Goal: Transaction & Acquisition: Book appointment/travel/reservation

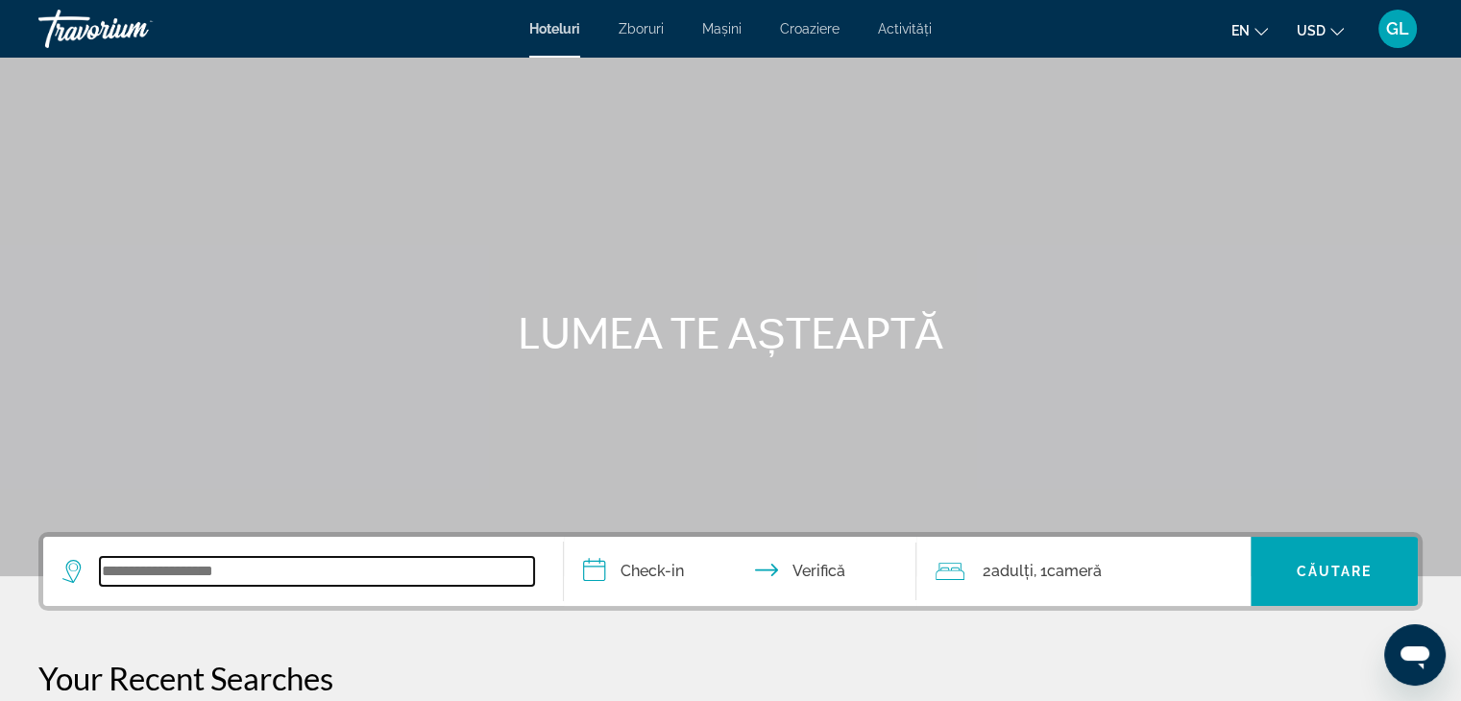
click at [182, 566] on input "Widget de căutare" at bounding box center [317, 571] width 434 height 29
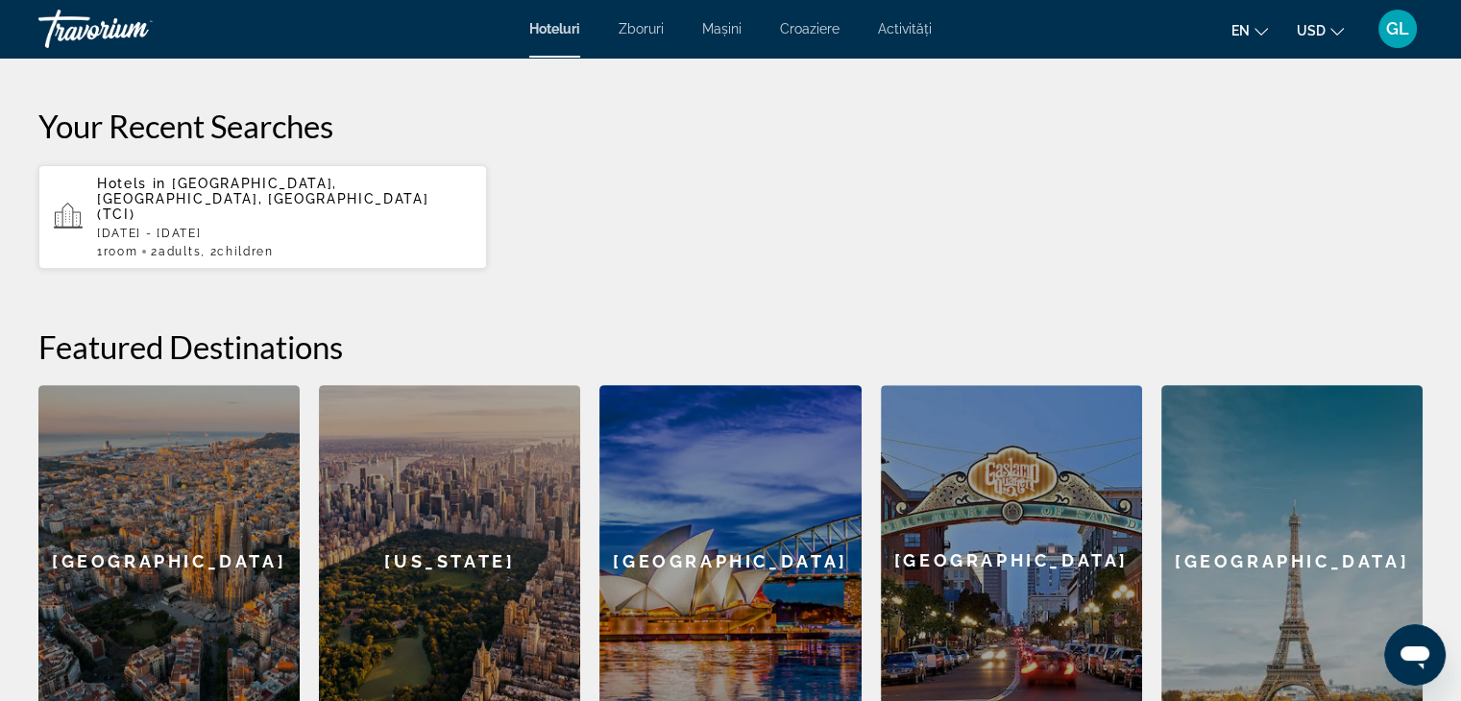
scroll to position [168, 0]
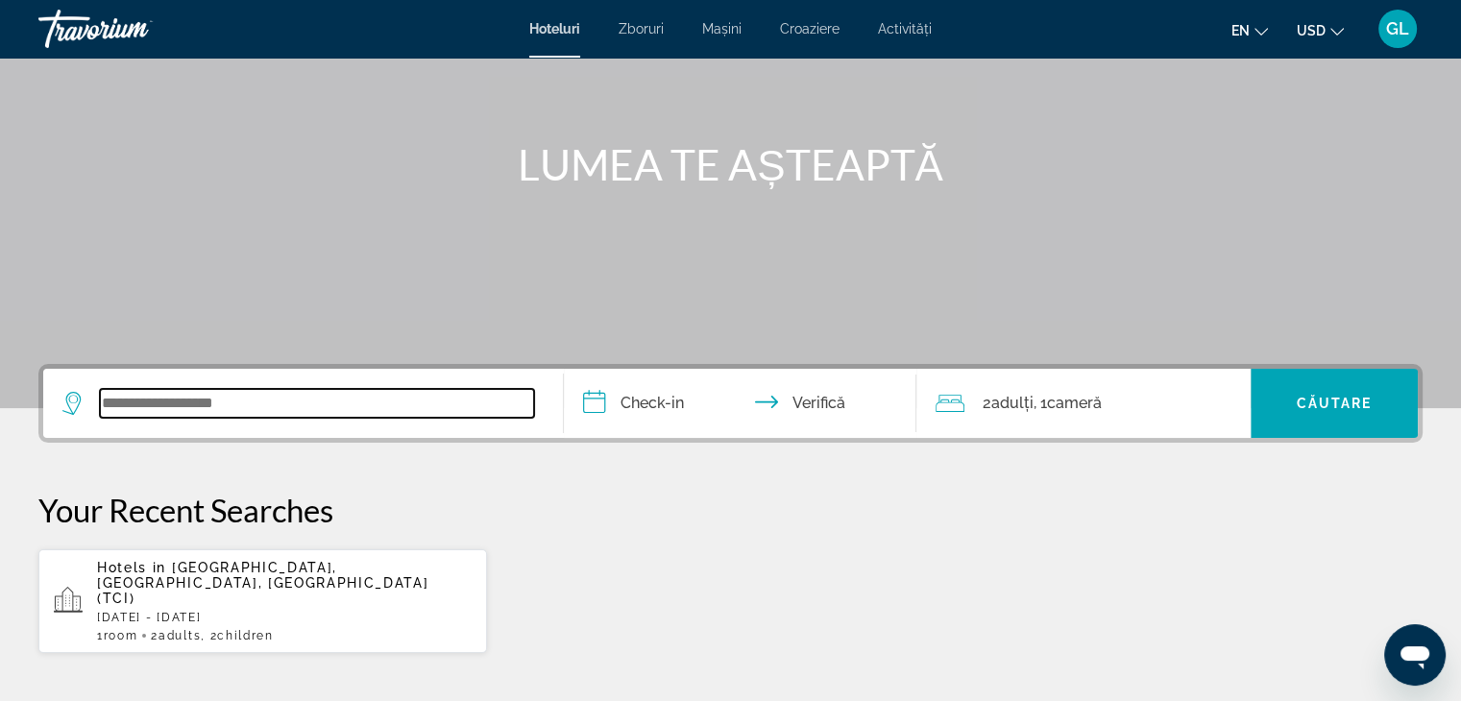
click at [385, 400] on input "Widget de căutare" at bounding box center [317, 403] width 434 height 29
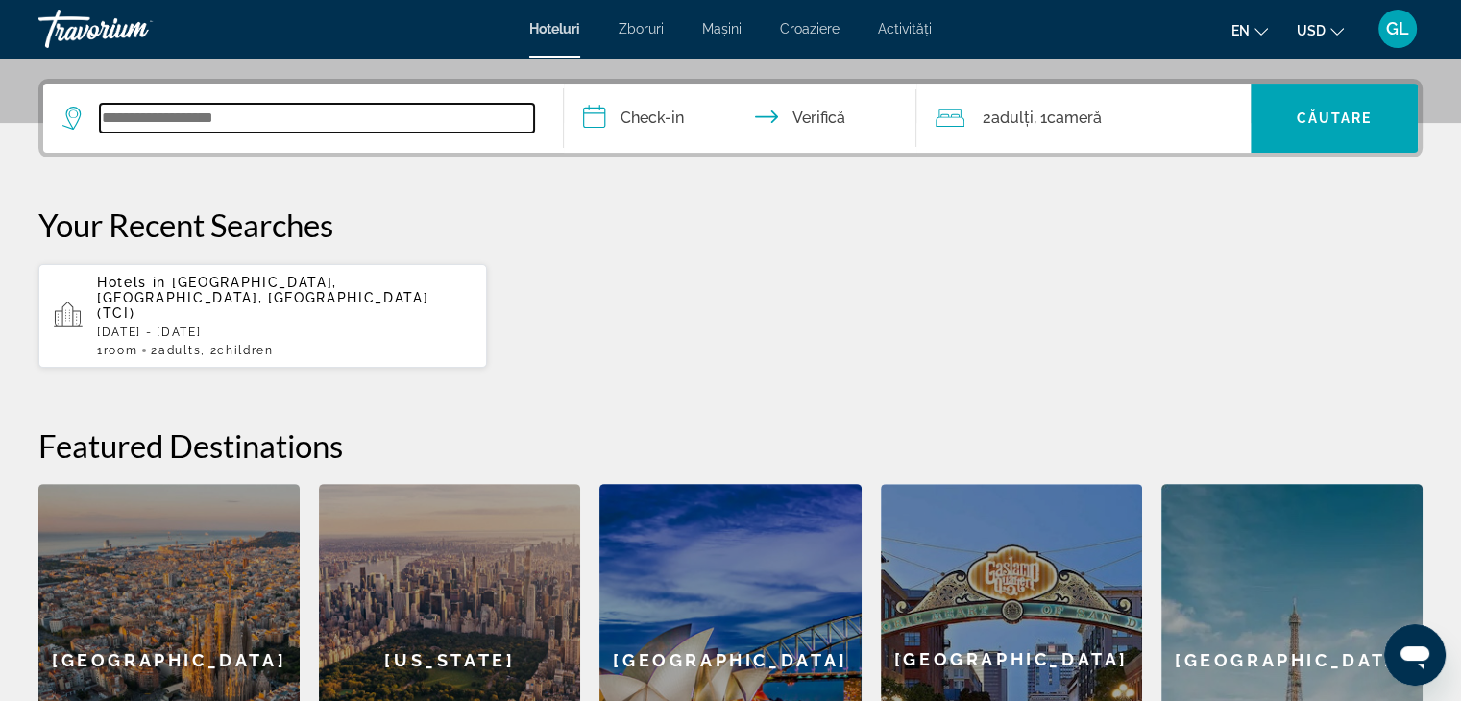
scroll to position [469, 0]
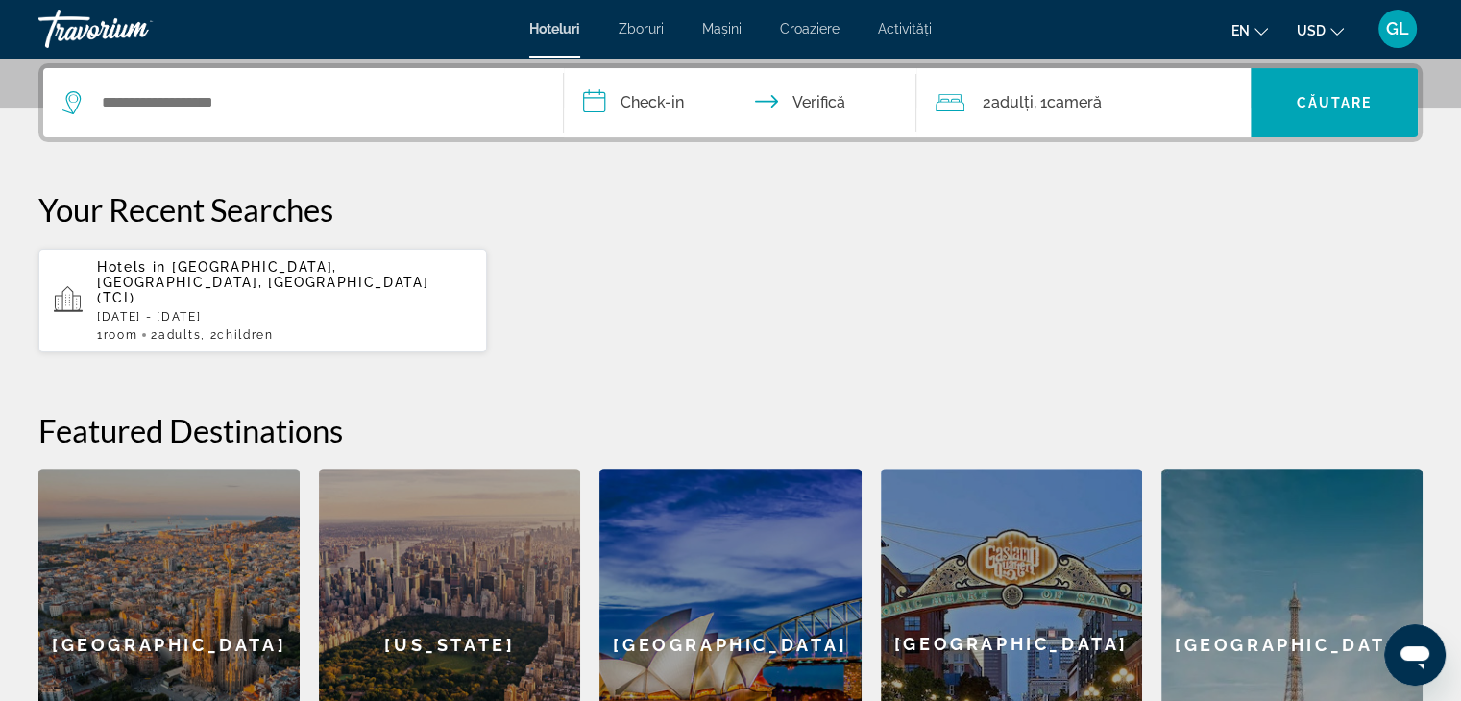
click at [988, 101] on font "2" at bounding box center [986, 102] width 9 height 18
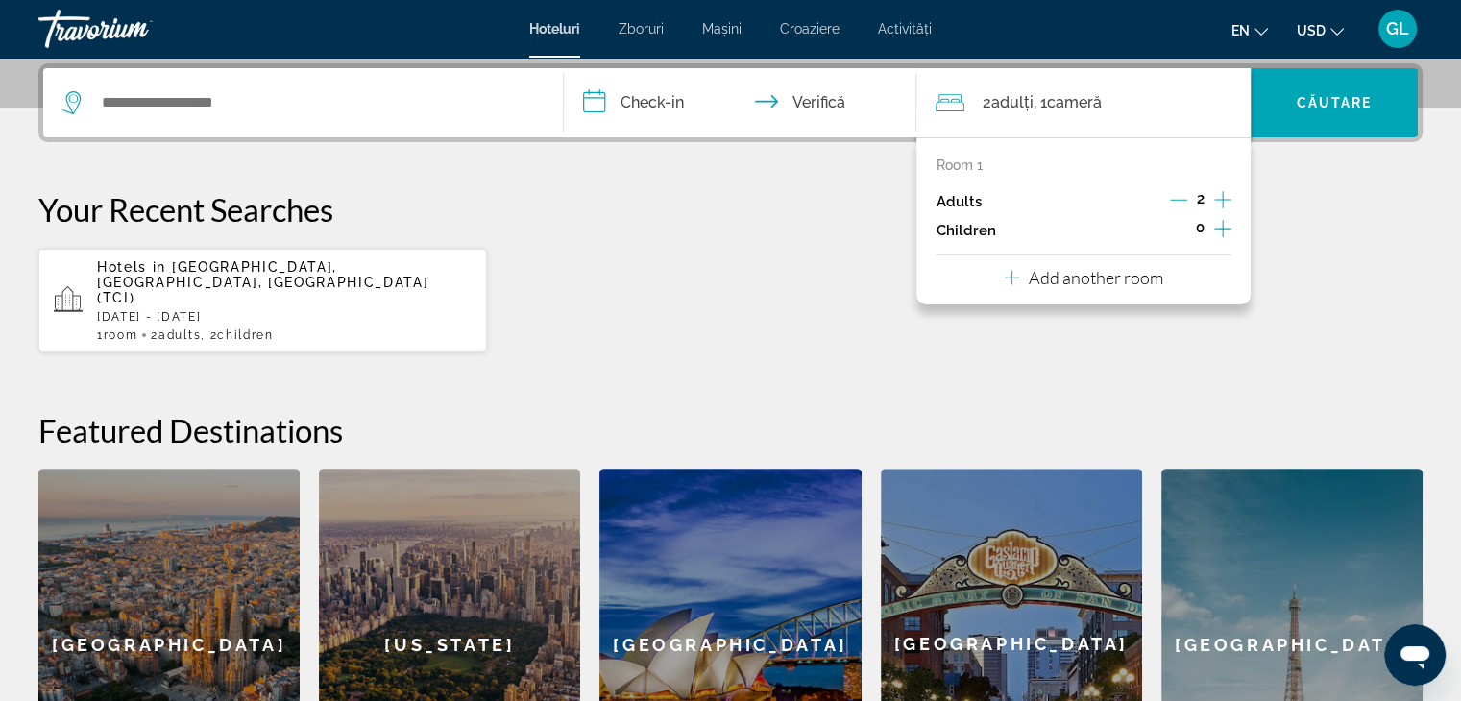
click at [1222, 226] on icon "Increment children" at bounding box center [1222, 228] width 17 height 17
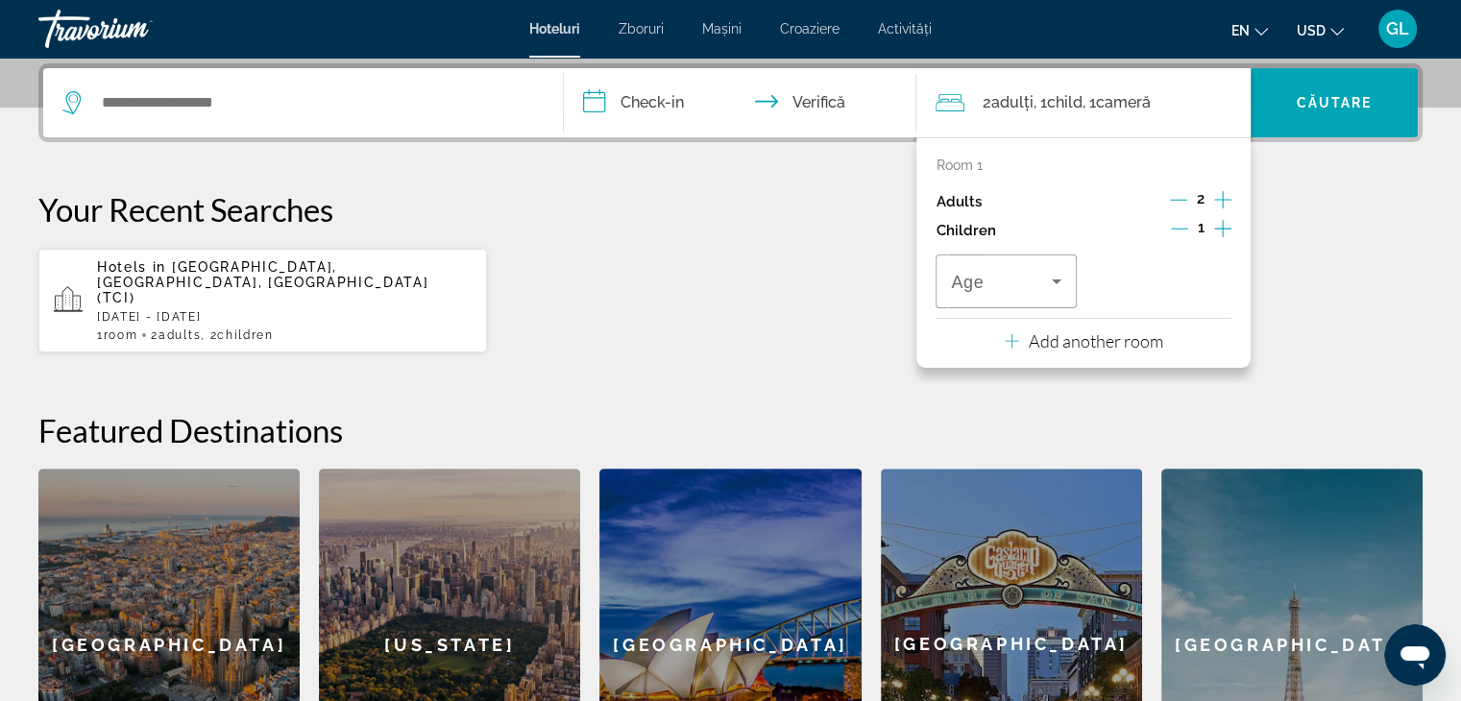
click at [1222, 226] on icon "Increment children" at bounding box center [1222, 228] width 17 height 17
click at [1049, 285] on icon "Travelers: 2 adults, 2 children" at bounding box center [1056, 281] width 23 height 23
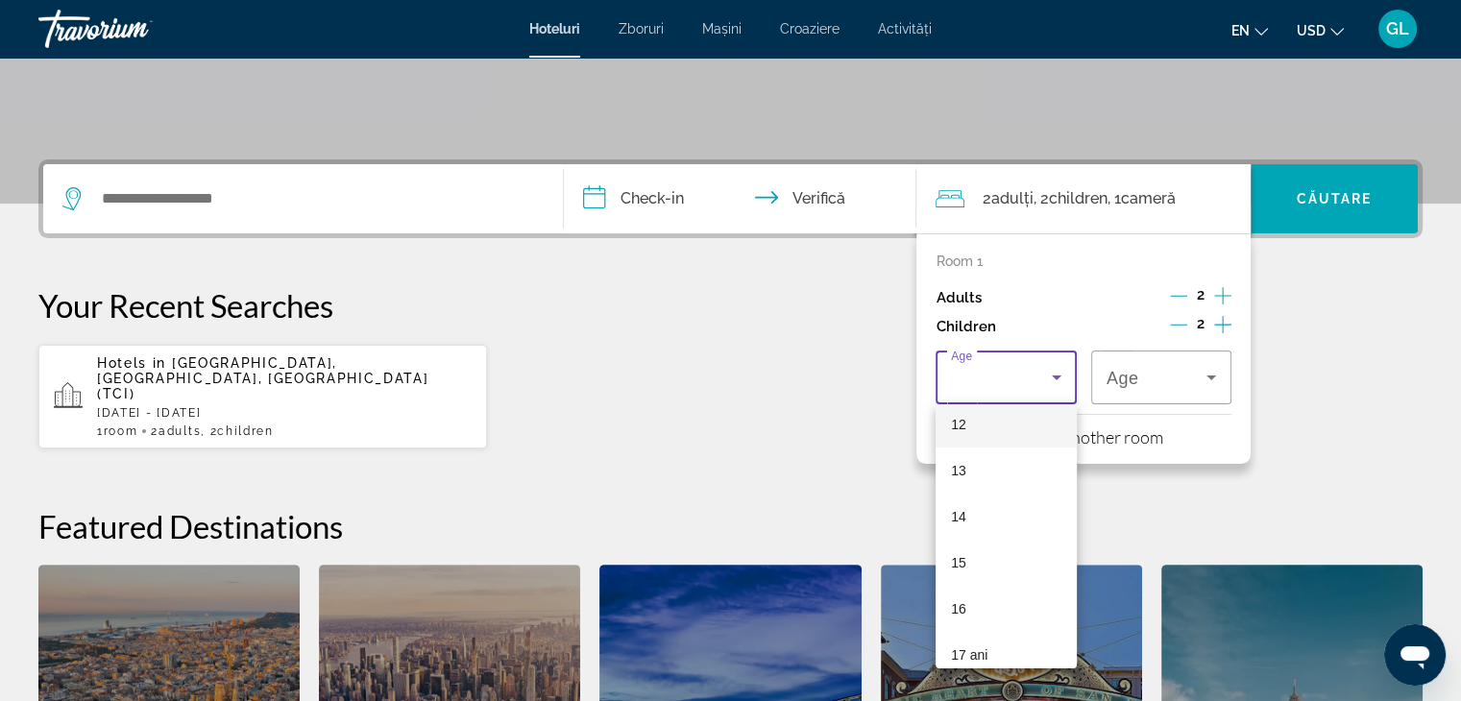
scroll to position [576, 0]
click at [972, 496] on mat-option "14" at bounding box center [1005, 504] width 140 height 46
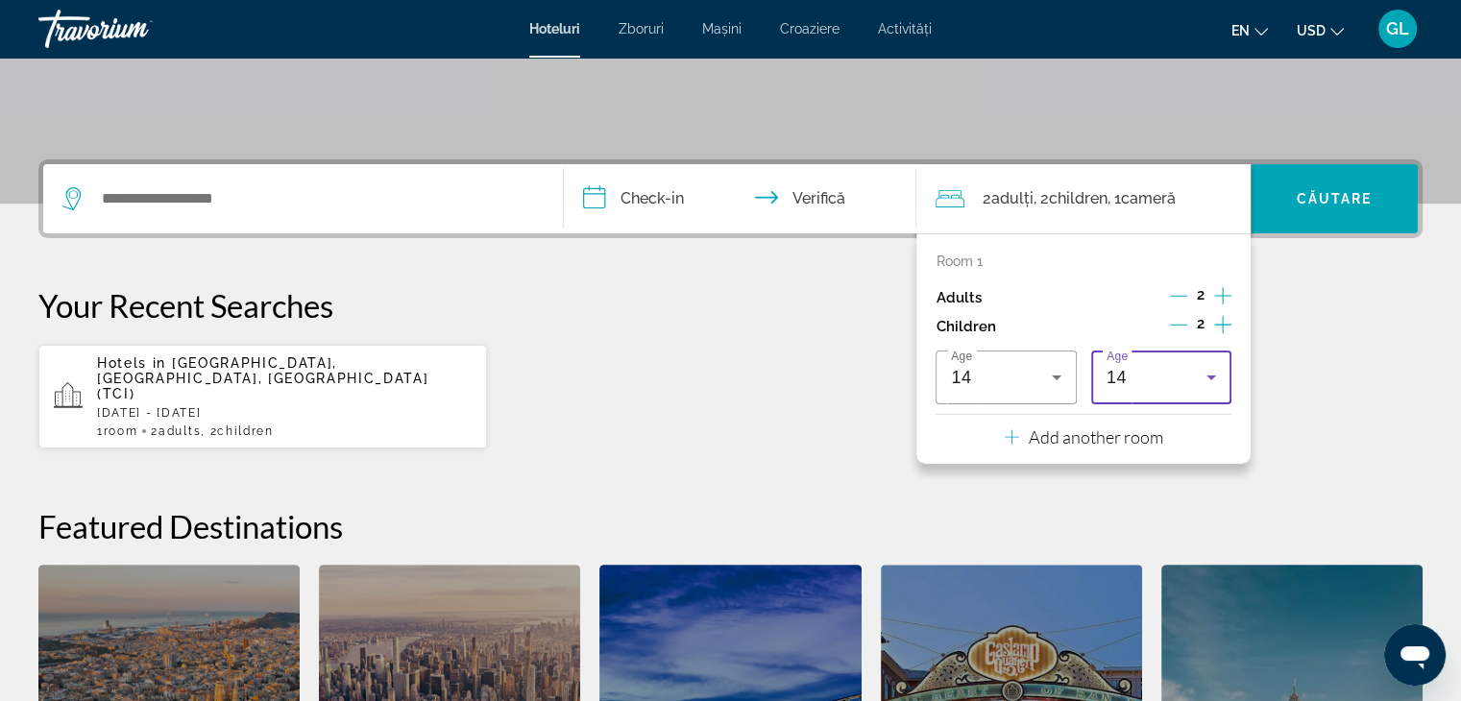
click at [1194, 381] on div "14" at bounding box center [1156, 377] width 100 height 23
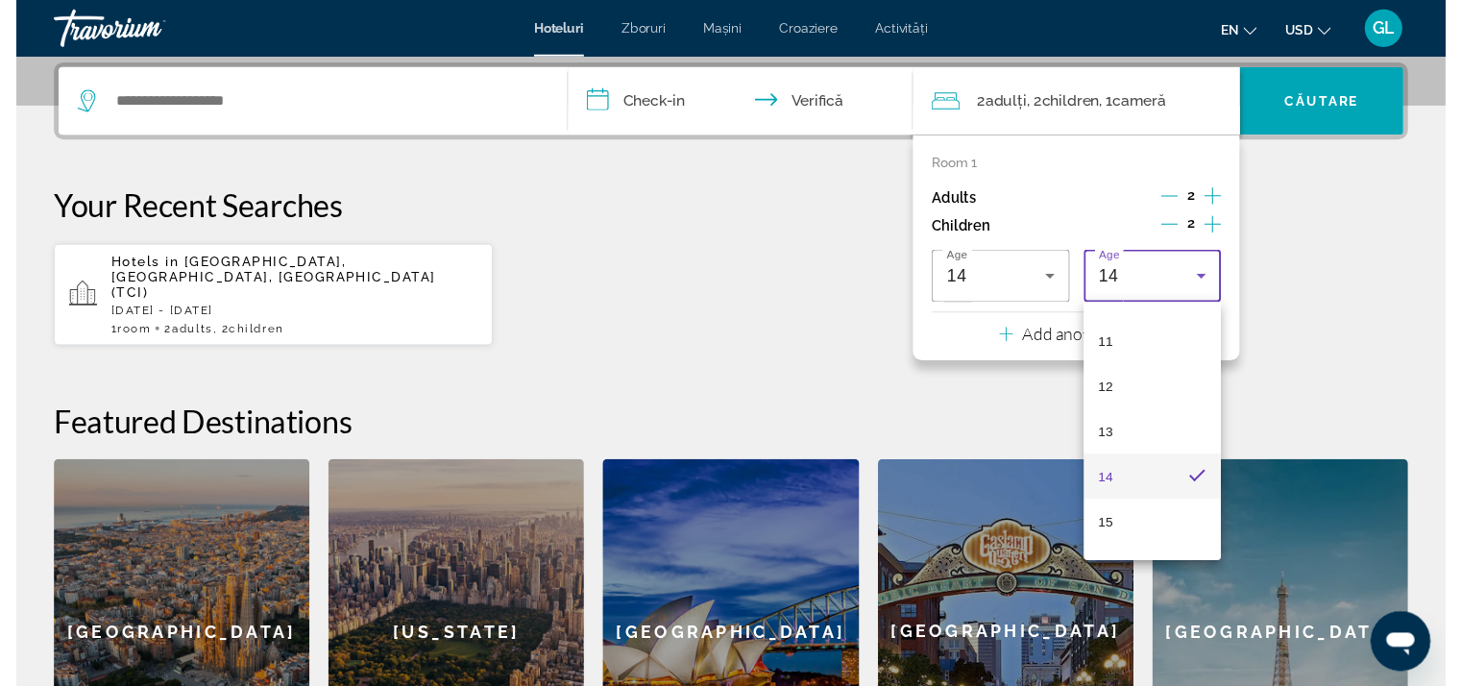
scroll to position [530, 0]
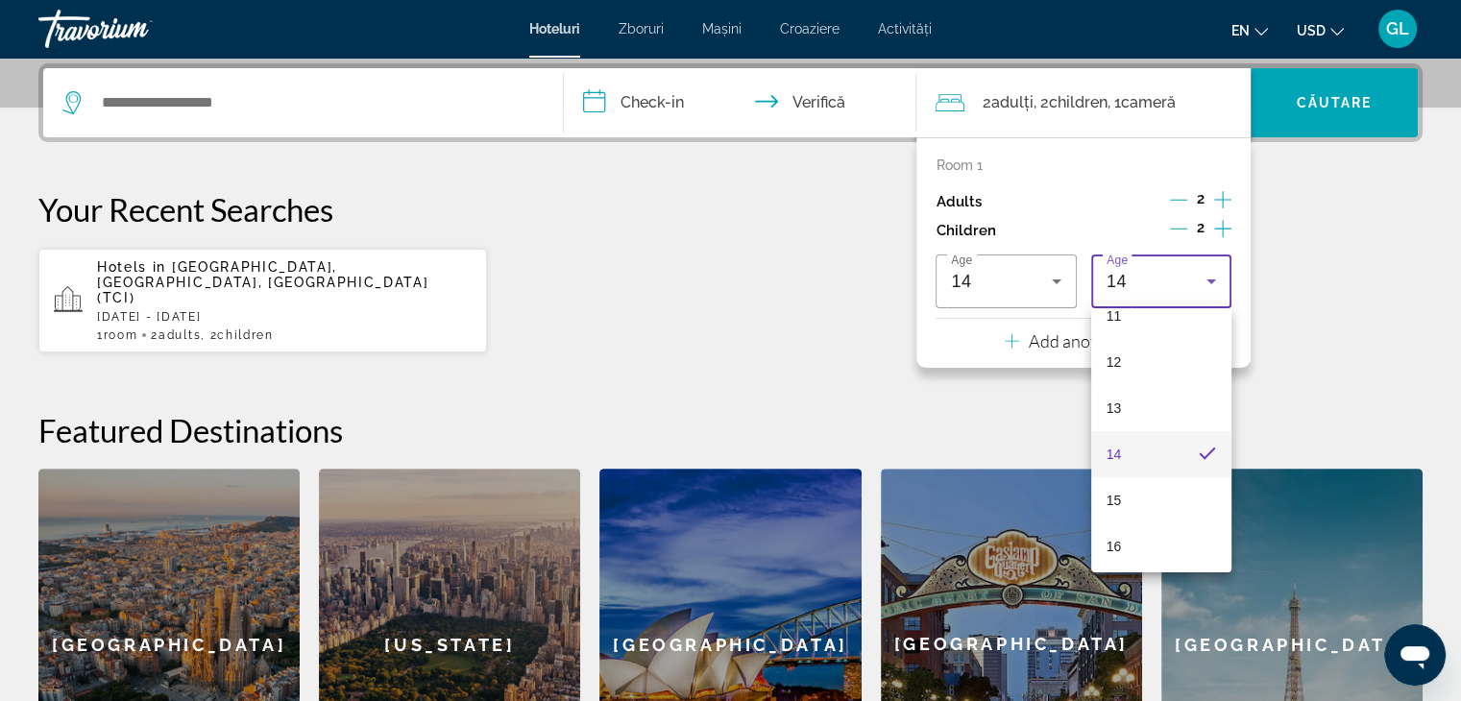
click at [1134, 537] on mat-option "16" at bounding box center [1161, 546] width 140 height 46
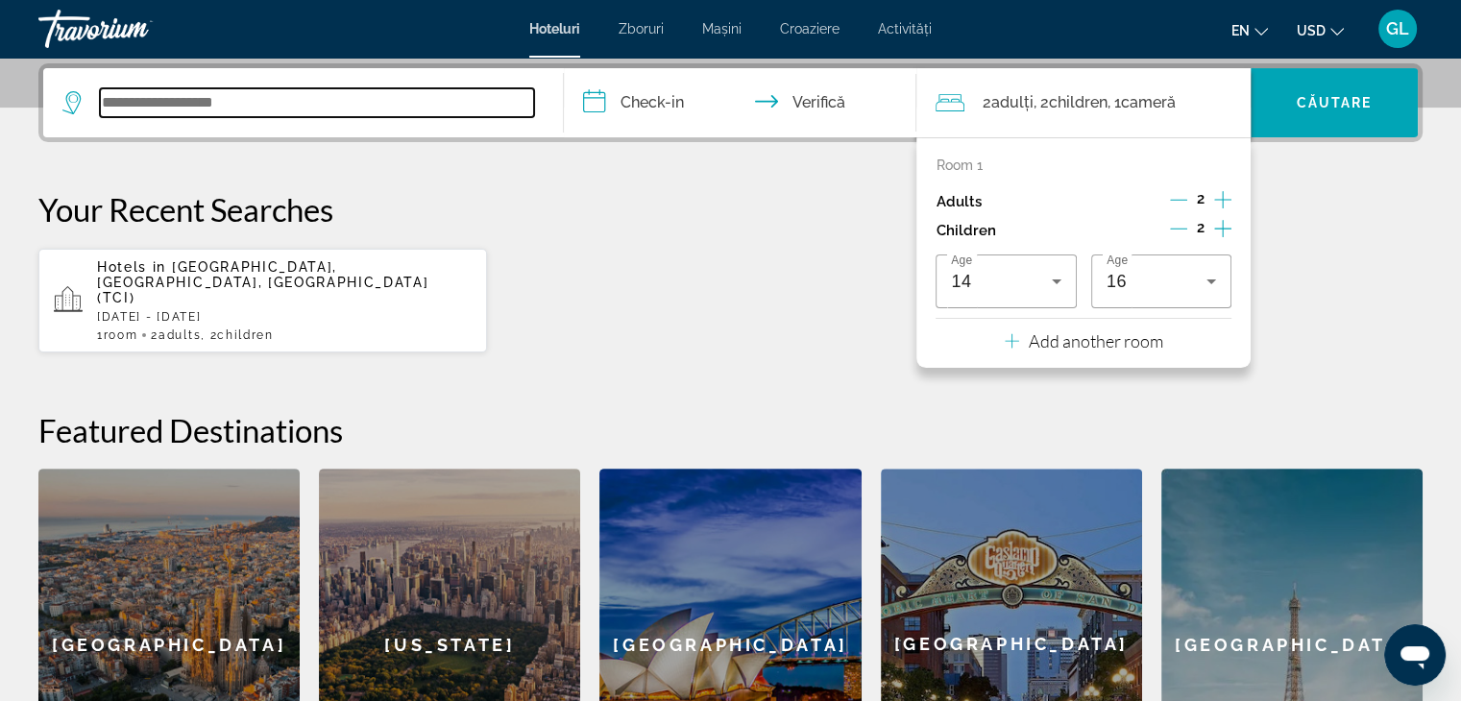
click at [289, 89] on input "Widget de căutare" at bounding box center [317, 102] width 434 height 29
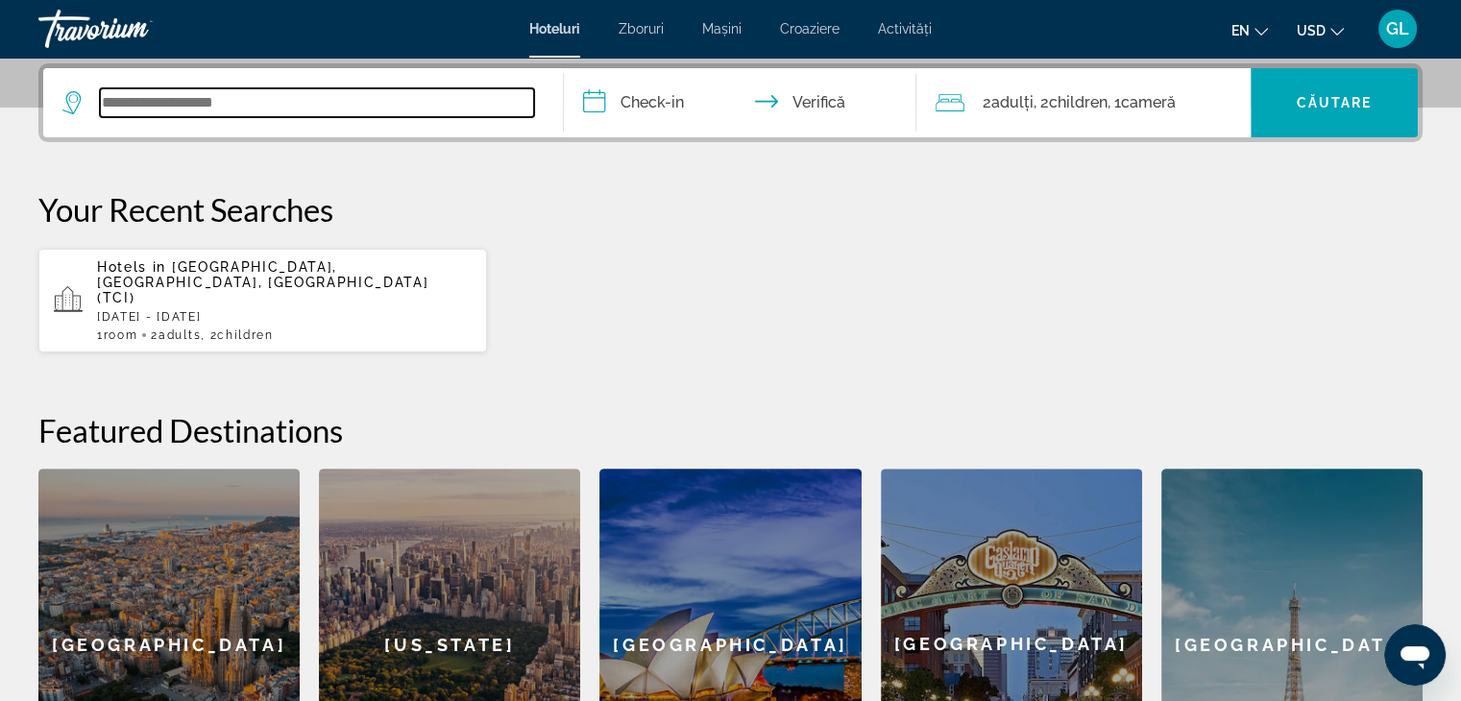
click at [296, 105] on input "Widget de căutare" at bounding box center [317, 102] width 434 height 29
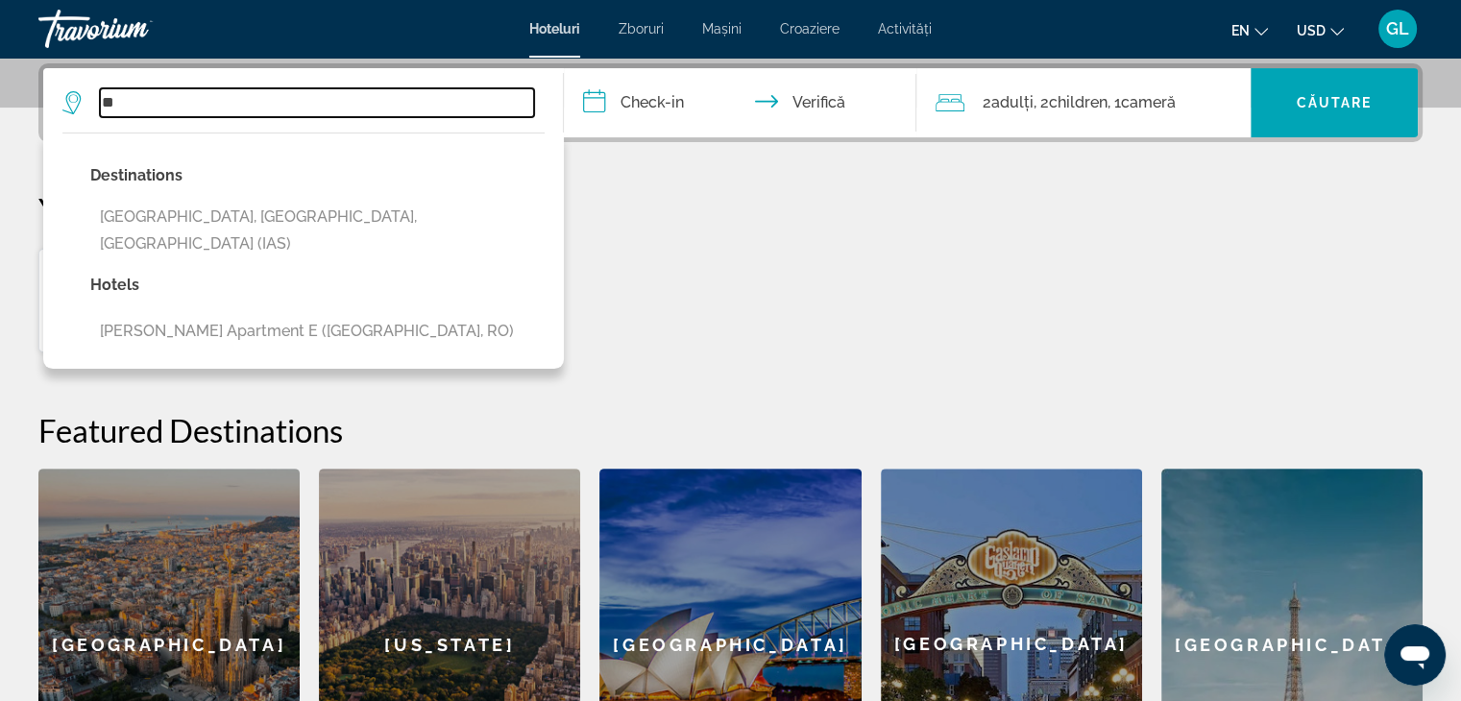
type input "*"
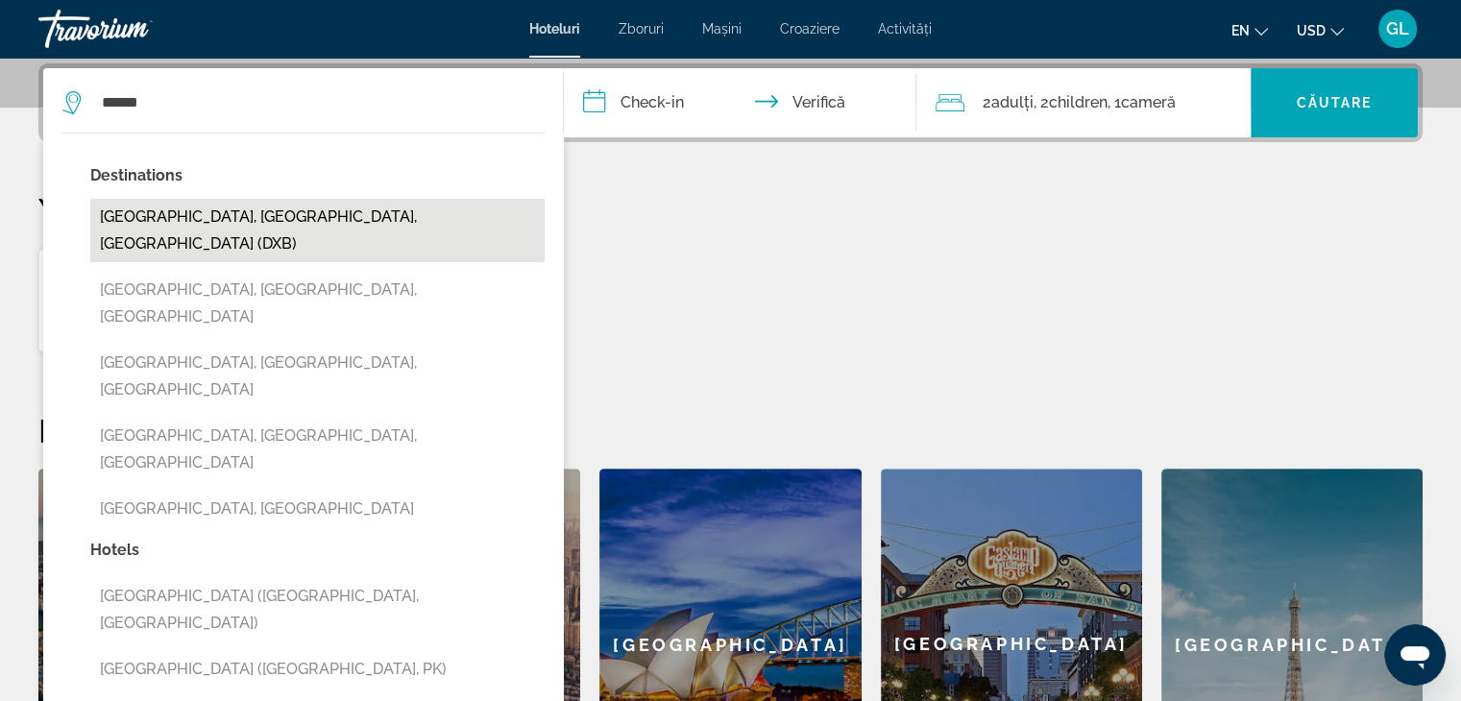
click at [291, 222] on button "[GEOGRAPHIC_DATA], [GEOGRAPHIC_DATA], [GEOGRAPHIC_DATA] (DXB)" at bounding box center [317, 230] width 454 height 63
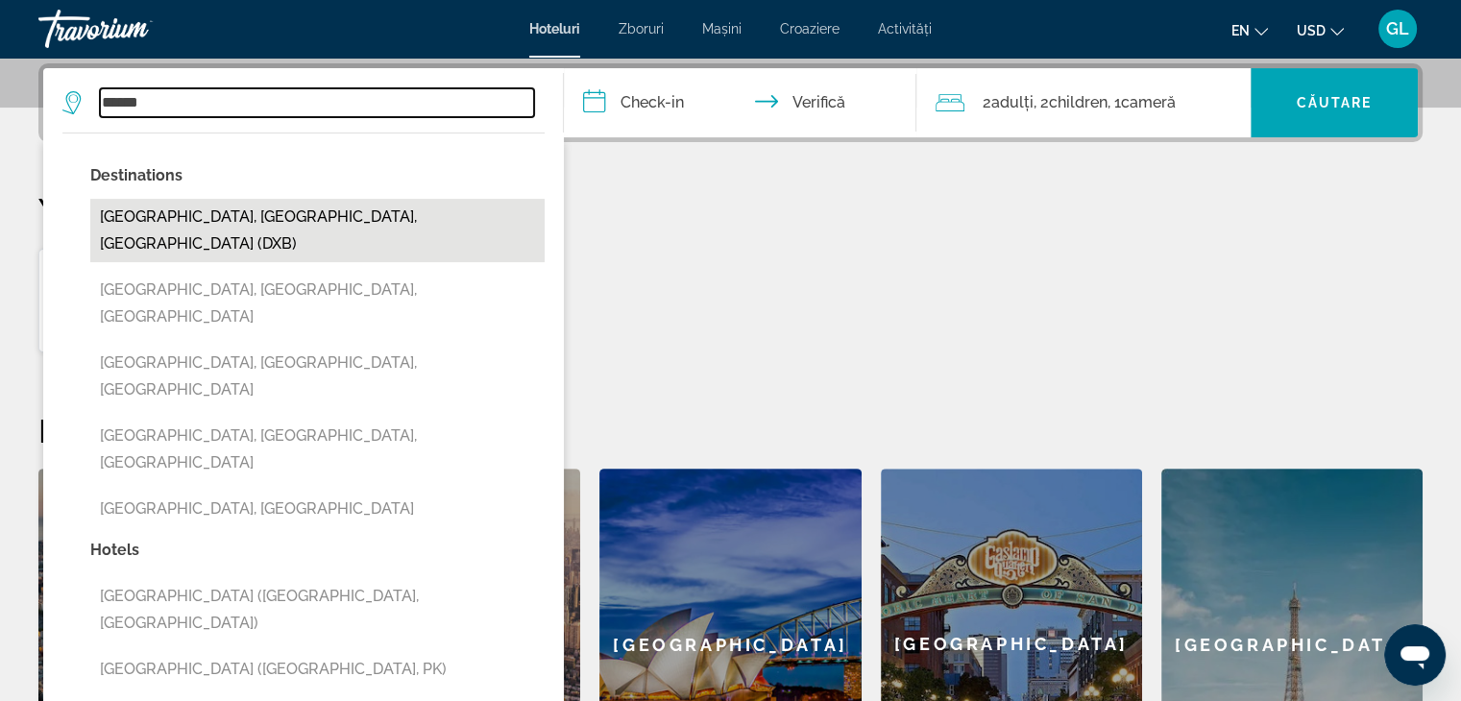
type input "**********"
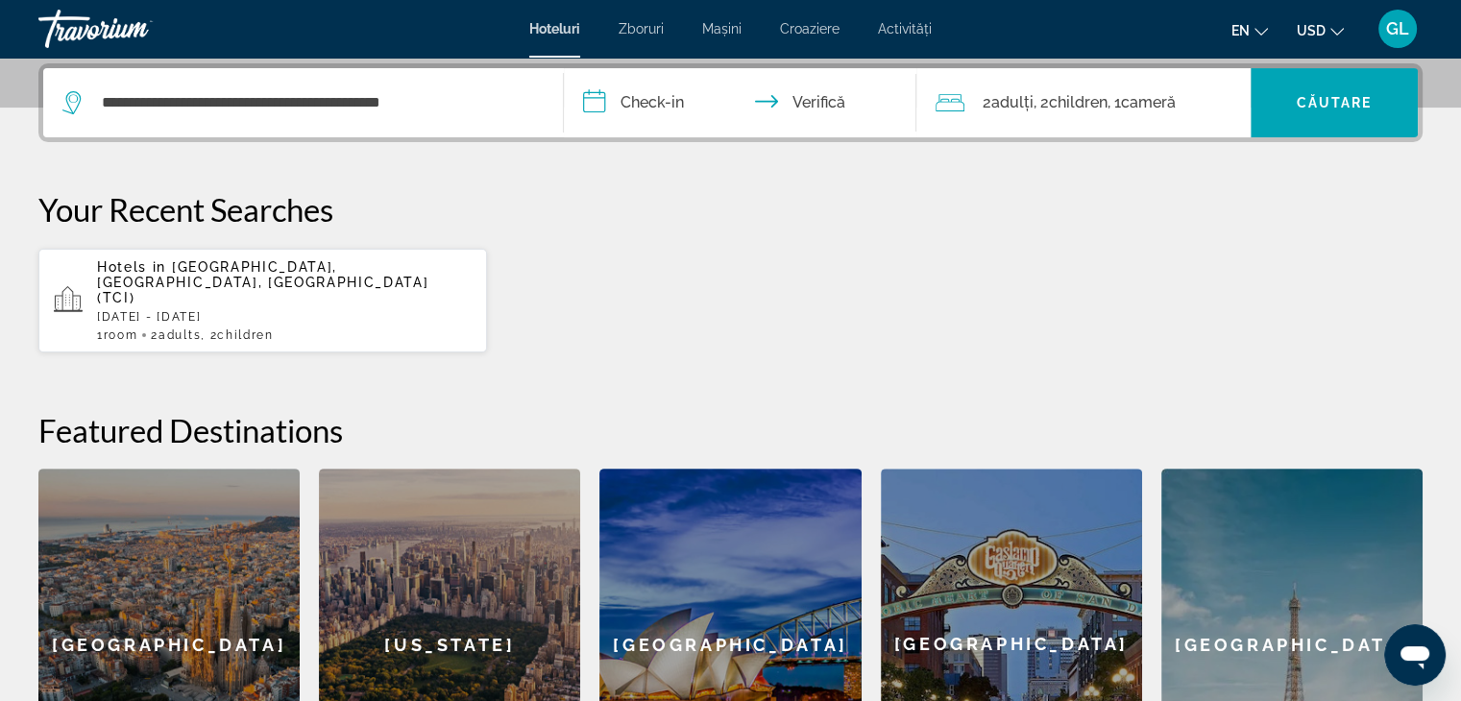
click at [659, 106] on input "**********" at bounding box center [744, 105] width 361 height 75
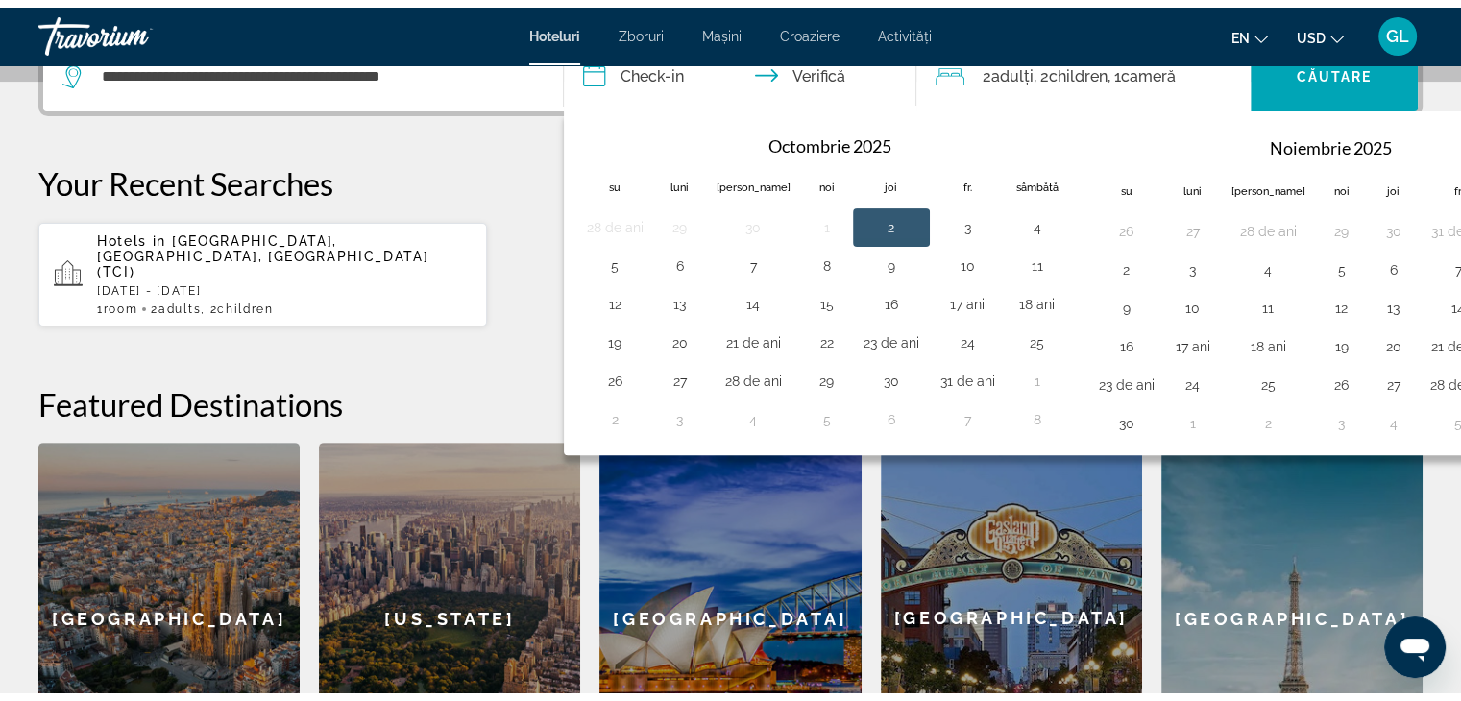
scroll to position [840, 0]
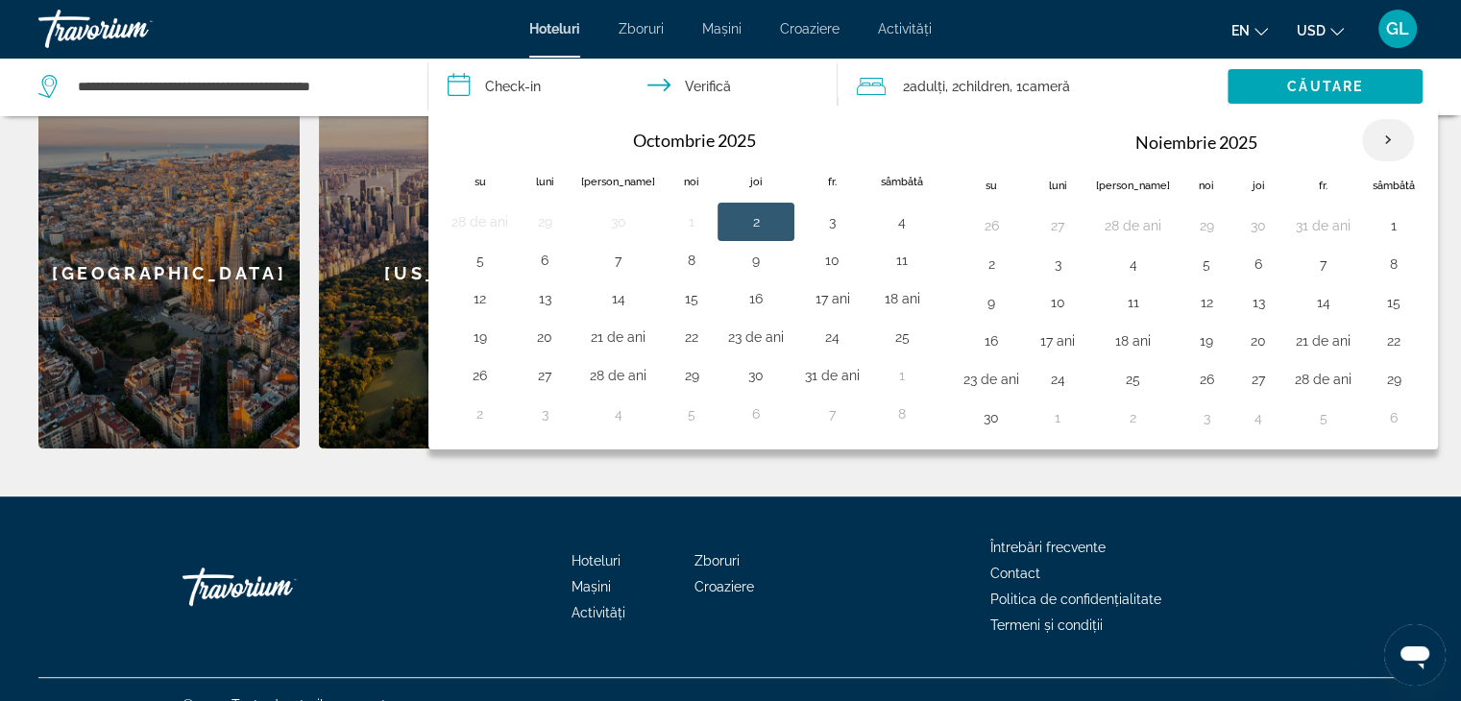
click at [1362, 133] on th "Luna viitoare" at bounding box center [1388, 140] width 52 height 42
click at [1362, 135] on th "Luna viitoare" at bounding box center [1388, 140] width 52 height 42
click at [1362, 141] on th "Luna viitoare" at bounding box center [1388, 140] width 52 height 42
click at [1362, 144] on th "Luna viitoare" at bounding box center [1388, 140] width 52 height 42
click at [1362, 133] on th "Luna viitoare" at bounding box center [1388, 140] width 52 height 42
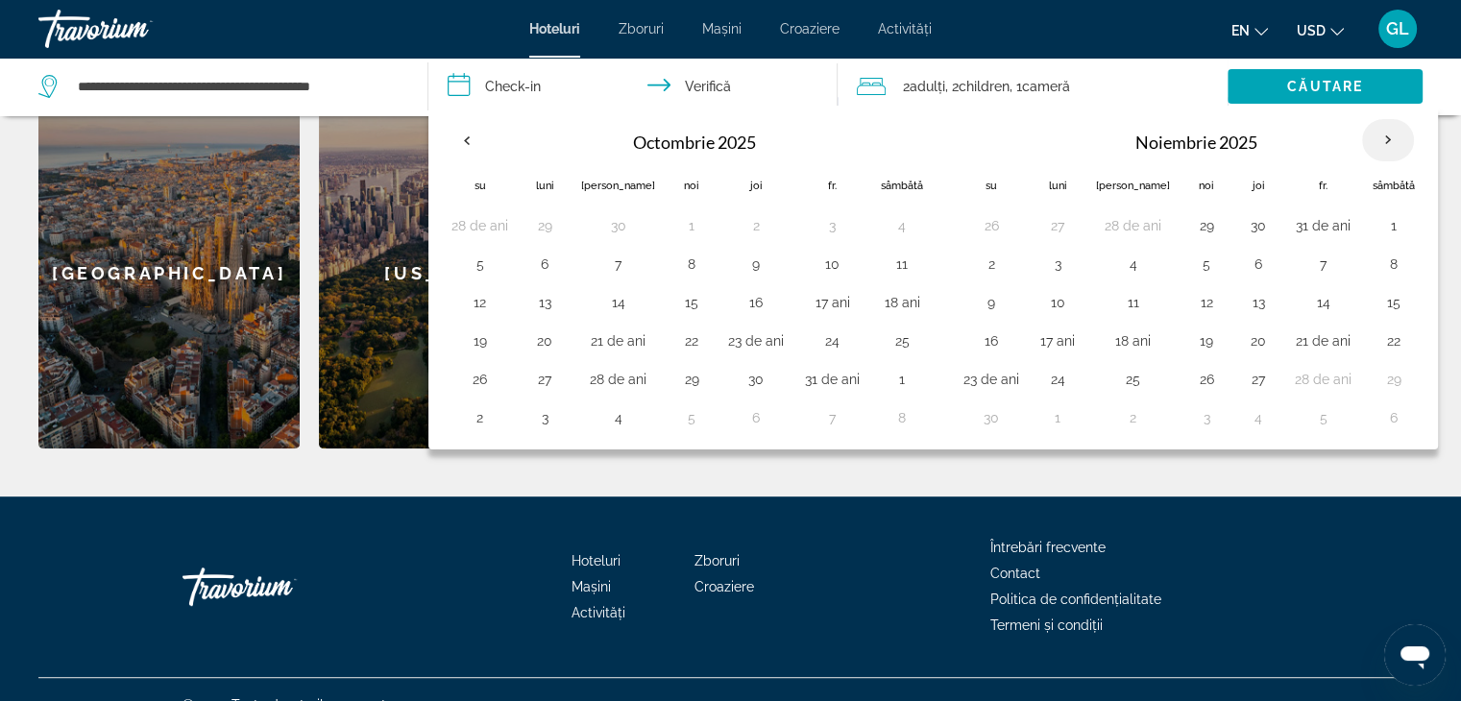
click at [1362, 133] on th "Luna viitoare" at bounding box center [1388, 140] width 52 height 42
click at [1362, 136] on th "Luna viitoare" at bounding box center [1388, 140] width 52 height 42
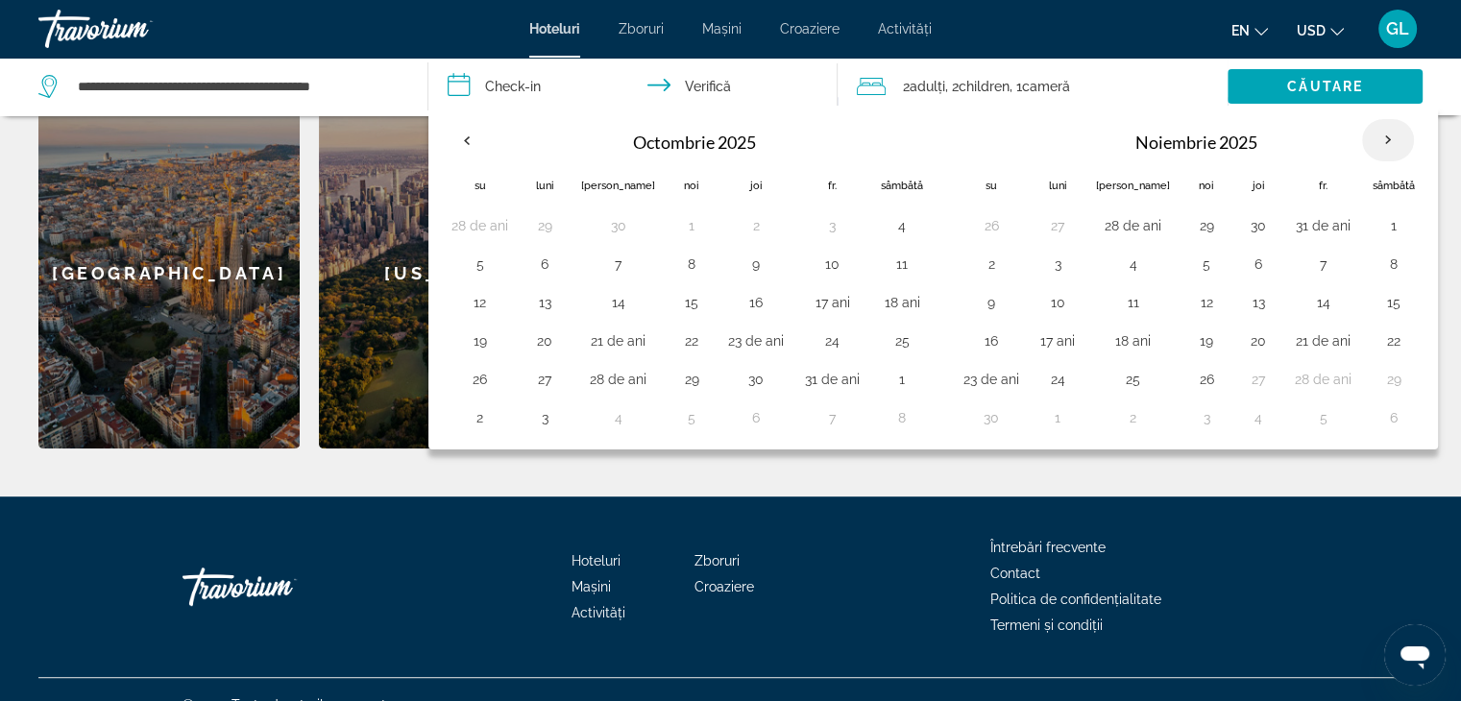
click at [1362, 136] on th "Luna viitoare" at bounding box center [1388, 140] width 52 height 42
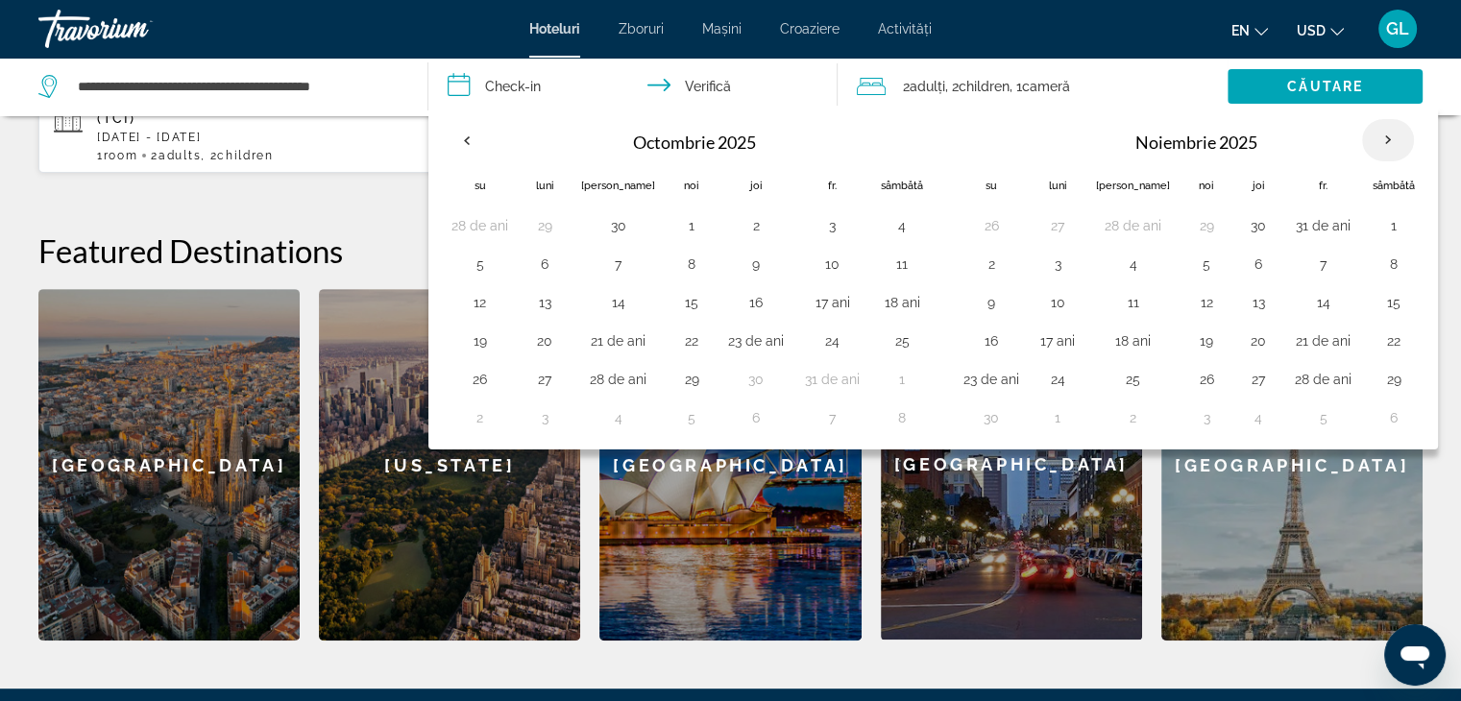
click at [1362, 139] on th "Luna viitoare" at bounding box center [1388, 140] width 52 height 42
click at [464, 139] on th "Previous month" at bounding box center [467, 140] width 52 height 42
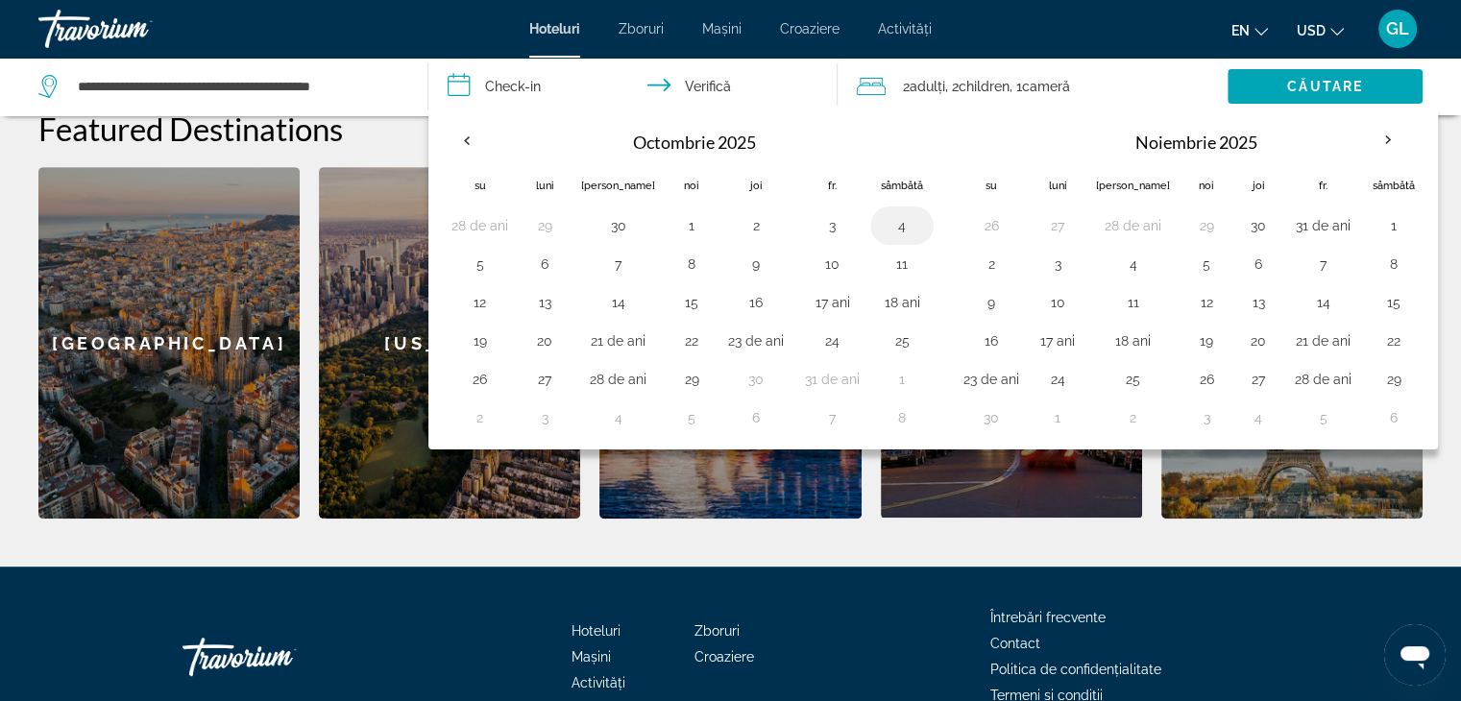
scroll to position [840, 0]
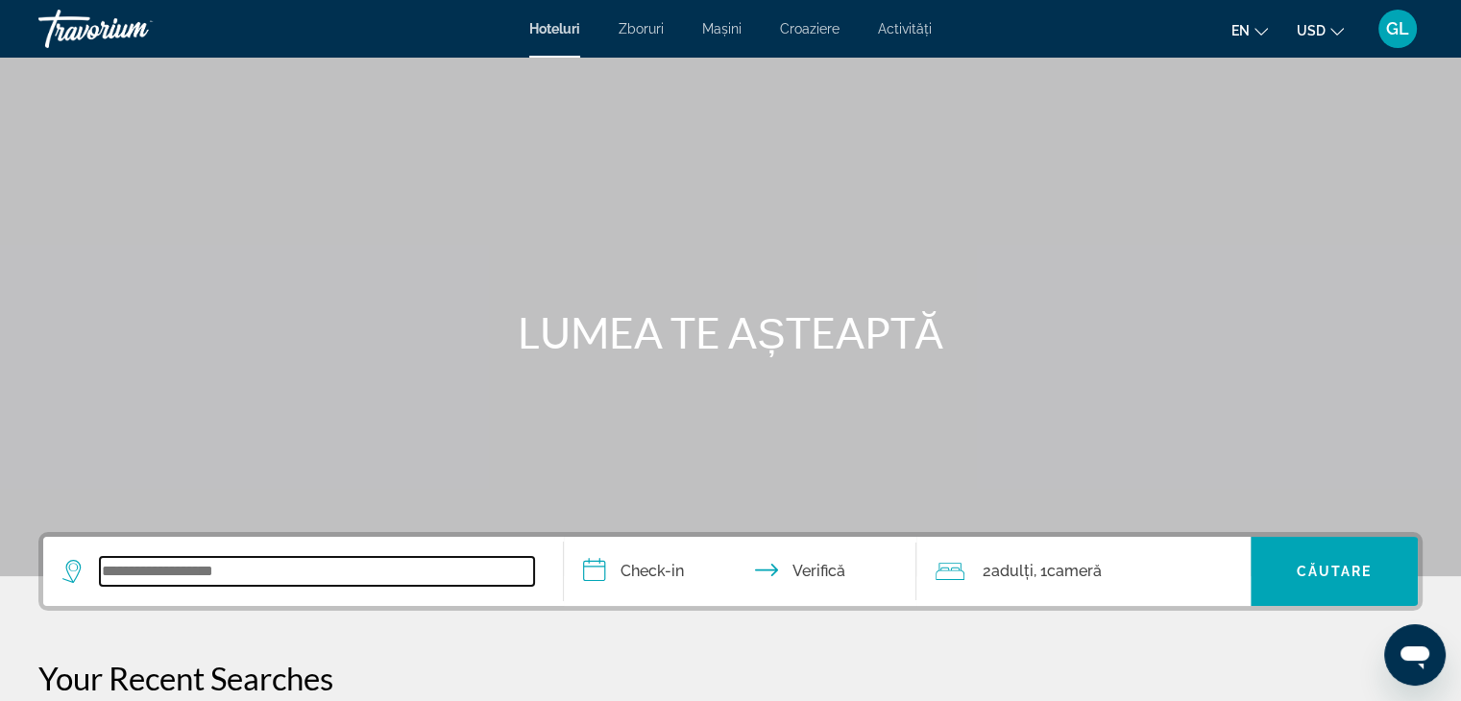
click at [234, 562] on input "Widget de căutare" at bounding box center [317, 571] width 434 height 29
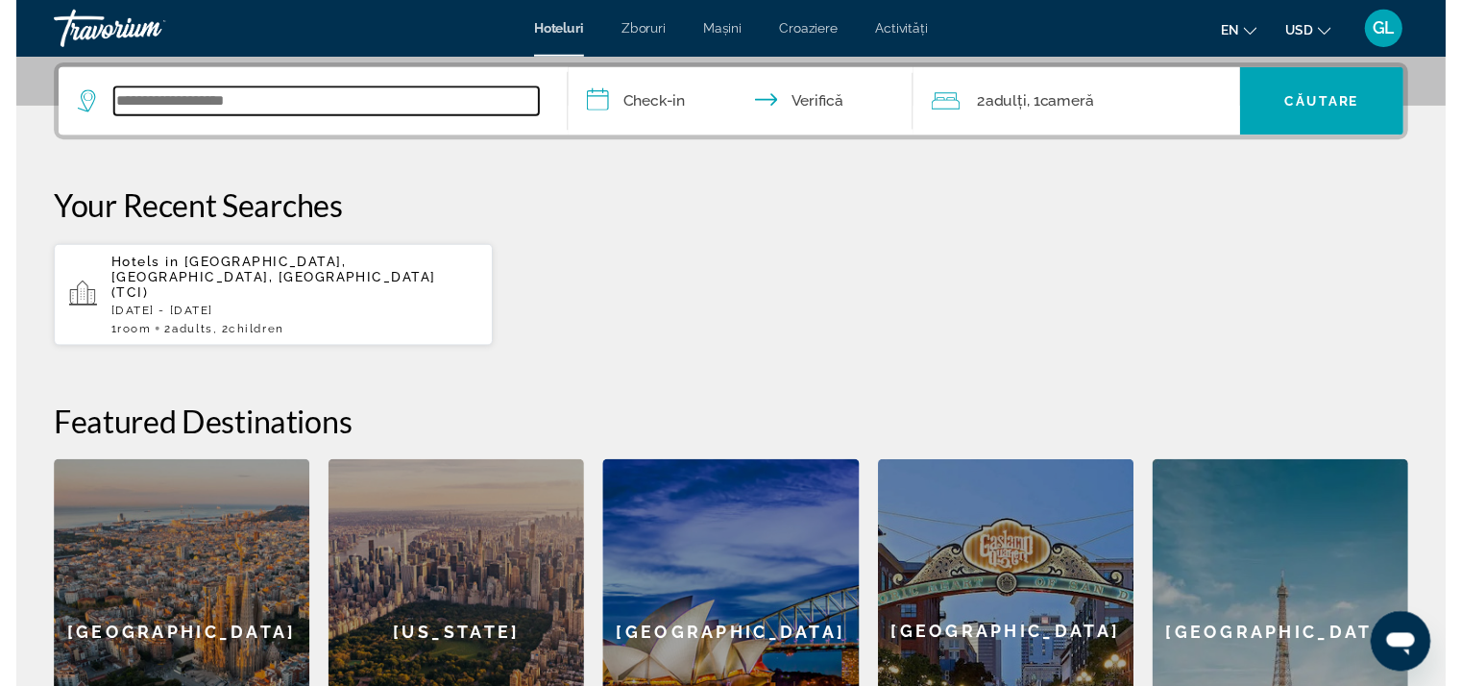
scroll to position [469, 0]
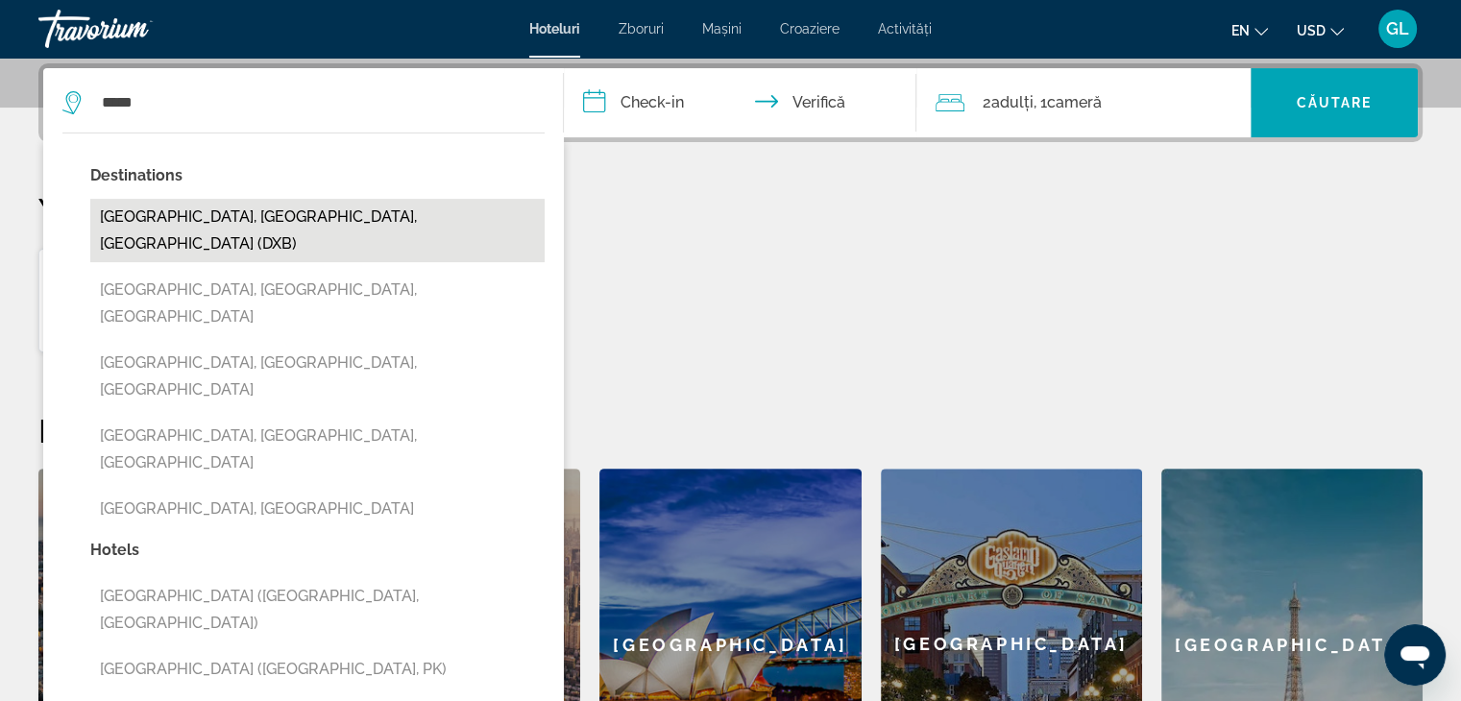
click at [475, 210] on button "[GEOGRAPHIC_DATA], [GEOGRAPHIC_DATA], [GEOGRAPHIC_DATA] (DXB)" at bounding box center [317, 230] width 454 height 63
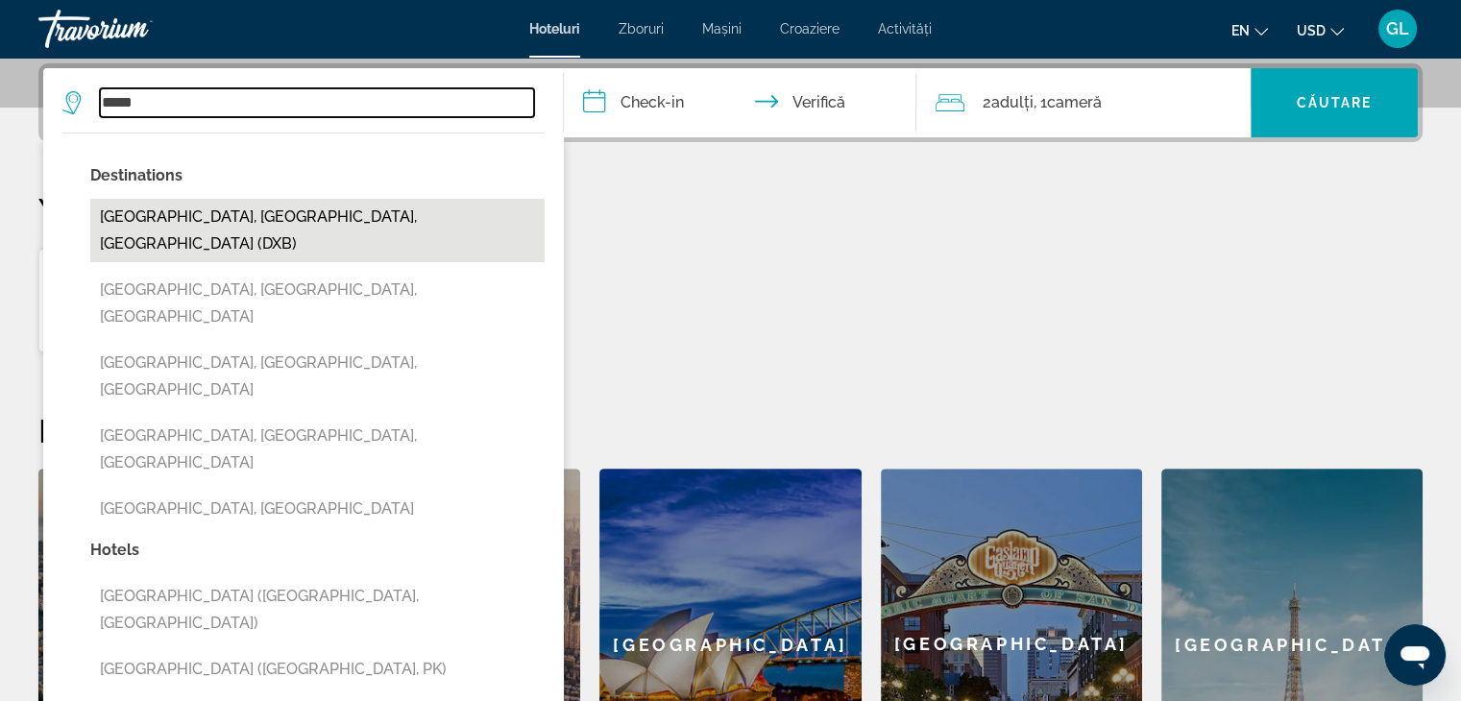
type input "**********"
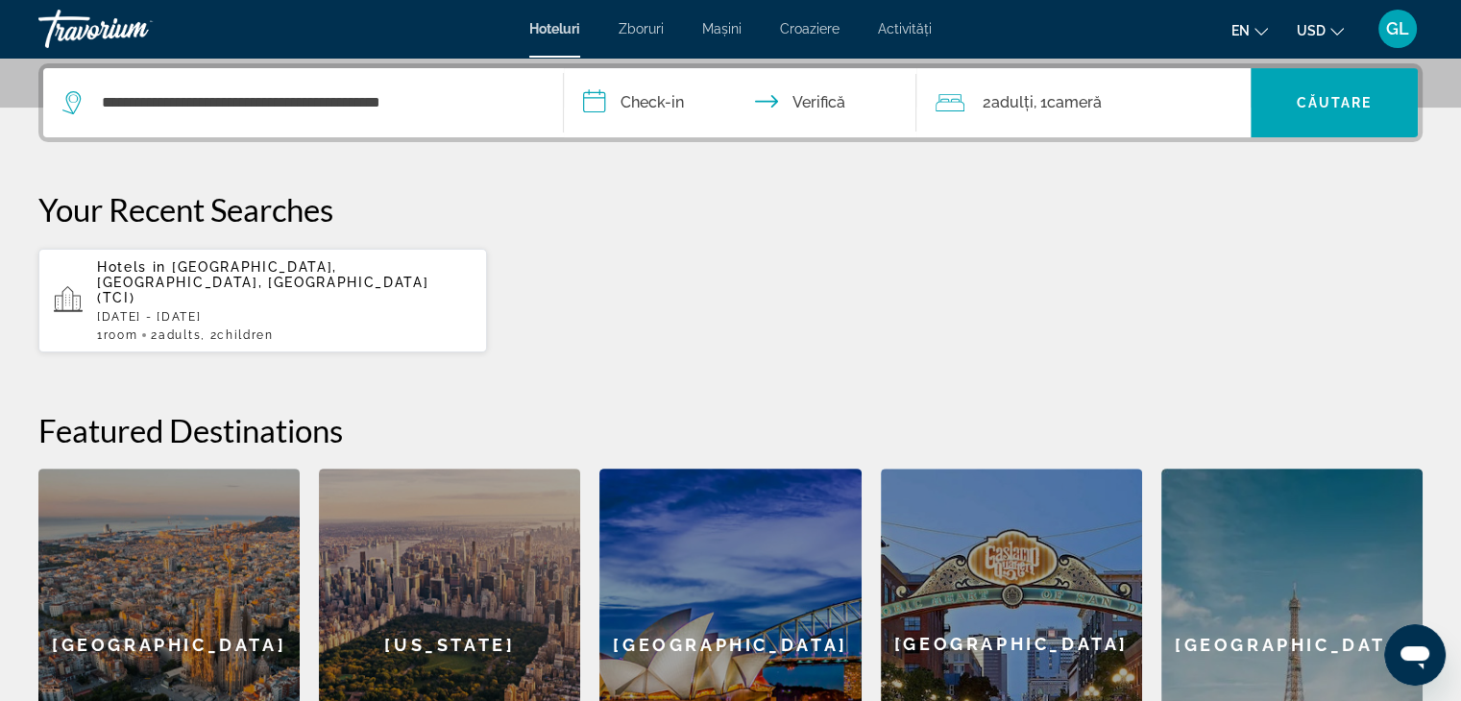
click at [645, 112] on input "**********" at bounding box center [744, 105] width 361 height 75
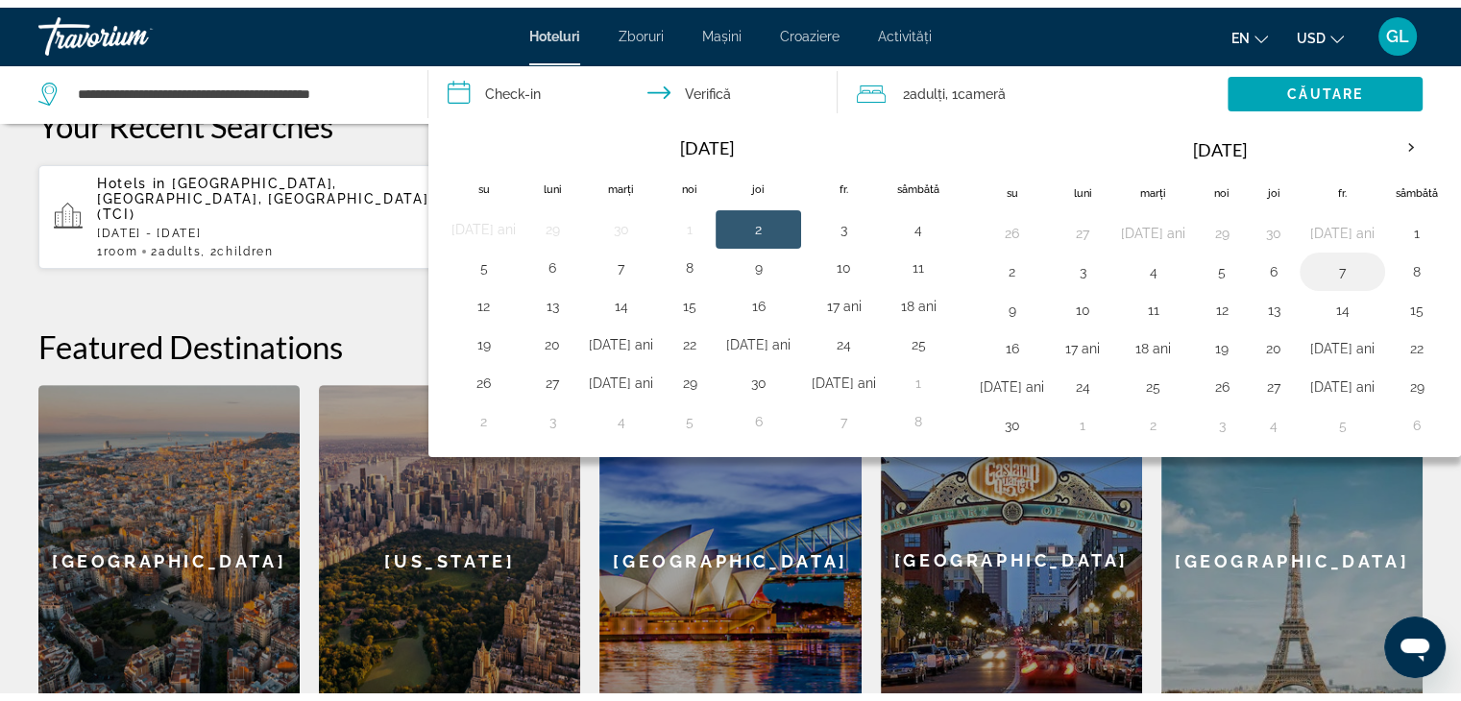
scroll to position [661, 0]
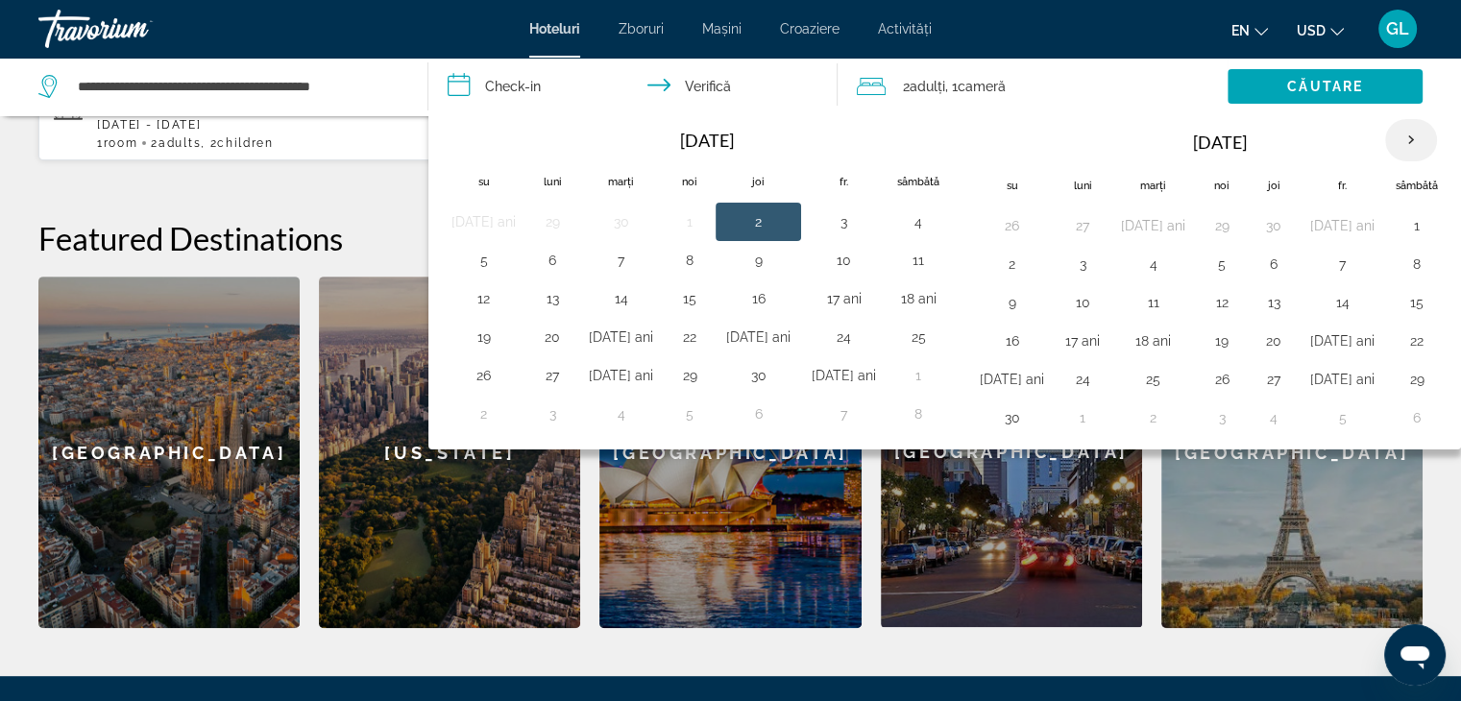
click at [1385, 146] on th "Luna viitoare" at bounding box center [1411, 140] width 52 height 42
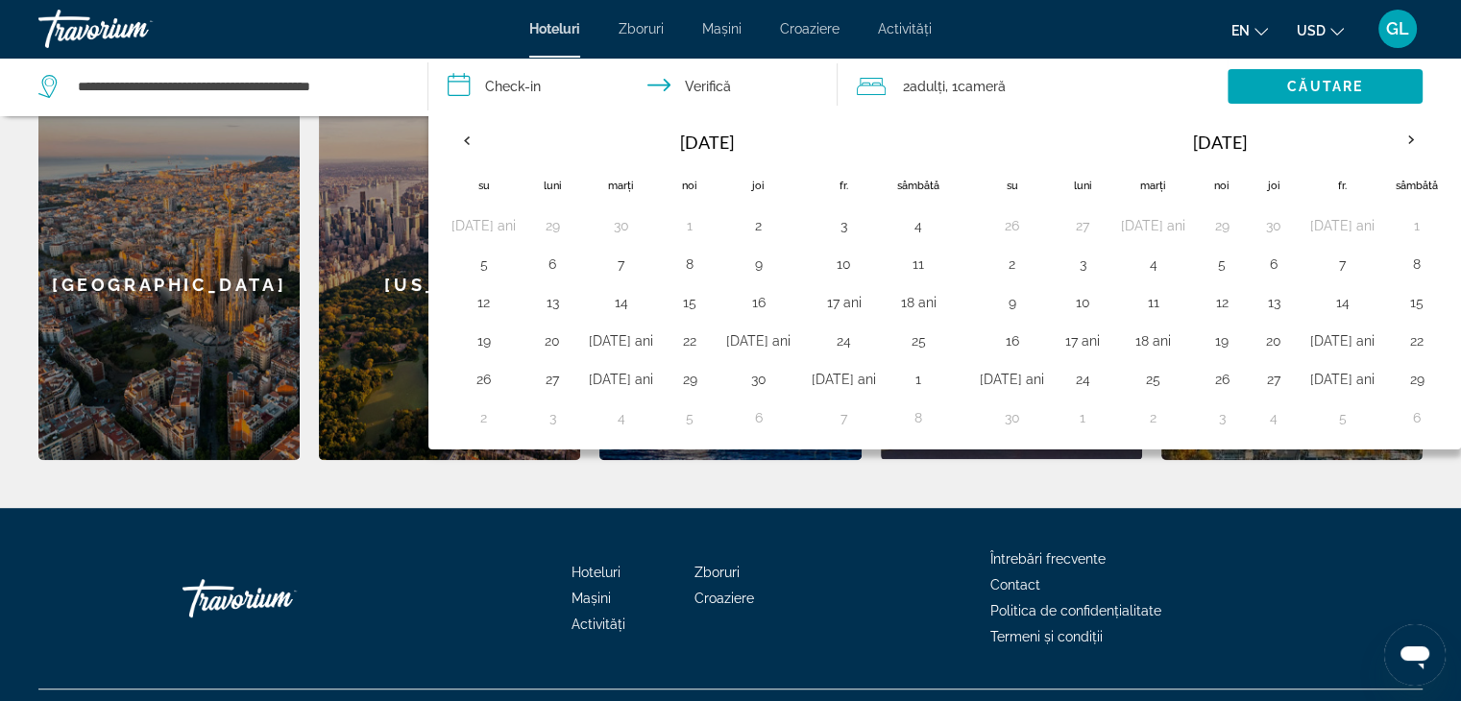
scroll to position [840, 0]
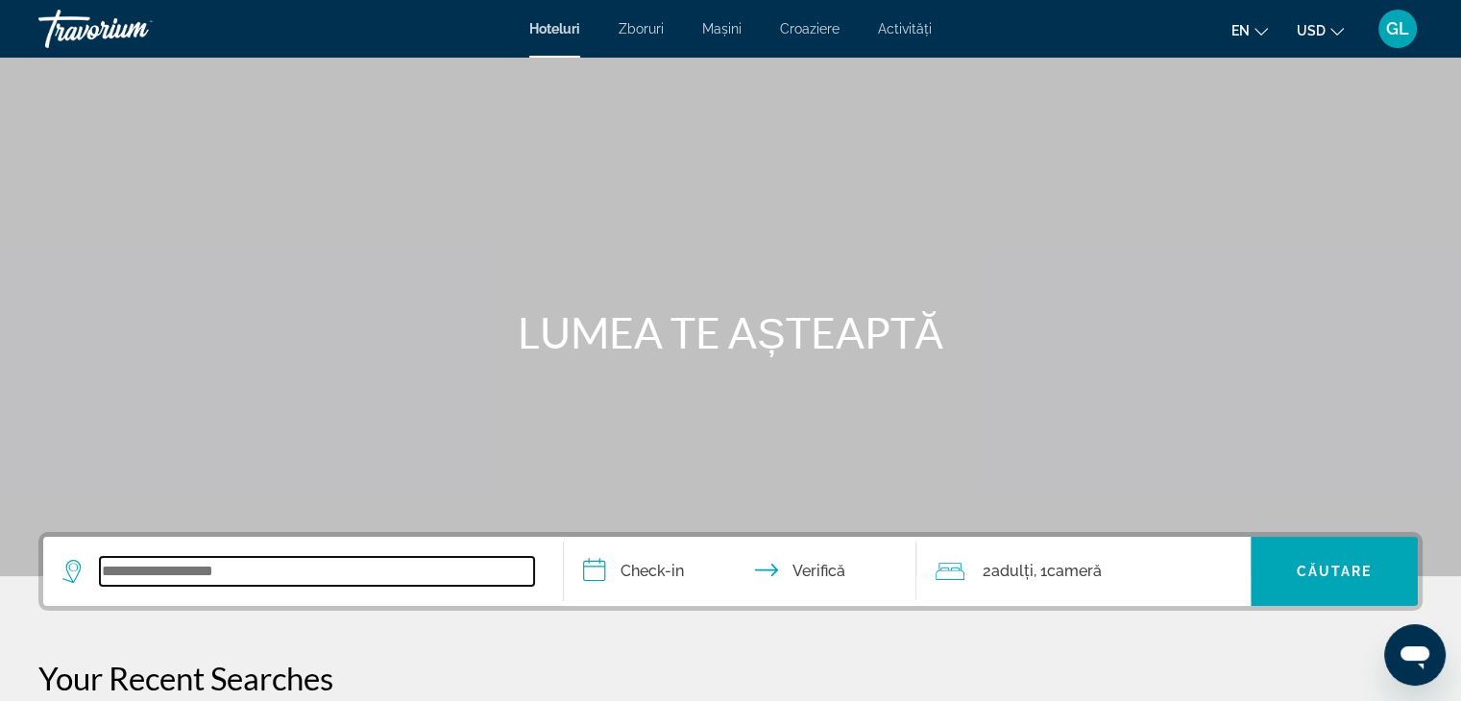
drag, startPoint x: 292, startPoint y: 565, endPoint x: 292, endPoint y: 552, distance: 12.5
click at [292, 554] on div "Widget de căutare" at bounding box center [302, 571] width 481 height 69
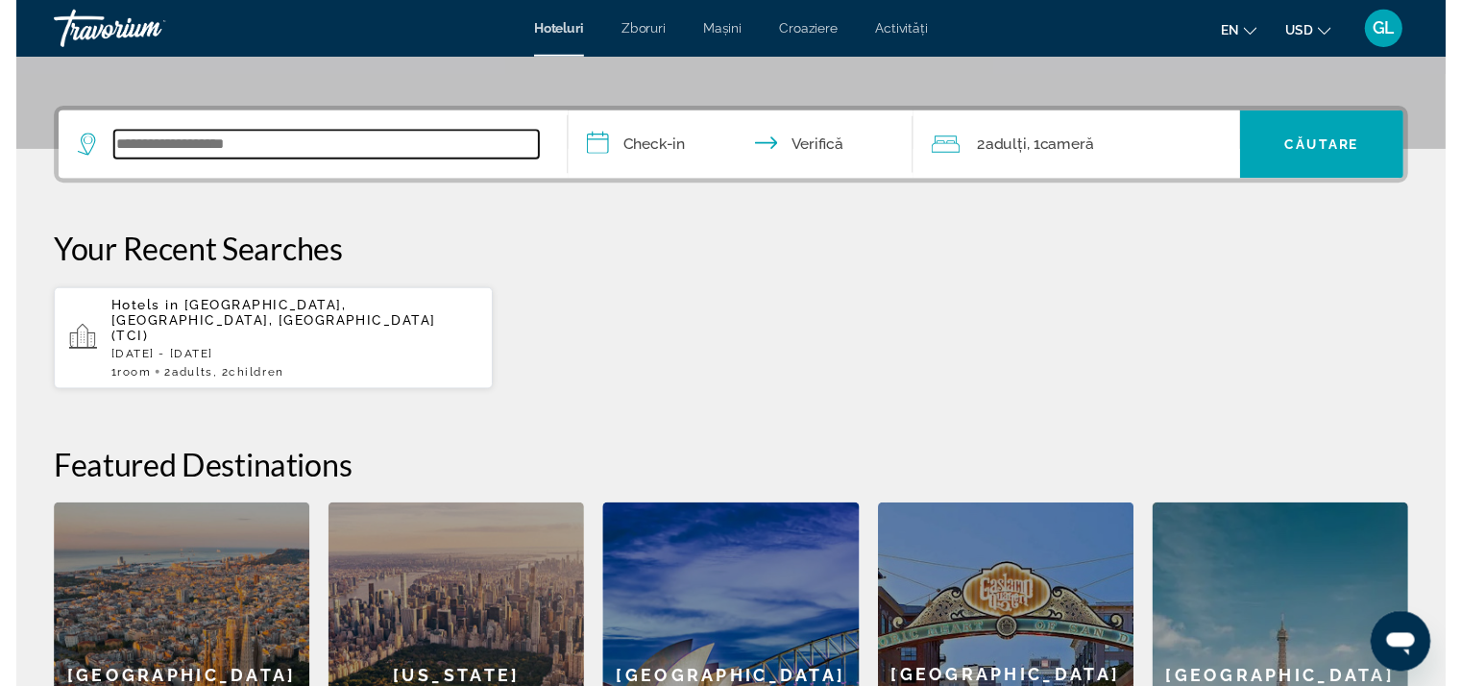
scroll to position [469, 0]
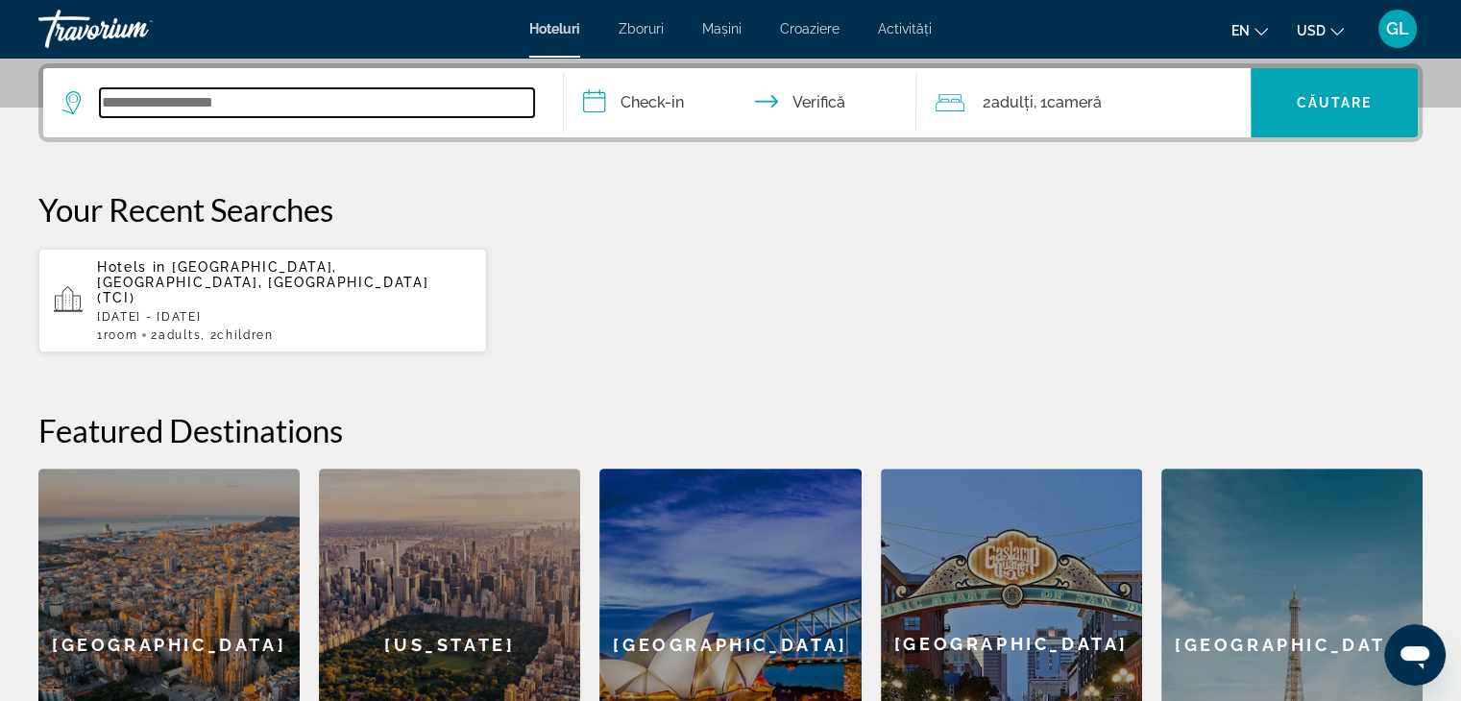
type input "*"
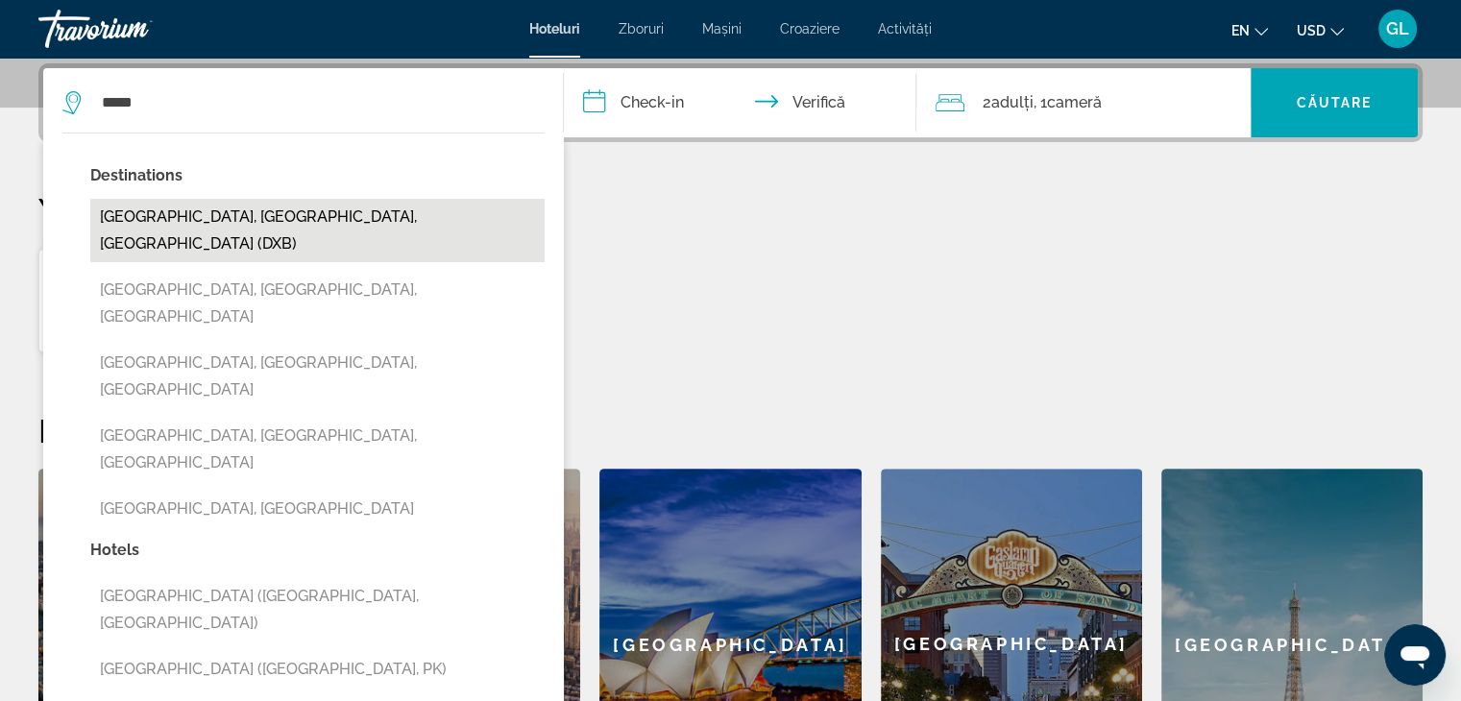
click at [295, 220] on button "[GEOGRAPHIC_DATA], [GEOGRAPHIC_DATA], [GEOGRAPHIC_DATA] (DXB)" at bounding box center [317, 230] width 454 height 63
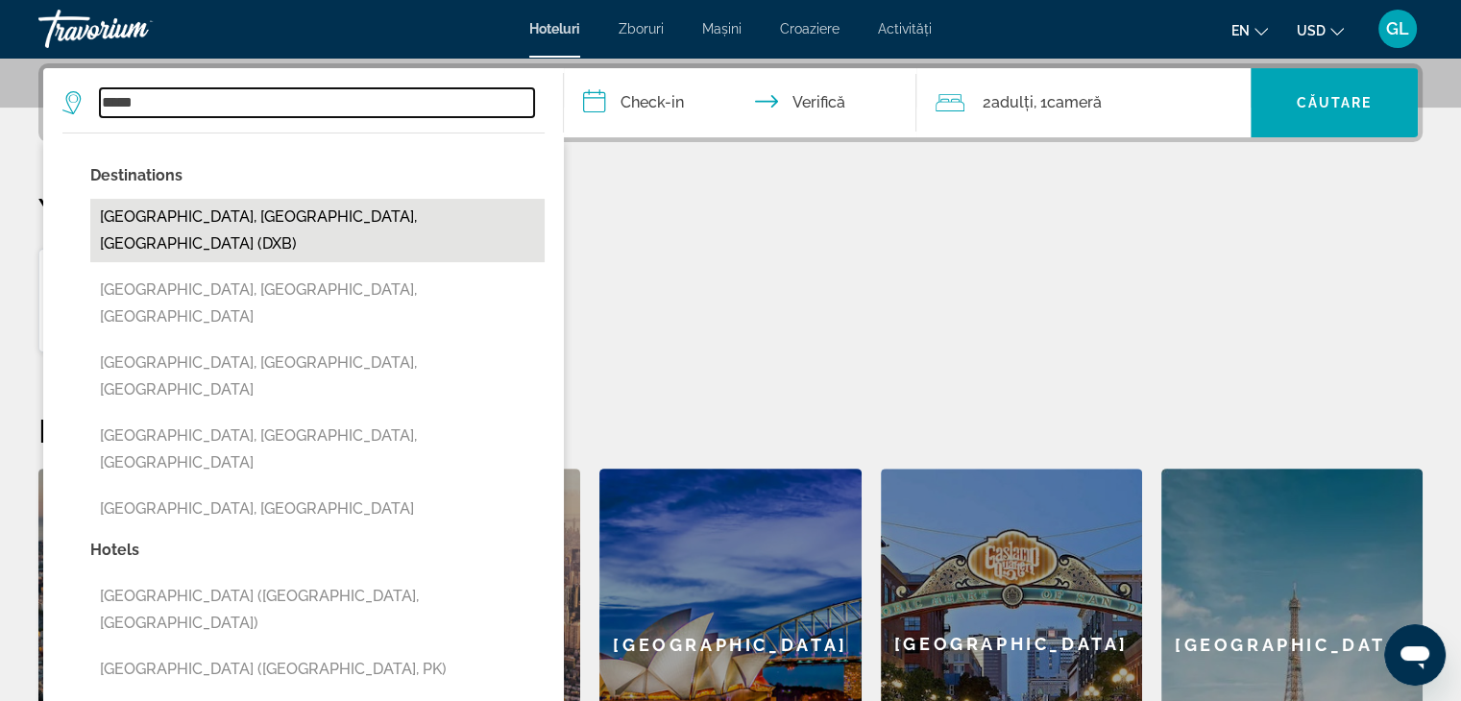
type input "**********"
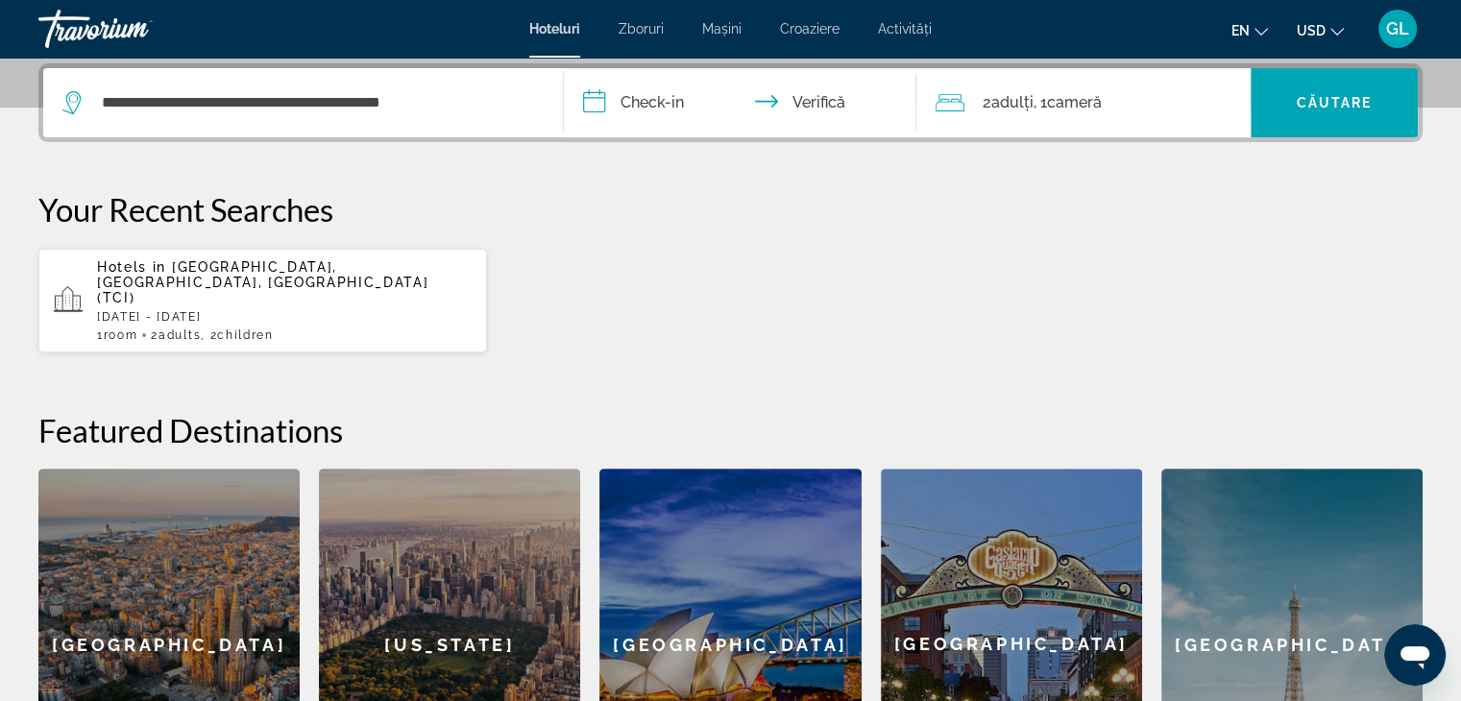
click at [661, 99] on input "**********" at bounding box center [744, 105] width 361 height 75
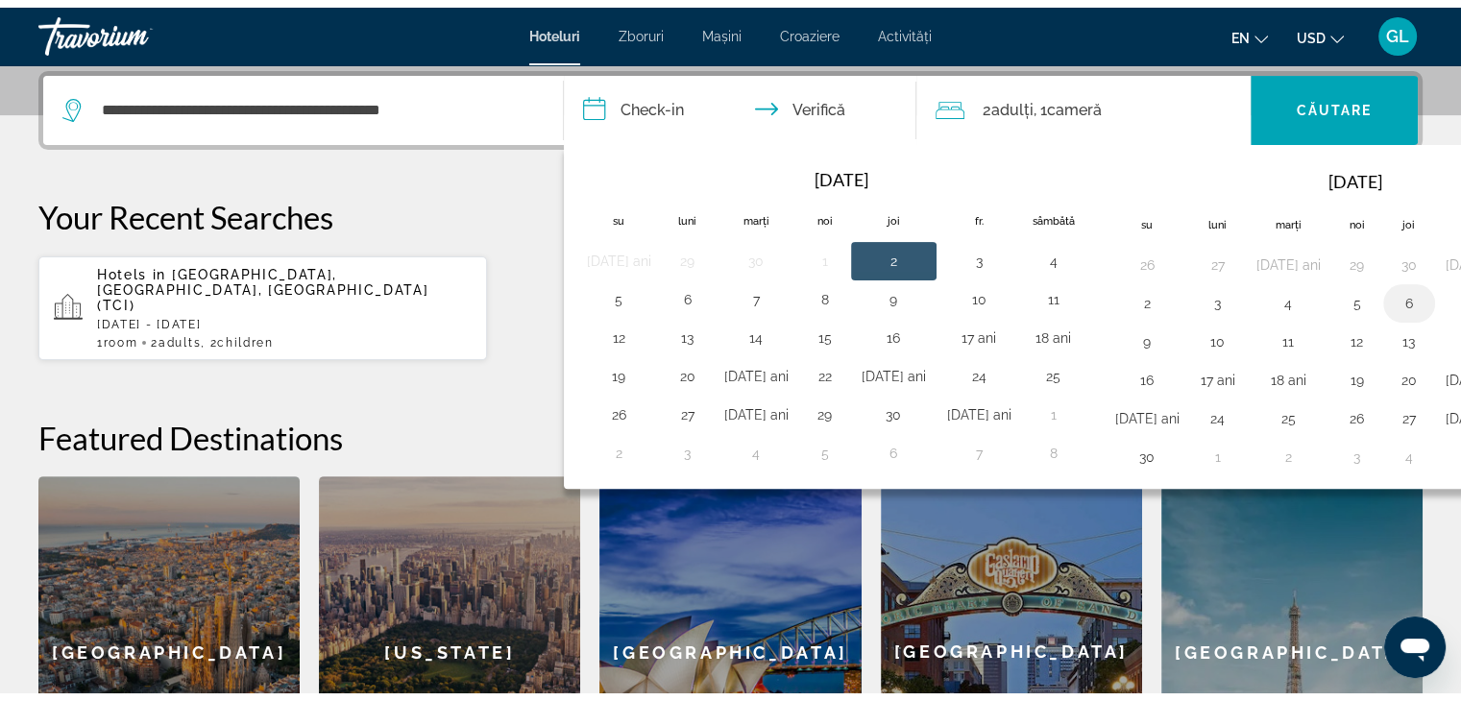
scroll to position [757, 0]
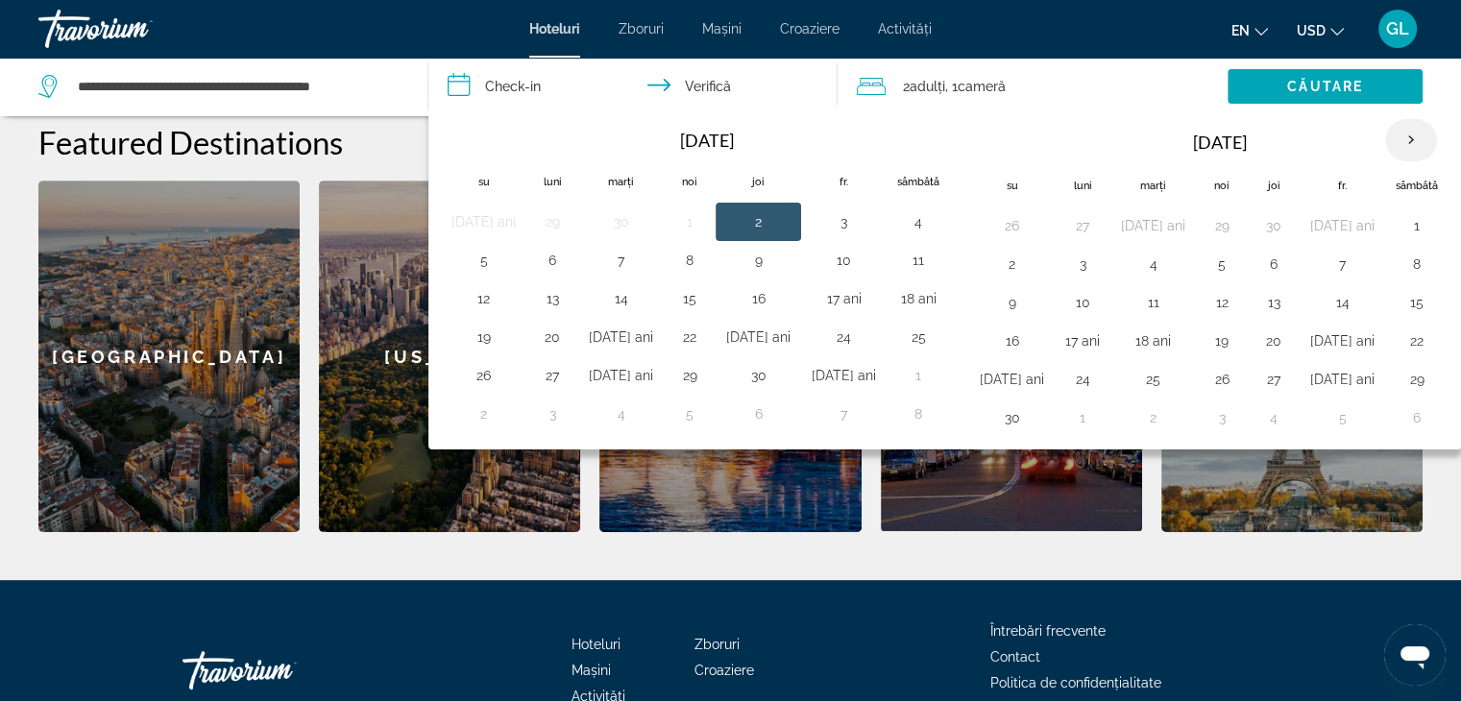
click at [1385, 135] on th "Luna viitoare" at bounding box center [1411, 140] width 52 height 42
click at [1385, 138] on th "Luna viitoare" at bounding box center [1411, 140] width 52 height 42
click at [1385, 146] on th "Luna viitoare" at bounding box center [1411, 140] width 52 height 42
click at [958, 87] on font ", 1" at bounding box center [951, 86] width 12 height 15
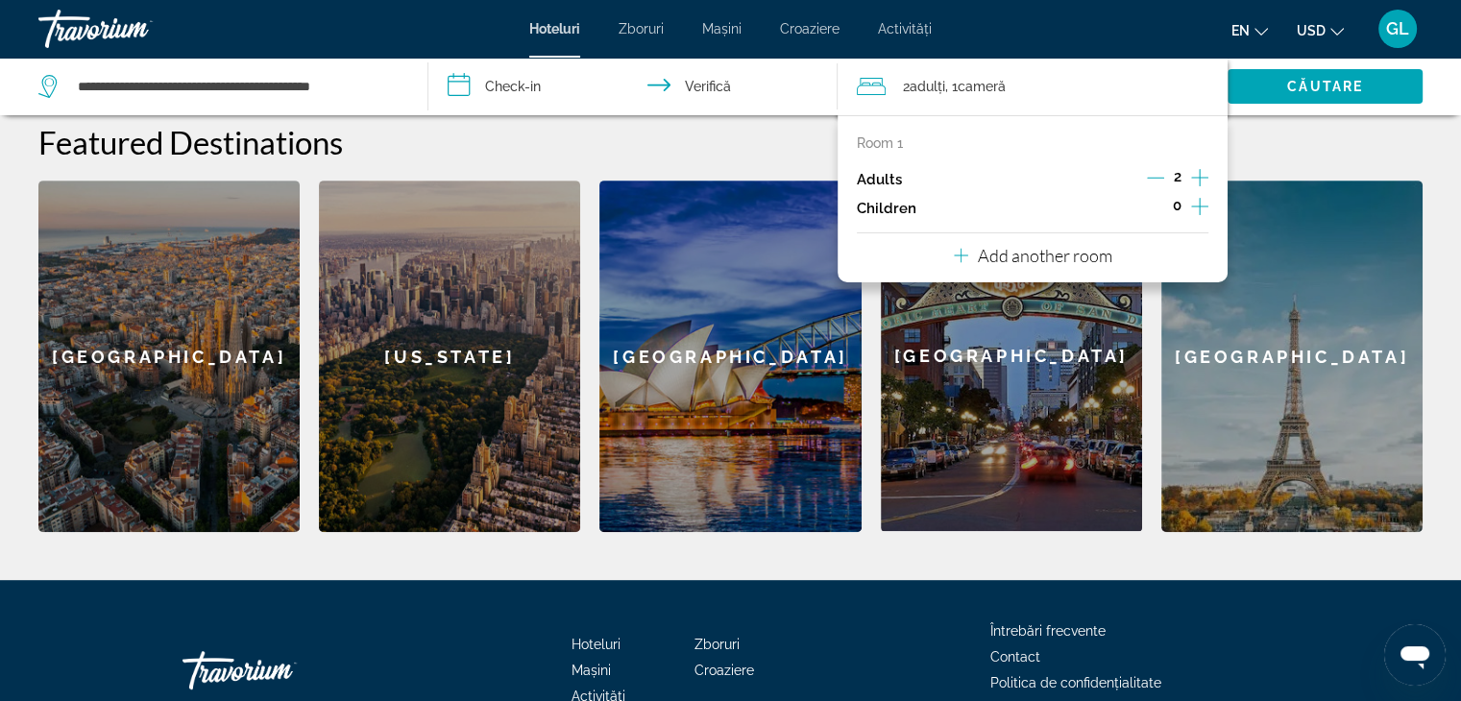
click at [1197, 212] on icon "Increment children" at bounding box center [1199, 206] width 17 height 23
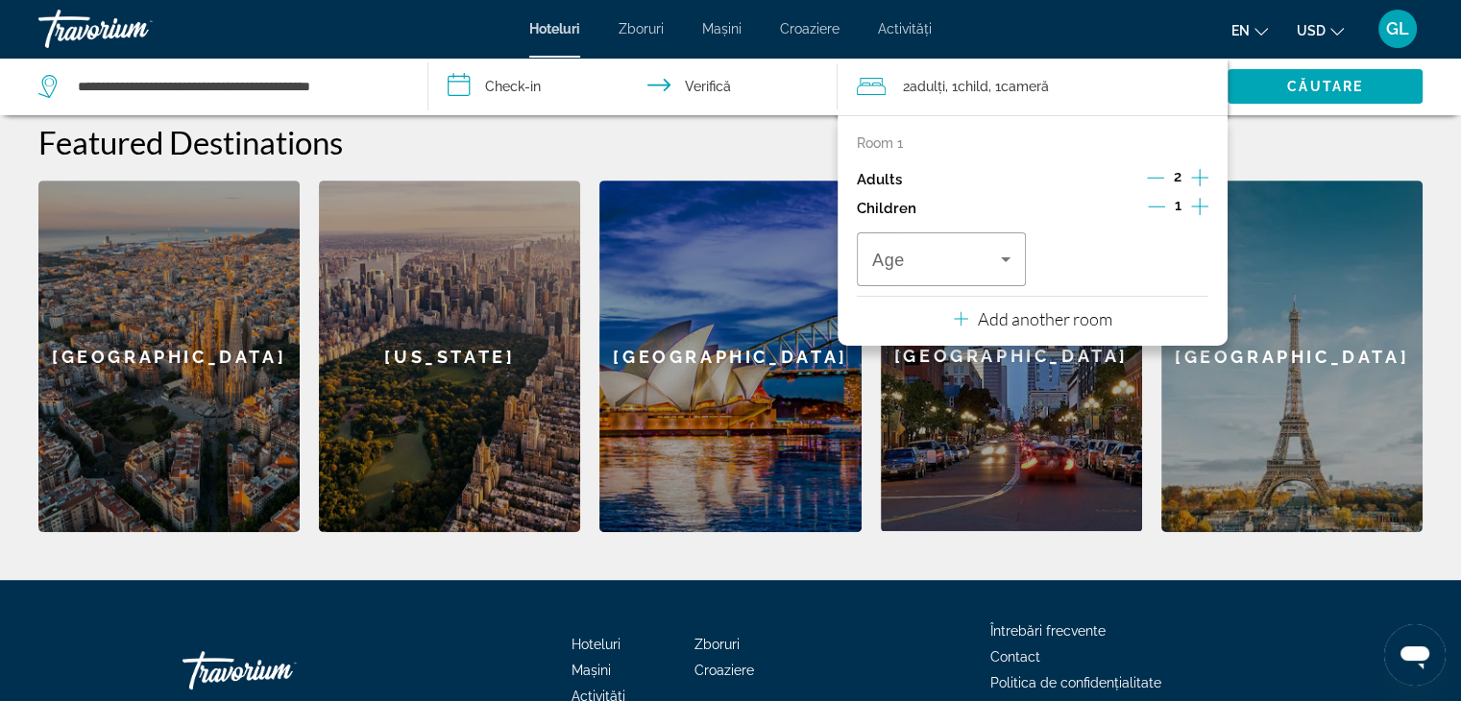
click at [1199, 206] on icon "Increment children" at bounding box center [1199, 206] width 17 height 23
click at [1004, 264] on icon "Travelers: 2 adults, 2 children" at bounding box center [1005, 259] width 23 height 23
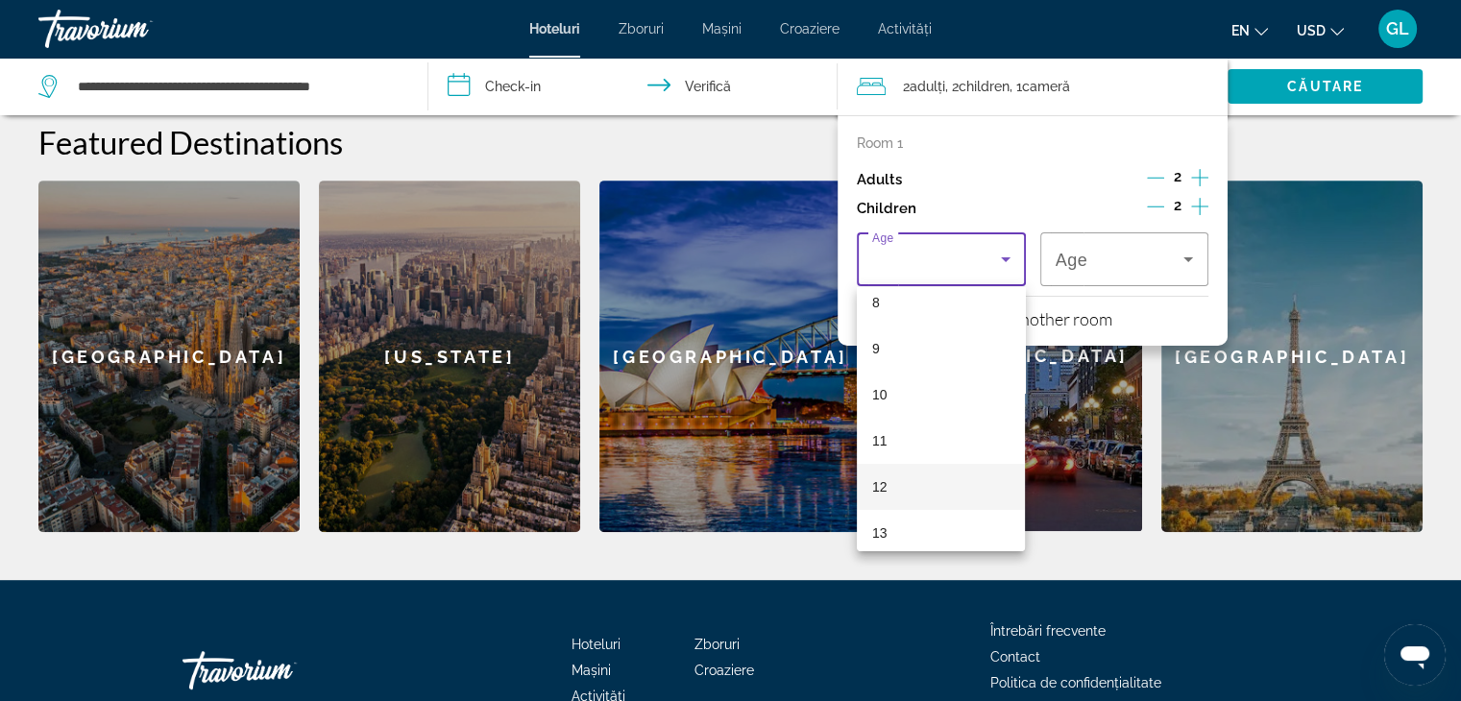
scroll to position [576, 0]
click at [928, 382] on mat-option "14" at bounding box center [941, 387] width 168 height 46
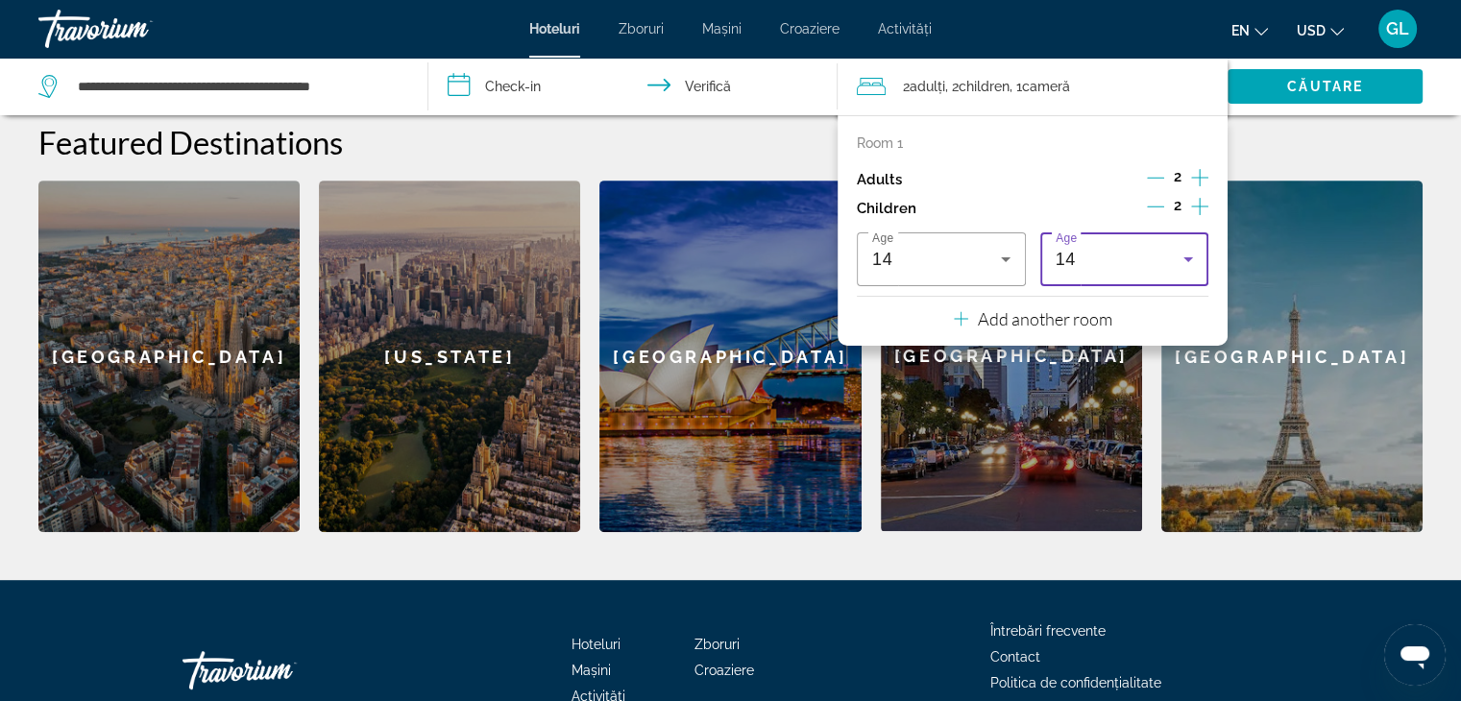
click at [1174, 255] on div "14" at bounding box center [1119, 259] width 129 height 23
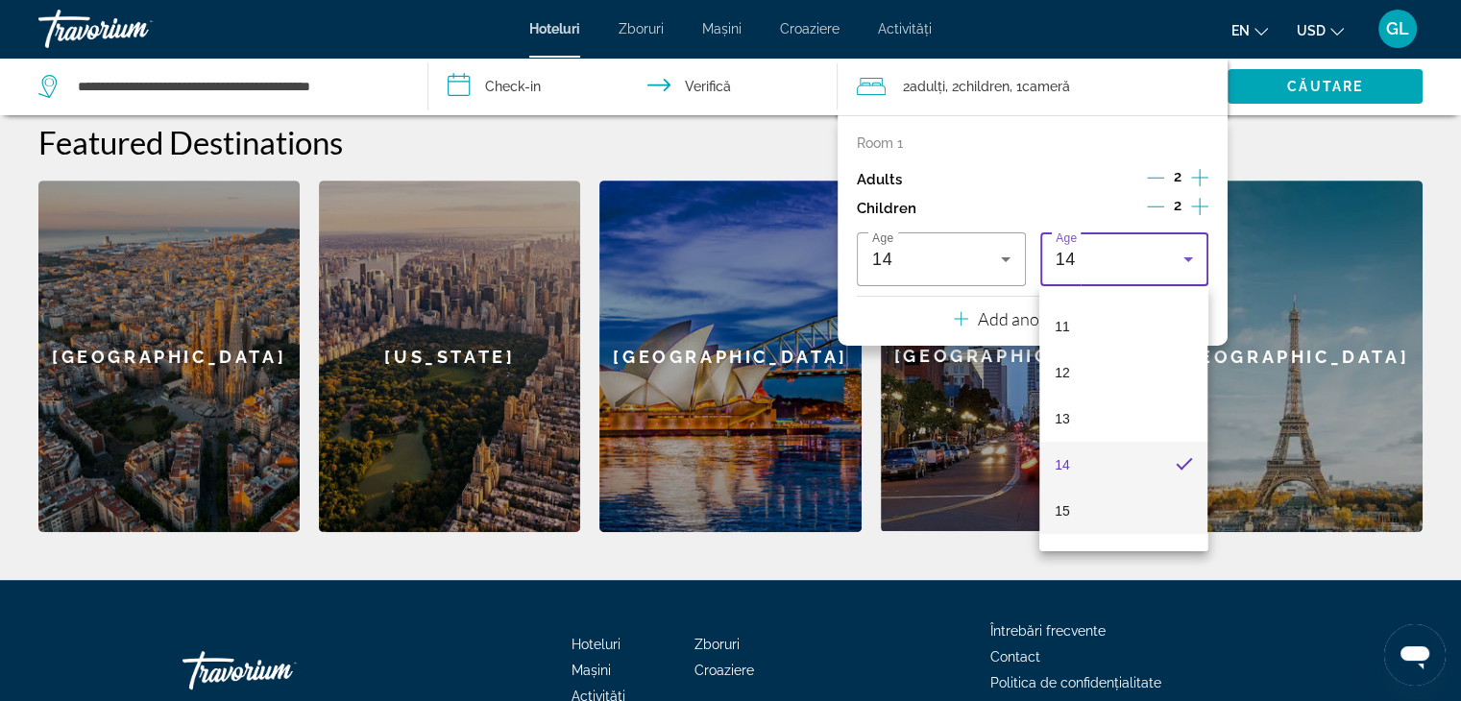
scroll to position [530, 0]
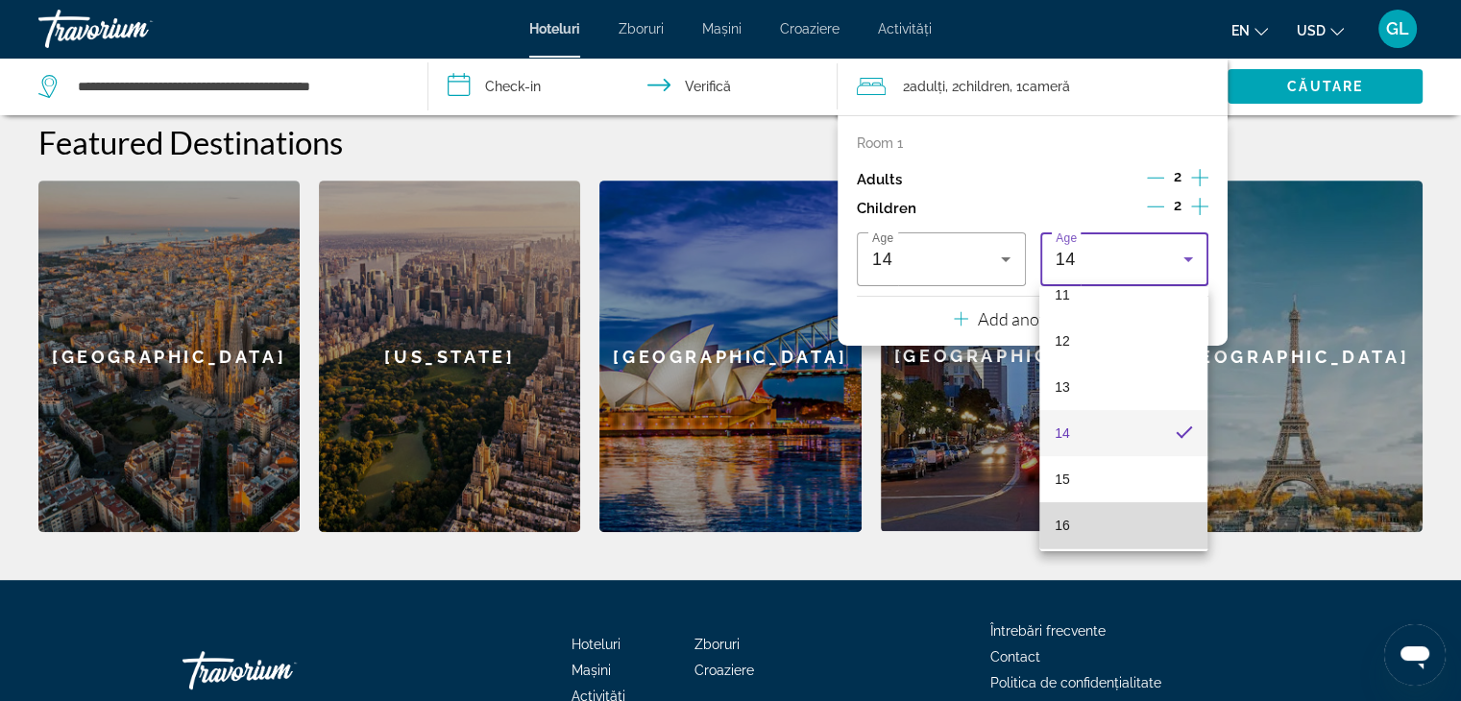
click at [1133, 516] on mat-option "16" at bounding box center [1123, 525] width 168 height 46
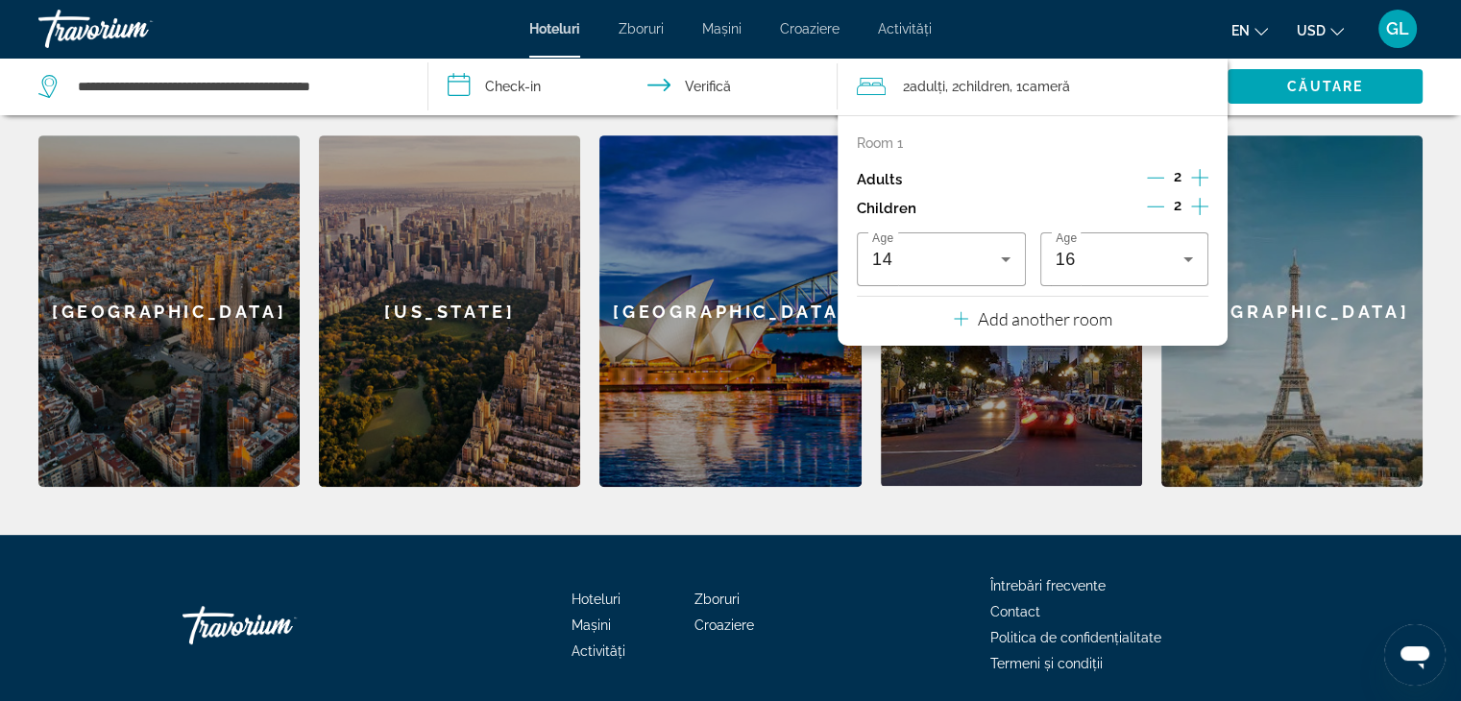
scroll to position [840, 0]
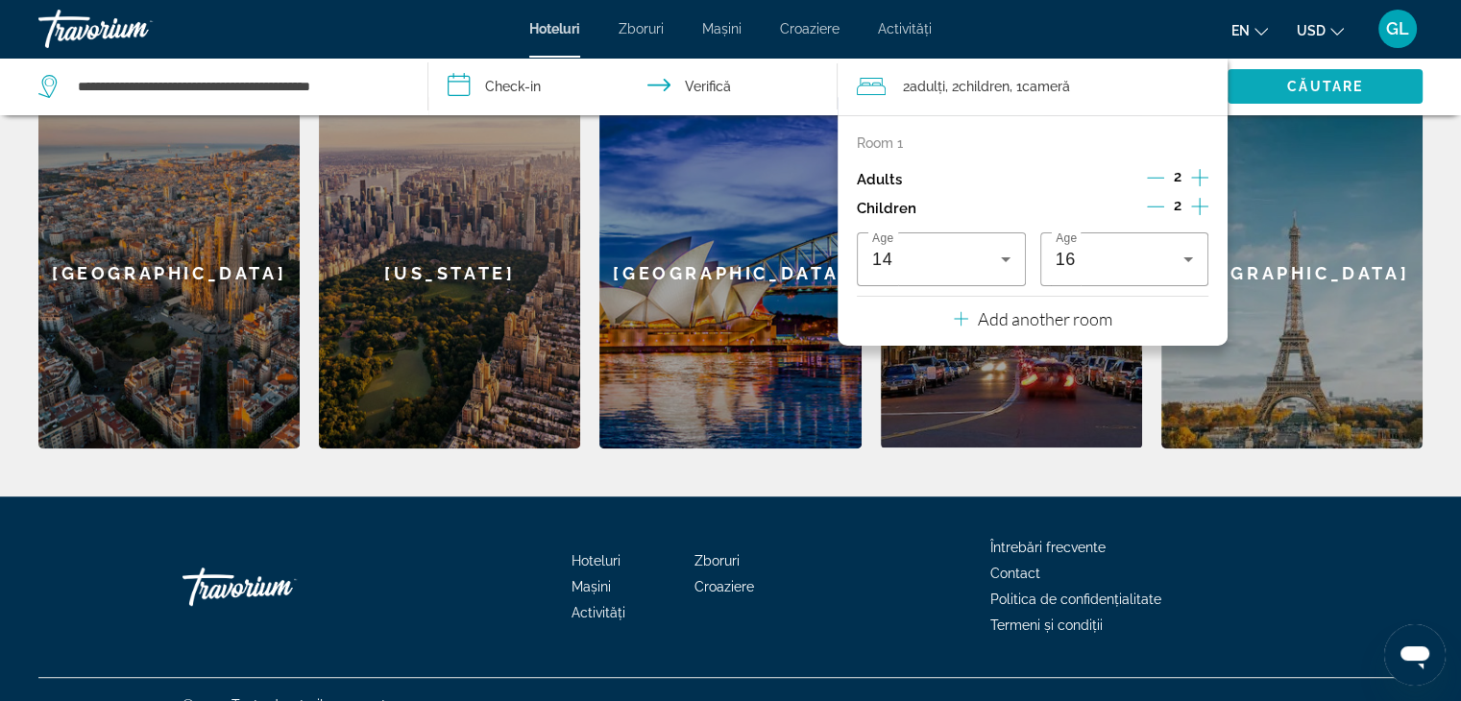
click at [1281, 80] on span "Widget de căutare" at bounding box center [1324, 86] width 195 height 46
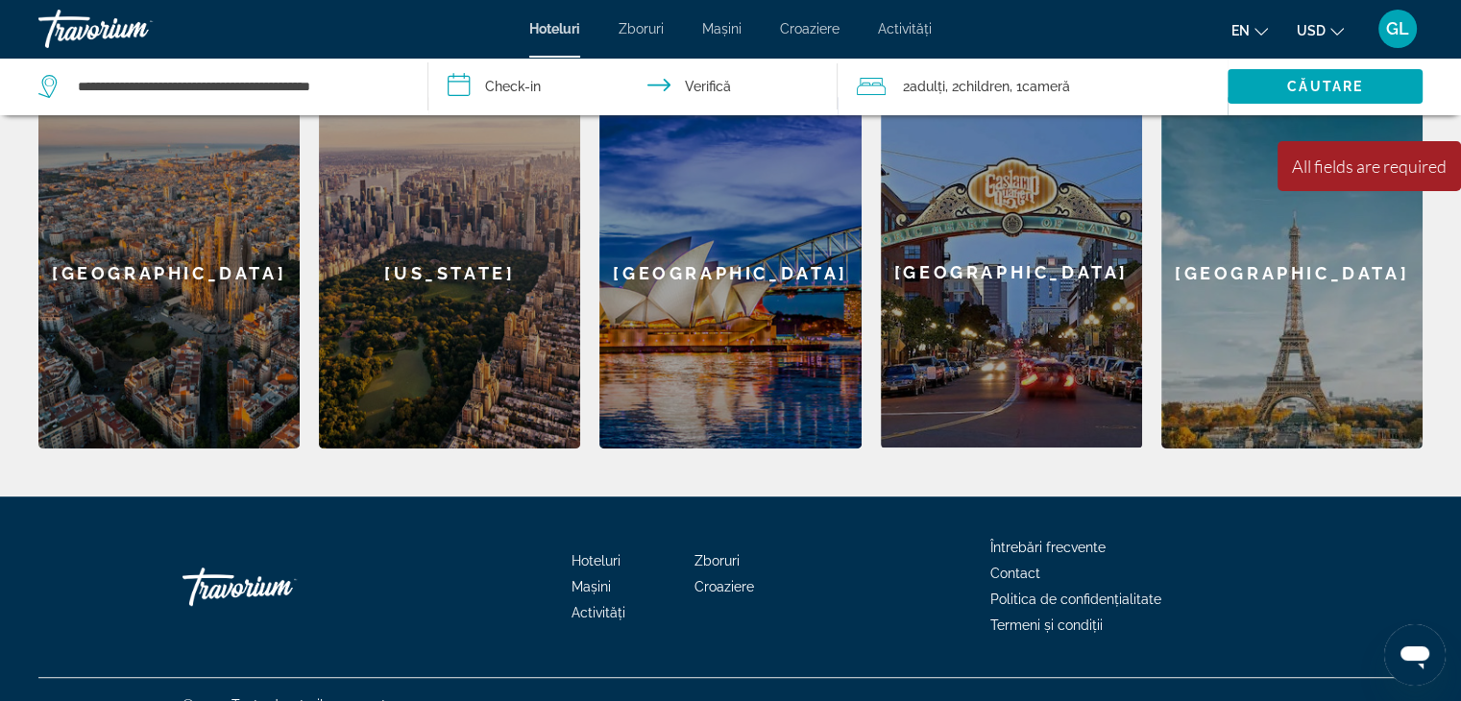
click at [718, 85] on input "**********" at bounding box center [636, 89] width 417 height 63
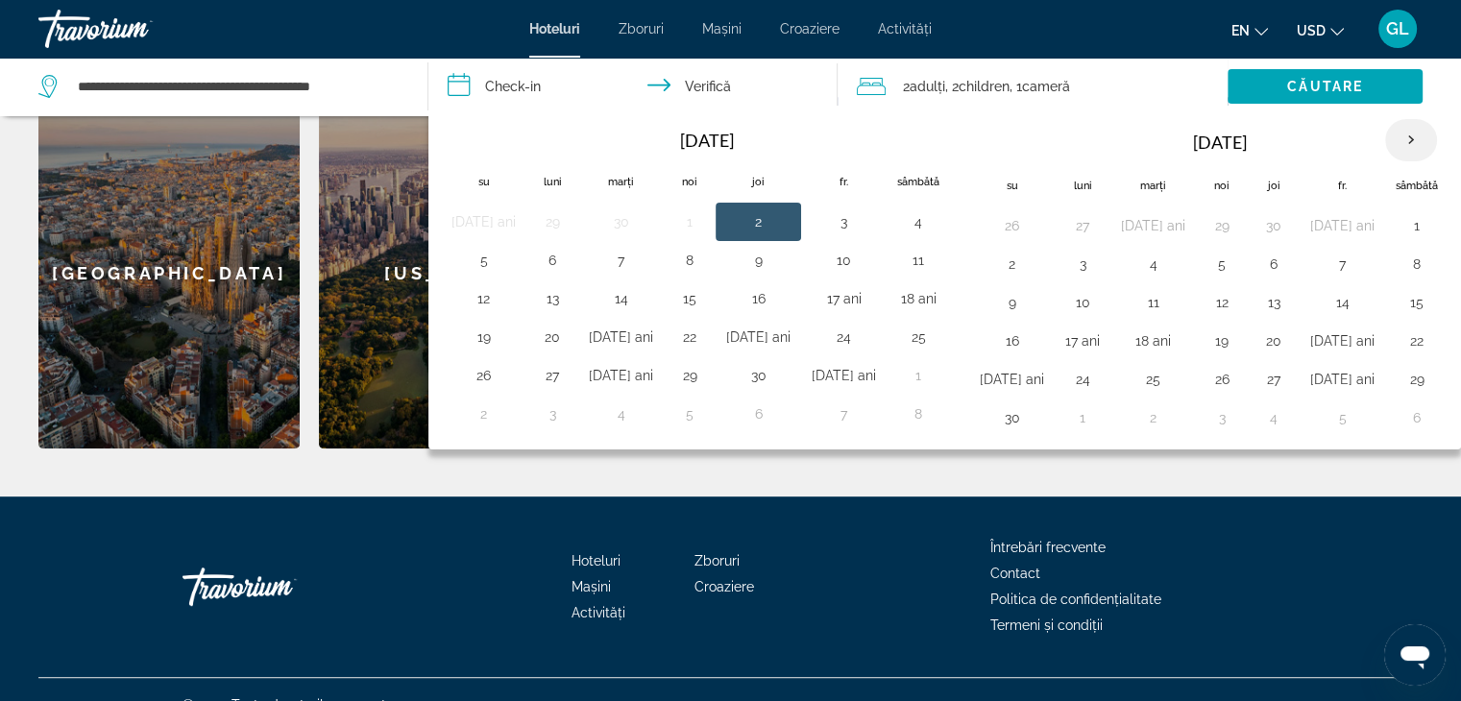
click at [1385, 139] on th "Luna viitoare" at bounding box center [1411, 140] width 52 height 42
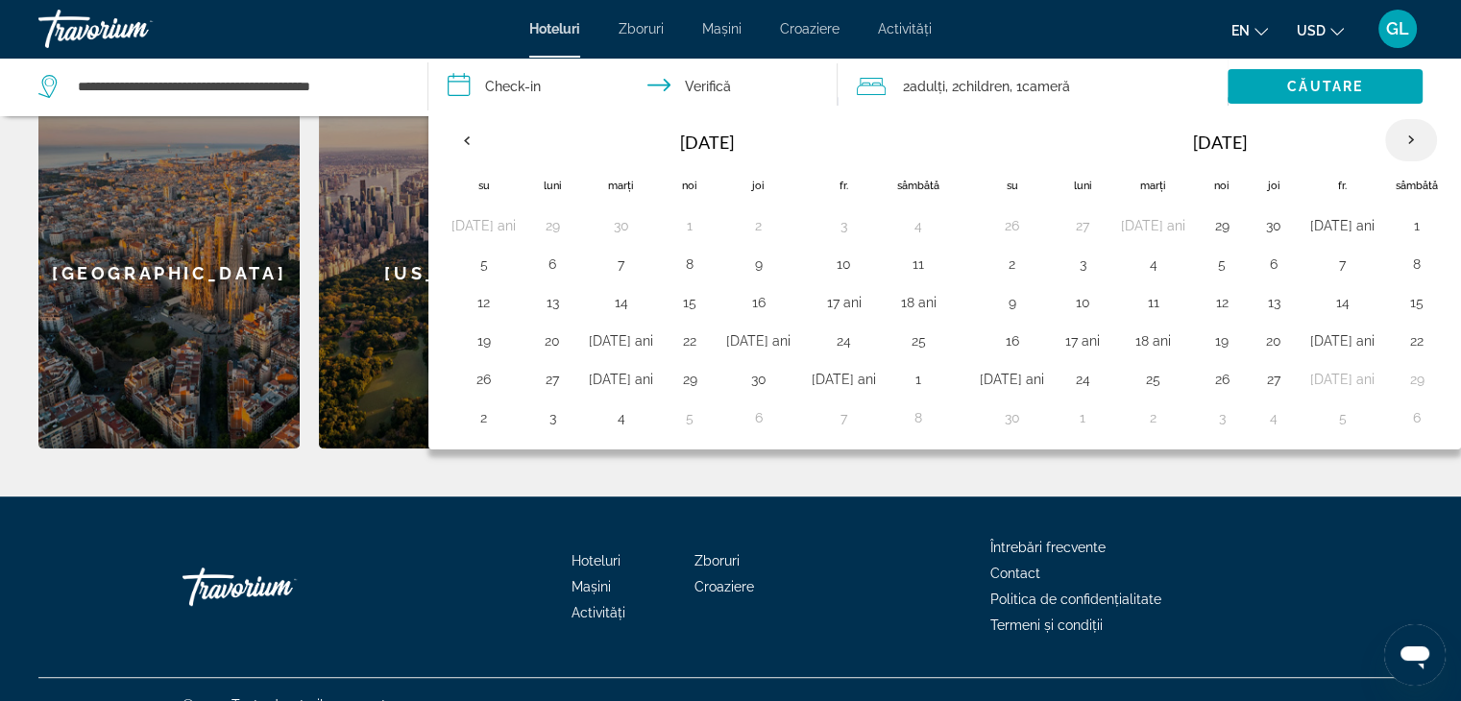
click at [1385, 139] on th "Luna viitoare" at bounding box center [1411, 140] width 52 height 42
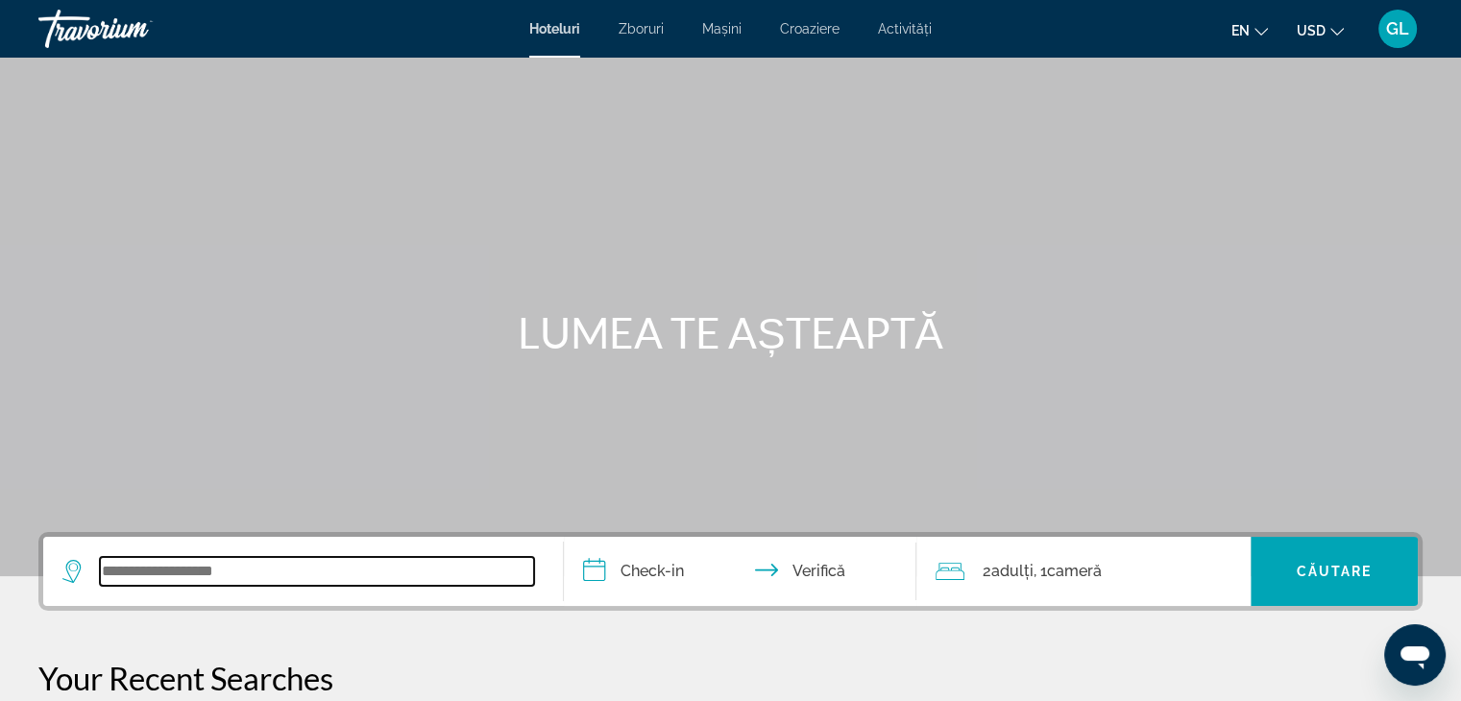
click at [281, 562] on input "Widget de căutare" at bounding box center [317, 571] width 434 height 29
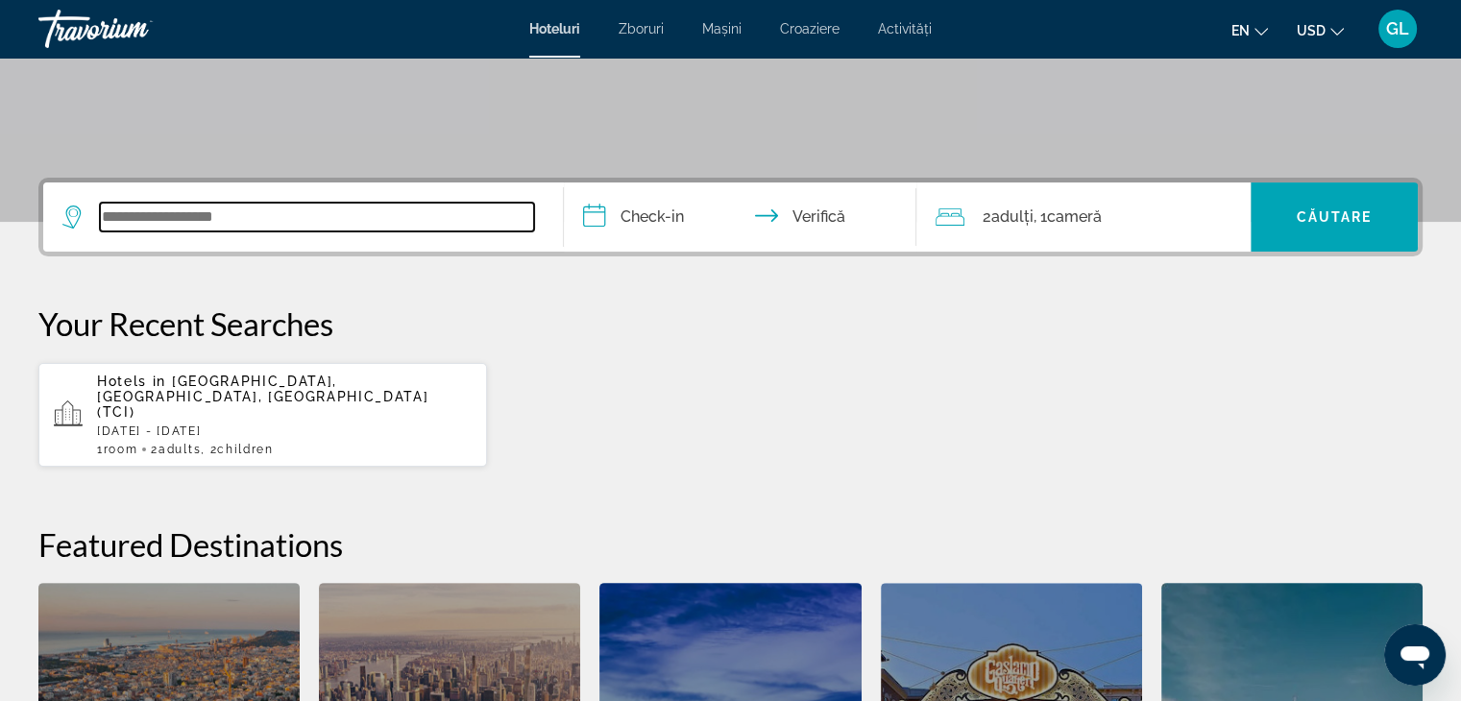
scroll to position [264, 0]
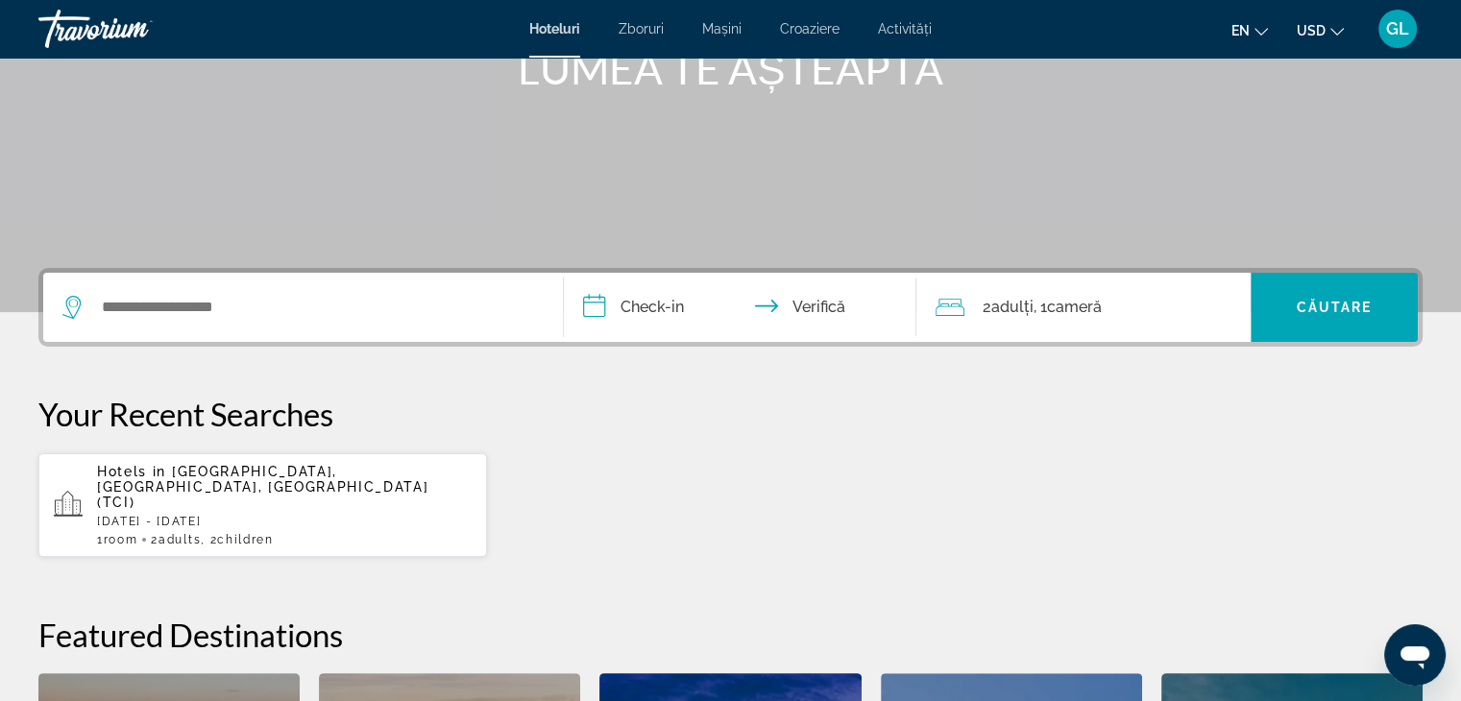
click at [640, 24] on font "Zboruri" at bounding box center [641, 28] width 45 height 15
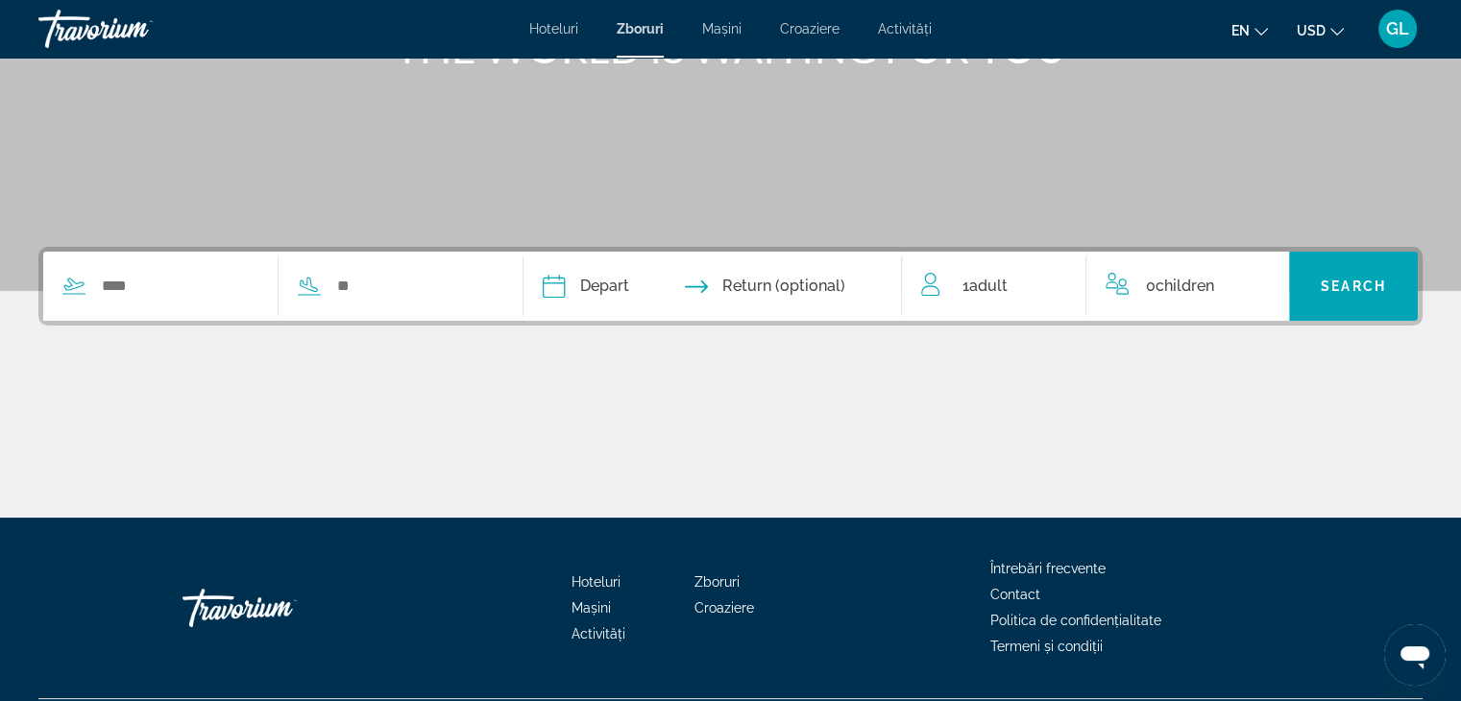
scroll to position [288, 0]
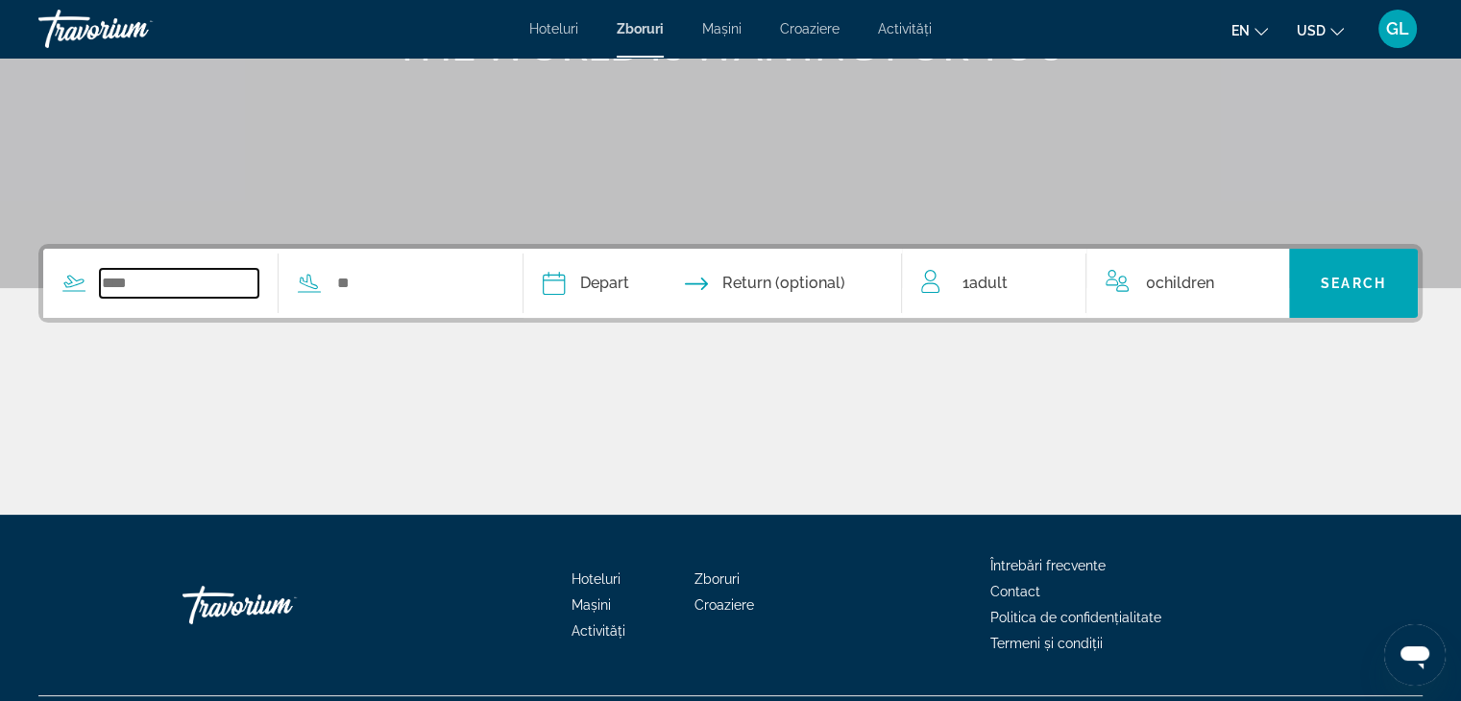
click at [154, 279] on input "Search widget" at bounding box center [179, 283] width 158 height 29
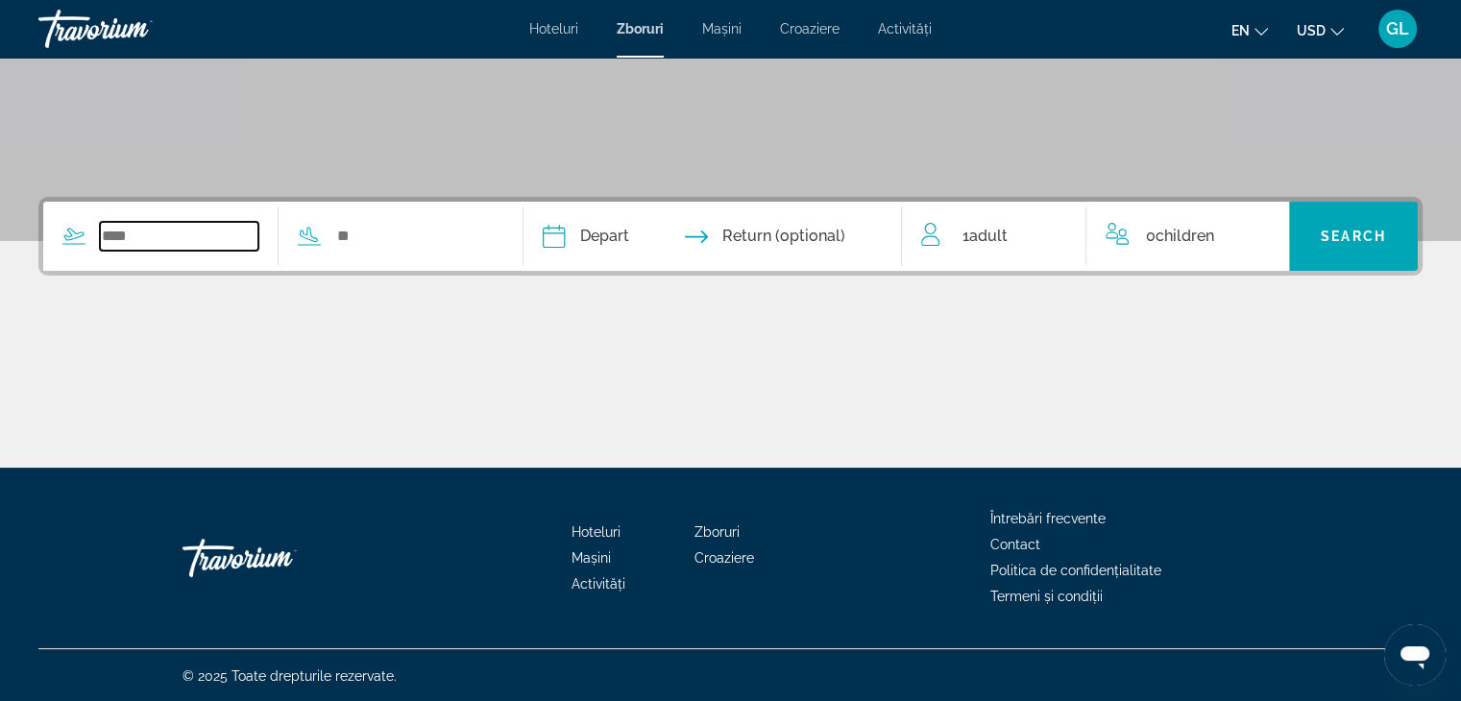
scroll to position [337, 0]
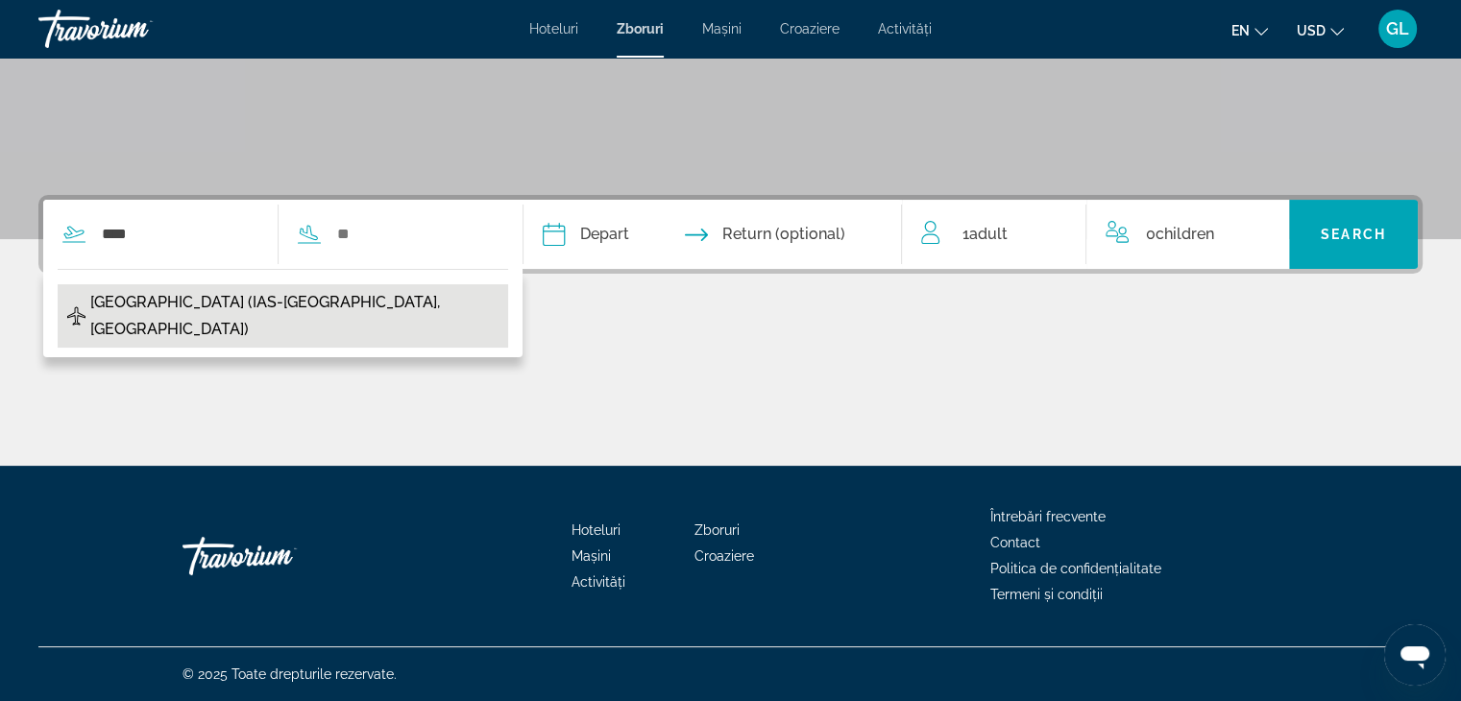
click at [236, 310] on span "Iasi Airport (IAS-Iasi, Romania)" at bounding box center [294, 316] width 408 height 54
type input "**********"
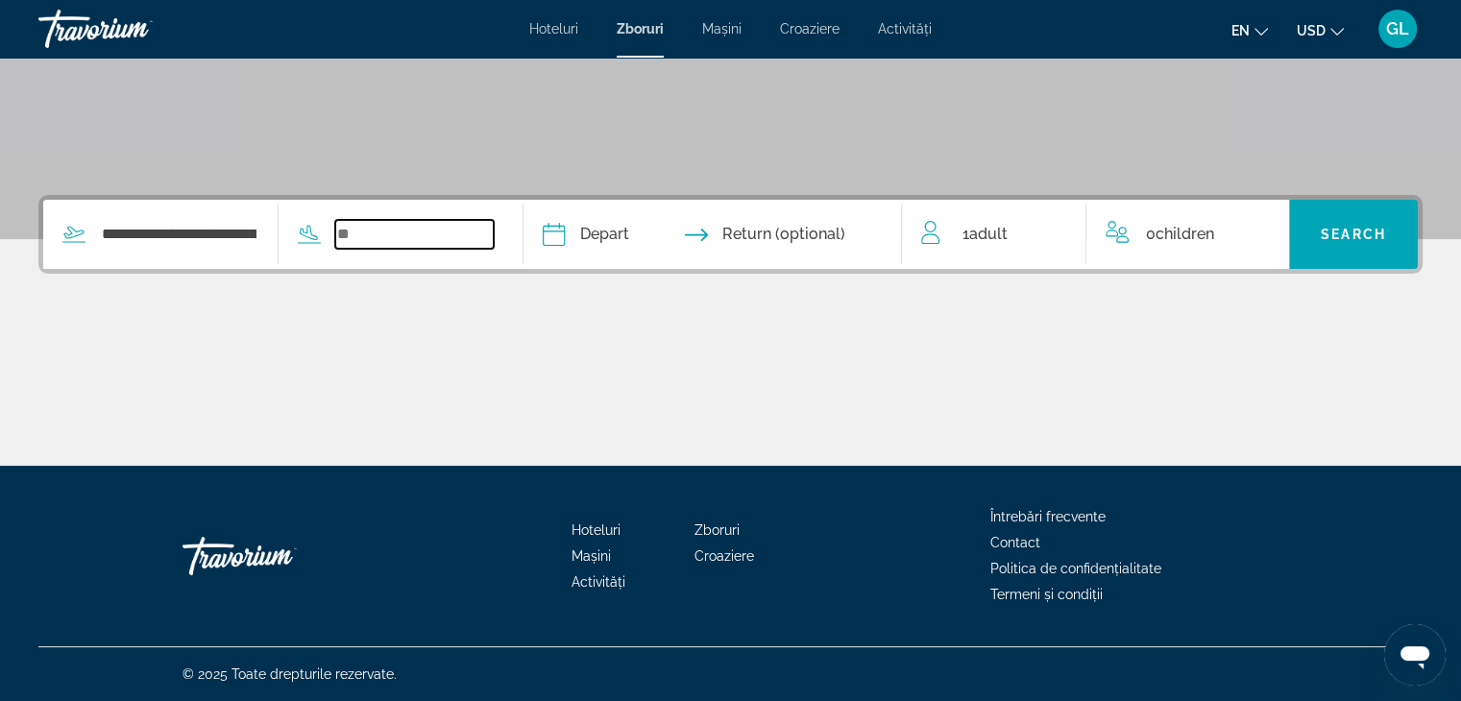
click at [373, 236] on input "Search widget" at bounding box center [414, 234] width 158 height 29
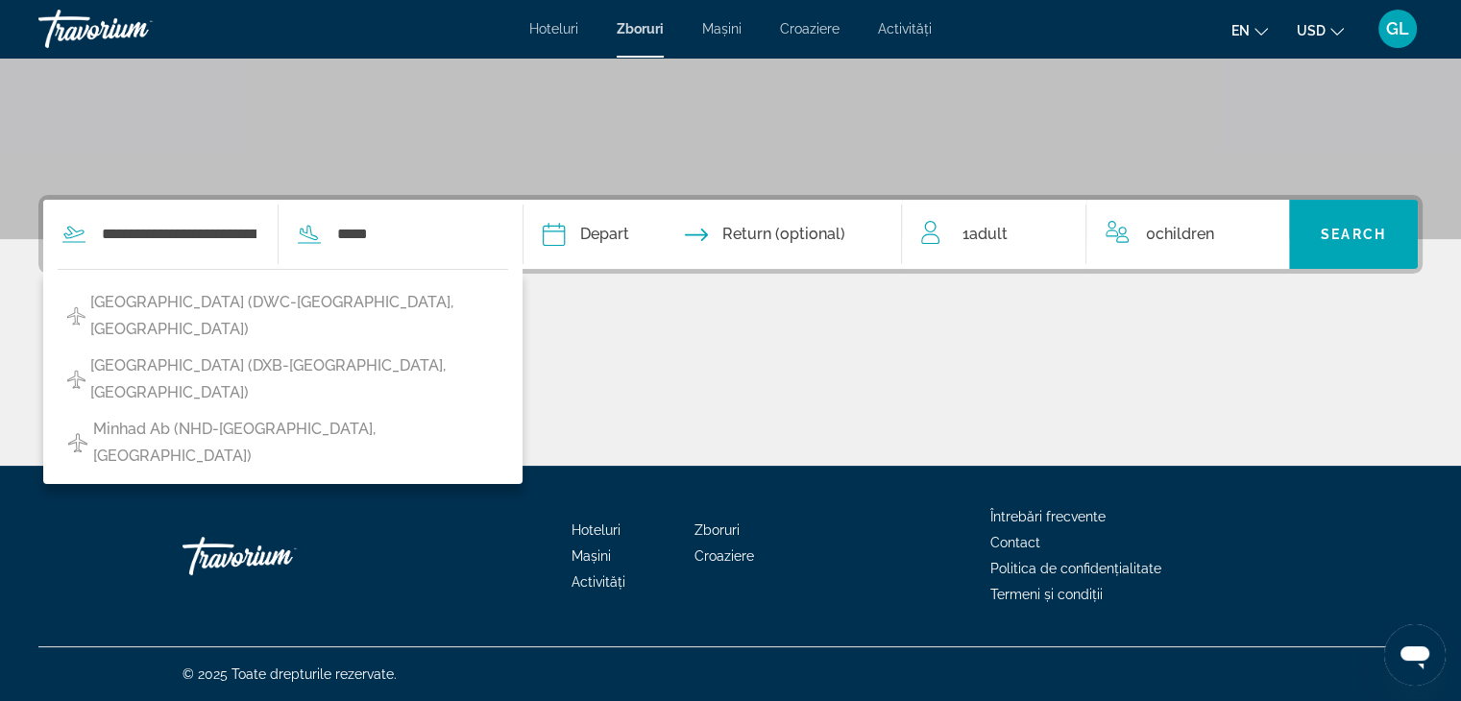
click at [412, 366] on span "Dubai Intl Airport (DXB-Dubai, United Arab Emirates)" at bounding box center [294, 379] width 408 height 54
type input "**********"
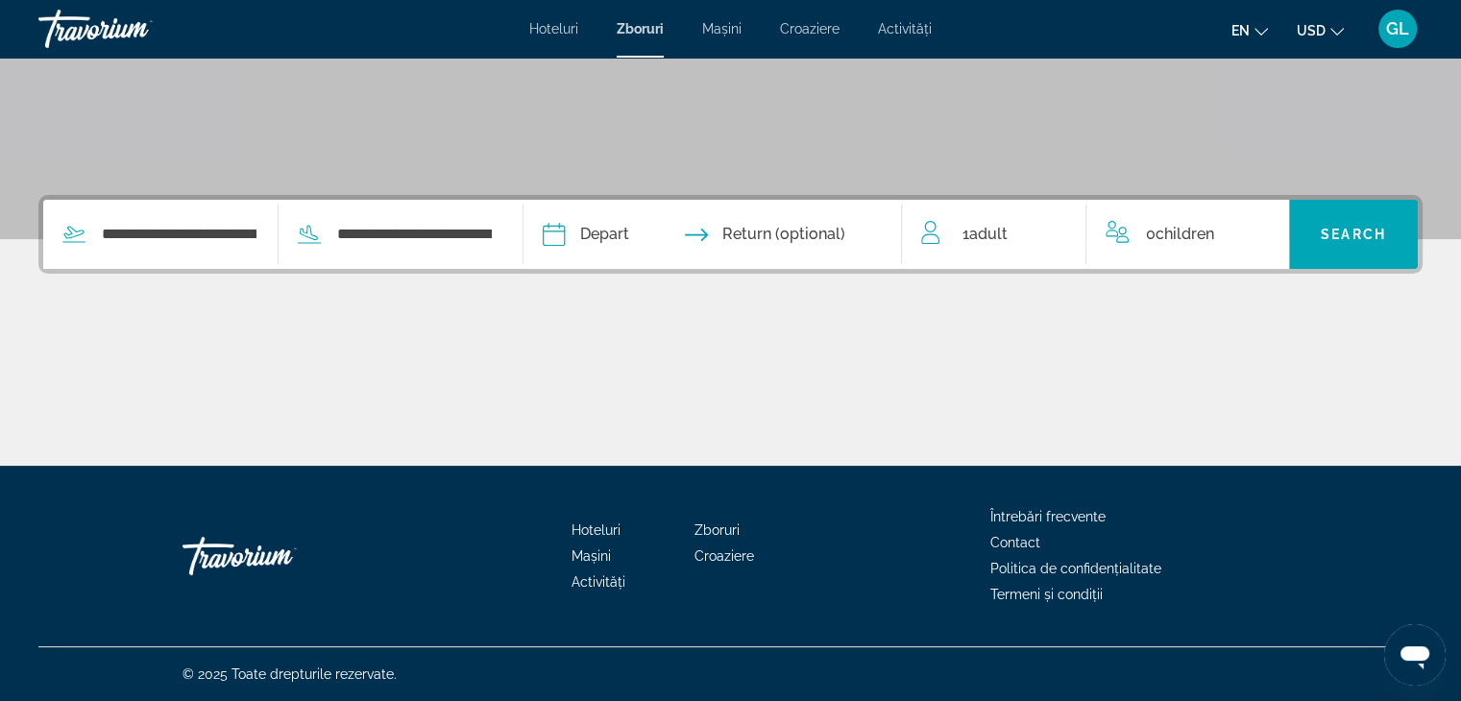
click at [643, 238] on input "Depart date" at bounding box center [631, 237] width 187 height 75
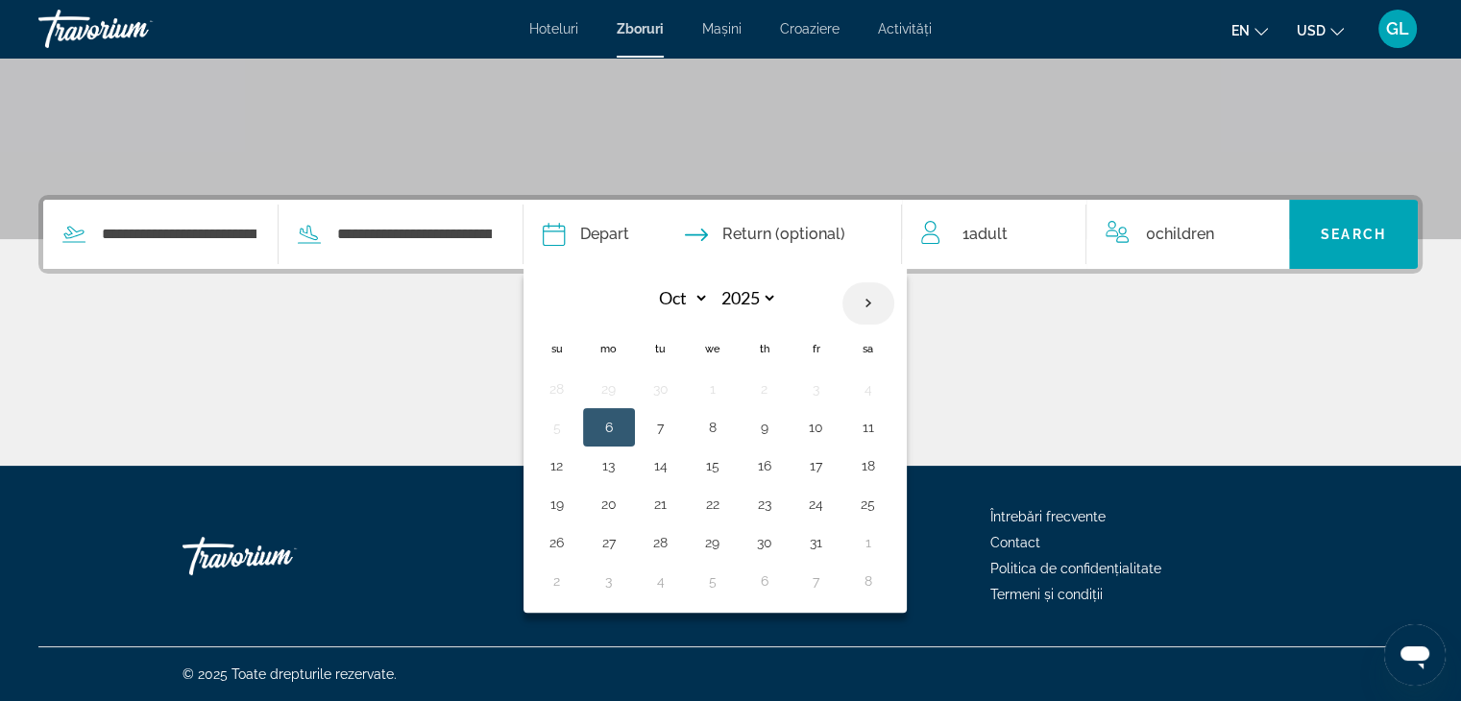
click at [894, 302] on th "Next month" at bounding box center [868, 303] width 52 height 42
select select "*"
select select "****"
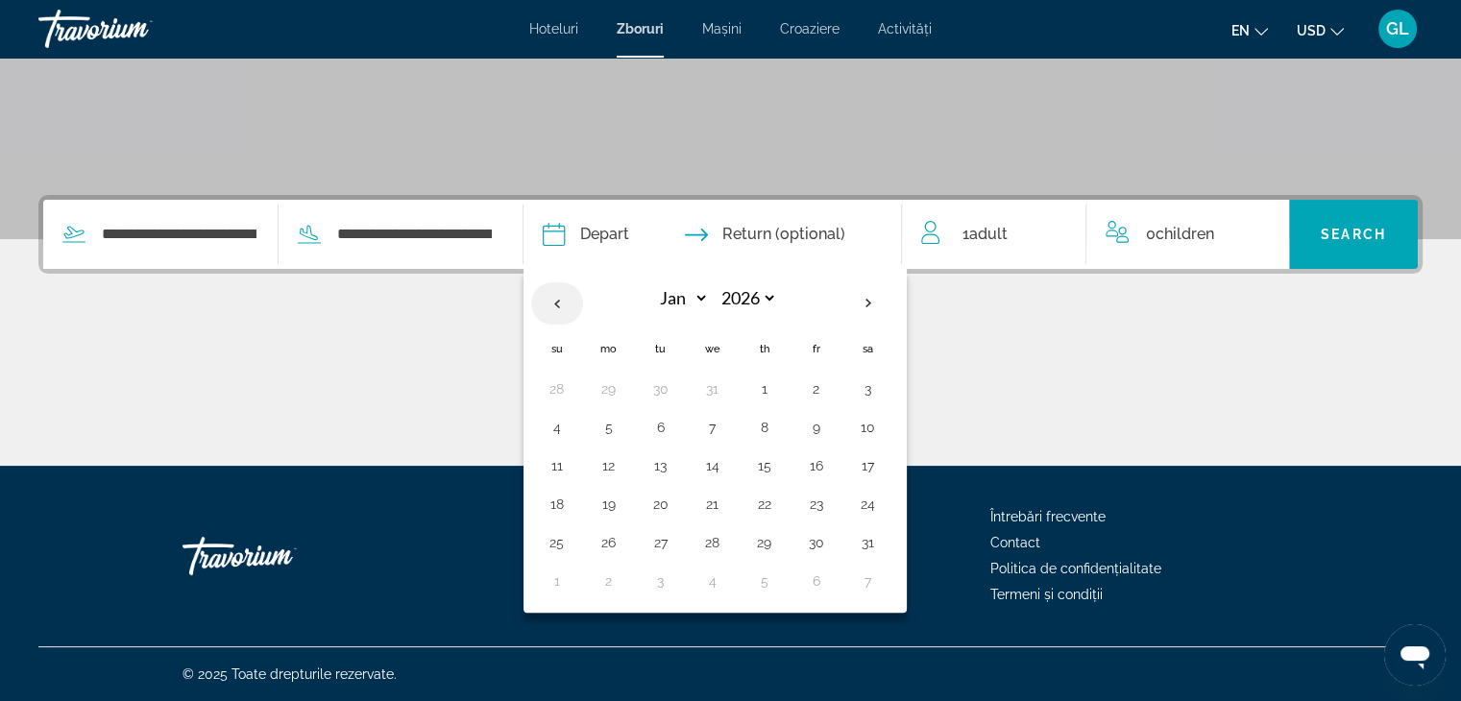
click at [583, 303] on th "Previous month" at bounding box center [557, 303] width 52 height 42
select select "**"
select select "****"
click at [676, 432] on button "9" at bounding box center [660, 427] width 31 height 27
type input "**********"
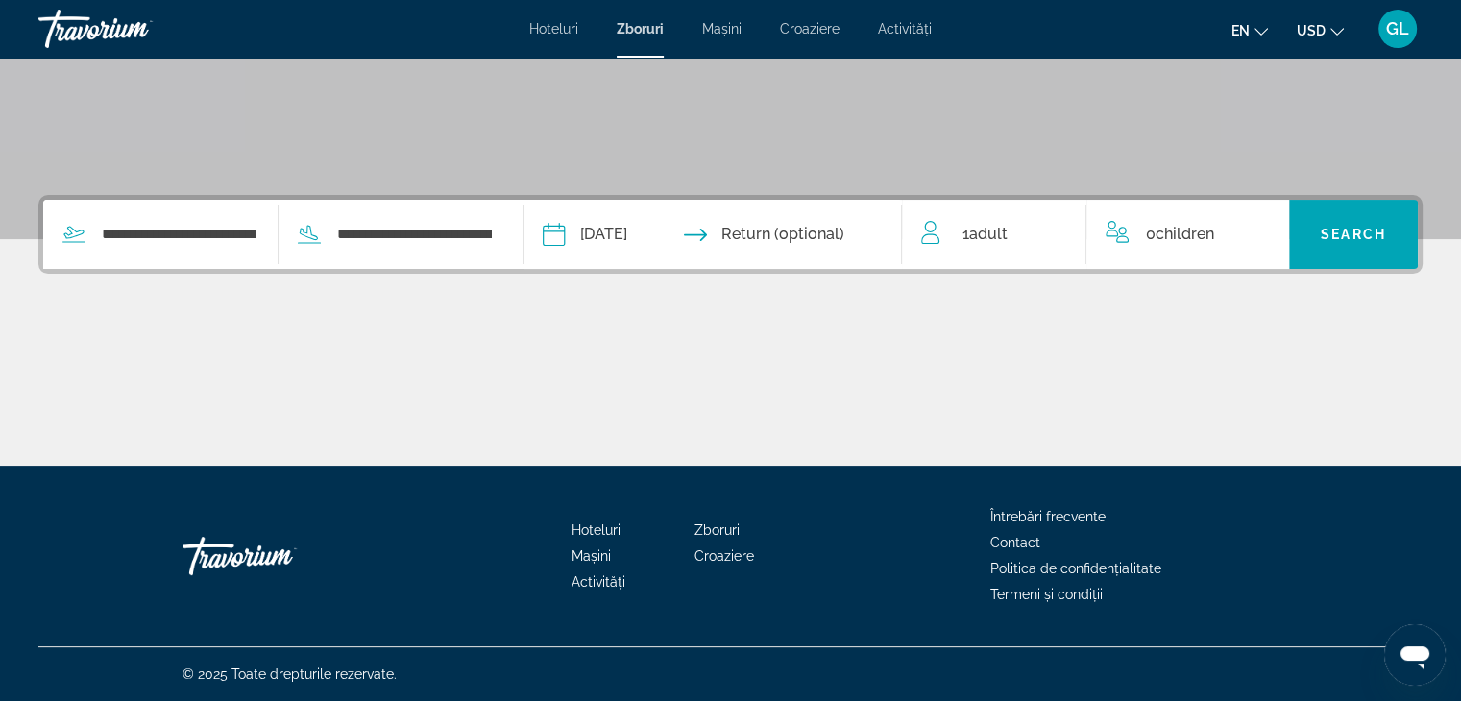
click at [791, 235] on input "Return date" at bounding box center [815, 237] width 187 height 75
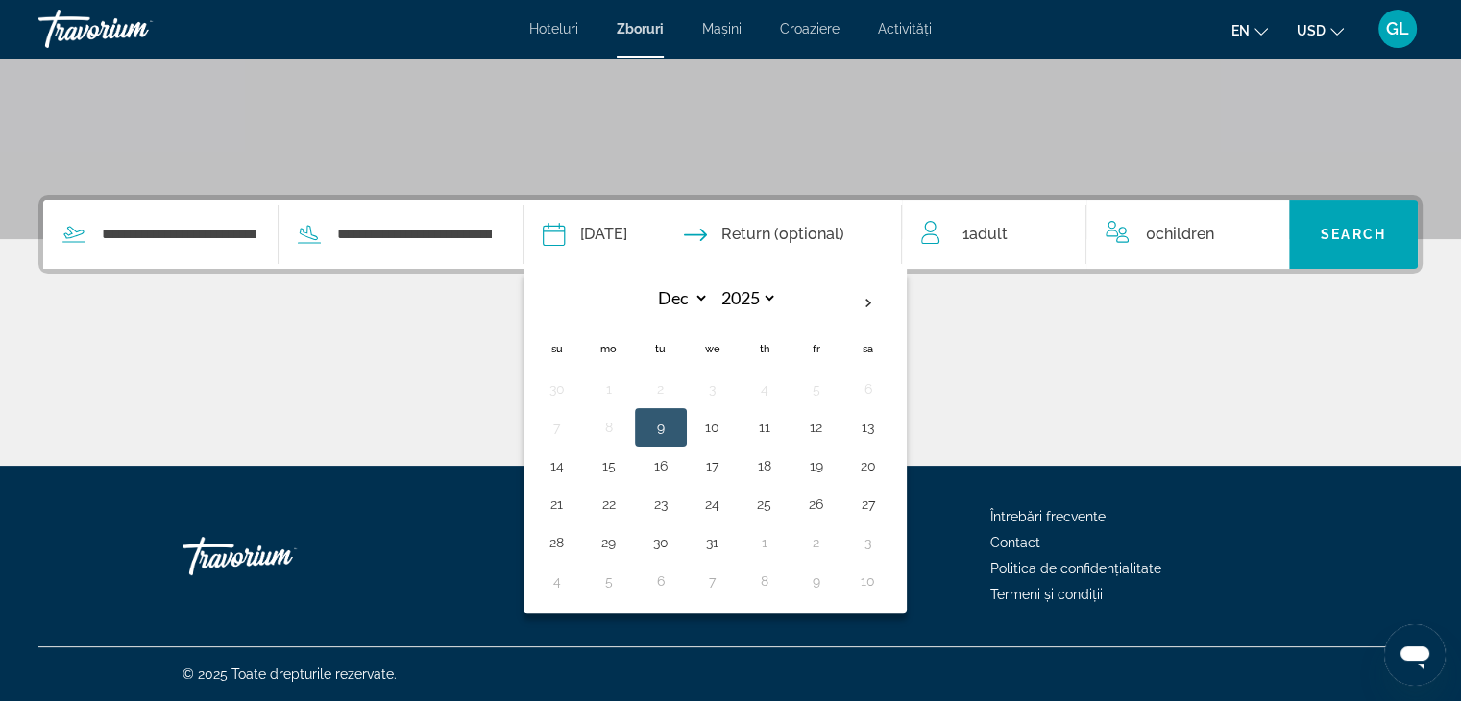
click at [572, 465] on button "14" at bounding box center [557, 465] width 31 height 27
type input "**********"
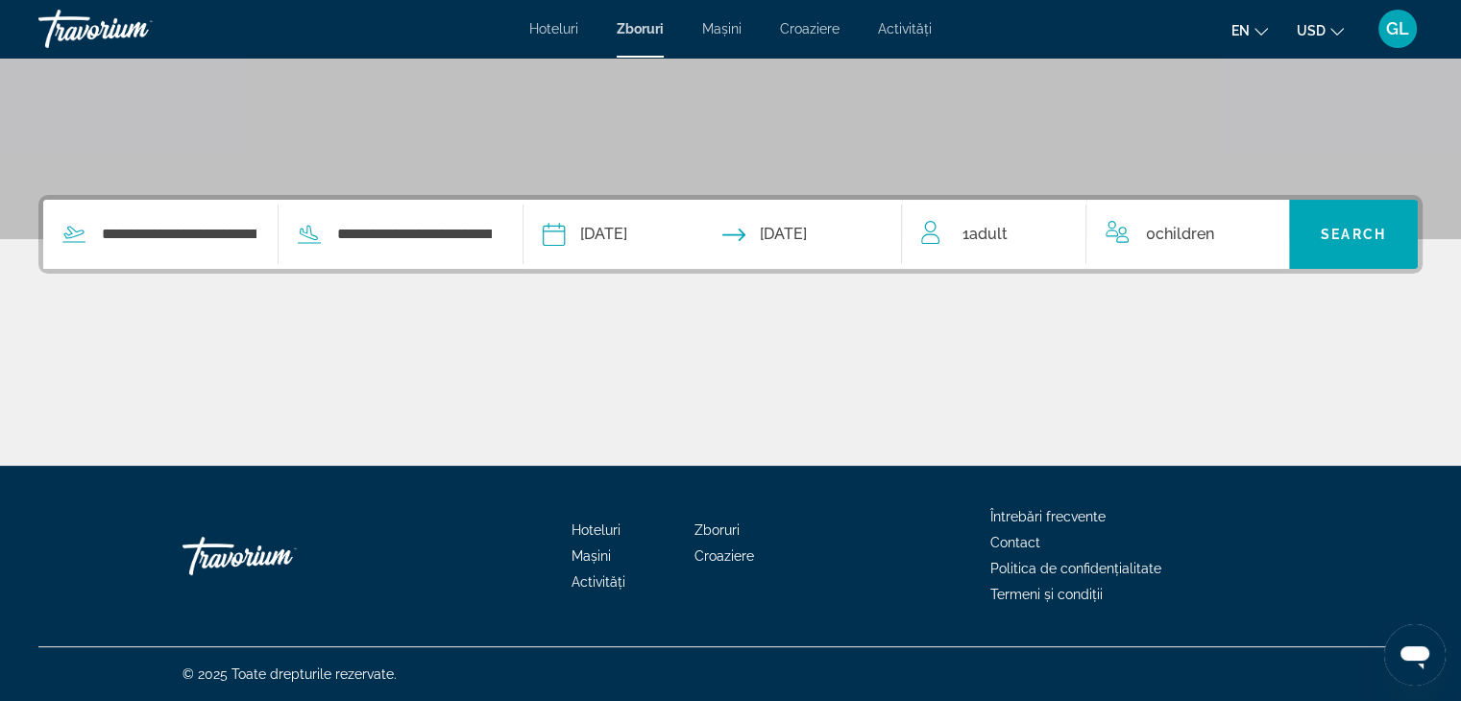
click at [1031, 242] on div "1 Adult Adults" at bounding box center [1002, 234] width 163 height 27
click at [1055, 228] on icon "Increment adults" at bounding box center [1057, 230] width 17 height 23
click at [1261, 231] on icon "Increment children" at bounding box center [1260, 230] width 17 height 23
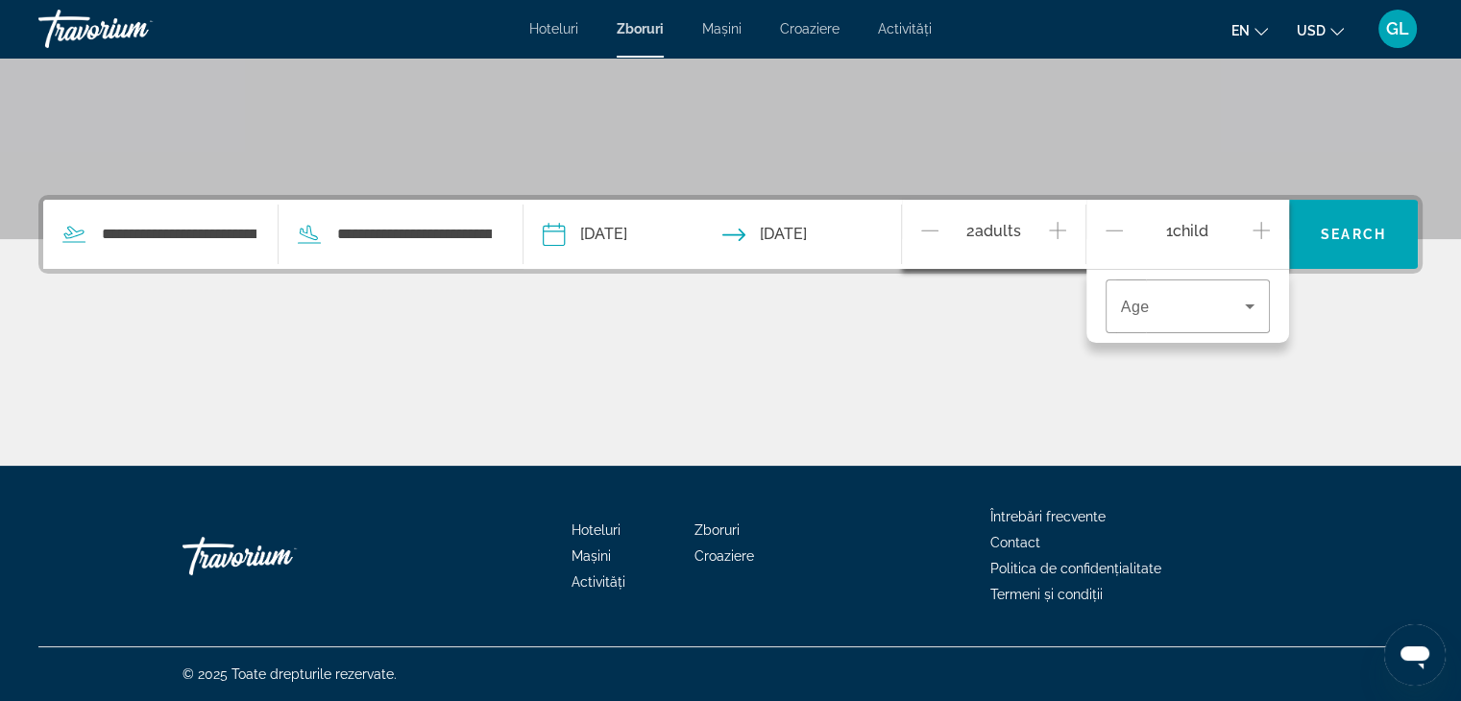
click at [1261, 231] on icon "Increment children" at bounding box center [1260, 230] width 17 height 23
click at [1246, 298] on icon "Travelers: 2 adults, 2 children" at bounding box center [1249, 306] width 23 height 23
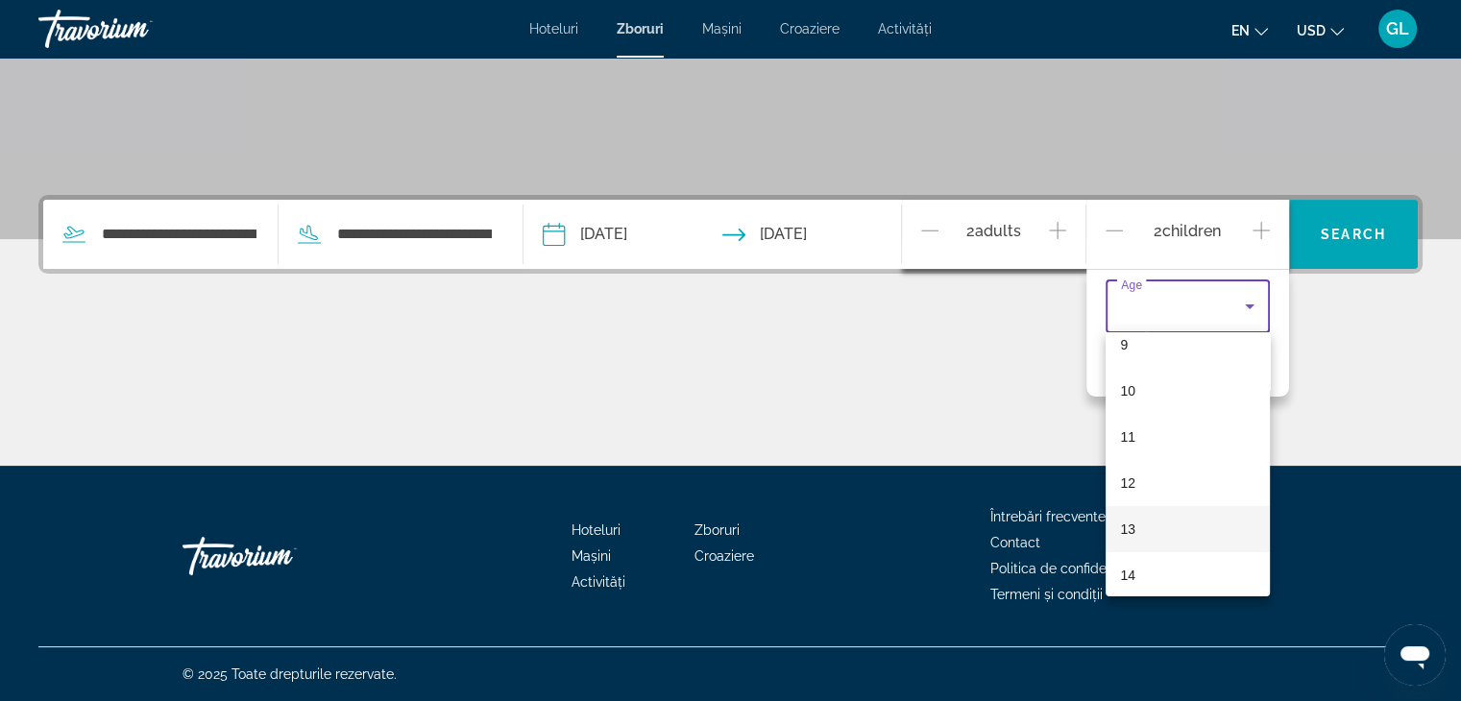
scroll to position [480, 0]
click at [1147, 516] on mat-option "14" at bounding box center [1187, 528] width 164 height 46
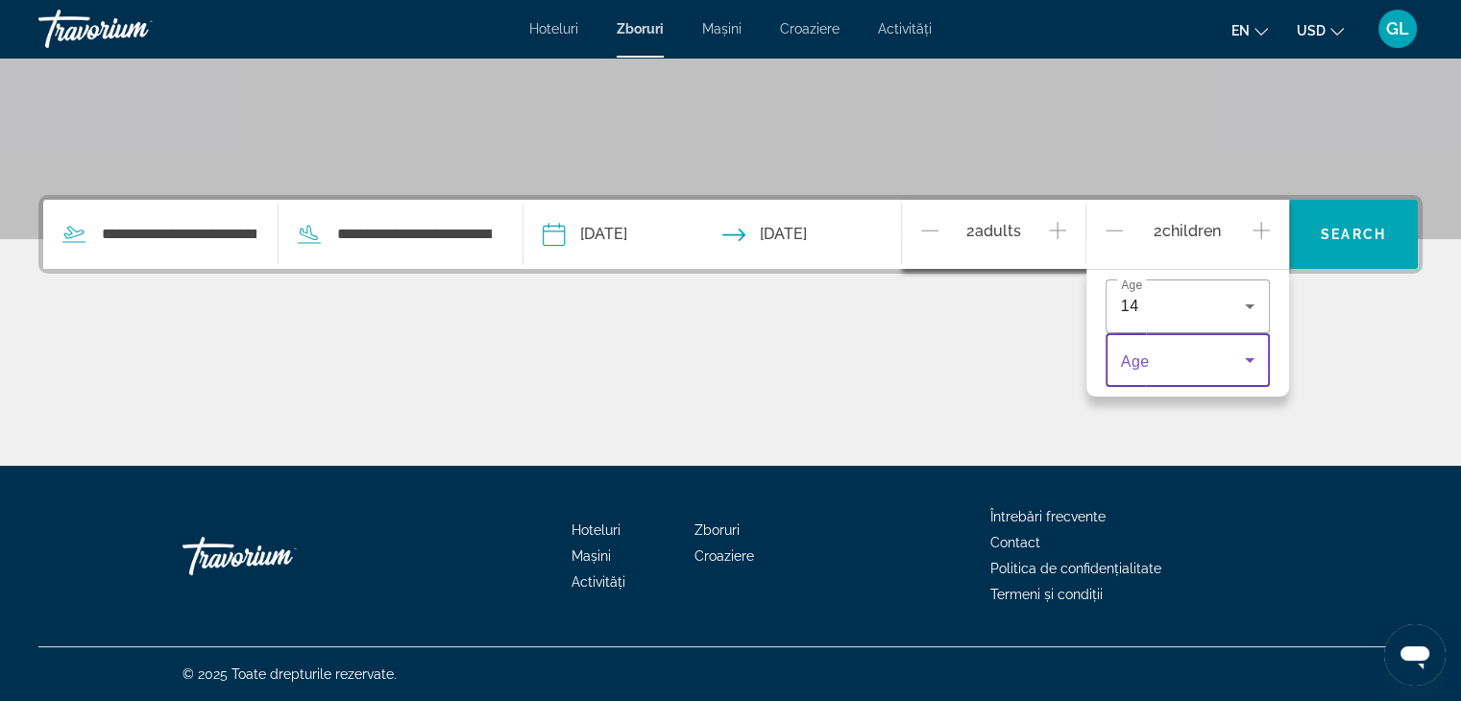
click at [1252, 354] on icon "Travelers: 2 adults, 2 children" at bounding box center [1249, 360] width 23 height 23
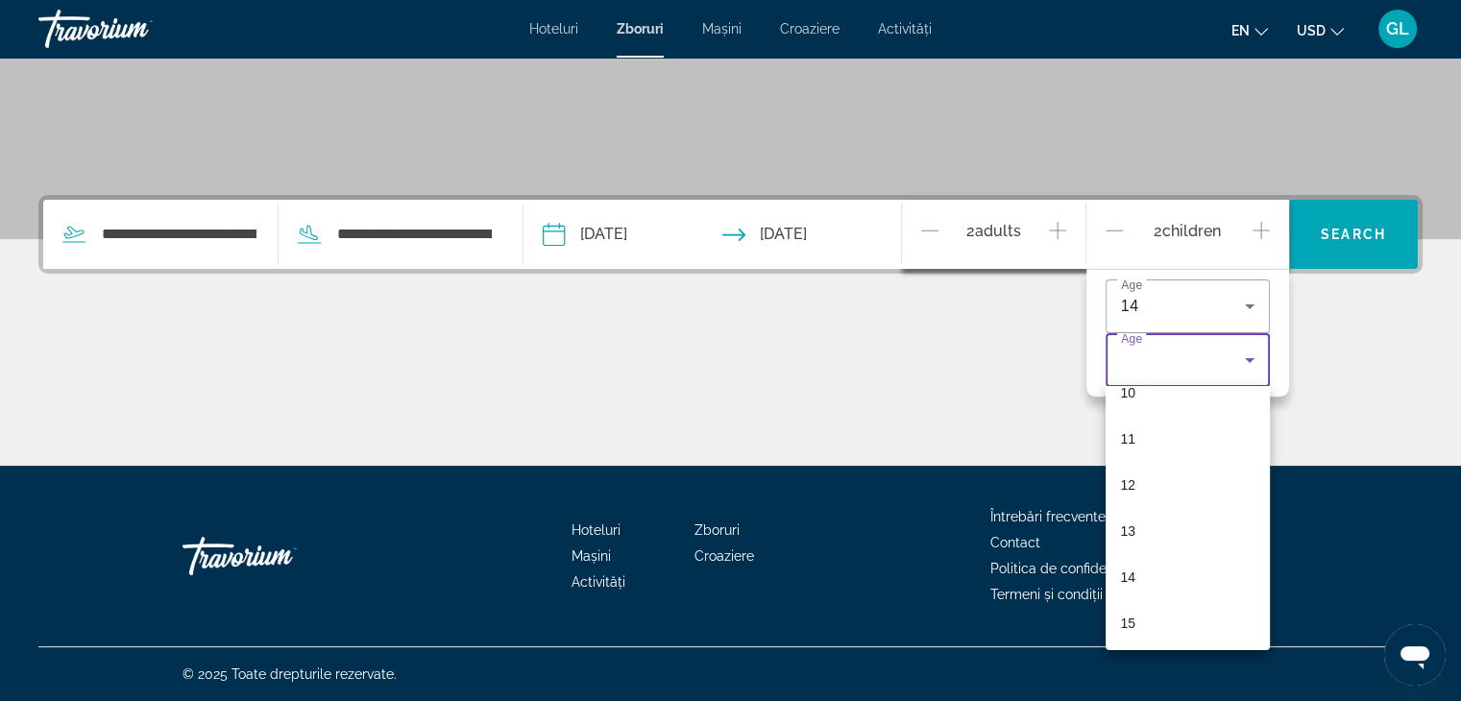
scroll to position [576, 0]
click at [1183, 580] on mat-option "16" at bounding box center [1187, 578] width 164 height 46
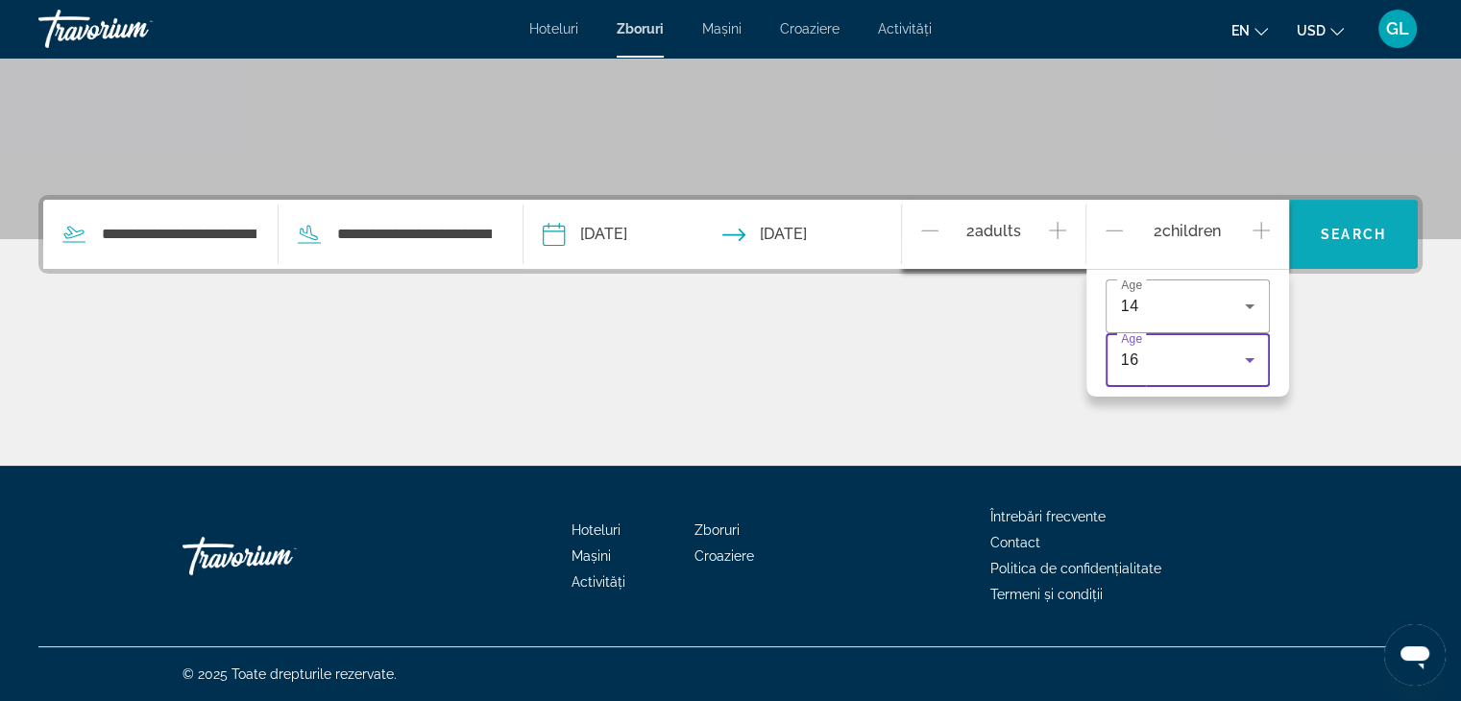
click at [1342, 227] on span "Search" at bounding box center [1353, 234] width 65 height 15
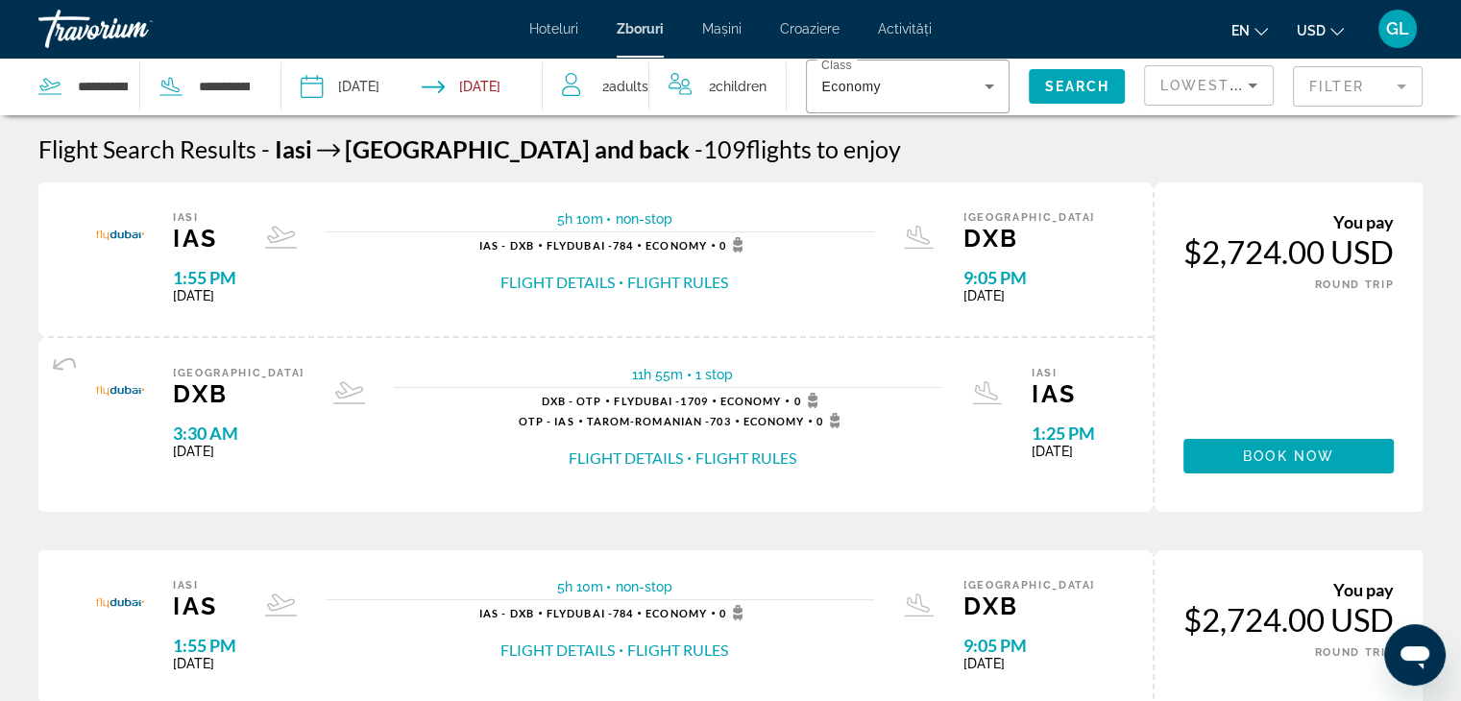
click at [566, 28] on font "Hoteluri" at bounding box center [553, 28] width 49 height 15
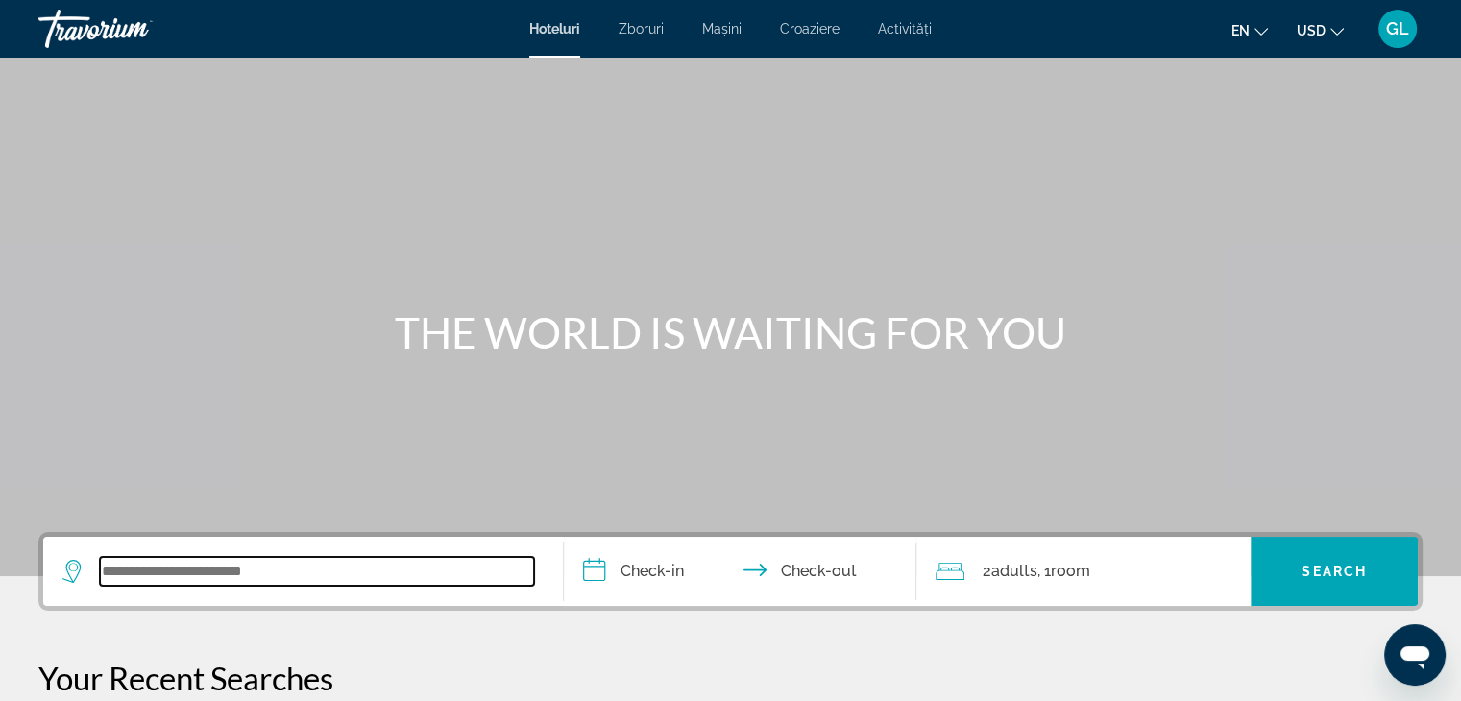
click at [169, 563] on input "Search widget" at bounding box center [317, 571] width 434 height 29
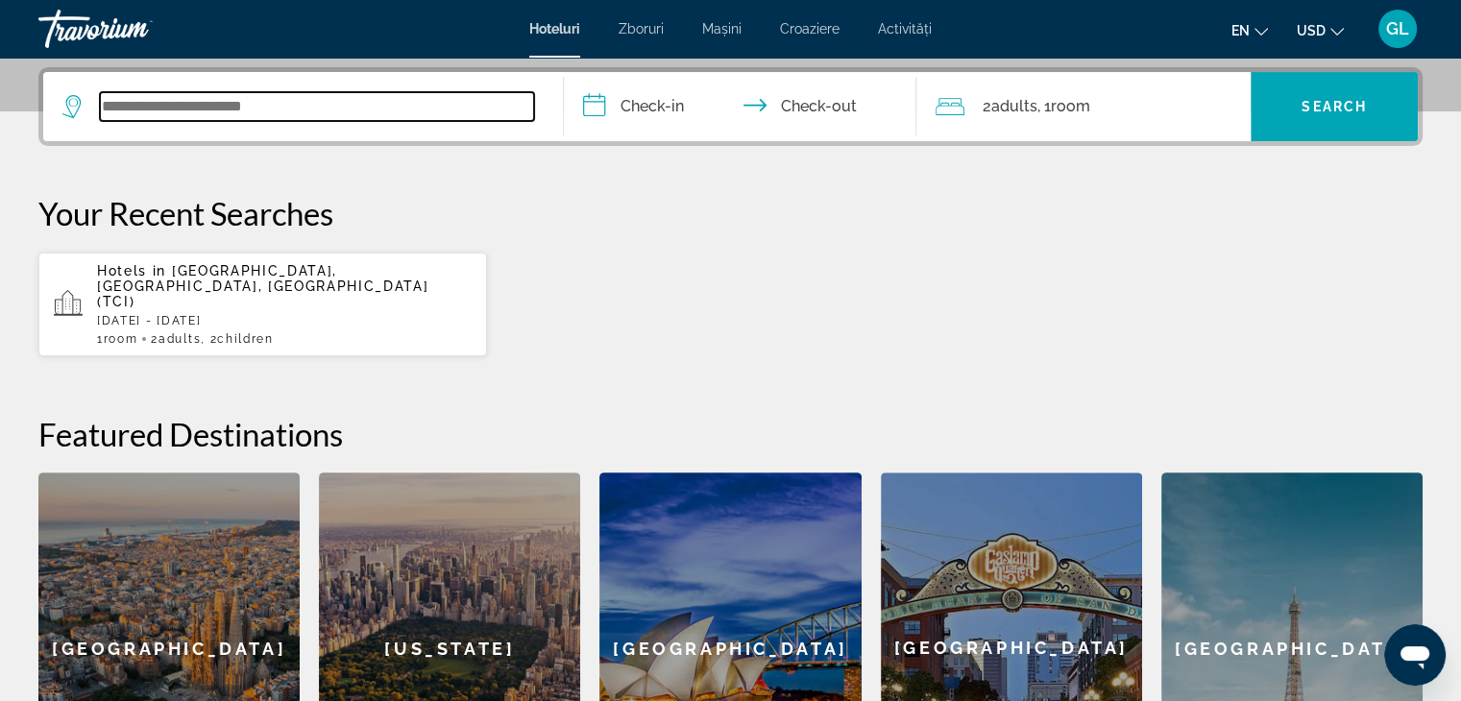
scroll to position [469, 0]
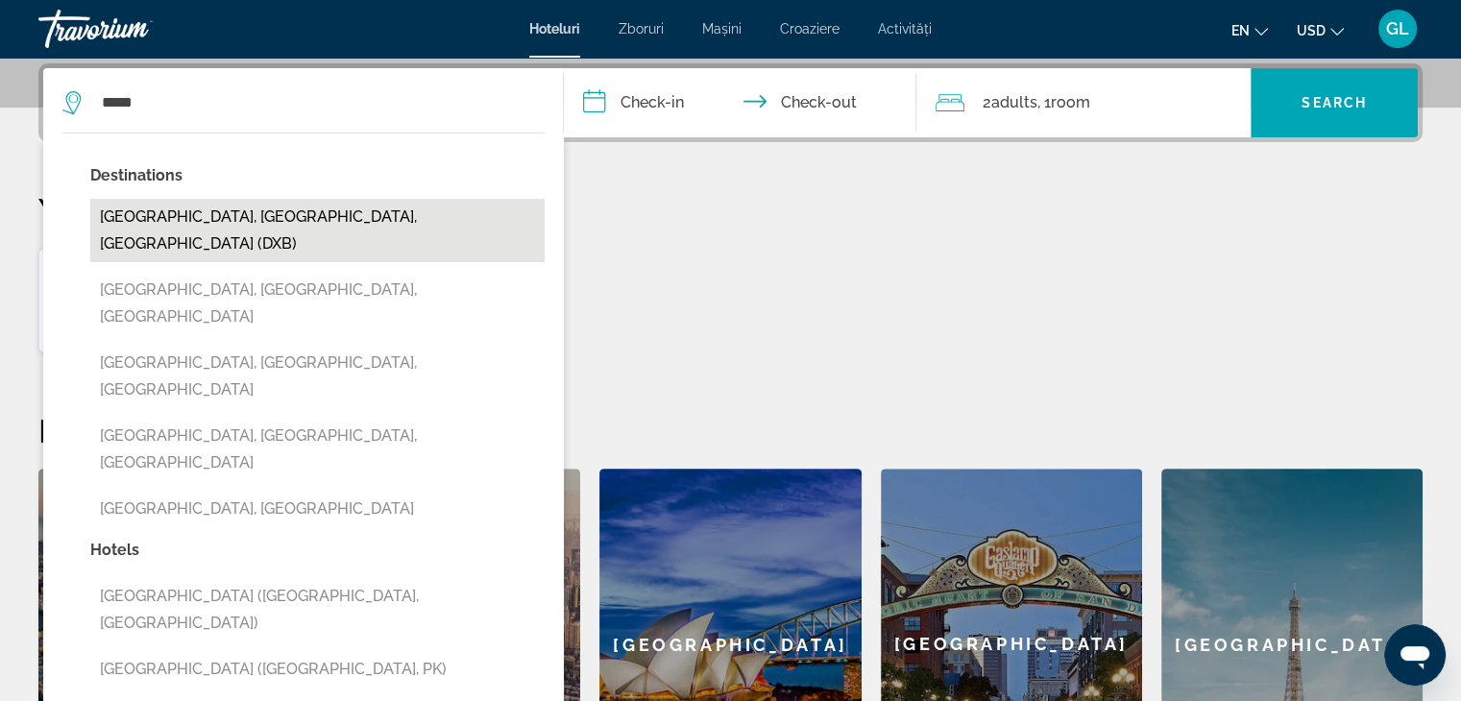
click at [383, 225] on button "[GEOGRAPHIC_DATA], [GEOGRAPHIC_DATA], [GEOGRAPHIC_DATA] (DXB)" at bounding box center [317, 230] width 454 height 63
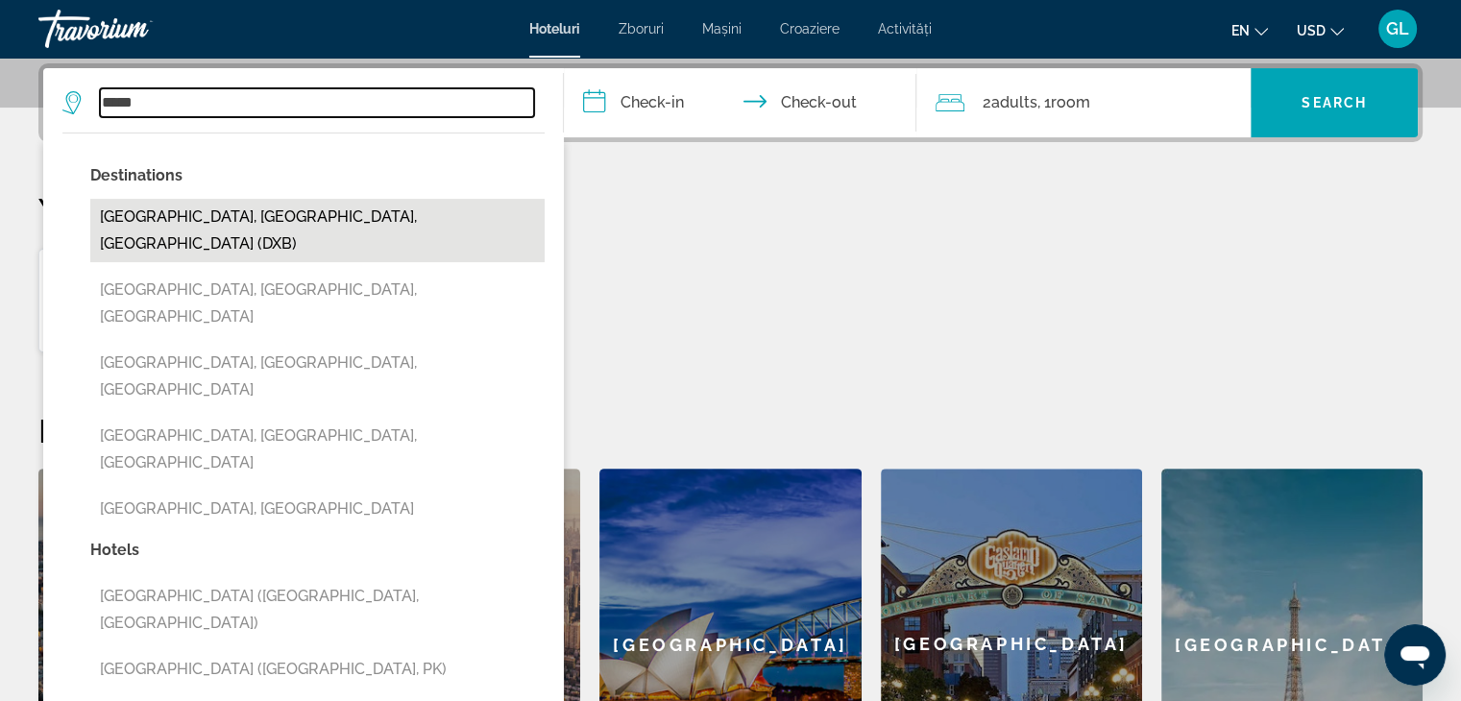
type input "**********"
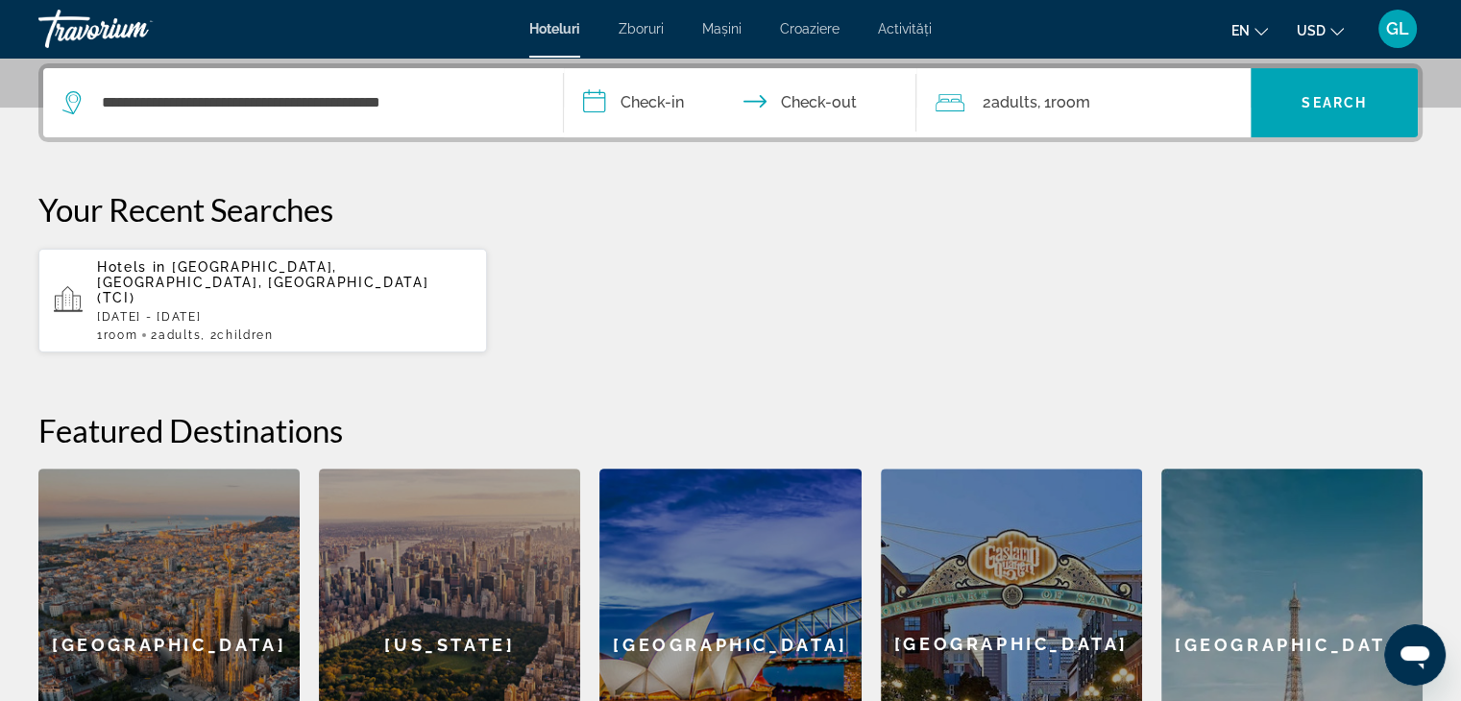
click at [629, 91] on input "**********" at bounding box center [744, 105] width 361 height 75
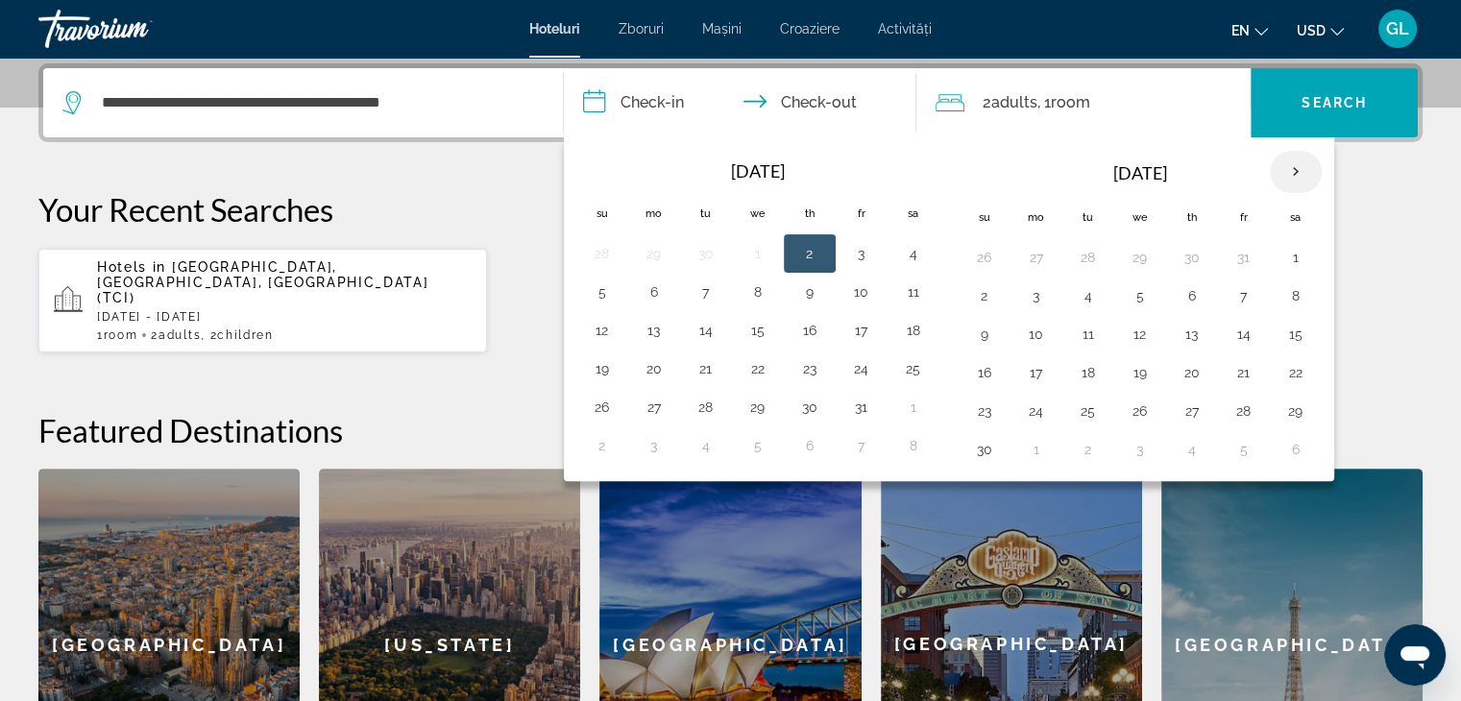
click at [1283, 168] on th "Next month" at bounding box center [1296, 172] width 52 height 42
click at [711, 292] on button "9" at bounding box center [706, 295] width 31 height 27
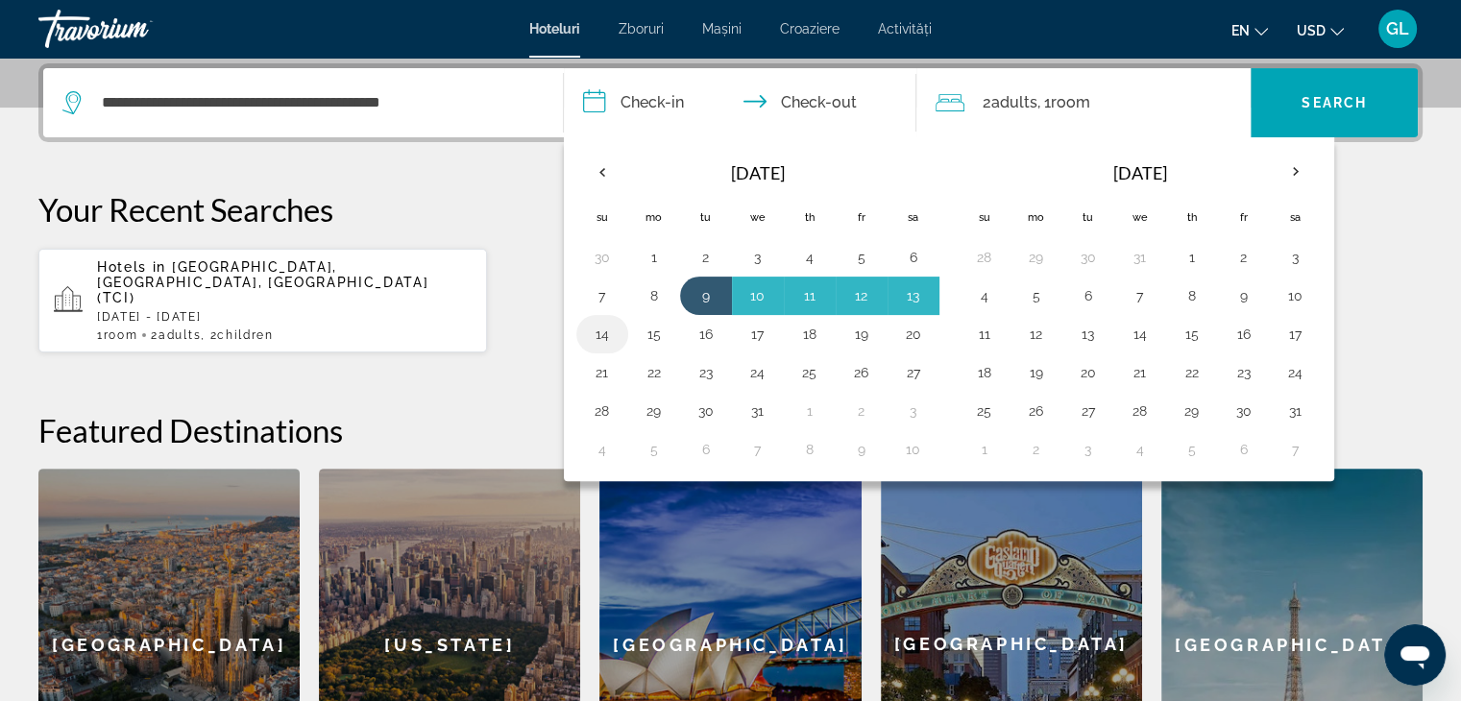
click at [608, 338] on button "14" at bounding box center [602, 334] width 31 height 27
type input "**********"
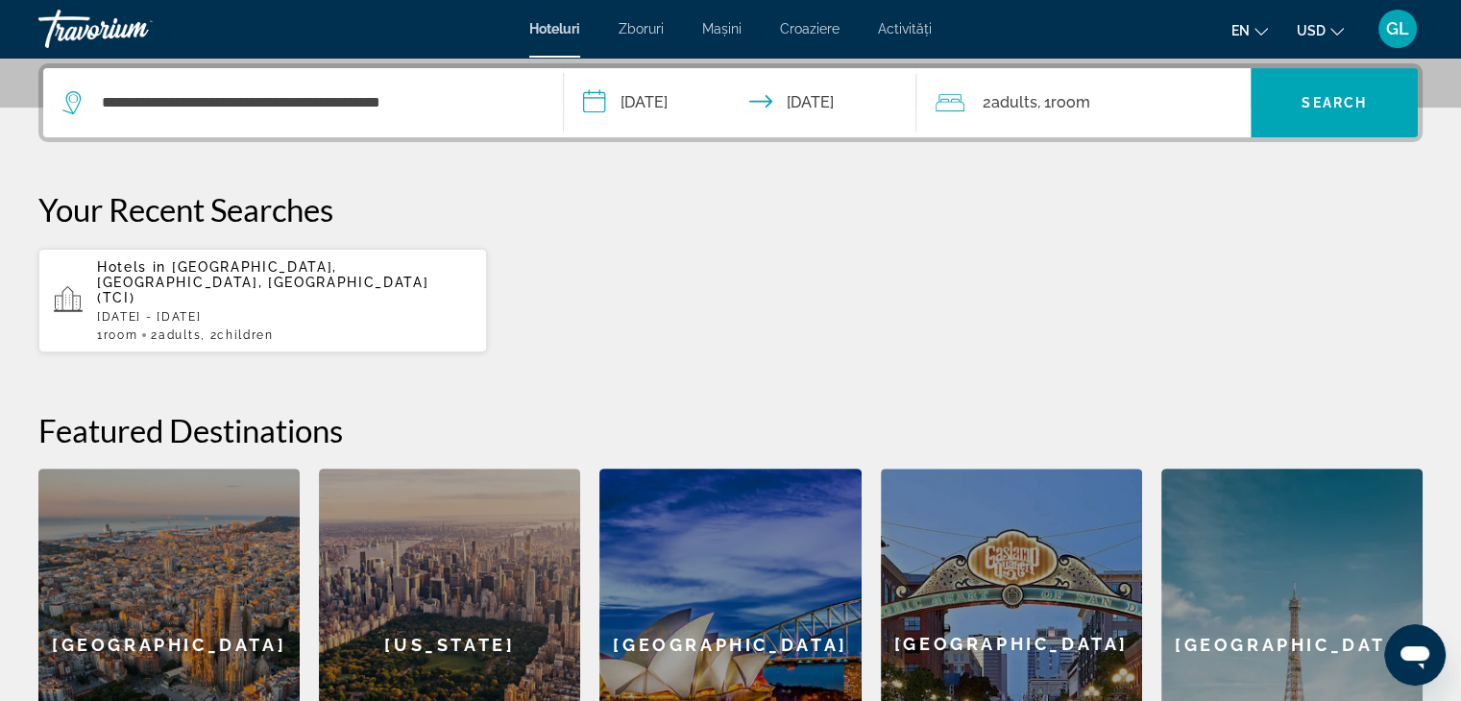
click at [1065, 111] on span ", 1 Room rooms" at bounding box center [1062, 102] width 53 height 27
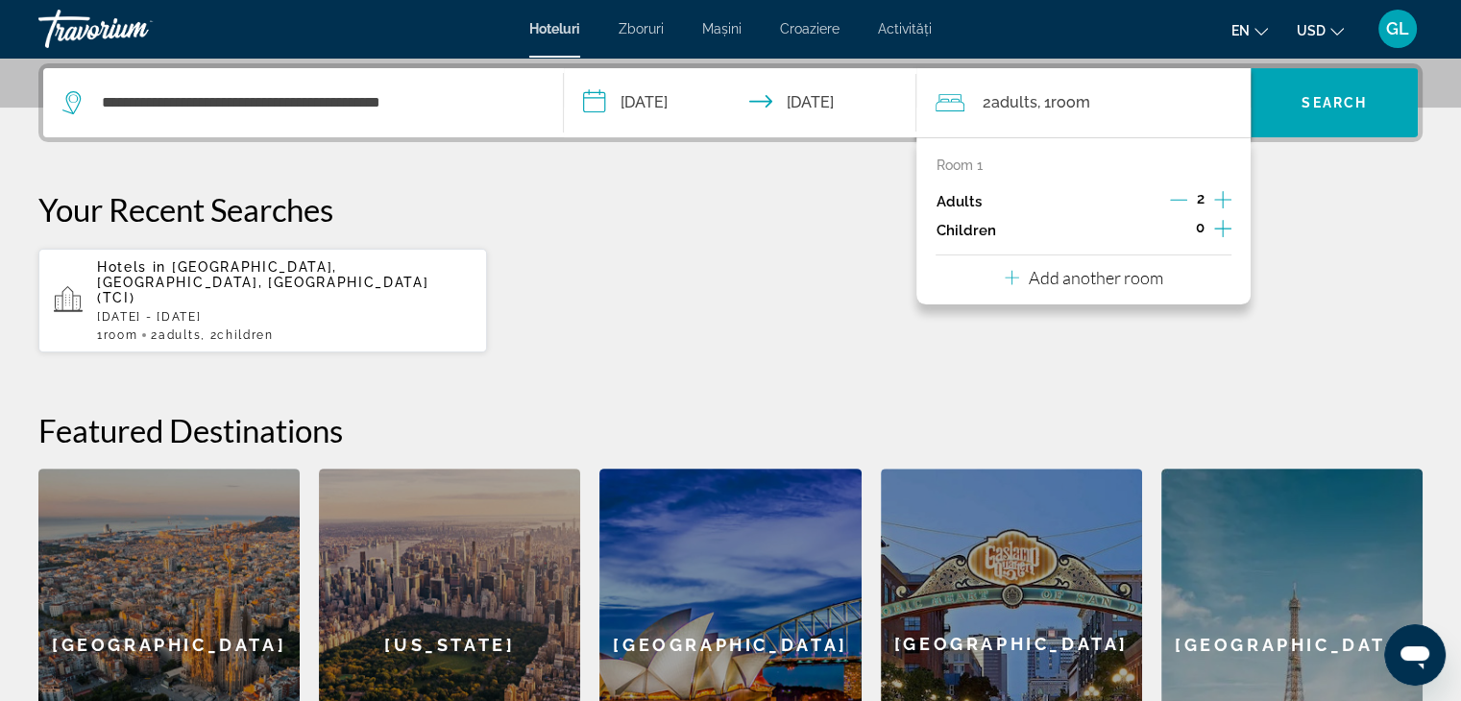
drag, startPoint x: 1214, startPoint y: 195, endPoint x: 1220, endPoint y: 206, distance: 12.9
click at [1214, 195] on icon "Increment adults" at bounding box center [1222, 199] width 17 height 23
click at [1221, 224] on icon "Increment children" at bounding box center [1222, 228] width 17 height 23
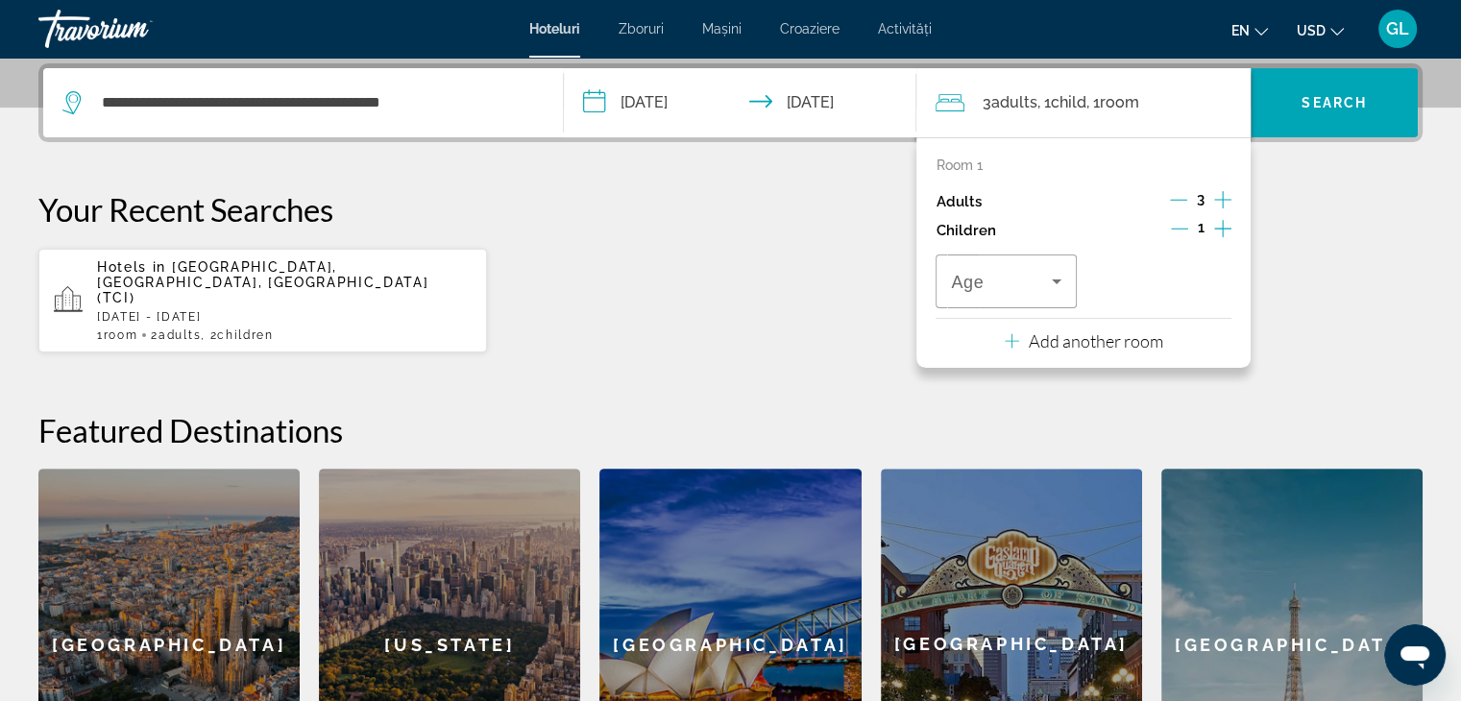
click at [1173, 200] on icon "Decrement adults" at bounding box center [1178, 200] width 17 height 1
click at [1174, 223] on icon "Decrement children" at bounding box center [1179, 228] width 17 height 17
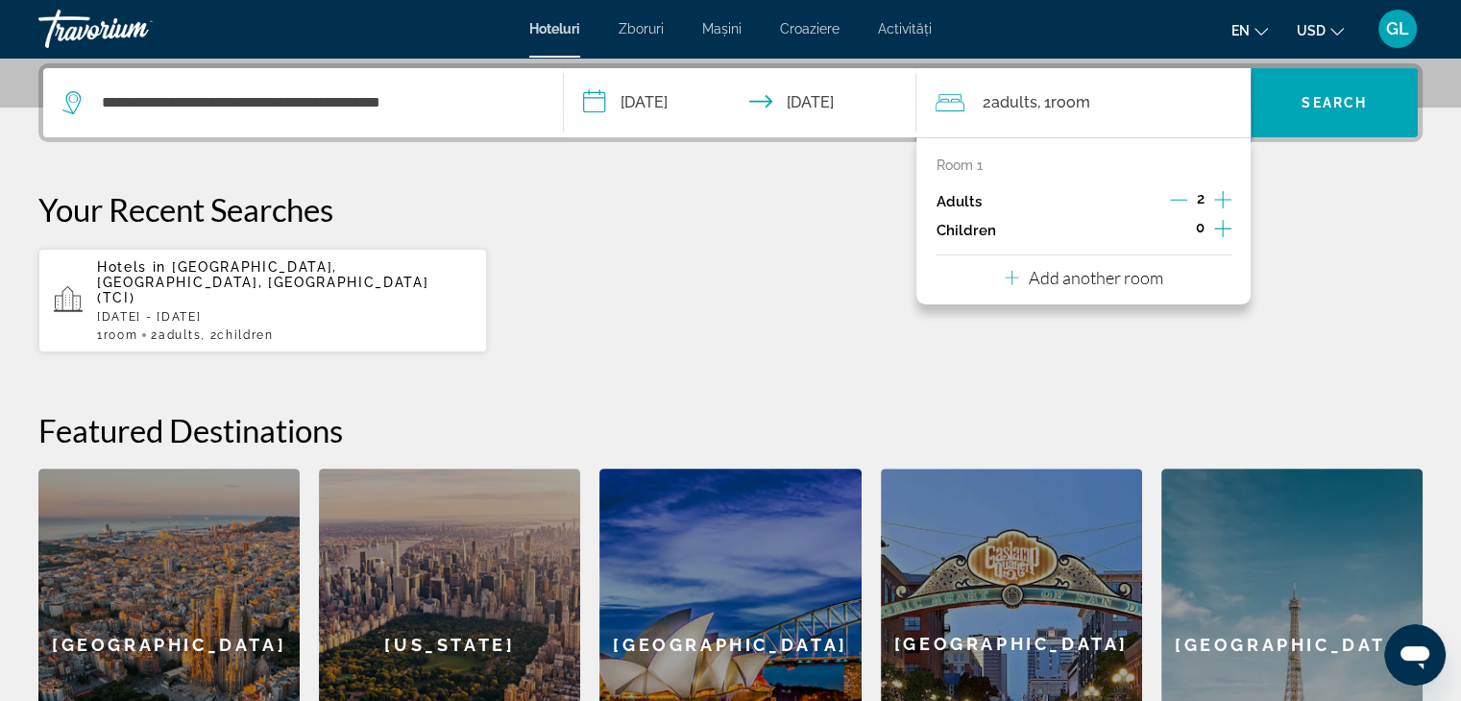
click at [1230, 225] on icon "Increment children" at bounding box center [1222, 228] width 17 height 23
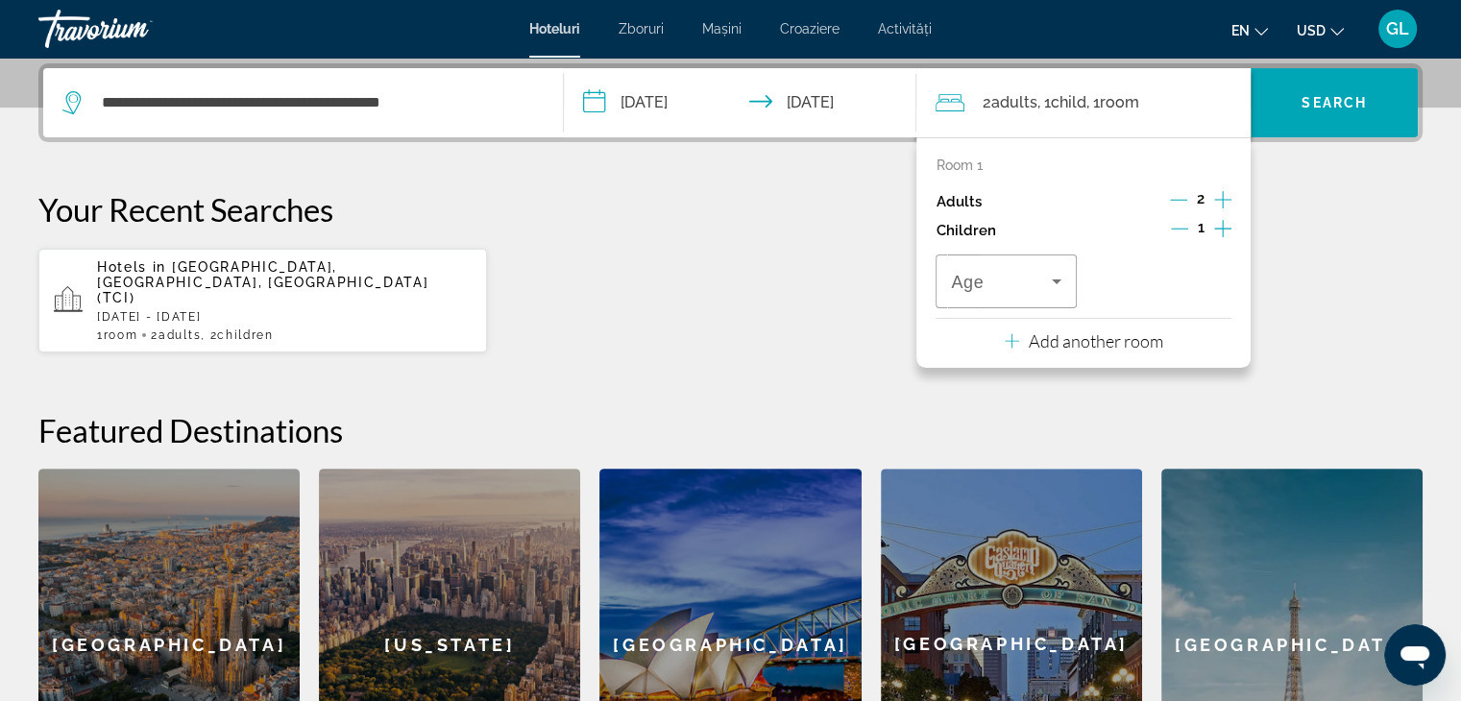
click at [1222, 227] on icon "Increment children" at bounding box center [1222, 228] width 17 height 23
click at [1051, 281] on icon "Travelers: 2 adults, 2 children" at bounding box center [1056, 281] width 23 height 23
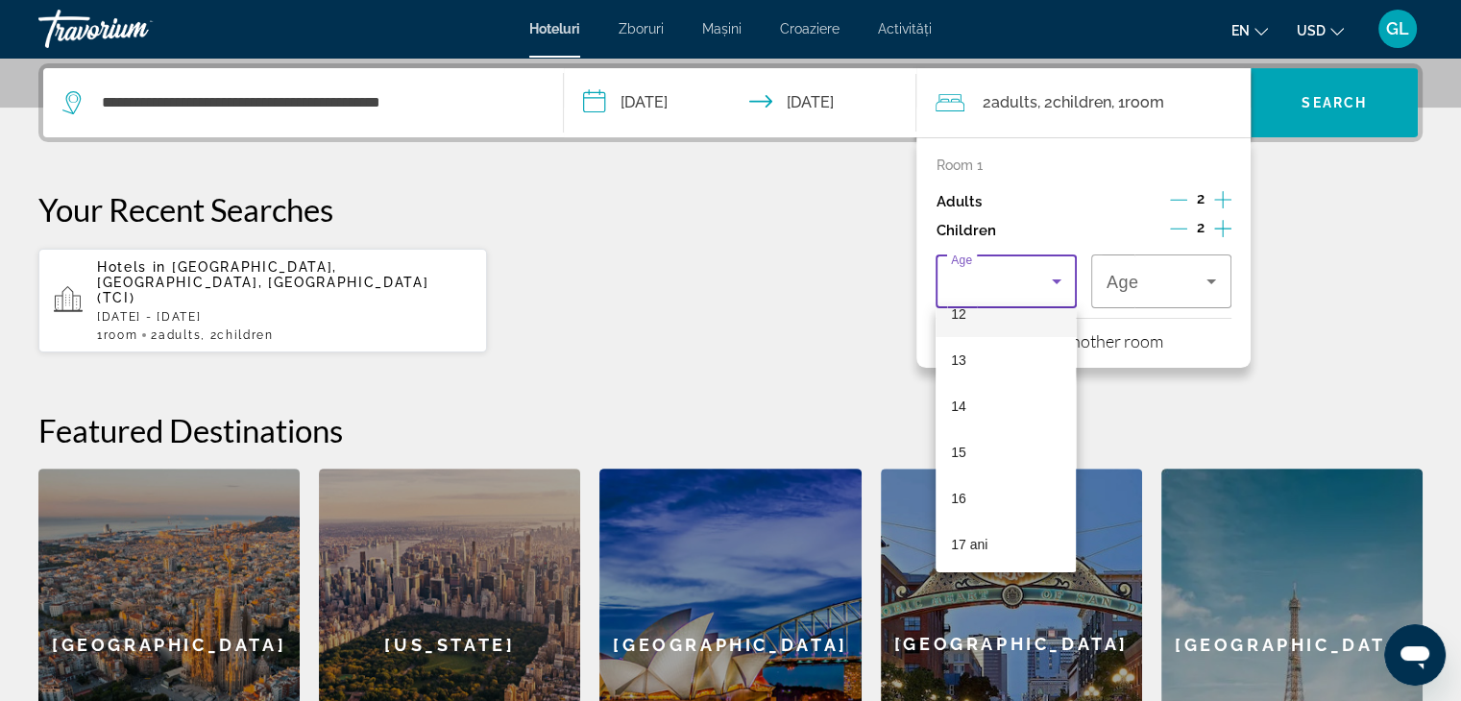
scroll to position [580, 0]
click at [996, 404] on mat-option "14" at bounding box center [1005, 404] width 140 height 46
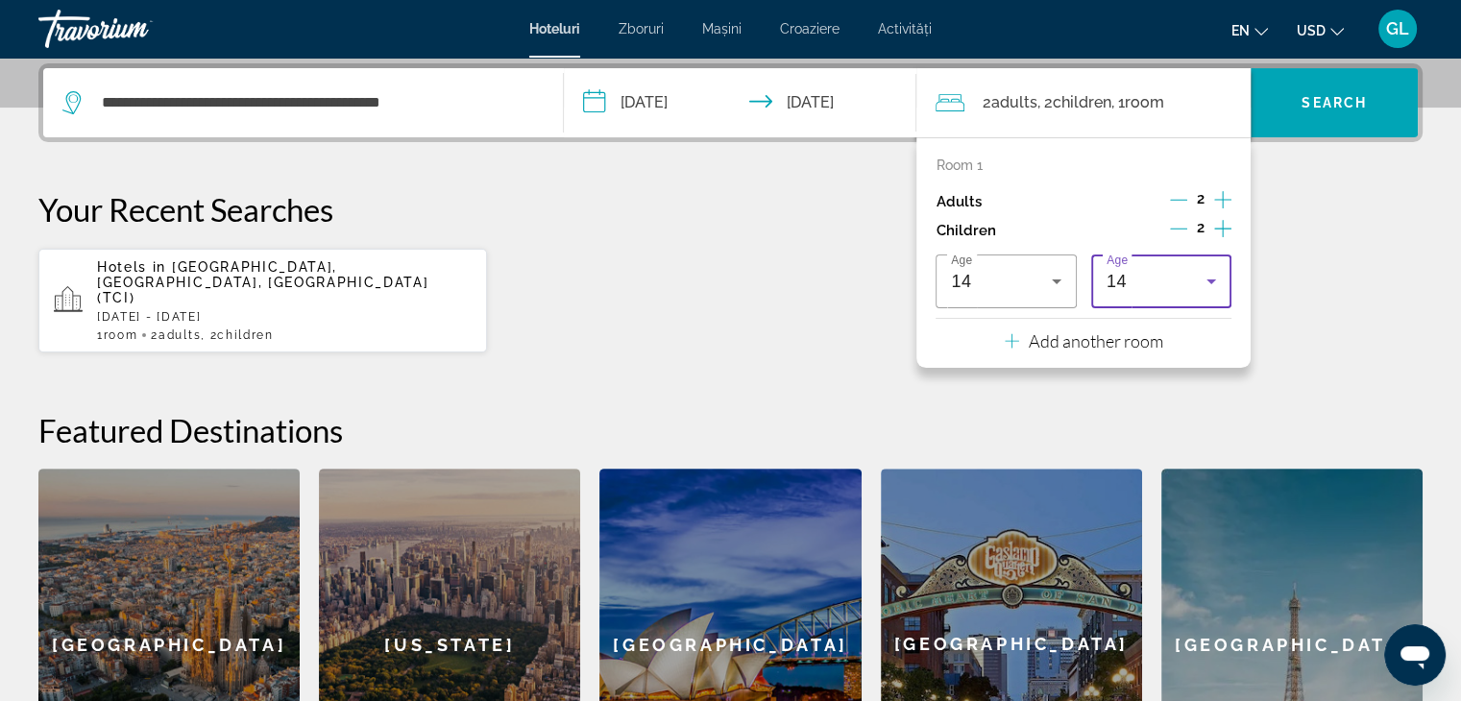
click at [1202, 287] on icon "Travelers: 2 adults, 2 children" at bounding box center [1211, 281] width 23 height 23
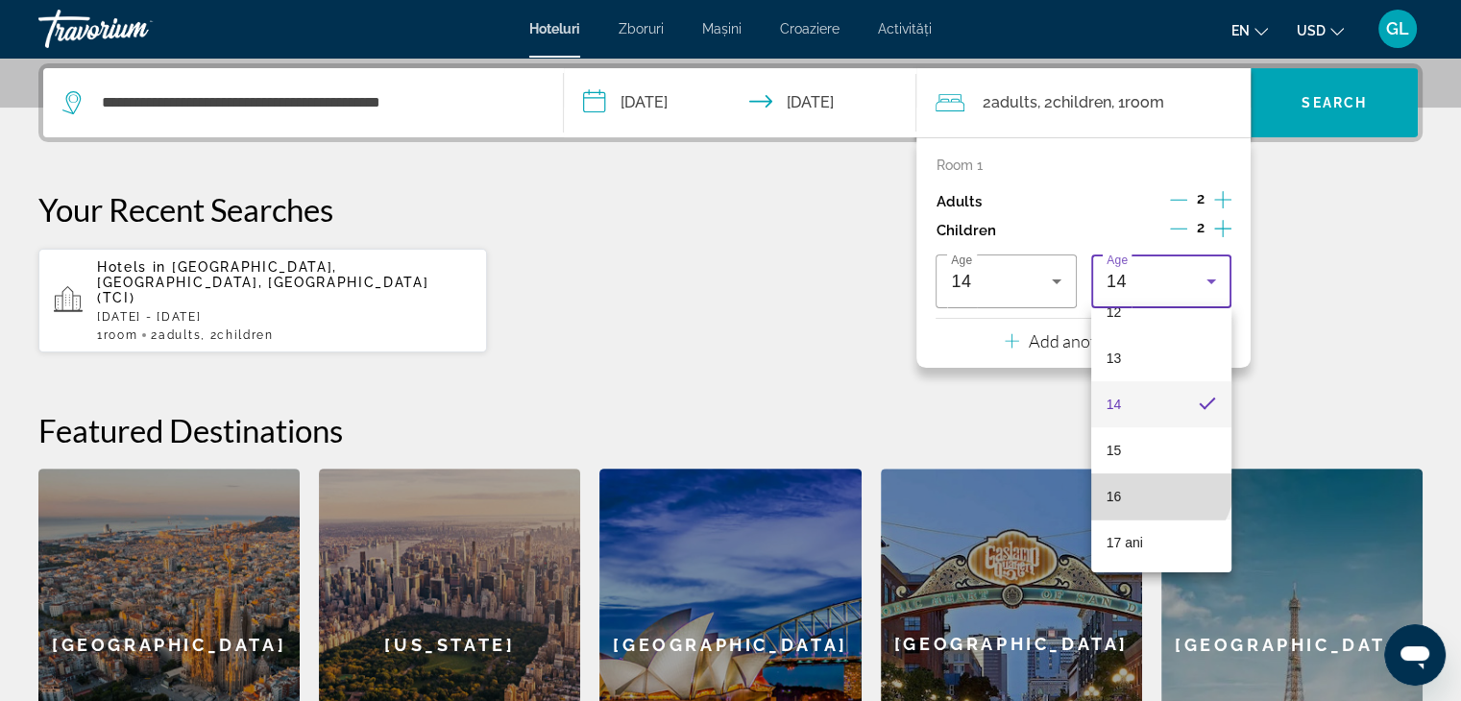
click at [1158, 484] on mat-option "16" at bounding box center [1161, 496] width 140 height 46
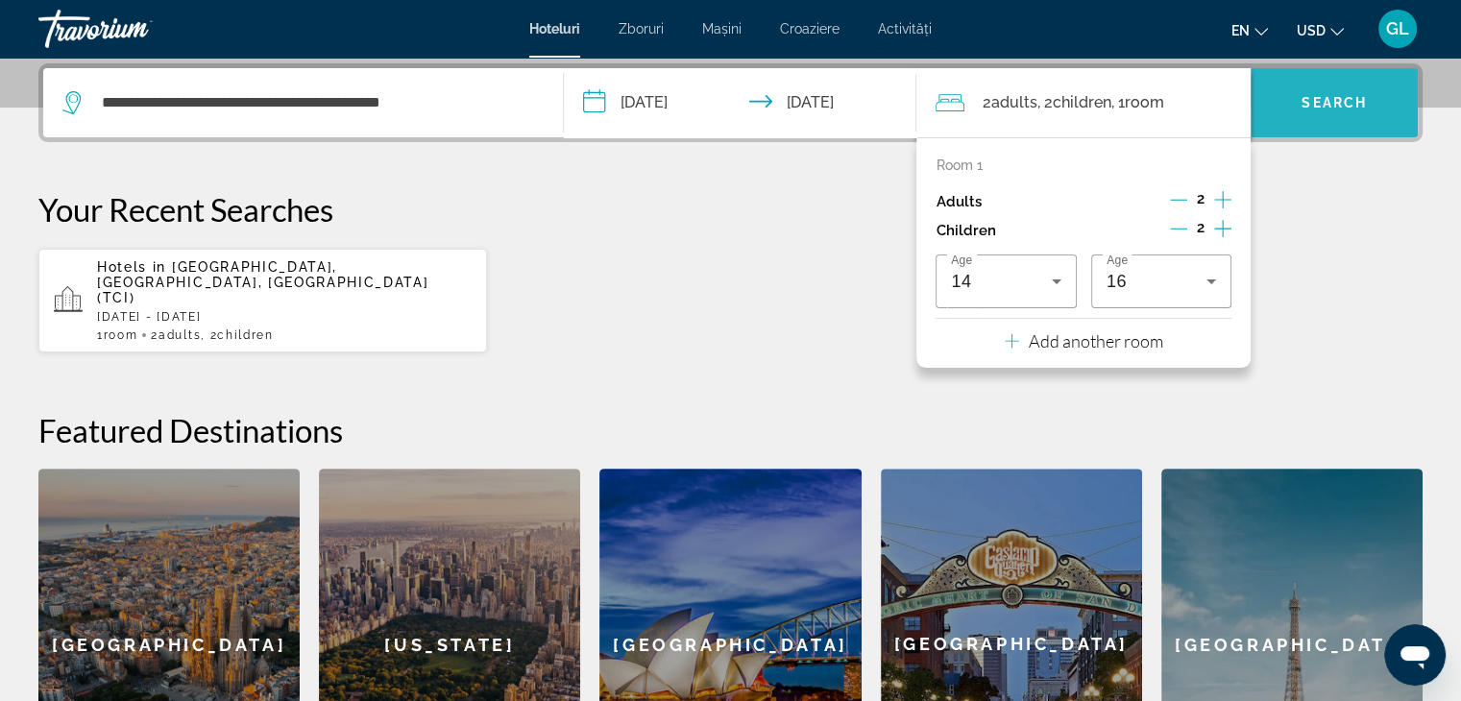
click at [1304, 109] on span "Search" at bounding box center [1333, 102] width 65 height 15
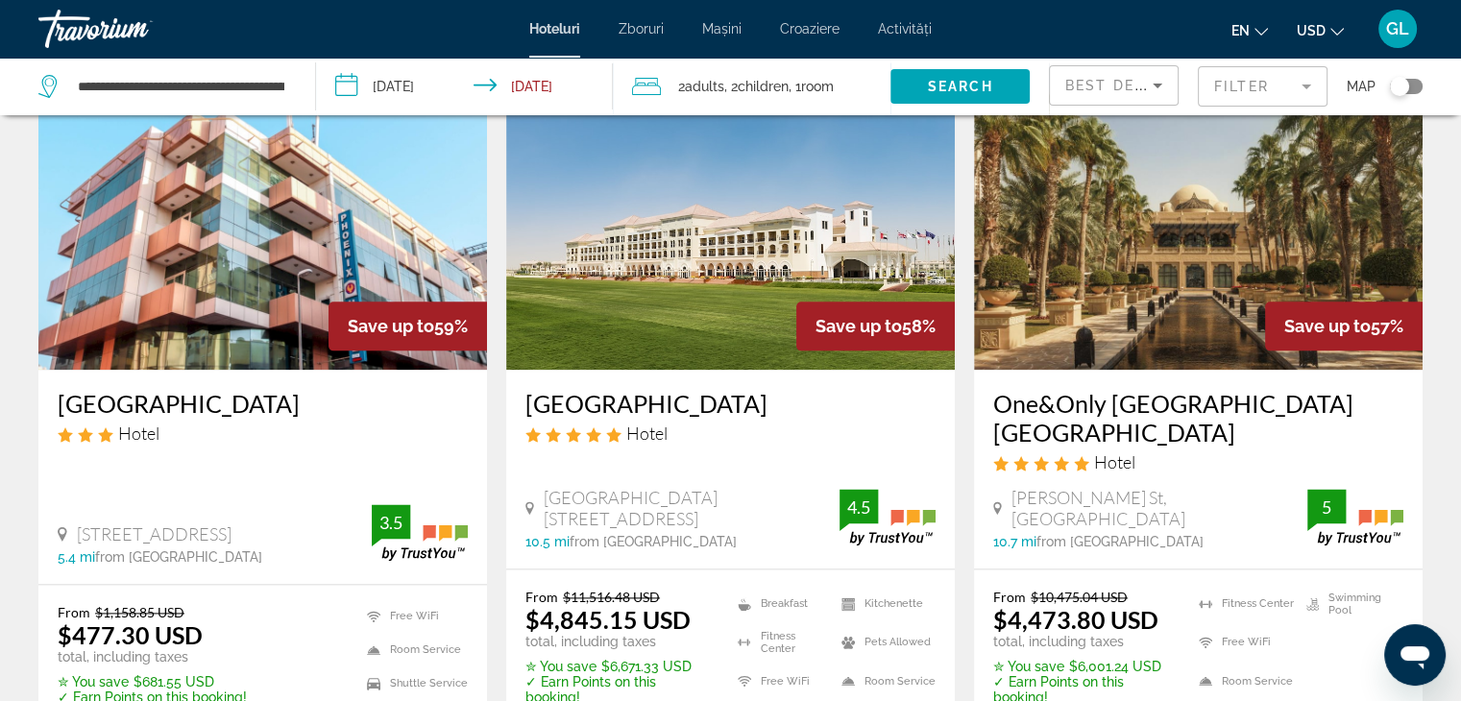
scroll to position [2305, 0]
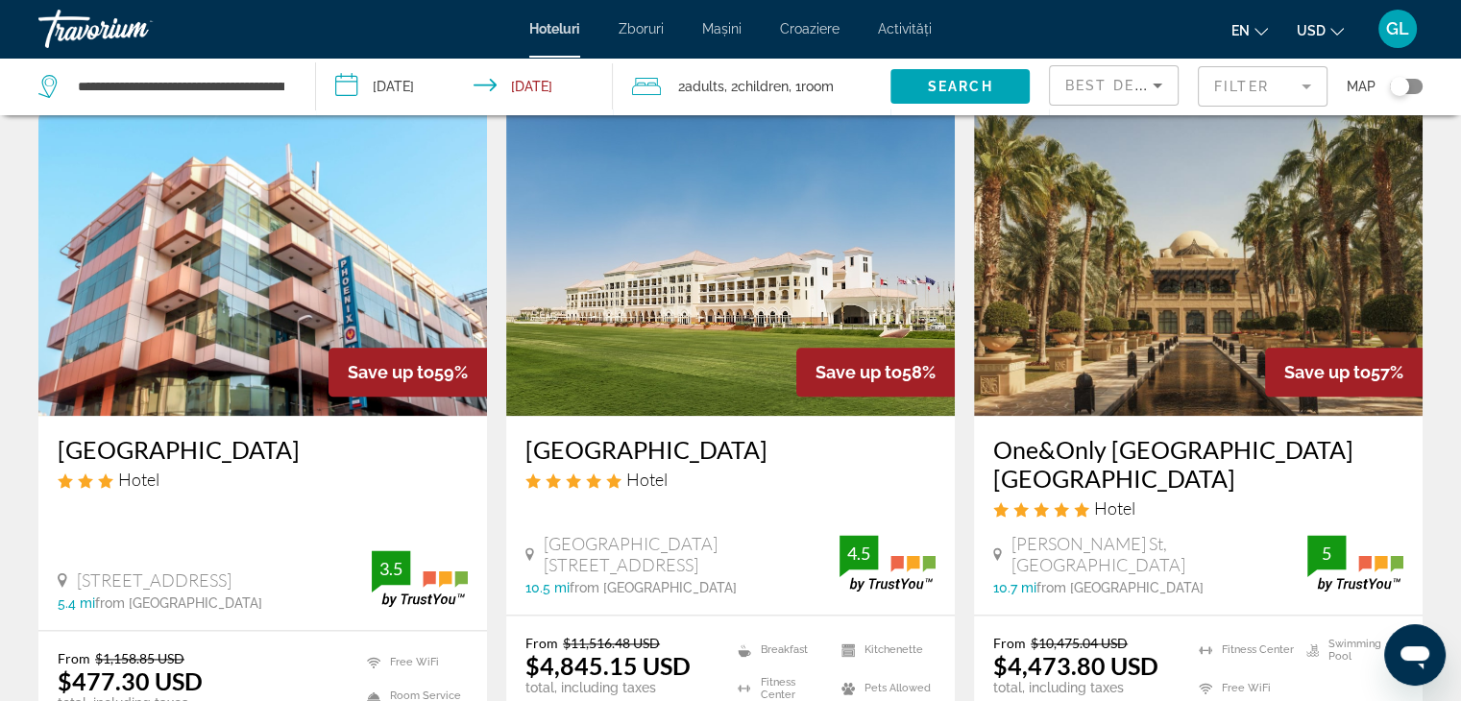
click at [254, 435] on h3 "[GEOGRAPHIC_DATA]" at bounding box center [263, 449] width 410 height 29
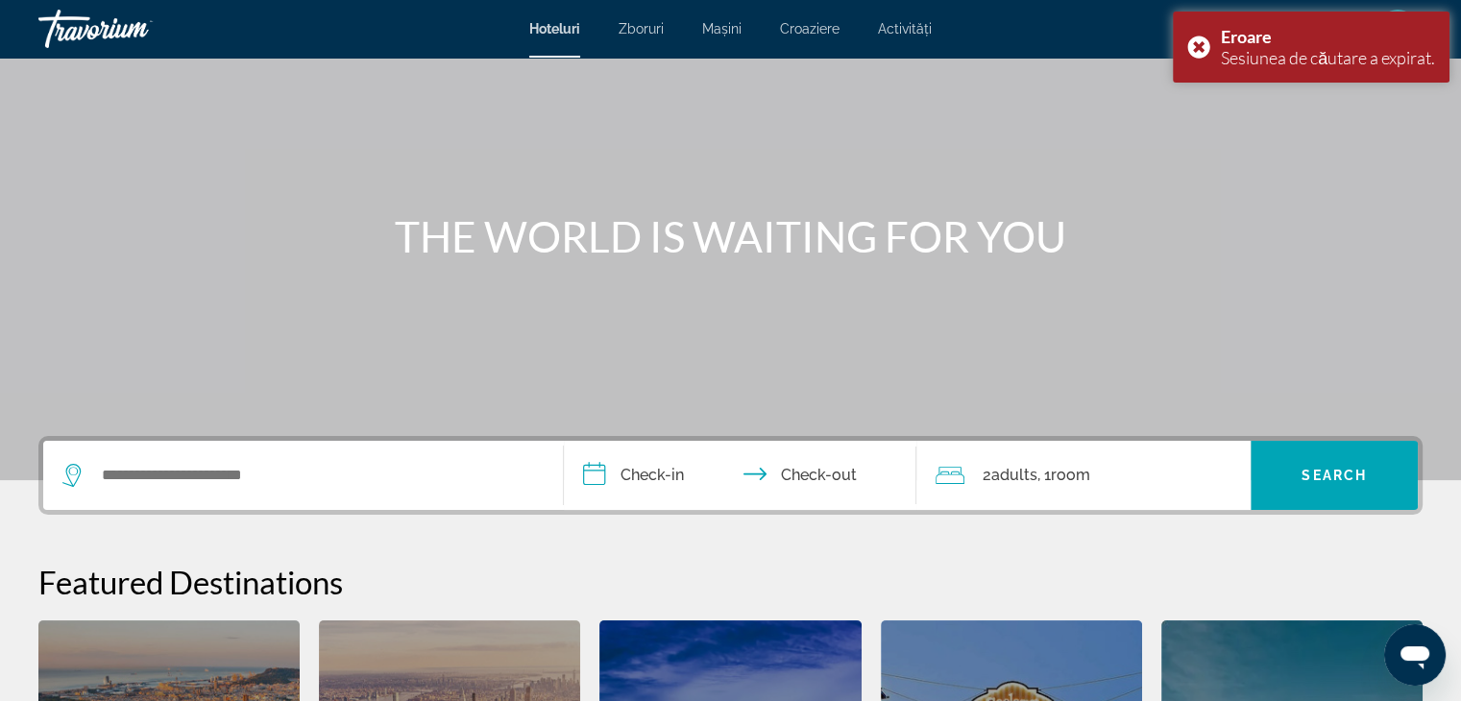
scroll to position [192, 0]
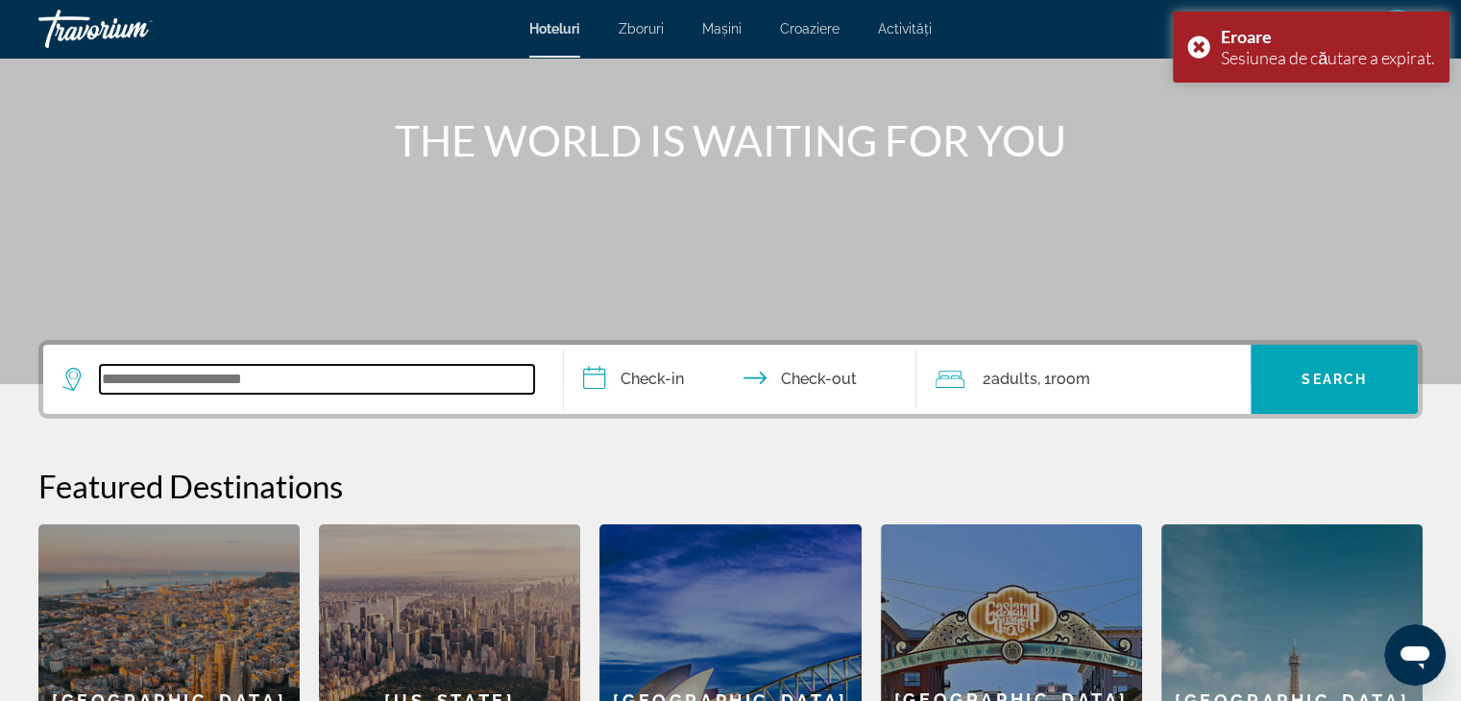
click at [265, 375] on input "Search widget" at bounding box center [317, 379] width 434 height 29
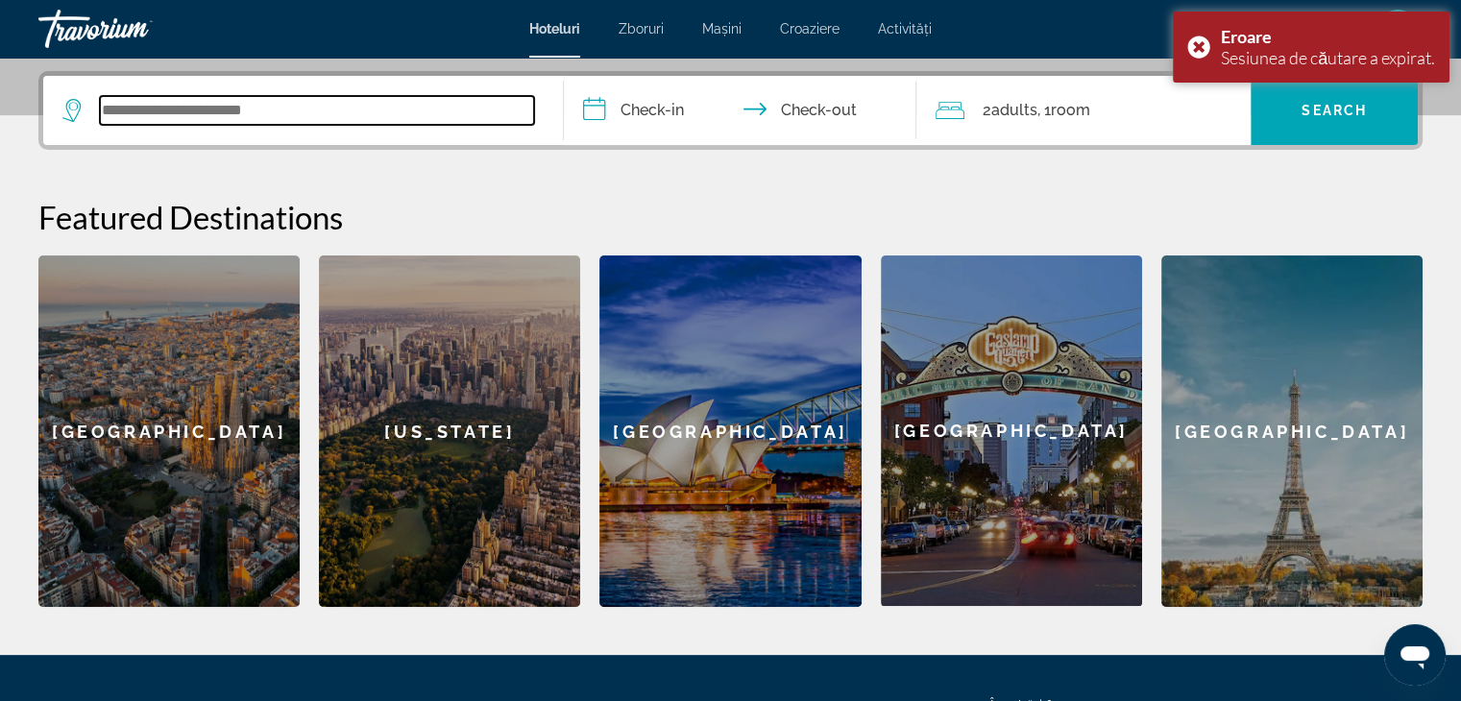
scroll to position [469, 0]
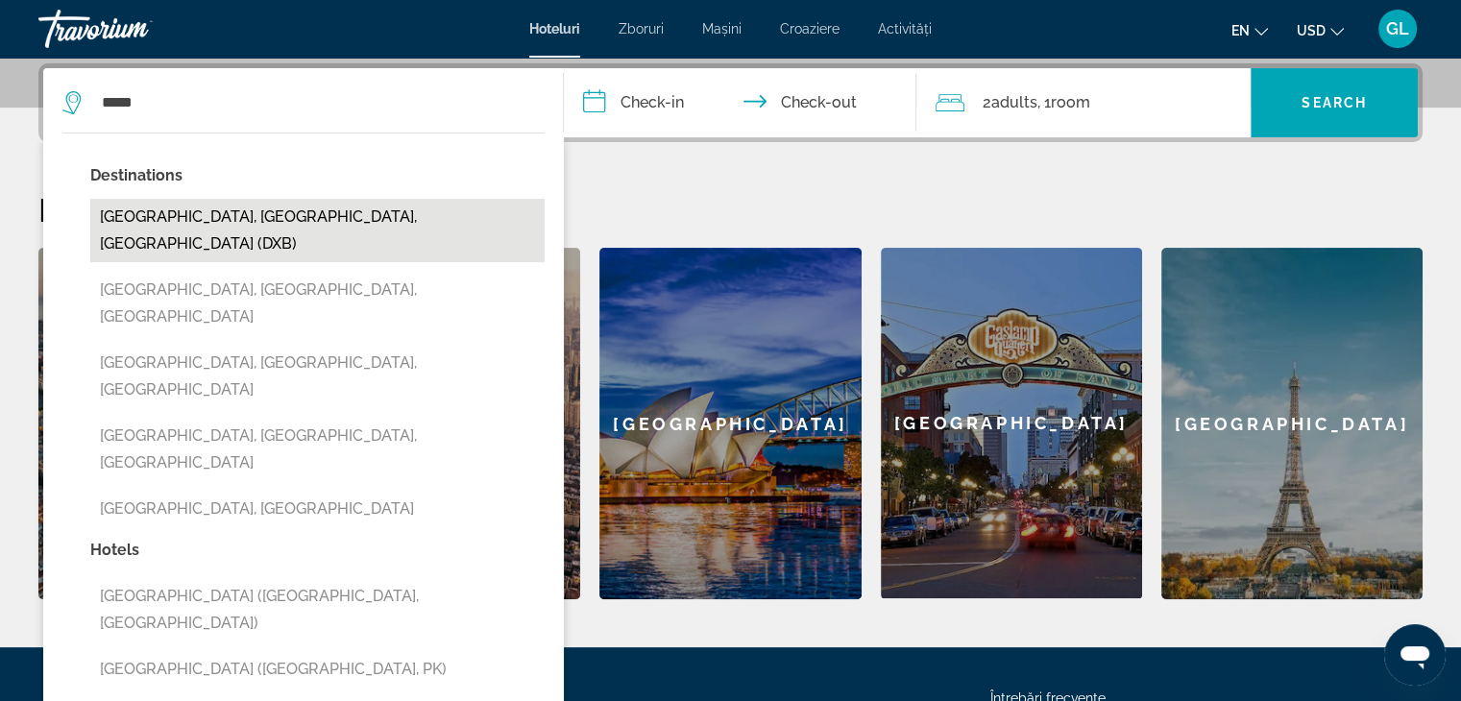
click at [336, 219] on button "[GEOGRAPHIC_DATA], [GEOGRAPHIC_DATA], [GEOGRAPHIC_DATA] (DXB)" at bounding box center [317, 230] width 454 height 63
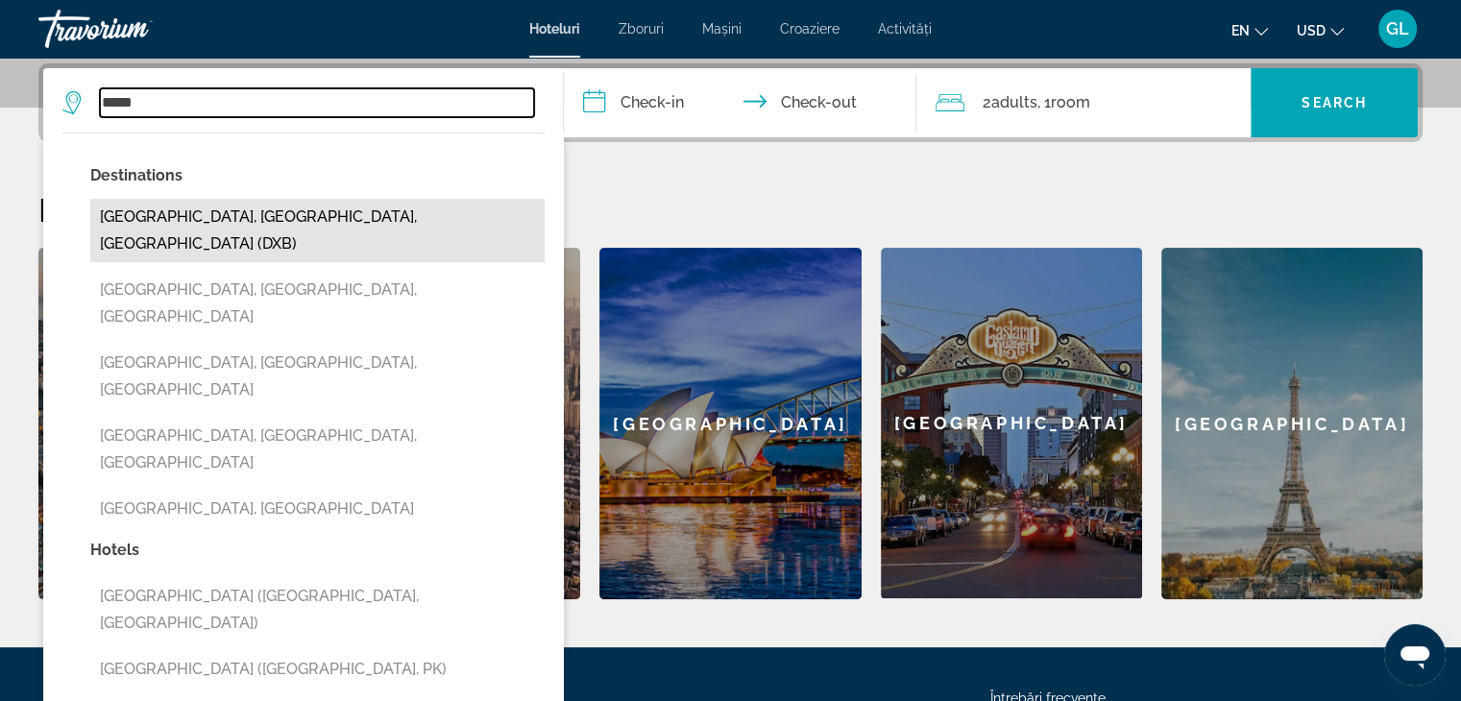
type input "**********"
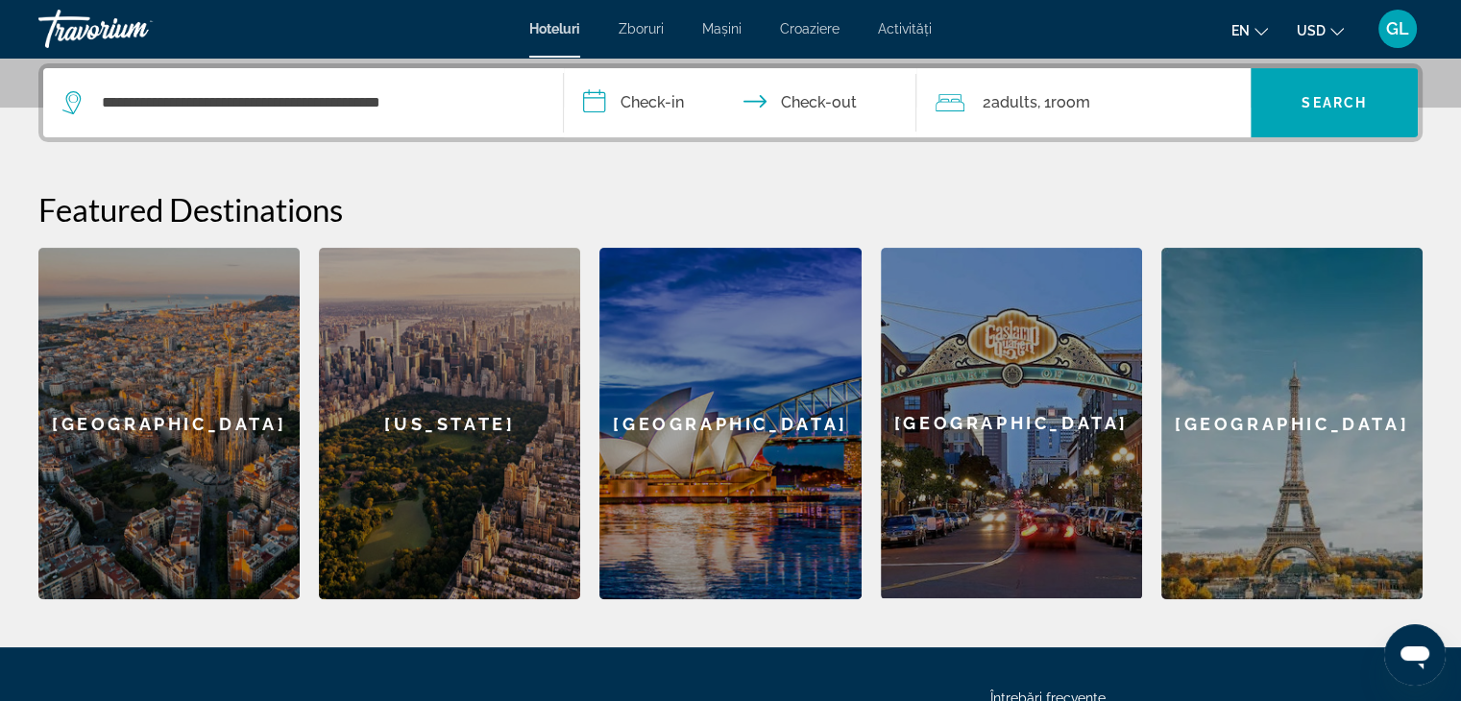
click at [658, 100] on input "**********" at bounding box center [744, 105] width 361 height 75
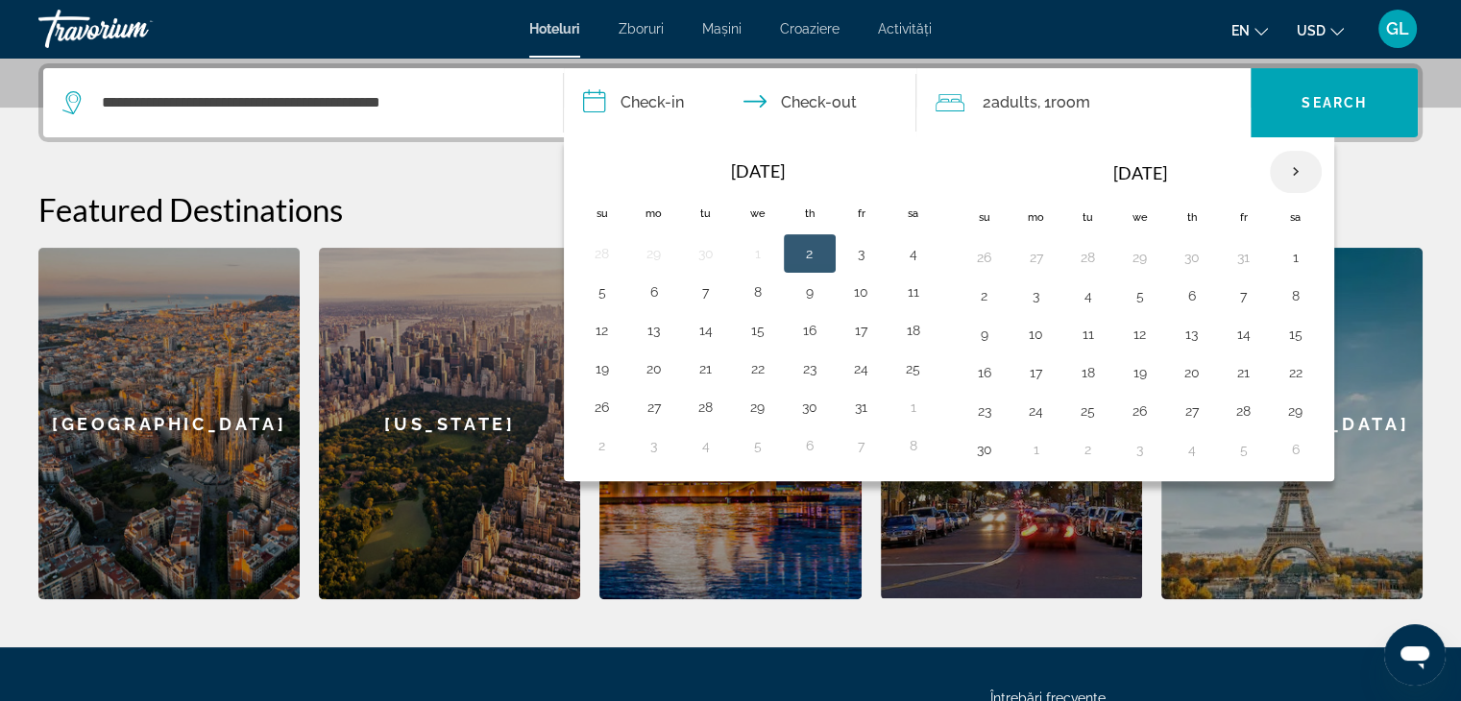
click at [1295, 173] on th "Next month" at bounding box center [1296, 172] width 52 height 42
click at [1091, 299] on button "9" at bounding box center [1088, 295] width 31 height 27
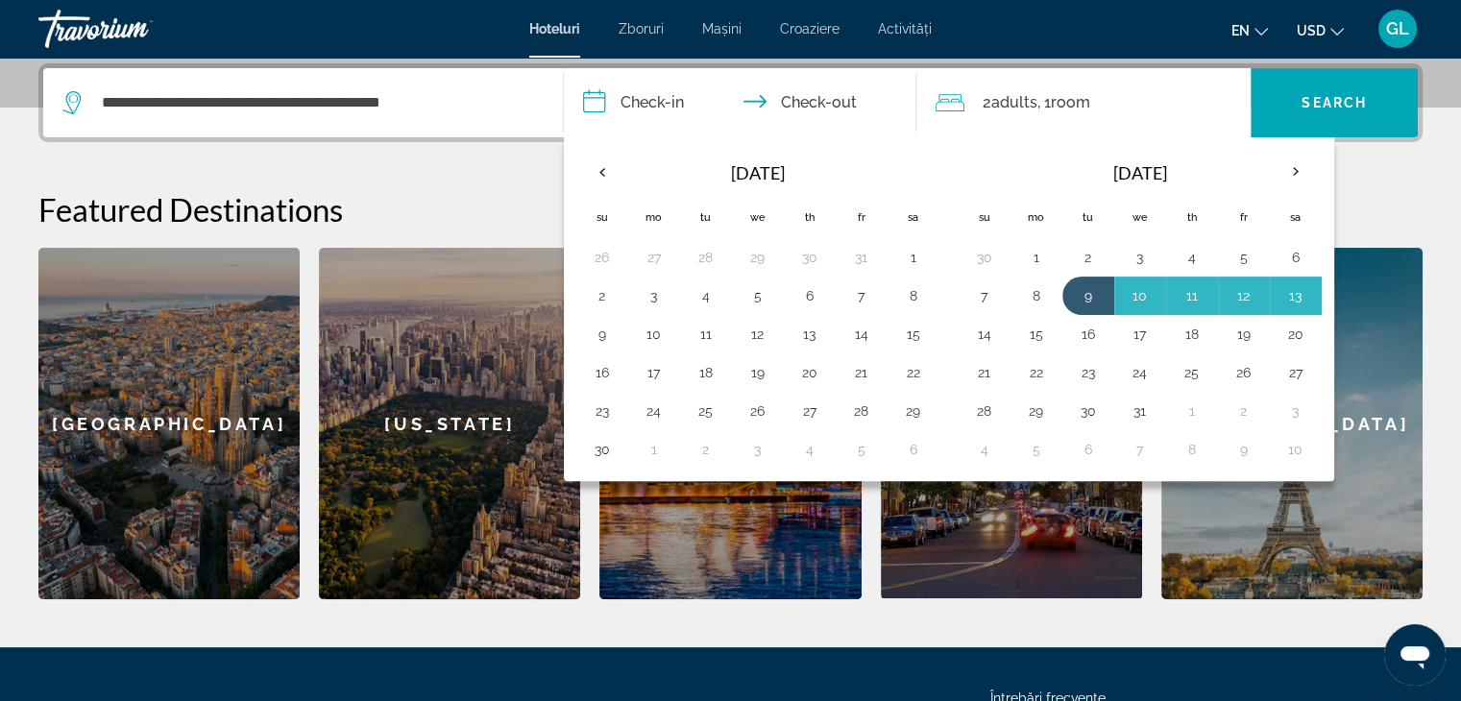
drag, startPoint x: 983, startPoint y: 329, endPoint x: 990, endPoint y: 297, distance: 33.3
click at [983, 326] on button "14" at bounding box center [984, 334] width 31 height 27
type input "**********"
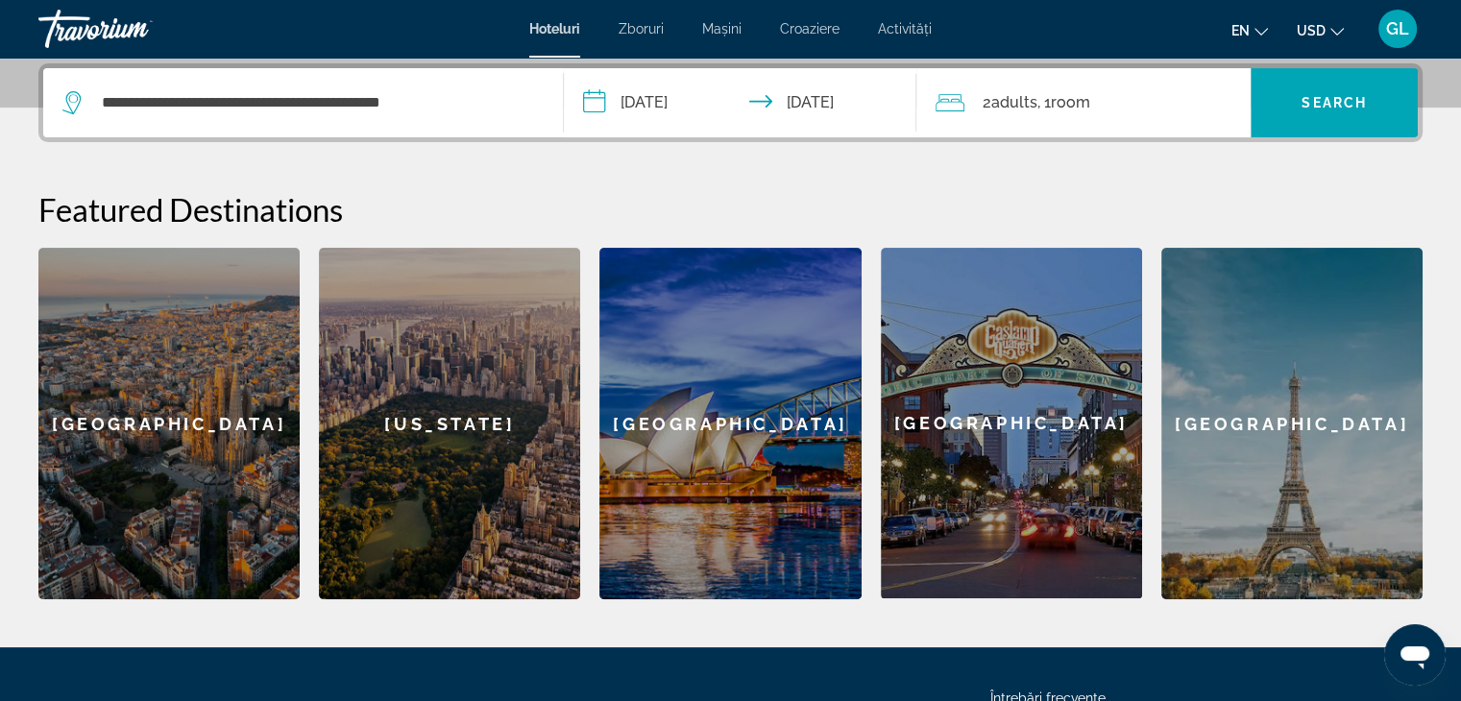
click at [1022, 99] on span "Adults" at bounding box center [1013, 102] width 46 height 18
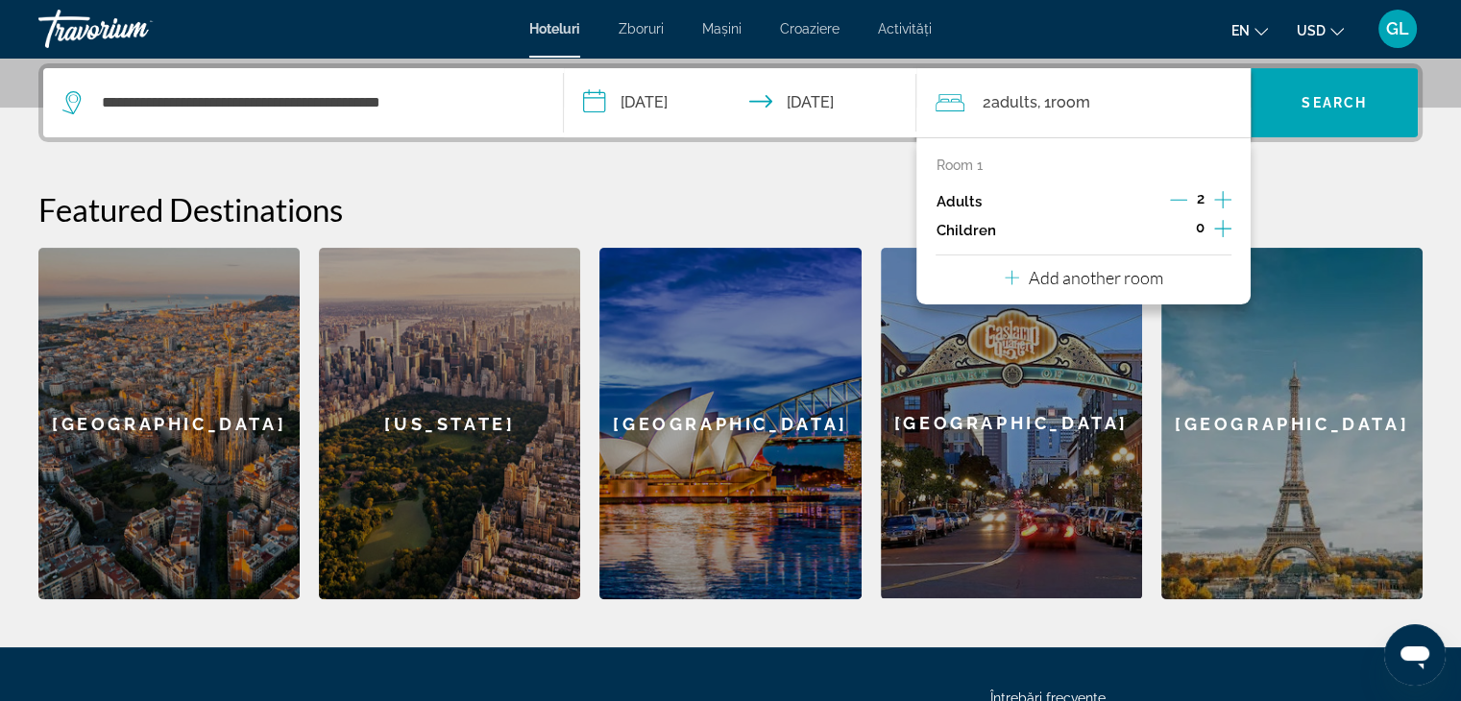
click at [1222, 205] on icon "Increment adults" at bounding box center [1222, 199] width 17 height 23
click at [1222, 223] on icon "Increment children" at bounding box center [1222, 228] width 17 height 23
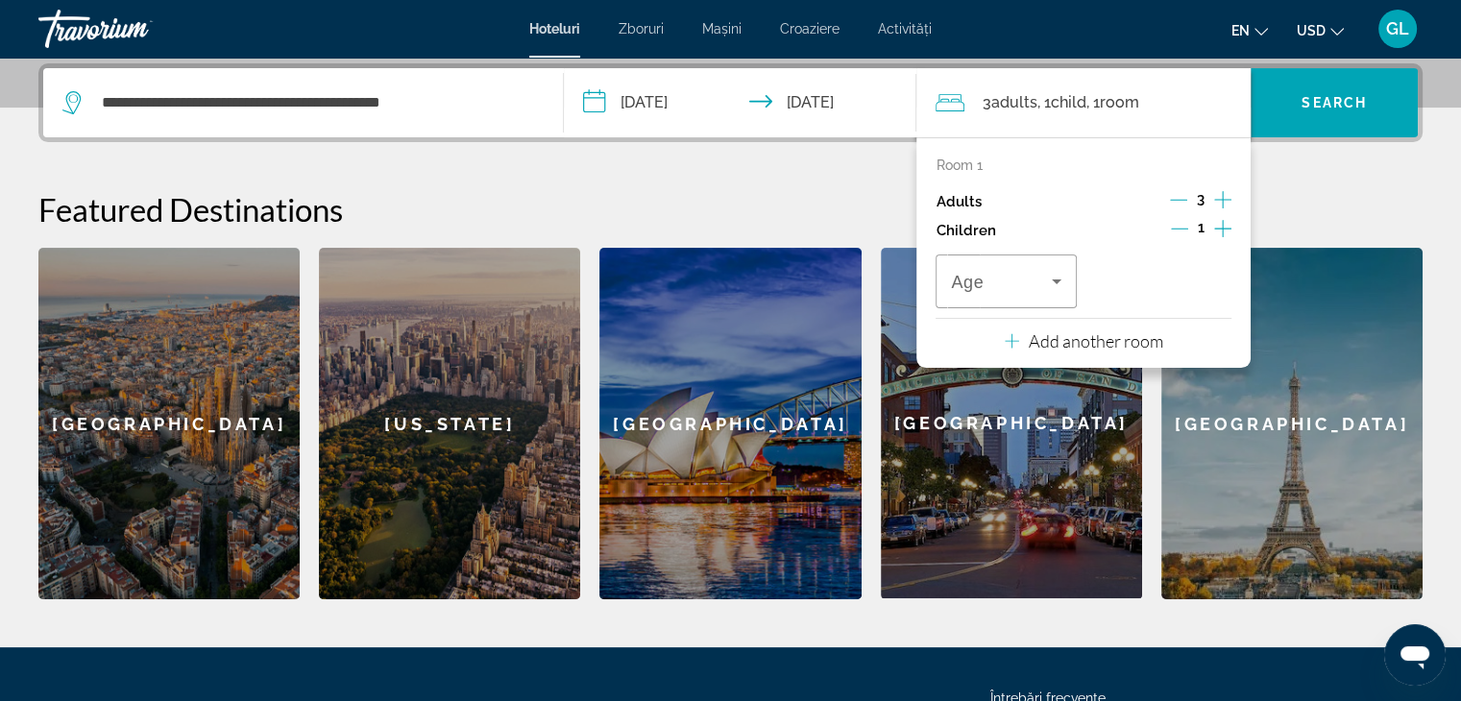
click at [1218, 224] on icon "Increment children" at bounding box center [1222, 228] width 17 height 23
click at [1178, 200] on icon "Decrement adults" at bounding box center [1178, 200] width 17 height 1
click at [1041, 286] on span "Travelers: 2 adults, 2 children" at bounding box center [1001, 281] width 100 height 23
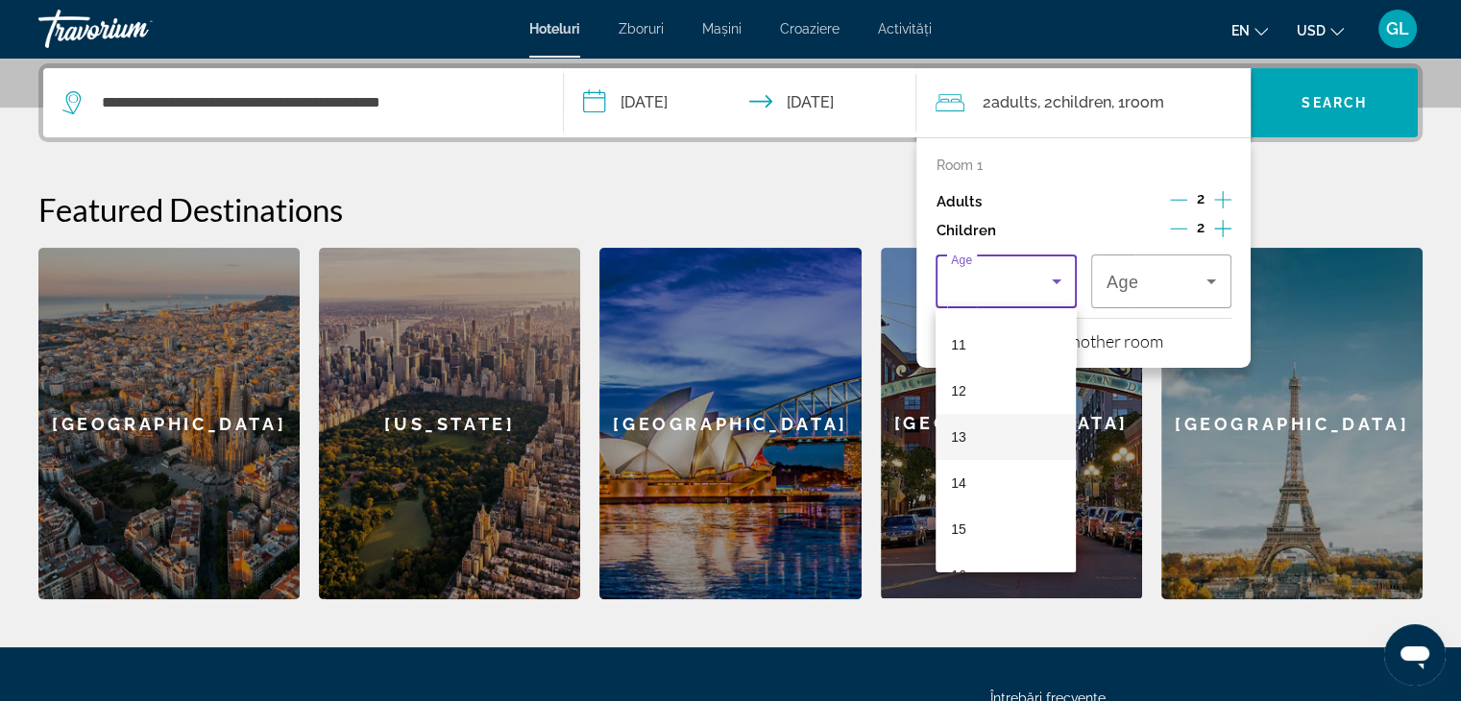
scroll to position [484, 0]
click at [983, 492] on mat-option "14" at bounding box center [1005, 500] width 140 height 46
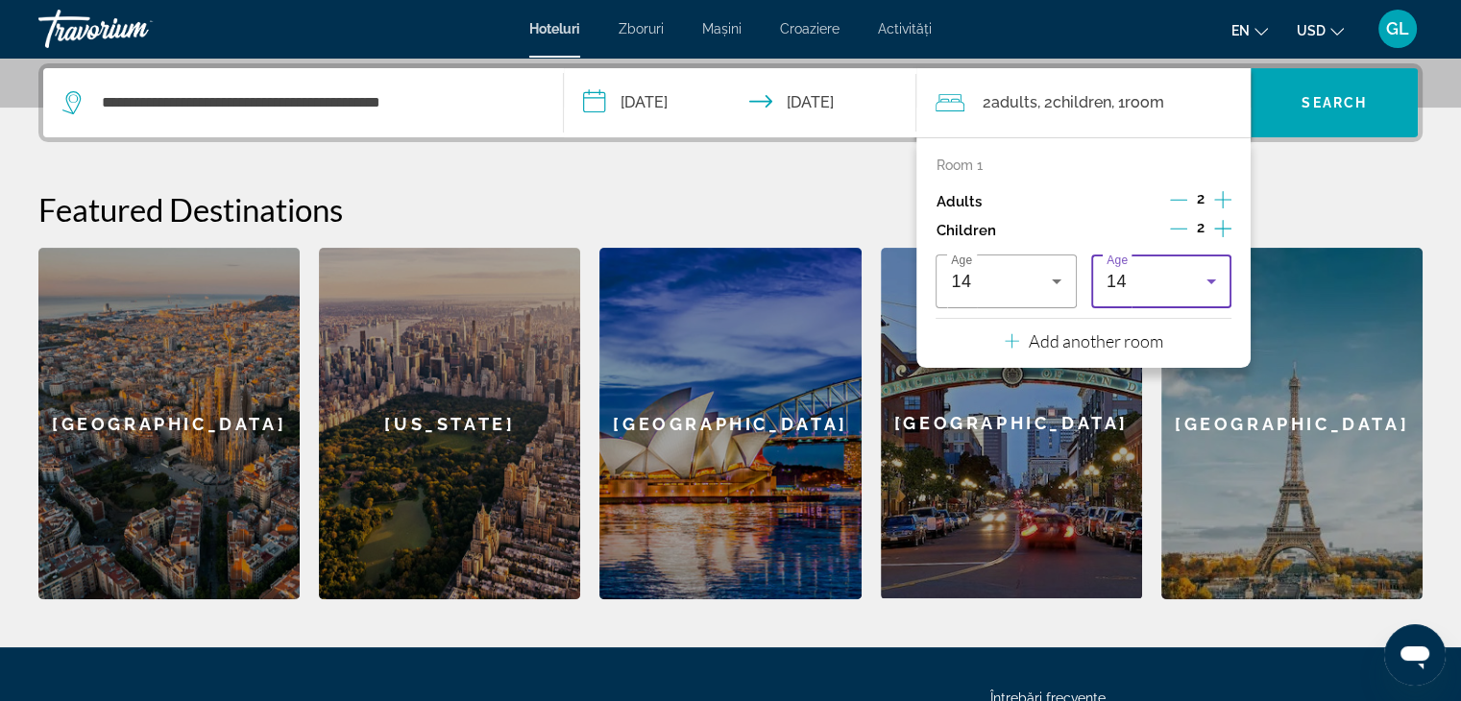
click at [1142, 289] on div "14" at bounding box center [1156, 281] width 100 height 23
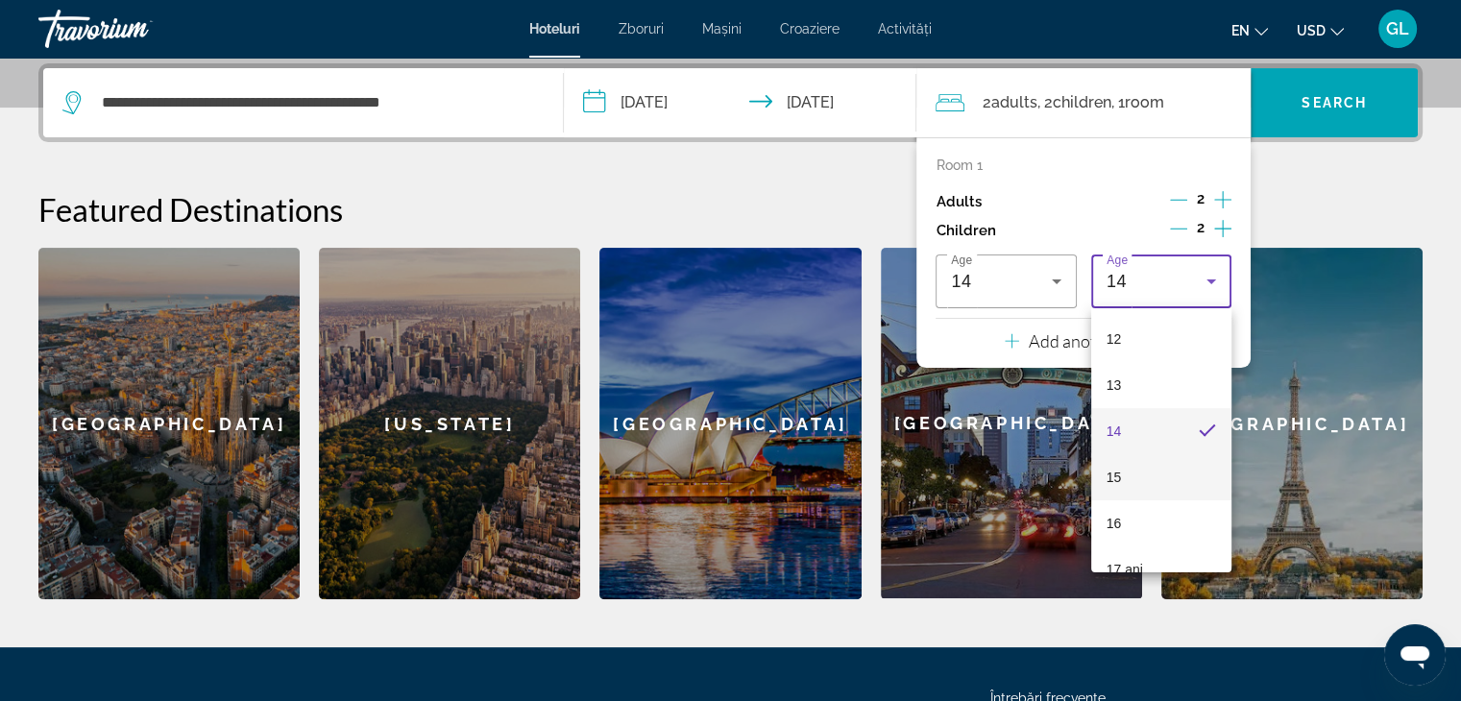
scroll to position [580, 0]
click at [1141, 501] on mat-option "16" at bounding box center [1161, 496] width 140 height 46
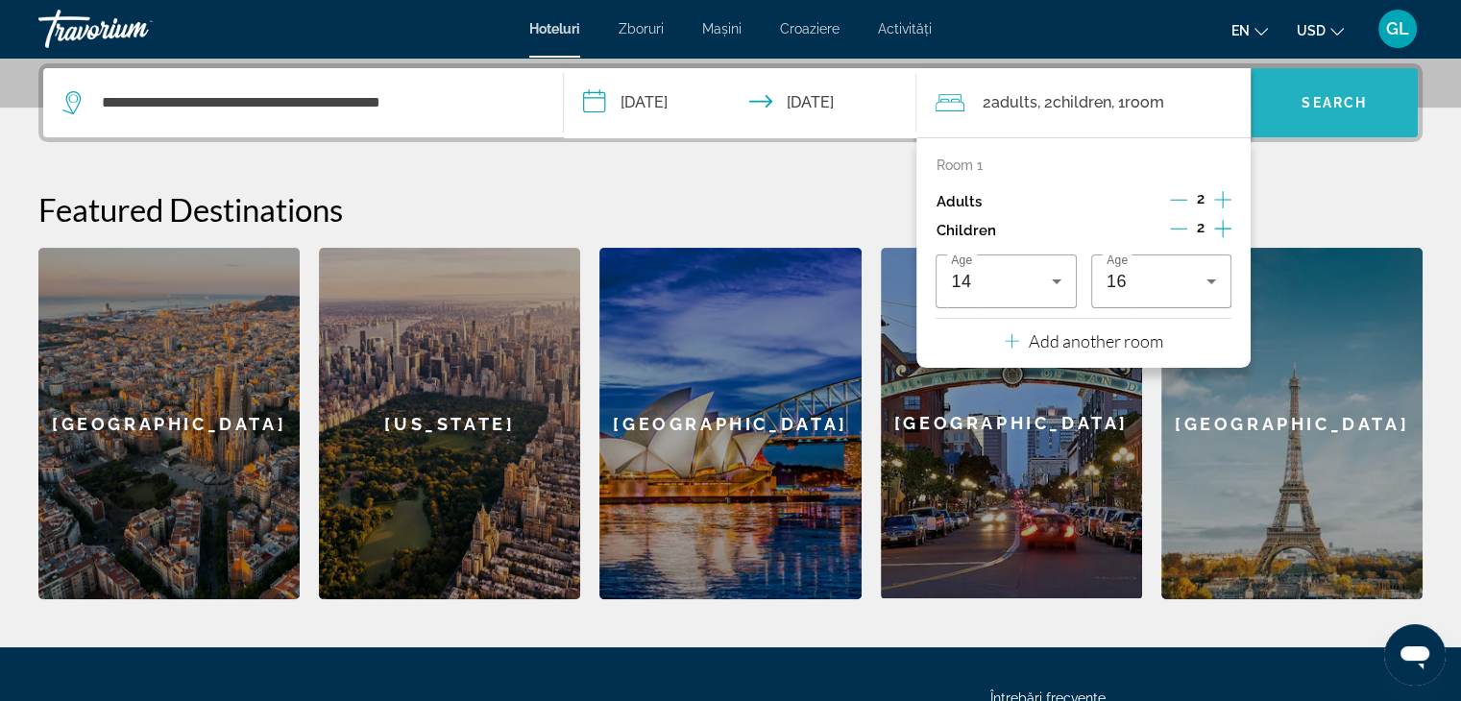
click at [1288, 83] on span "Search widget" at bounding box center [1333, 103] width 167 height 46
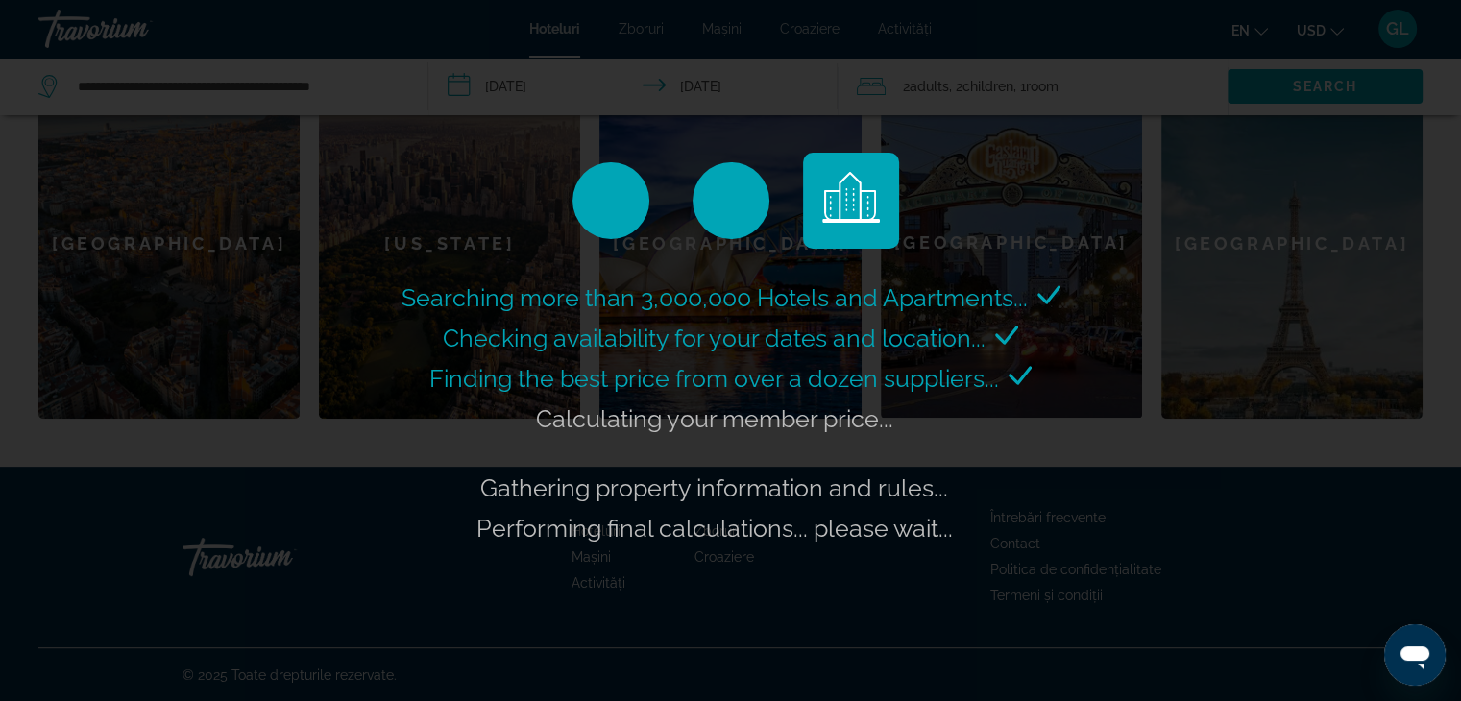
scroll to position [650, 0]
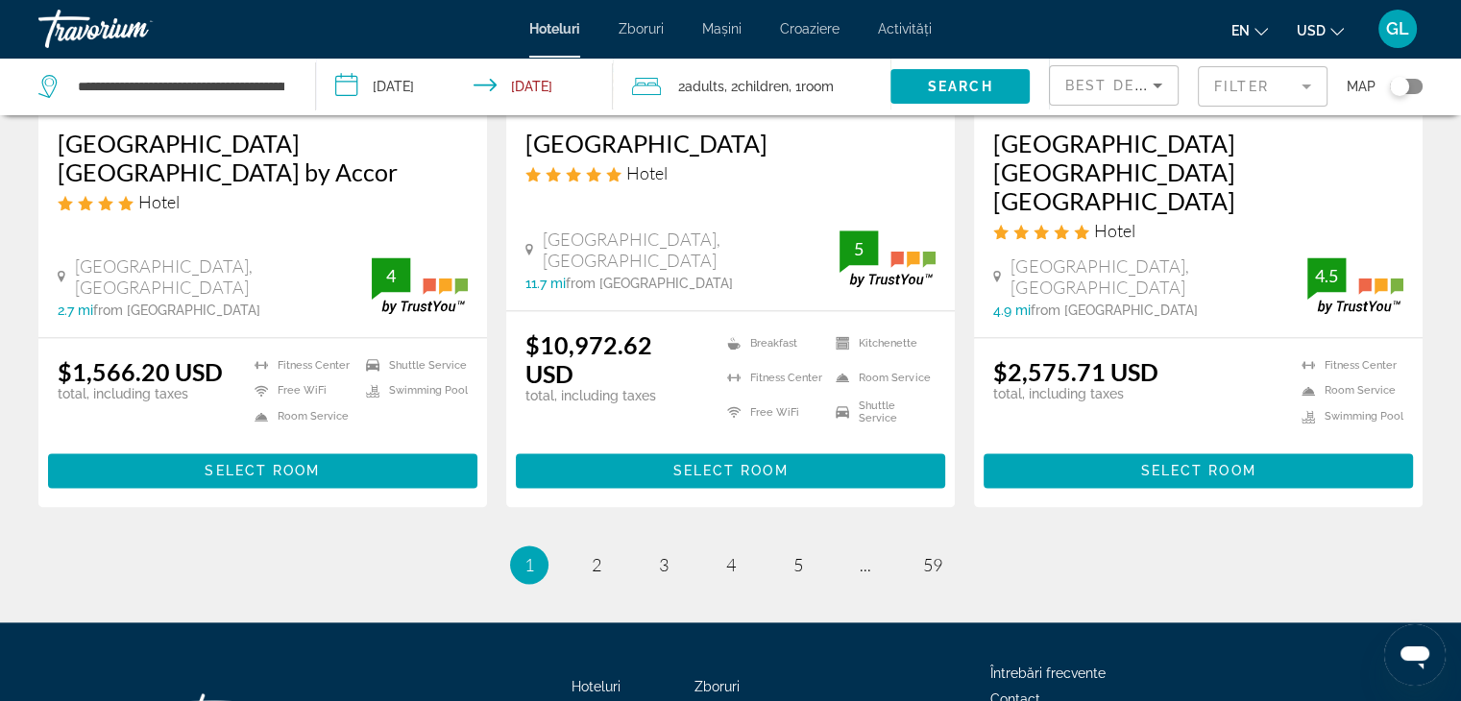
scroll to position [2561, 0]
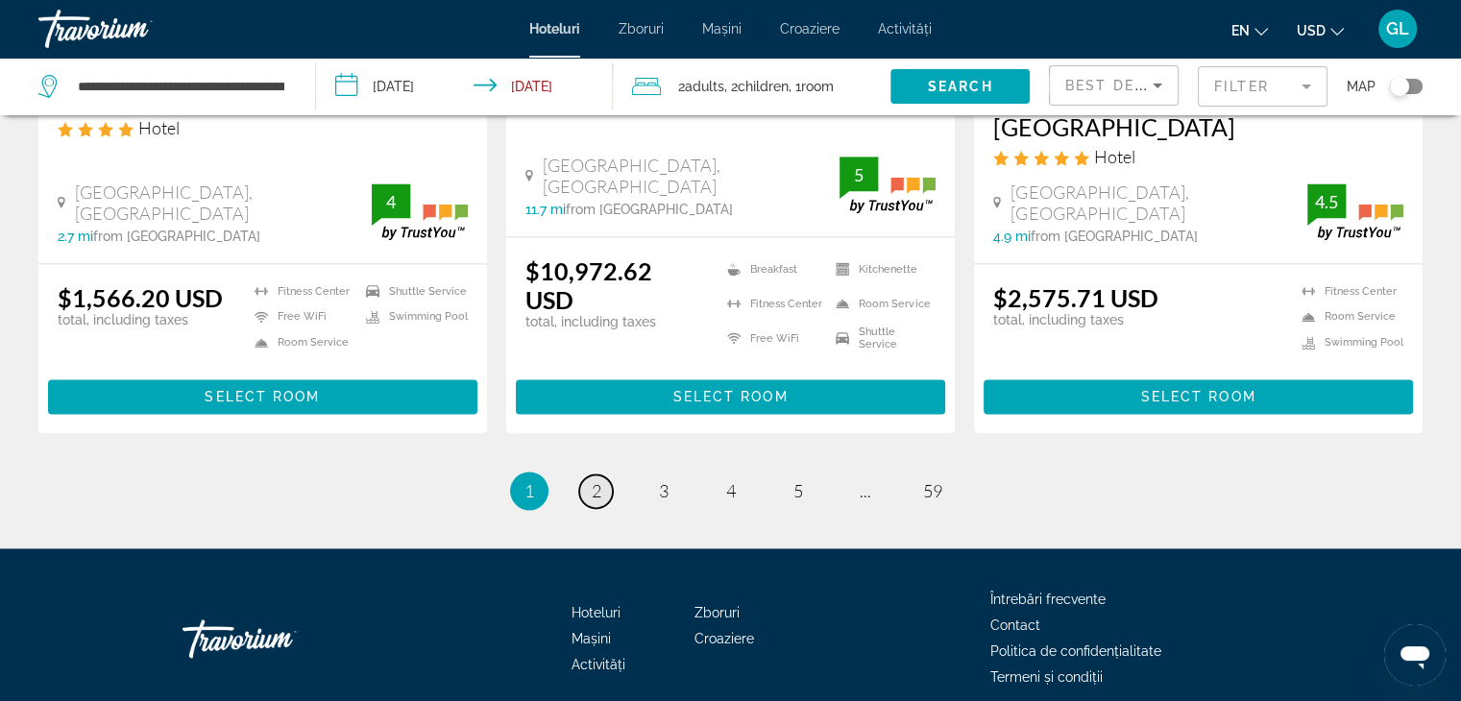
click at [600, 480] on span "2" at bounding box center [597, 490] width 10 height 21
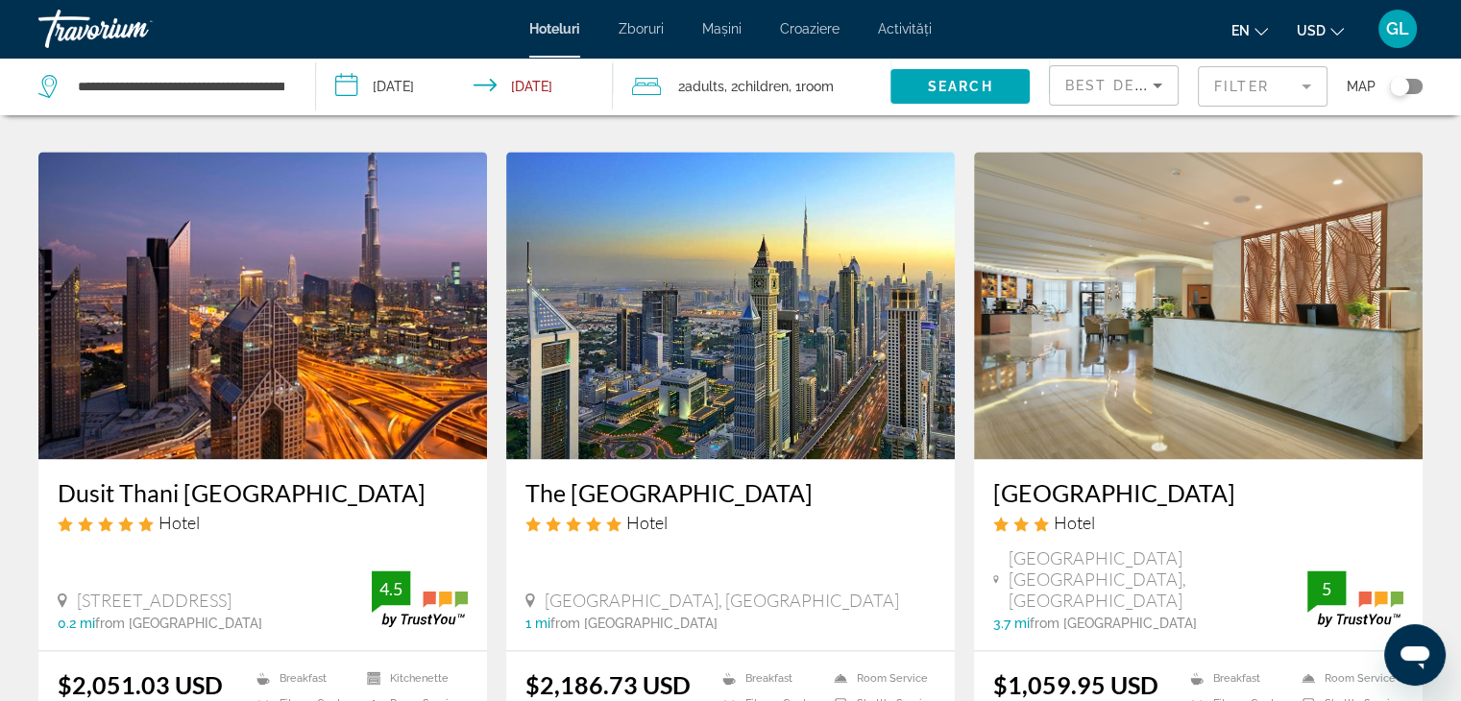
scroll to position [2305, 0]
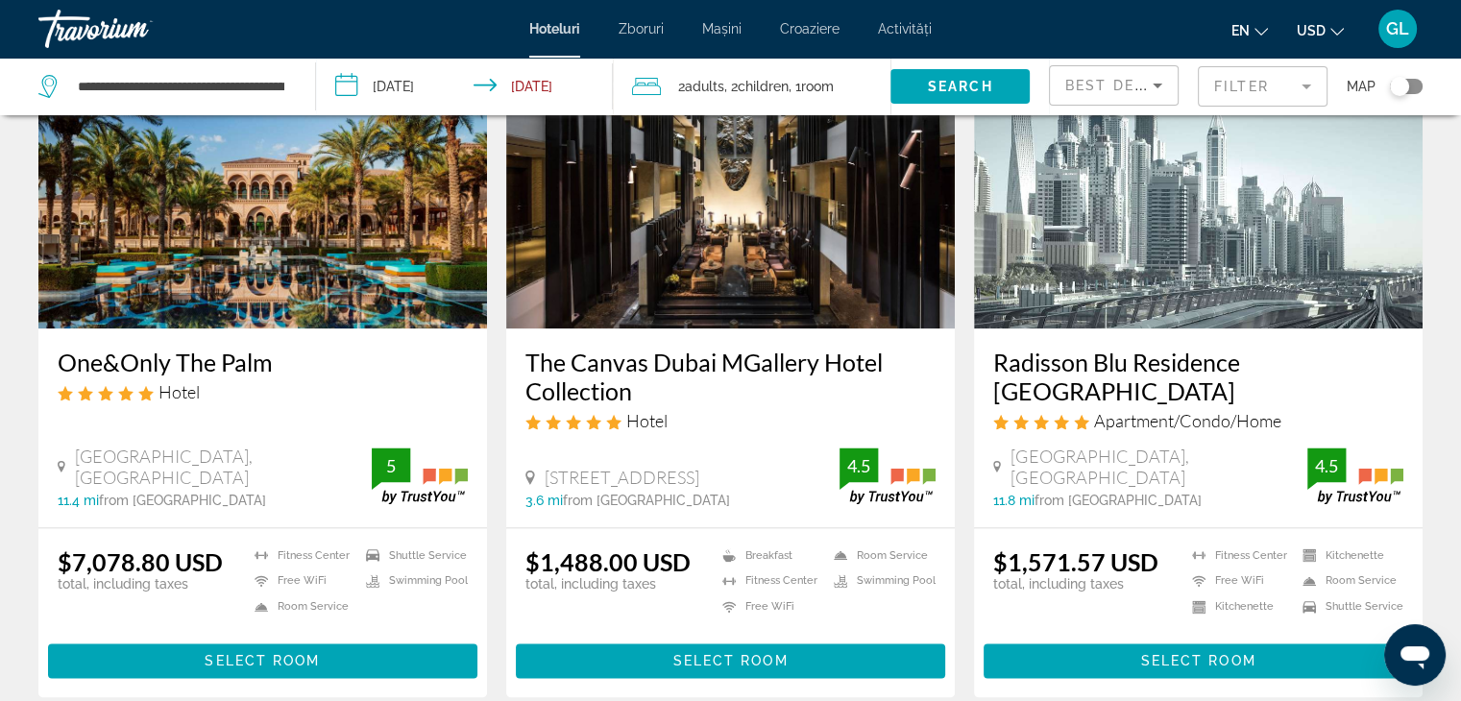
scroll to position [2401, 0]
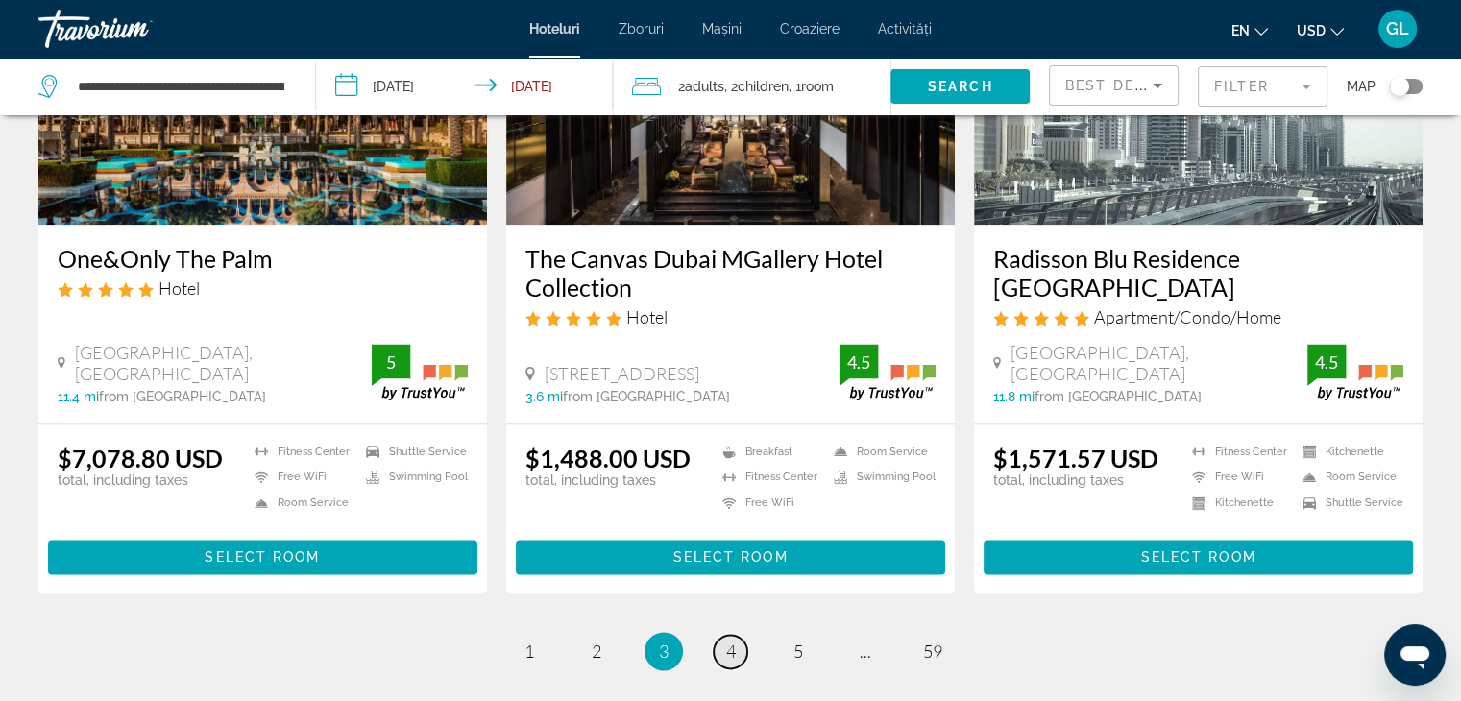
click at [733, 641] on span "4" at bounding box center [731, 651] width 10 height 21
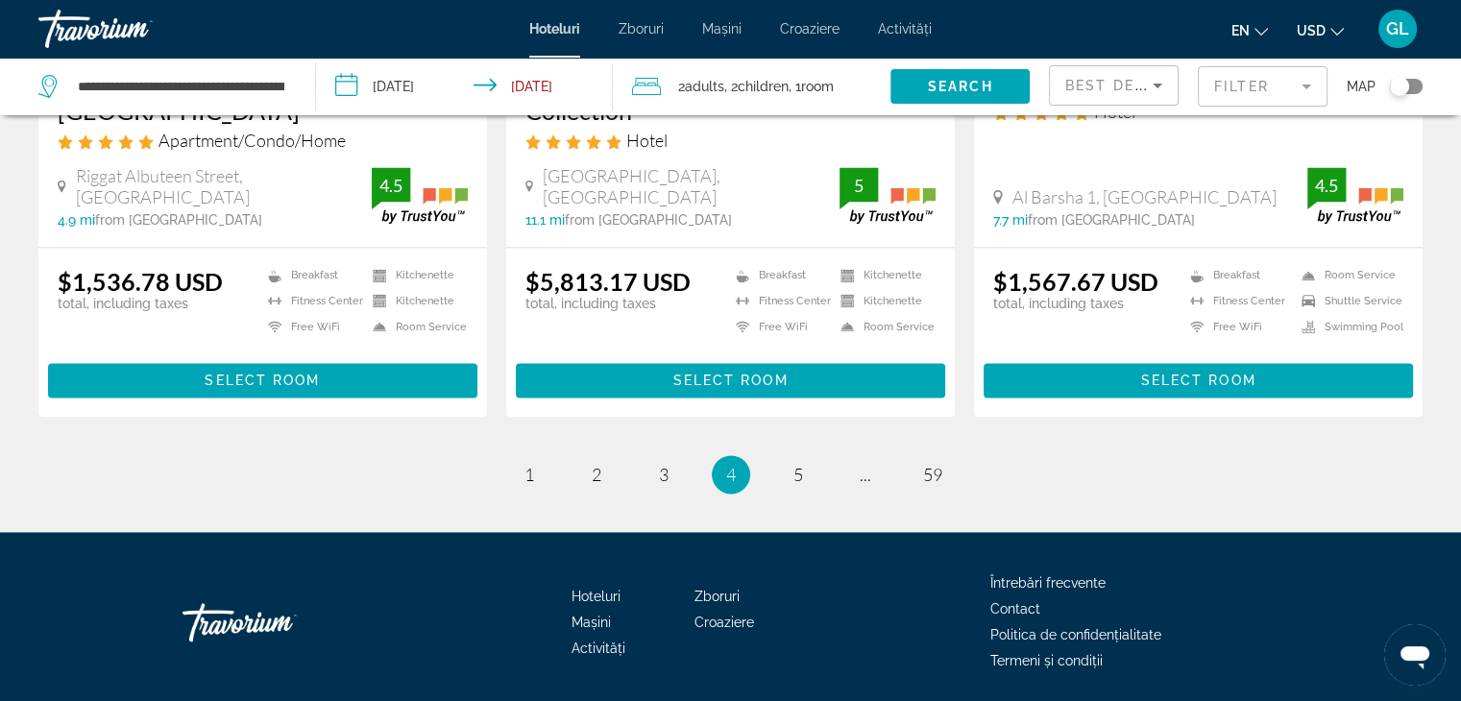
scroll to position [2620, 0]
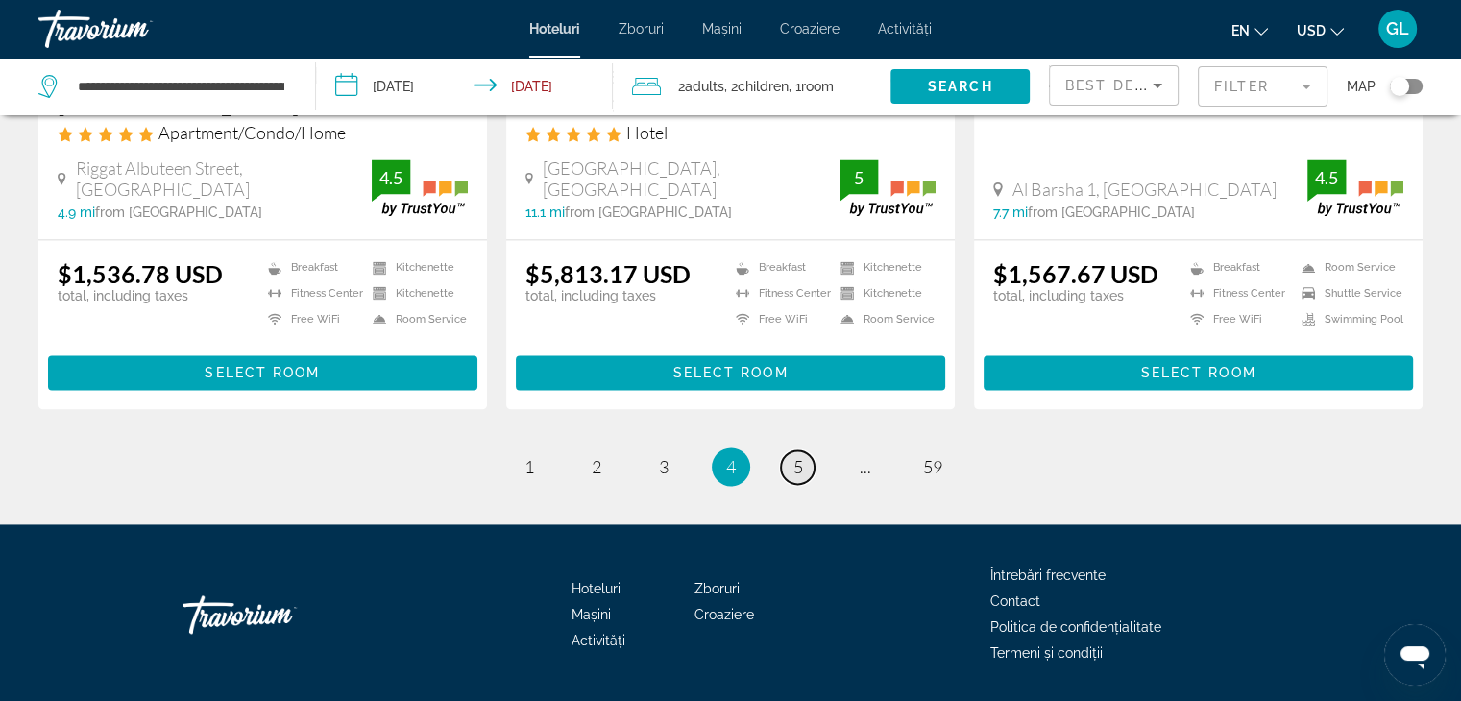
click at [805, 450] on link "page 5" at bounding box center [798, 467] width 34 height 34
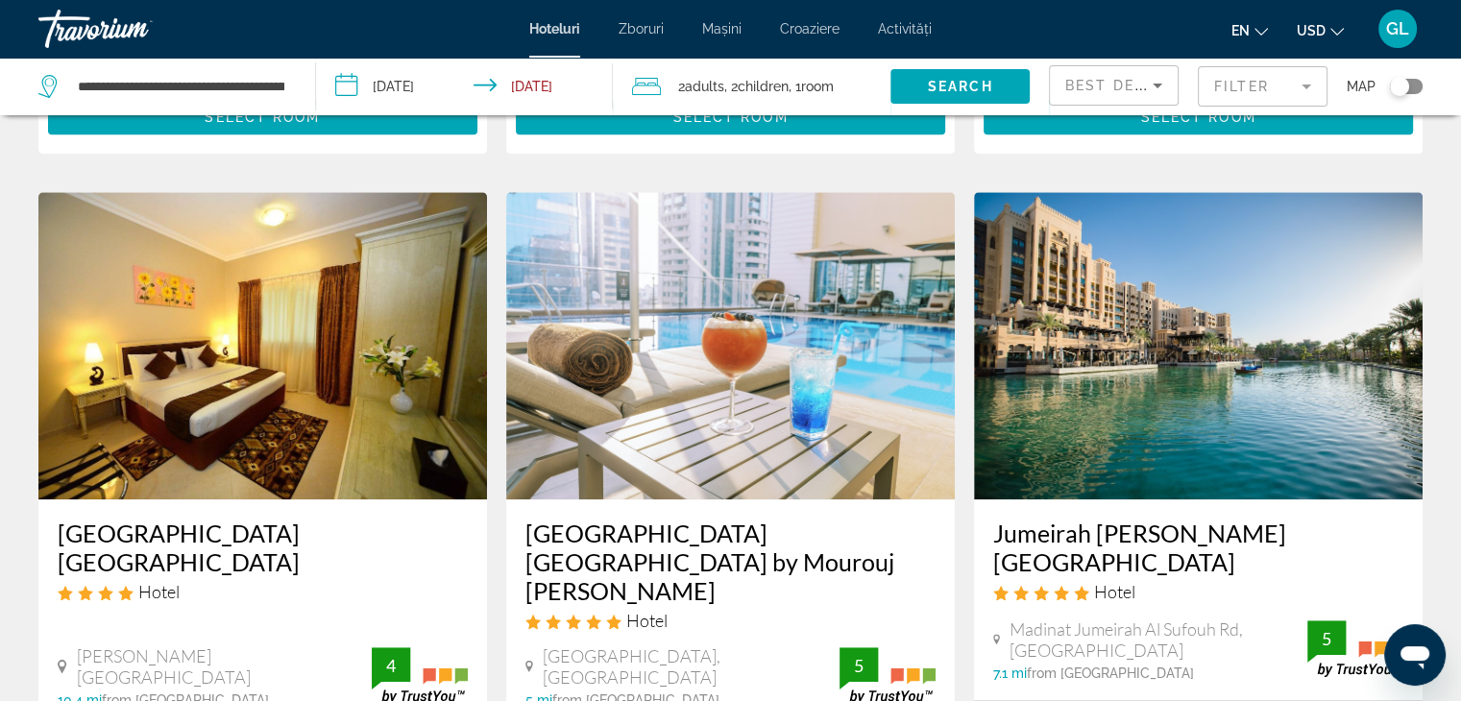
scroll to position [1633, 0]
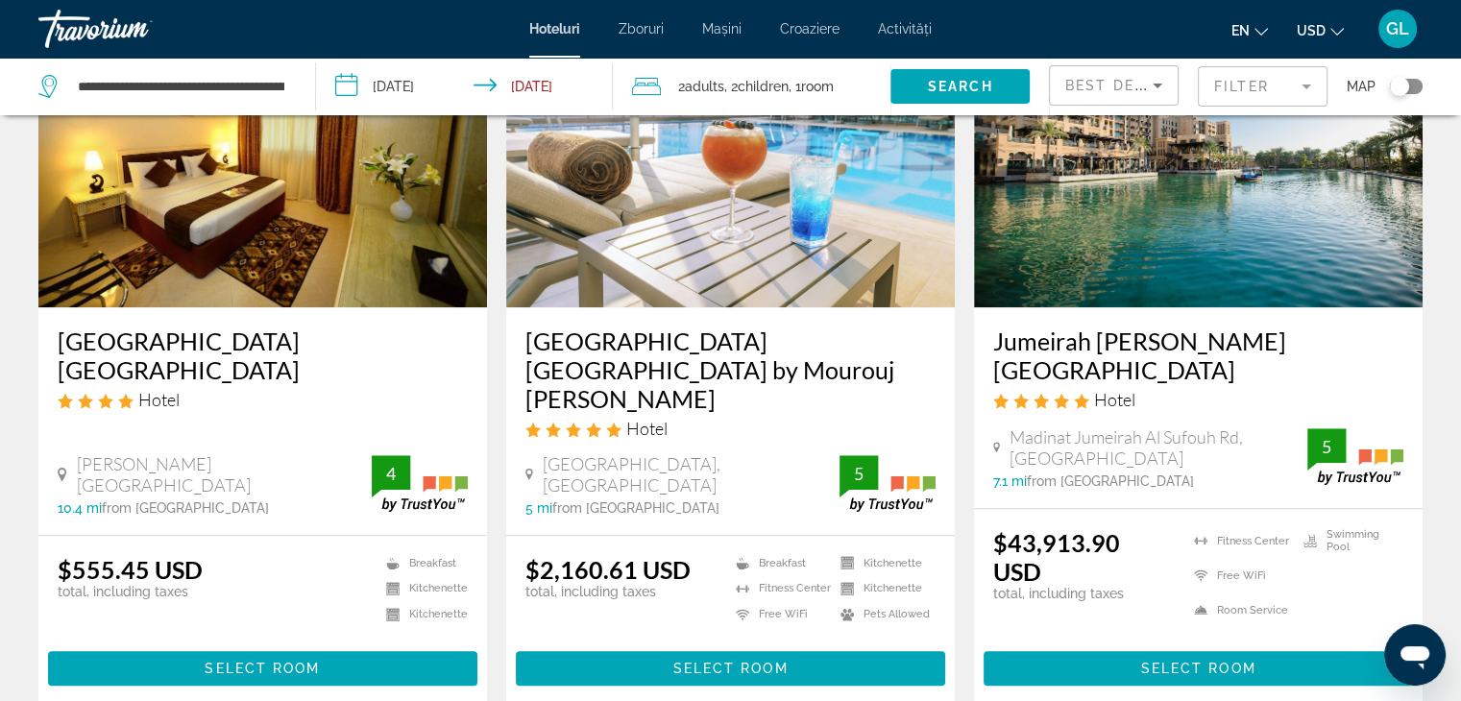
click at [1302, 86] on mat-form-field "Filter" at bounding box center [1263, 86] width 130 height 40
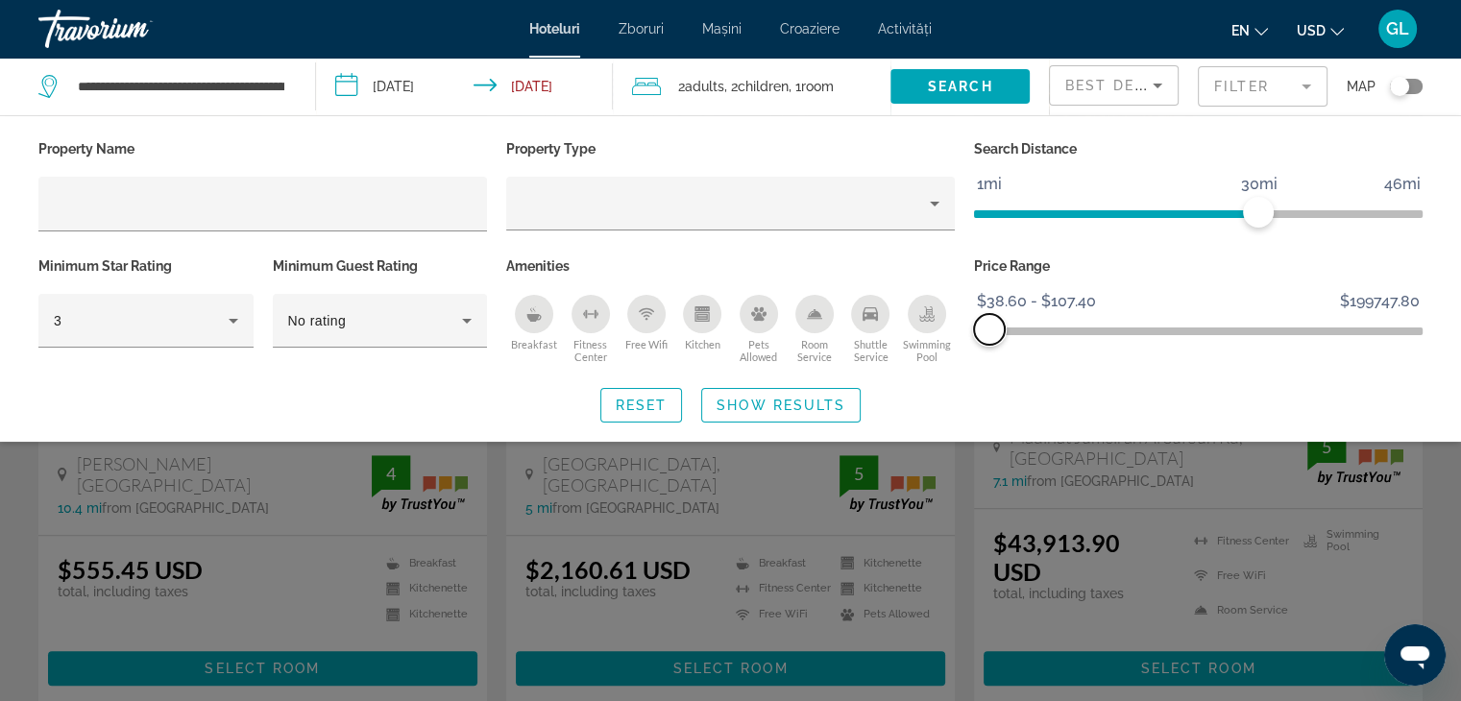
drag, startPoint x: 1395, startPoint y: 328, endPoint x: 989, endPoint y: 347, distance: 405.7
click at [989, 347] on div "Price Range $38.60 $199747.80 $38.60 $107.40 $38.60 - $107.40" at bounding box center [1198, 311] width 468 height 116
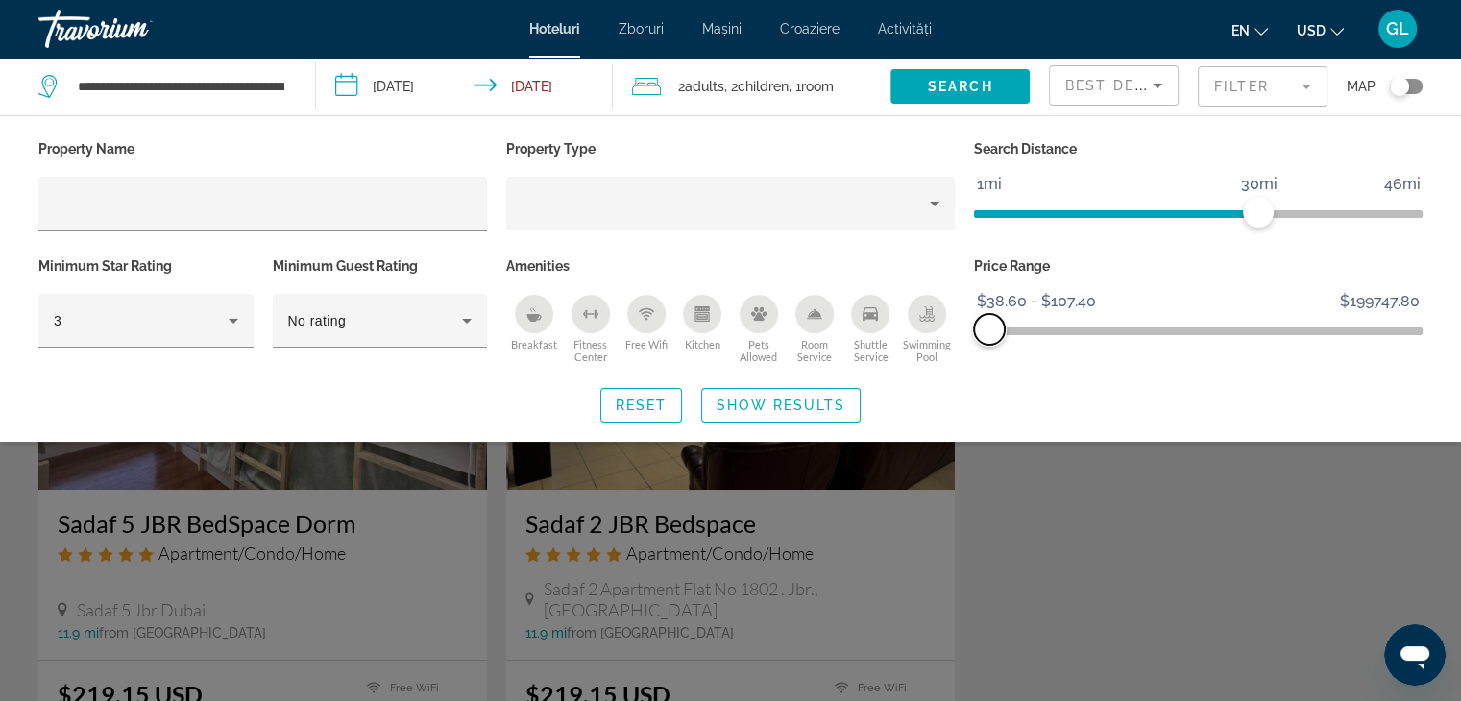
click at [992, 330] on span "ngx-slider-max" at bounding box center [989, 329] width 31 height 31
click at [1095, 490] on div "Search widget" at bounding box center [730, 494] width 1461 height 413
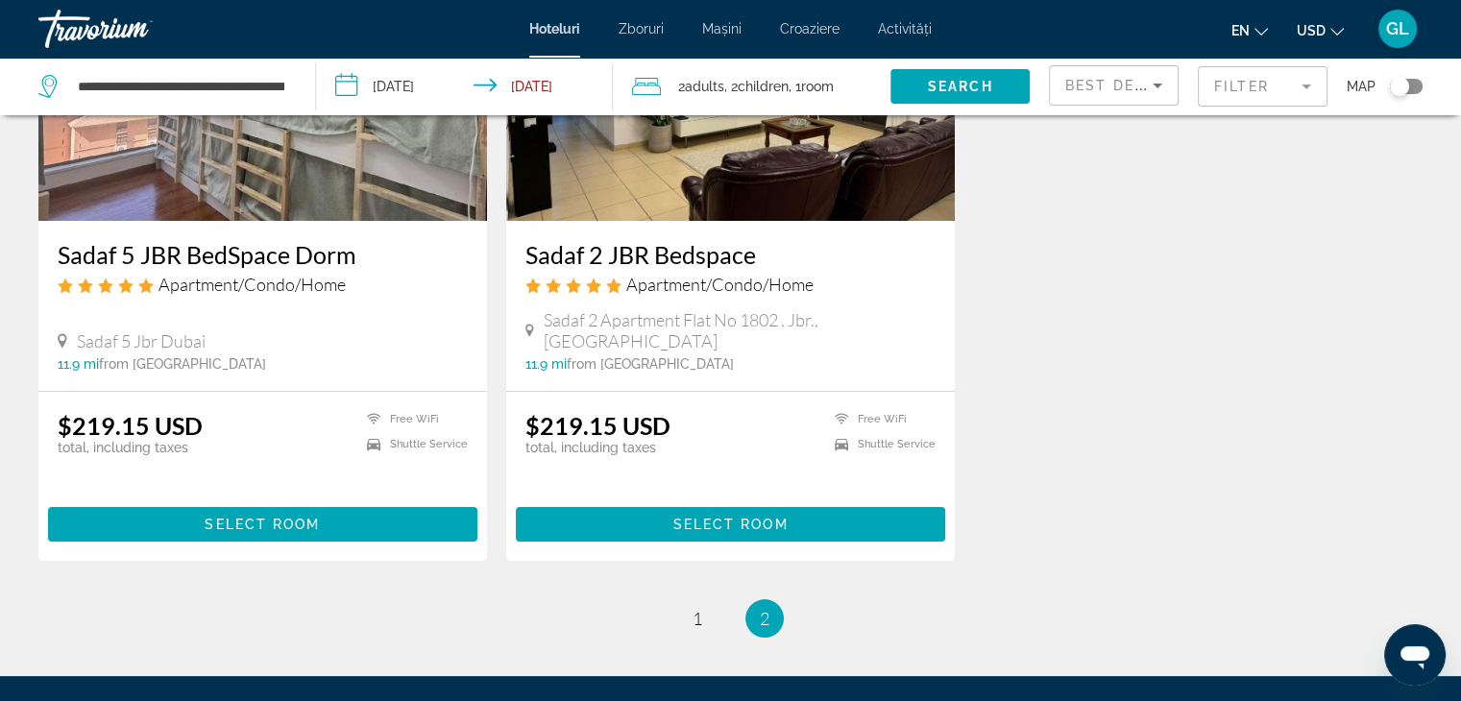
scroll to position [288, 0]
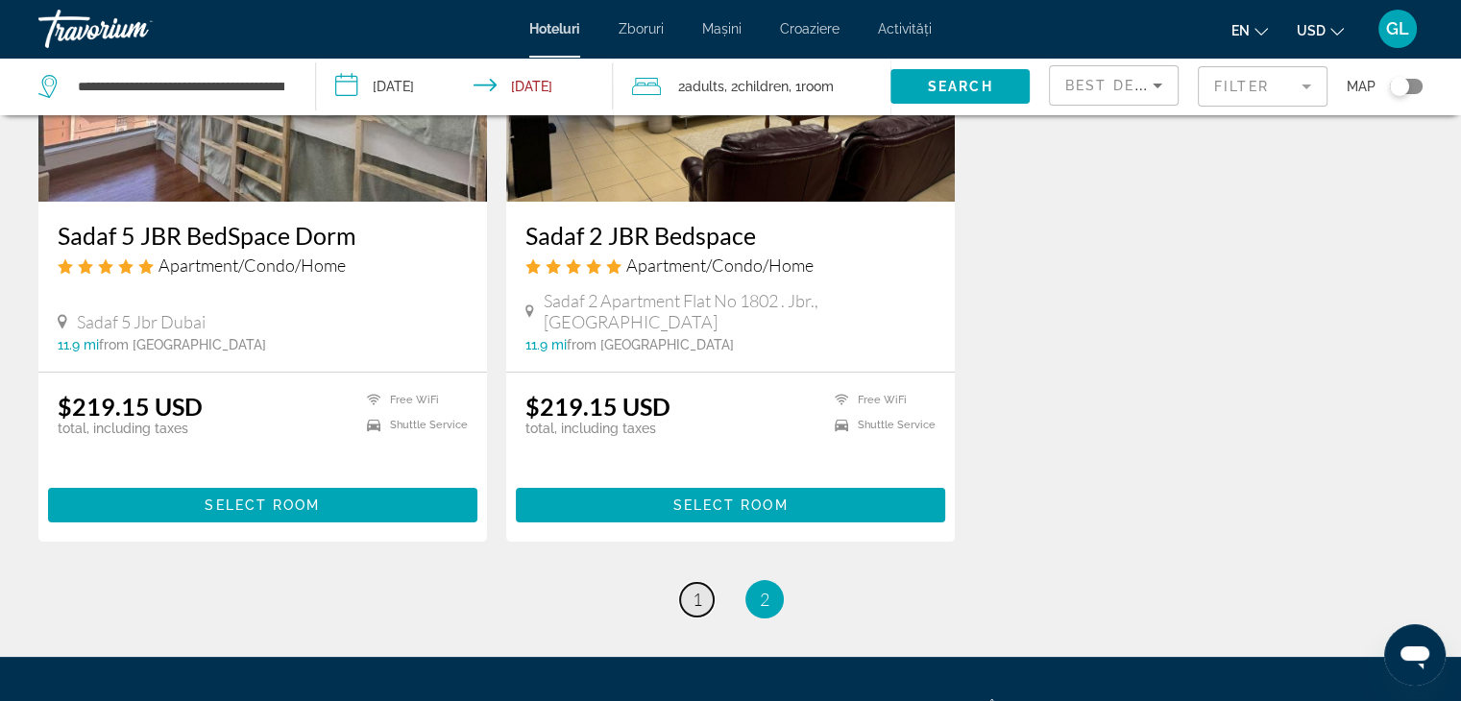
click at [692, 589] on span "1" at bounding box center [697, 599] width 10 height 21
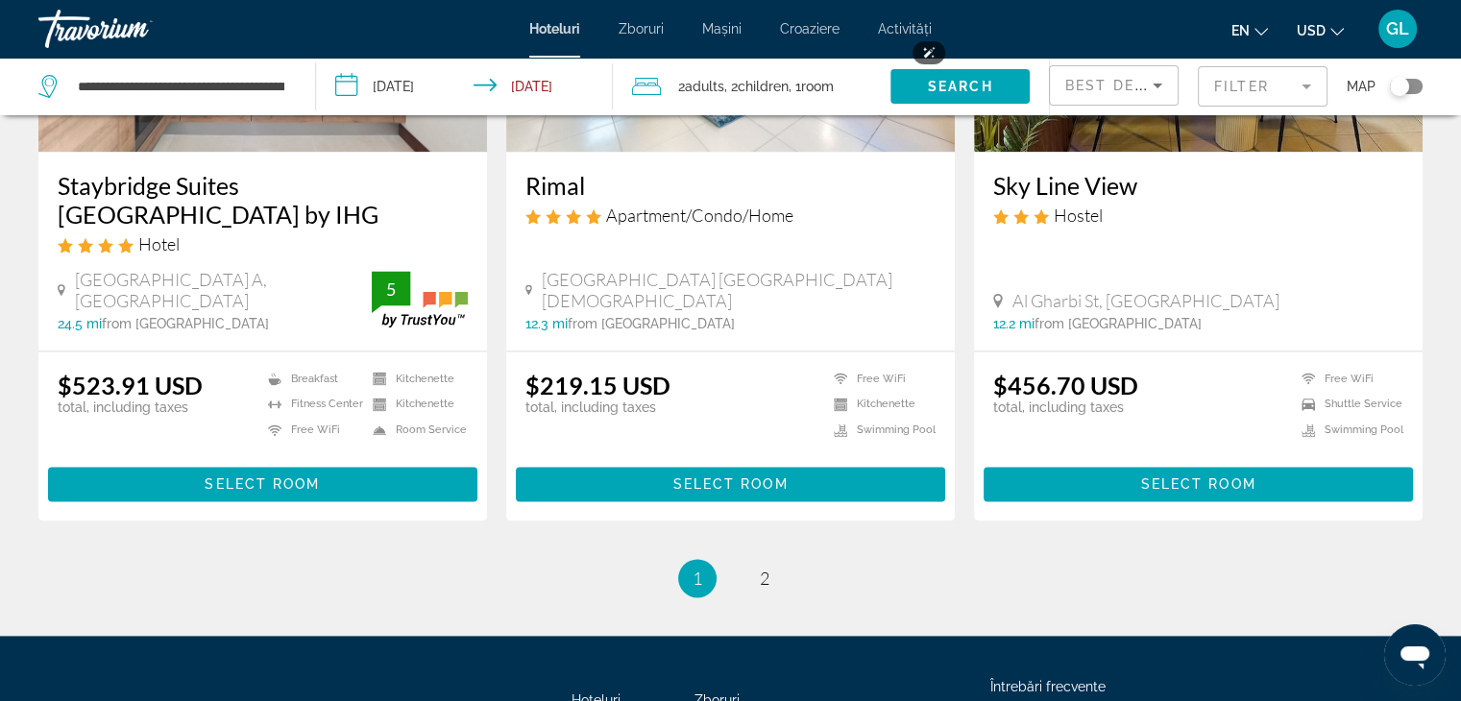
scroll to position [2497, 0]
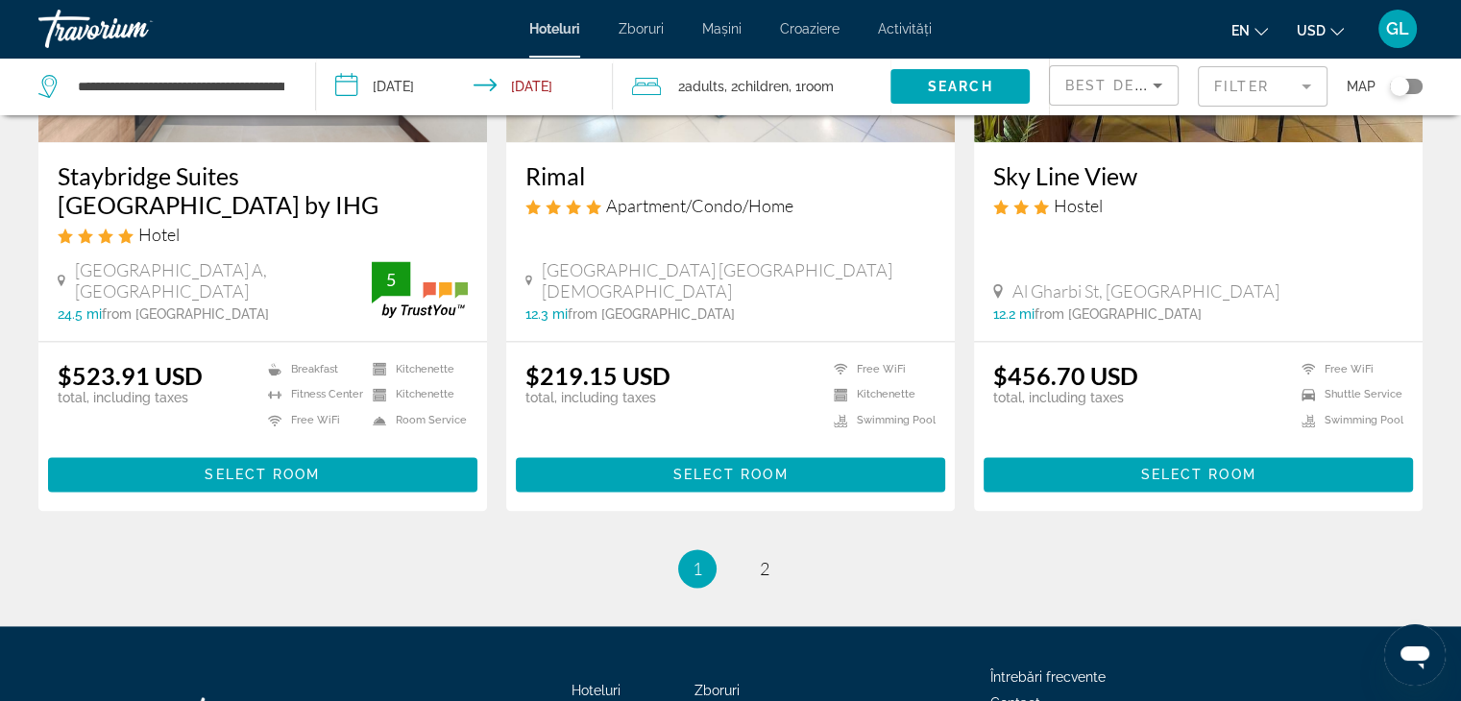
click at [486, 85] on input "**********" at bounding box center [468, 89] width 304 height 63
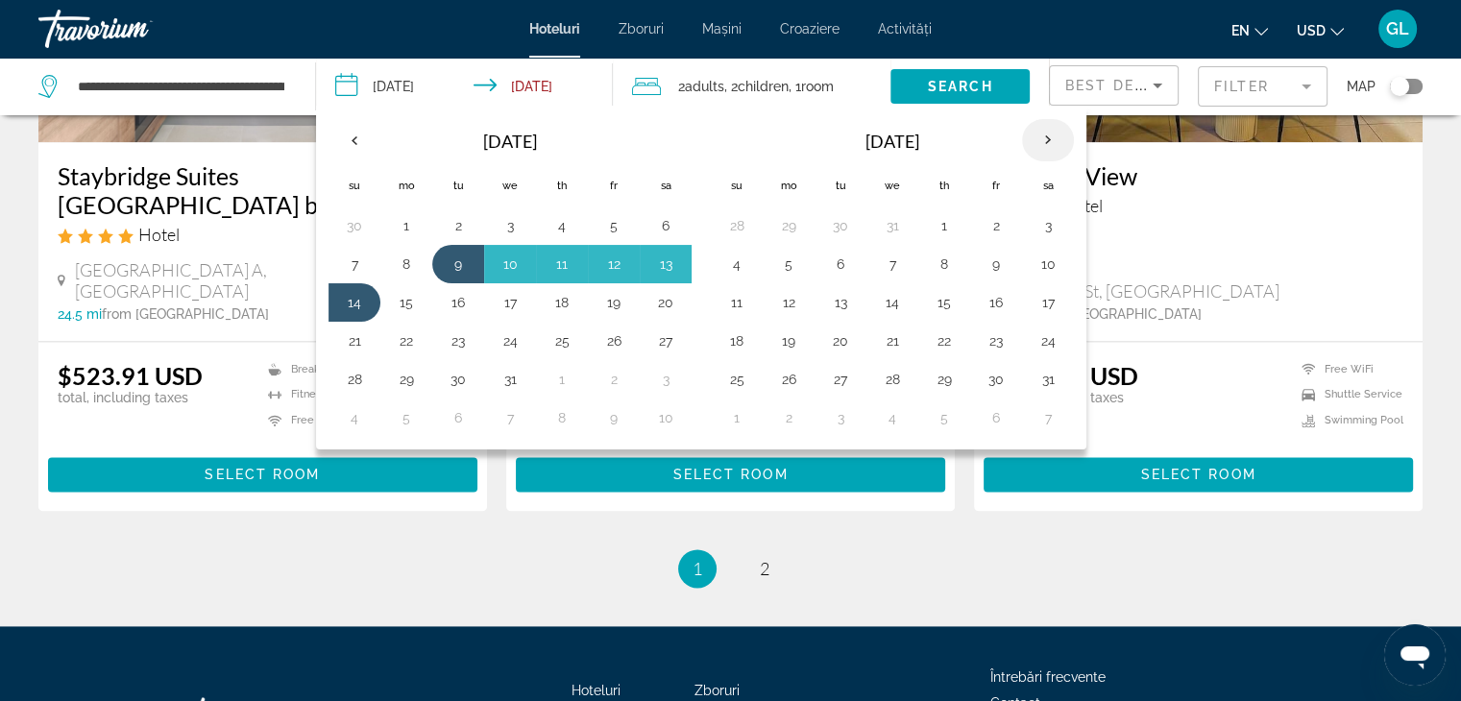
click at [1032, 141] on th "Next month" at bounding box center [1048, 140] width 52 height 42
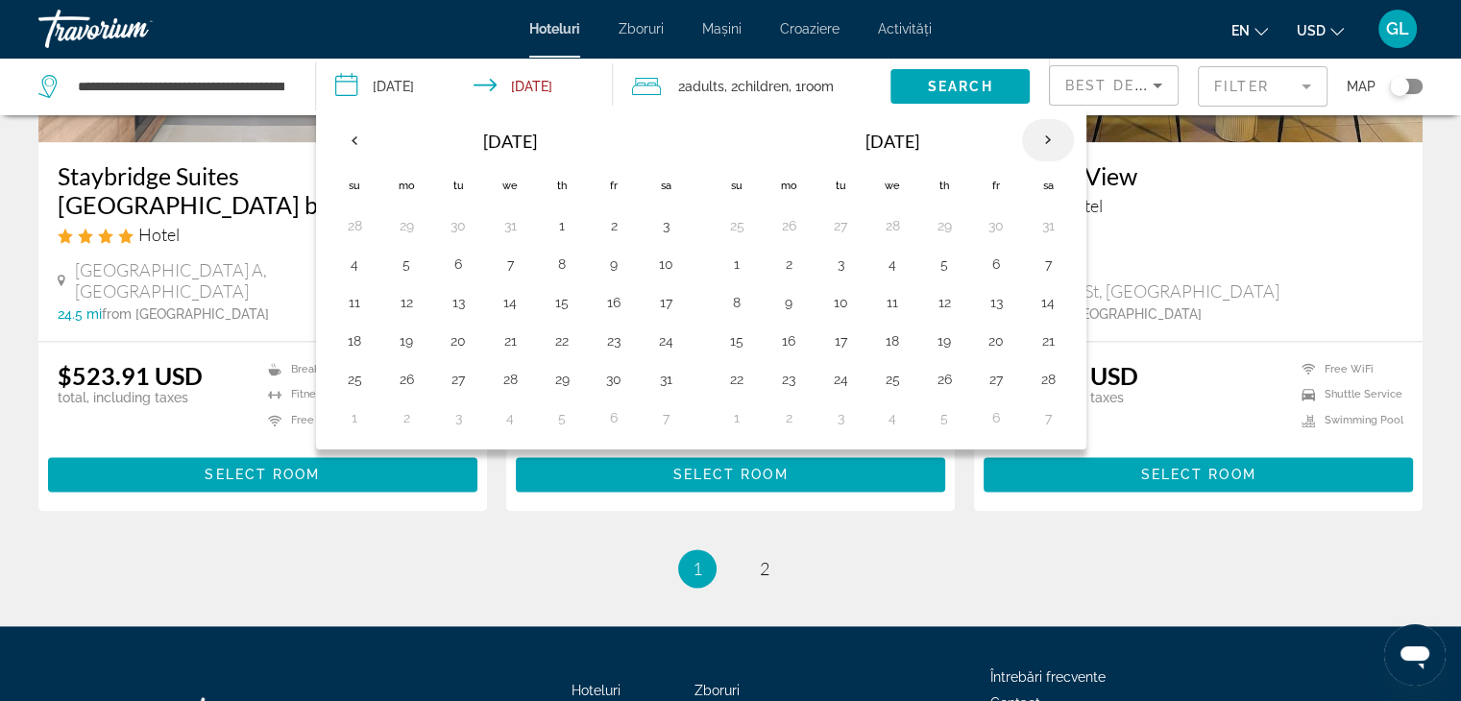
click at [1032, 141] on th "Next month" at bounding box center [1048, 140] width 52 height 42
click at [828, 380] on button "24" at bounding box center [840, 379] width 31 height 27
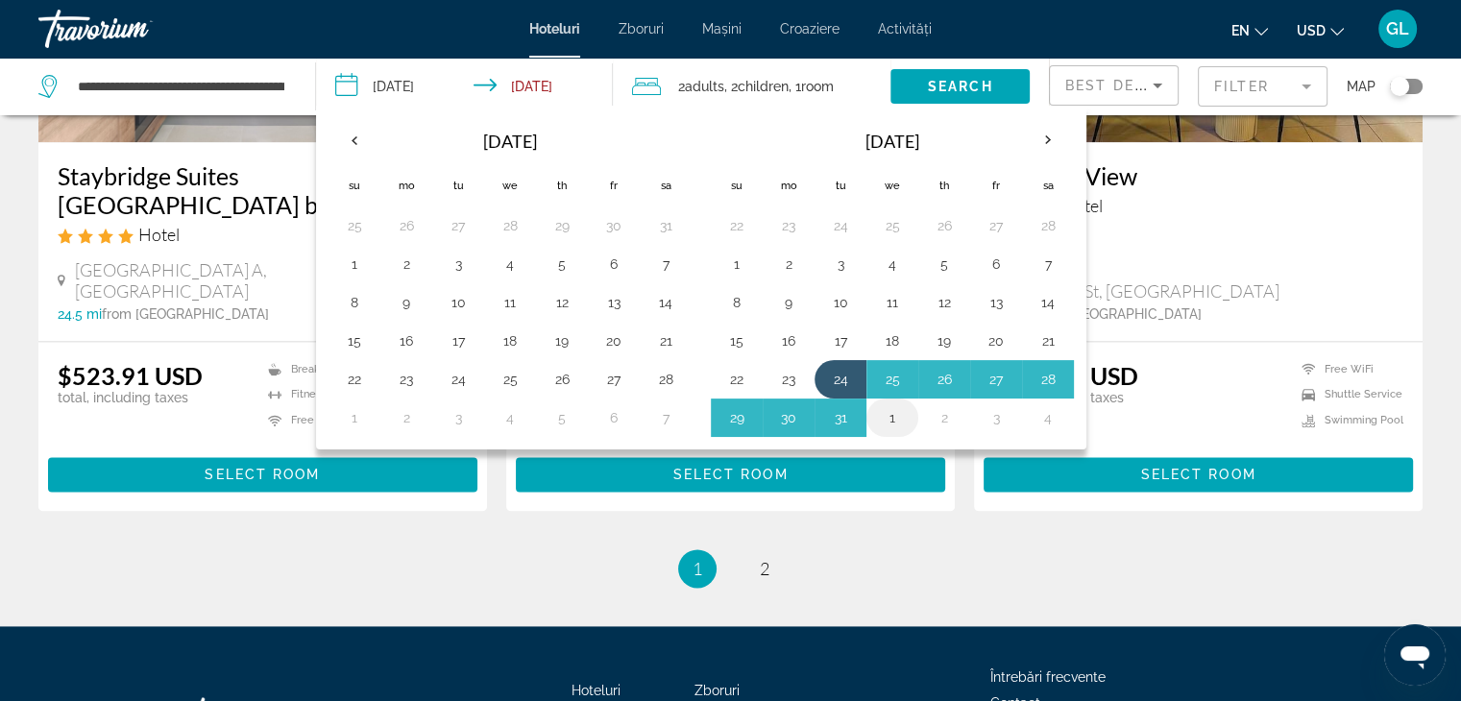
click at [885, 417] on button "1" at bounding box center [892, 417] width 31 height 27
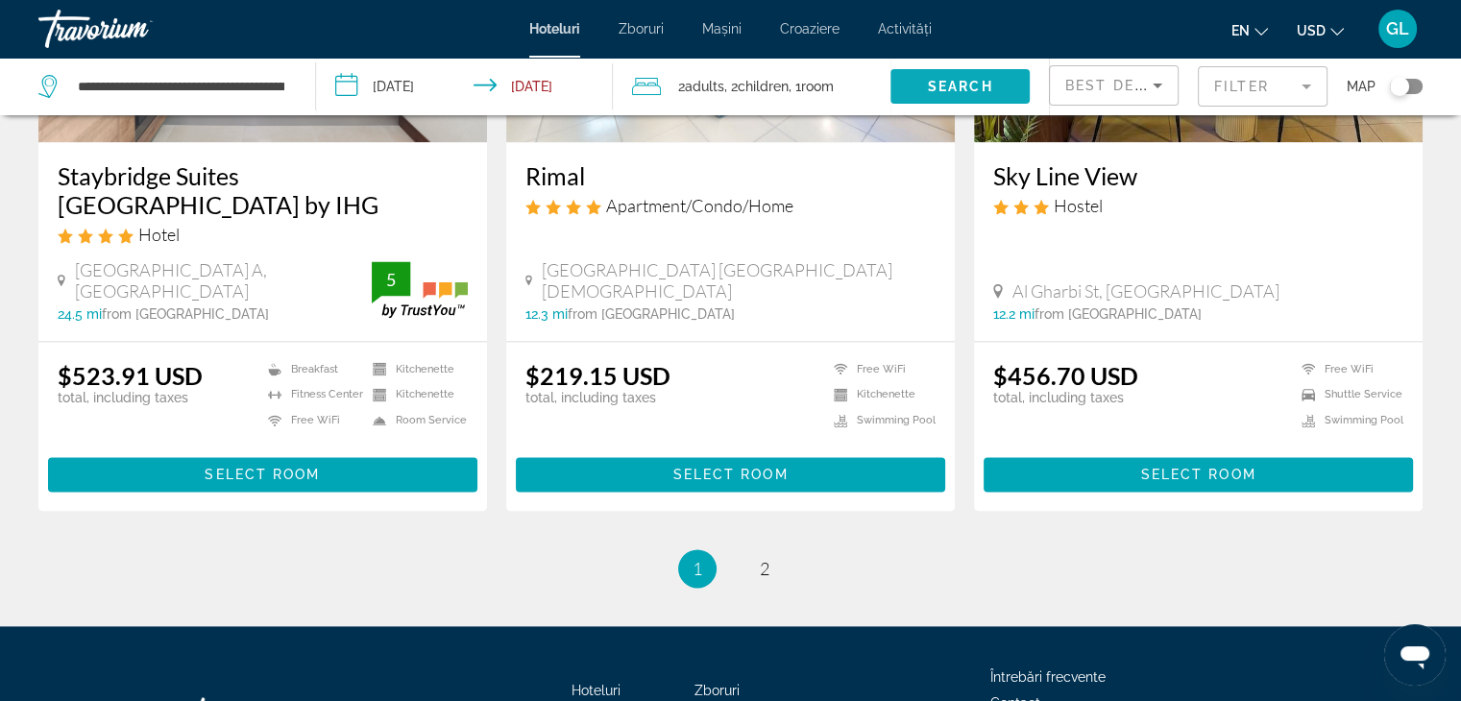
click at [957, 86] on span "Search" at bounding box center [960, 86] width 65 height 15
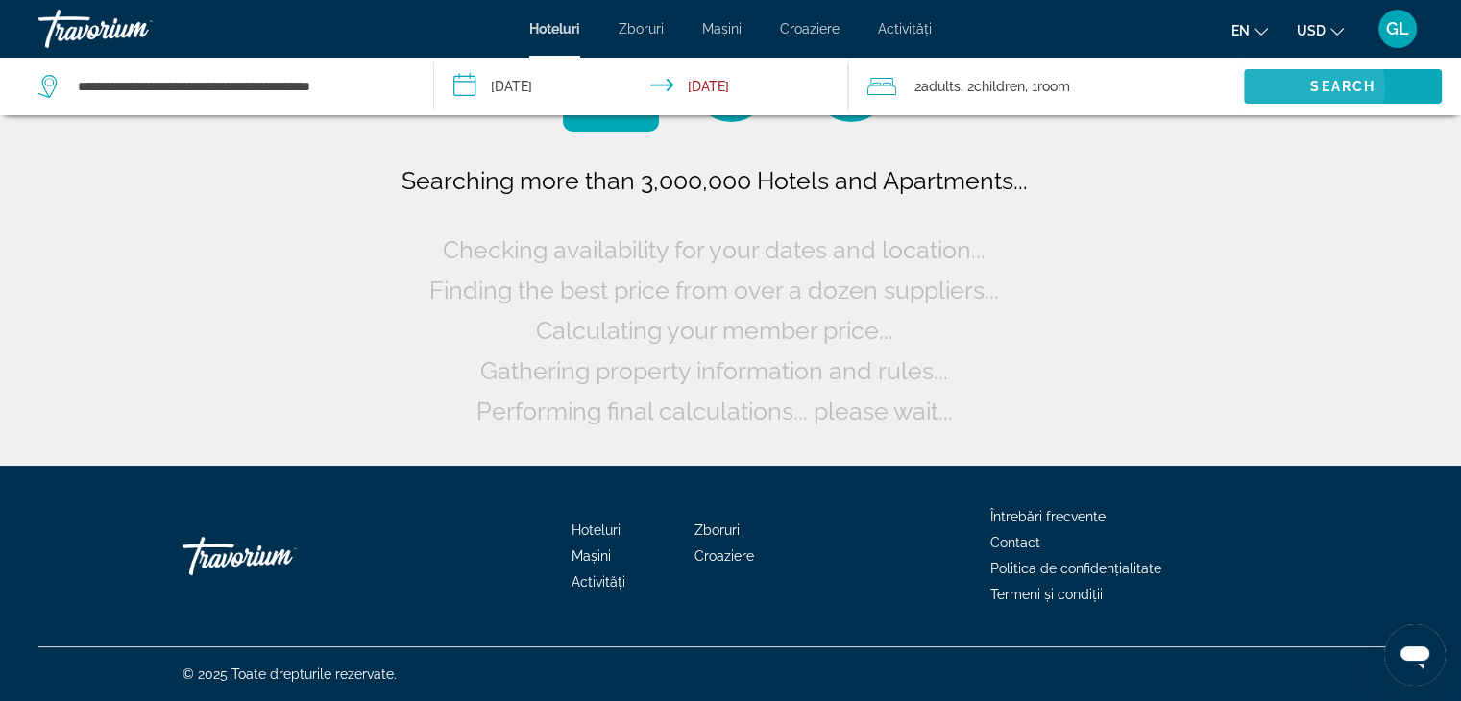
scroll to position [0, 0]
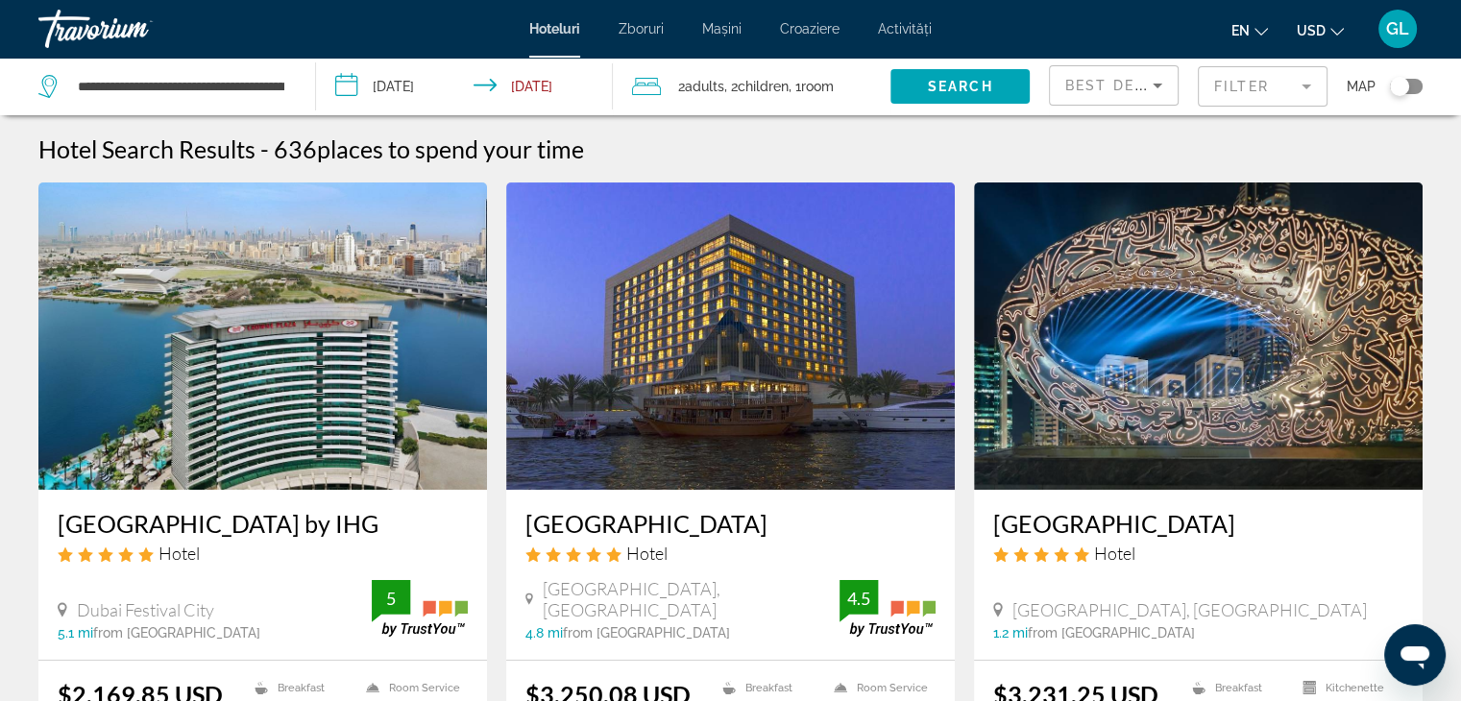
click at [434, 93] on input "**********" at bounding box center [468, 89] width 304 height 63
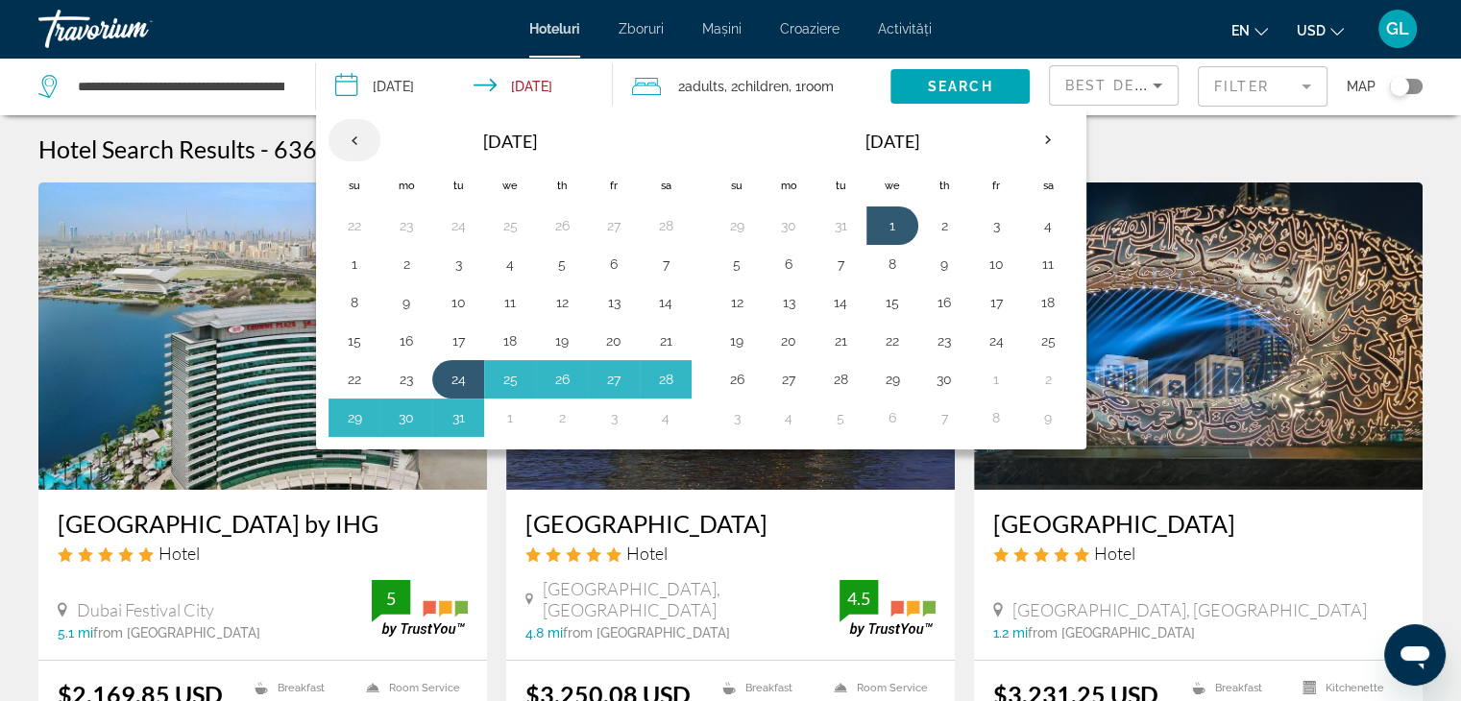
click at [352, 139] on th "Previous month" at bounding box center [354, 140] width 52 height 42
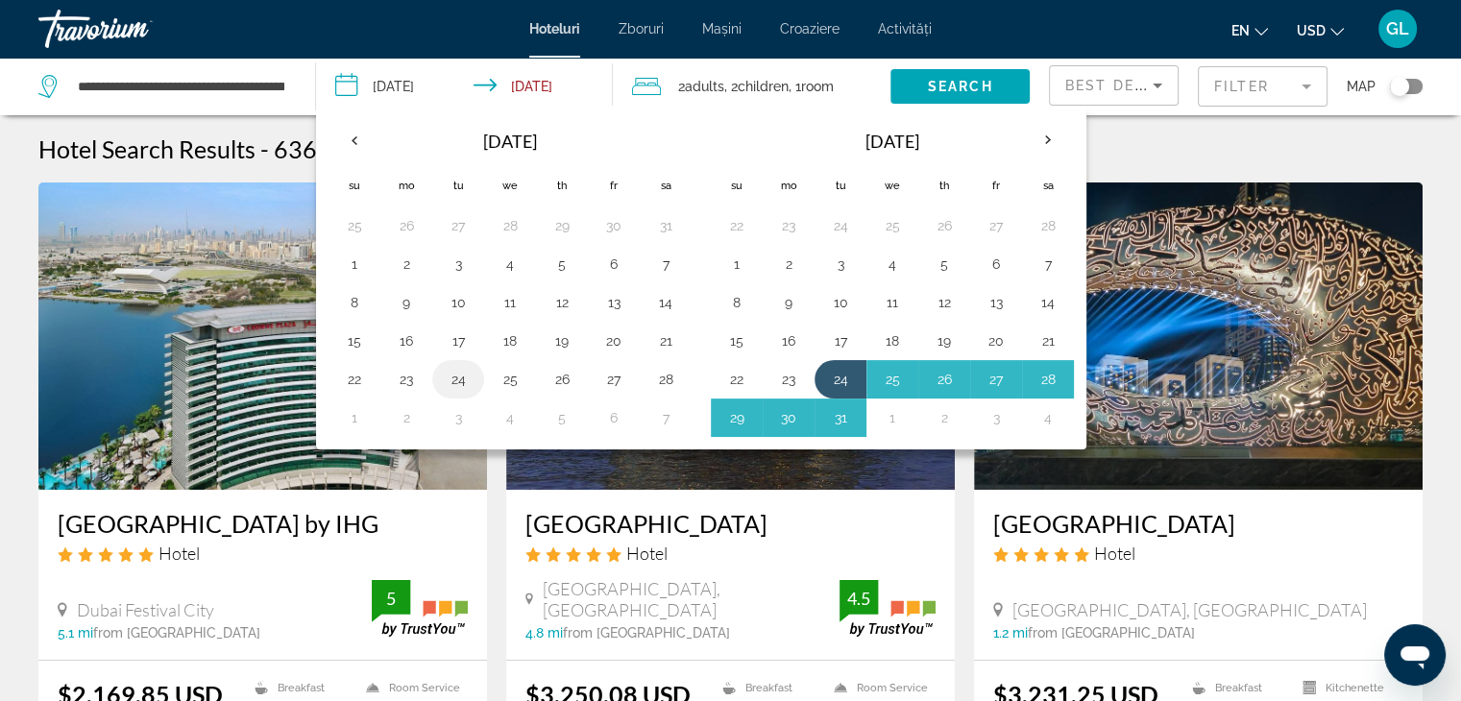
click at [444, 381] on button "24" at bounding box center [458, 379] width 31 height 27
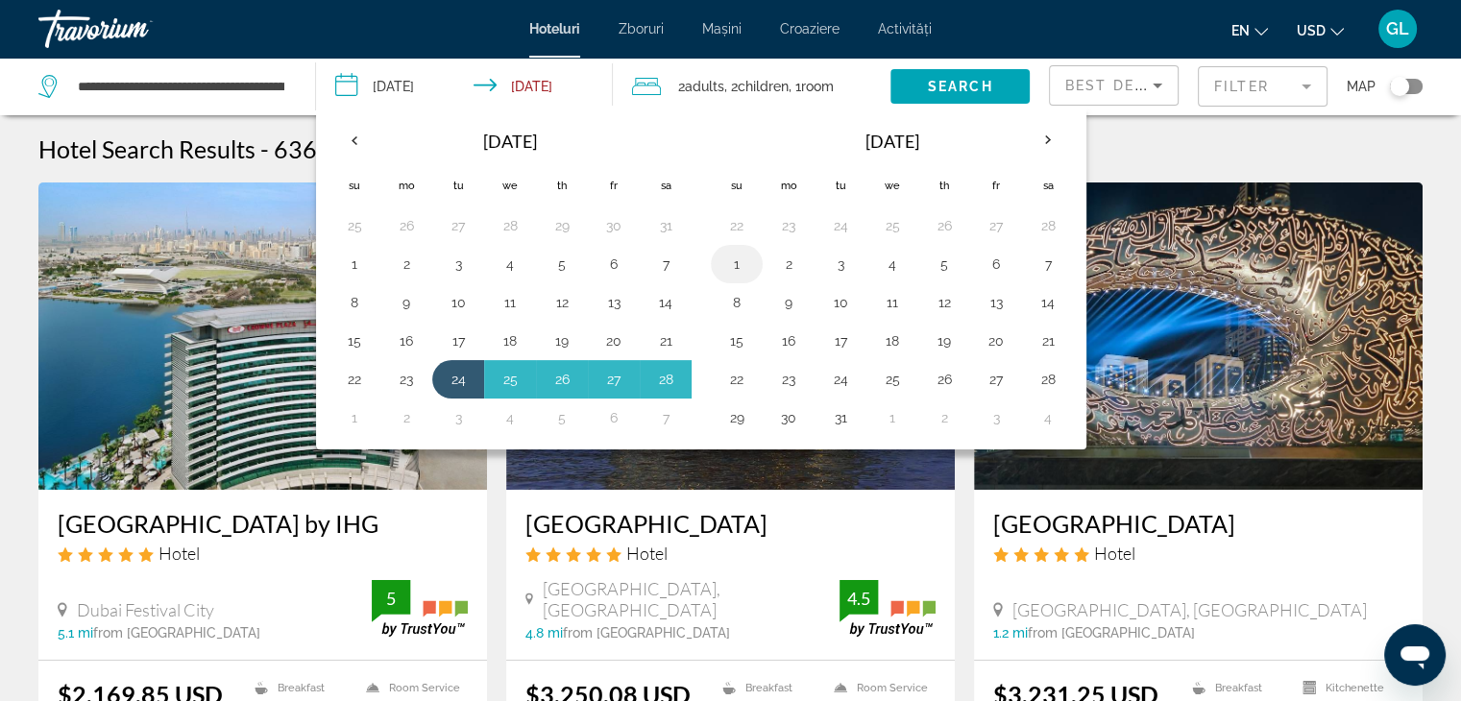
click at [730, 264] on button "1" at bounding box center [736, 264] width 31 height 27
type input "**********"
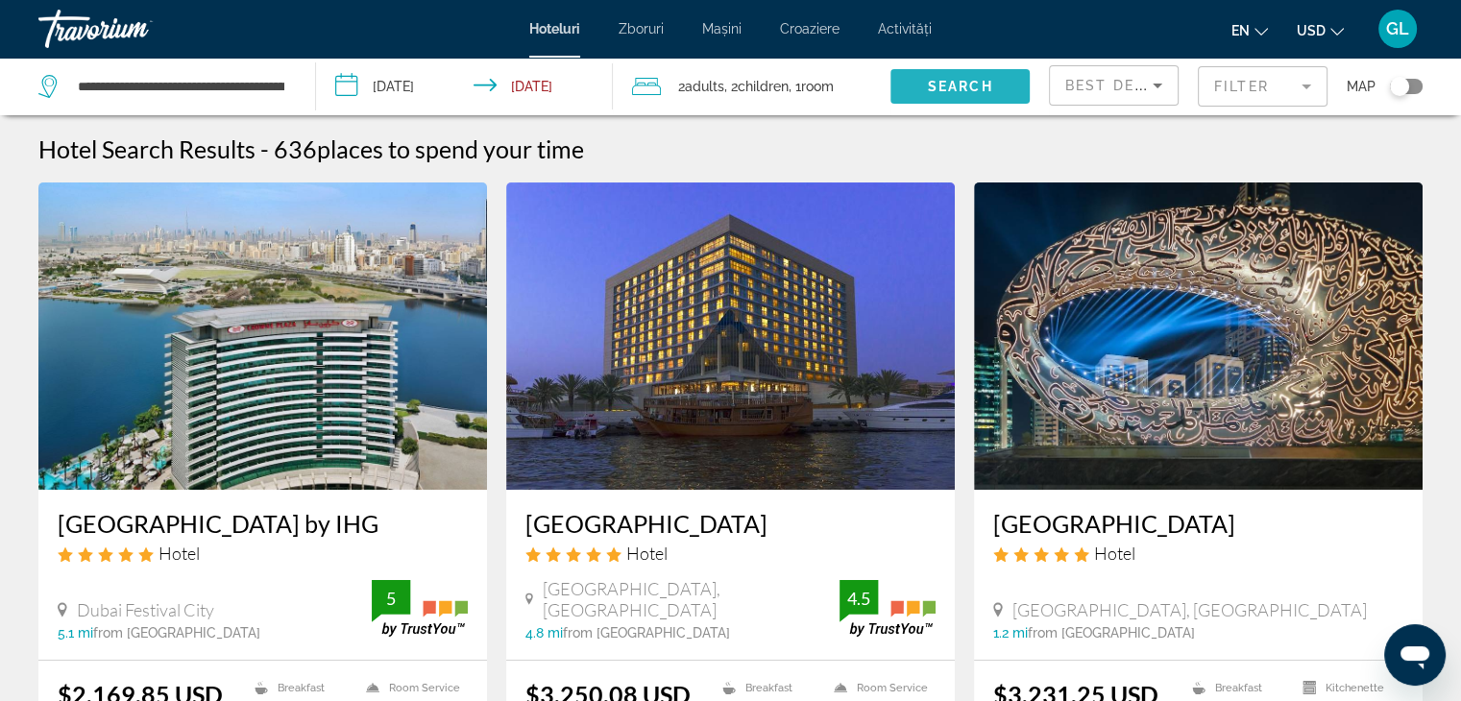
click at [991, 85] on span "Search" at bounding box center [960, 86] width 65 height 15
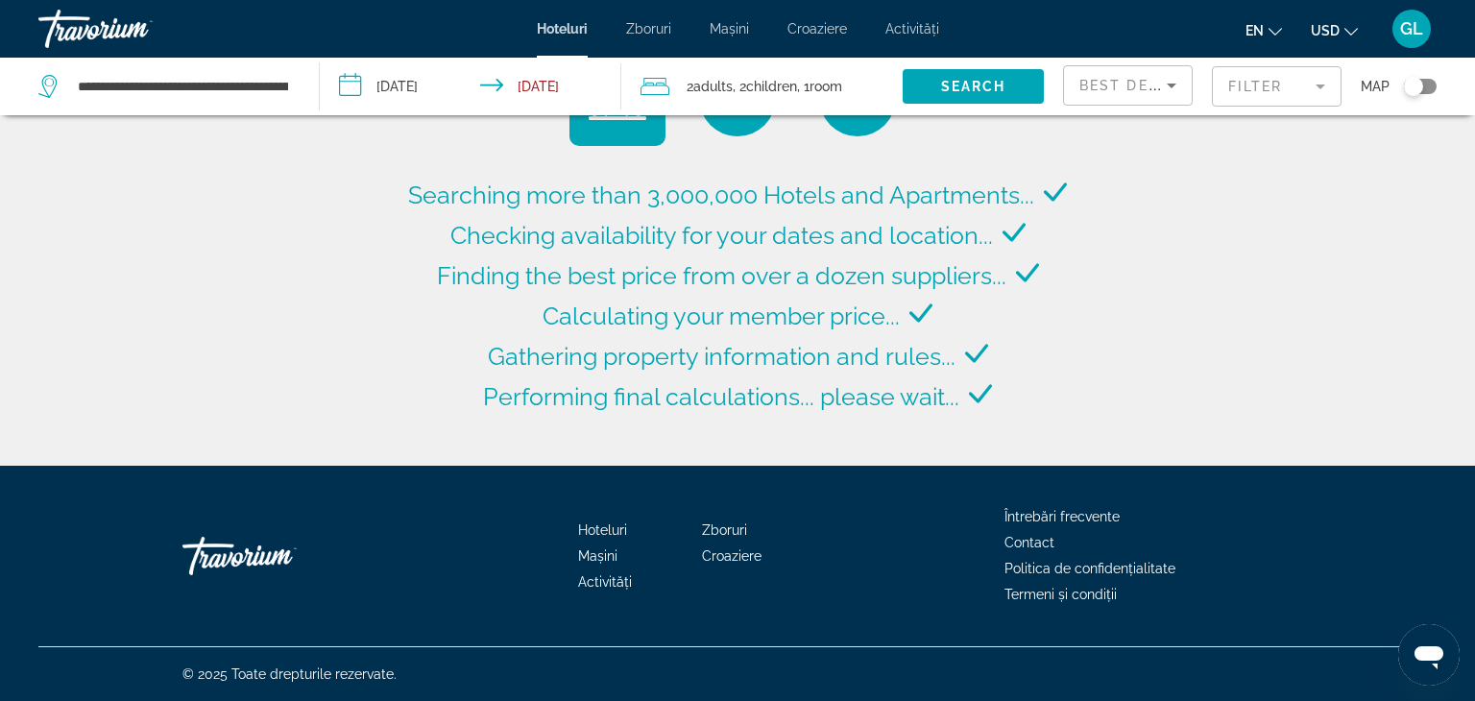
click at [1314, 85] on mat-form-field "Filter" at bounding box center [1277, 86] width 130 height 40
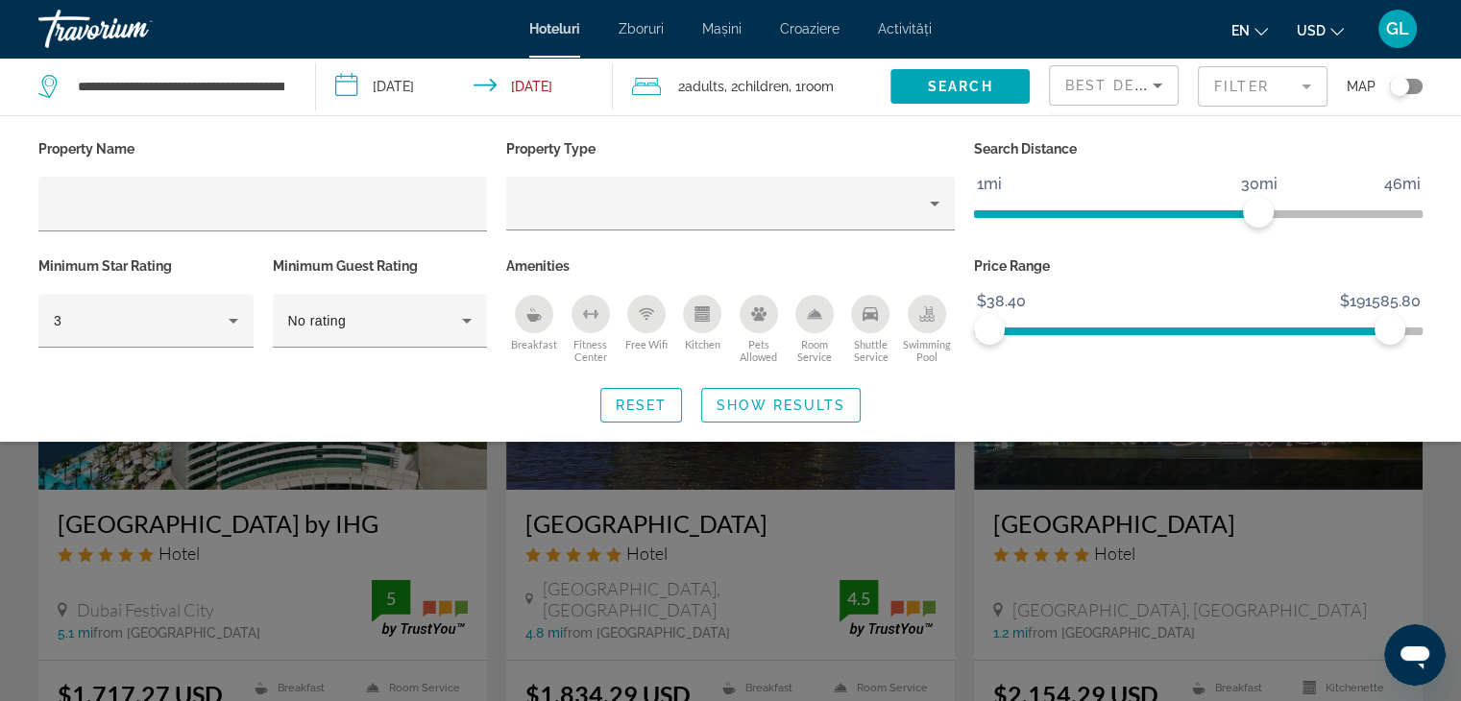
drag, startPoint x: 1390, startPoint y: 327, endPoint x: 1287, endPoint y: 325, distance: 102.8
click at [1105, 335] on span "ngx-slider" at bounding box center [1189, 327] width 400 height 31
drag, startPoint x: 1372, startPoint y: 331, endPoint x: 990, endPoint y: 335, distance: 382.3
click at [990, 340] on span "ngx-slider-max" at bounding box center [990, 329] width 31 height 31
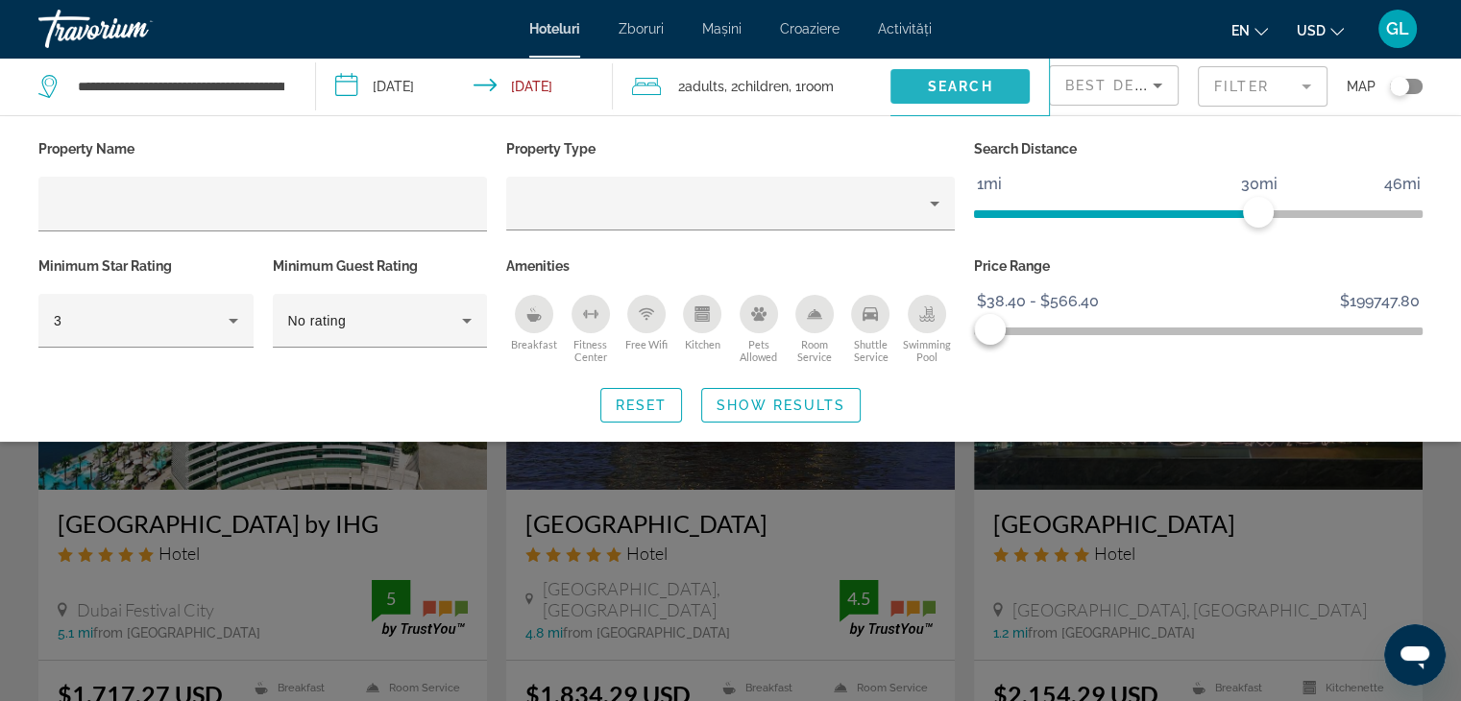
click at [940, 84] on span "Search" at bounding box center [960, 86] width 65 height 15
click at [1165, 532] on div "Search widget" at bounding box center [730, 494] width 1461 height 413
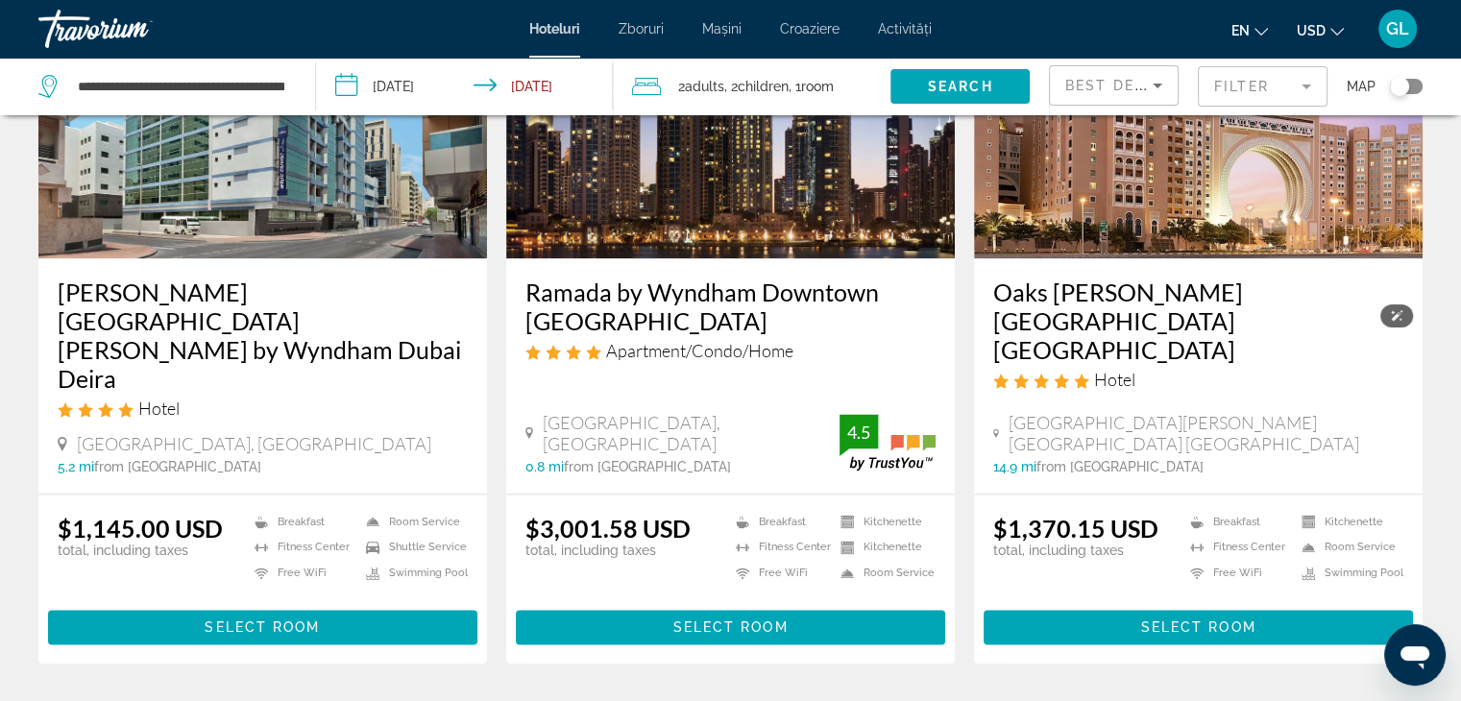
scroll to position [2497, 0]
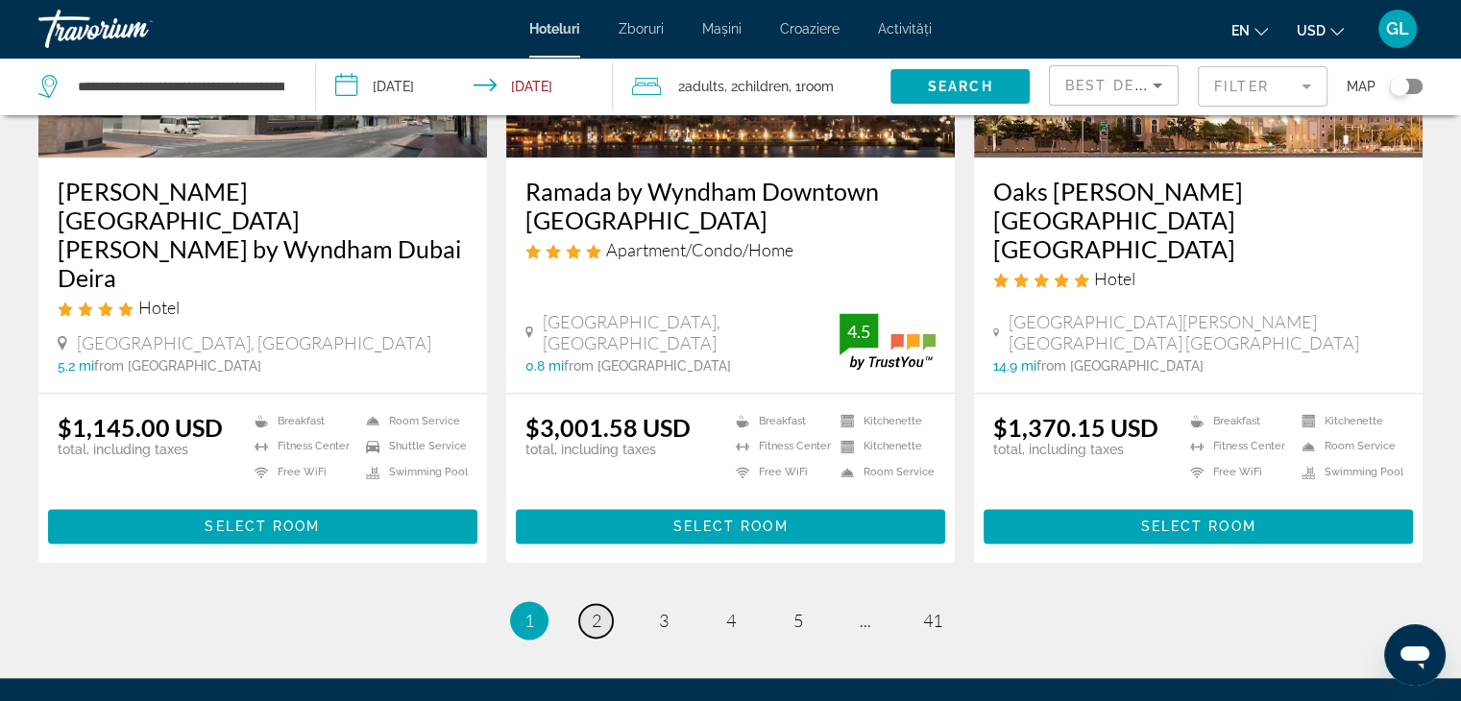
click at [595, 610] on span "2" at bounding box center [597, 620] width 10 height 21
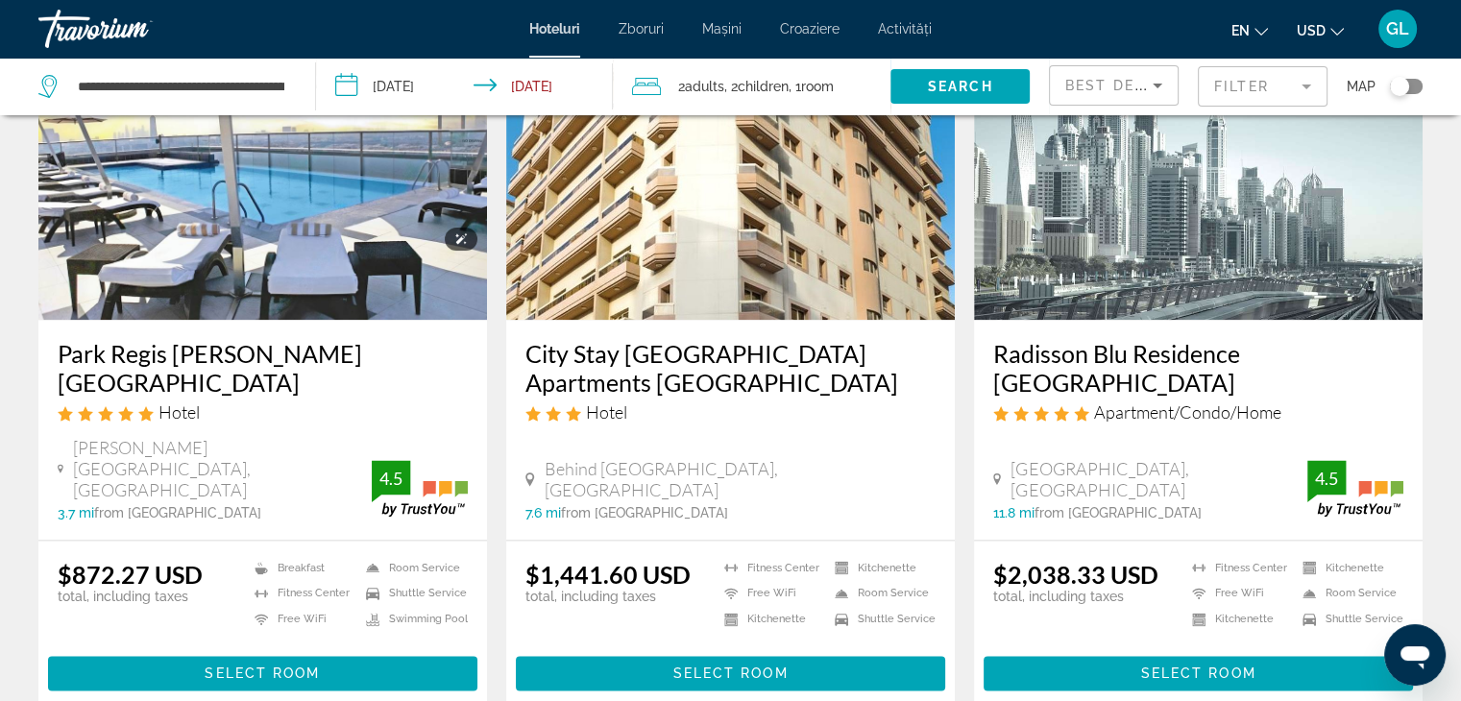
scroll to position [2401, 0]
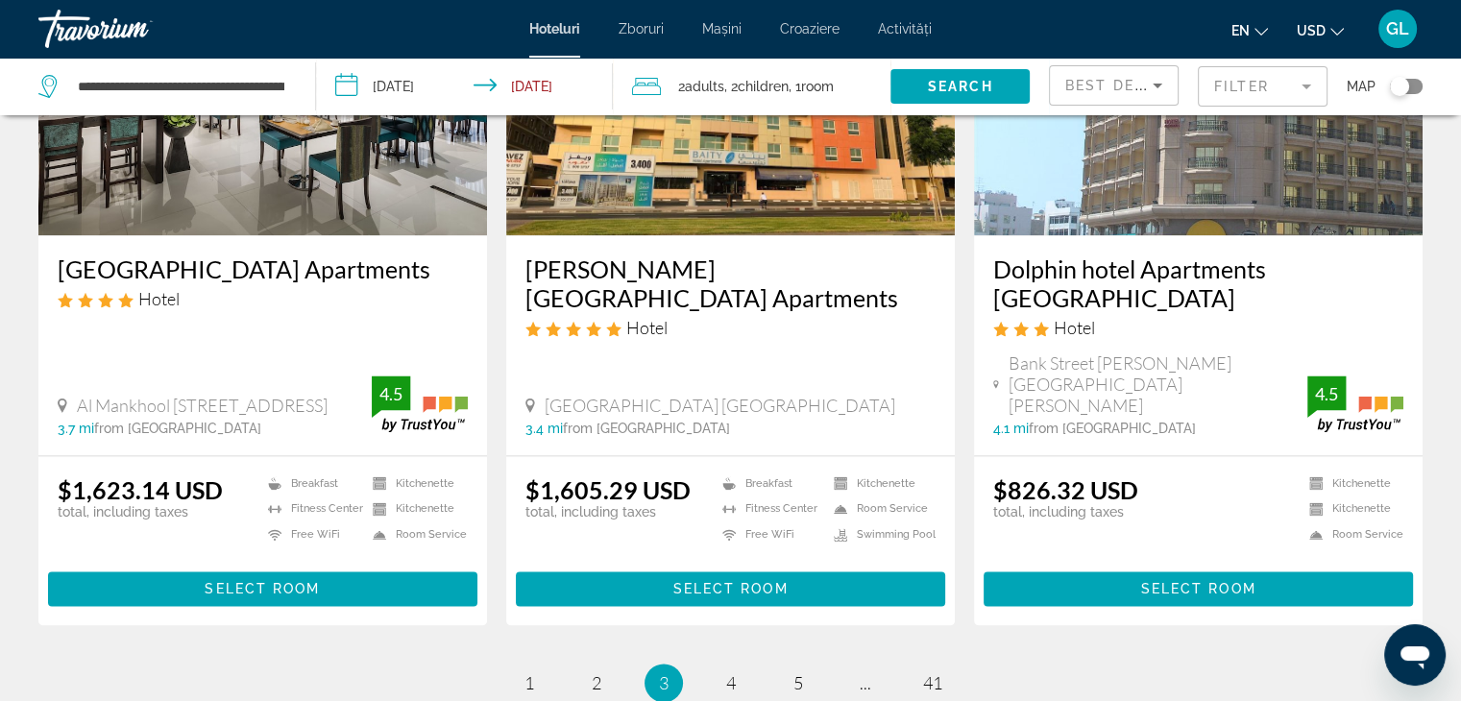
scroll to position [2497, 0]
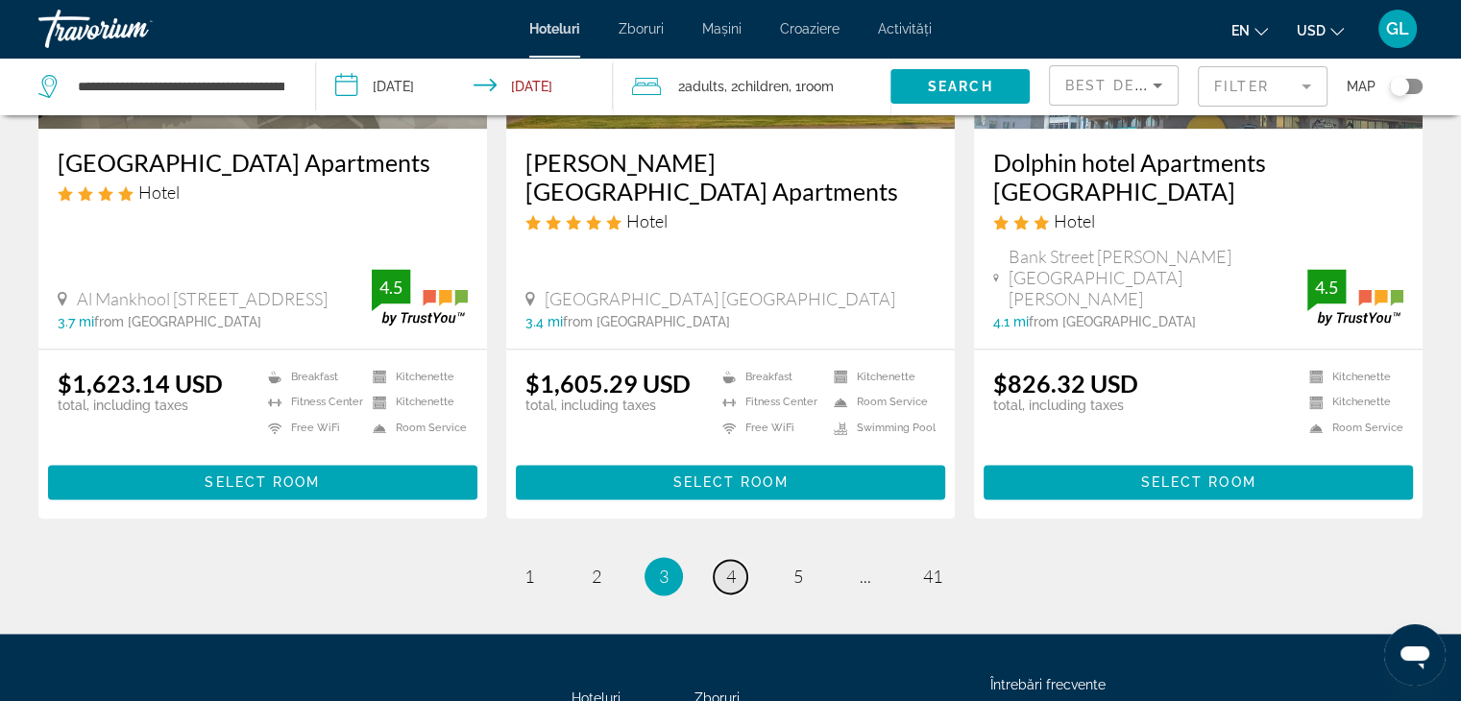
click at [734, 566] on span "4" at bounding box center [731, 576] width 10 height 21
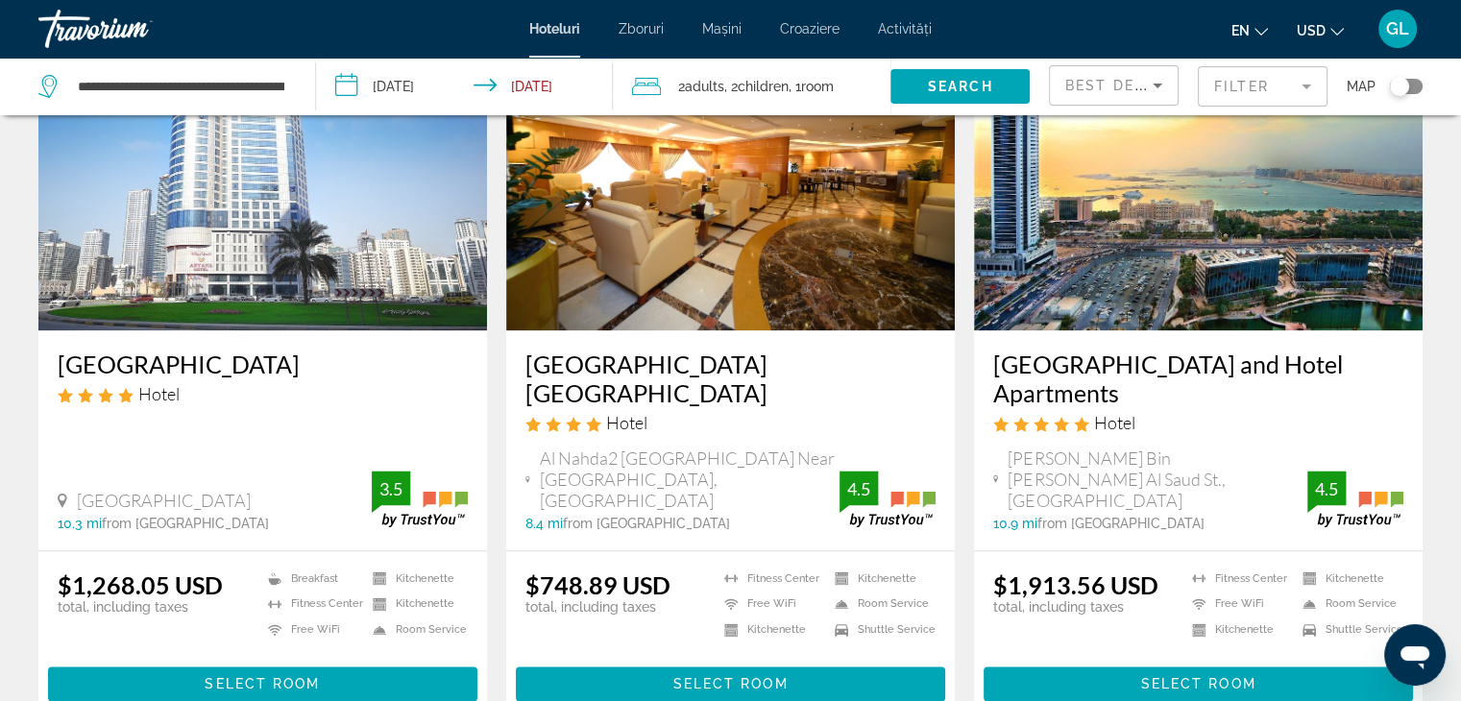
scroll to position [2593, 0]
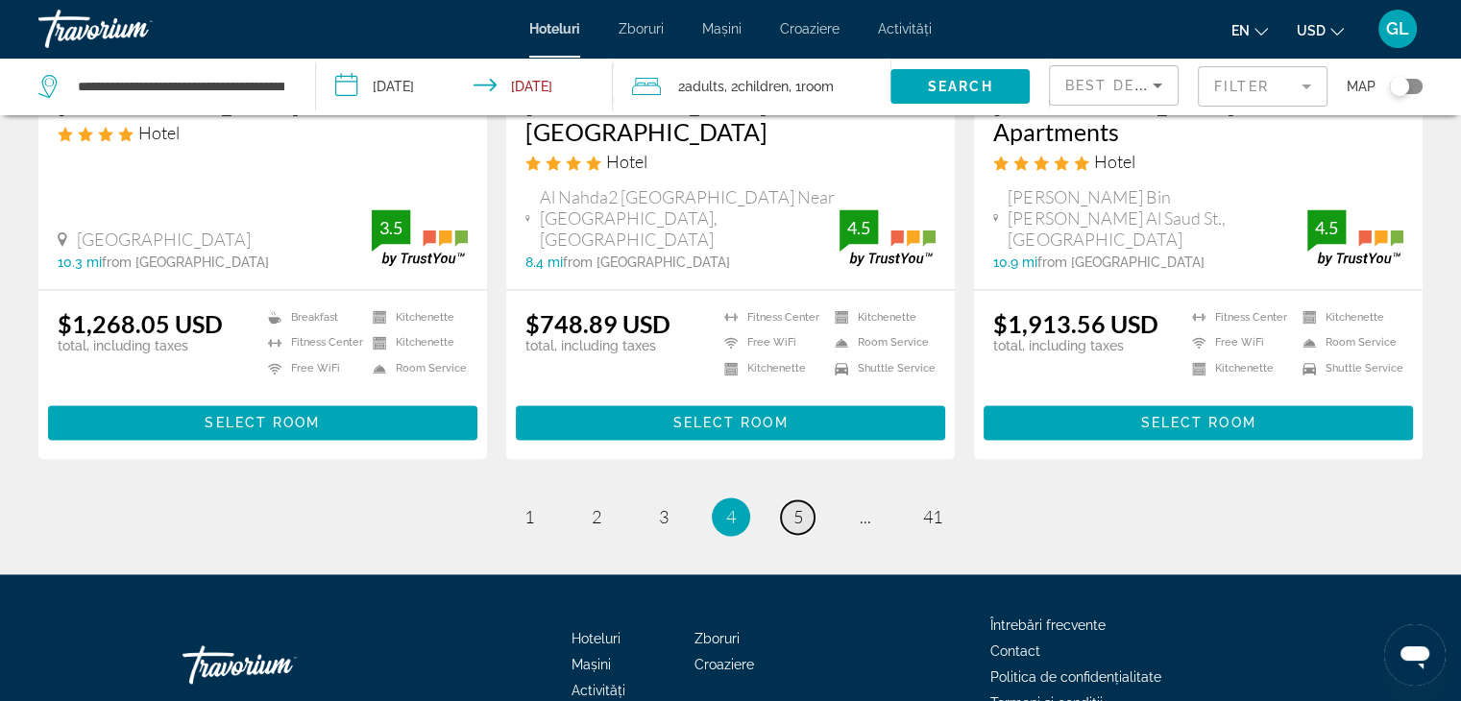
click at [800, 506] on span "5" at bounding box center [798, 516] width 10 height 21
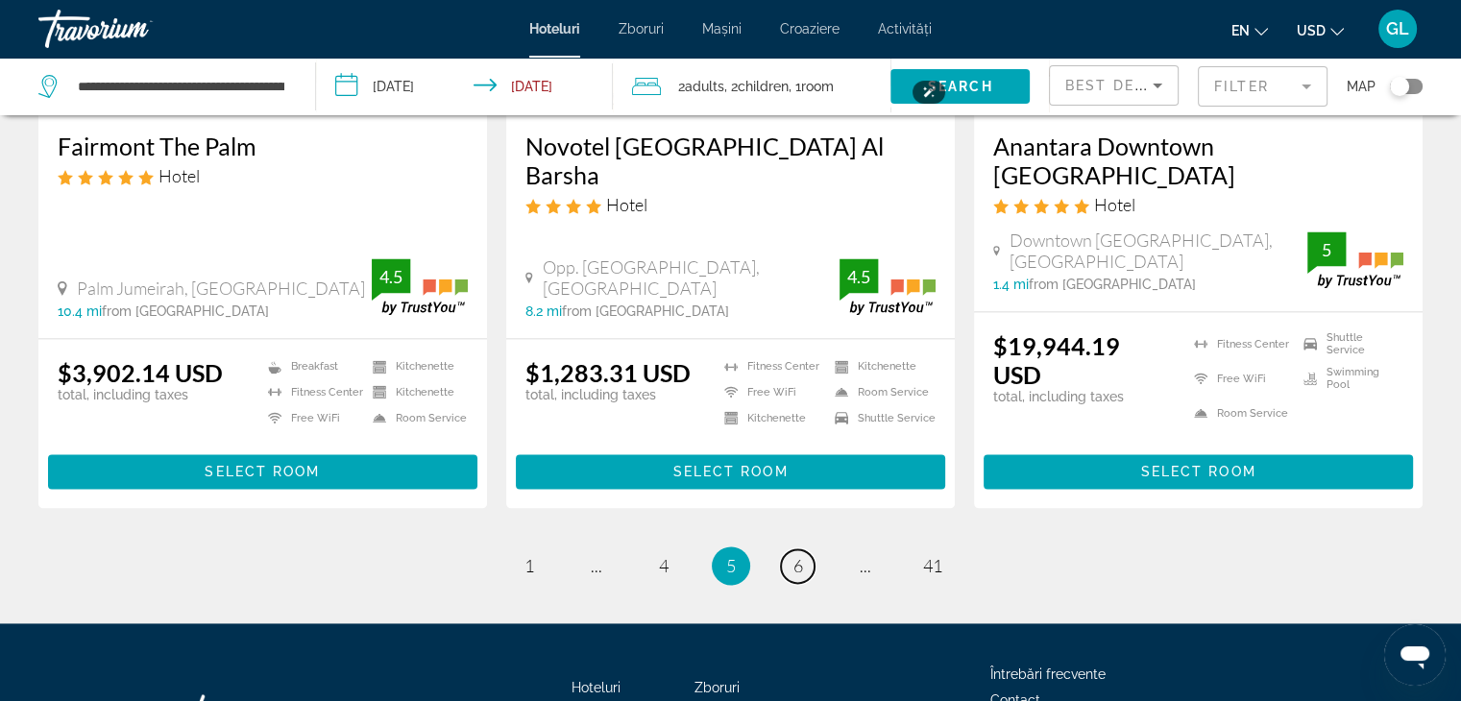
scroll to position [2583, 0]
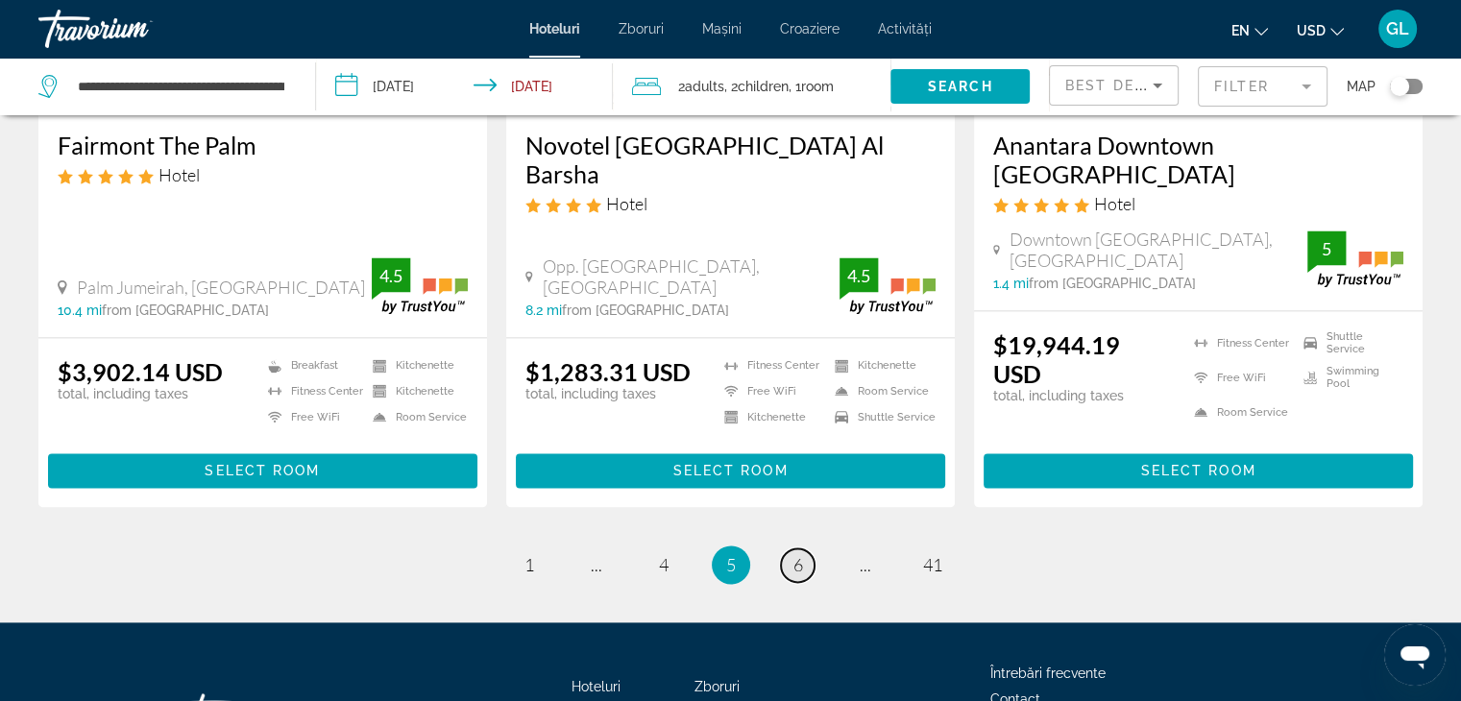
click at [795, 554] on span "6" at bounding box center [798, 564] width 10 height 21
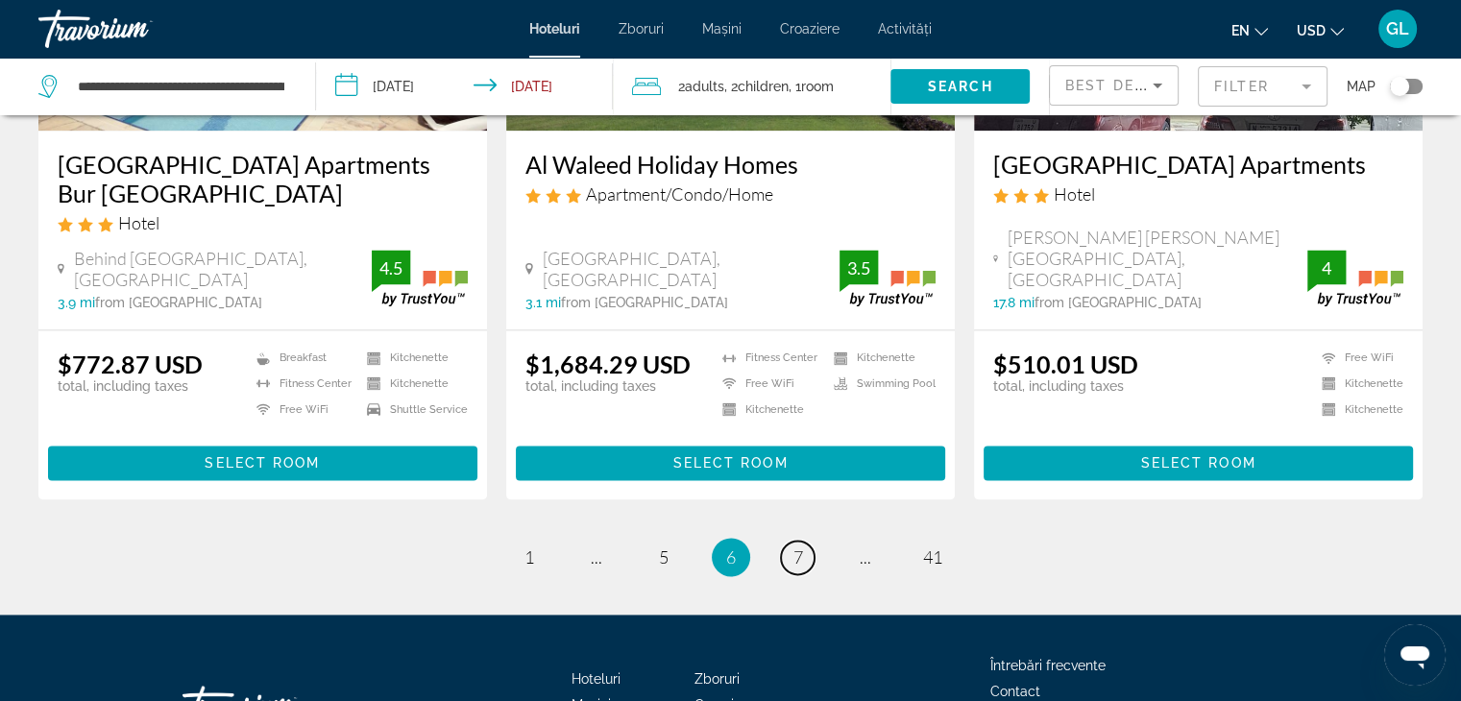
scroll to position [2593, 0]
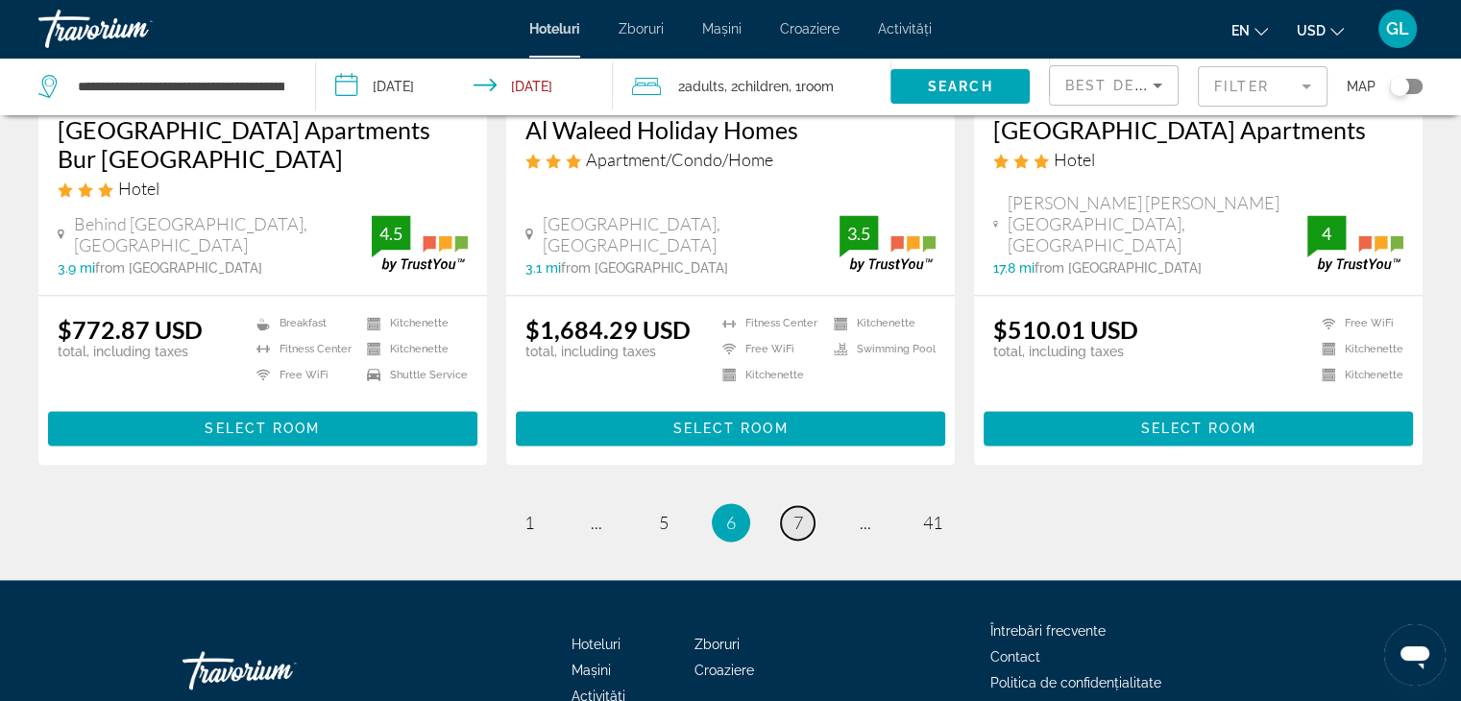
click at [794, 512] on span "7" at bounding box center [798, 522] width 10 height 21
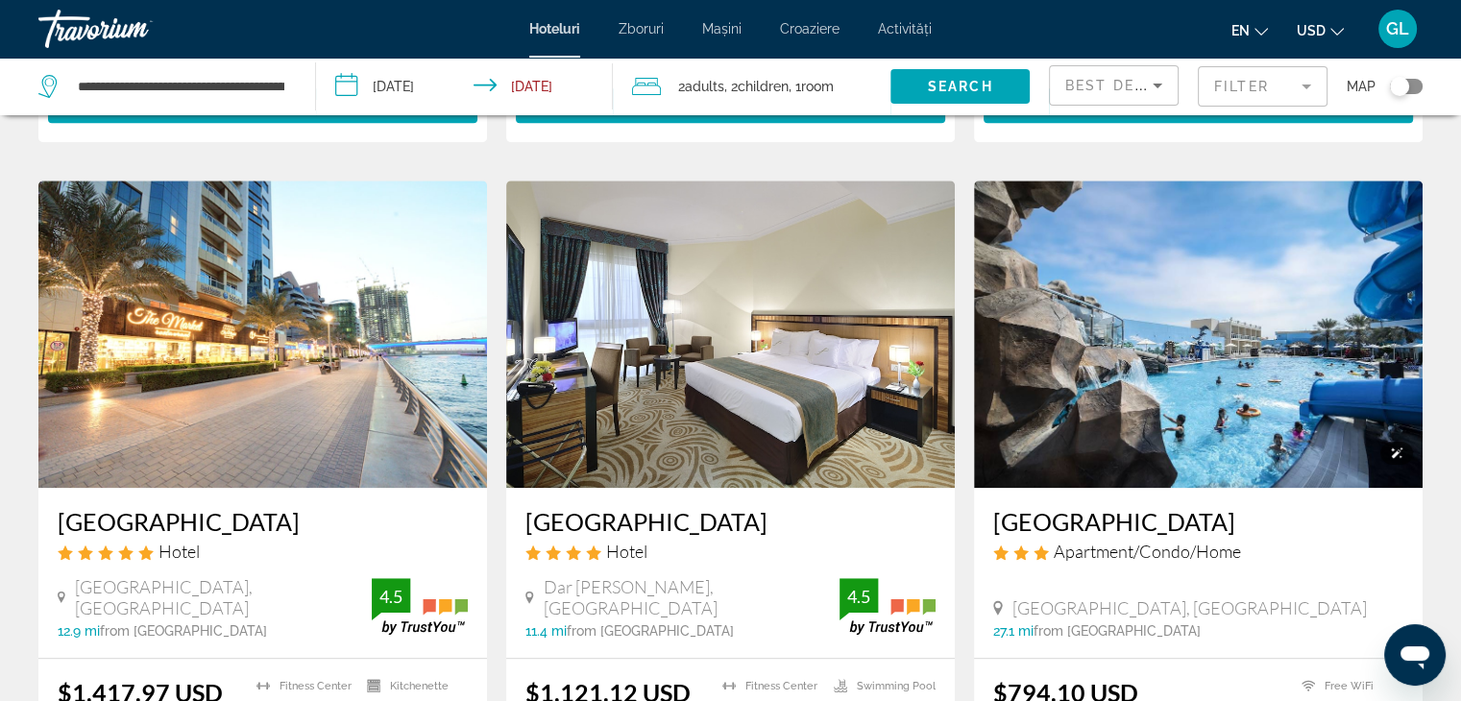
scroll to position [1537, 0]
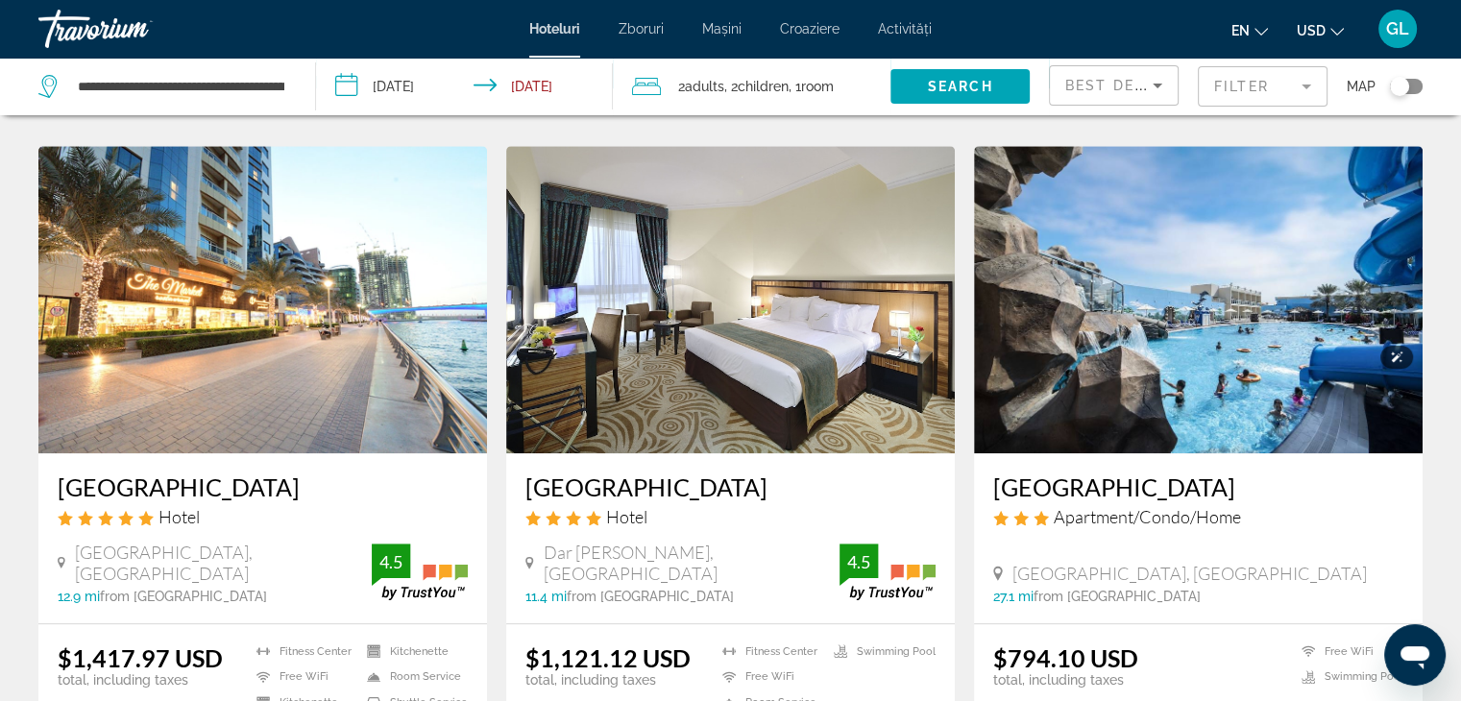
click at [1155, 312] on img "Conținut principal" at bounding box center [1198, 299] width 449 height 307
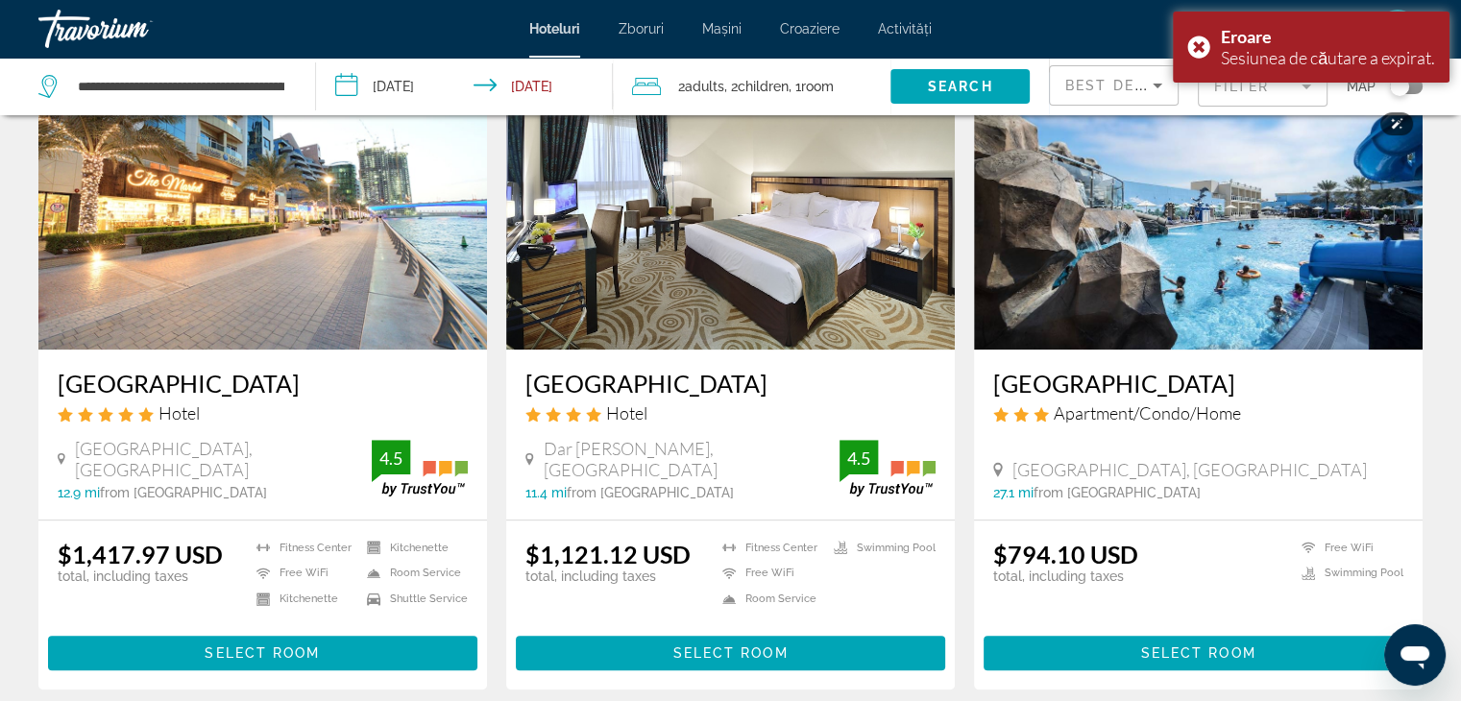
scroll to position [1825, 0]
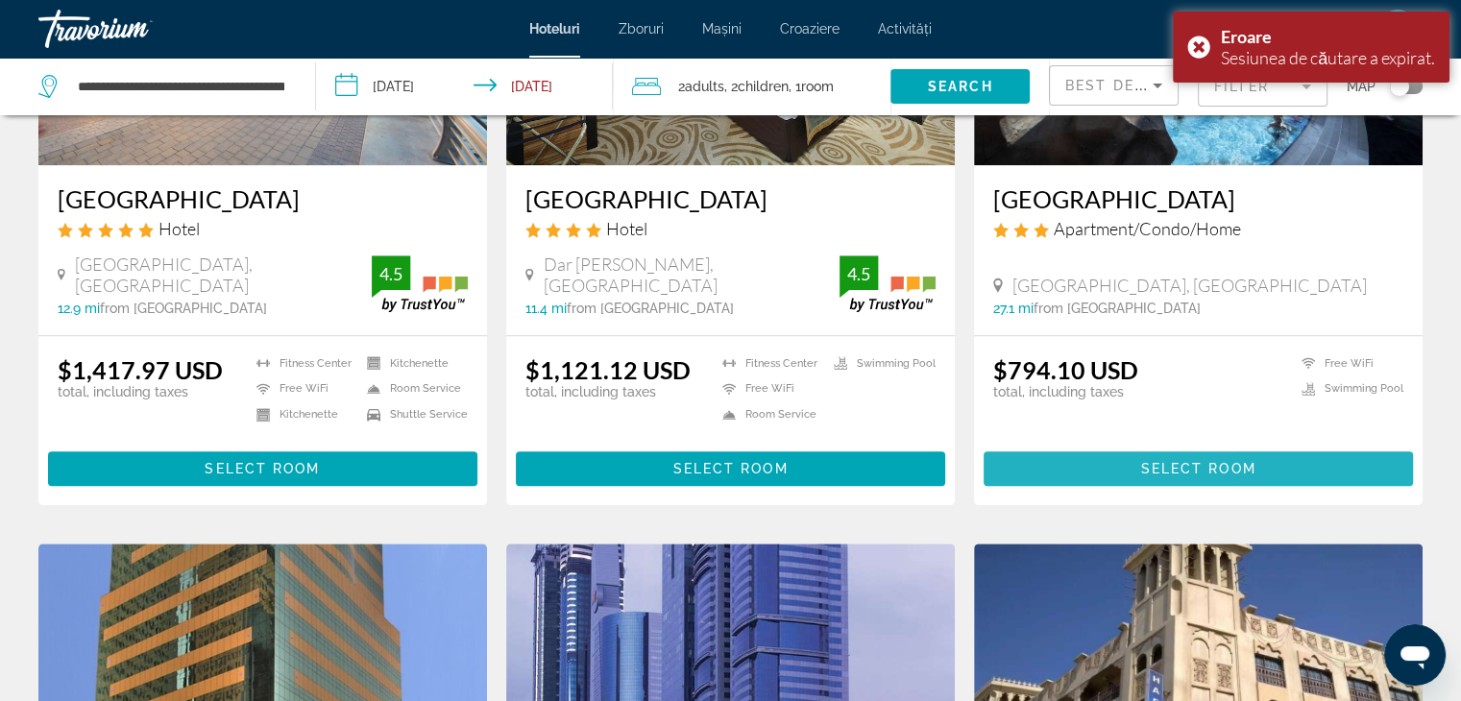
click at [1079, 446] on span "Conținut principal" at bounding box center [1197, 469] width 429 height 46
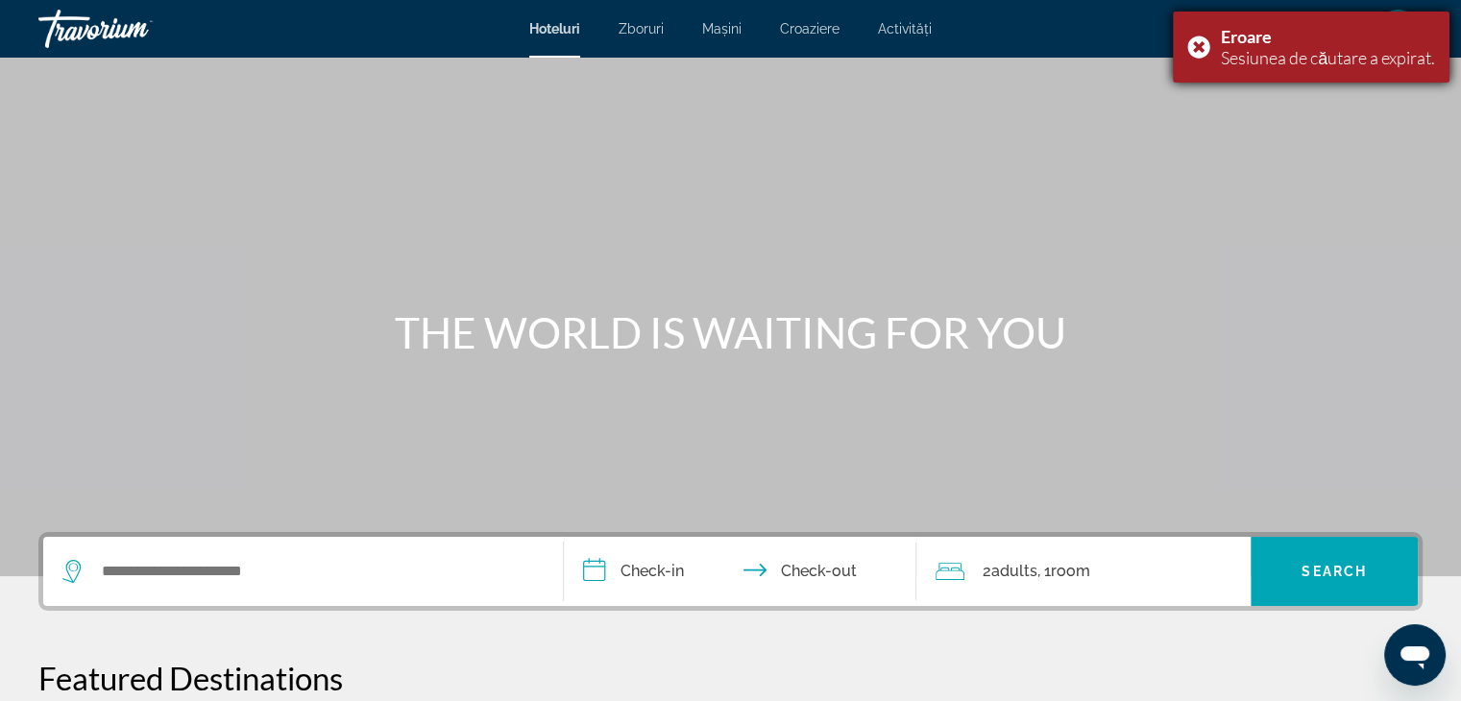
click at [1193, 49] on div "Eroare Sesiunea de căutare a expirat." at bounding box center [1311, 47] width 277 height 71
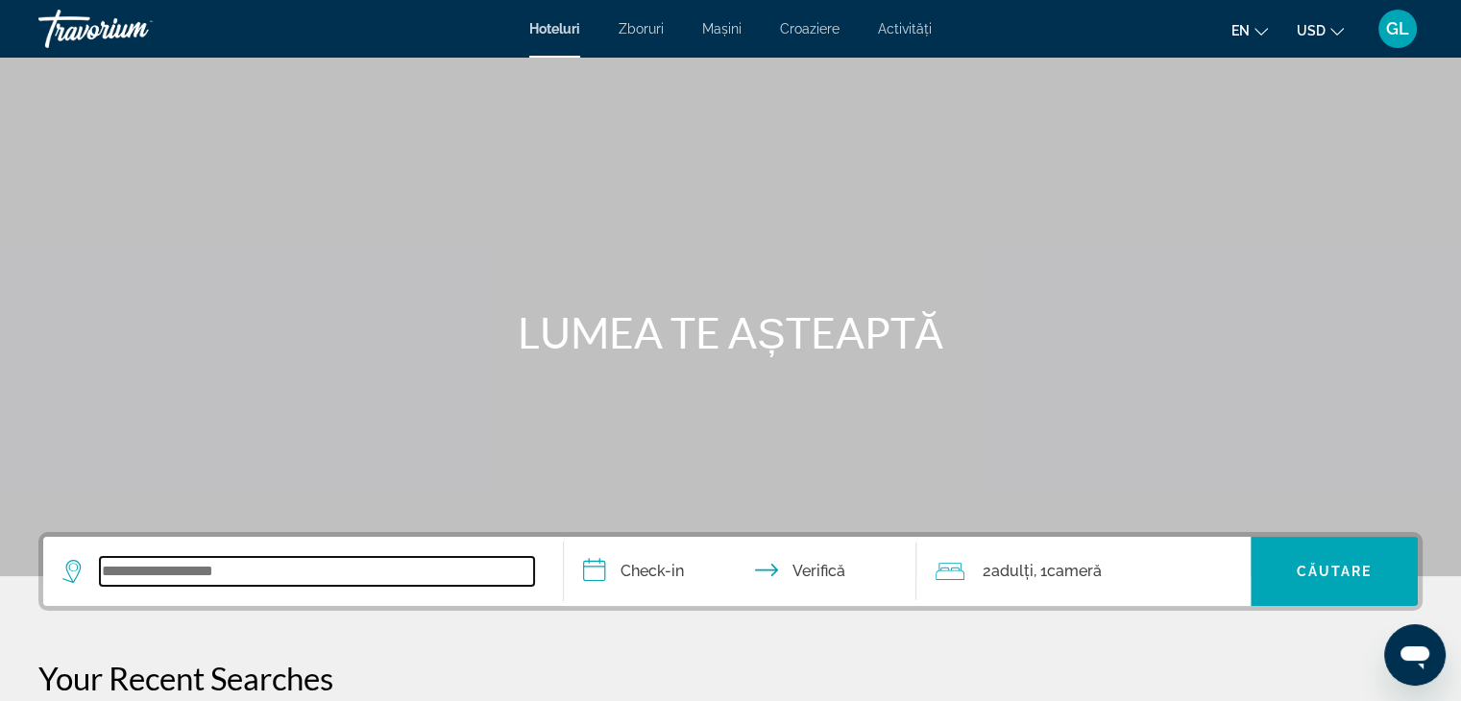
click at [220, 578] on input "Widget de căutare" at bounding box center [317, 571] width 434 height 29
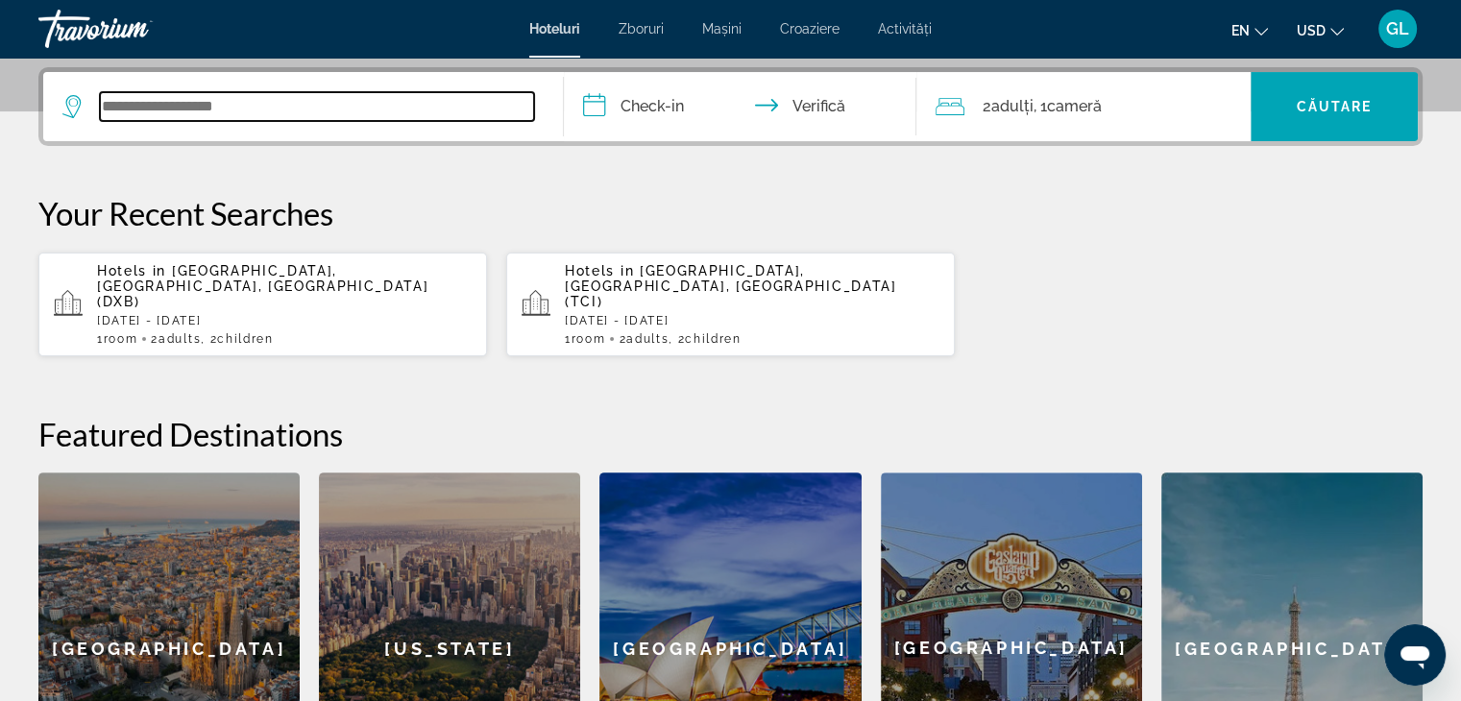
scroll to position [469, 0]
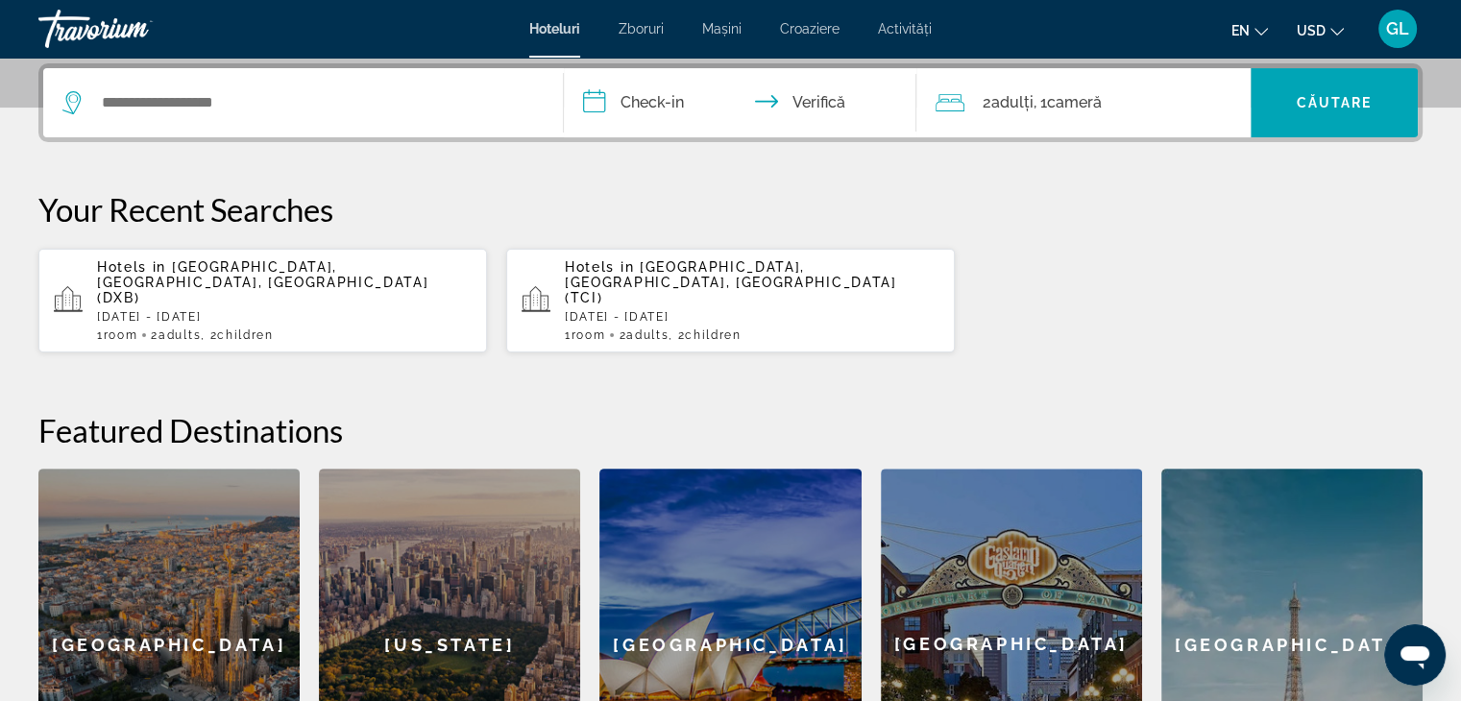
click at [223, 285] on p "Hotels in [GEOGRAPHIC_DATA], [GEOGRAPHIC_DATA], [GEOGRAPHIC_DATA] (DXB)" at bounding box center [284, 282] width 375 height 46
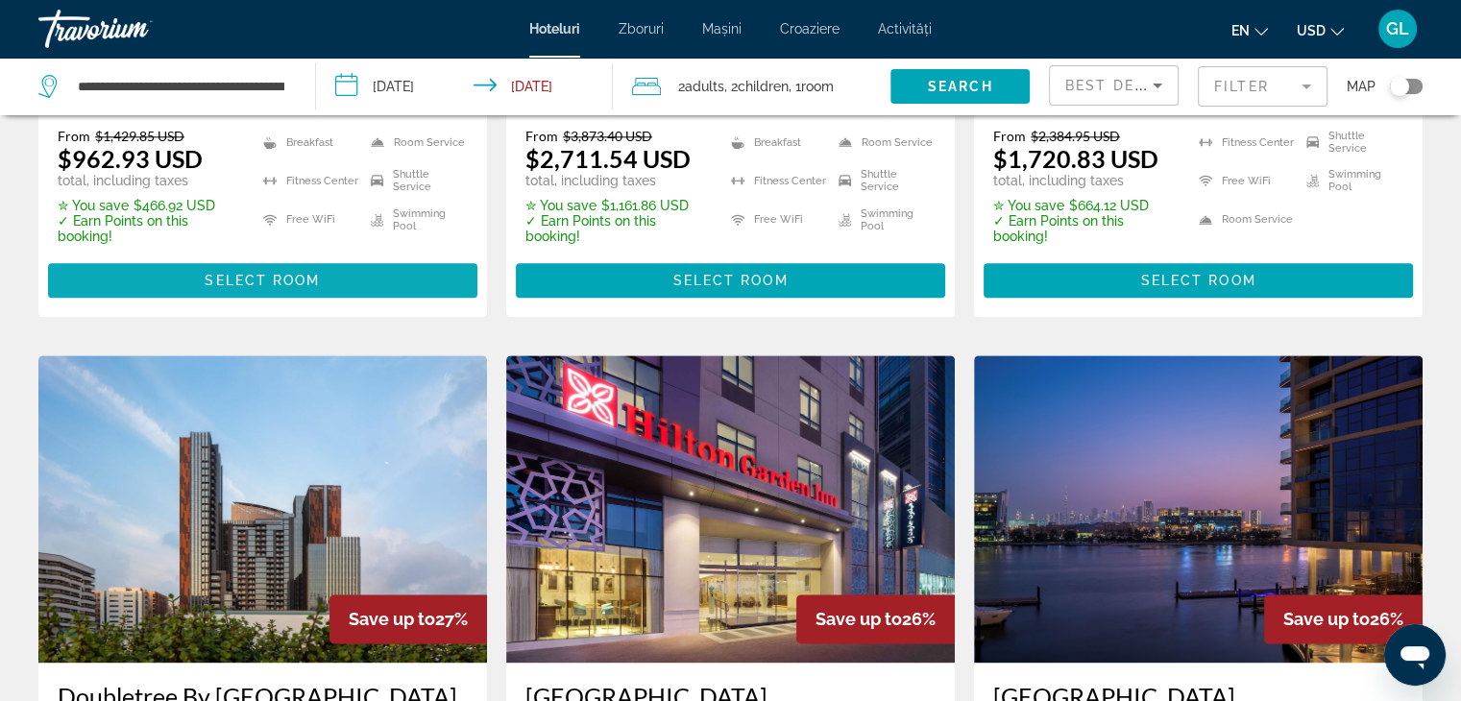
scroll to position [2497, 0]
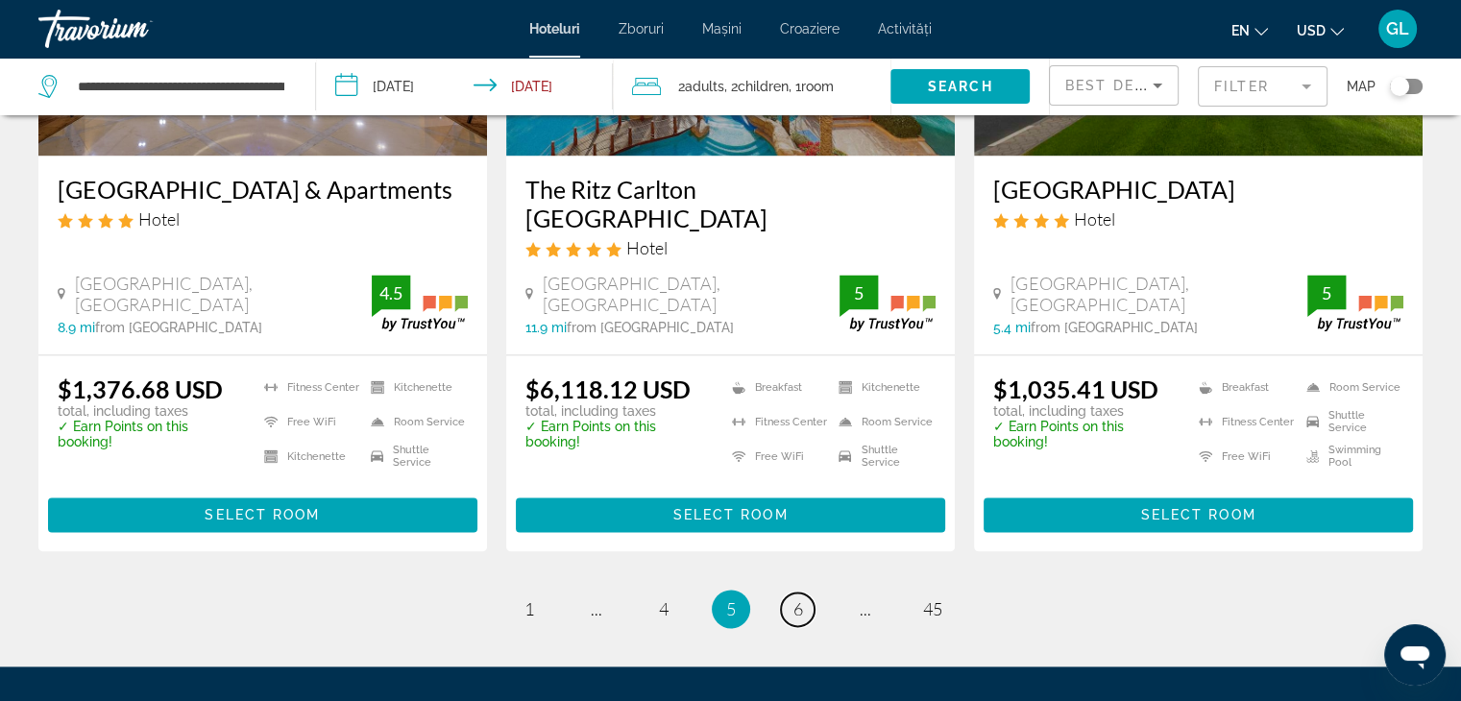
scroll to position [2642, 0]
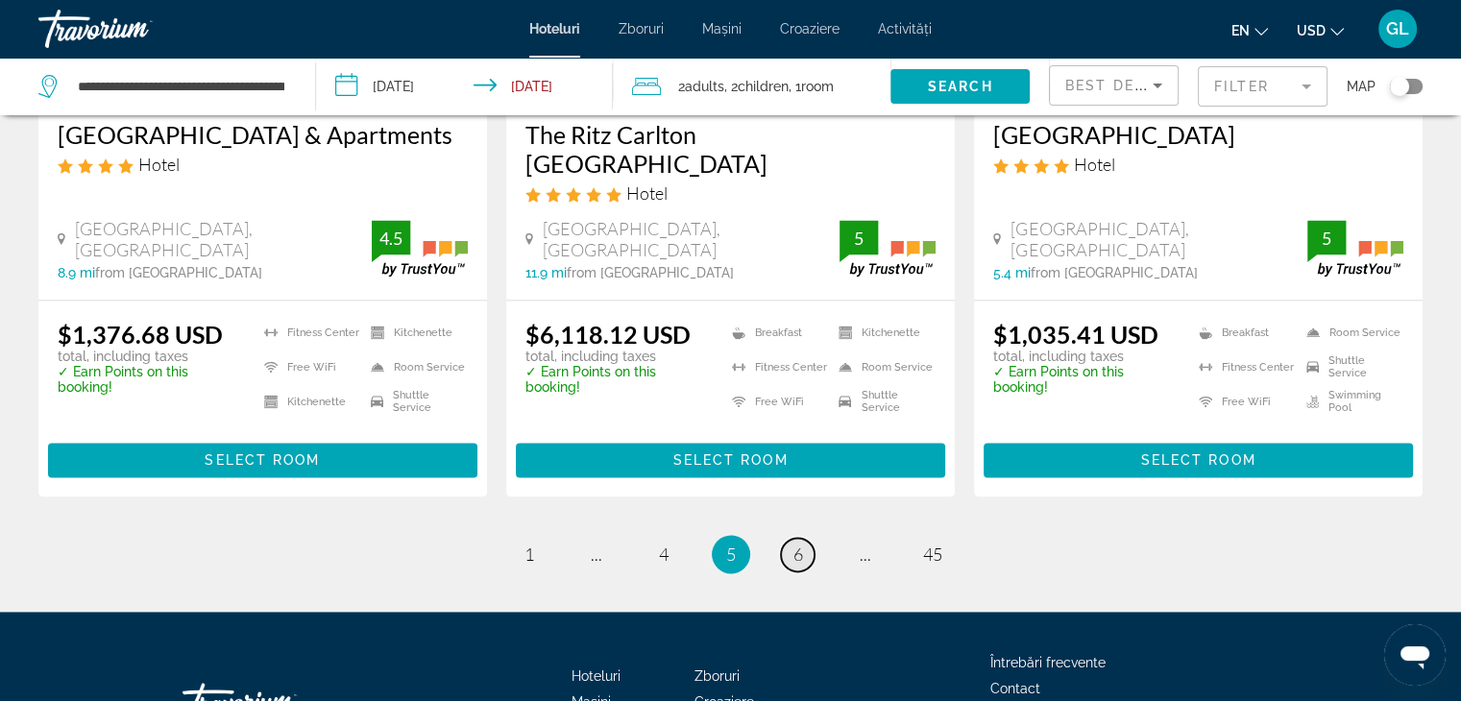
click at [798, 544] on span "6" at bounding box center [798, 554] width 10 height 21
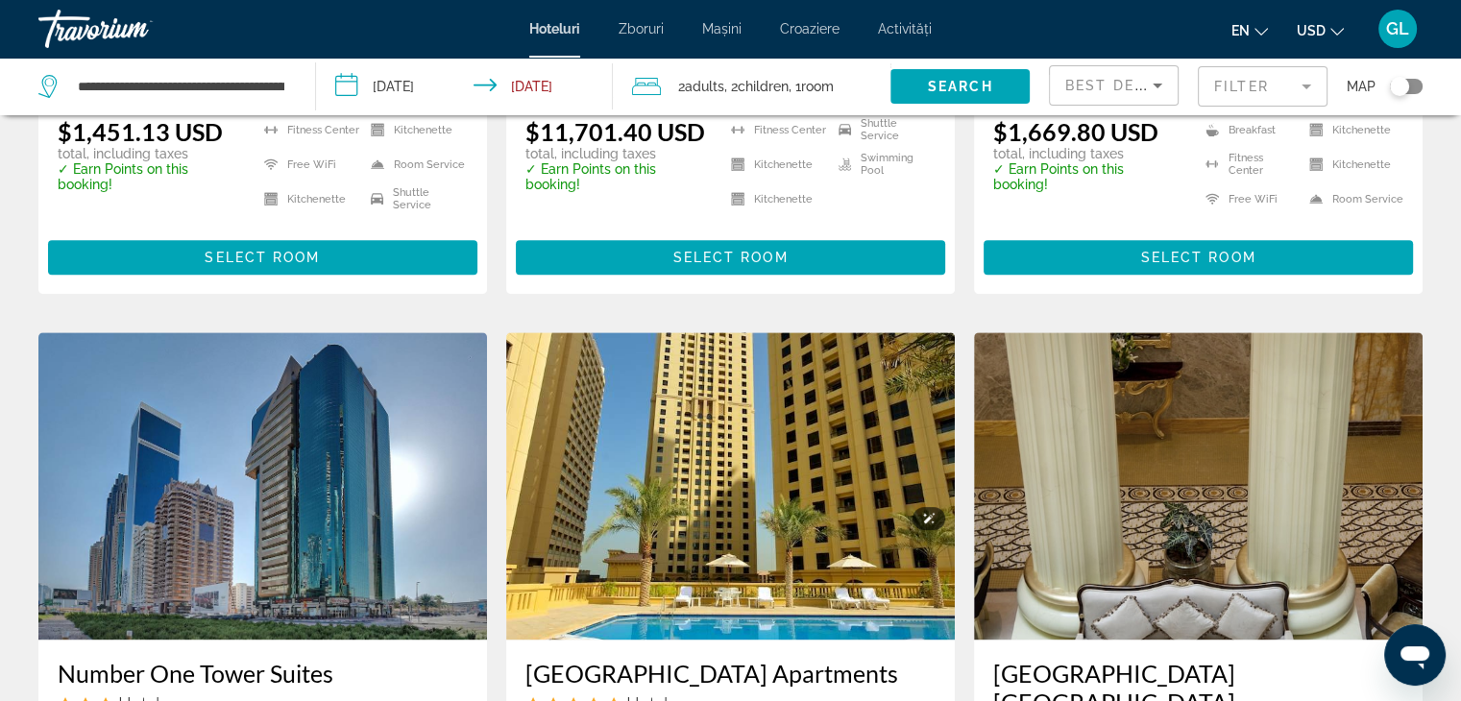
scroll to position [2305, 0]
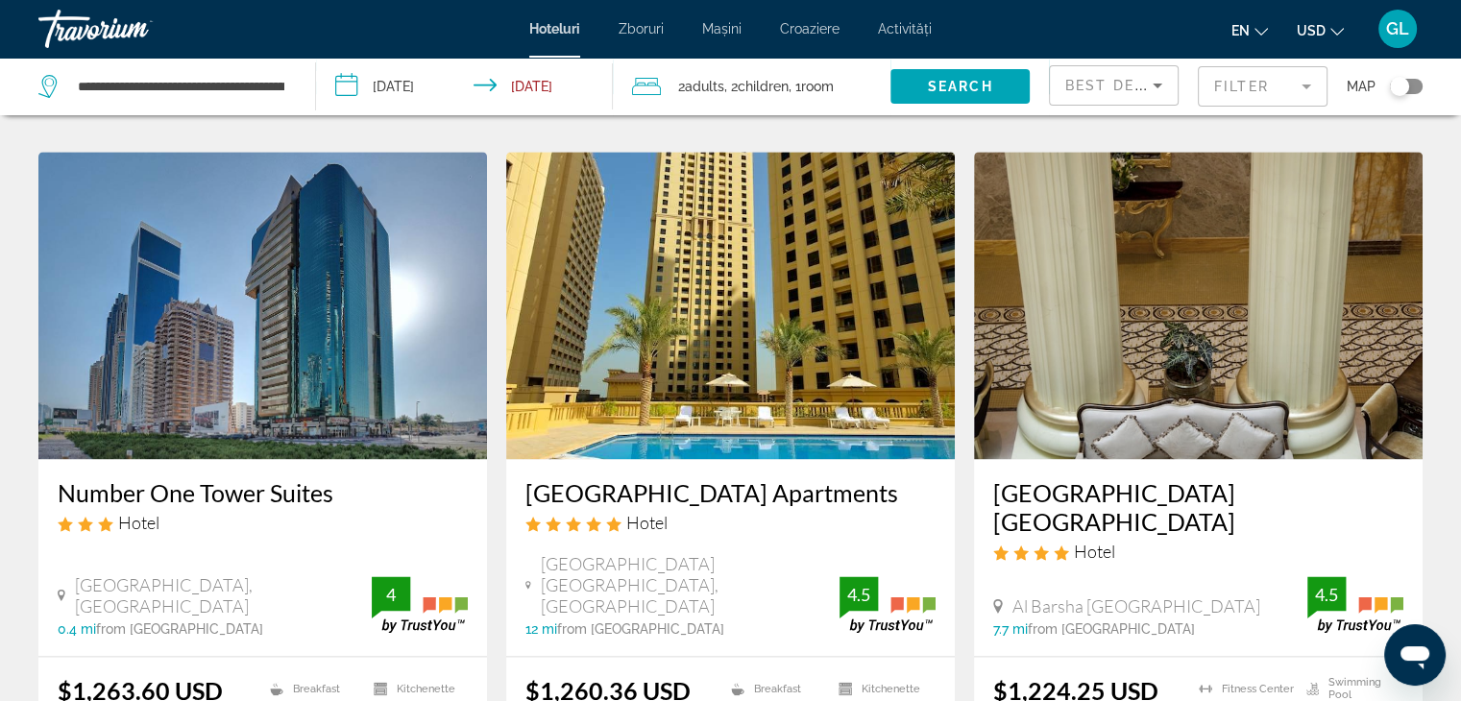
click at [1301, 78] on mat-form-field "Filter" at bounding box center [1263, 86] width 130 height 40
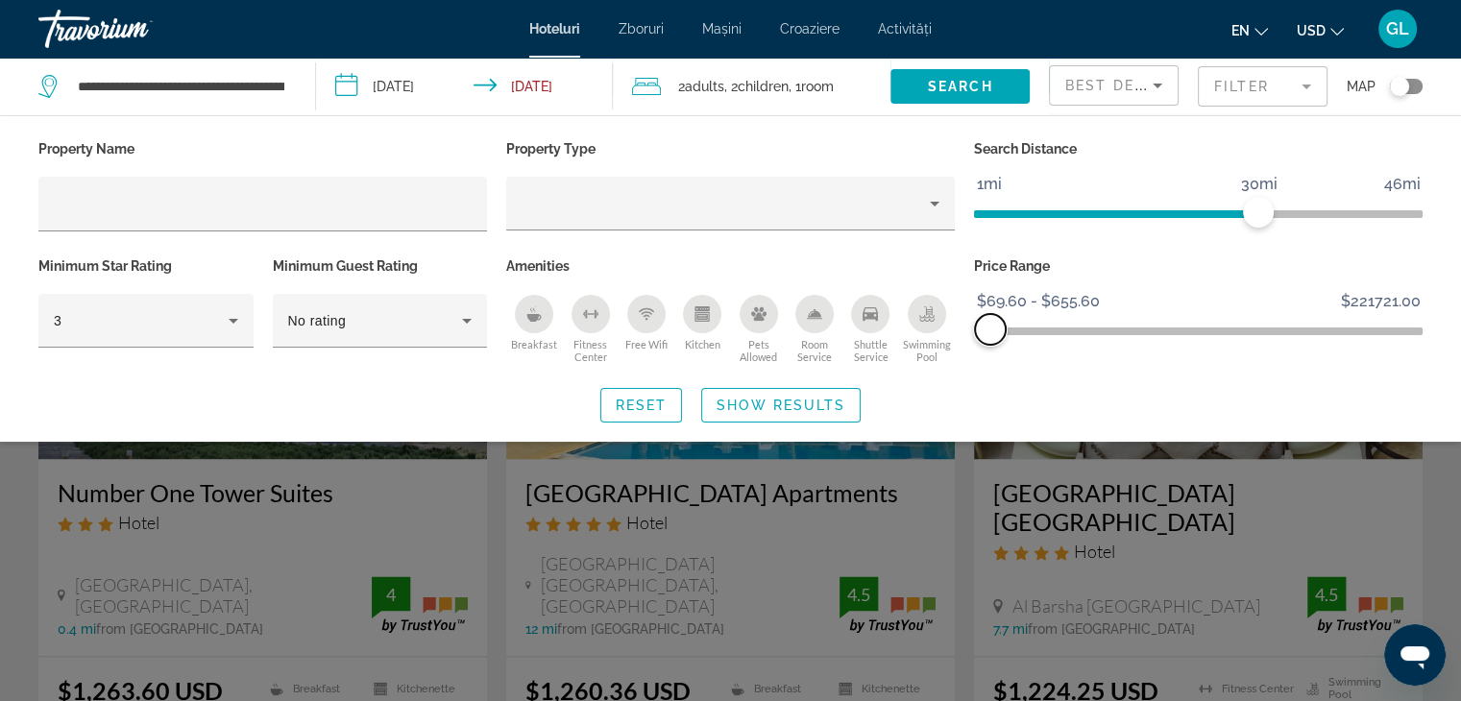
drag, startPoint x: 1403, startPoint y: 328, endPoint x: 991, endPoint y: 357, distance: 413.0
click at [991, 357] on div "Price Range $69.60 $221721.00 $69.60 $655.60 $69.60 - $655.60" at bounding box center [1198, 311] width 468 height 116
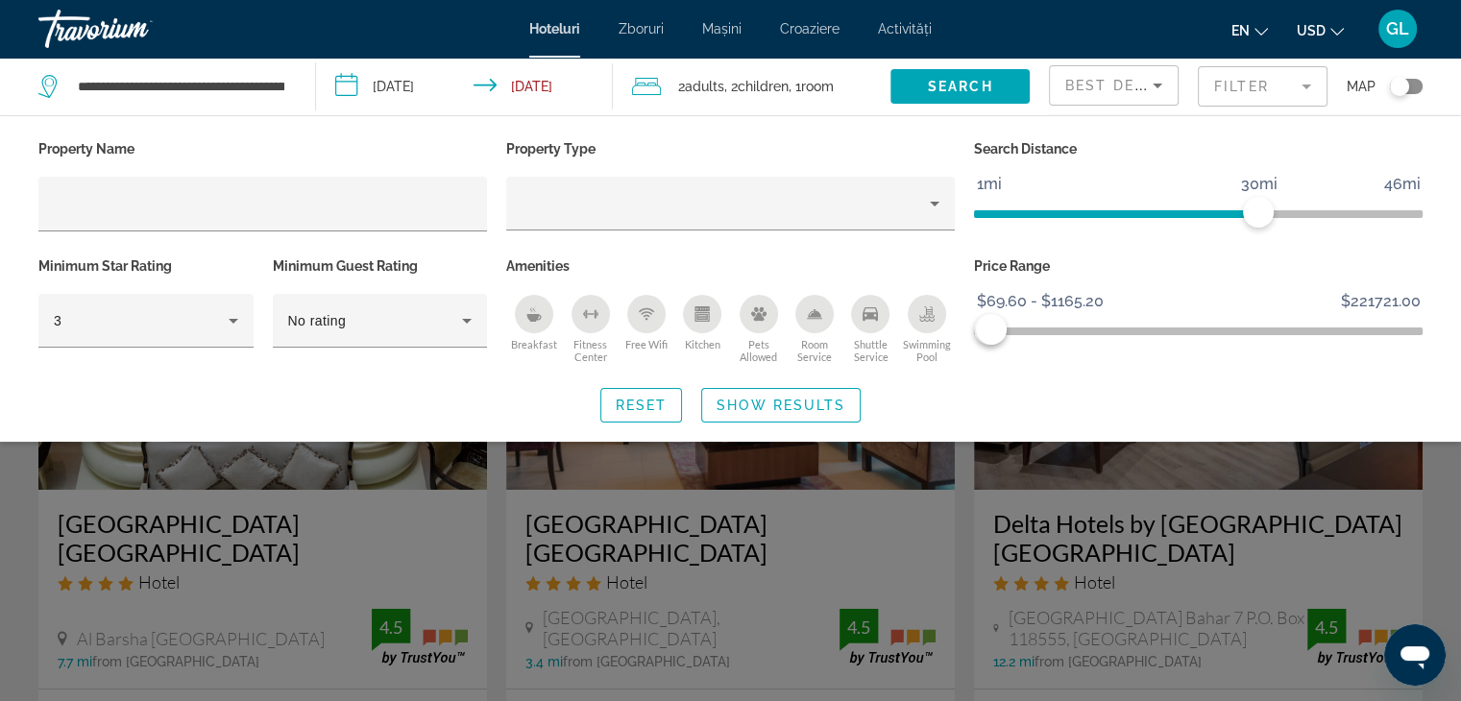
click at [1091, 376] on div "Property Name Property Type Search Distance 1mi 46mi 30mi Minimum Star Rating 3…" at bounding box center [730, 278] width 1461 height 287
click at [1383, 463] on div "Search widget" at bounding box center [730, 494] width 1461 height 413
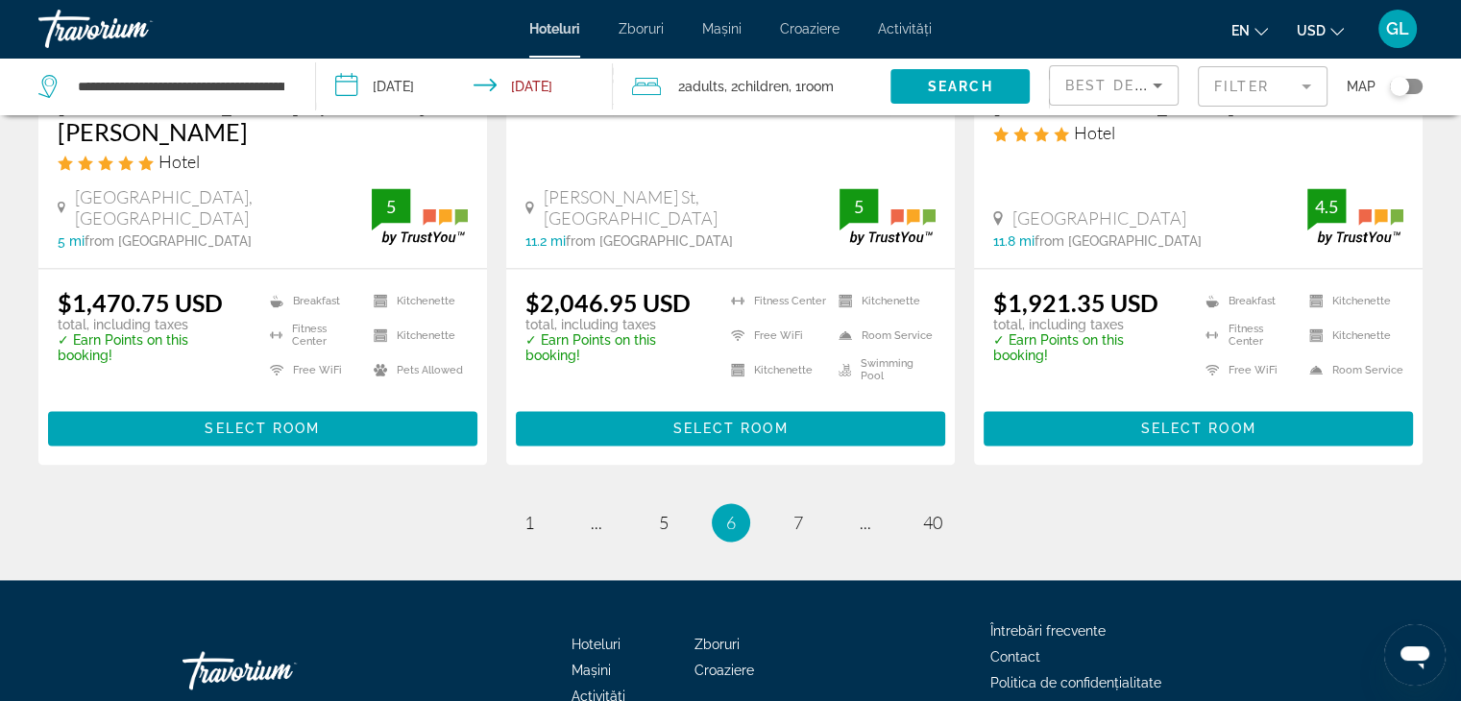
scroll to position [2674, 0]
click at [803, 506] on link "page 7" at bounding box center [798, 523] width 34 height 34
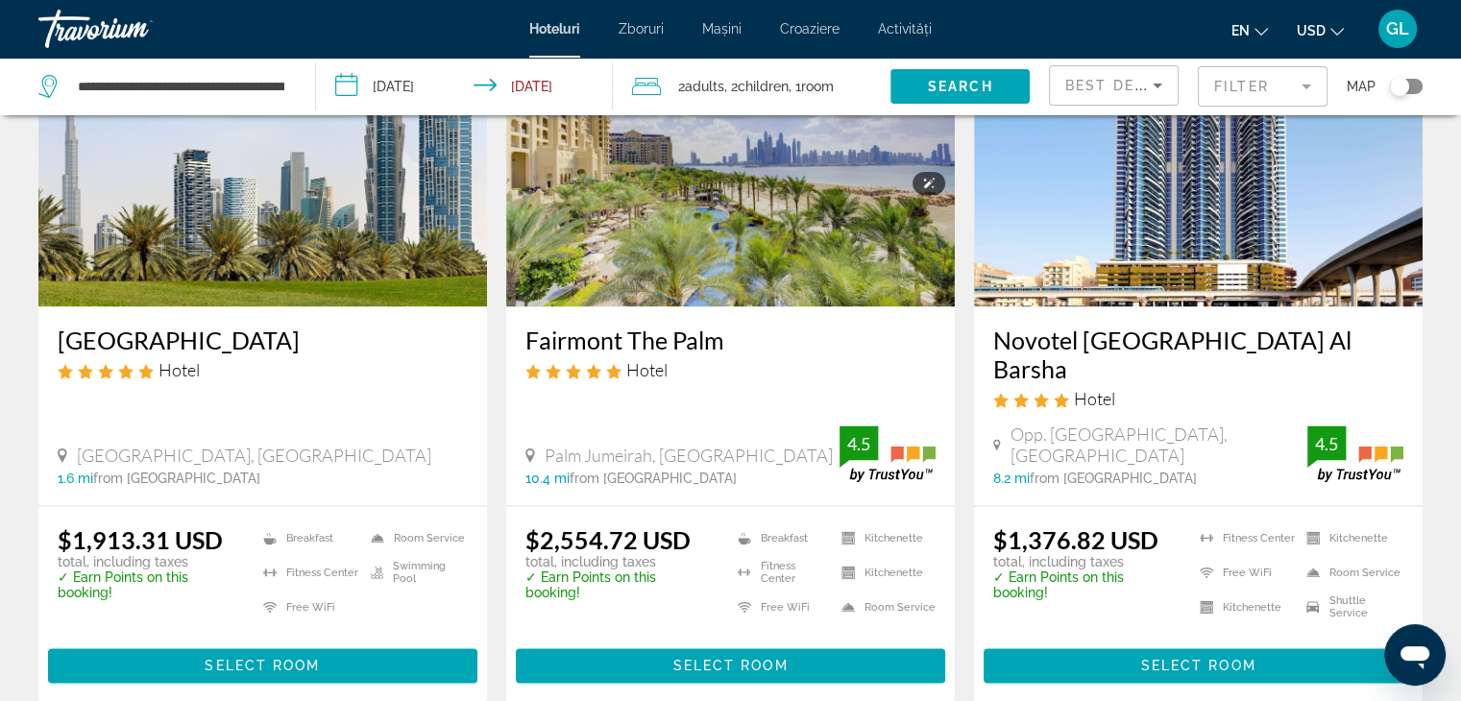
scroll to position [2593, 0]
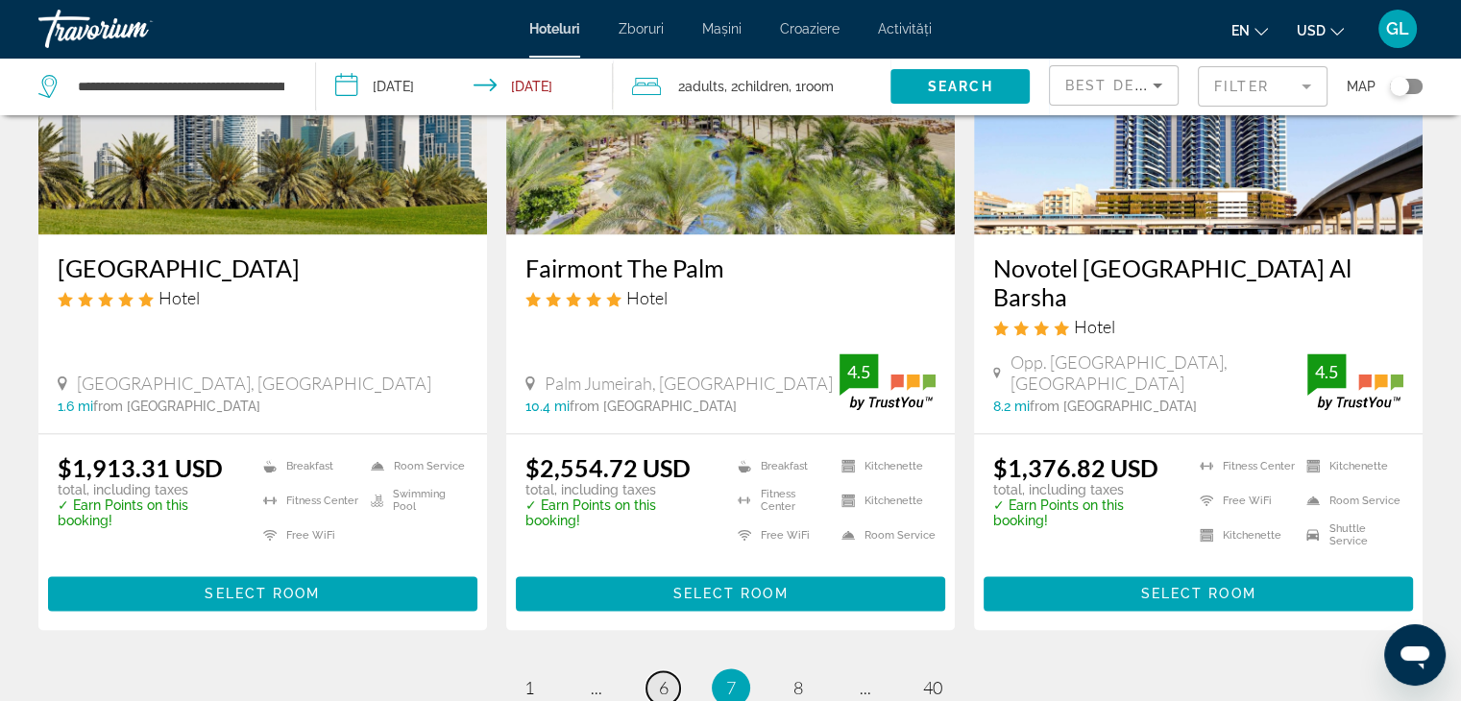
click at [671, 671] on link "page 6" at bounding box center [663, 688] width 34 height 34
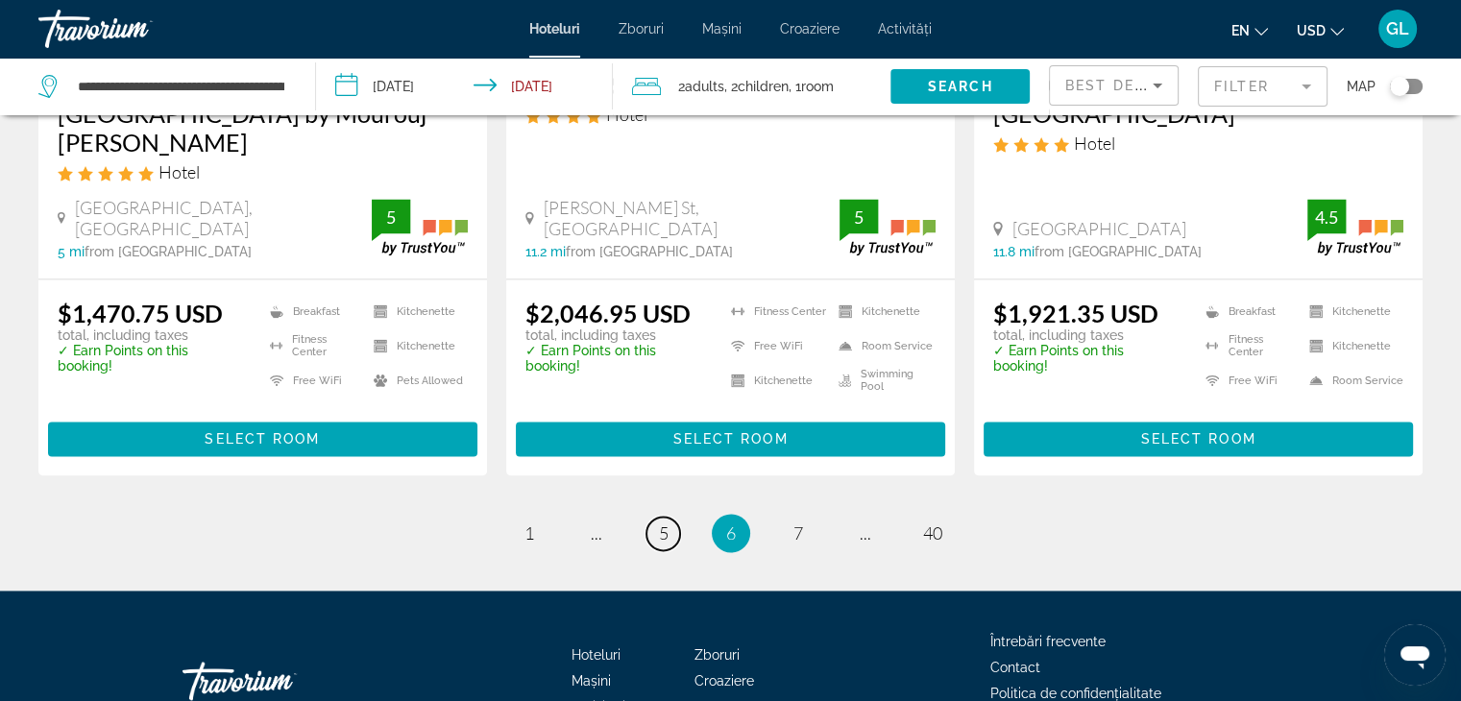
scroll to position [2674, 0]
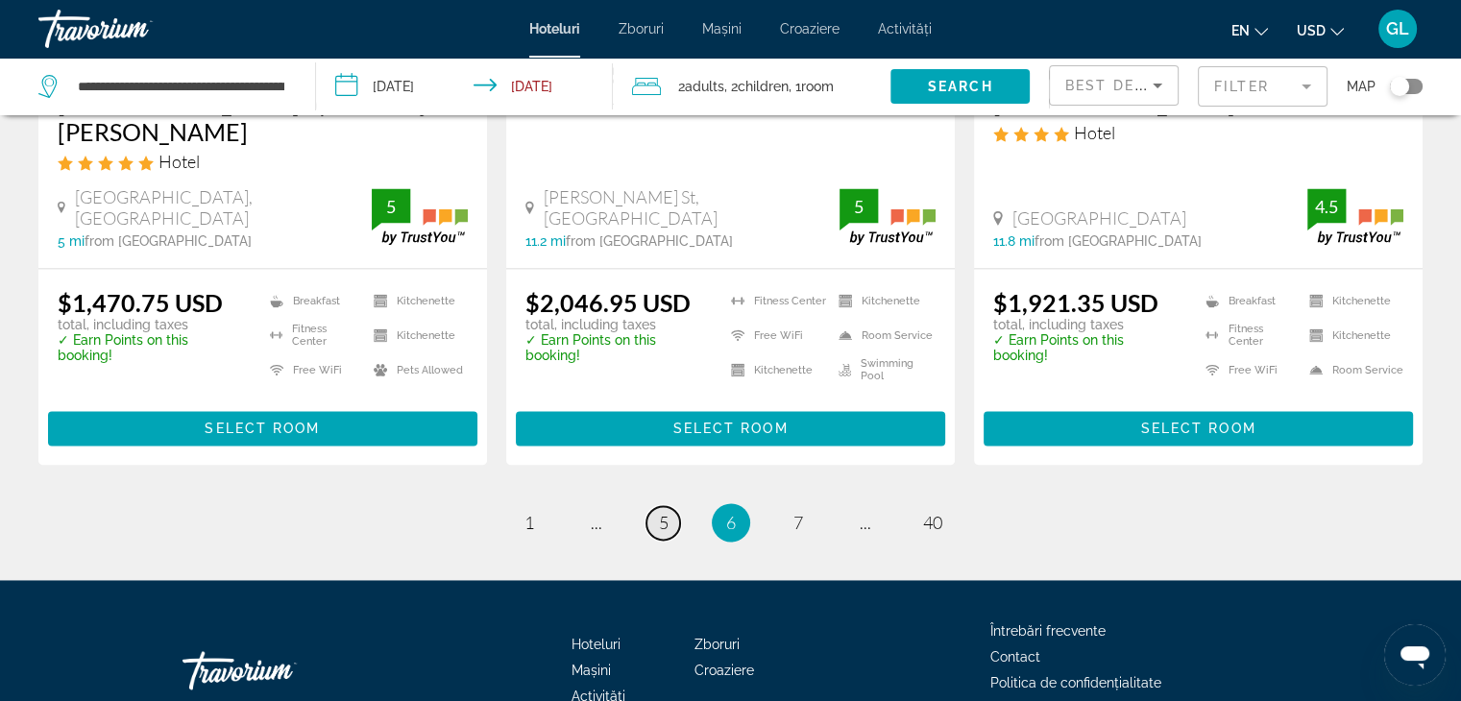
click at [658, 506] on link "page 5" at bounding box center [663, 523] width 34 height 34
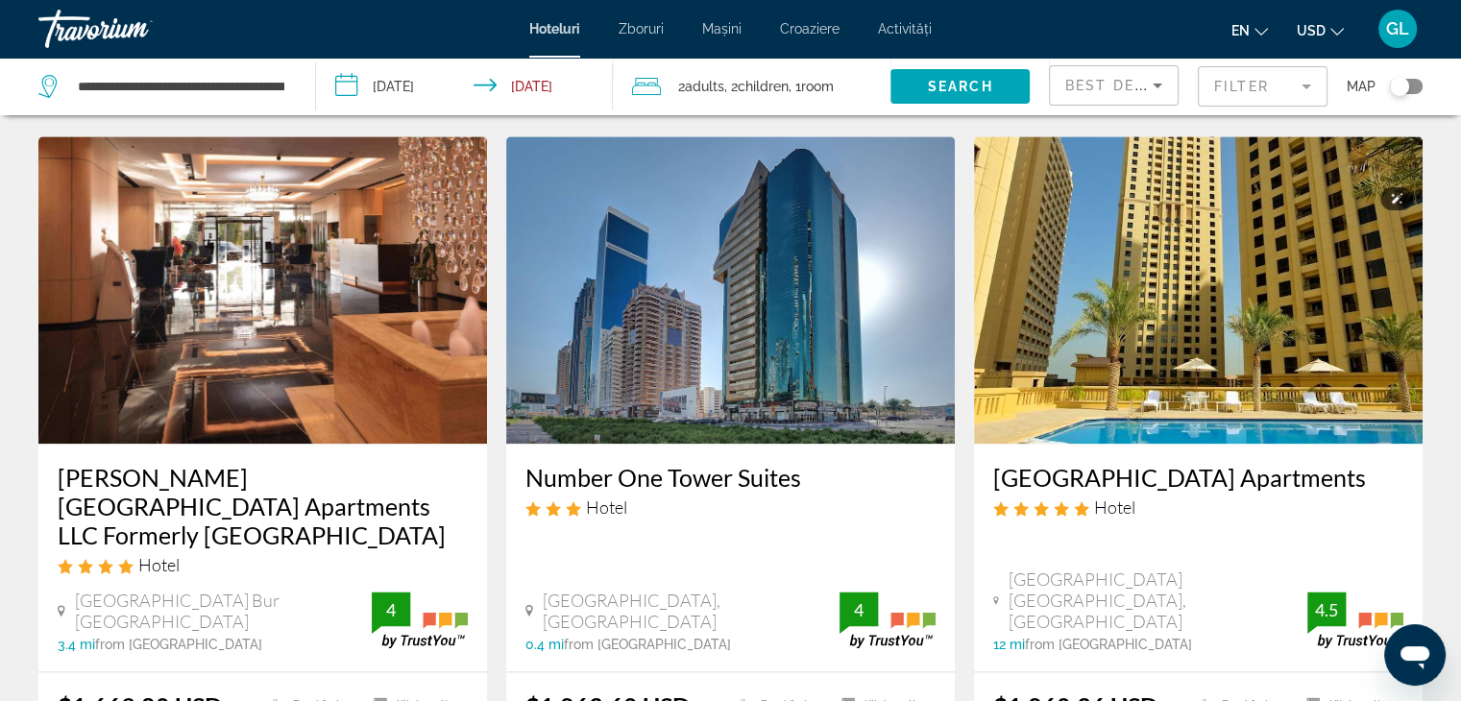
scroll to position [2497, 0]
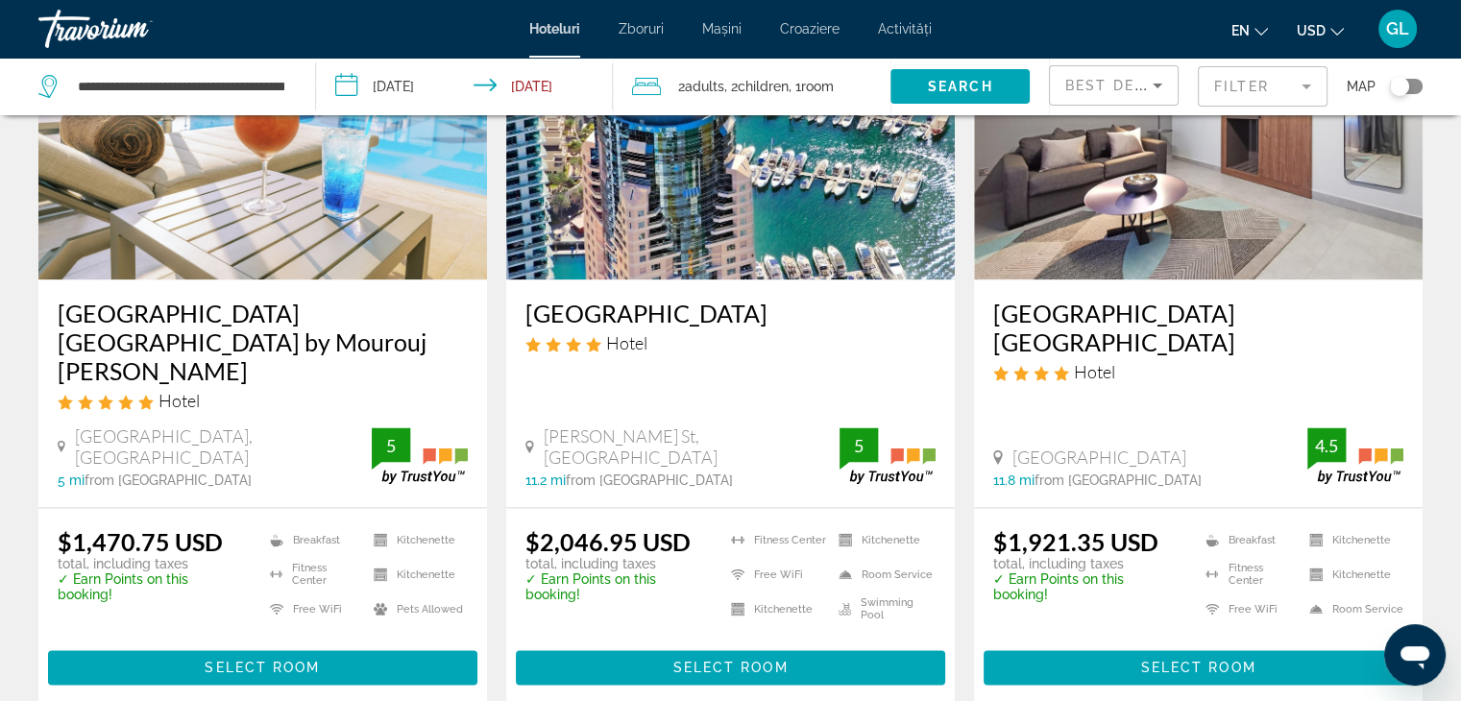
scroll to position [2674, 0]
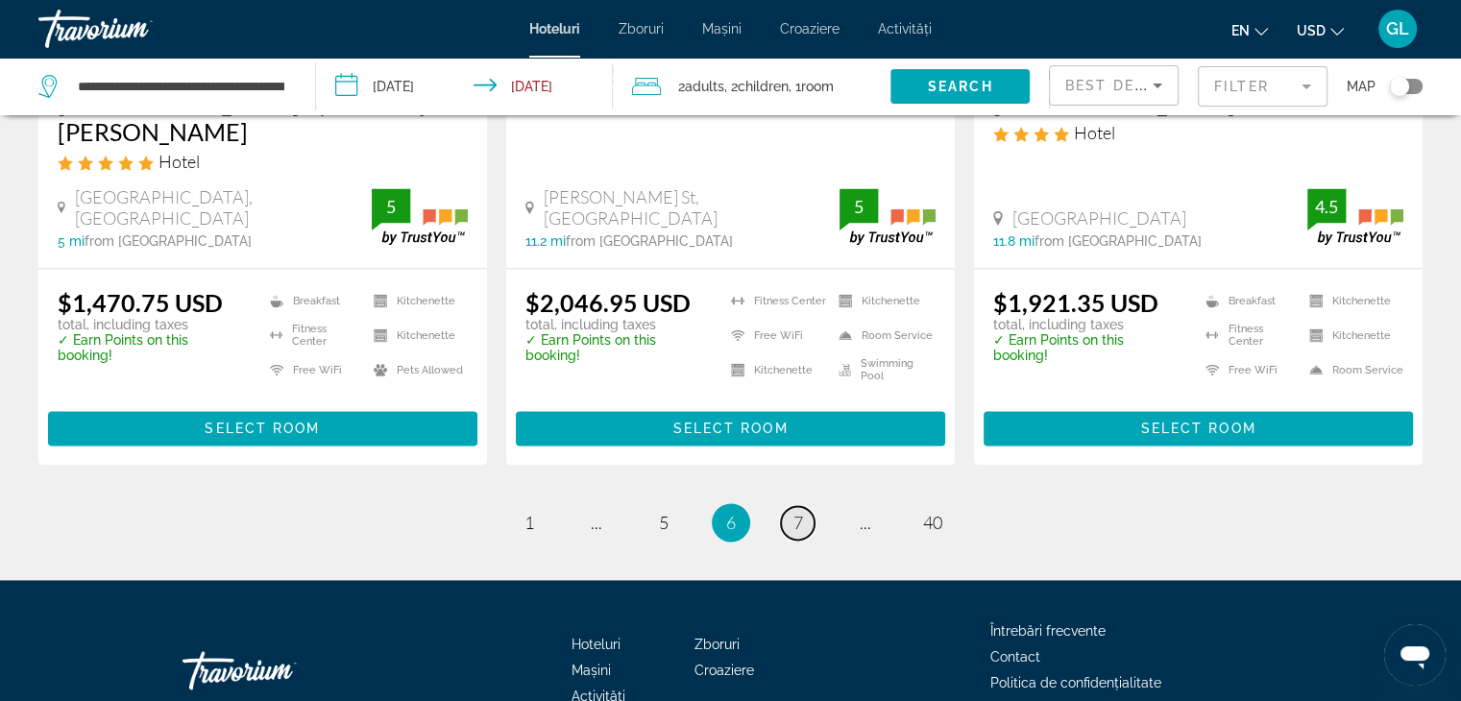
click at [796, 512] on span "7" at bounding box center [798, 522] width 10 height 21
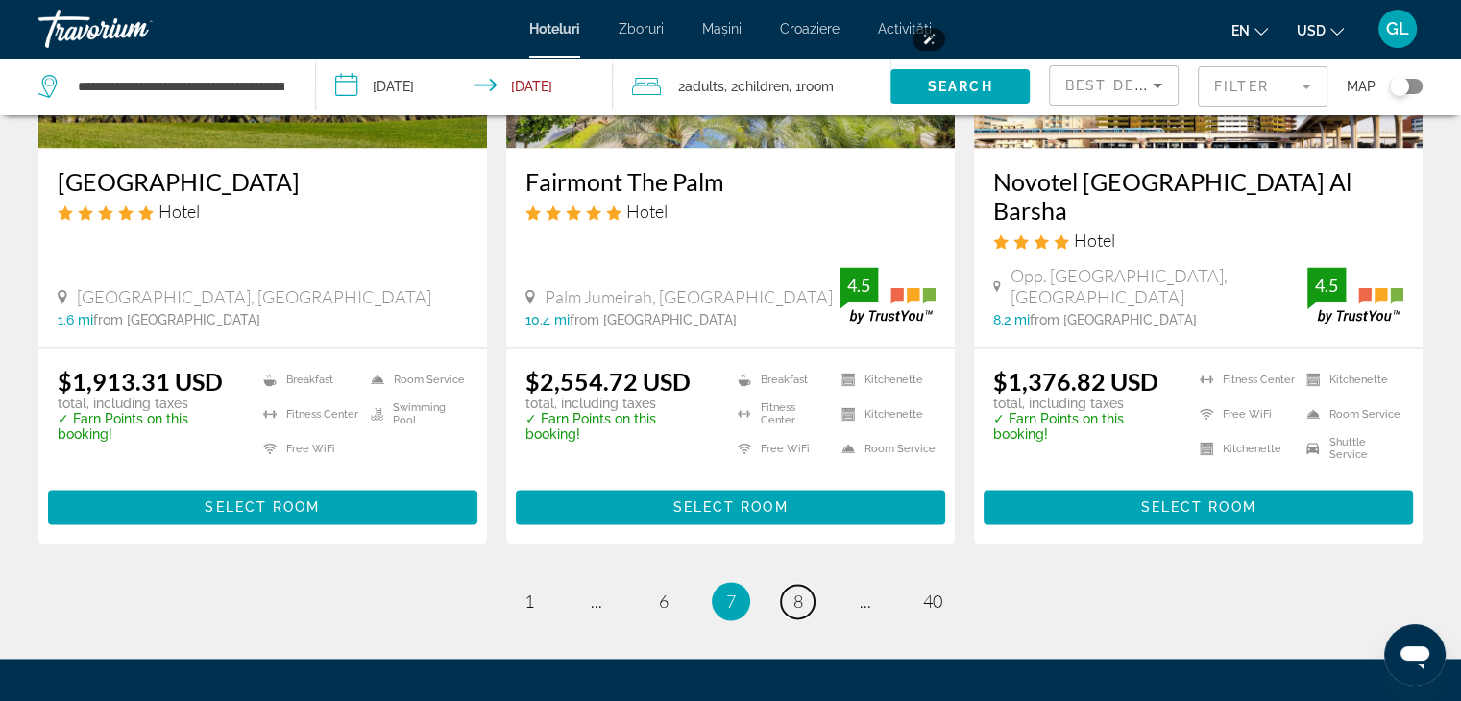
scroll to position [2597, 0]
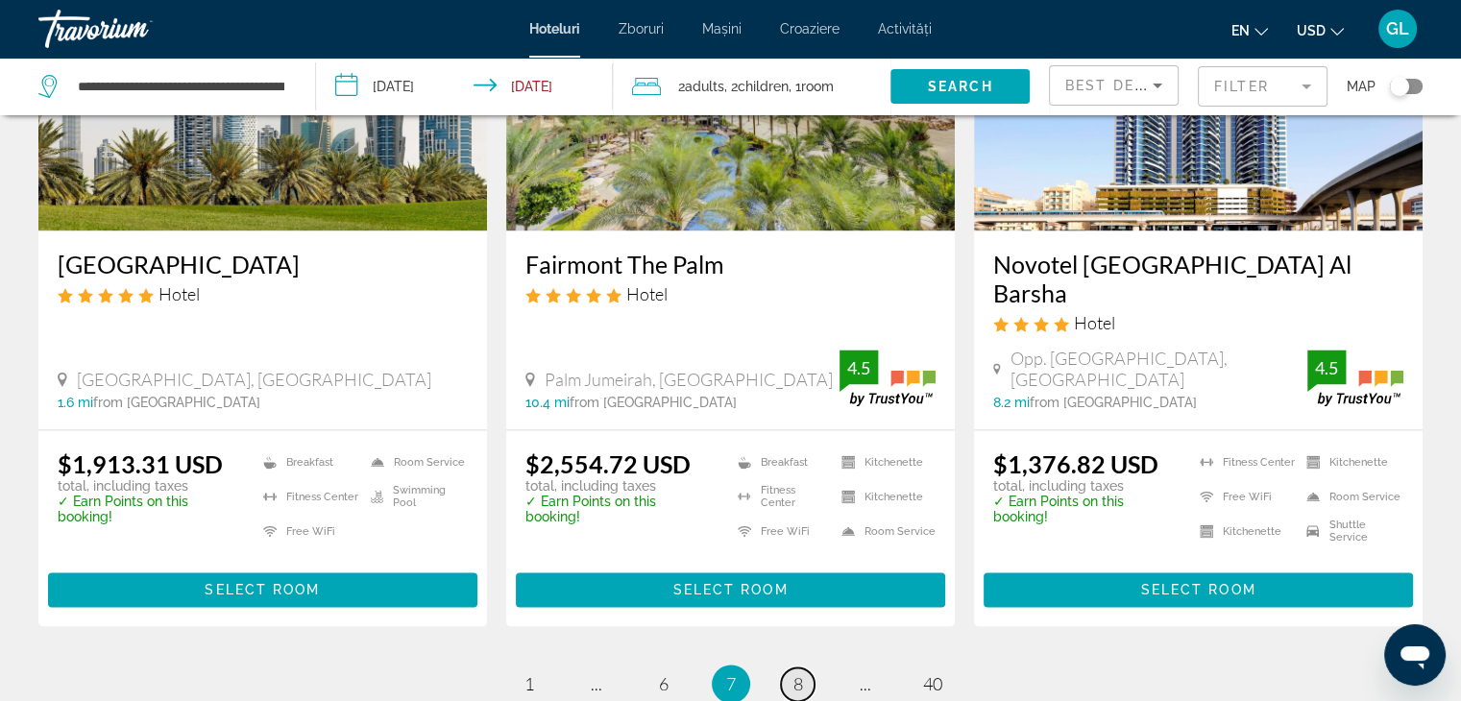
click at [795, 667] on link "page 8" at bounding box center [798, 684] width 34 height 34
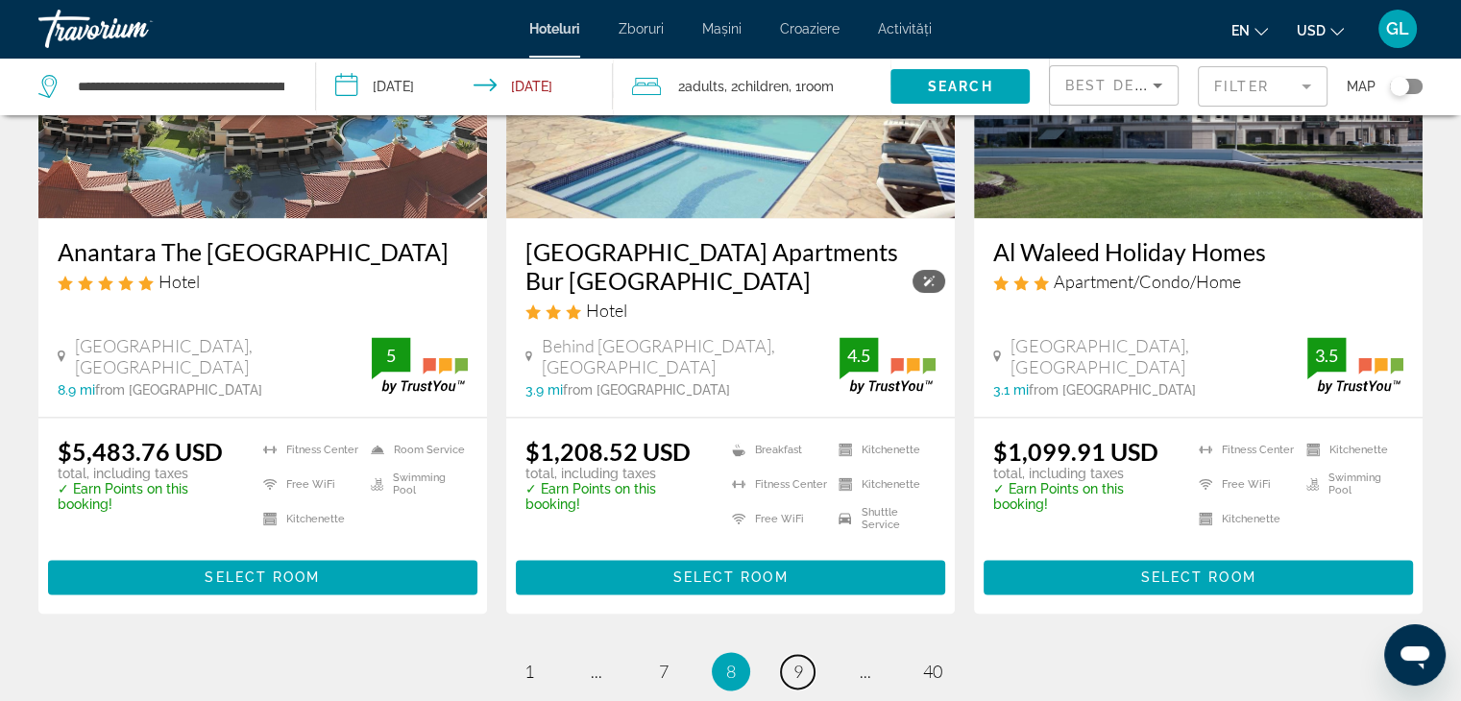
scroll to position [2593, 0]
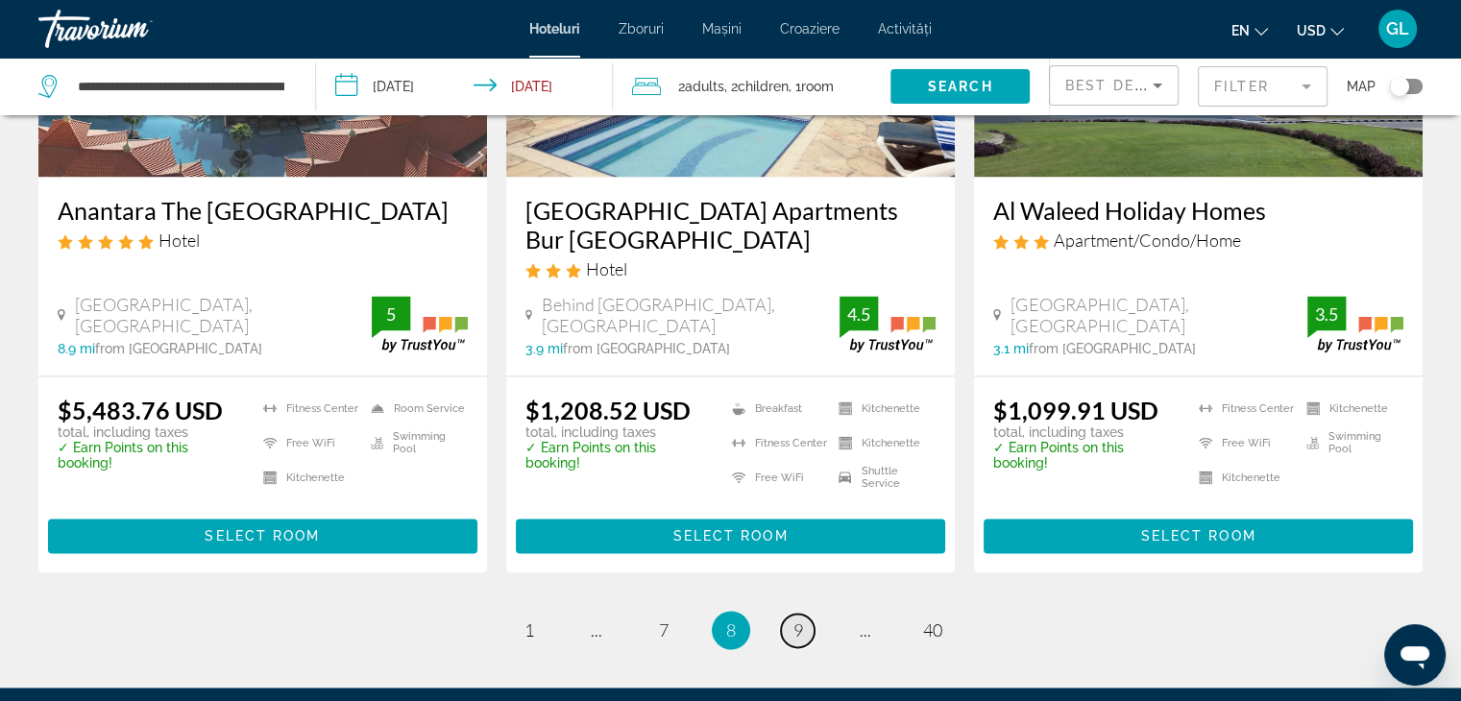
click at [800, 619] on span "9" at bounding box center [798, 629] width 10 height 21
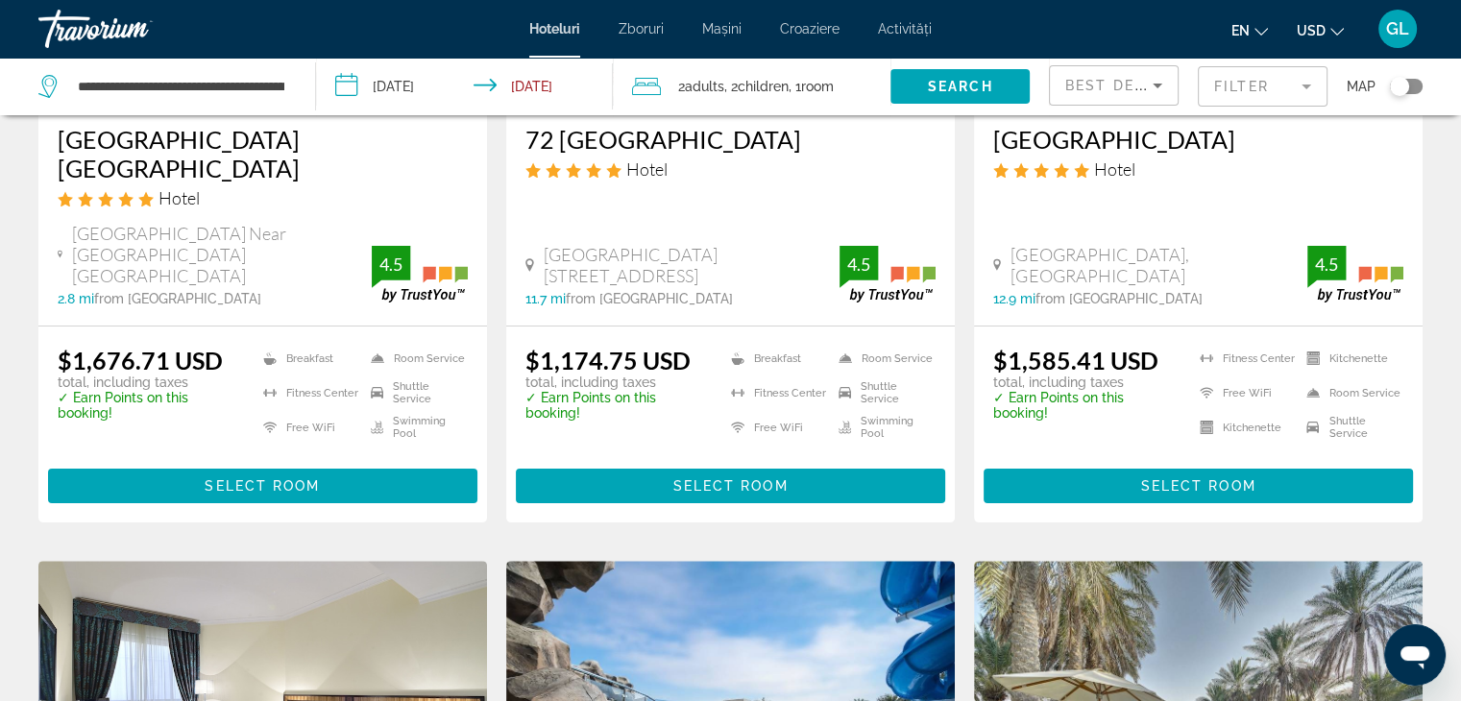
scroll to position [672, 0]
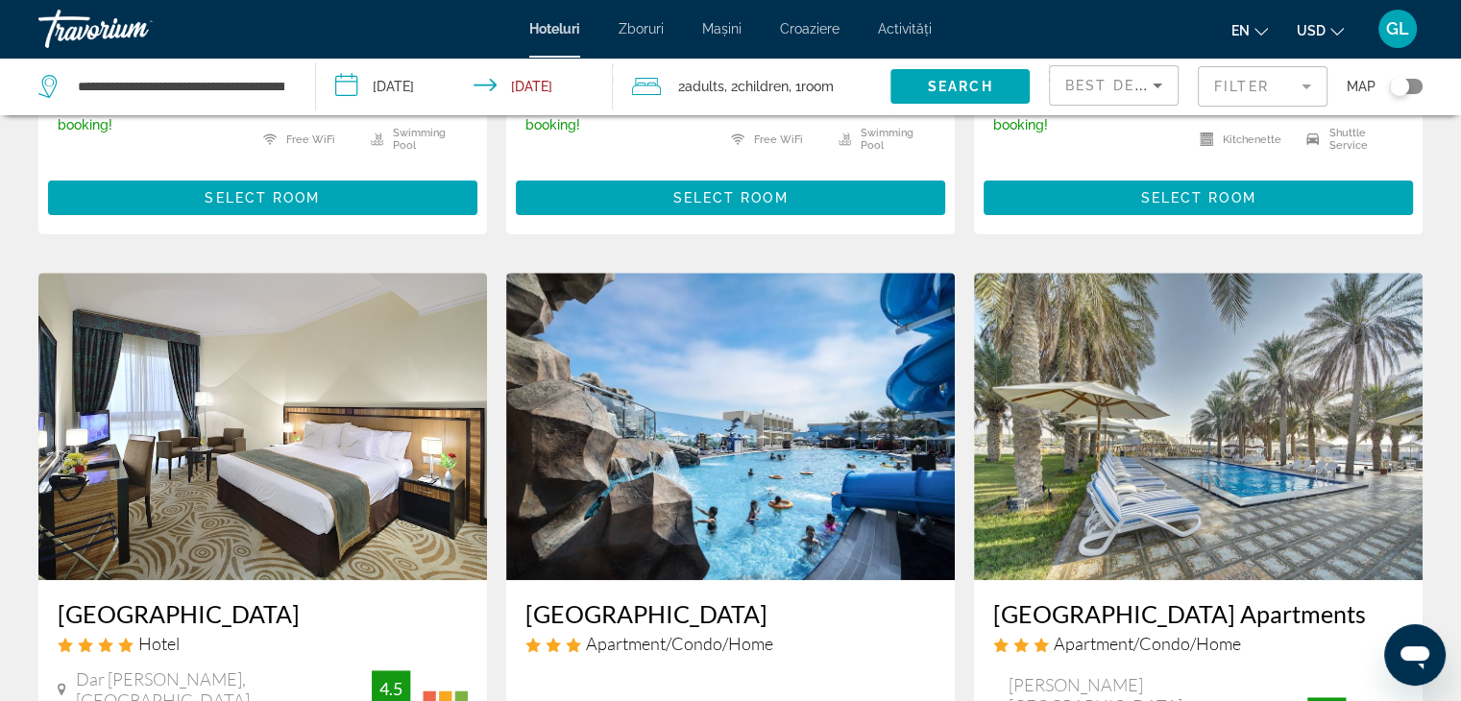
click at [1298, 89] on mat-form-field "Filter" at bounding box center [1263, 86] width 130 height 40
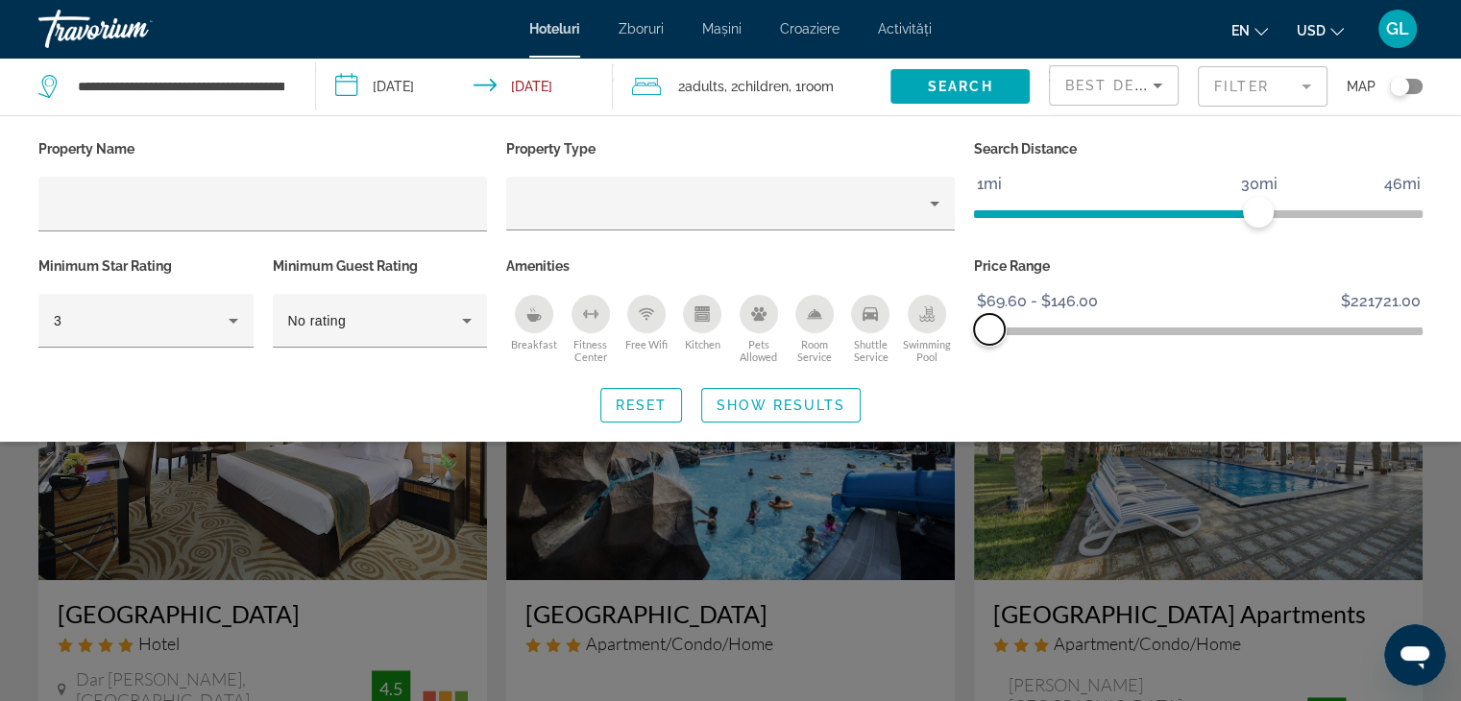
click at [989, 326] on span "ngx-slider-max" at bounding box center [989, 329] width 31 height 31
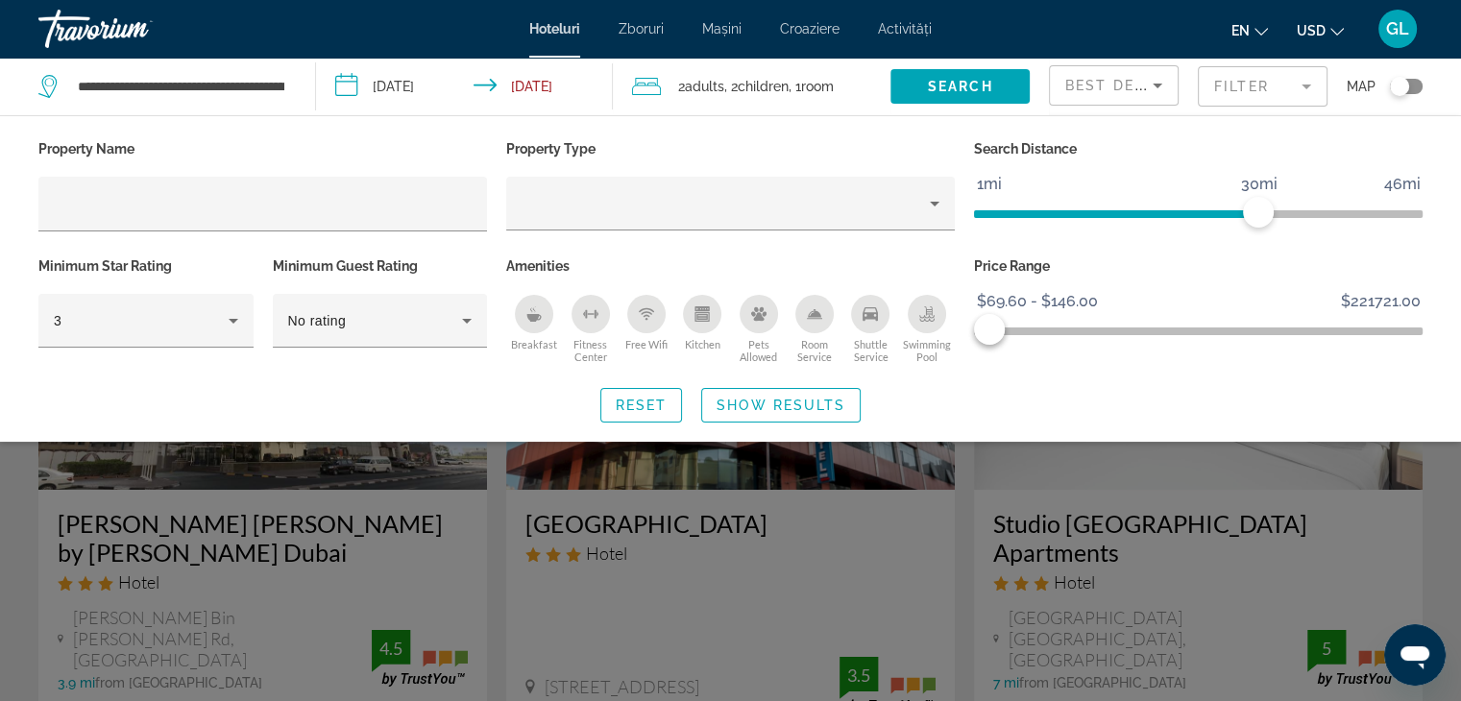
click at [1155, 355] on div "Price Range $69.60 $221721.00 $69.60 $146.00 $69.60 - $146.00" at bounding box center [1198, 311] width 468 height 116
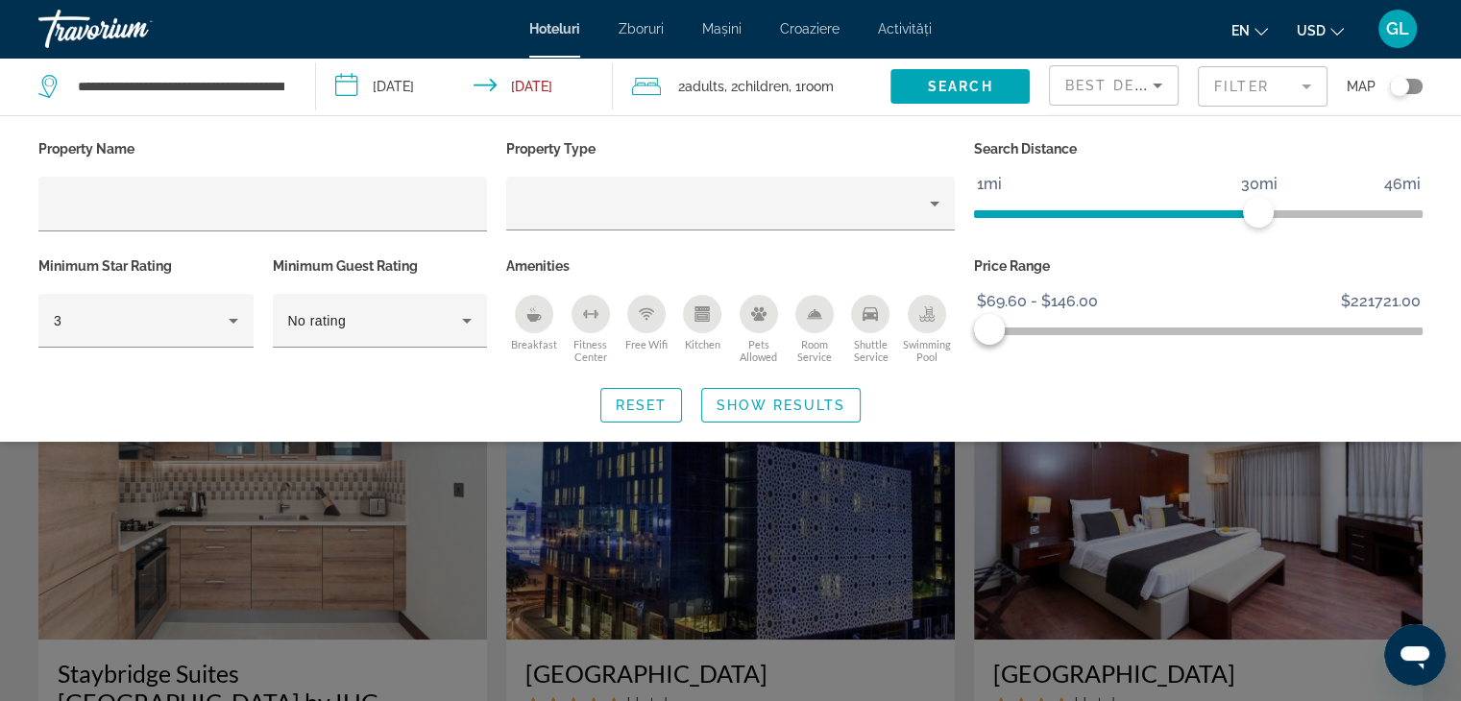
click at [1283, 553] on div "Search widget" at bounding box center [730, 494] width 1461 height 413
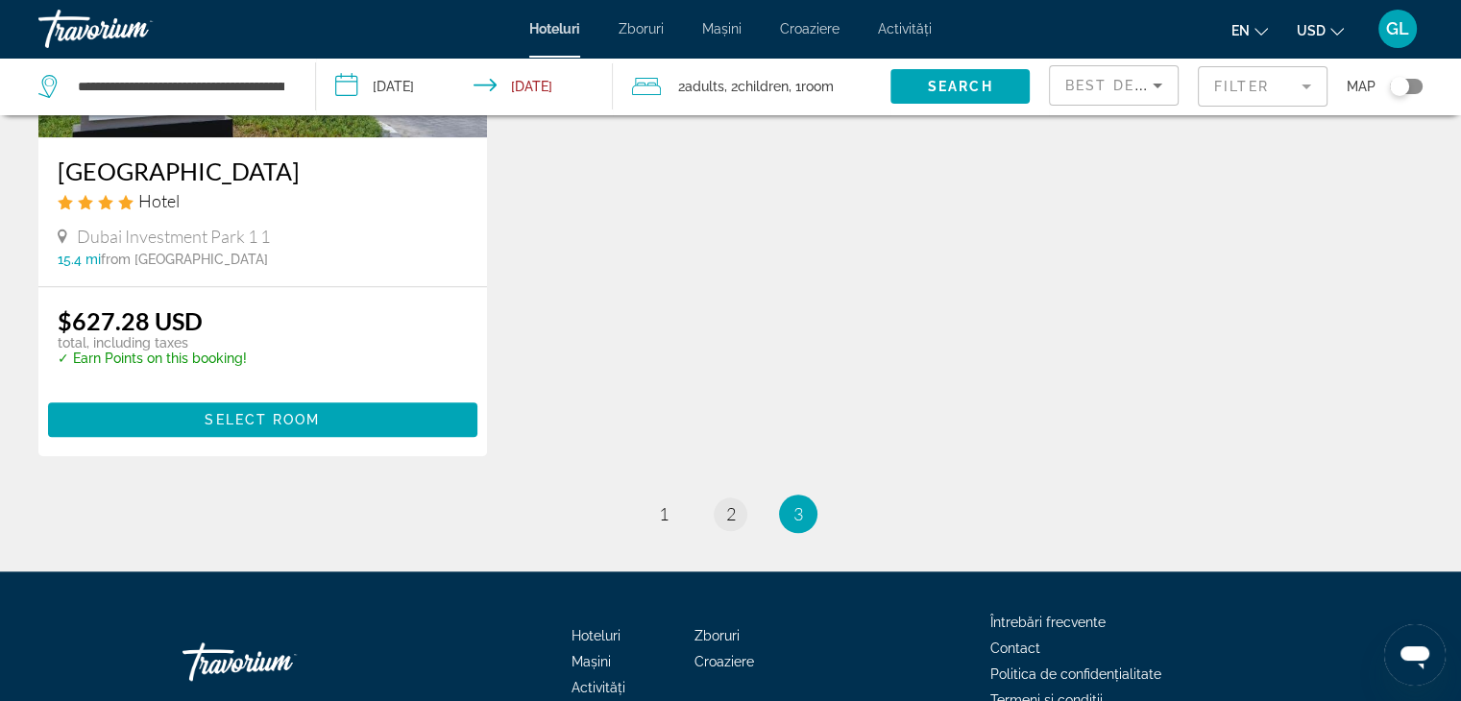
scroll to position [1861, 0]
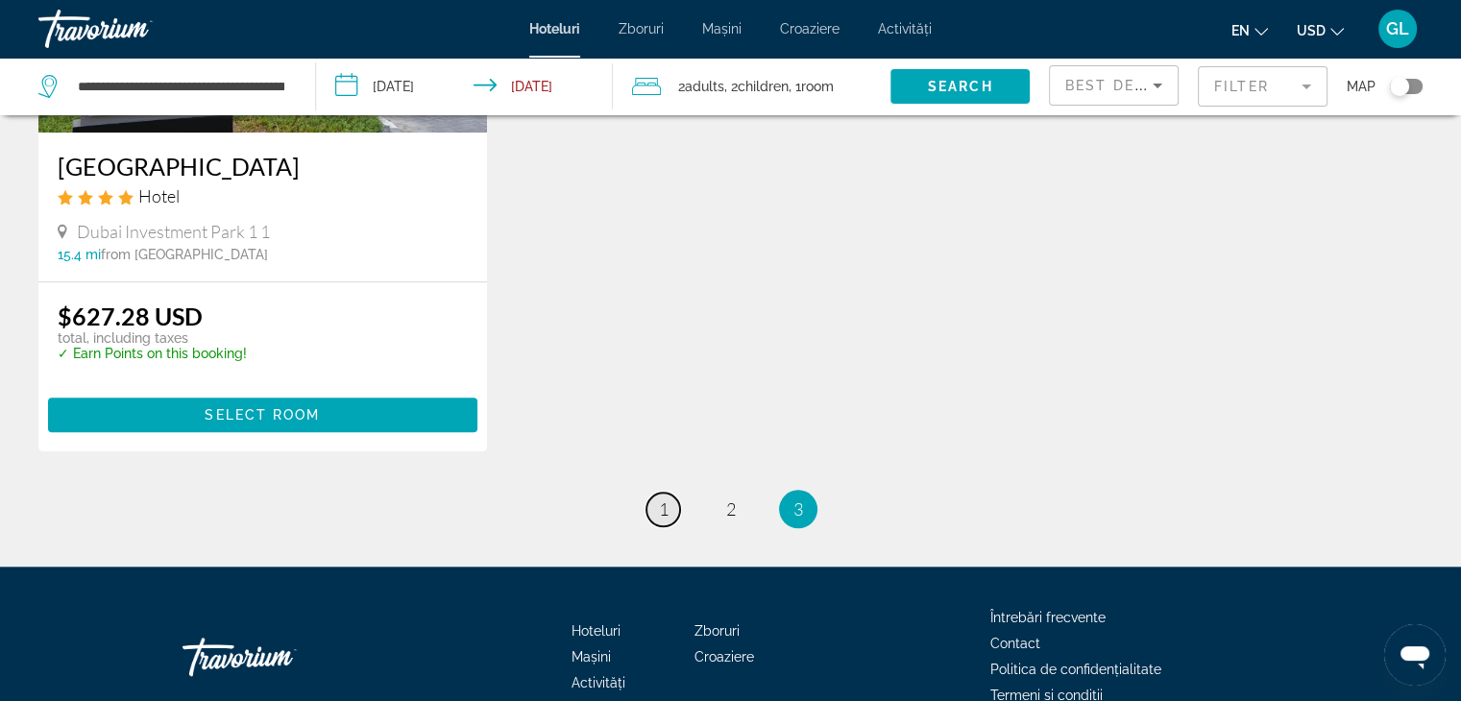
click at [667, 498] on span "1" at bounding box center [664, 508] width 10 height 21
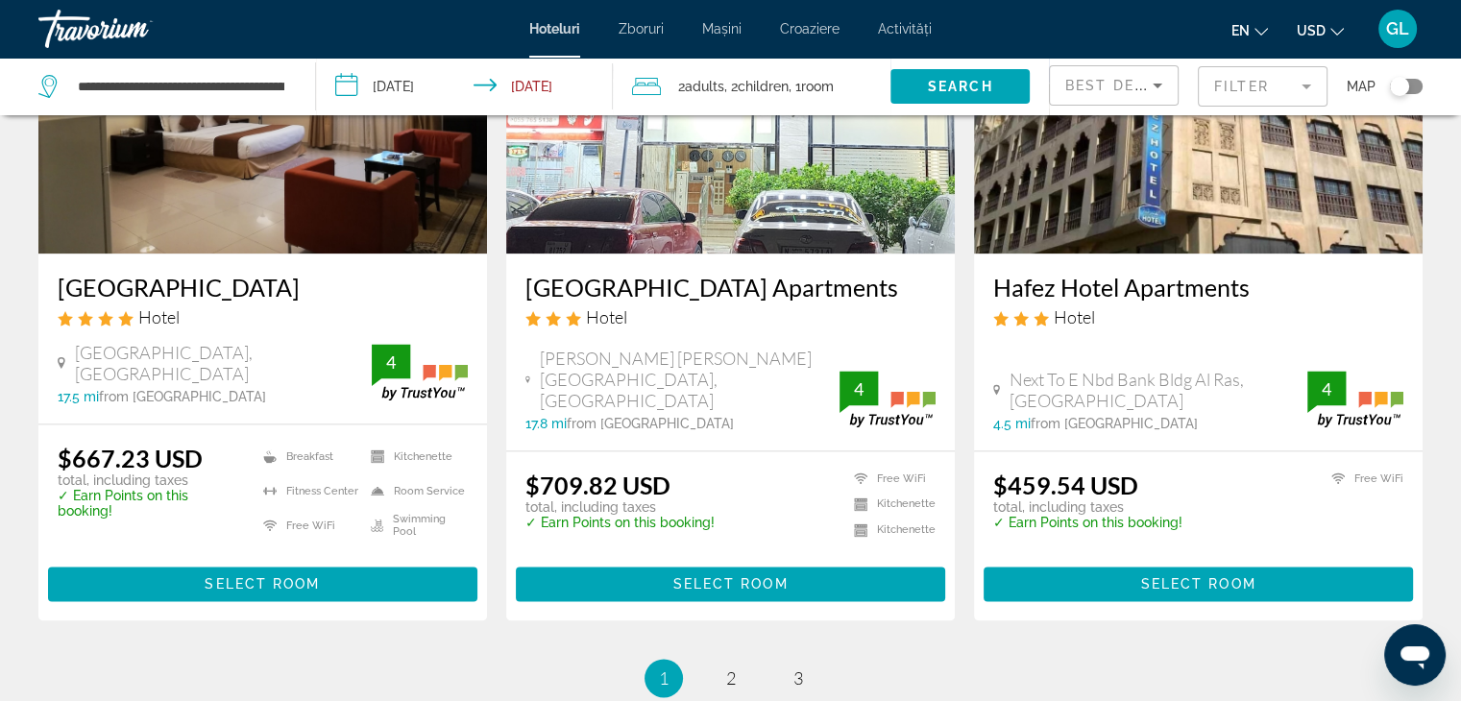
scroll to position [2639, 0]
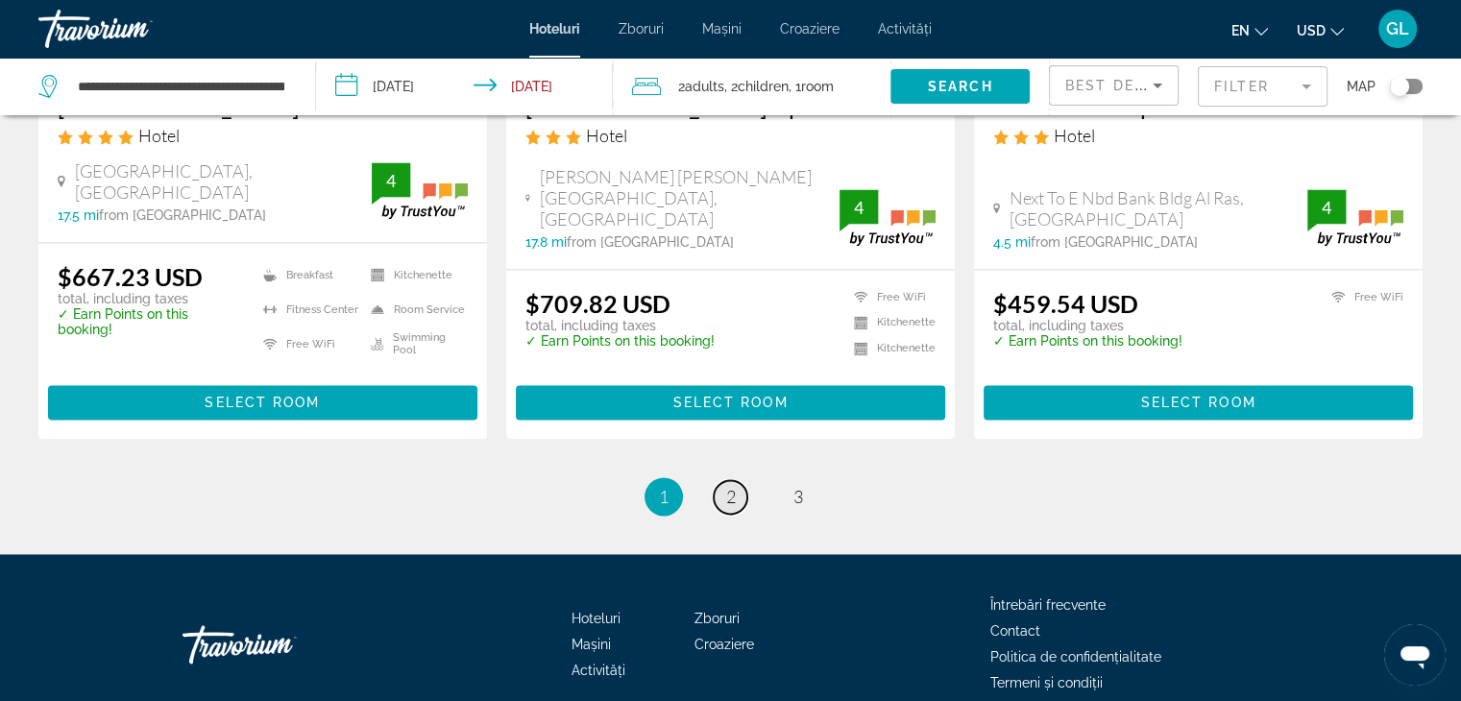
click at [730, 486] on span "2" at bounding box center [731, 496] width 10 height 21
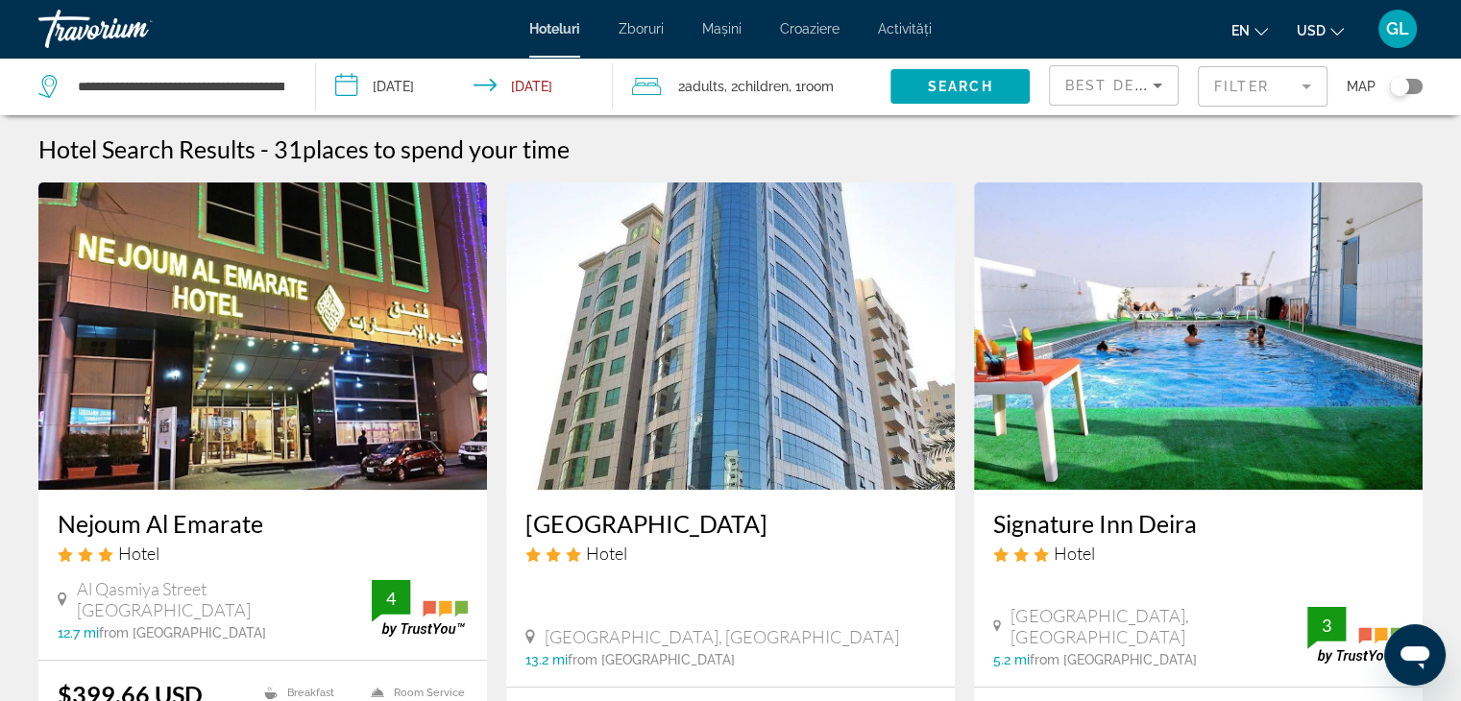
click at [459, 84] on input "**********" at bounding box center [468, 89] width 304 height 63
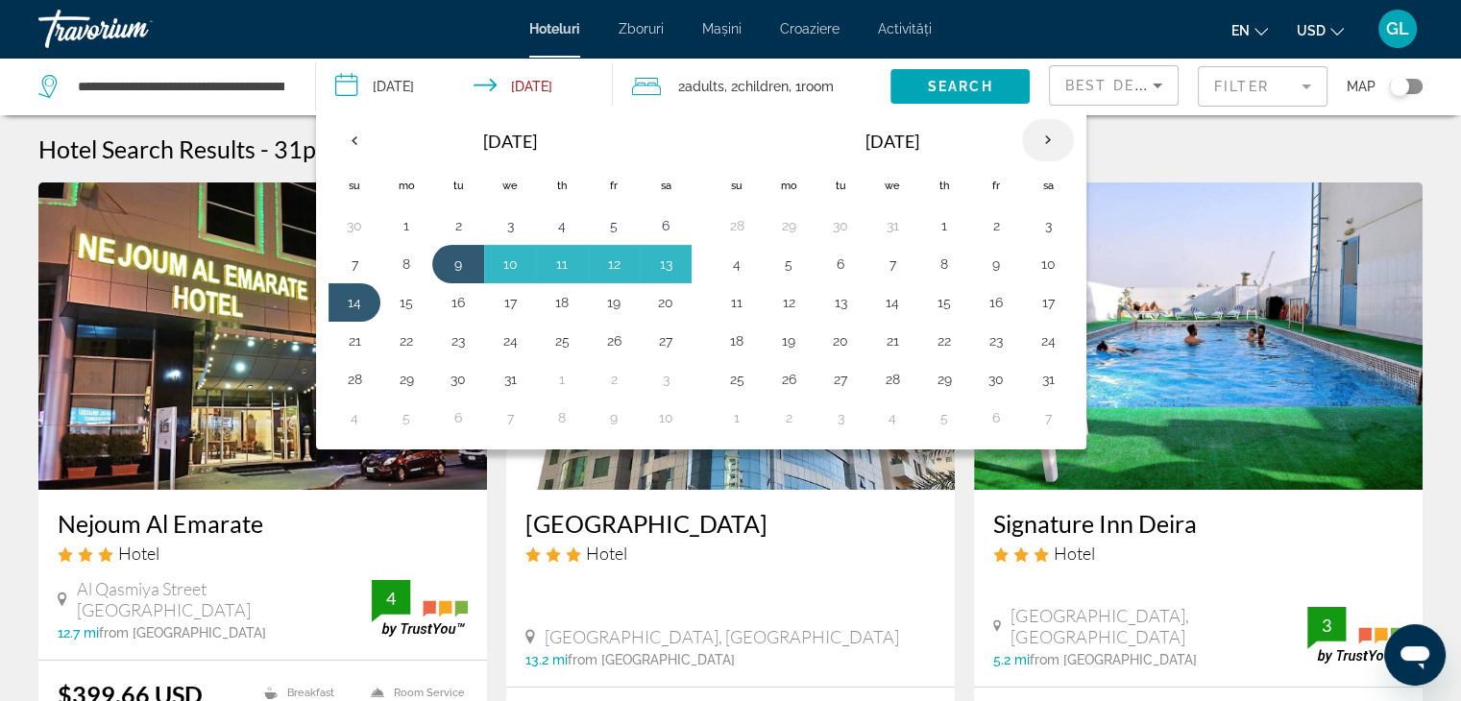
click at [1045, 135] on th "Next month" at bounding box center [1048, 140] width 52 height 42
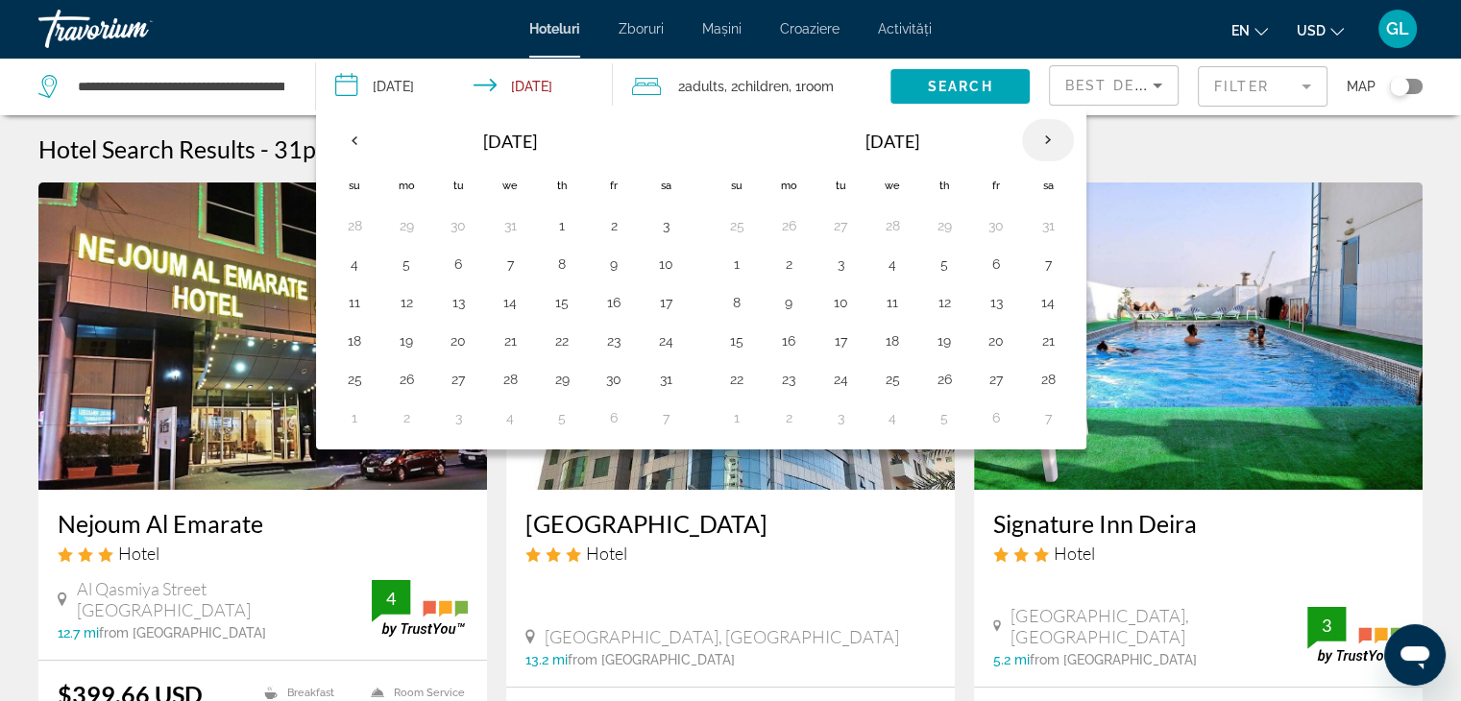
click at [1045, 135] on th "Next month" at bounding box center [1048, 140] width 52 height 42
click at [449, 377] on button "24" at bounding box center [458, 379] width 31 height 27
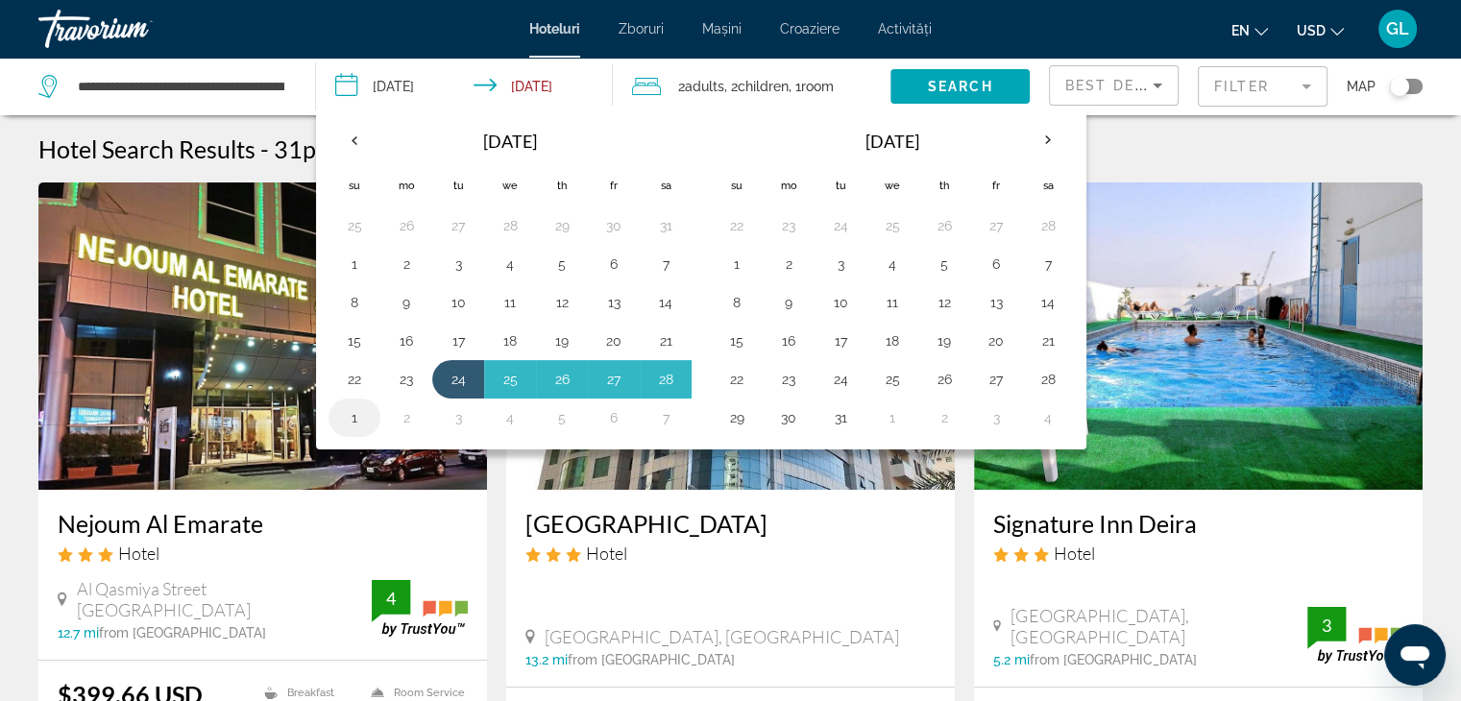
click at [355, 416] on button "1" at bounding box center [354, 417] width 31 height 27
type input "**********"
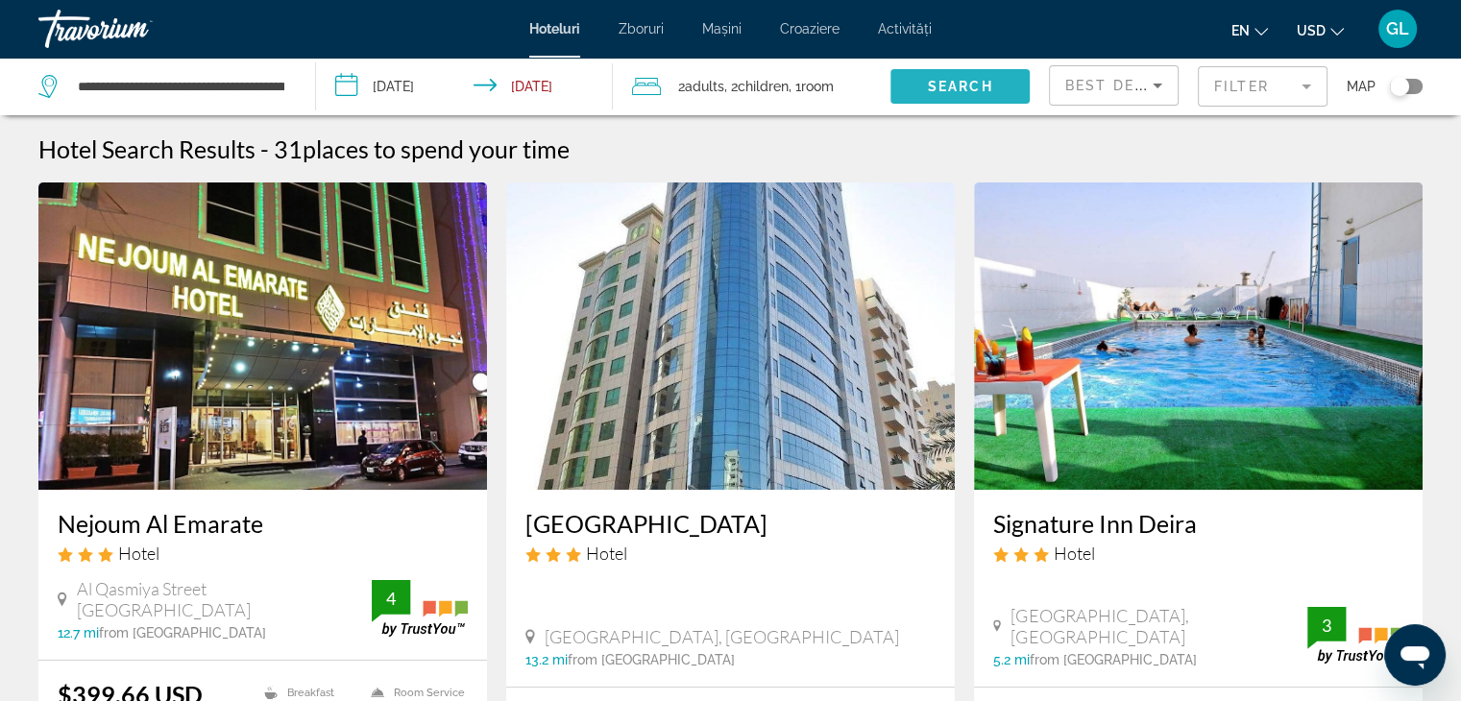
click at [909, 85] on span "Search widget" at bounding box center [959, 86] width 139 height 46
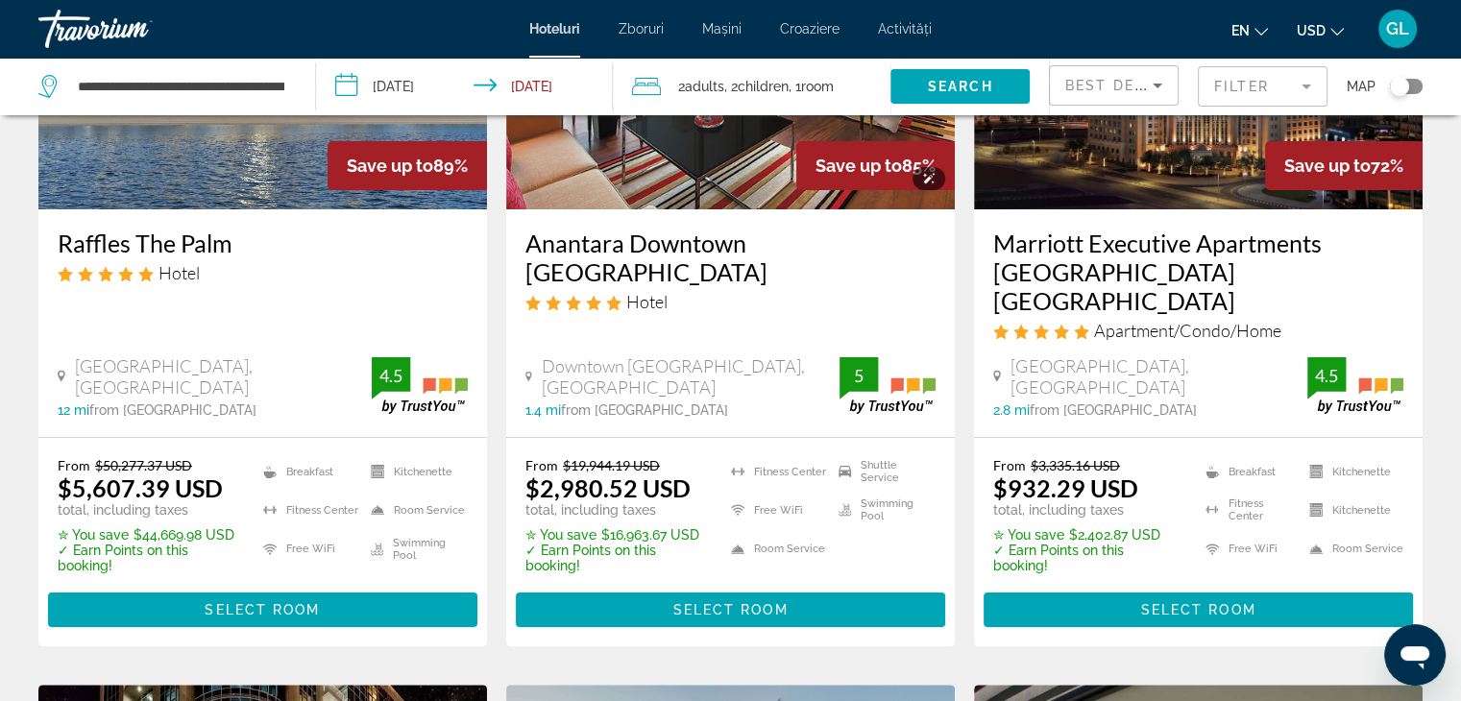
scroll to position [288, 0]
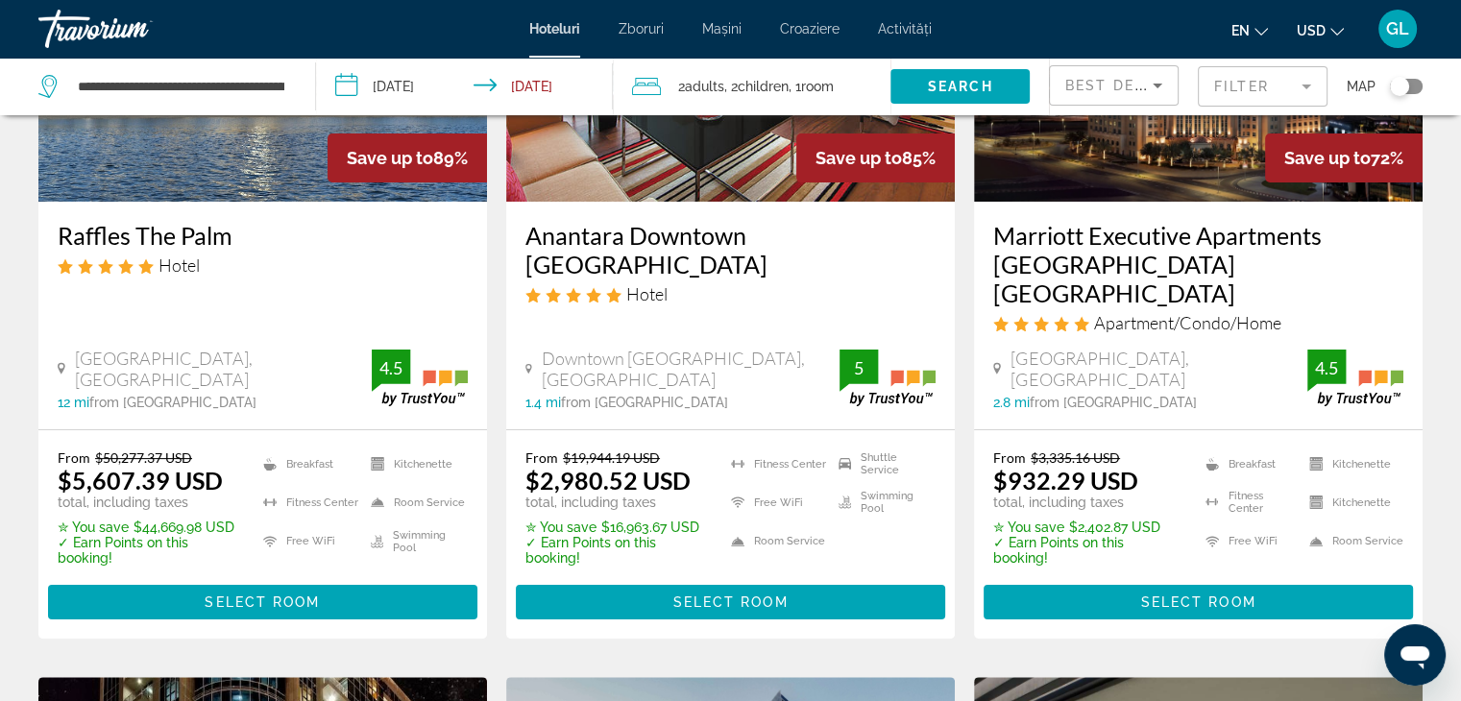
click at [1304, 88] on mat-form-field "Filter" at bounding box center [1263, 86] width 130 height 40
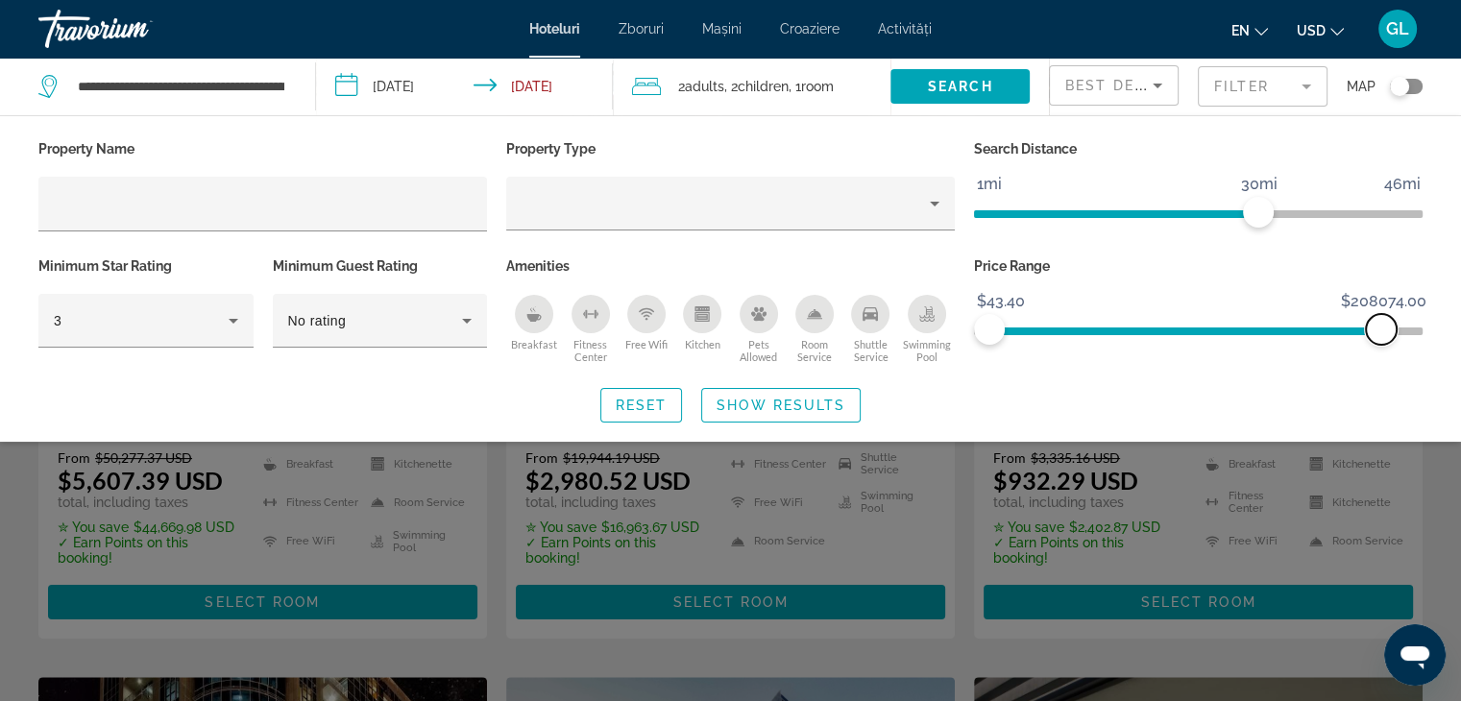
drag, startPoint x: 1409, startPoint y: 324, endPoint x: 1261, endPoint y: 326, distance: 147.9
click at [1371, 331] on span "ngx-slider-max" at bounding box center [1381, 329] width 31 height 31
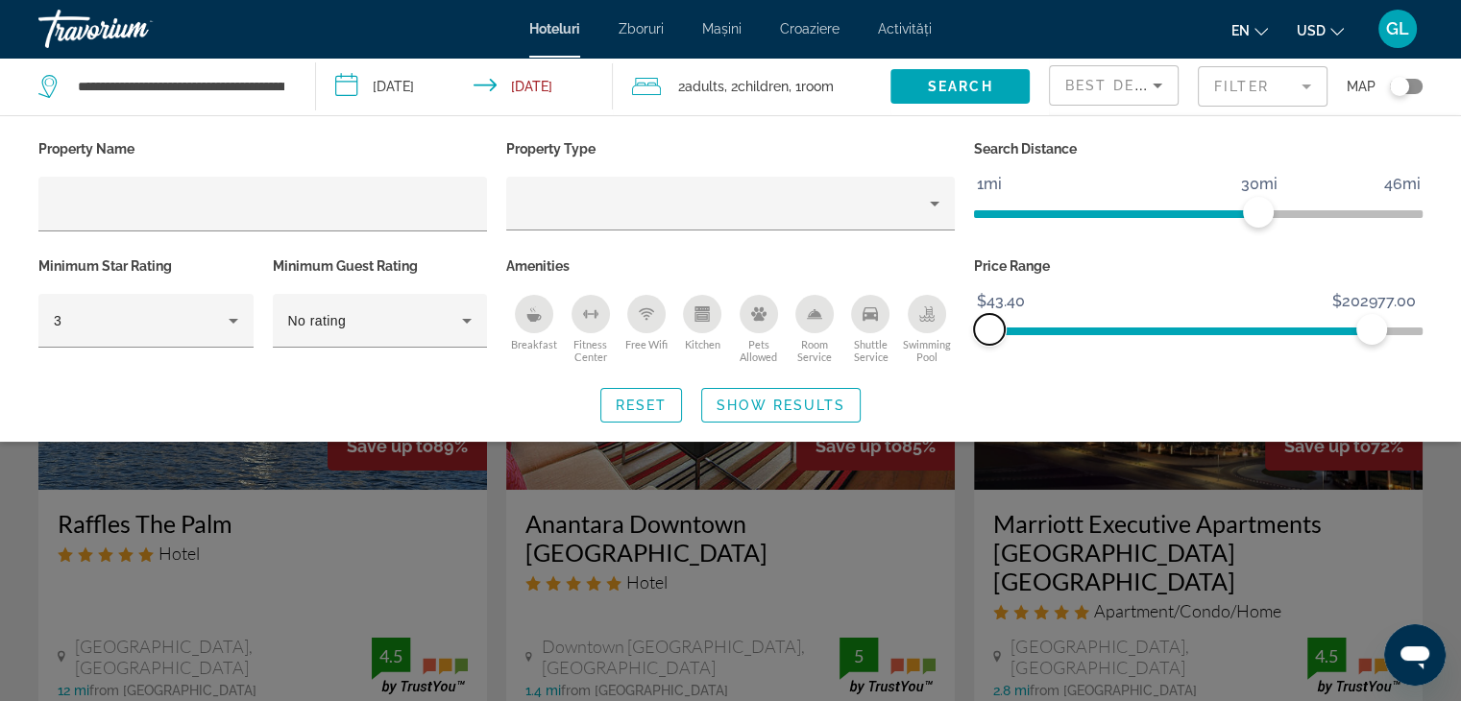
drag, startPoint x: 982, startPoint y: 327, endPoint x: 911, endPoint y: 330, distance: 70.2
click at [903, 331] on div "Property Name Property Type Search Distance 1mi 46mi 30mi Minimum Star Rating 3…" at bounding box center [730, 251] width 1403 height 233
drag, startPoint x: 1359, startPoint y: 331, endPoint x: 991, endPoint y: 323, distance: 367.9
click at [990, 324] on span "ngx-slider-max" at bounding box center [990, 329] width 31 height 31
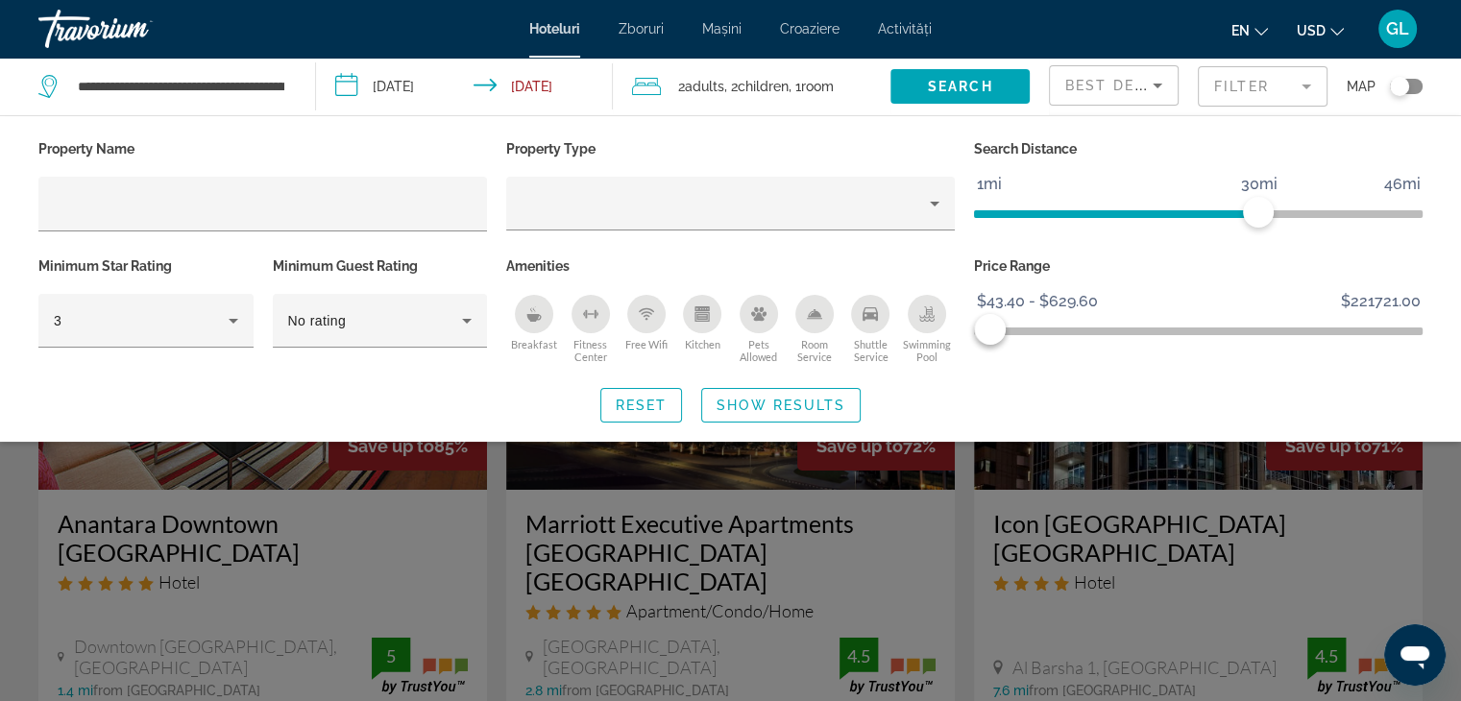
click at [1262, 384] on div "Property Name Property Type Search Distance 1mi 46mi 30mi Minimum Star Rating 3…" at bounding box center [730, 278] width 1461 height 287
click at [740, 400] on span "Show Results" at bounding box center [780, 405] width 129 height 15
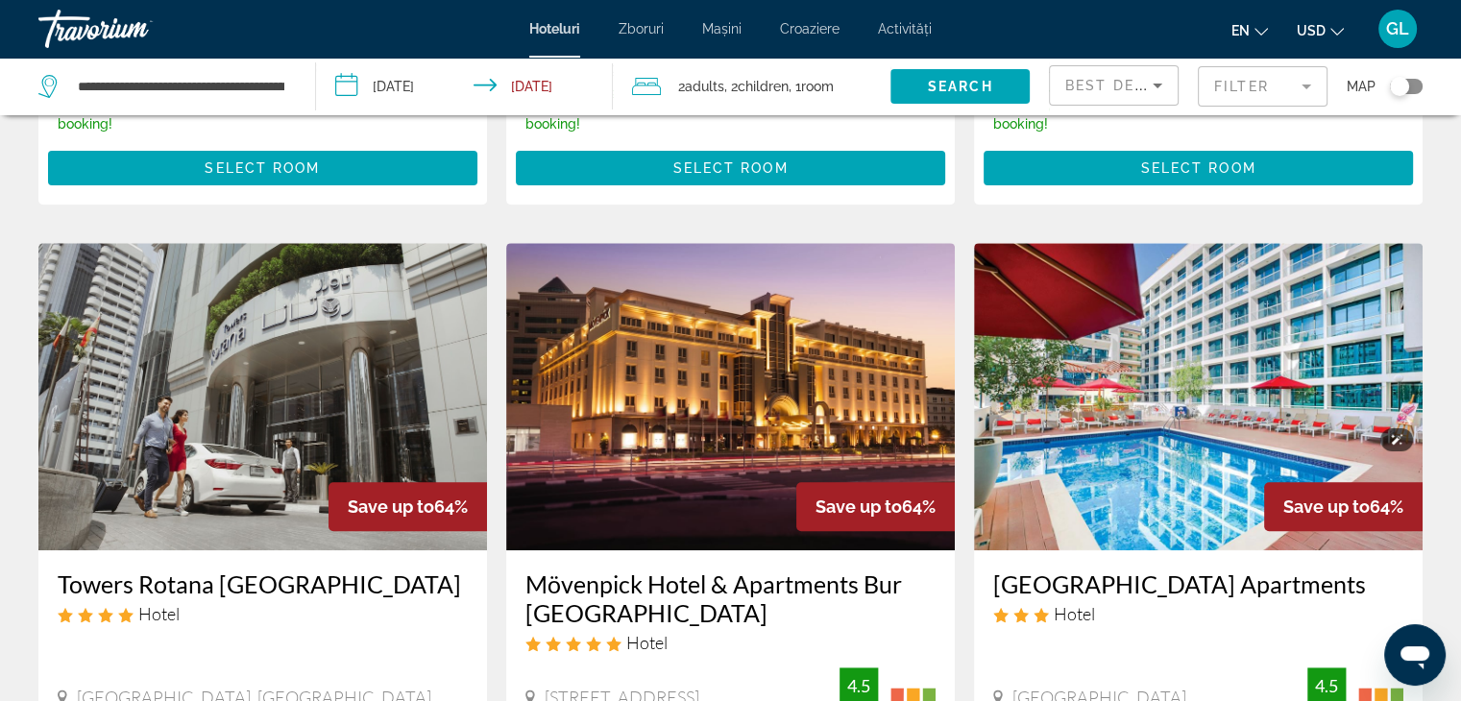
scroll to position [768, 0]
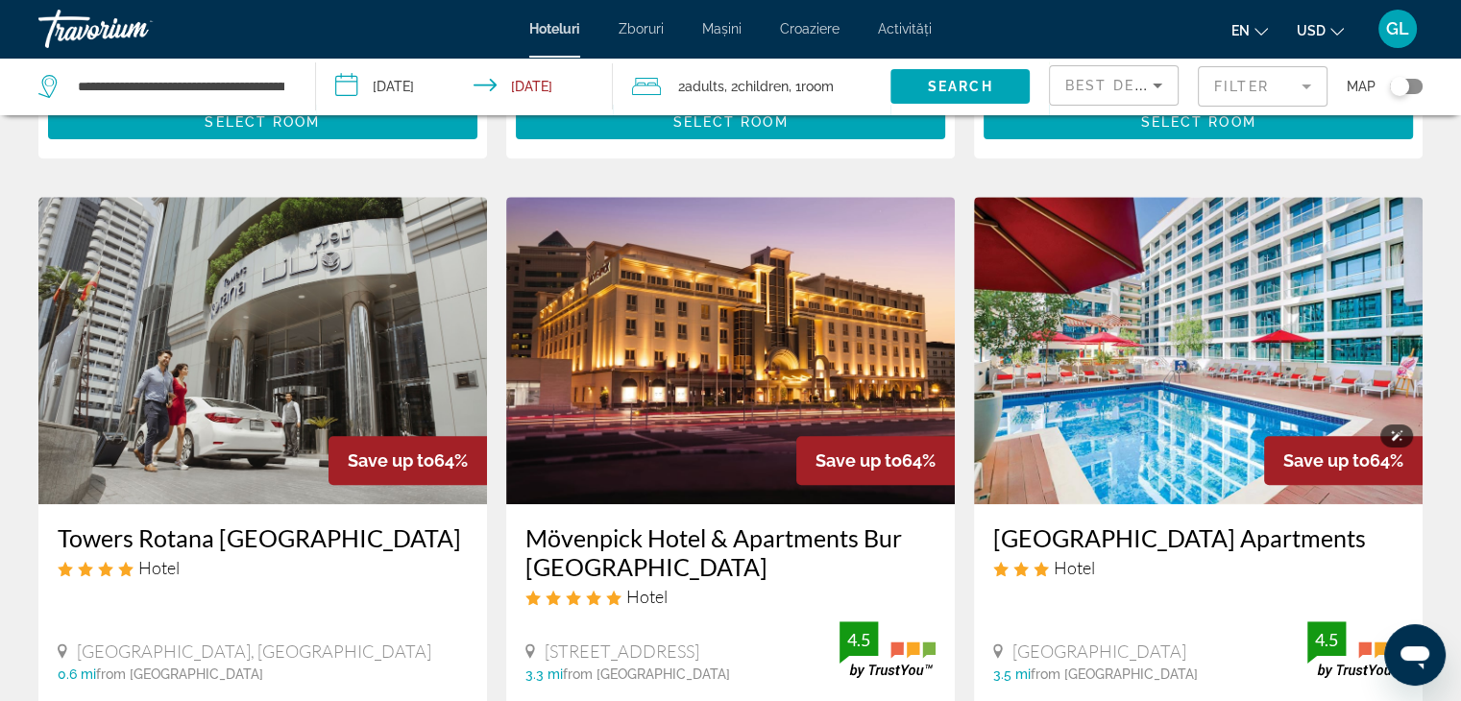
click at [1085, 341] on img "Conținut principal" at bounding box center [1198, 350] width 449 height 307
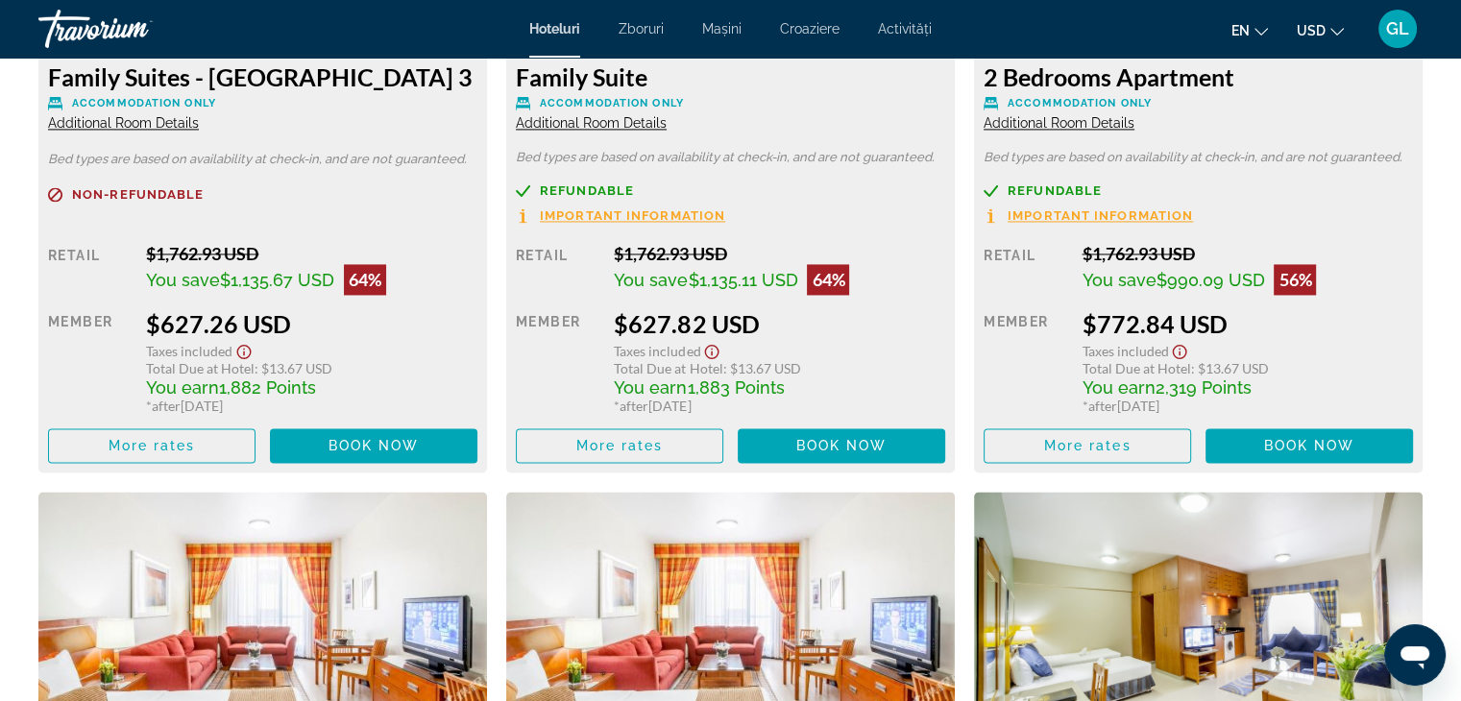
scroll to position [2883, 0]
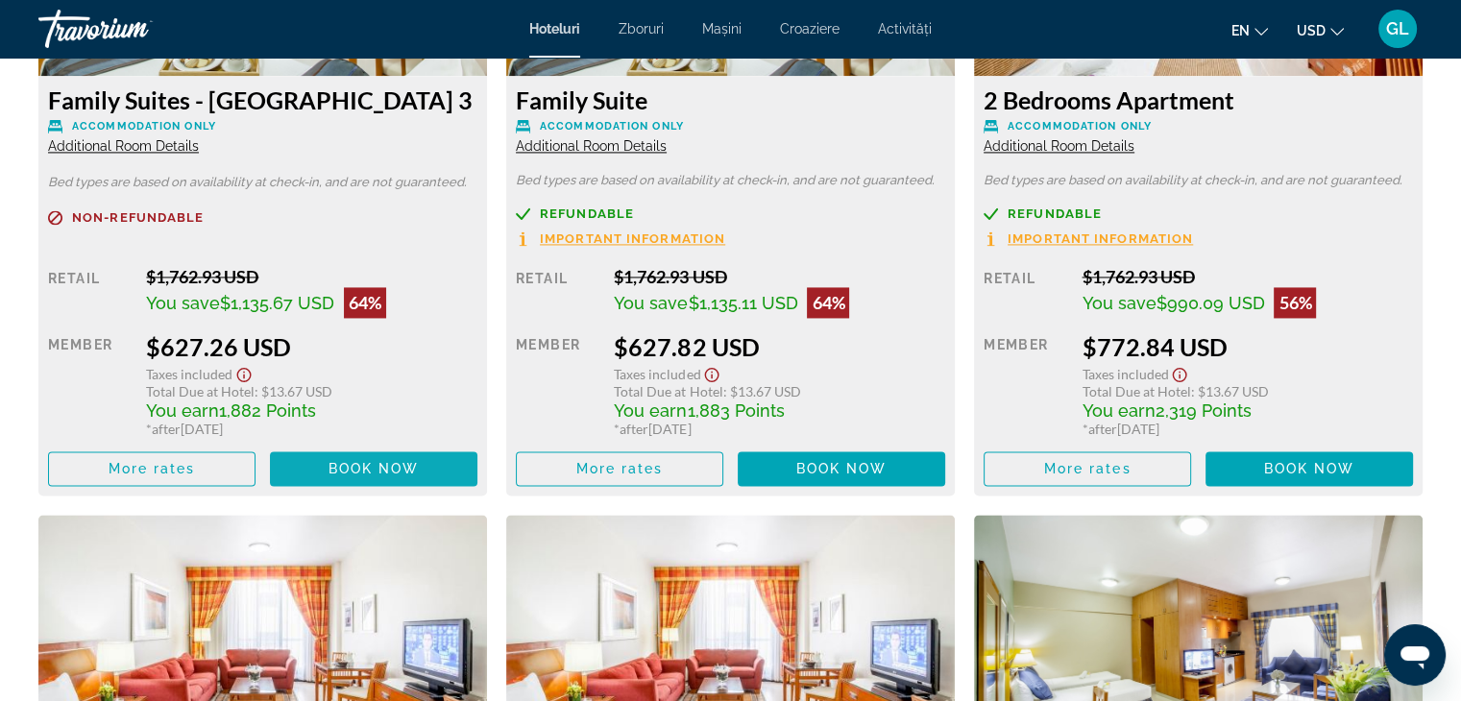
click at [361, 473] on span "Book now" at bounding box center [373, 468] width 91 height 15
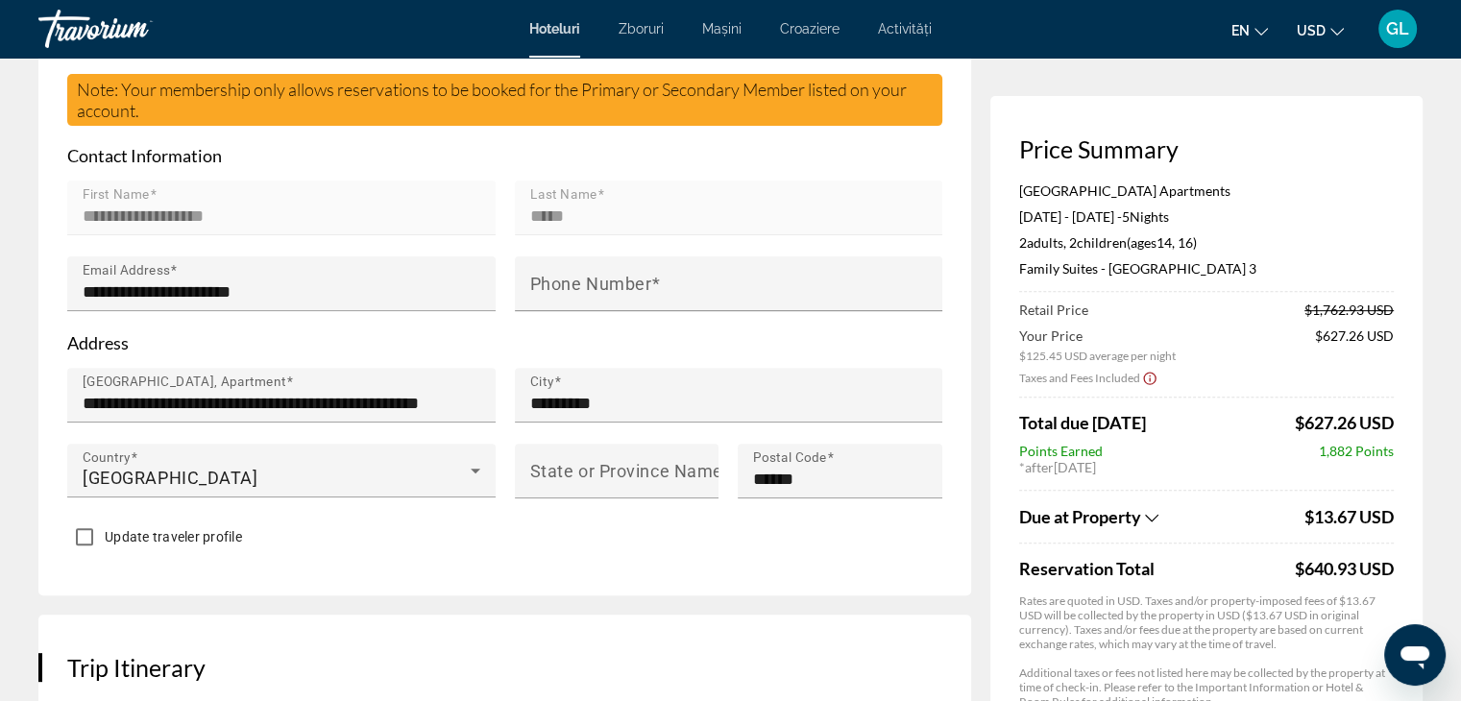
scroll to position [672, 0]
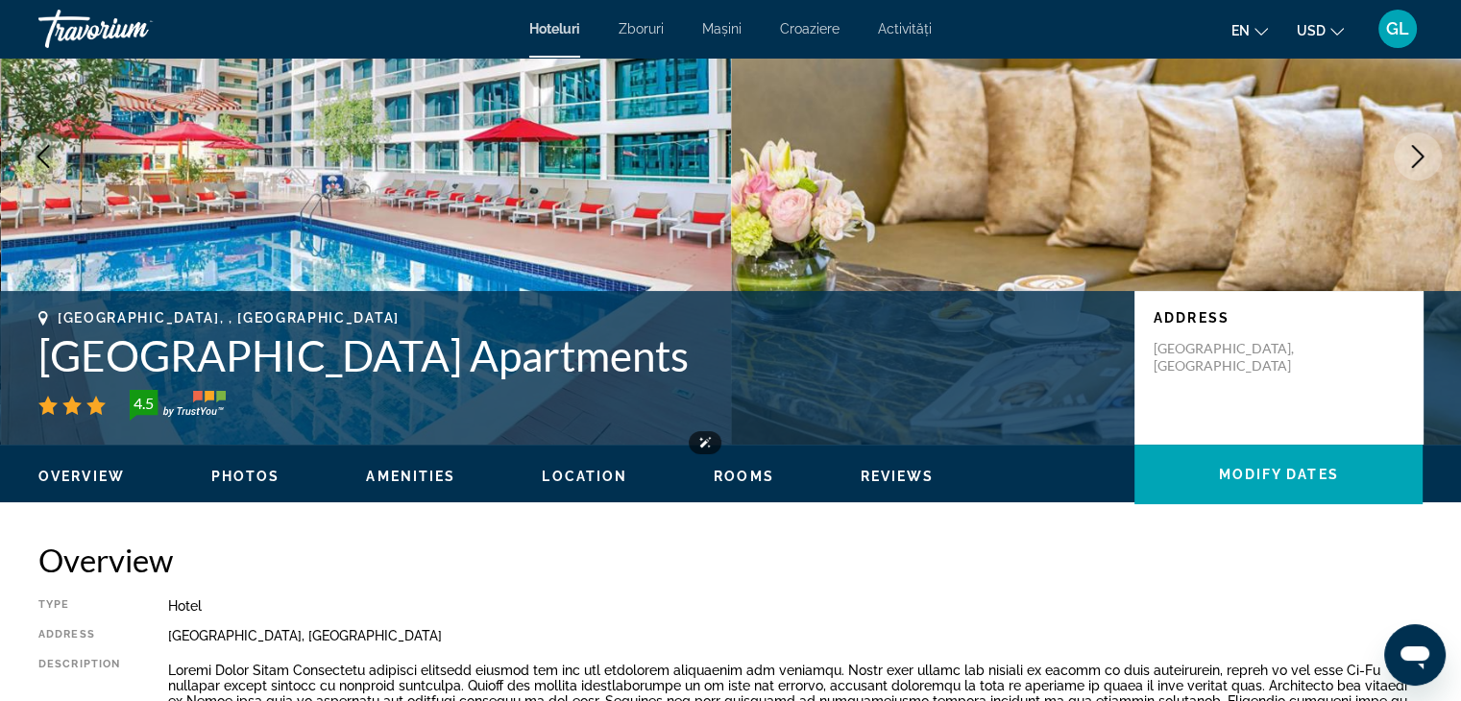
scroll to position [192, 0]
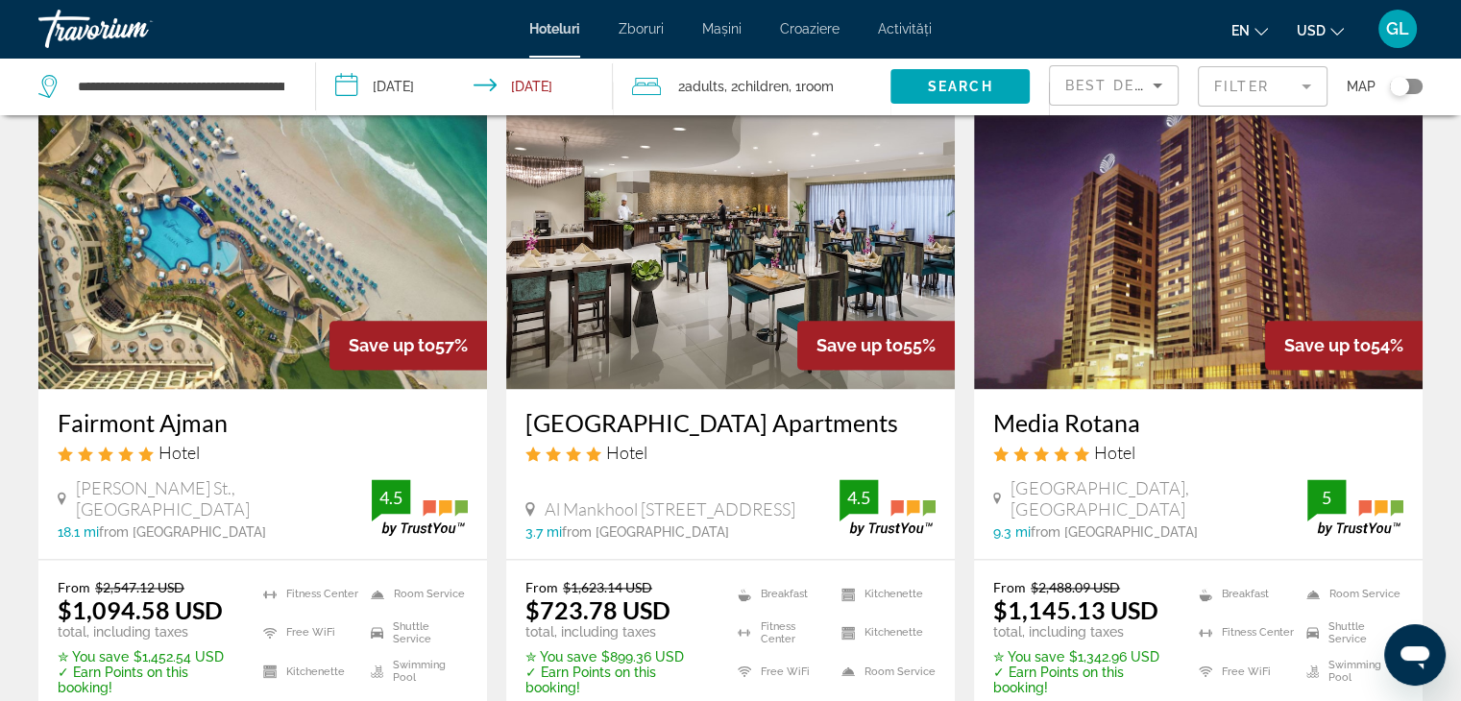
scroll to position [2593, 0]
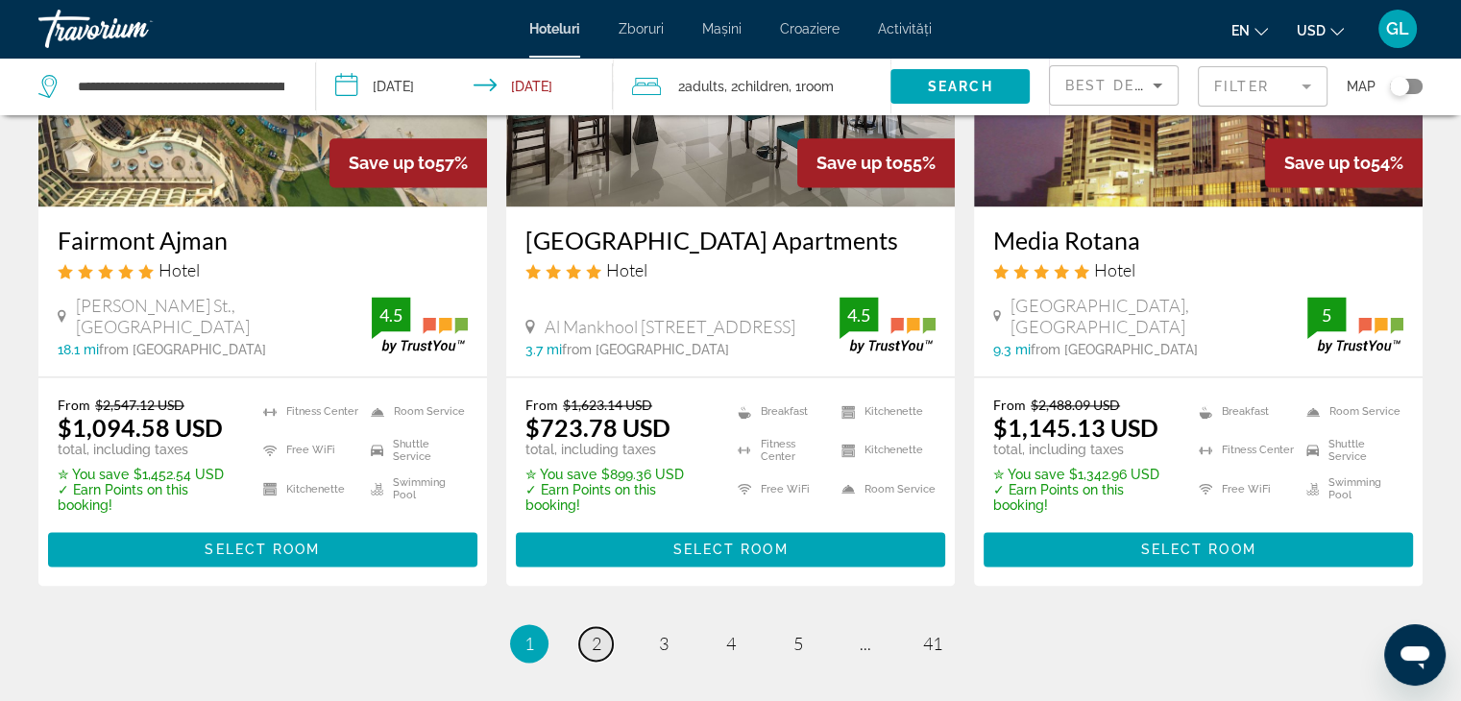
click at [600, 633] on span "2" at bounding box center [597, 643] width 10 height 21
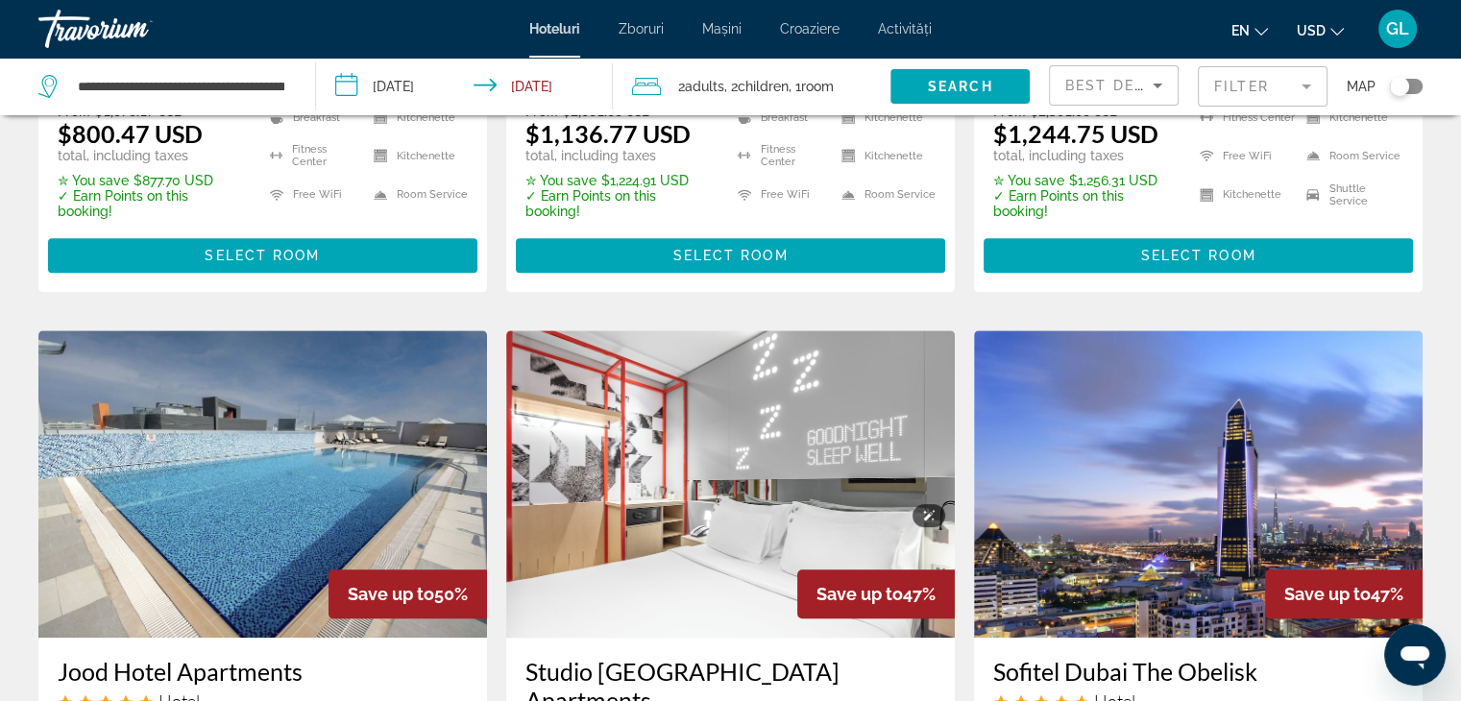
scroll to position [1441, 0]
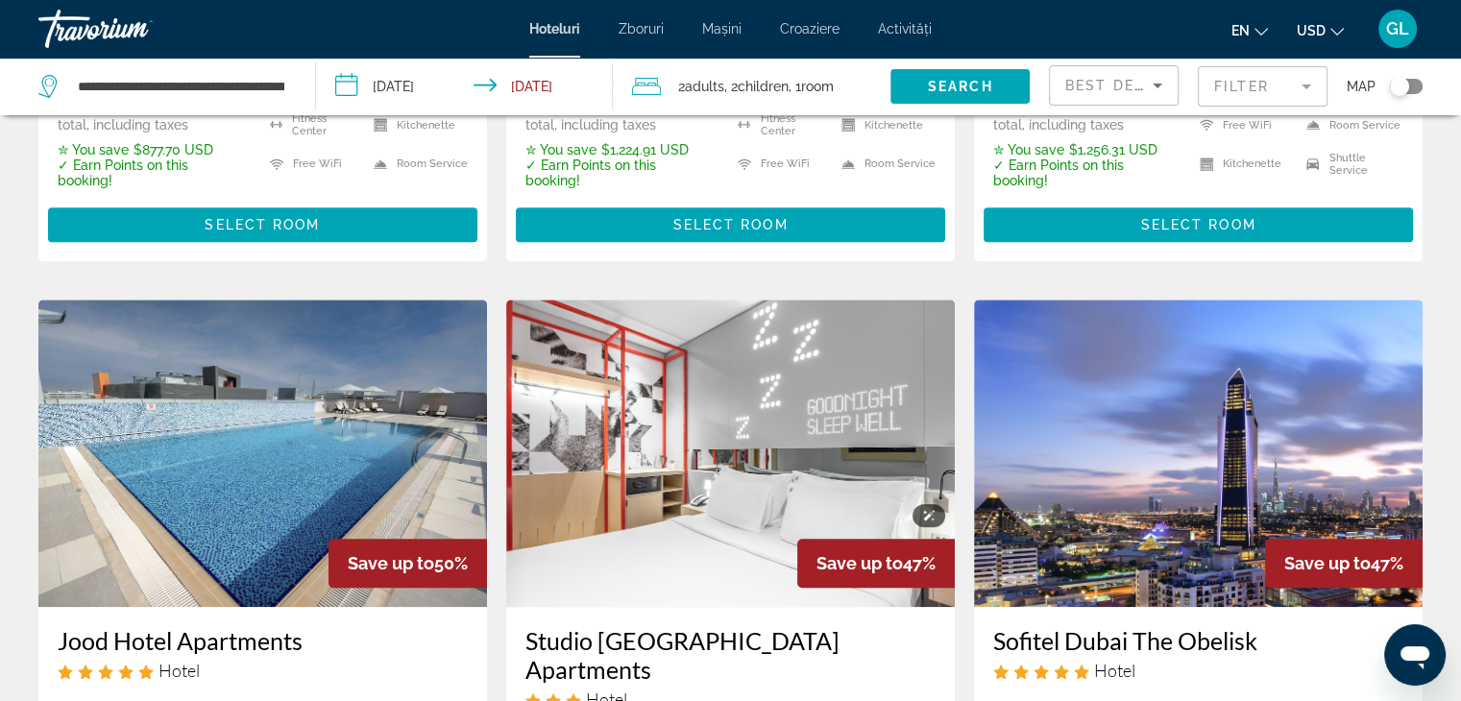
click at [633, 374] on img "Conținut principal" at bounding box center [730, 453] width 449 height 307
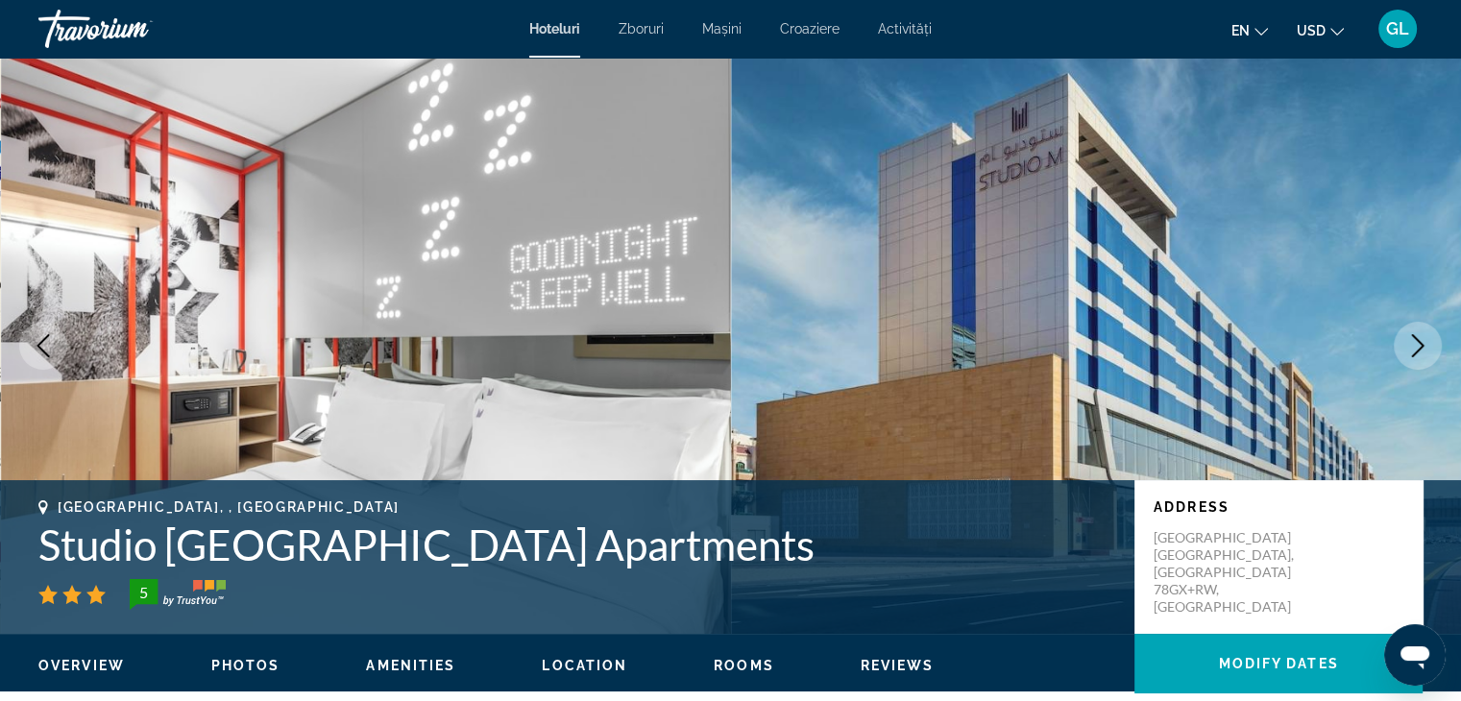
click at [1406, 343] on icon "Next image" at bounding box center [1417, 345] width 23 height 23
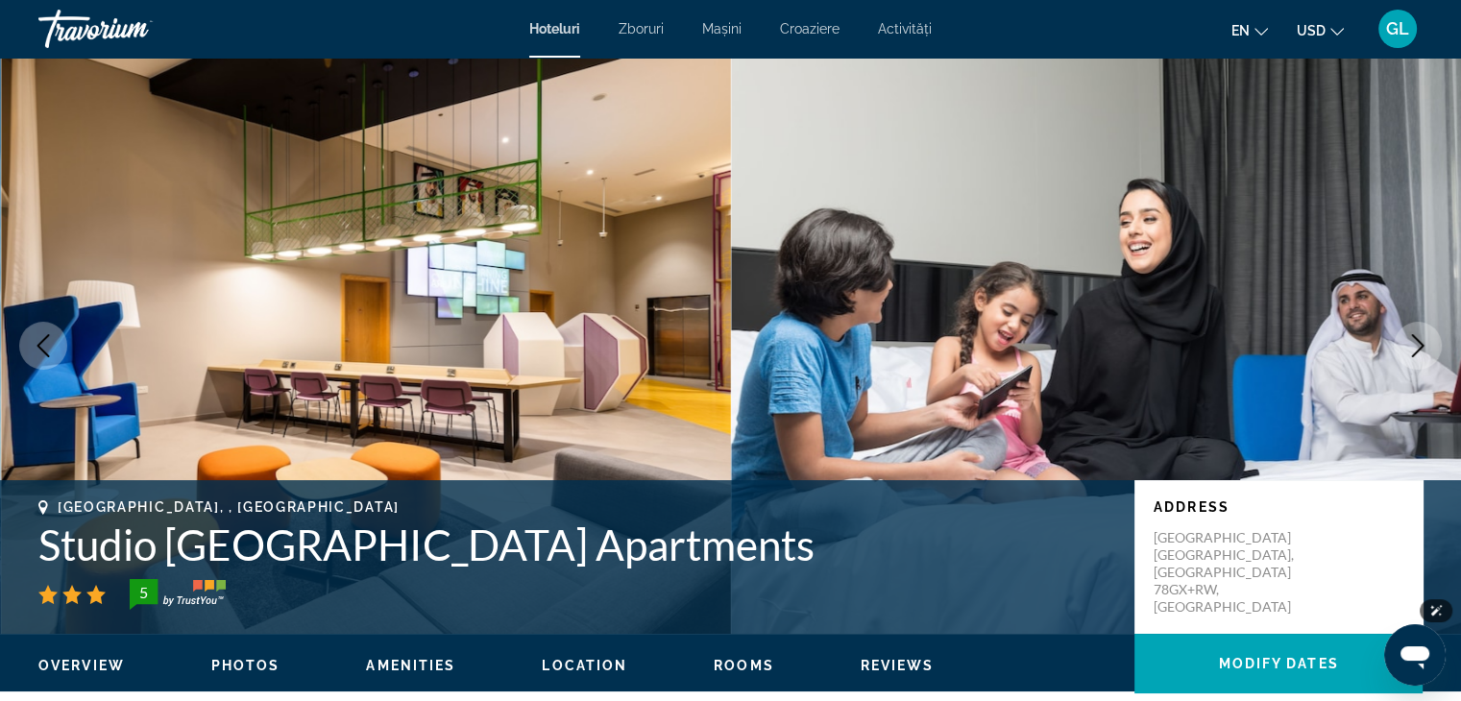
click at [1383, 348] on img "Conținut principal" at bounding box center [1096, 346] width 731 height 576
click at [1410, 354] on icon "Next image" at bounding box center [1417, 345] width 23 height 23
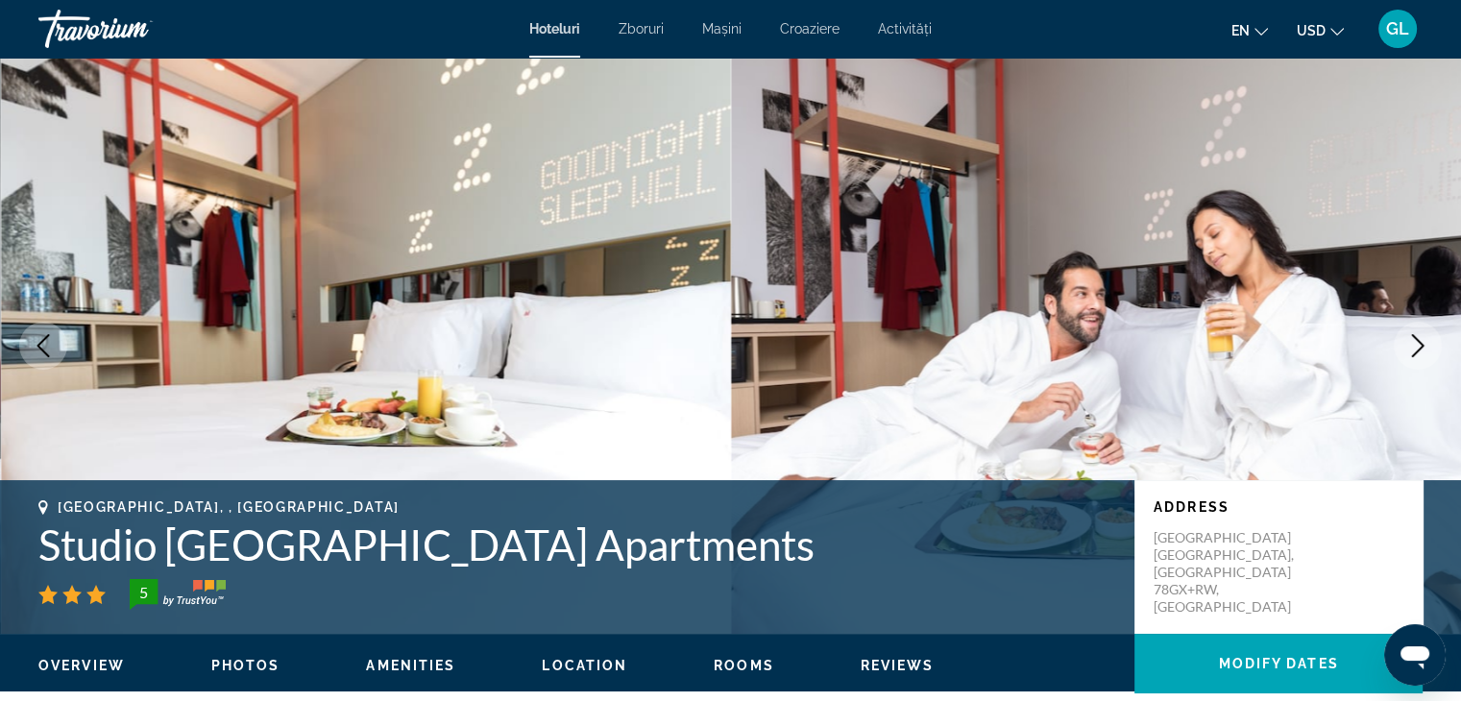
click at [1410, 353] on icon "Next image" at bounding box center [1417, 345] width 23 height 23
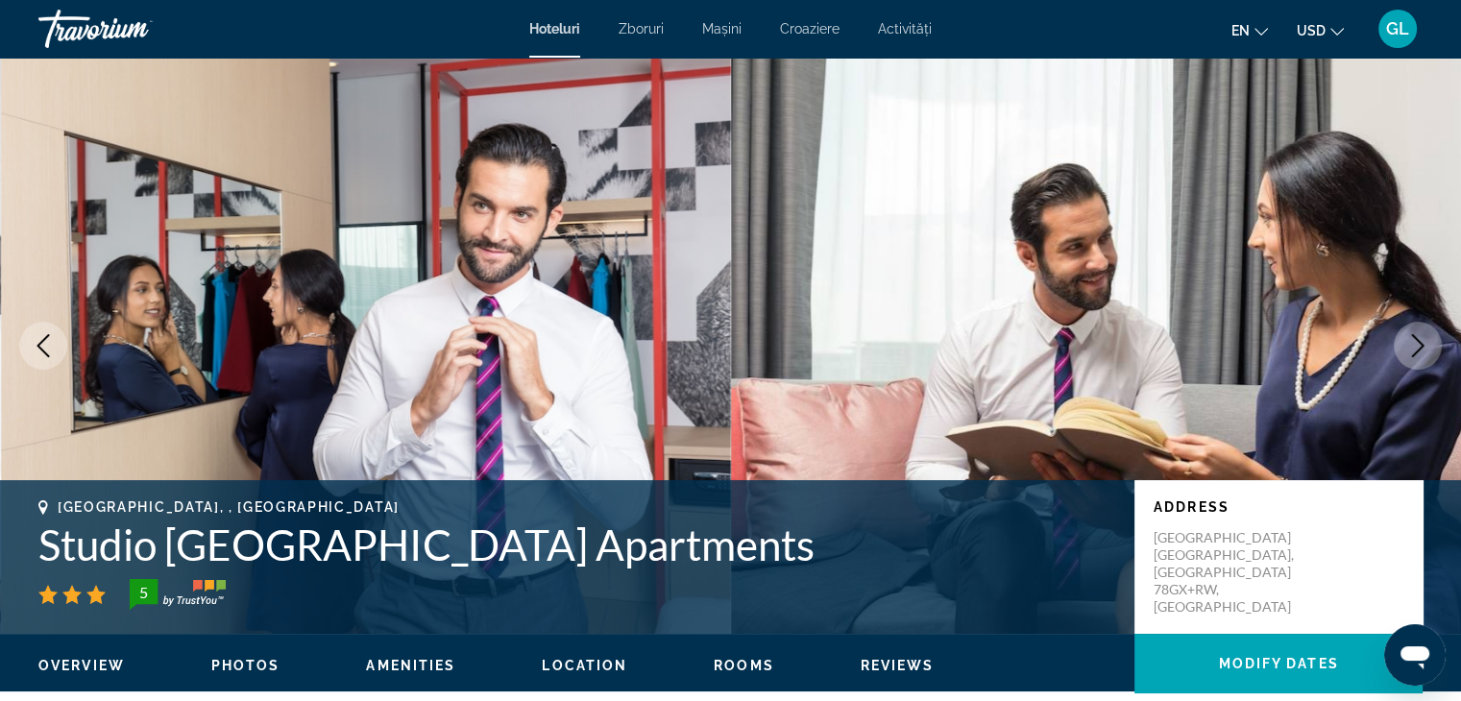
click at [1410, 353] on icon "Next image" at bounding box center [1417, 345] width 23 height 23
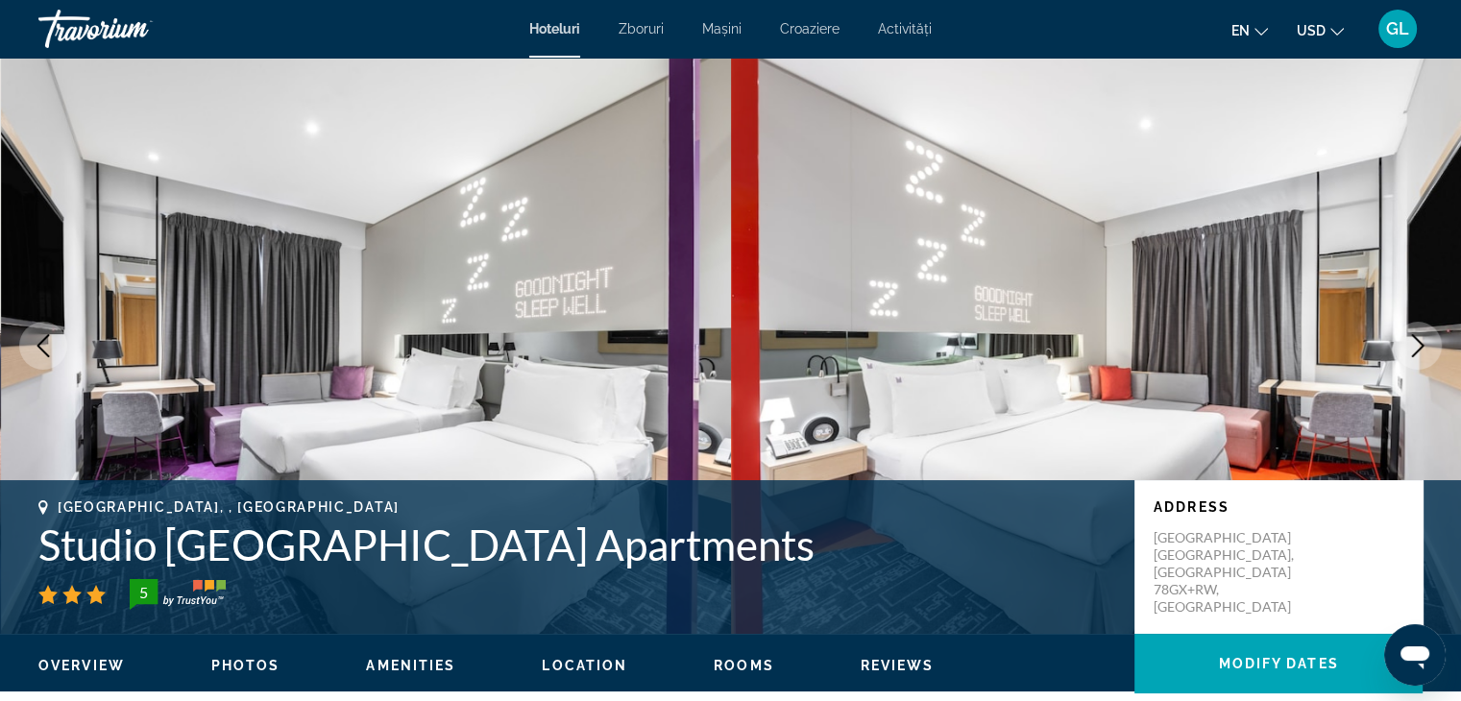
click at [1419, 349] on icon "Next image" at bounding box center [1418, 345] width 12 height 23
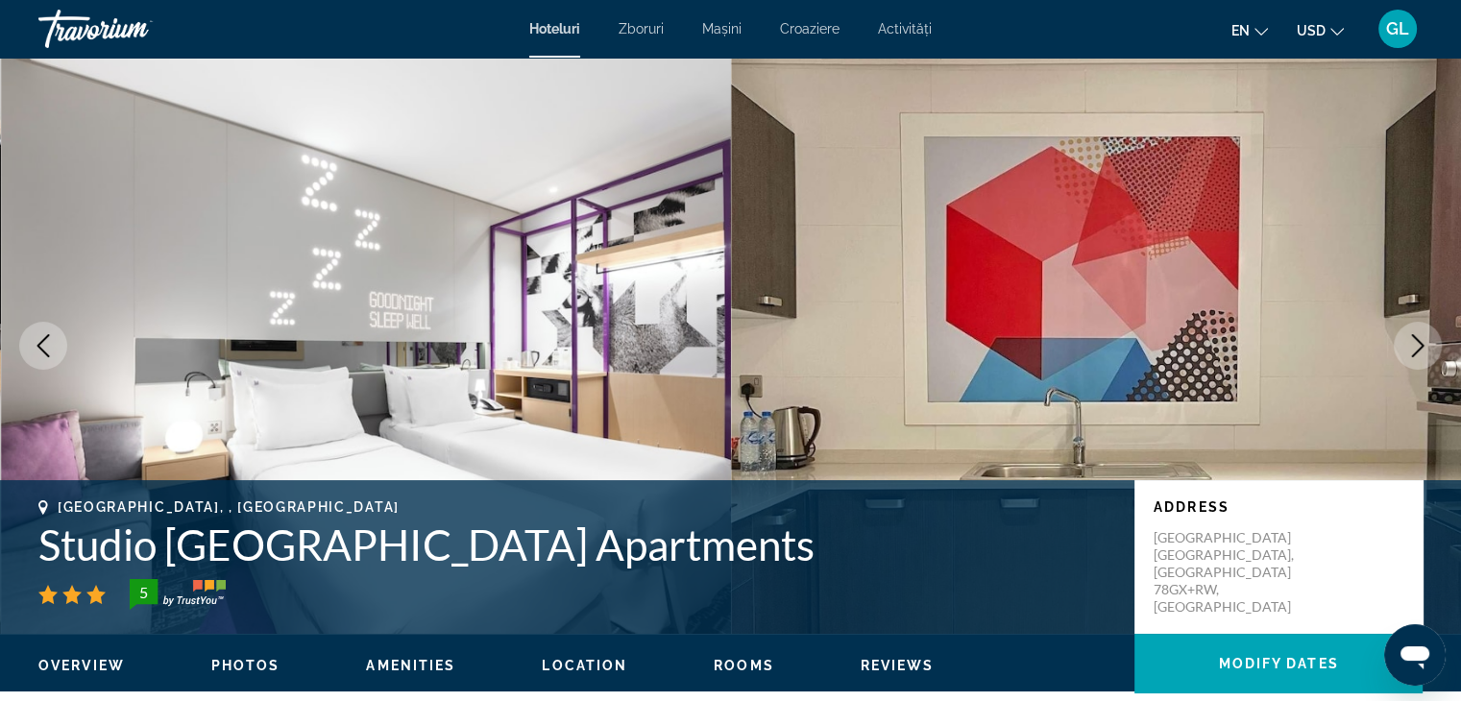
click at [1419, 348] on icon "Next image" at bounding box center [1418, 345] width 12 height 23
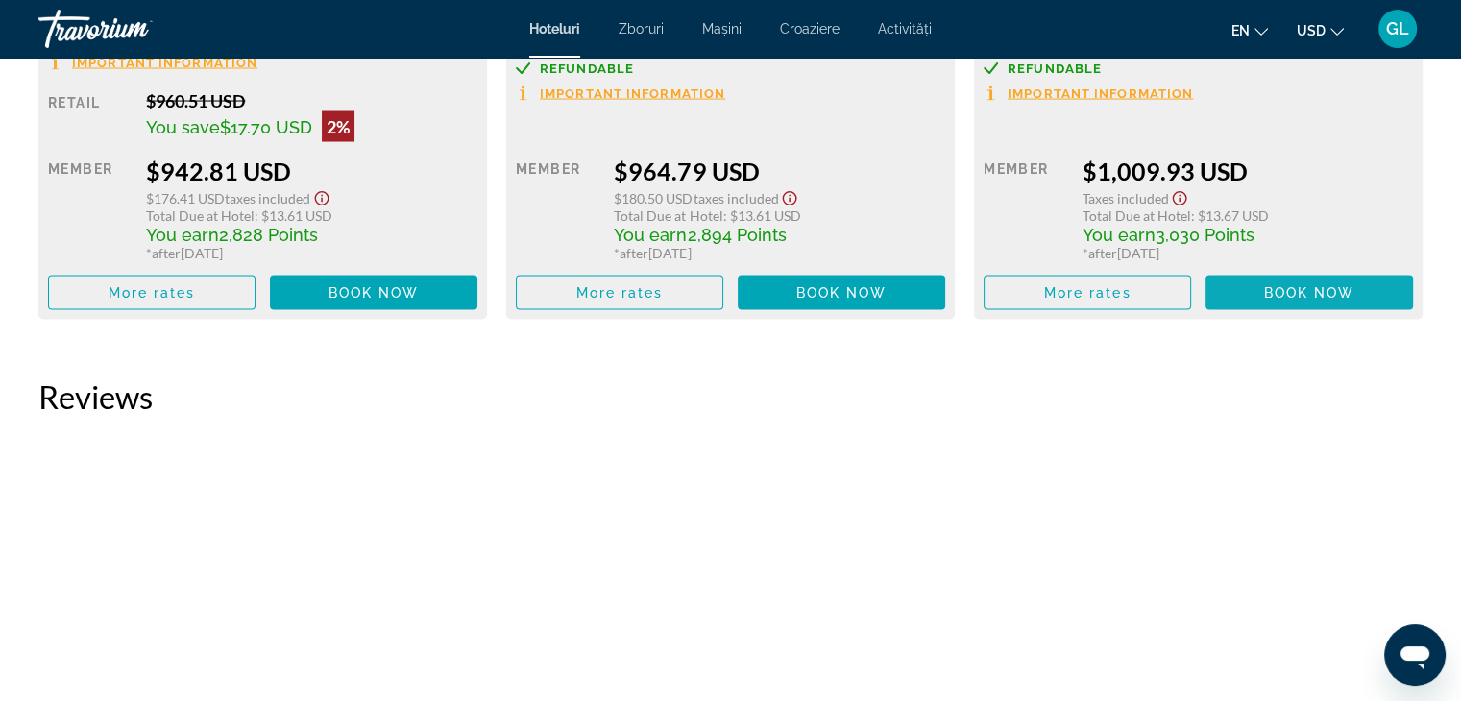
scroll to position [3745, 0]
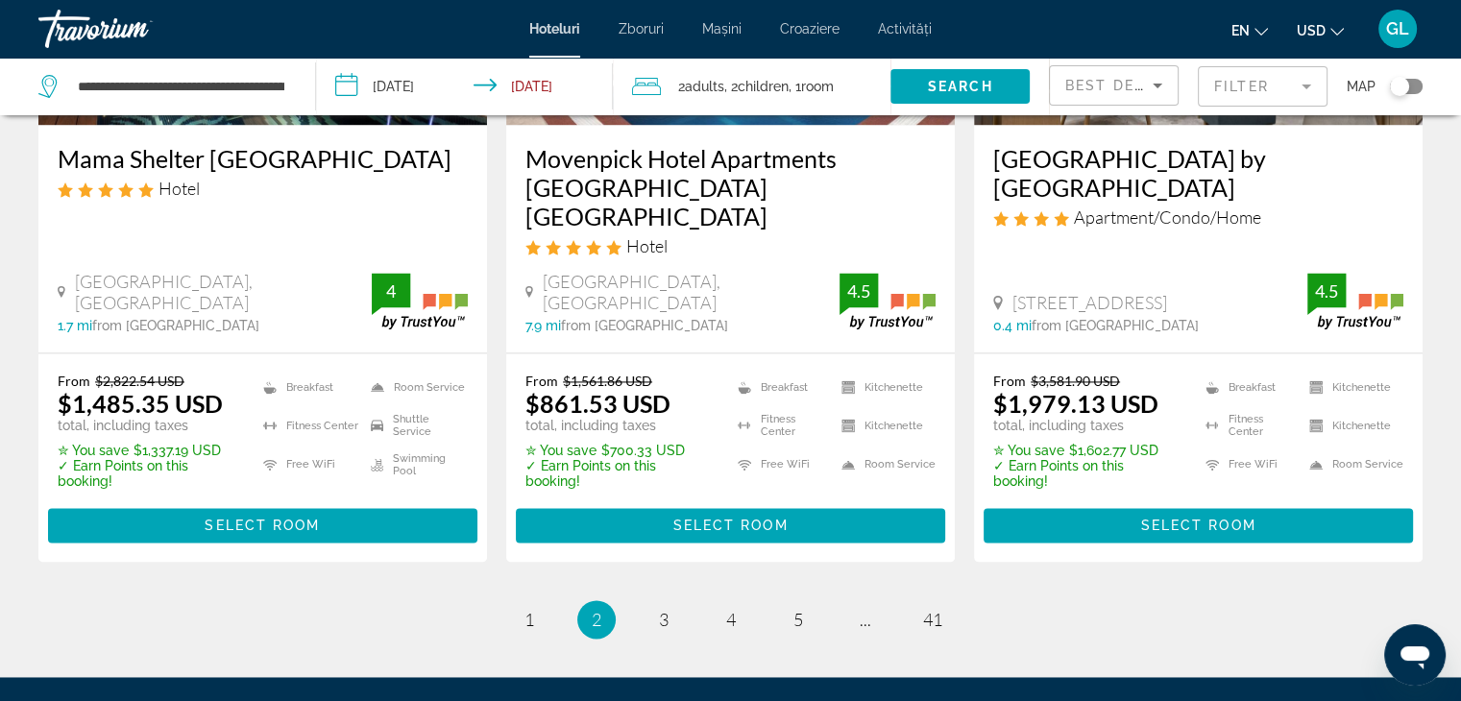
scroll to position [2760, 0]
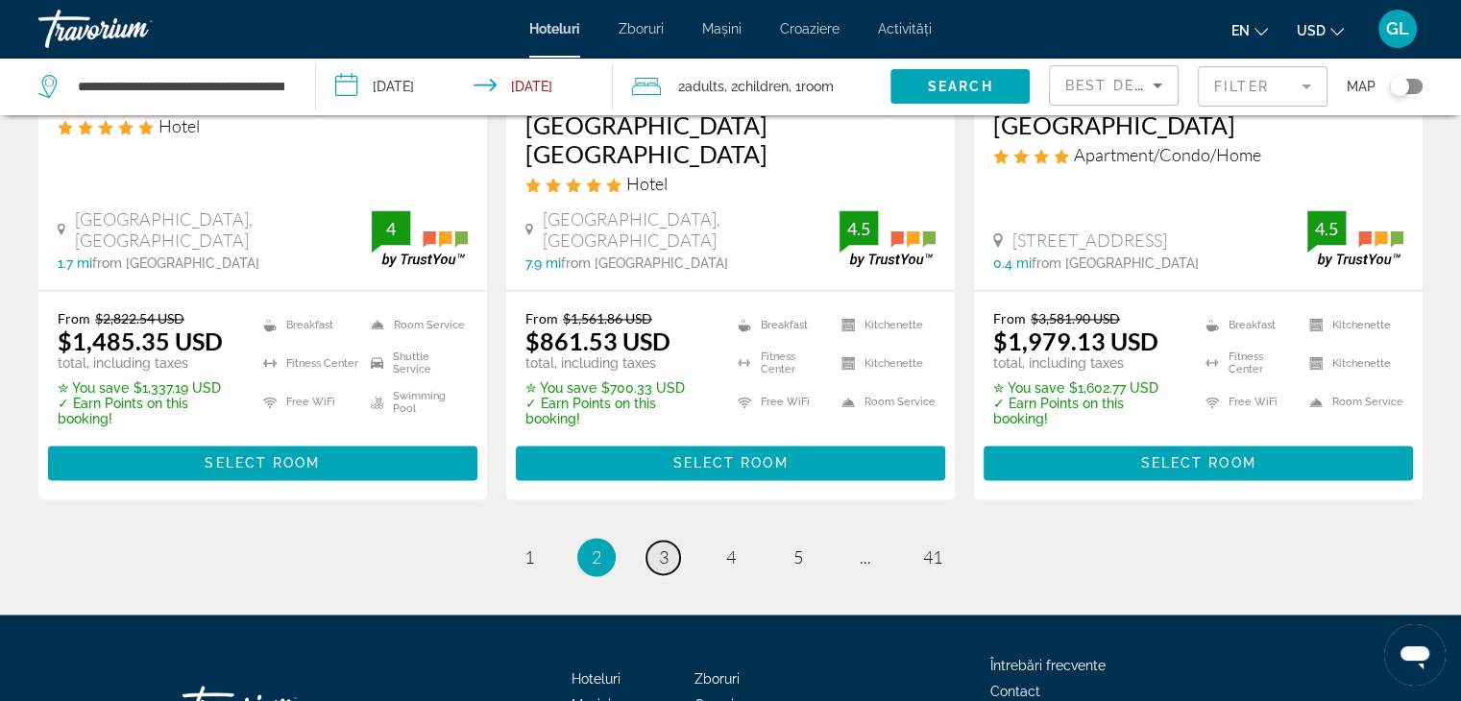
click at [669, 541] on link "page 3" at bounding box center [663, 558] width 34 height 34
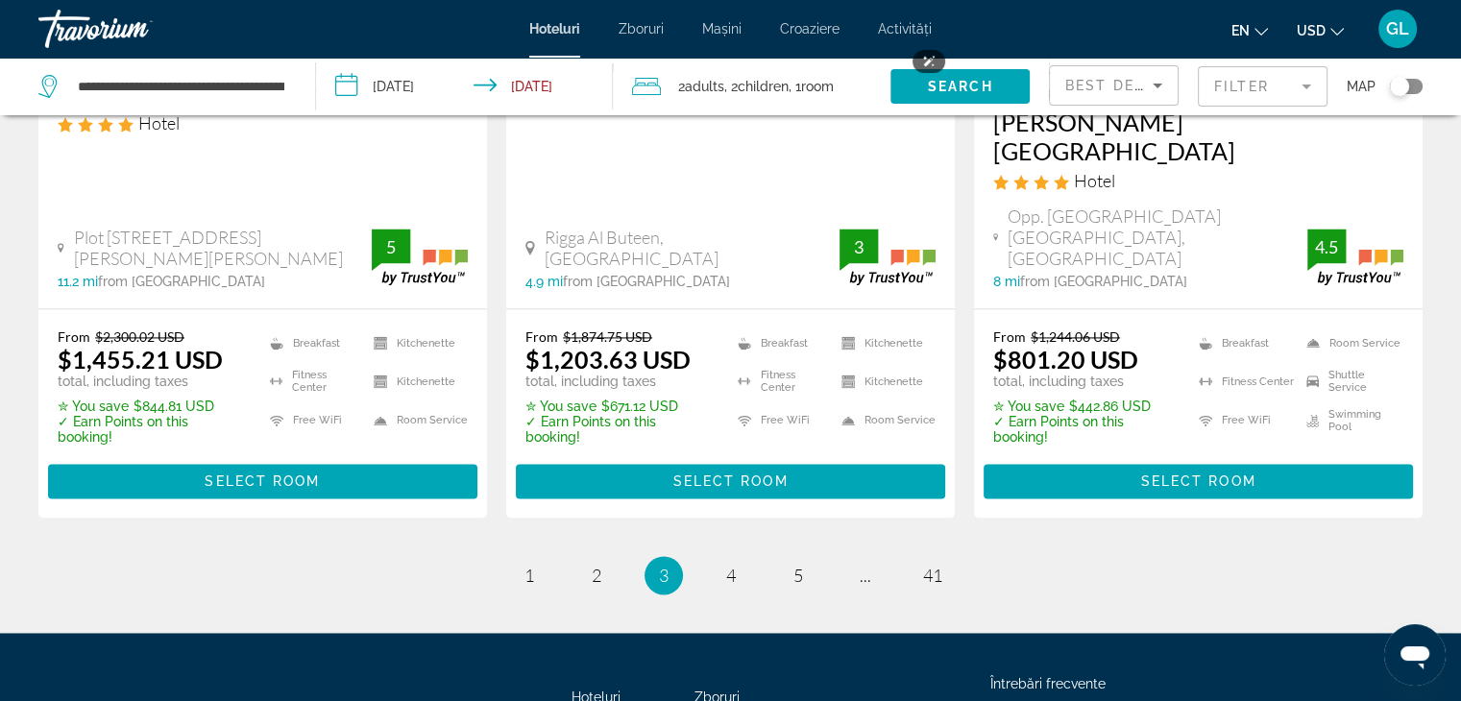
scroll to position [2749, 0]
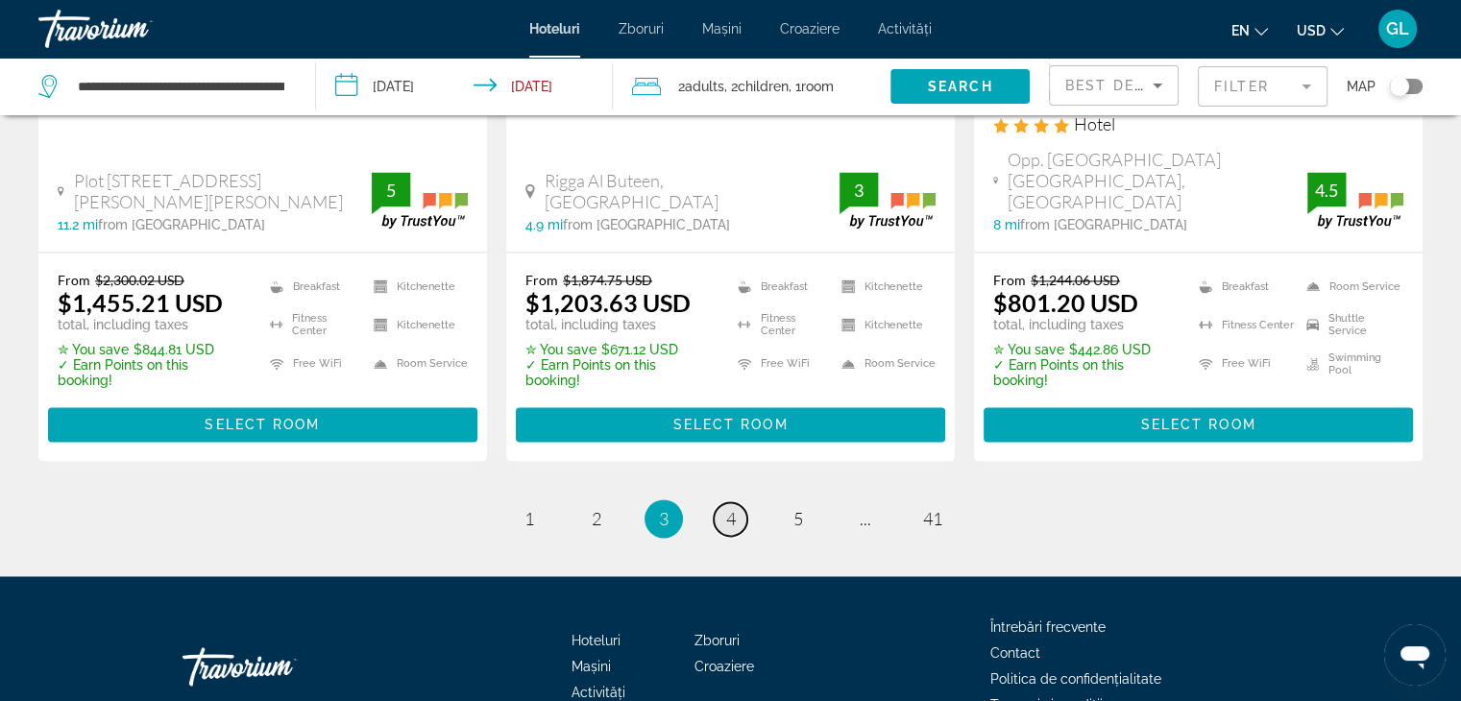
click at [722, 502] on link "page 4" at bounding box center [731, 519] width 34 height 34
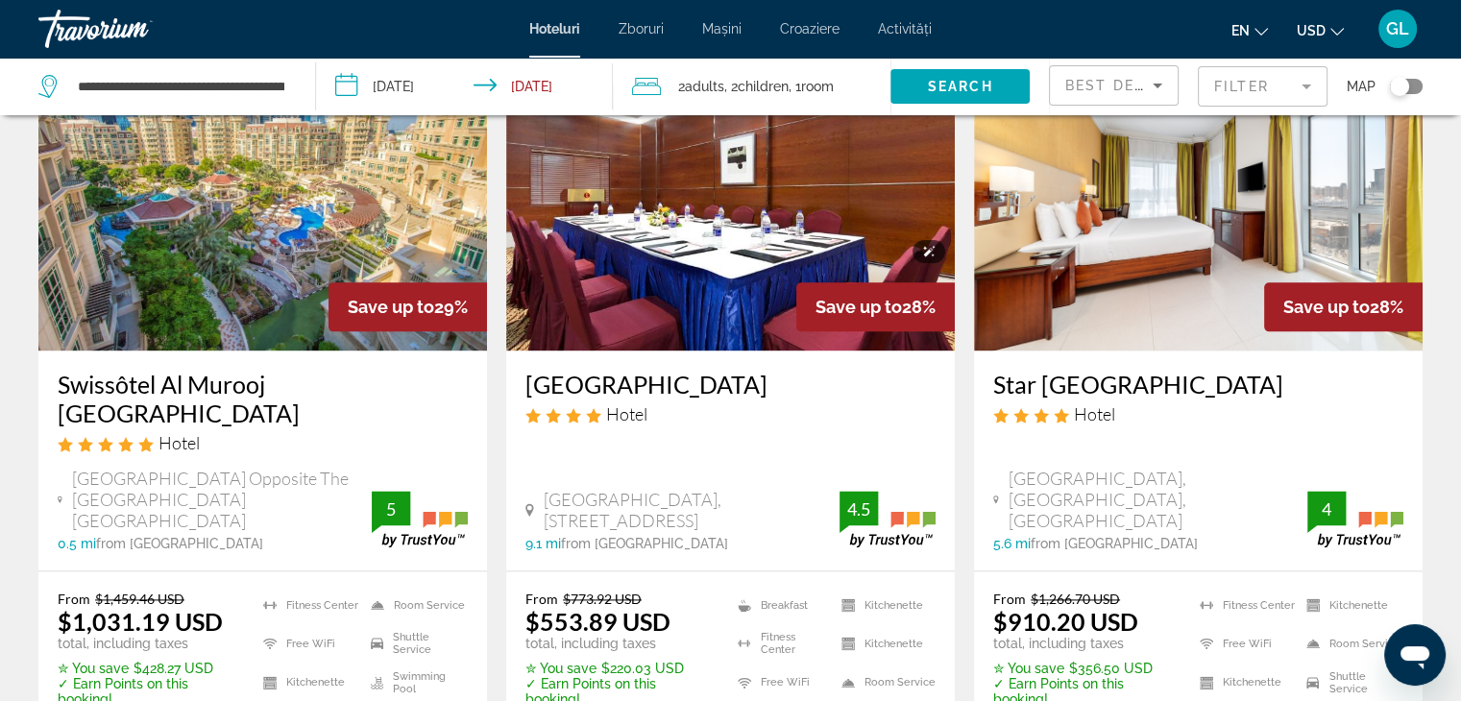
scroll to position [2762, 0]
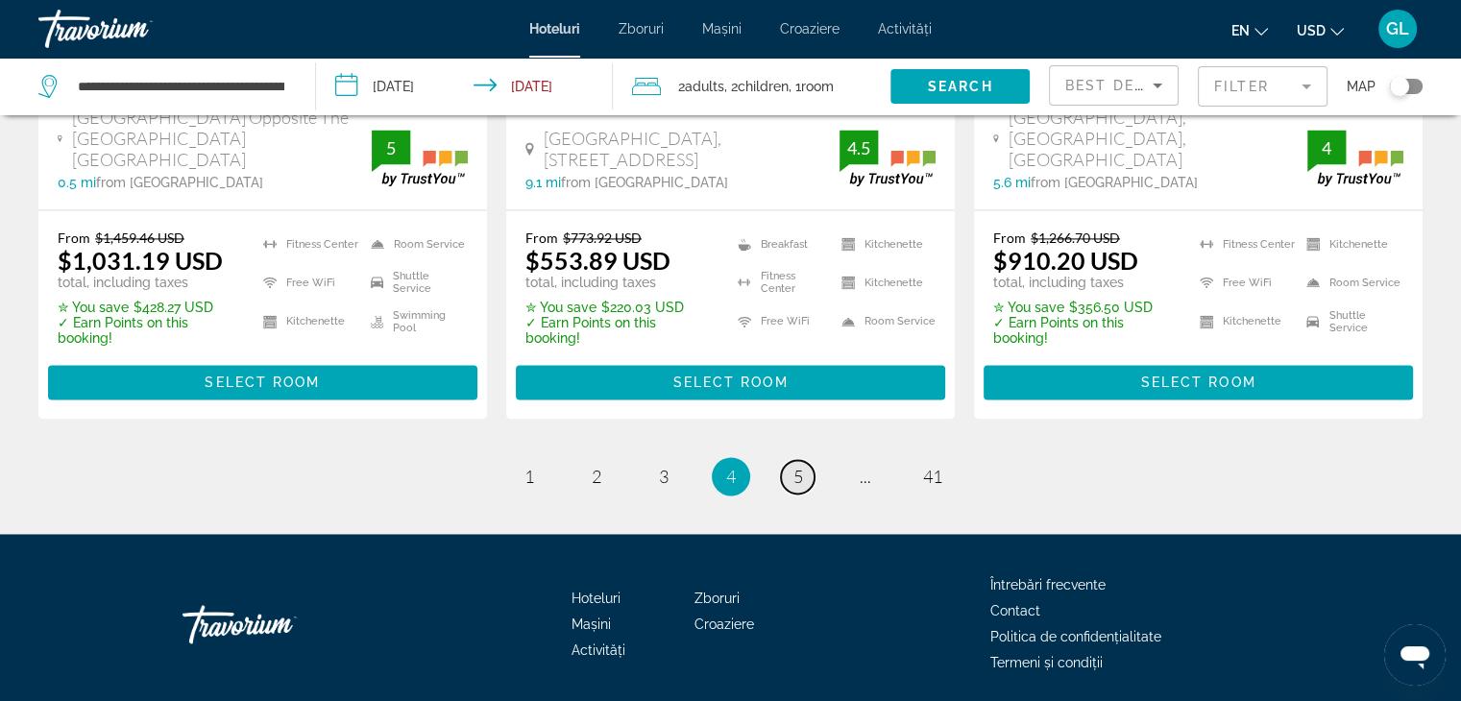
click at [791, 460] on link "page 5" at bounding box center [798, 477] width 34 height 34
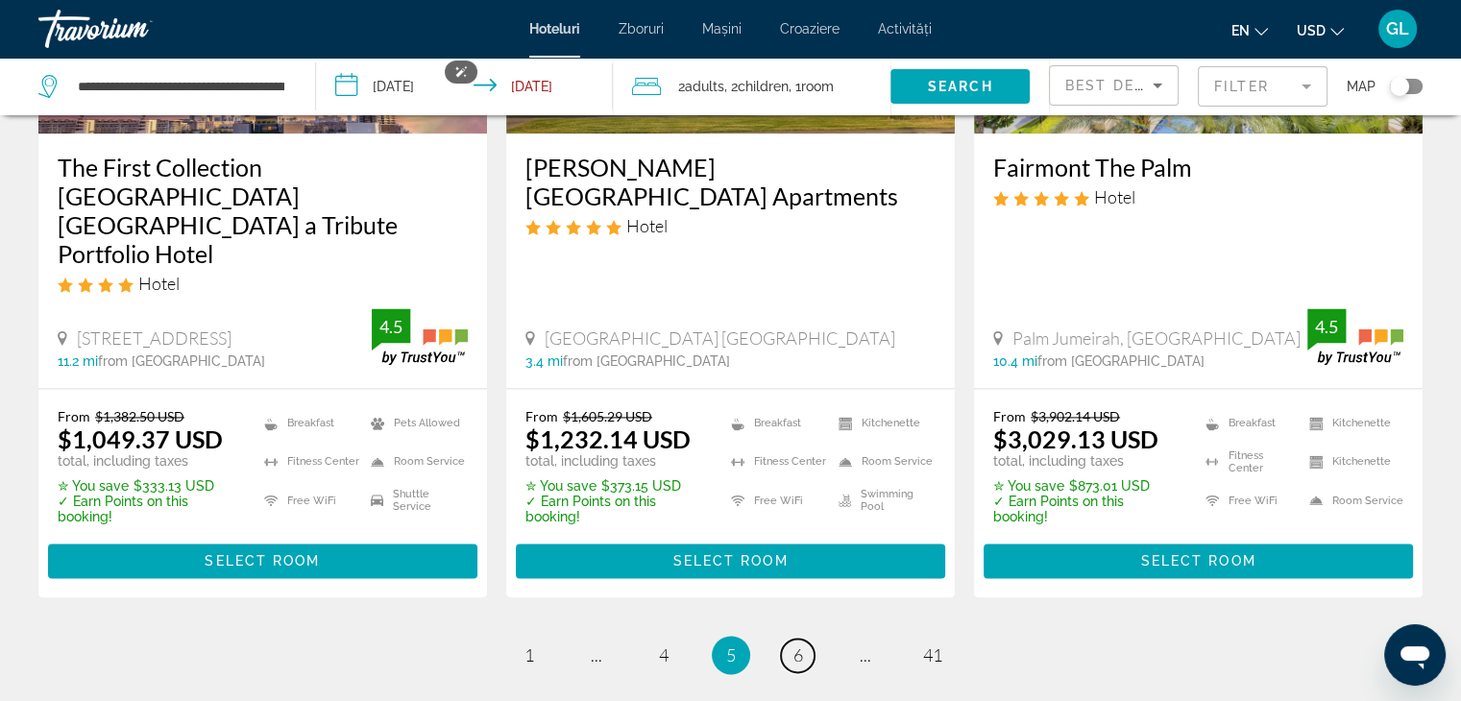
scroll to position [2593, 0]
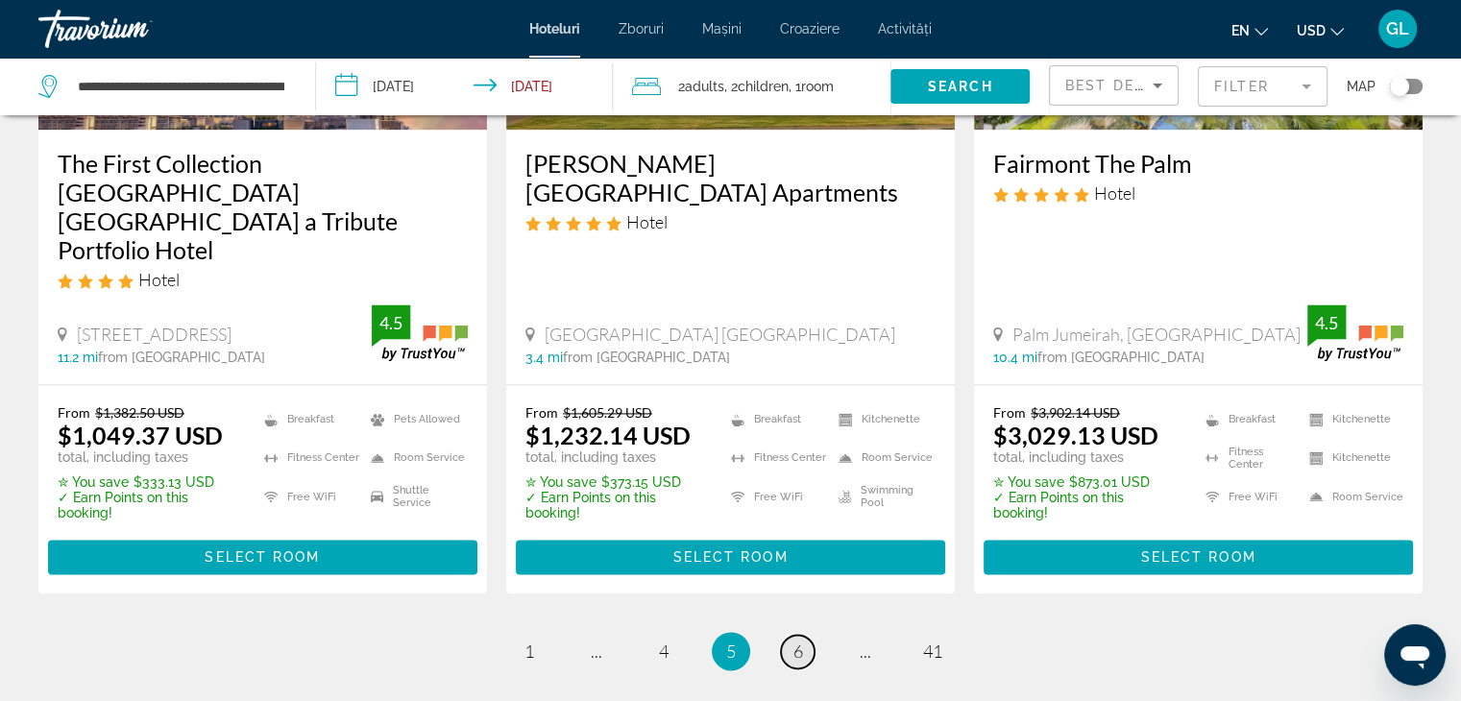
click at [811, 635] on link "page 6" at bounding box center [798, 652] width 34 height 34
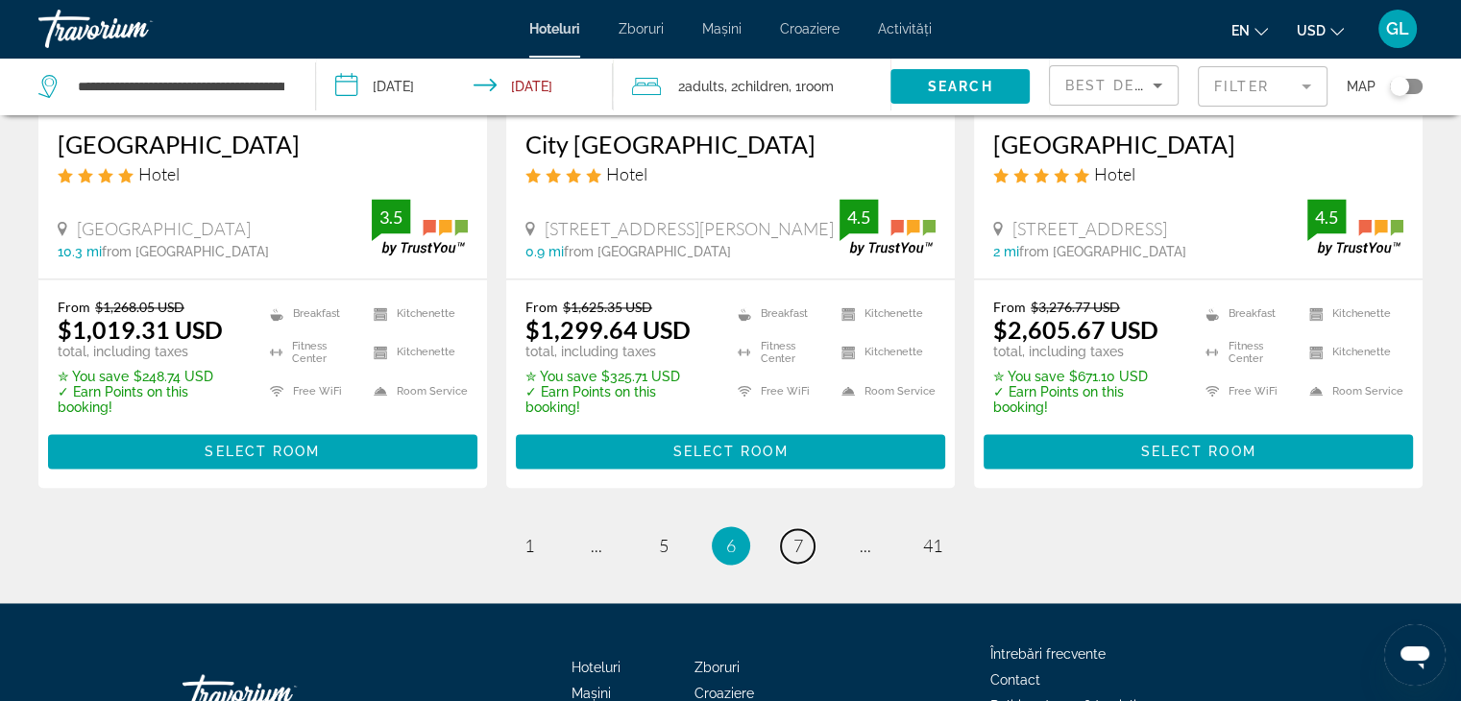
scroll to position [2674, 0]
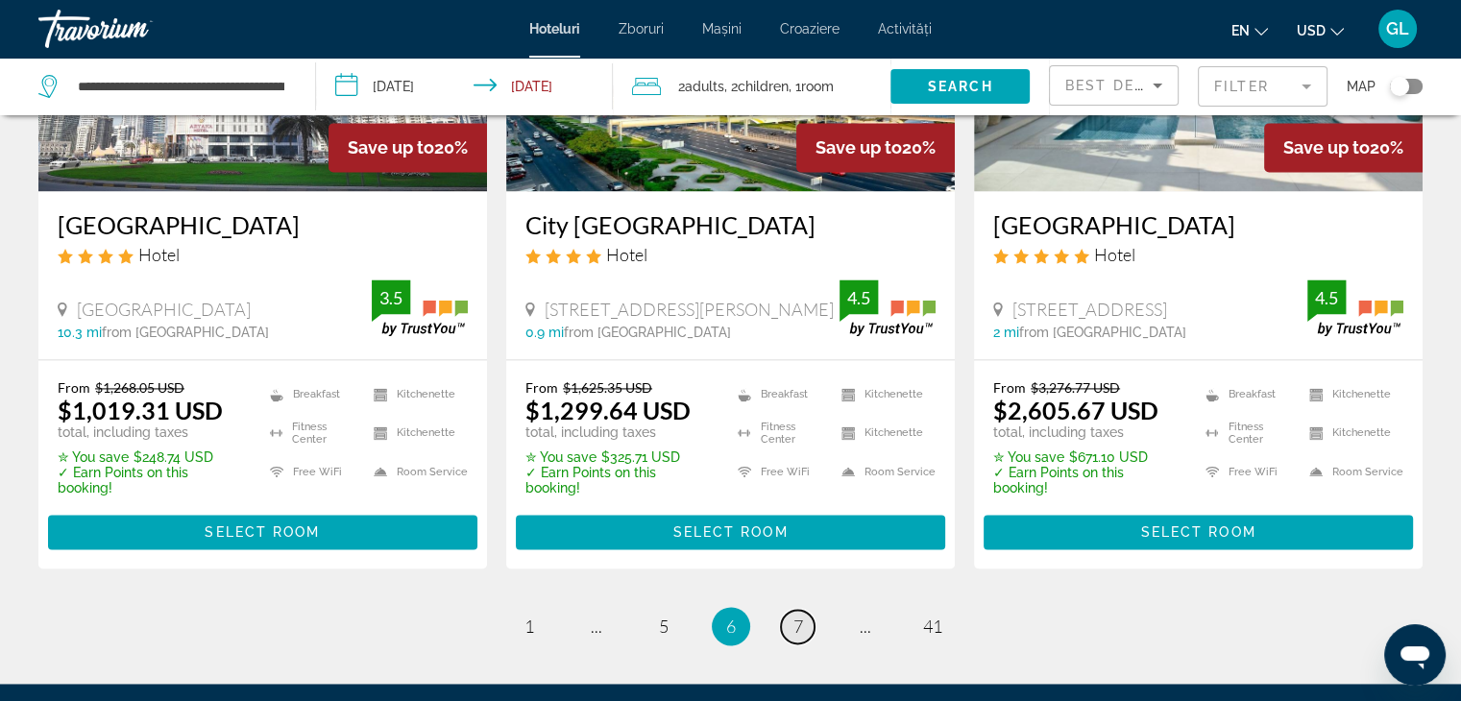
click at [807, 610] on link "page 7" at bounding box center [798, 627] width 34 height 34
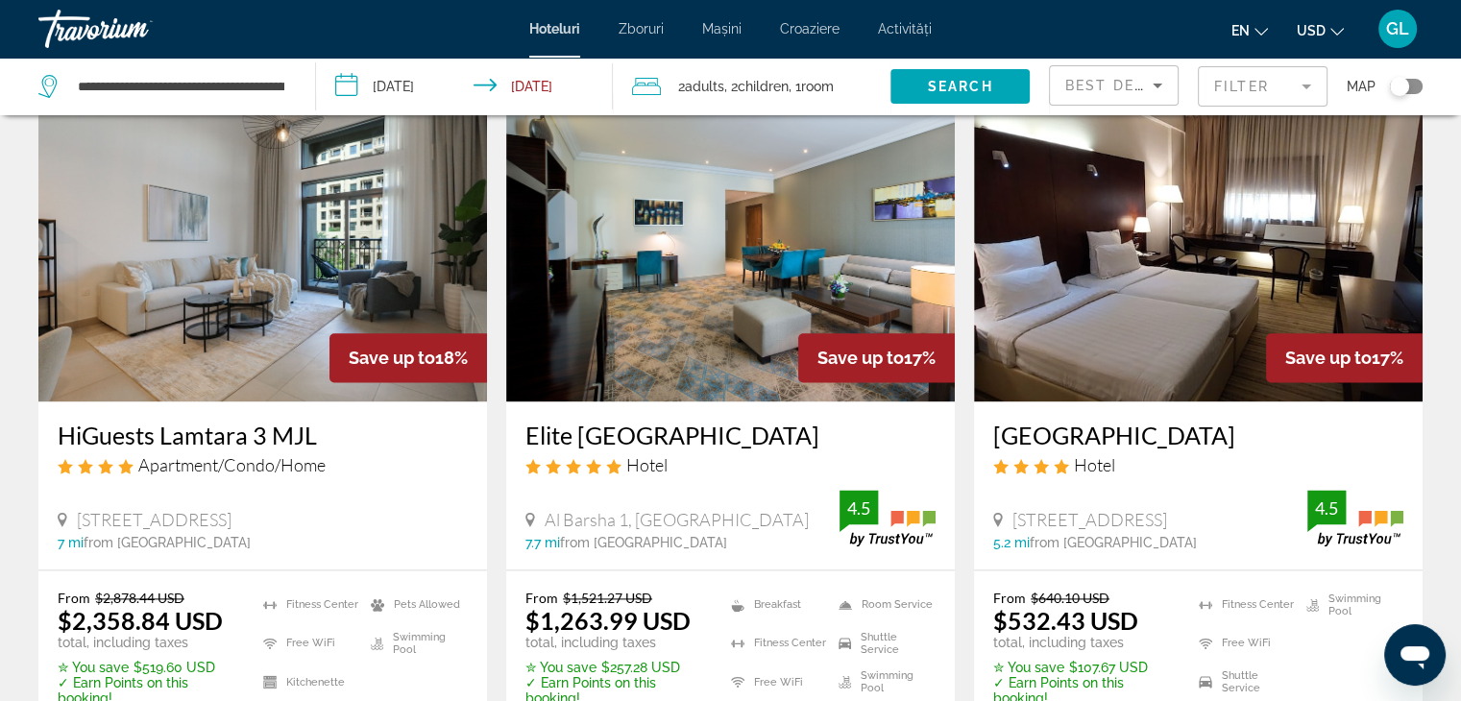
scroll to position [2401, 0]
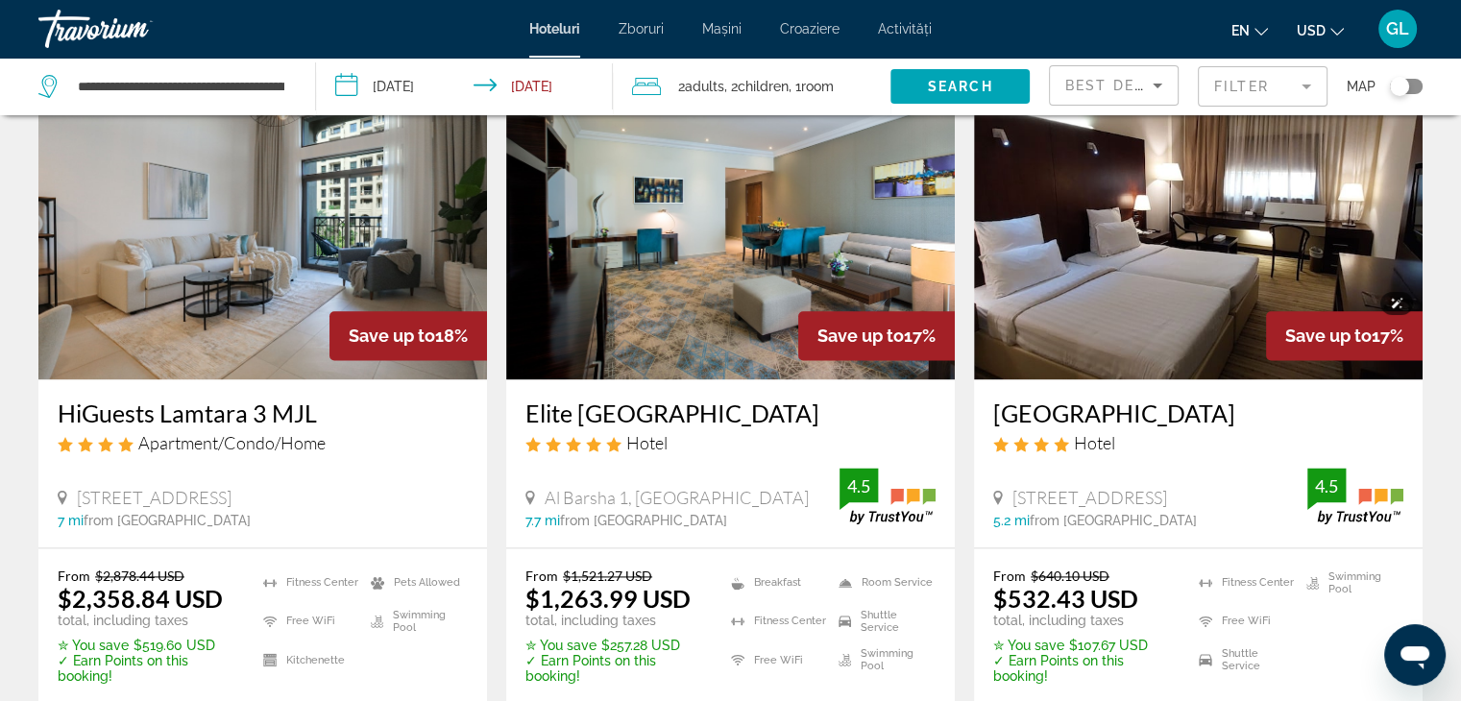
click at [1056, 262] on img "Conținut principal" at bounding box center [1198, 225] width 449 height 307
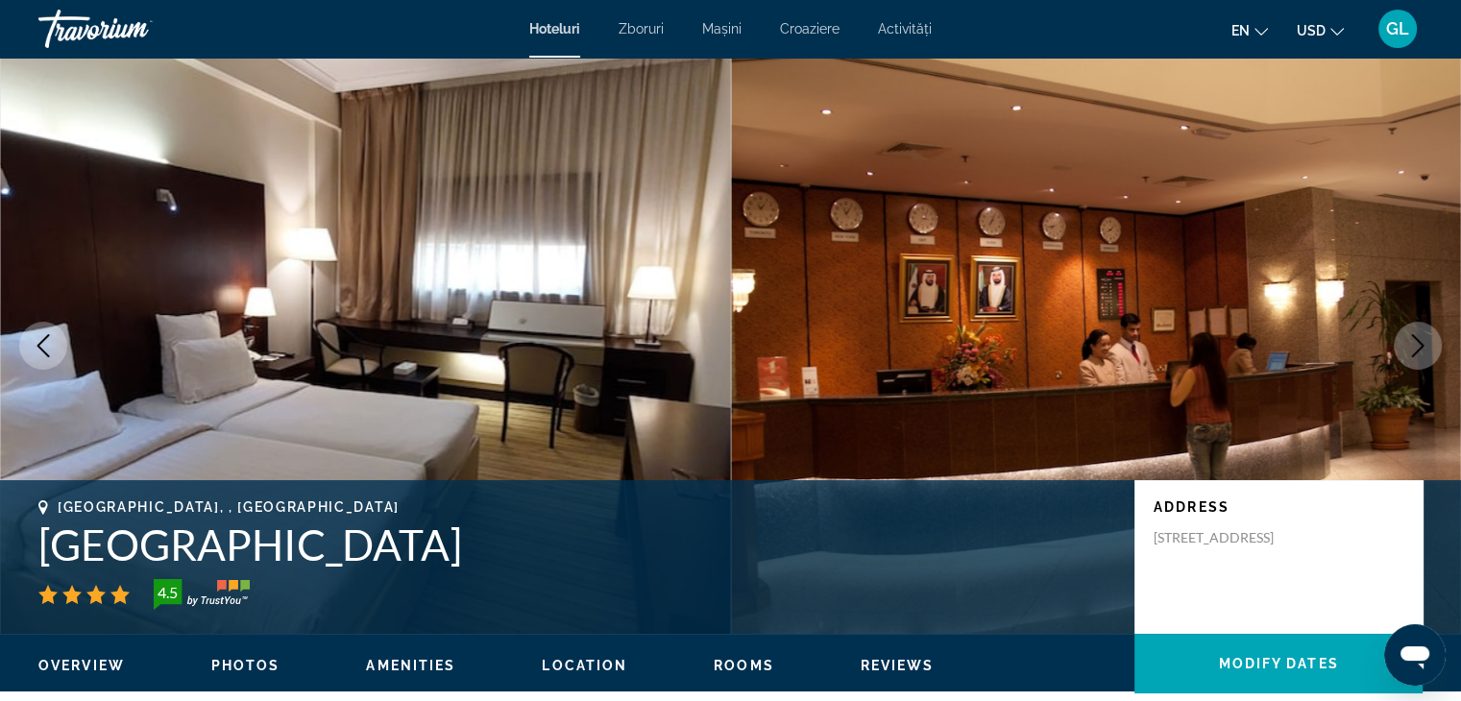
click at [1407, 342] on icon "Next image" at bounding box center [1417, 345] width 23 height 23
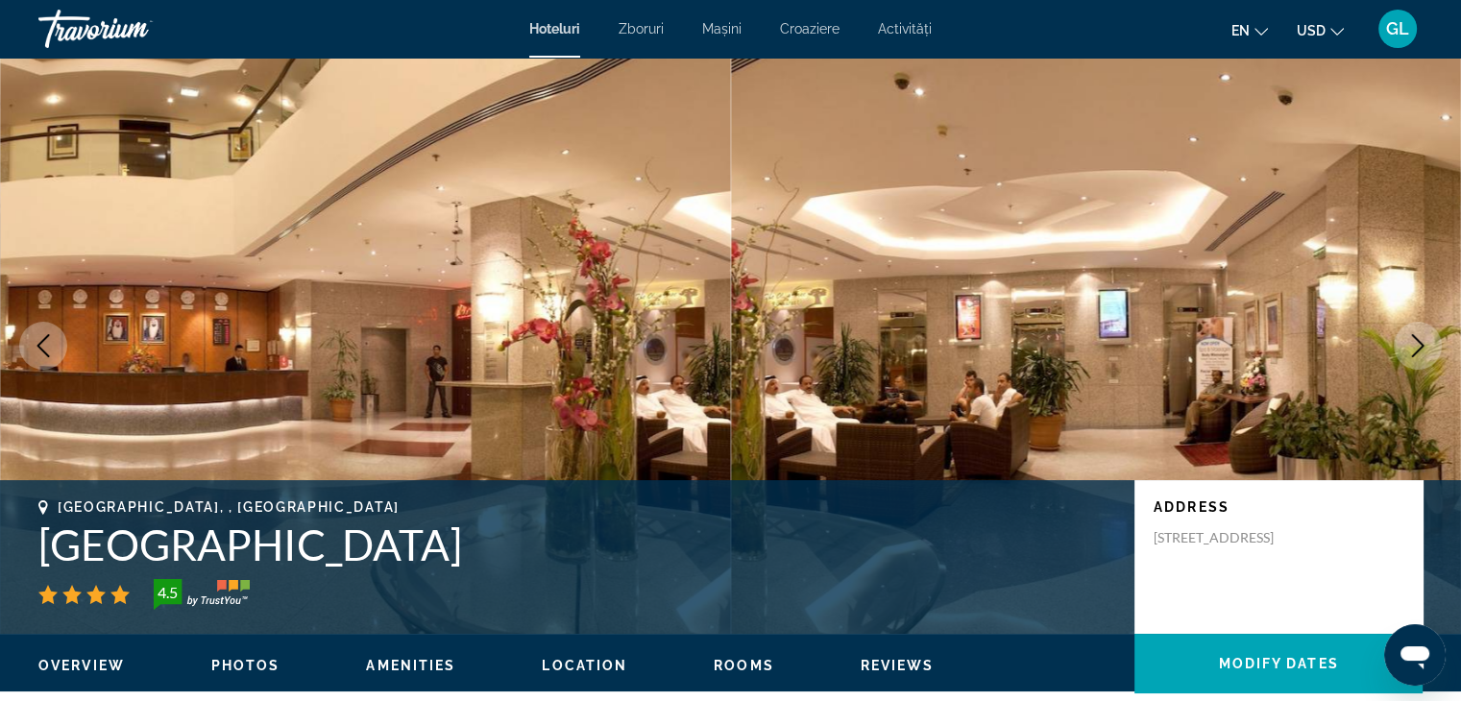
click at [1408, 342] on icon "Next image" at bounding box center [1417, 345] width 23 height 23
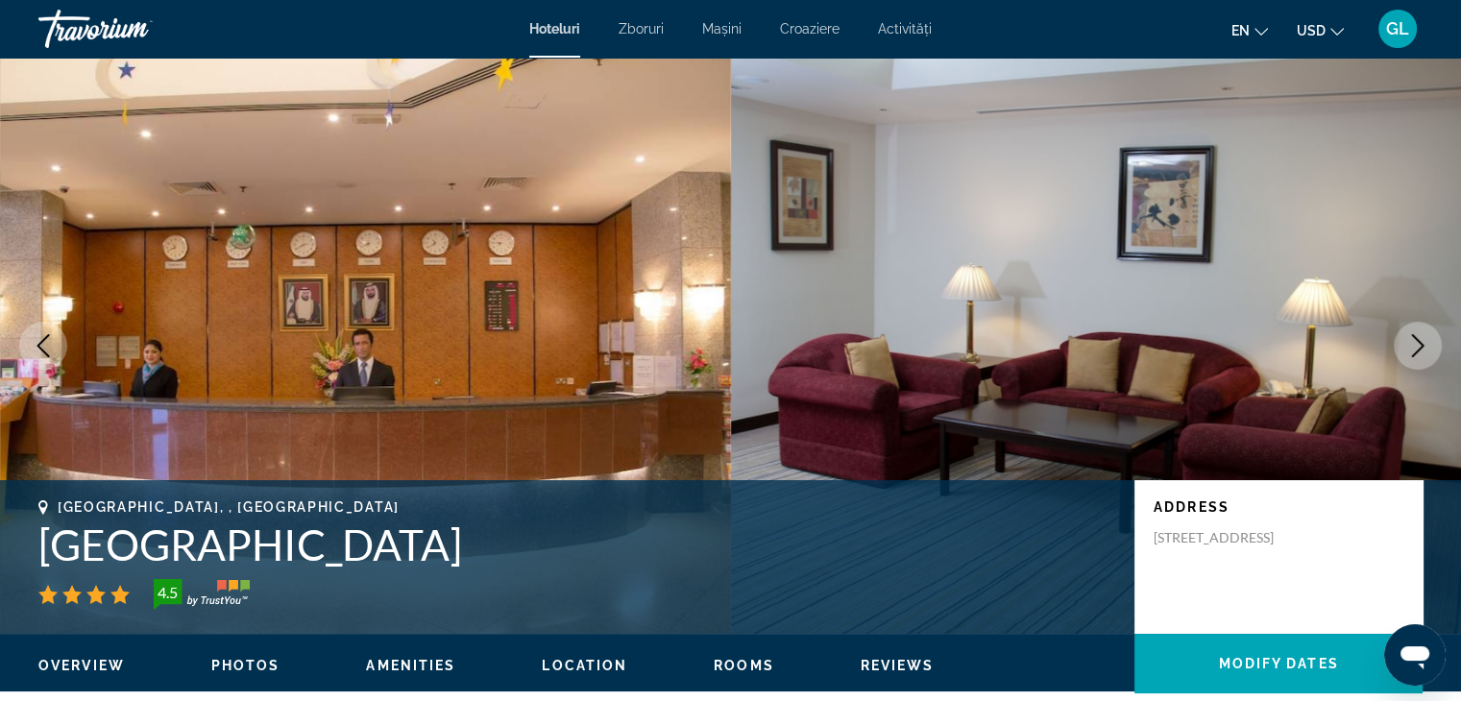
click at [1409, 342] on icon "Next image" at bounding box center [1417, 345] width 23 height 23
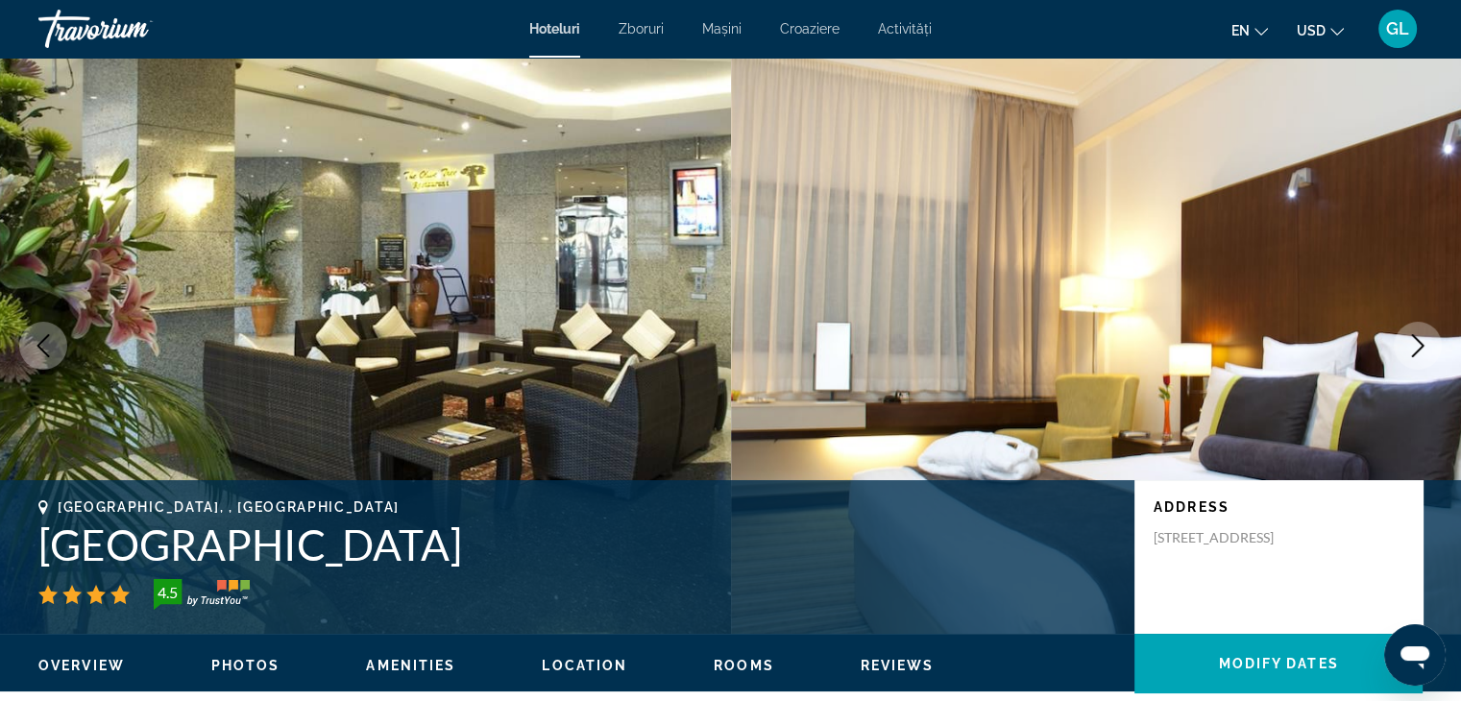
click at [1409, 342] on icon "Next image" at bounding box center [1417, 345] width 23 height 23
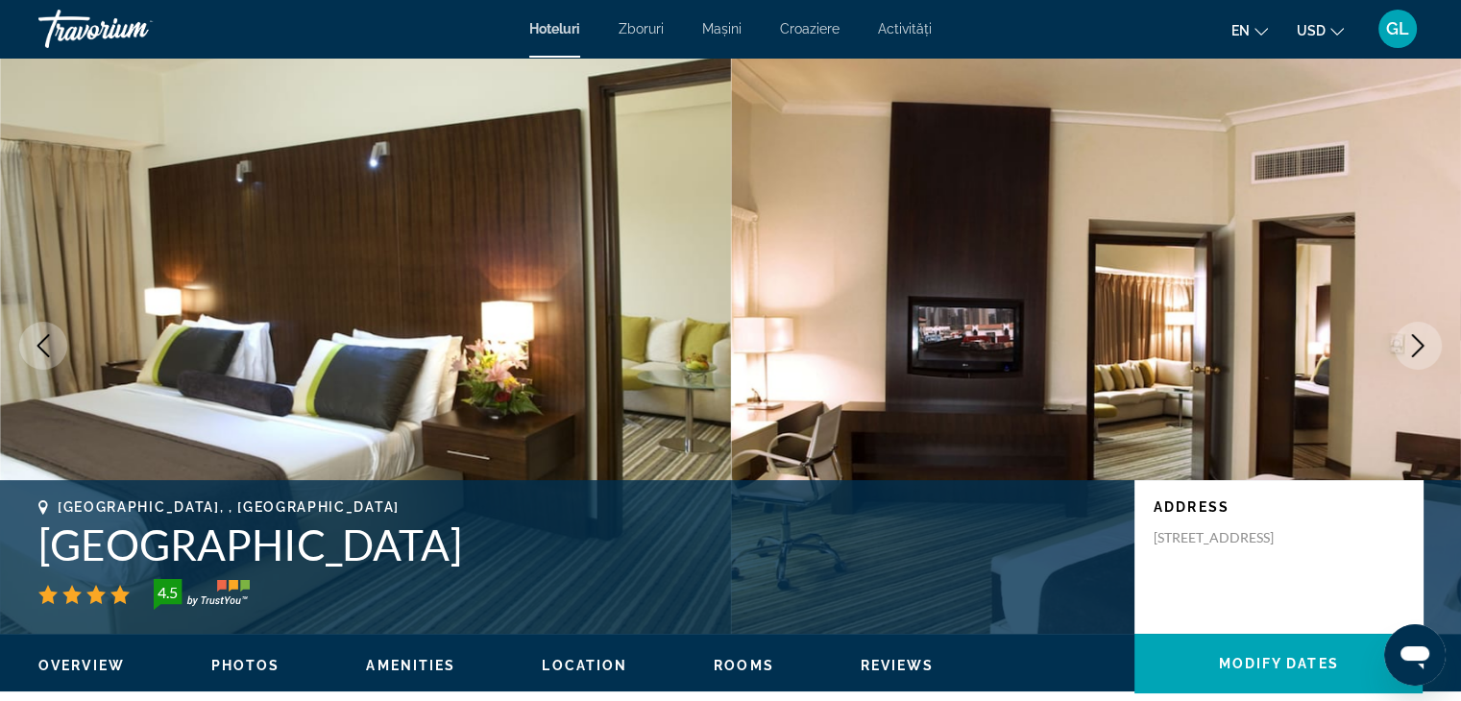
click at [1409, 342] on icon "Next image" at bounding box center [1417, 345] width 23 height 23
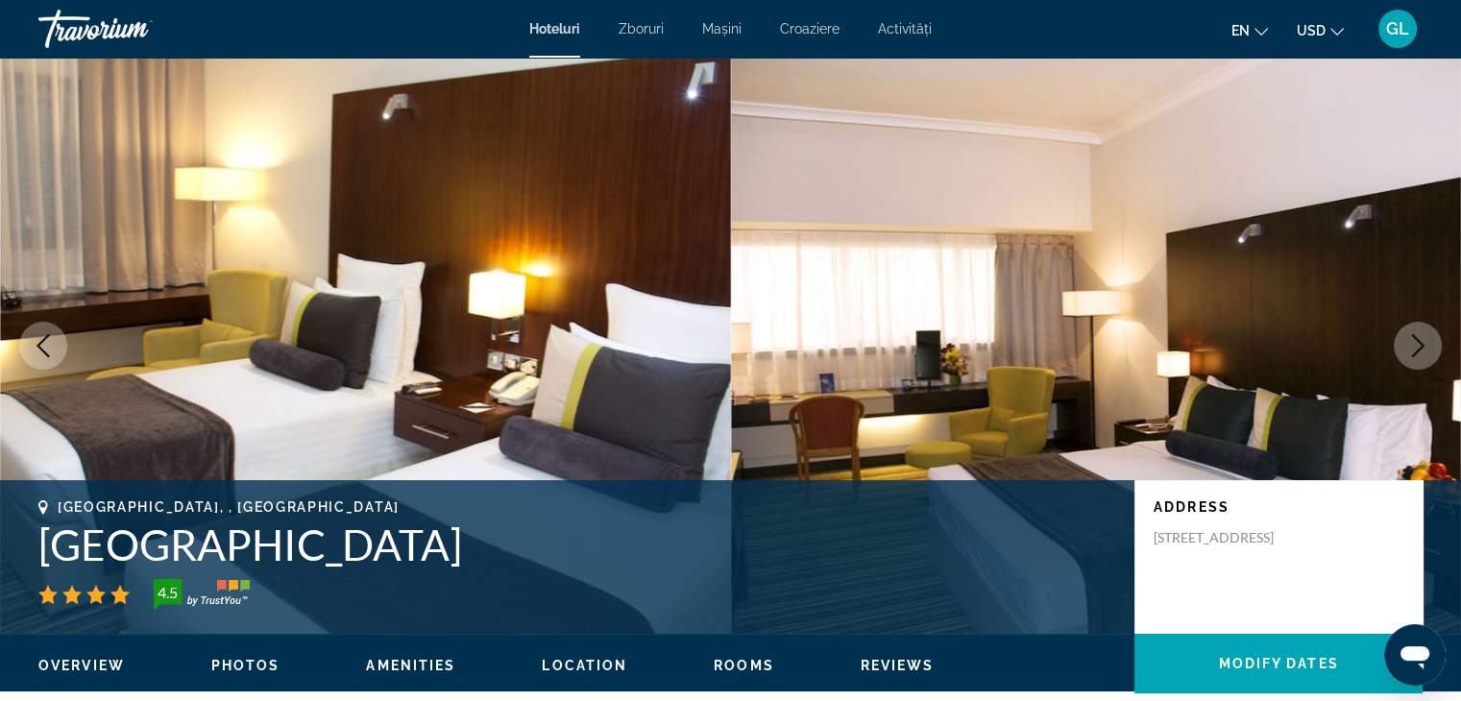
click at [1409, 343] on icon "Next image" at bounding box center [1417, 345] width 23 height 23
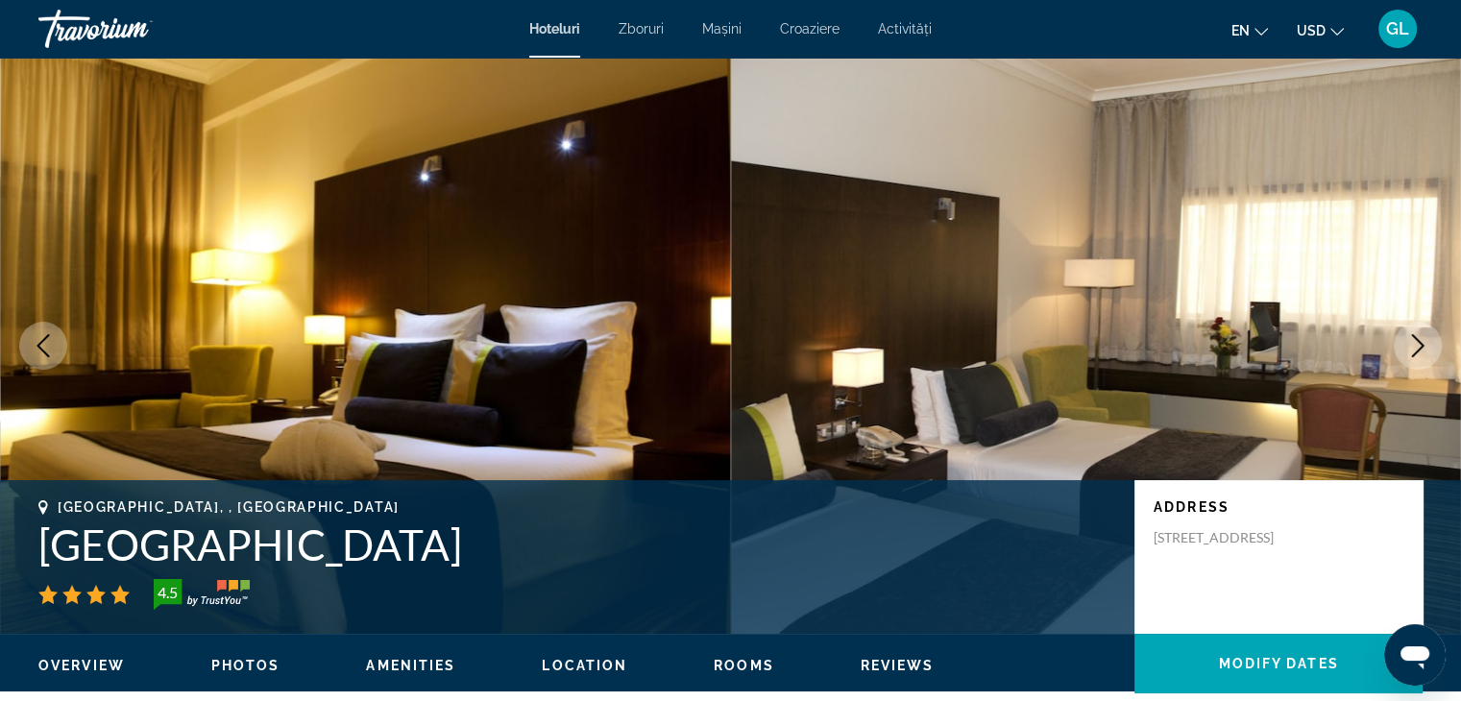
click at [1409, 343] on icon "Next image" at bounding box center [1417, 345] width 23 height 23
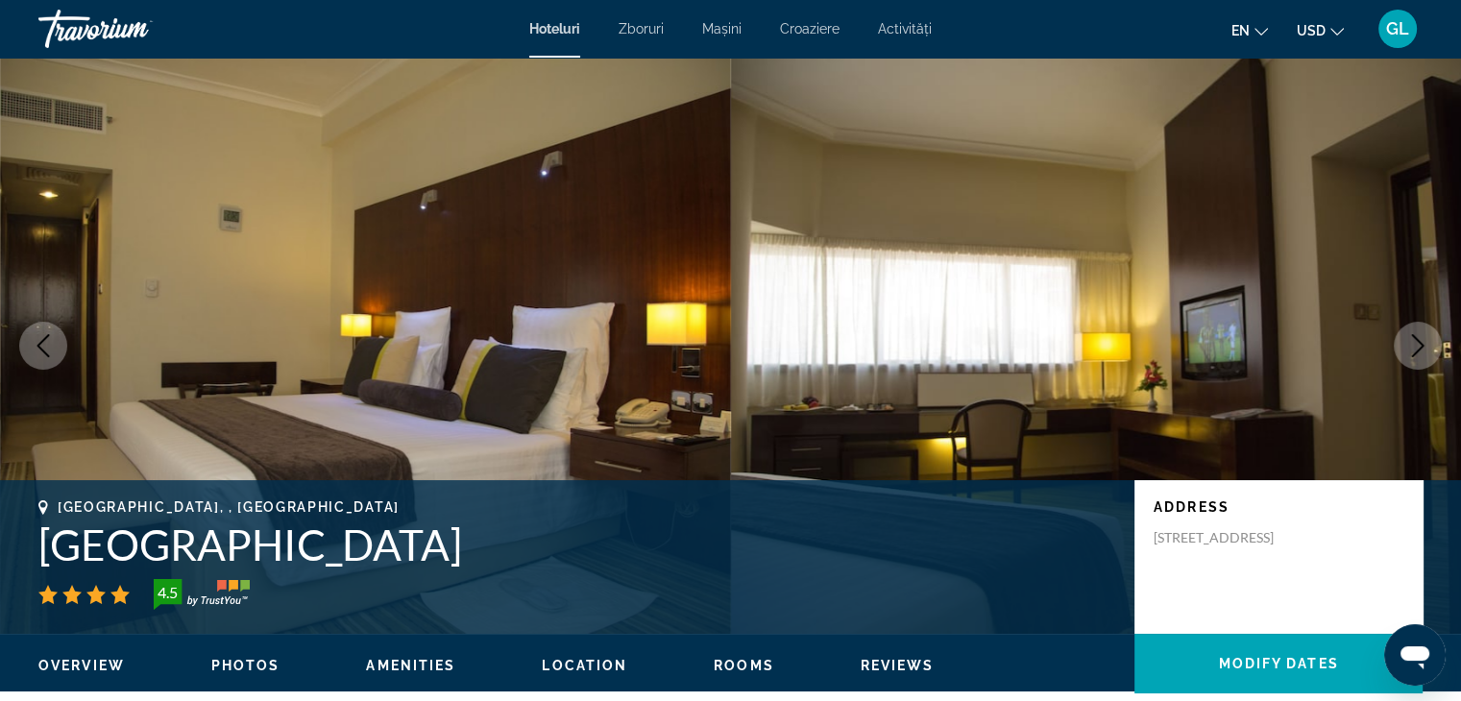
click at [1406, 345] on icon "Next image" at bounding box center [1417, 345] width 23 height 23
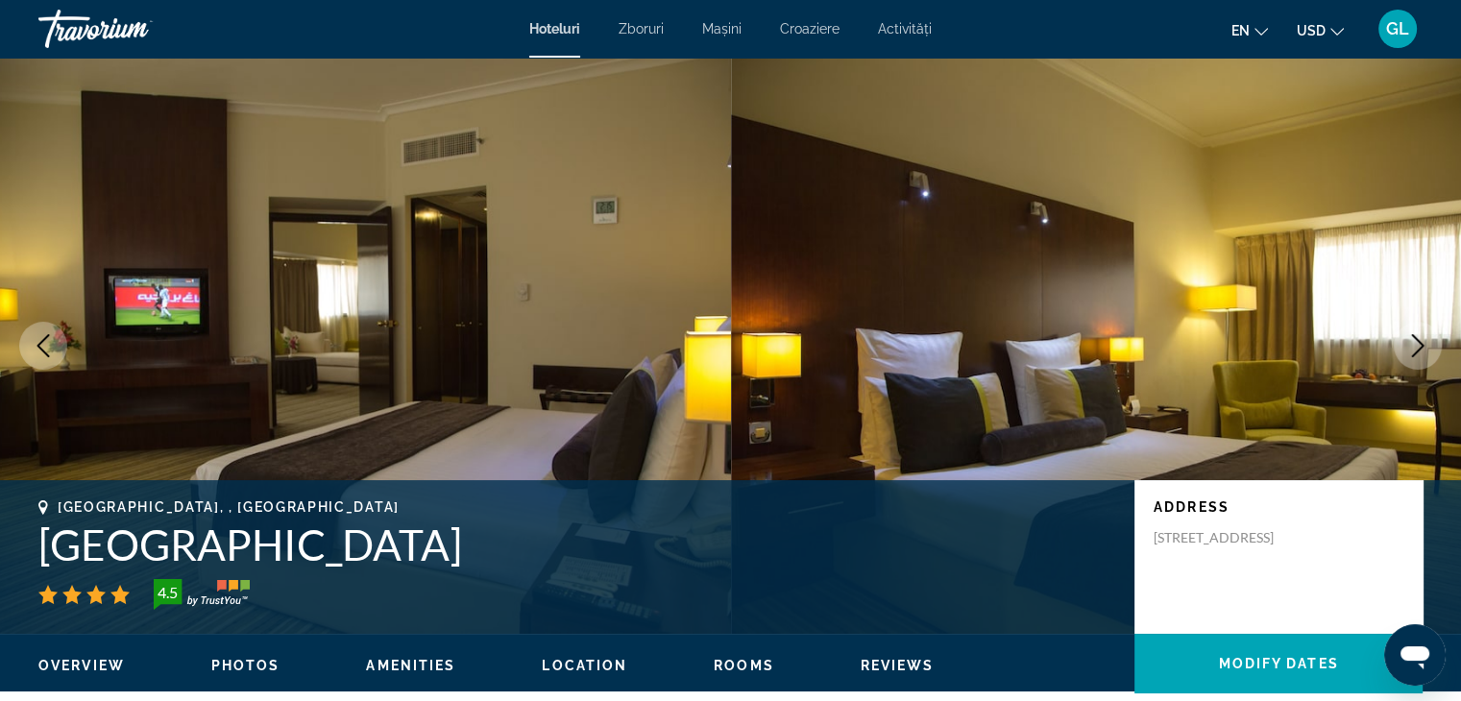
click at [32, 349] on icon "Previous image" at bounding box center [43, 345] width 23 height 23
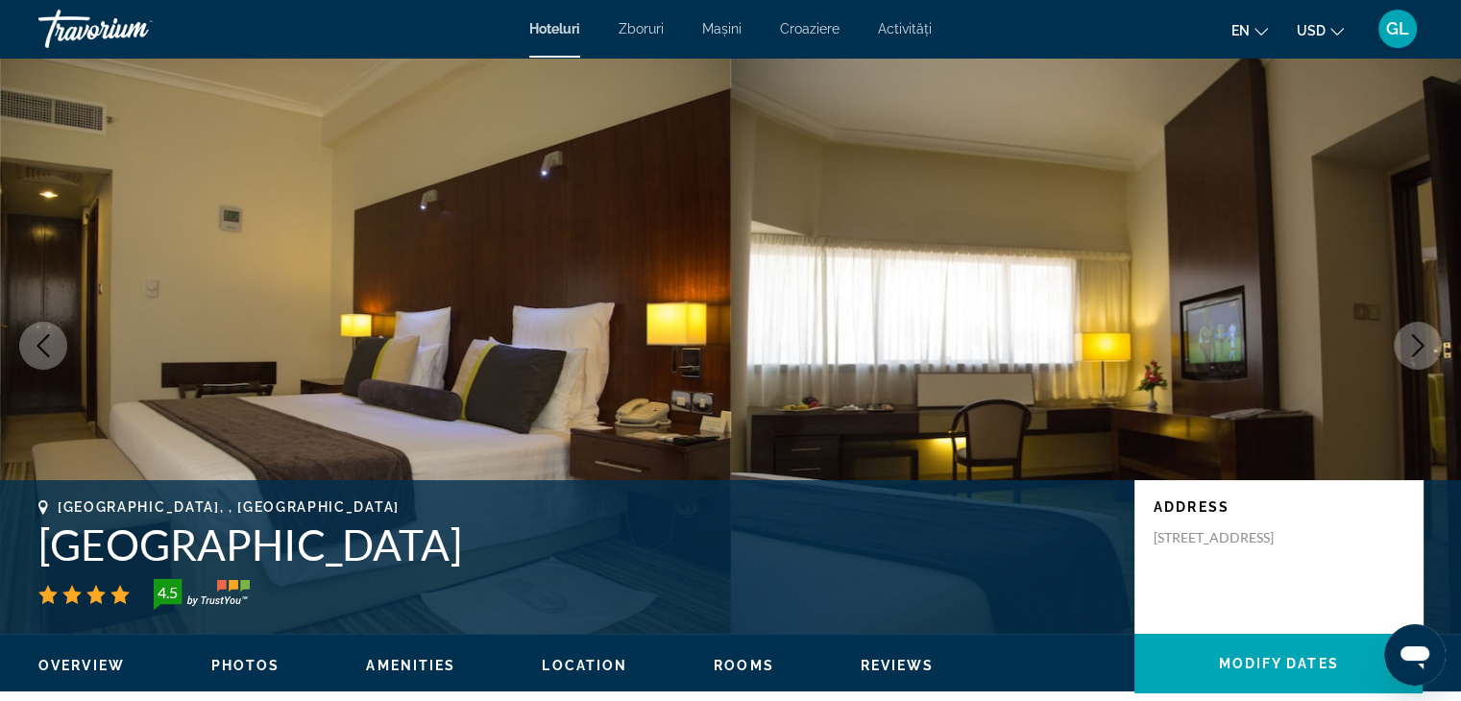
click at [32, 348] on icon "Previous image" at bounding box center [43, 345] width 23 height 23
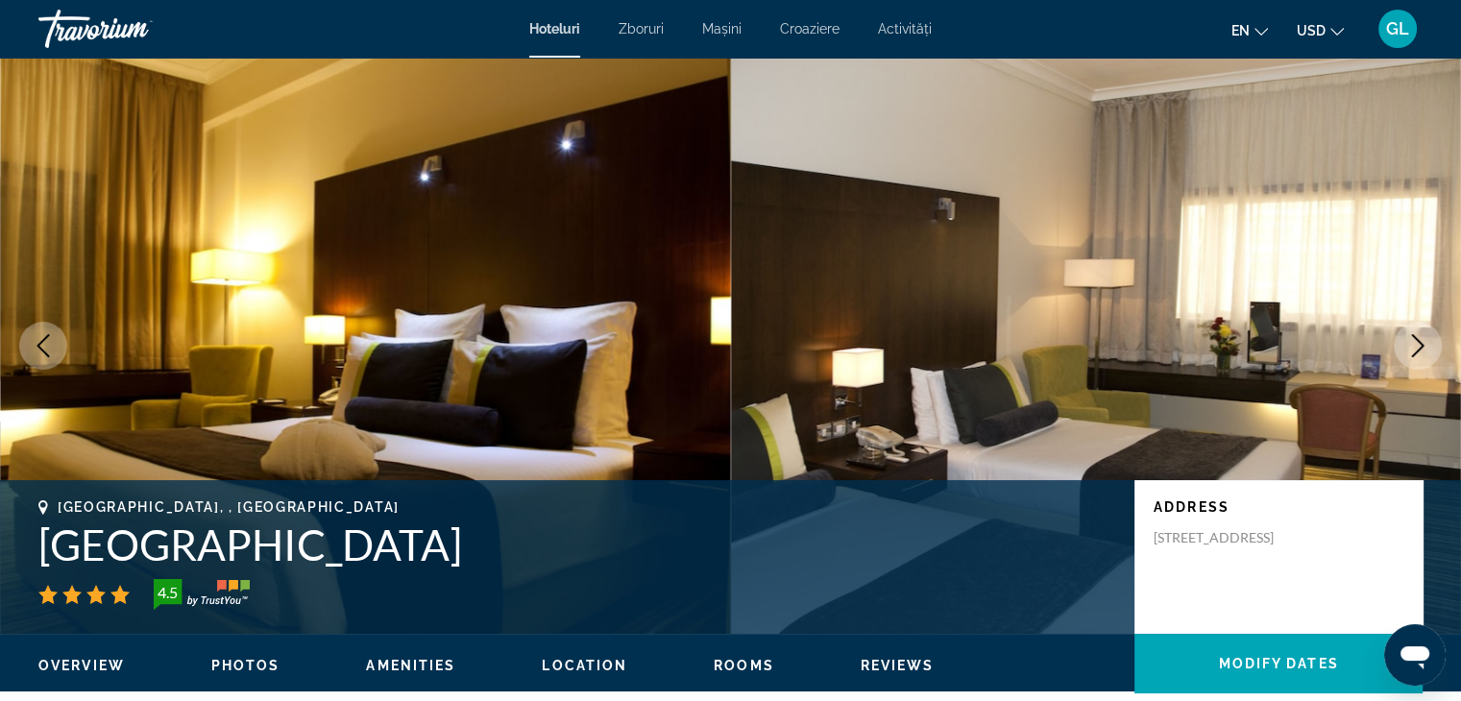
click at [32, 348] on icon "Previous image" at bounding box center [43, 345] width 23 height 23
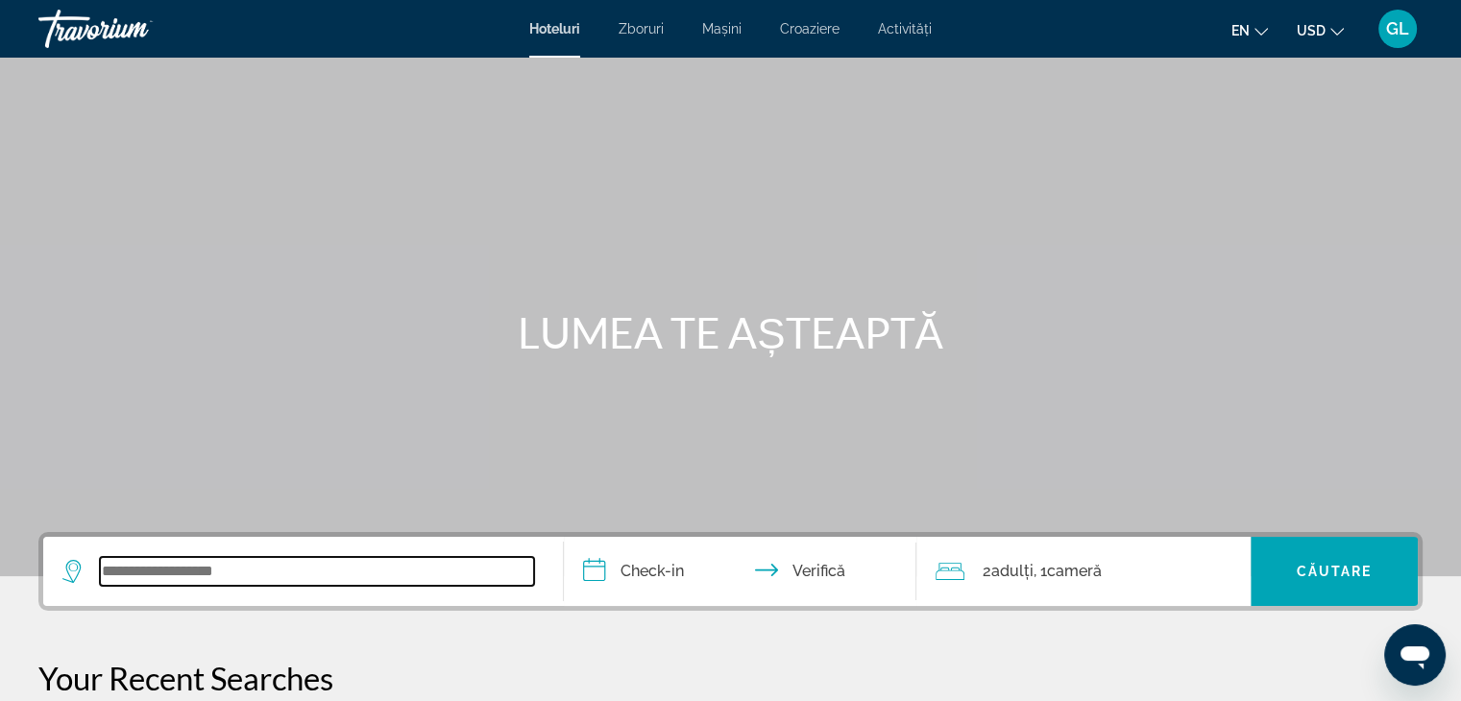
click at [205, 575] on input "Widget de căutare" at bounding box center [317, 571] width 434 height 29
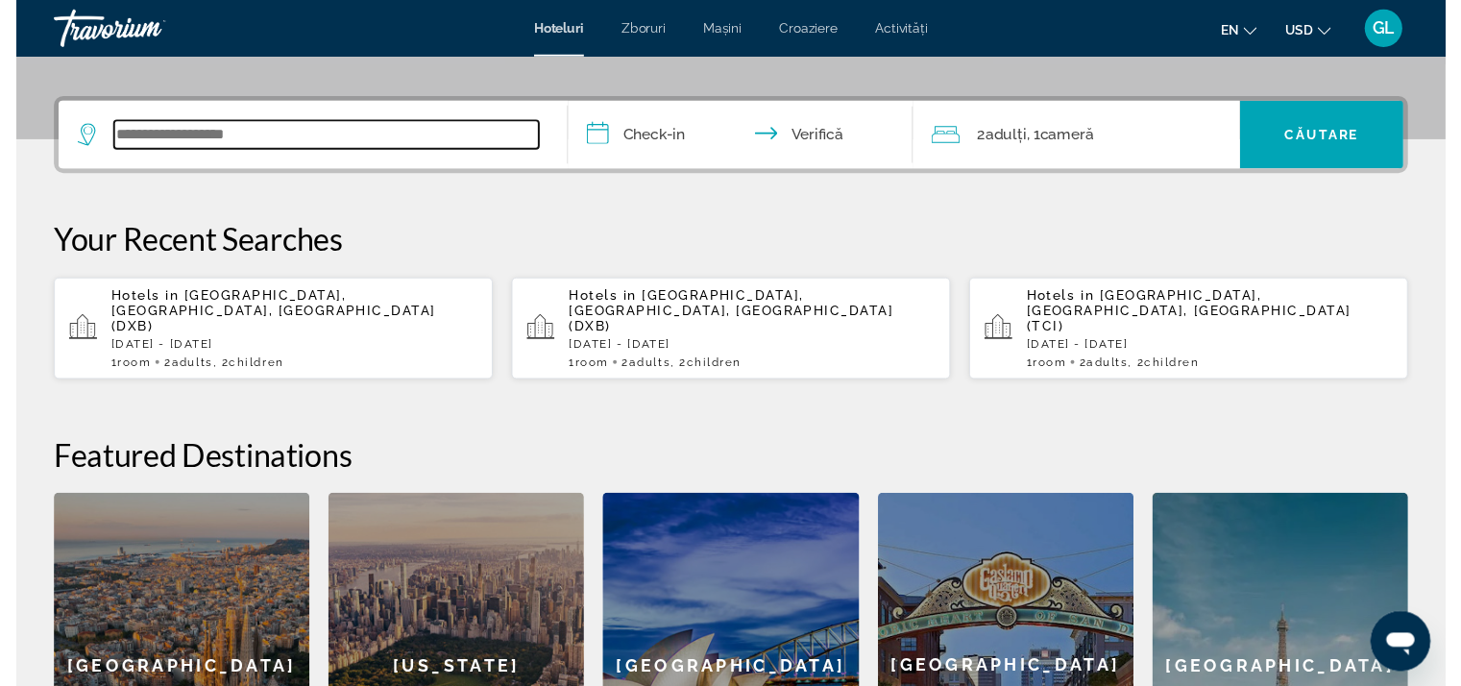
scroll to position [469, 0]
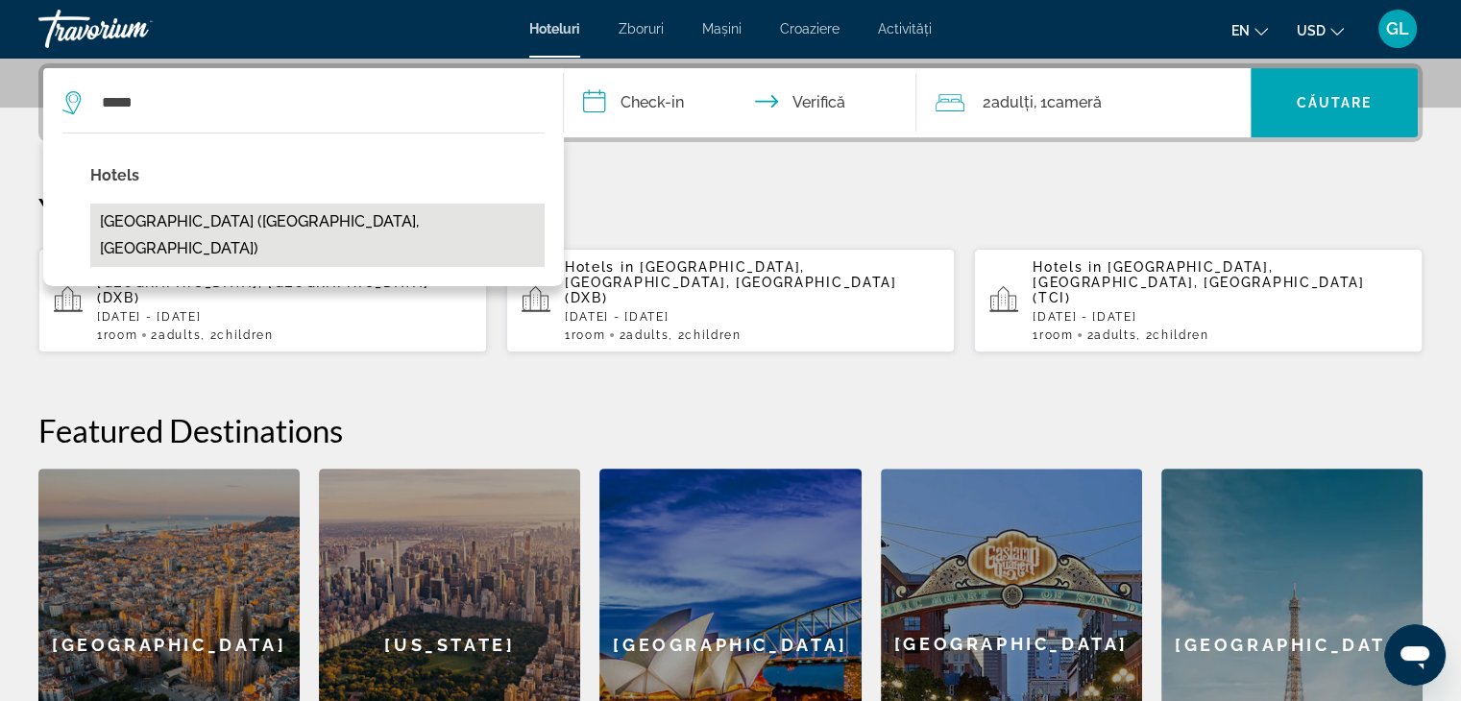
click at [325, 223] on button "[GEOGRAPHIC_DATA] ([GEOGRAPHIC_DATA], [GEOGRAPHIC_DATA])" at bounding box center [317, 235] width 454 height 63
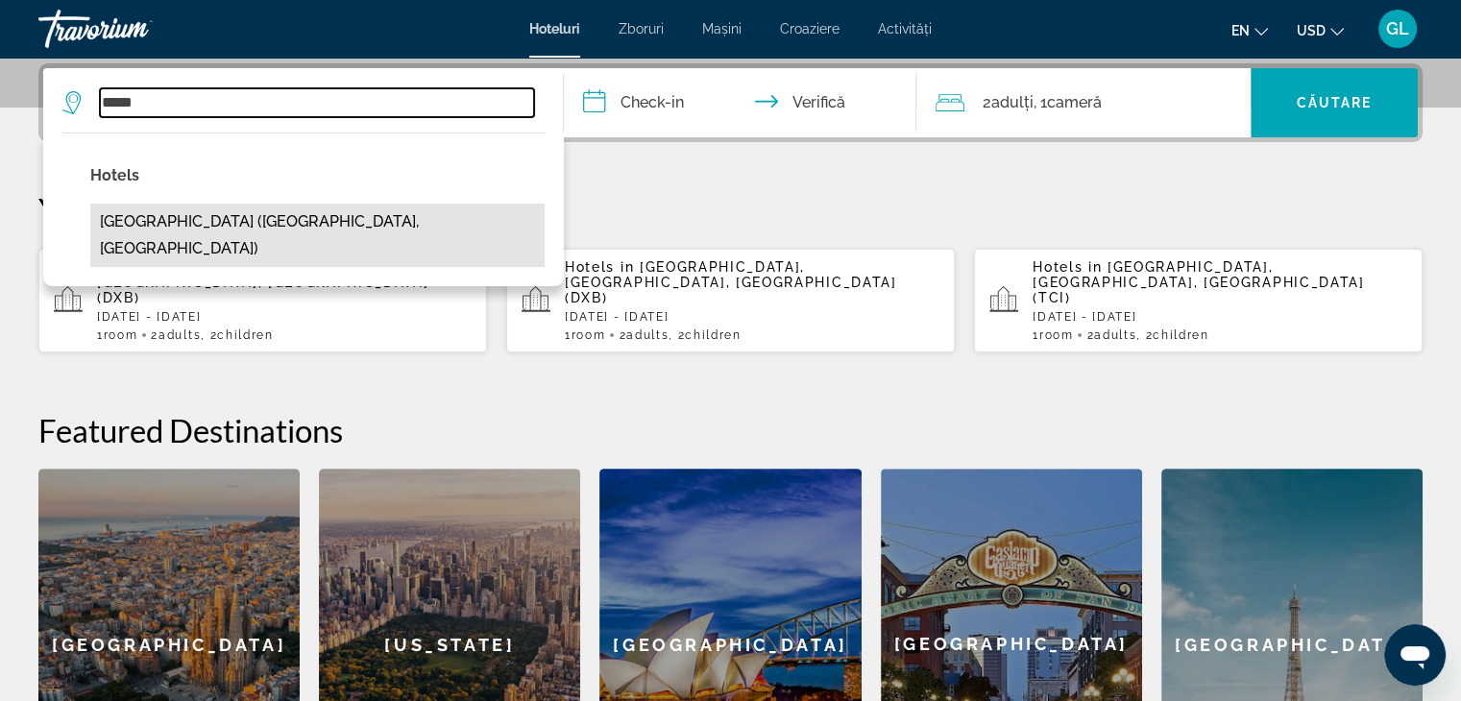
type input "**********"
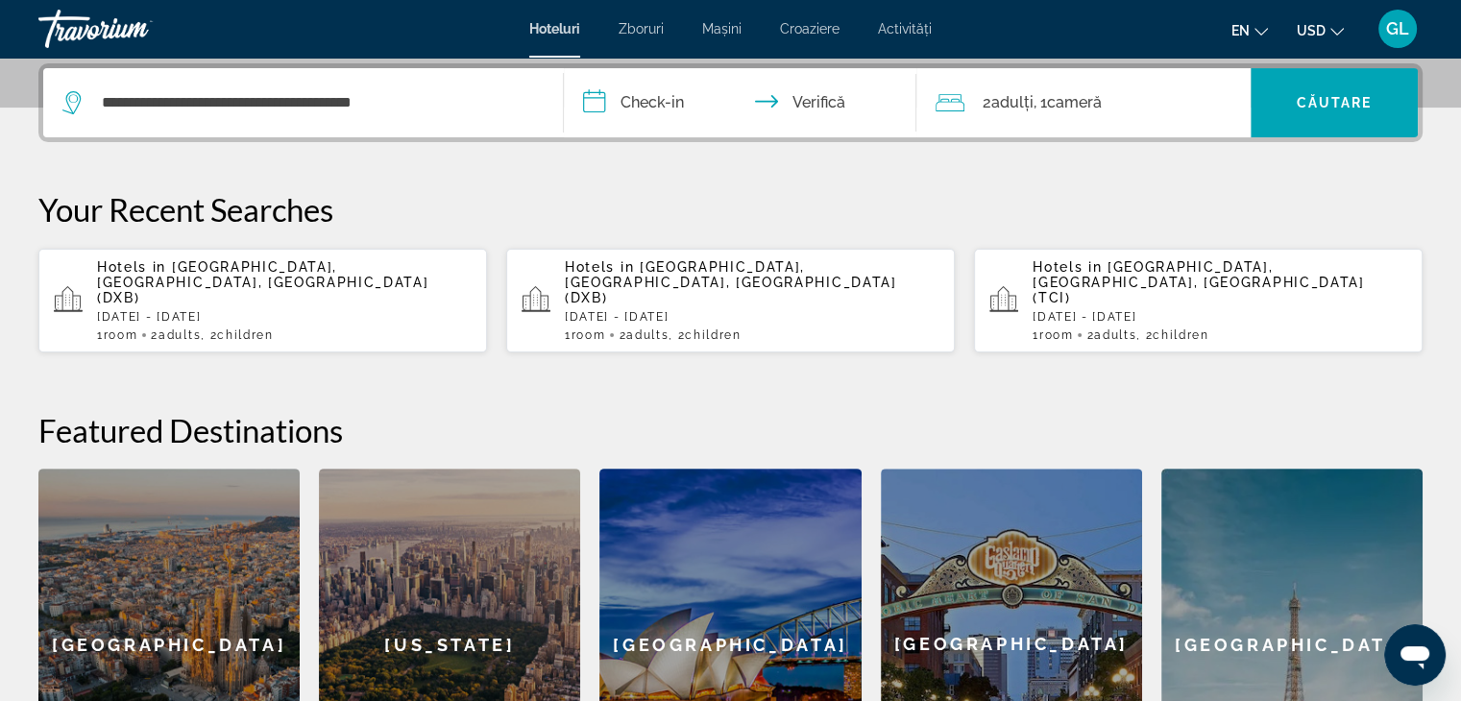
click at [662, 103] on input "**********" at bounding box center [744, 105] width 361 height 75
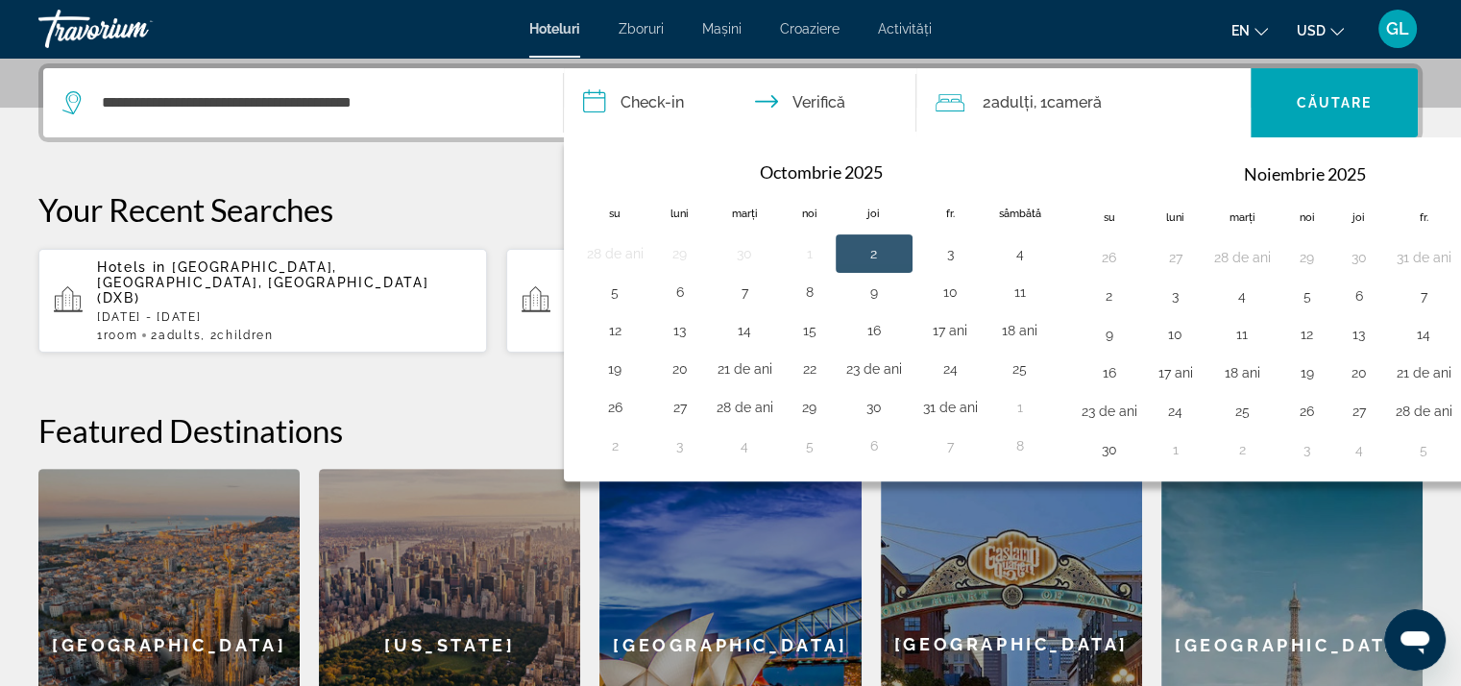
click at [1416, 172] on th "Noiembrie 2025" at bounding box center [1305, 173] width 315 height 46
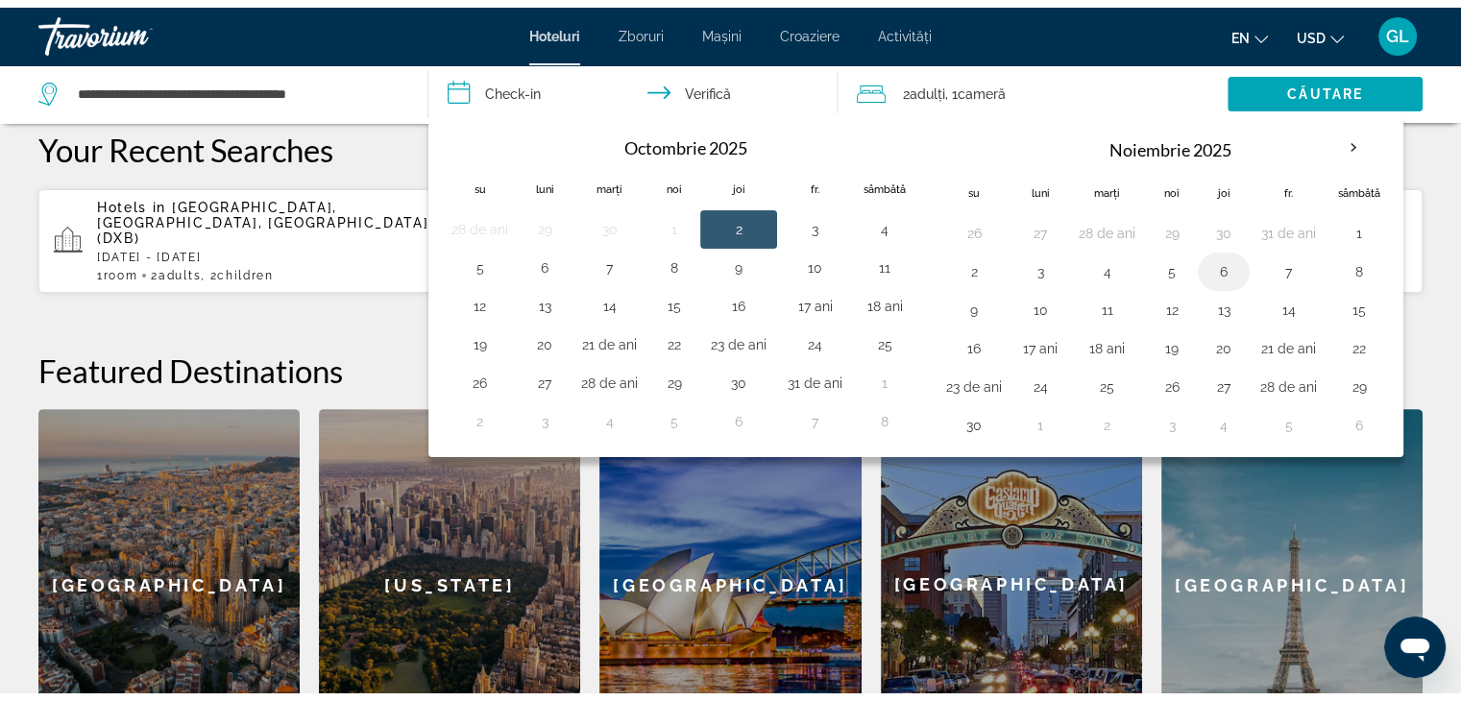
scroll to position [661, 0]
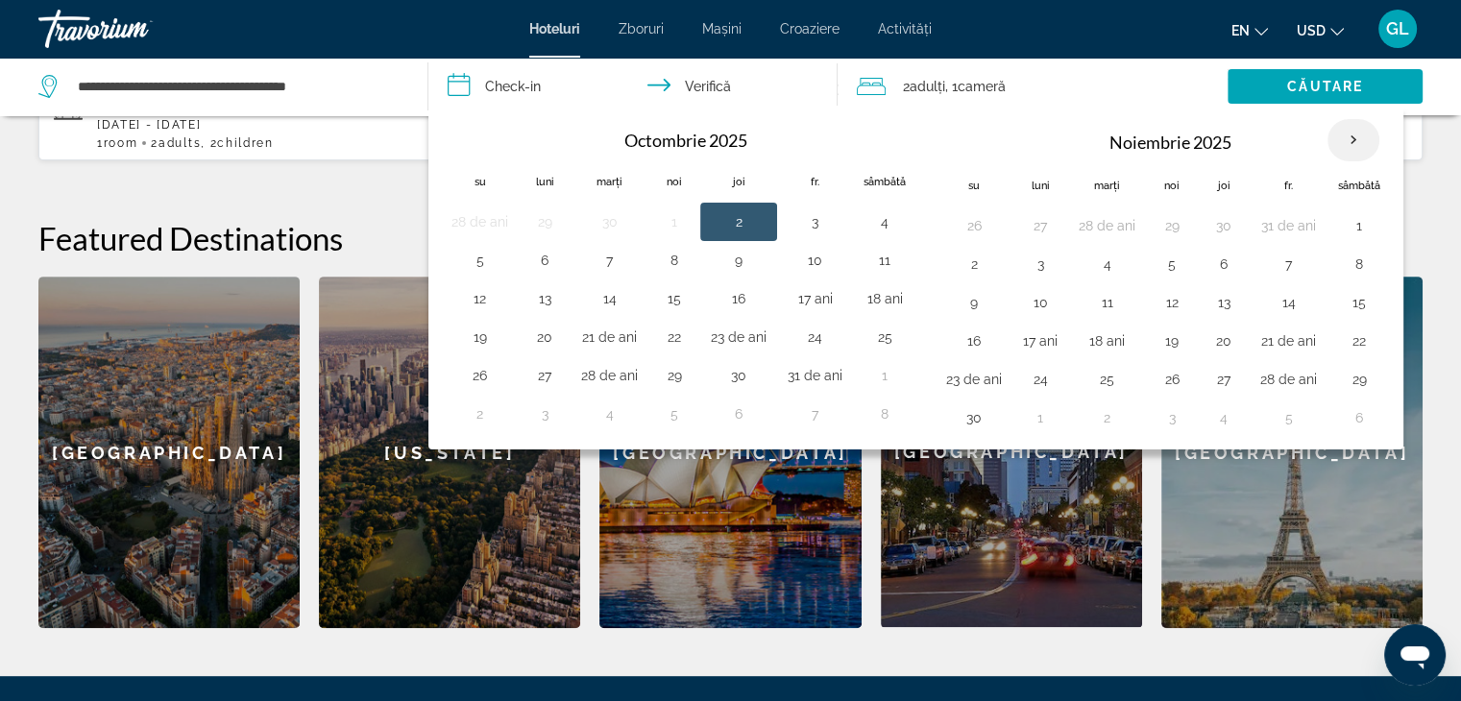
click at [1333, 138] on th "Luna viitoare" at bounding box center [1353, 140] width 52 height 42
click at [1337, 136] on th "Luna viitoare" at bounding box center [1353, 140] width 52 height 42
click at [1341, 135] on th "Luna viitoare" at bounding box center [1353, 140] width 52 height 42
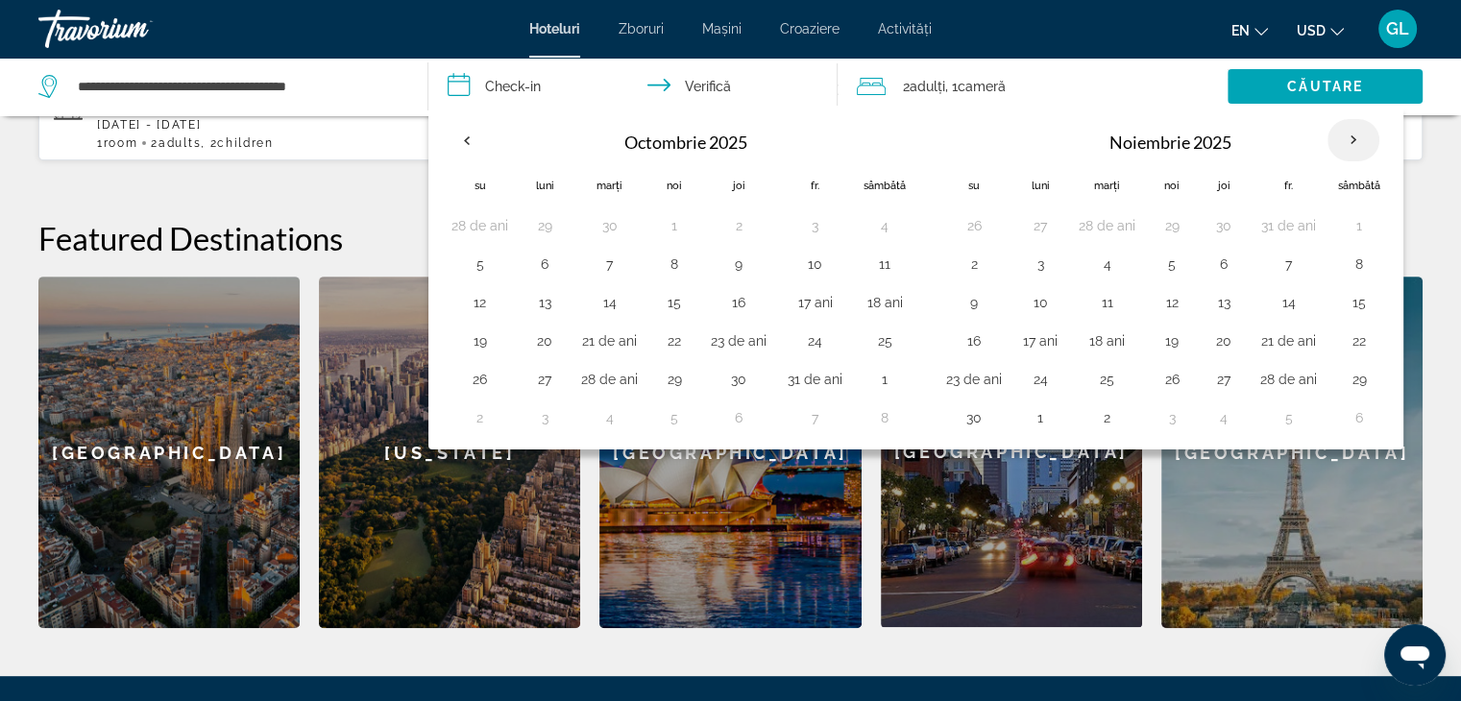
click at [1342, 135] on th "Luna viitoare" at bounding box center [1353, 140] width 52 height 42
click at [1343, 135] on th "Luna viitoare" at bounding box center [1353, 140] width 52 height 42
click at [718, 85] on input "**********" at bounding box center [636, 89] width 417 height 63
click at [785, 95] on input "**********" at bounding box center [636, 89] width 417 height 63
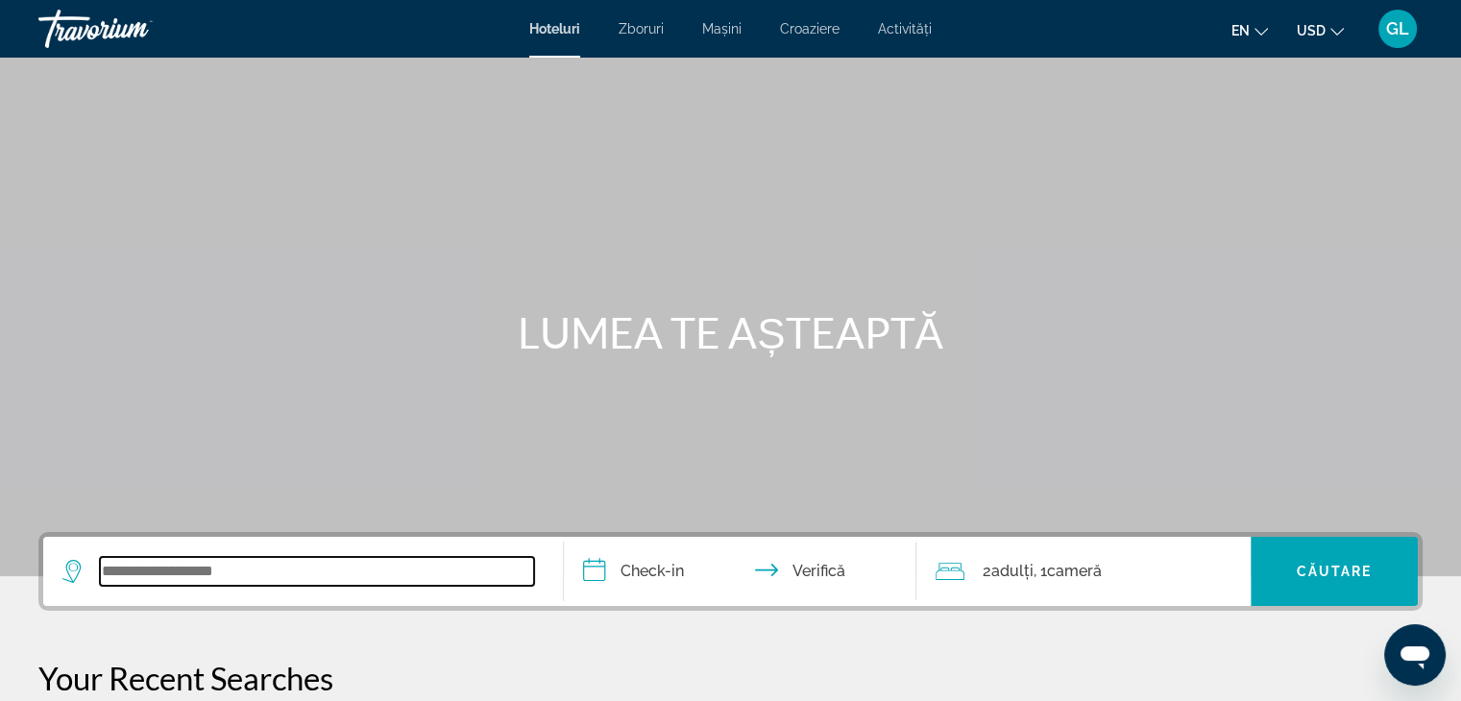
click at [146, 575] on input "Widget de căutare" at bounding box center [317, 571] width 434 height 29
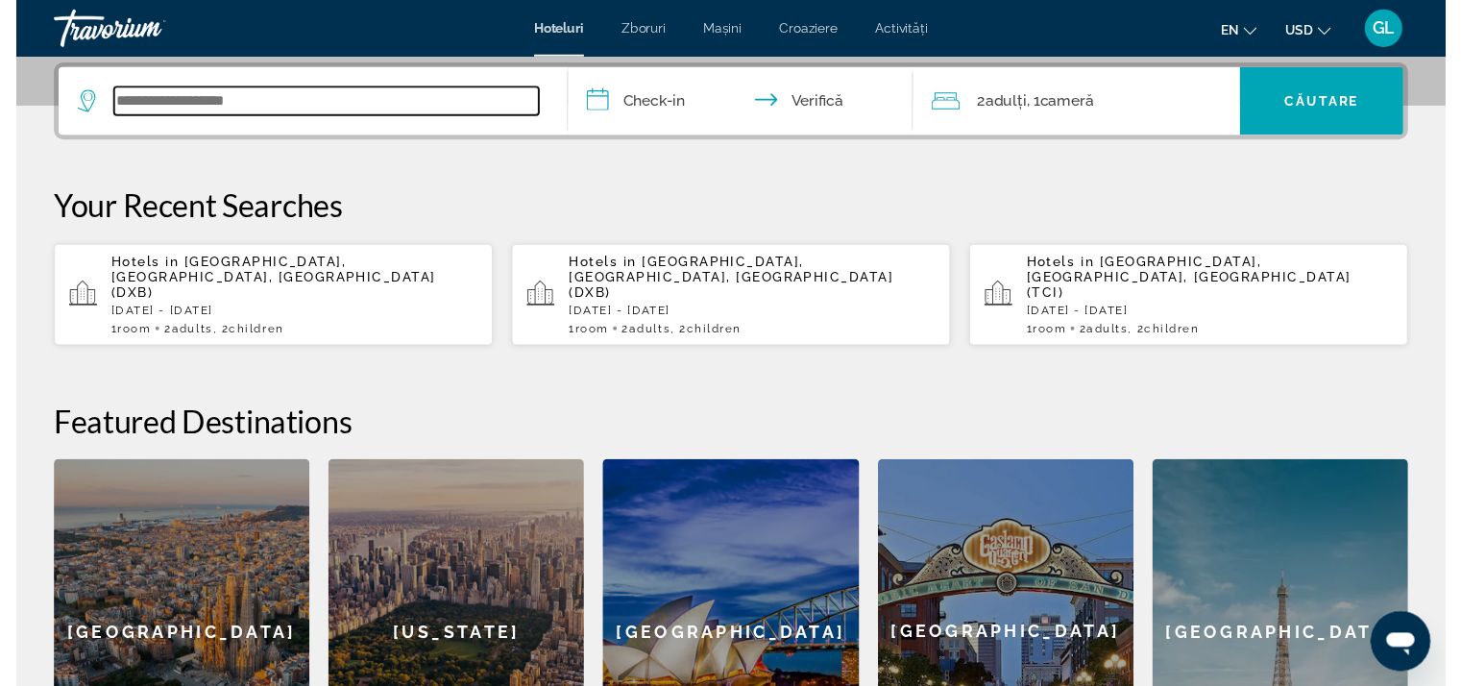
scroll to position [469, 0]
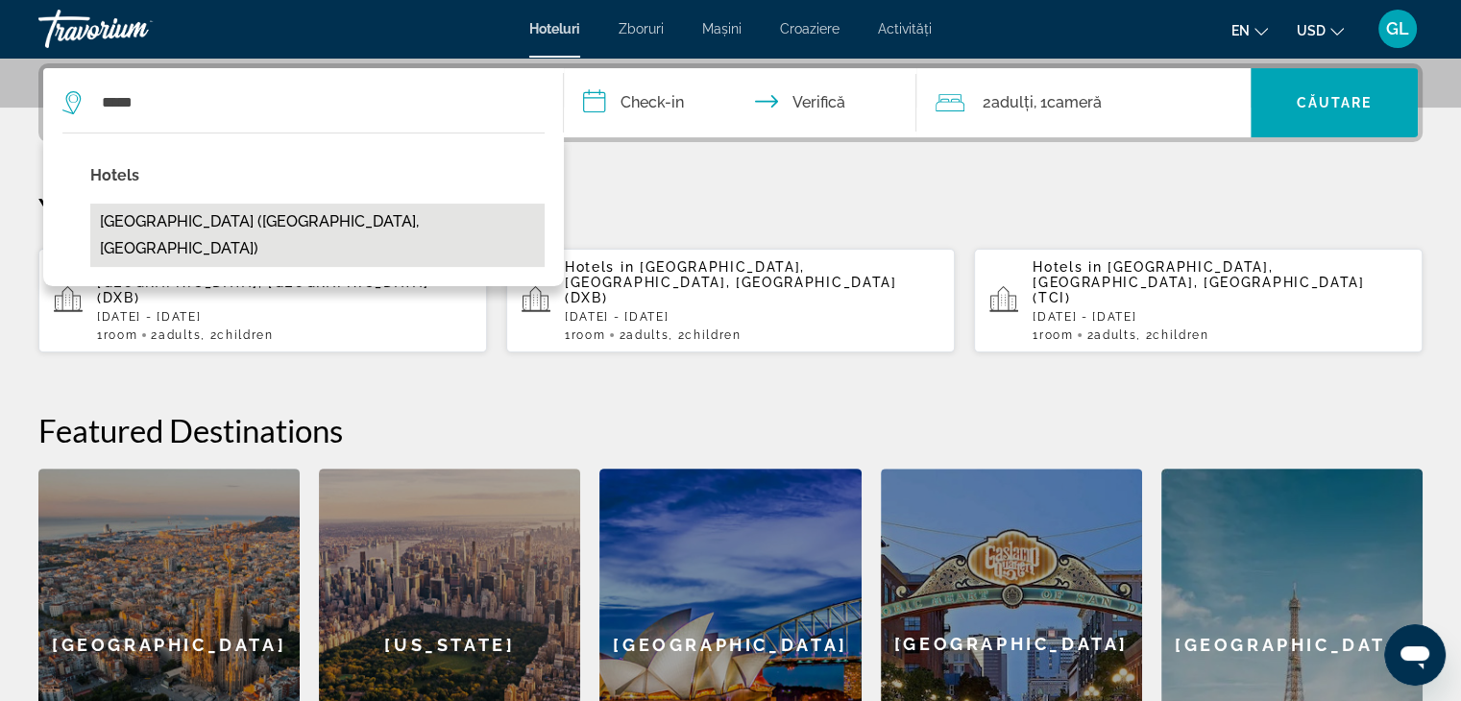
click at [280, 214] on button "[GEOGRAPHIC_DATA] ([GEOGRAPHIC_DATA], [GEOGRAPHIC_DATA])" at bounding box center [317, 235] width 454 height 63
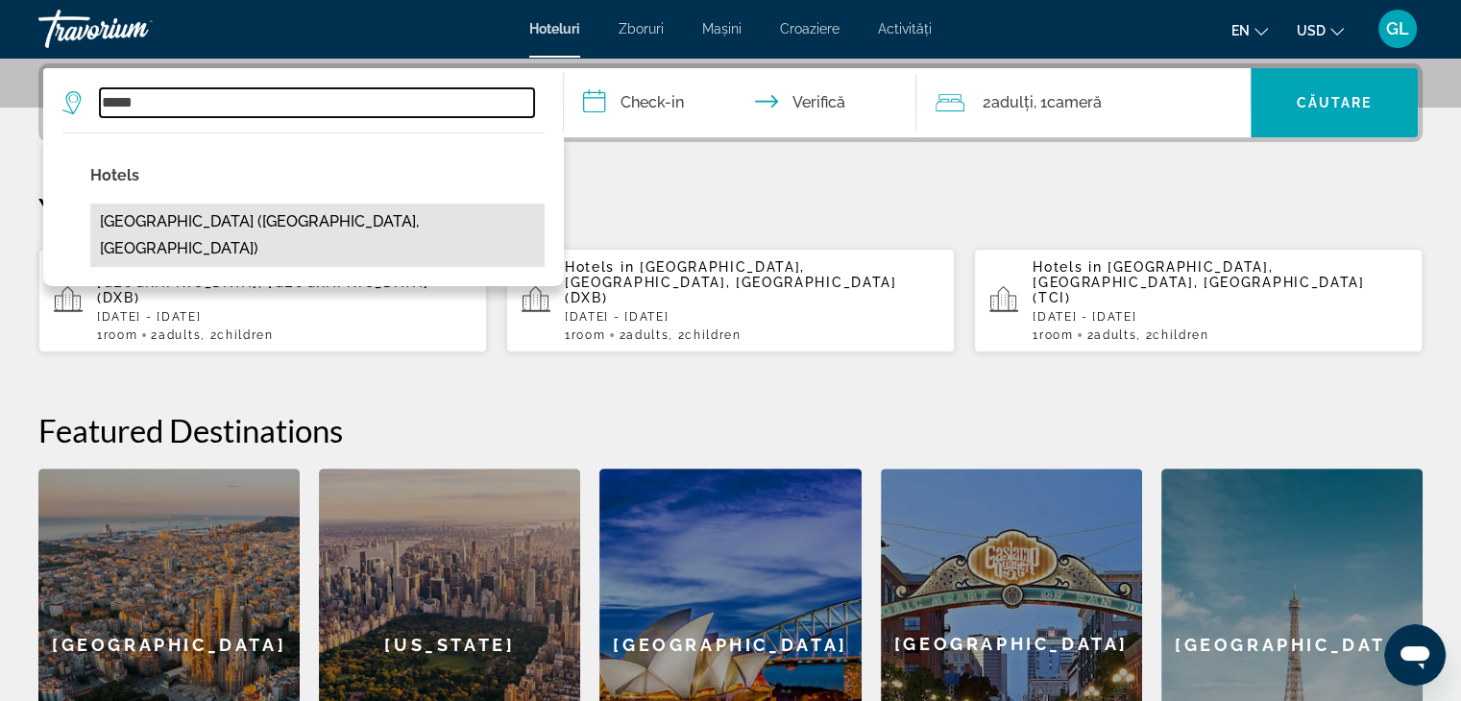
type input "**********"
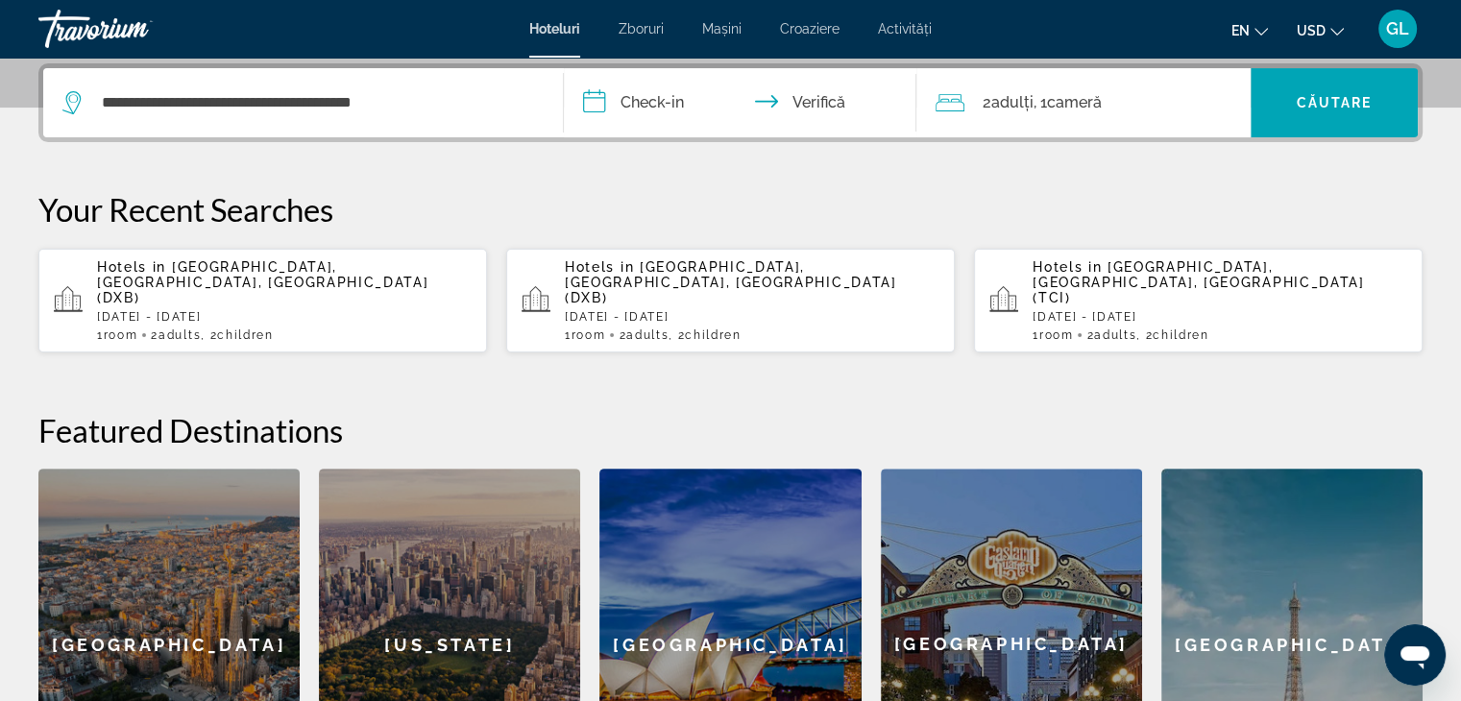
click at [688, 100] on input "**********" at bounding box center [744, 105] width 361 height 75
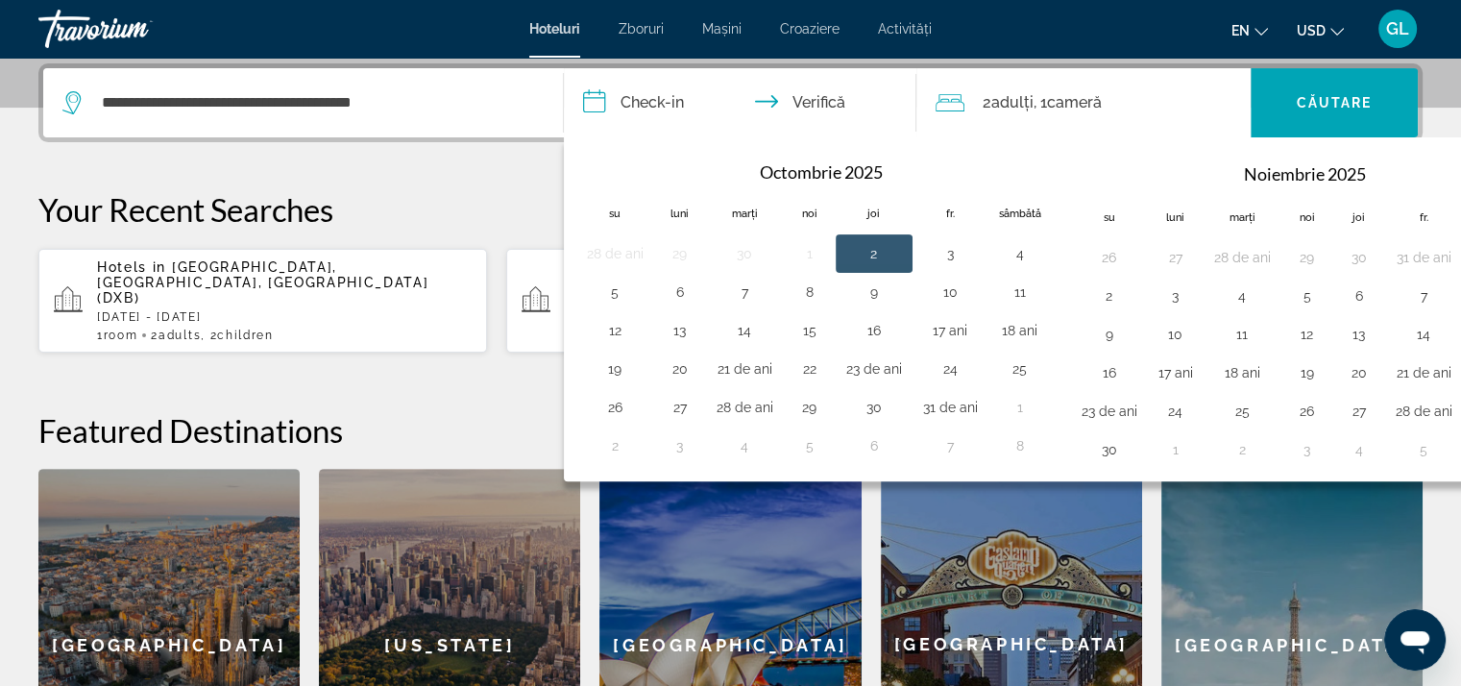
click at [1374, 192] on th "Noiembrie 2025" at bounding box center [1305, 173] width 315 height 46
drag, startPoint x: 822, startPoint y: 106, endPoint x: 819, endPoint y: 139, distance: 33.7
click at [819, 124] on input "**********" at bounding box center [744, 105] width 361 height 75
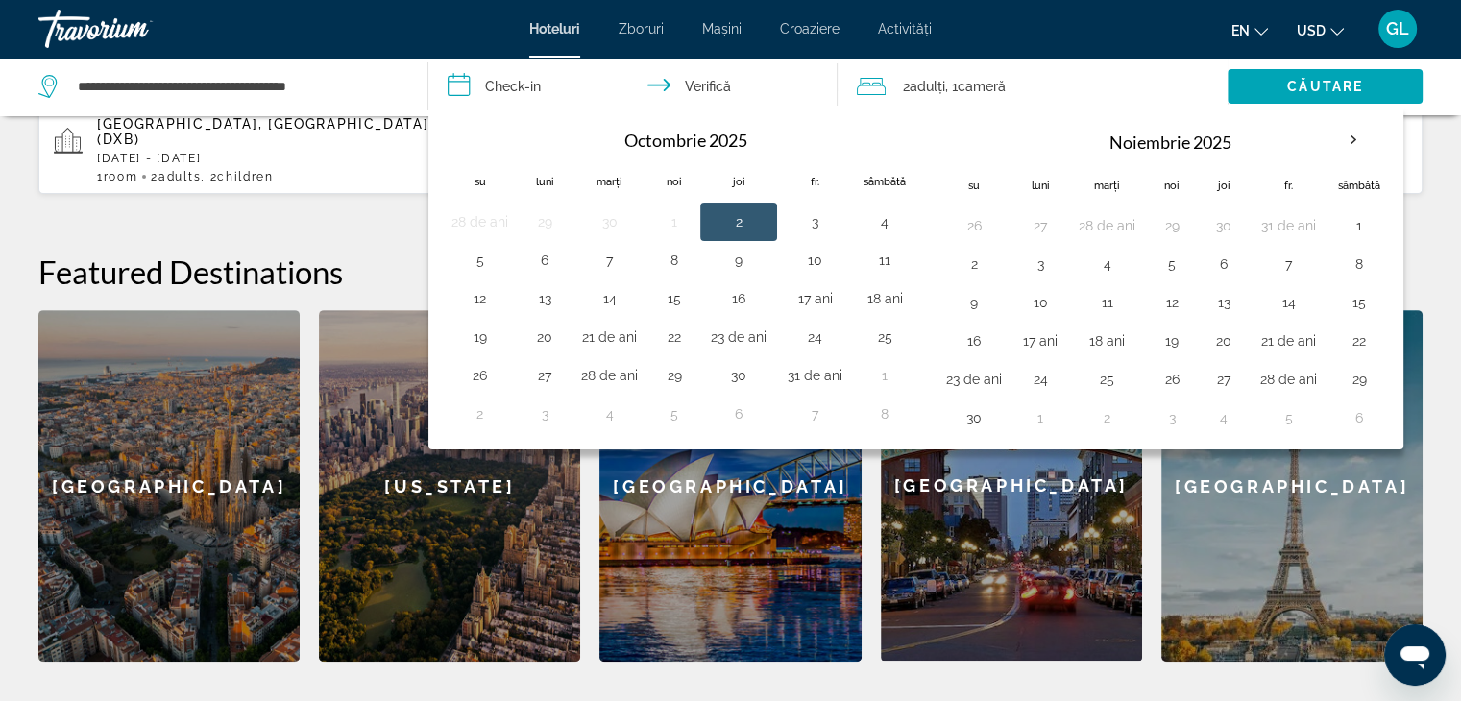
scroll to position [757, 0]
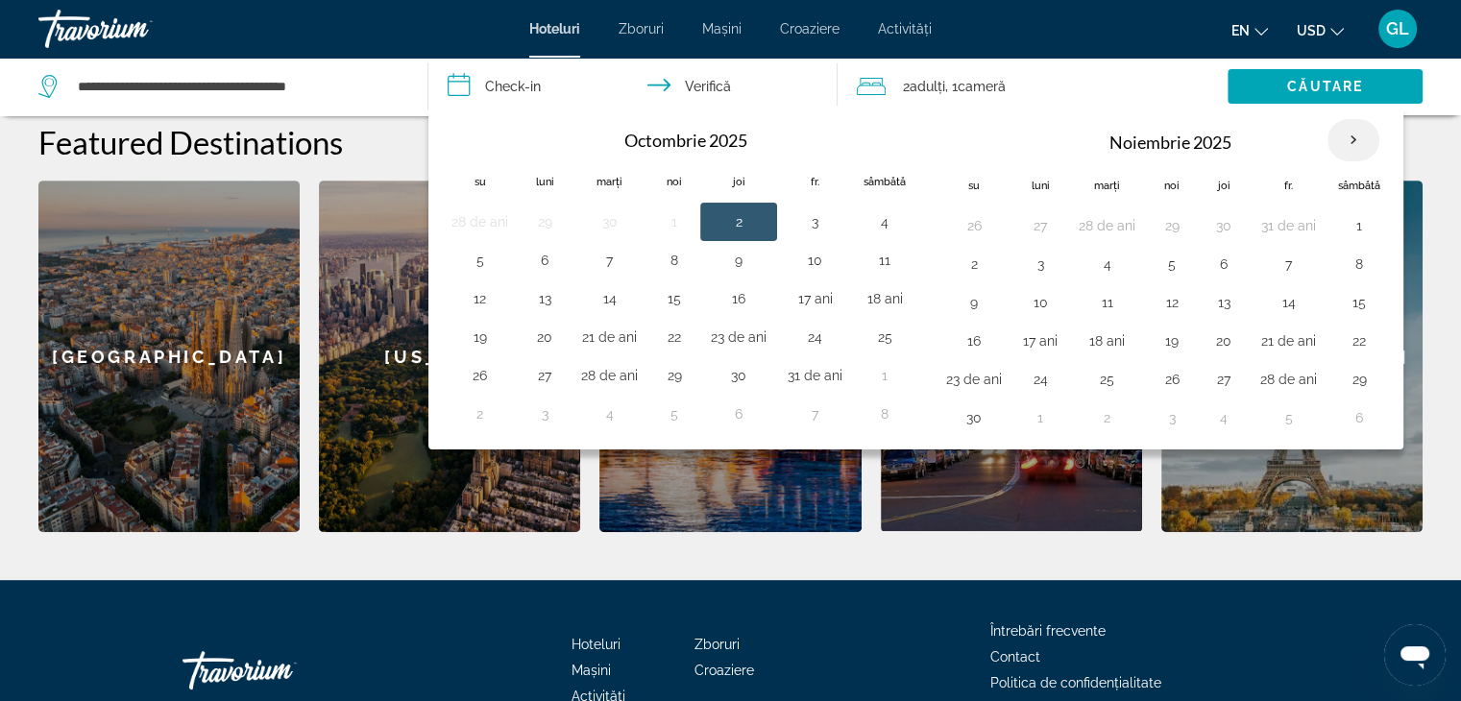
click at [1344, 133] on th "Luna viitoare" at bounding box center [1353, 140] width 52 height 42
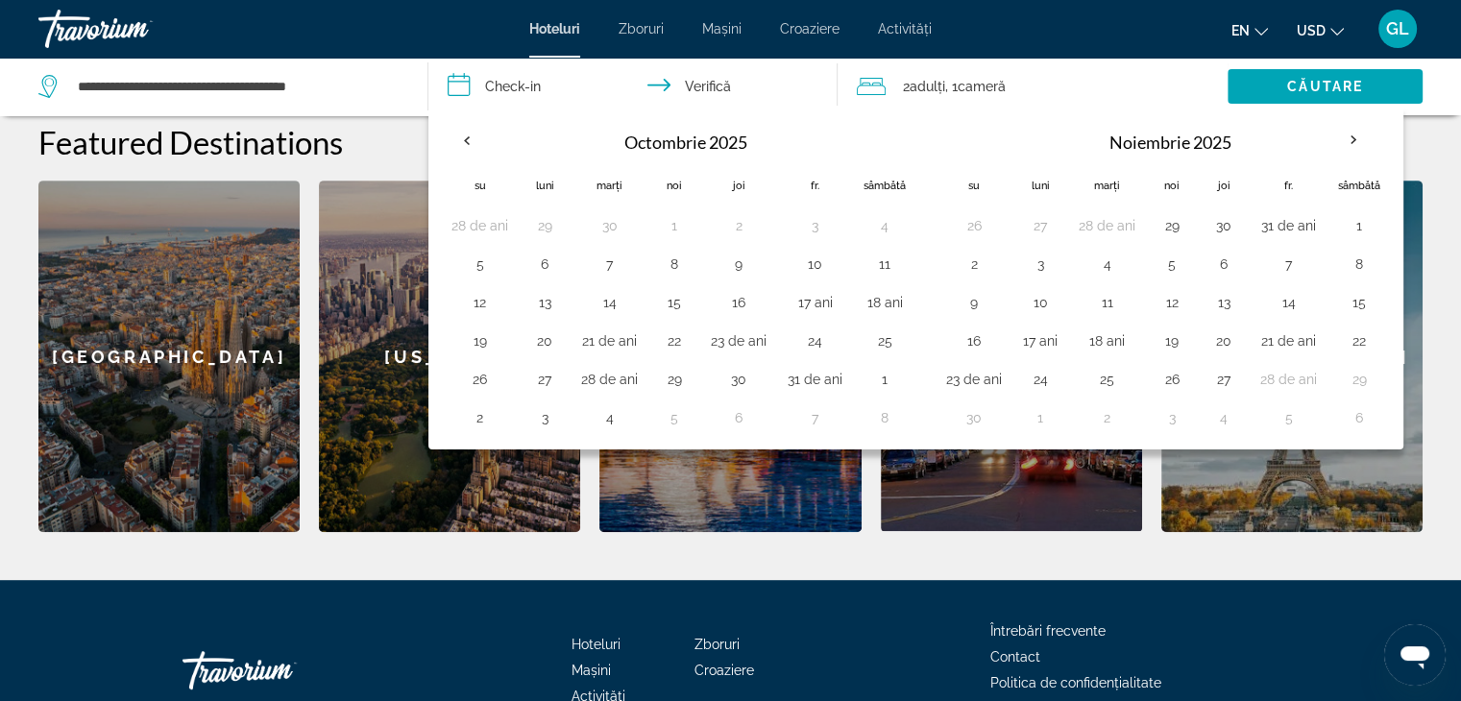
click at [996, 80] on font "cameră" at bounding box center [982, 86] width 48 height 15
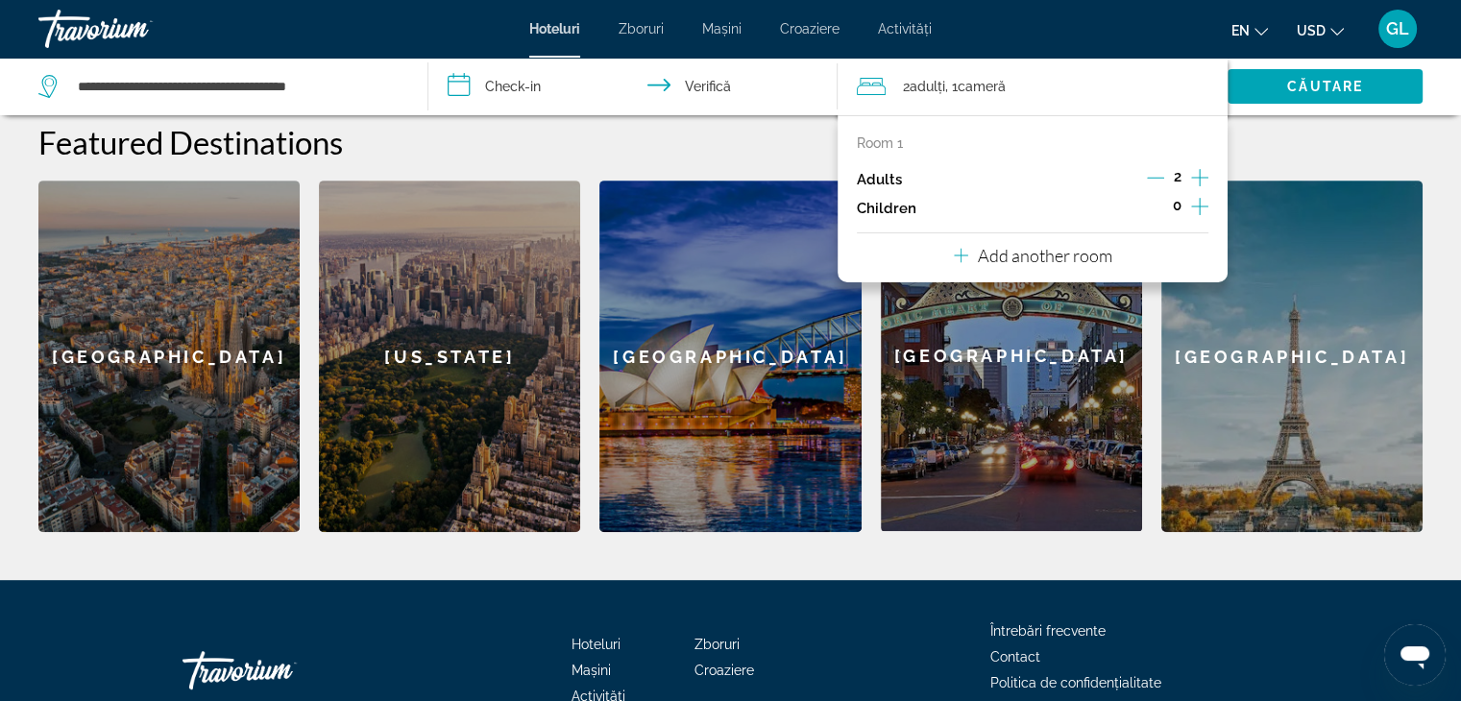
click at [1199, 194] on button "Increment children" at bounding box center [1199, 208] width 17 height 29
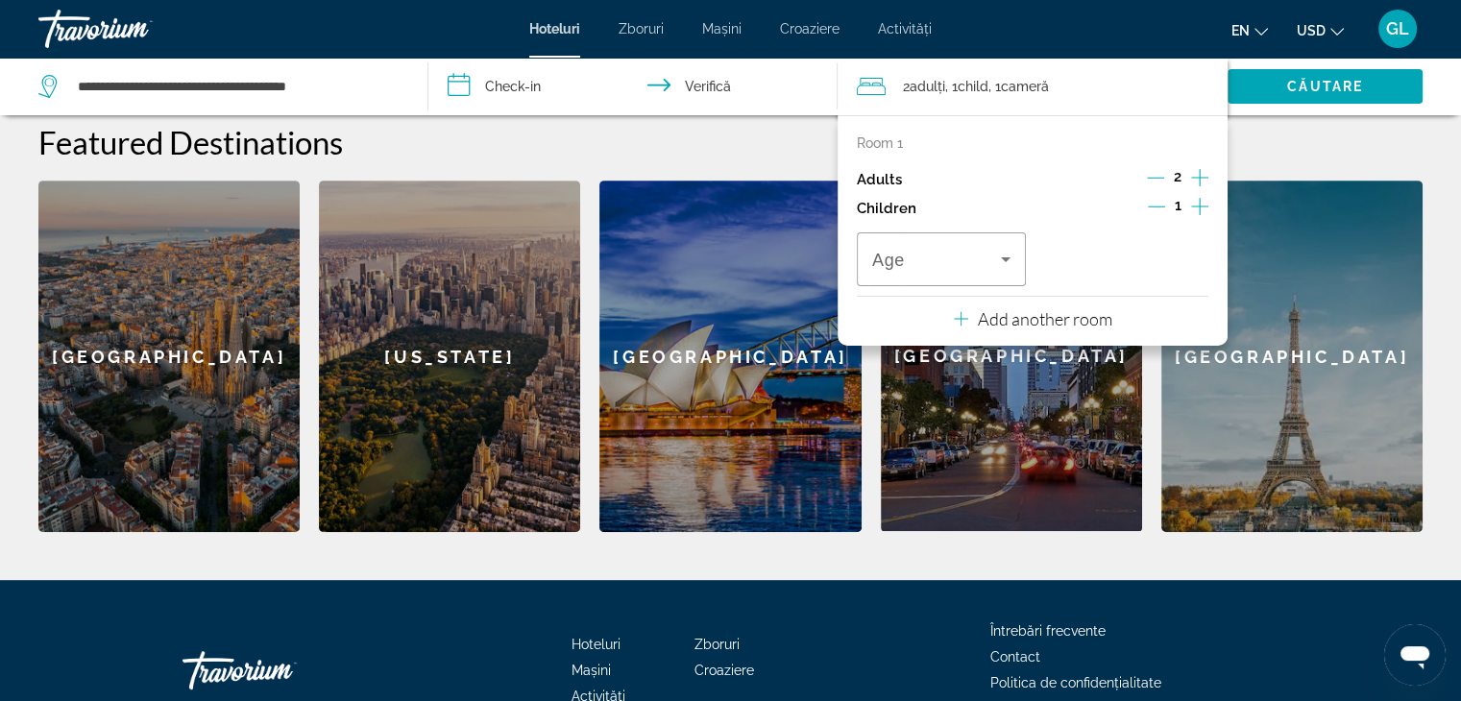
click at [1199, 194] on button "Increment children" at bounding box center [1199, 208] width 17 height 29
click at [1005, 252] on icon "Travelers: 2 adults, 2 children" at bounding box center [1005, 259] width 23 height 23
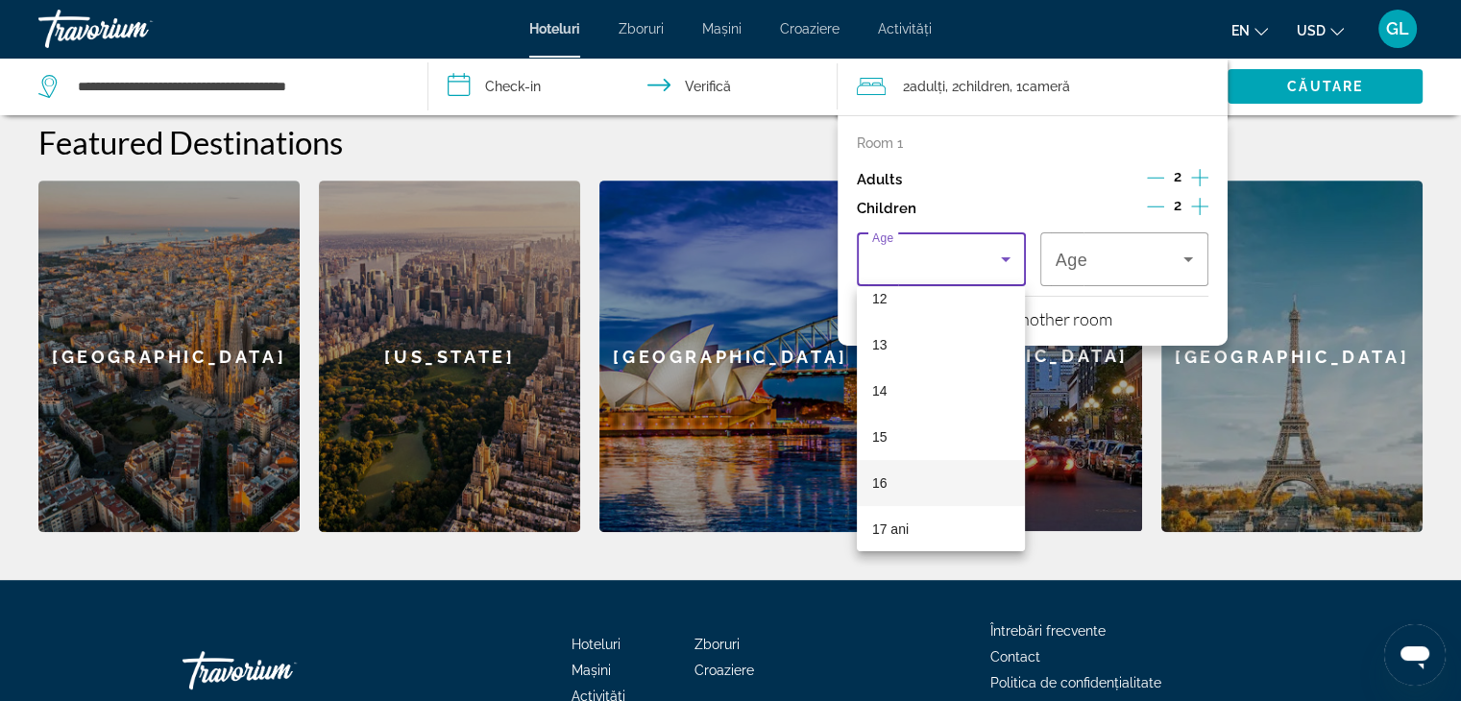
scroll to position [580, 0]
click at [941, 427] on mat-option "15" at bounding box center [941, 429] width 168 height 46
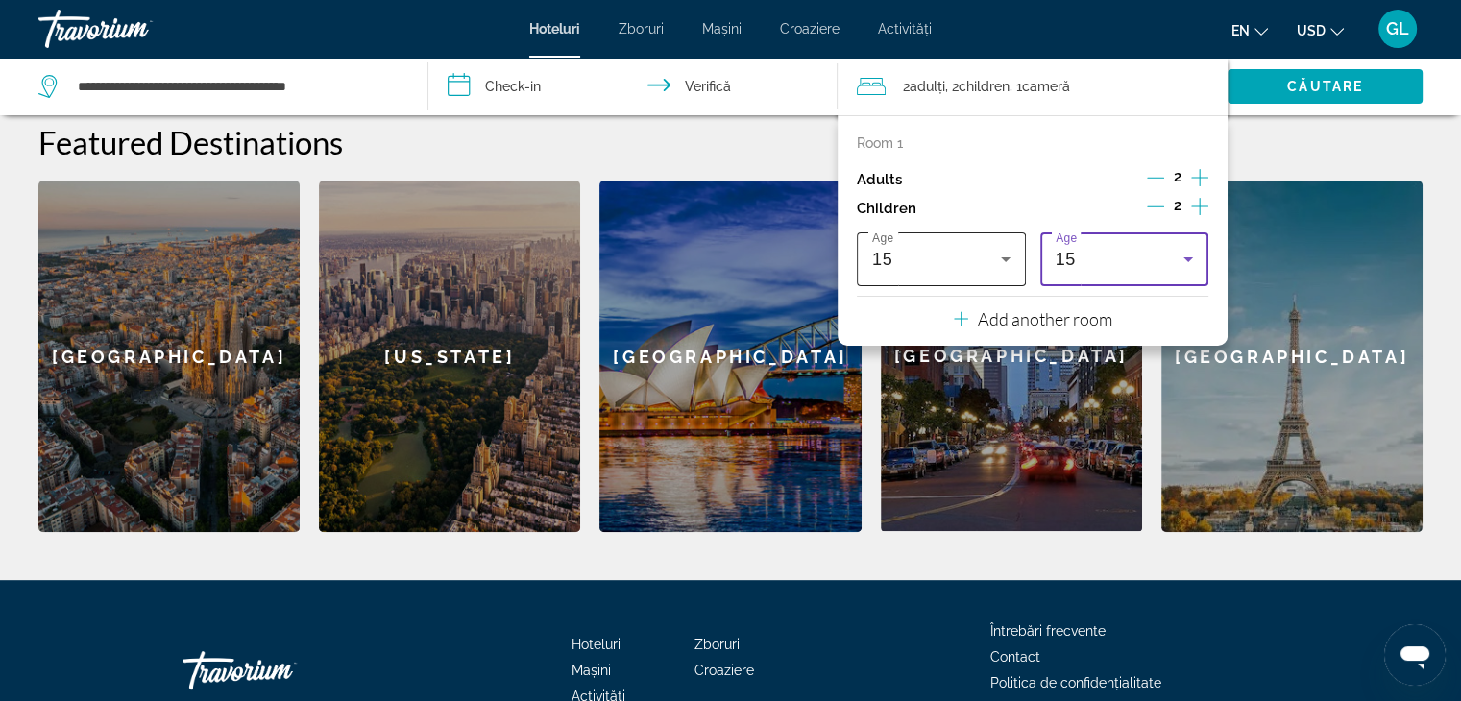
click at [965, 259] on div "15" at bounding box center [936, 259] width 129 height 23
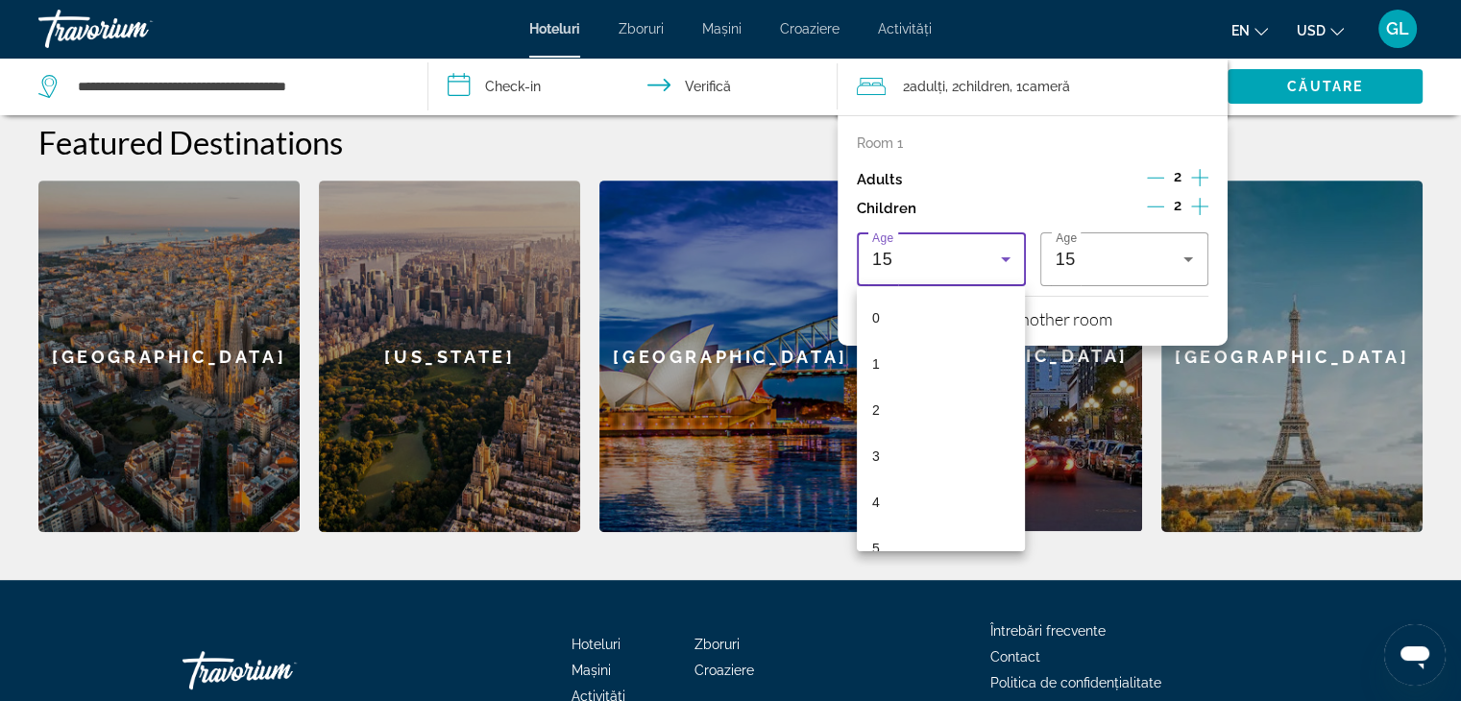
scroll to position [480, 0]
drag, startPoint x: 910, startPoint y: 470, endPoint x: 940, endPoint y: 431, distance: 49.2
click at [910, 467] on mat-option "14" at bounding box center [941, 483] width 168 height 46
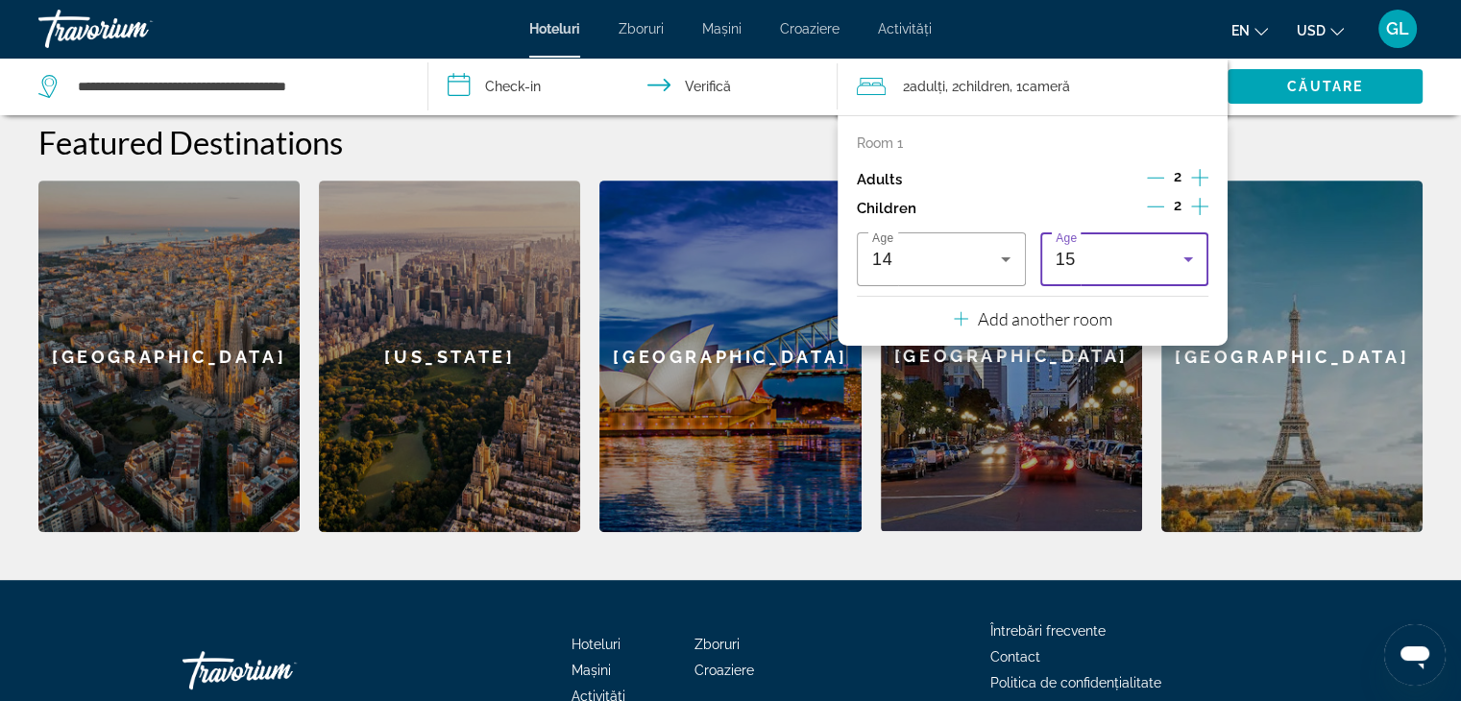
click at [1180, 262] on icon "Travelers: 2 adults, 2 children" at bounding box center [1187, 259] width 23 height 23
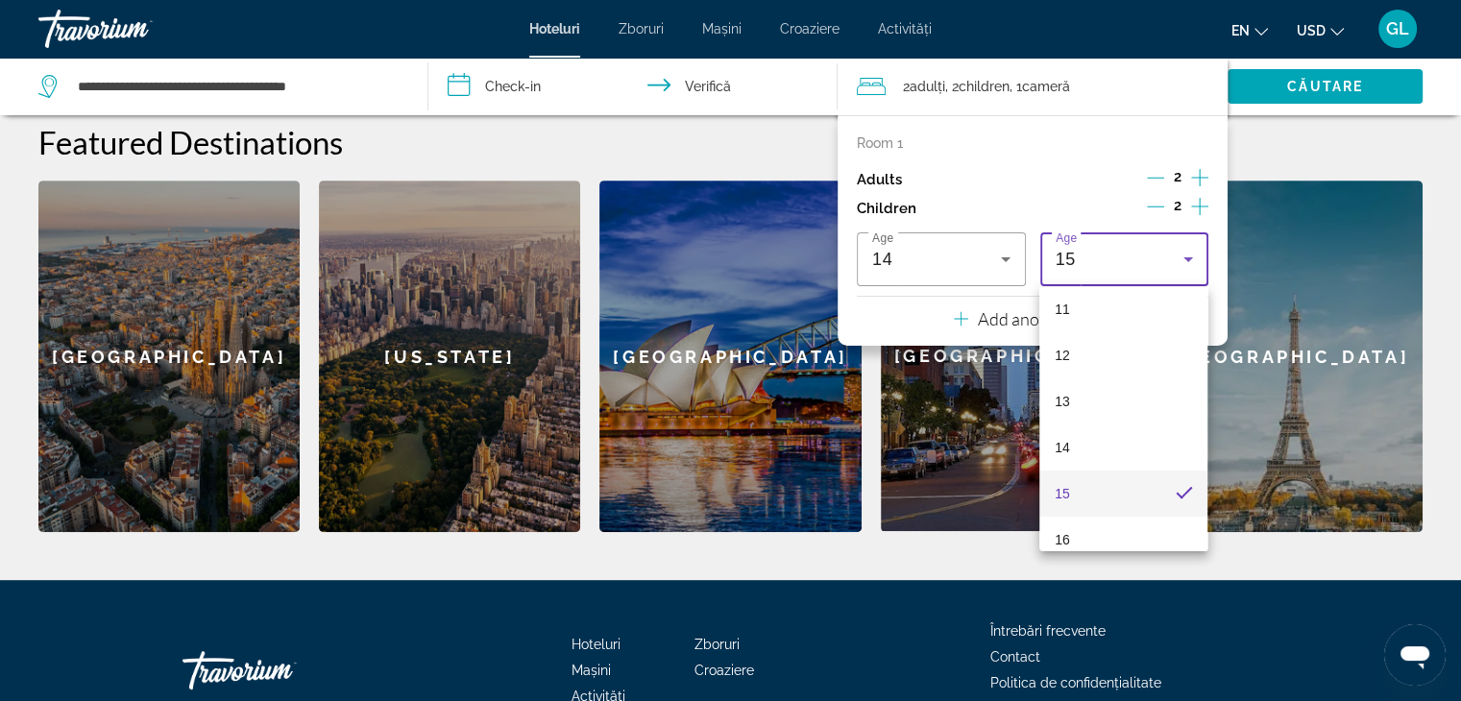
scroll to position [580, 0]
click at [1115, 474] on mat-option "16" at bounding box center [1123, 475] width 168 height 46
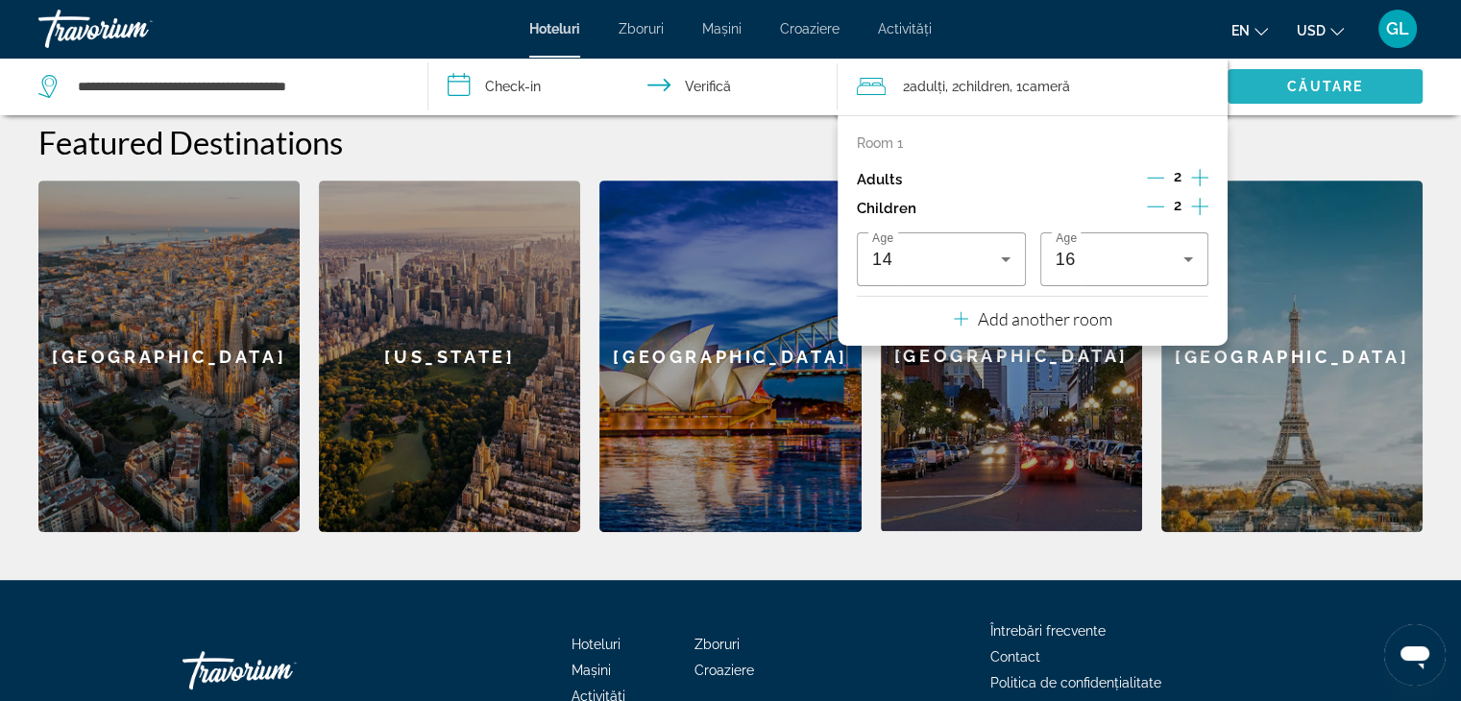
click at [1291, 79] on font "Căutare" at bounding box center [1325, 86] width 76 height 15
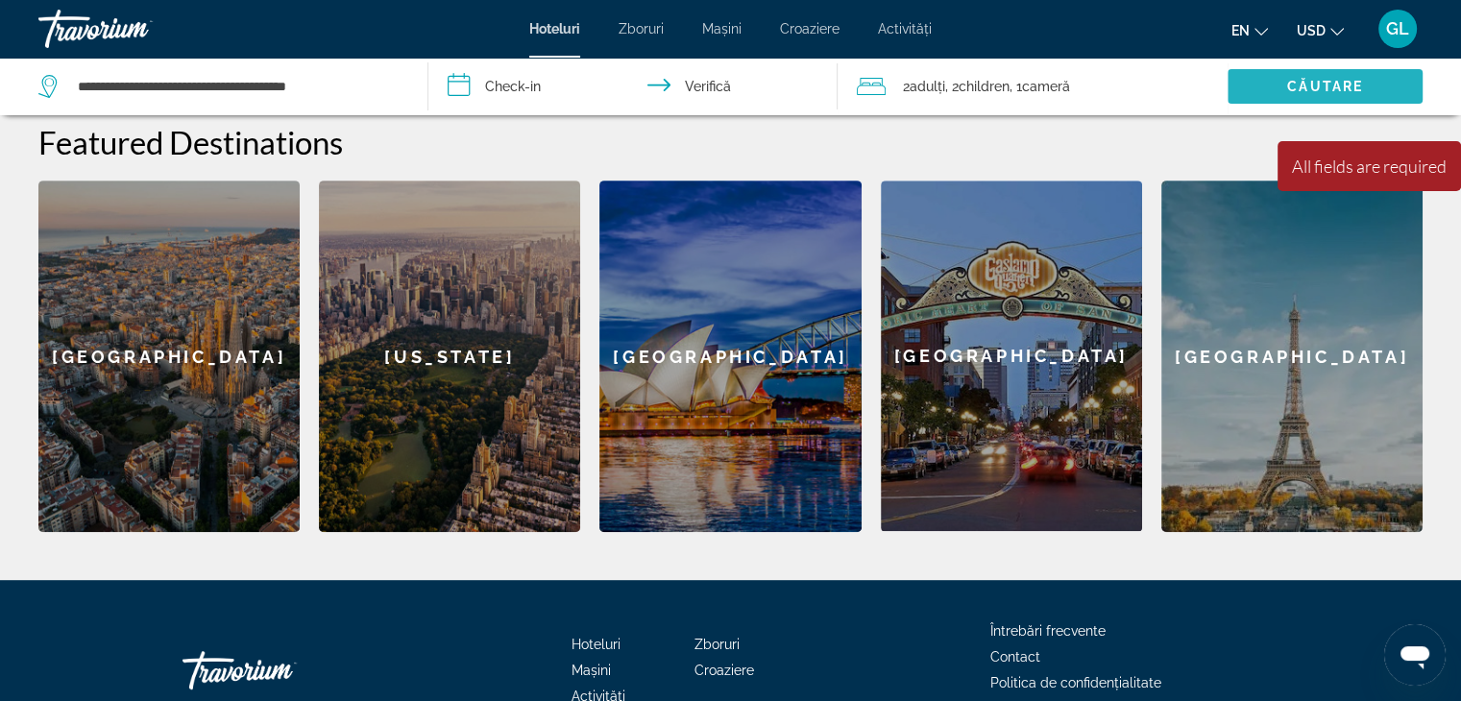
click at [1316, 89] on font "Căutare" at bounding box center [1325, 86] width 76 height 15
click at [1387, 32] on font "GL" at bounding box center [1397, 28] width 23 height 20
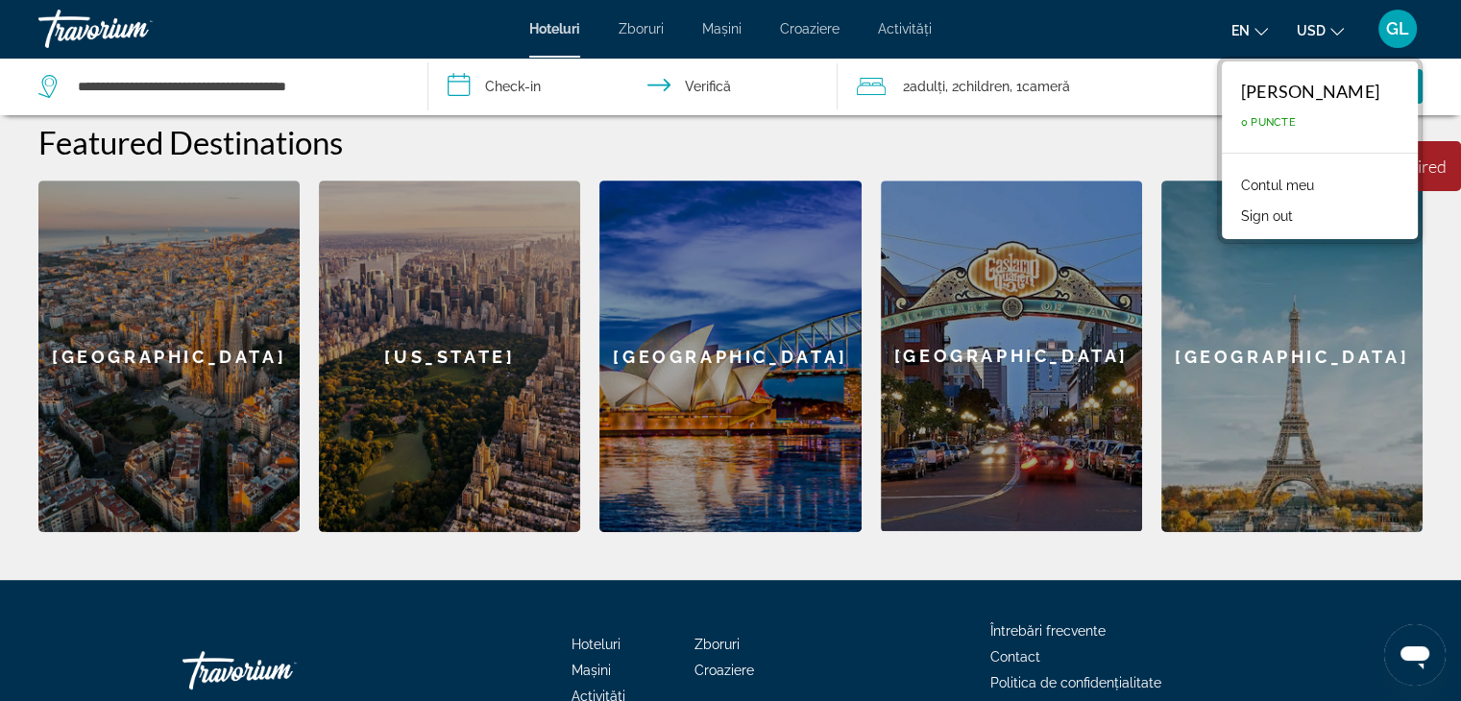
click at [1241, 211] on font "Sign out" at bounding box center [1267, 215] width 52 height 15
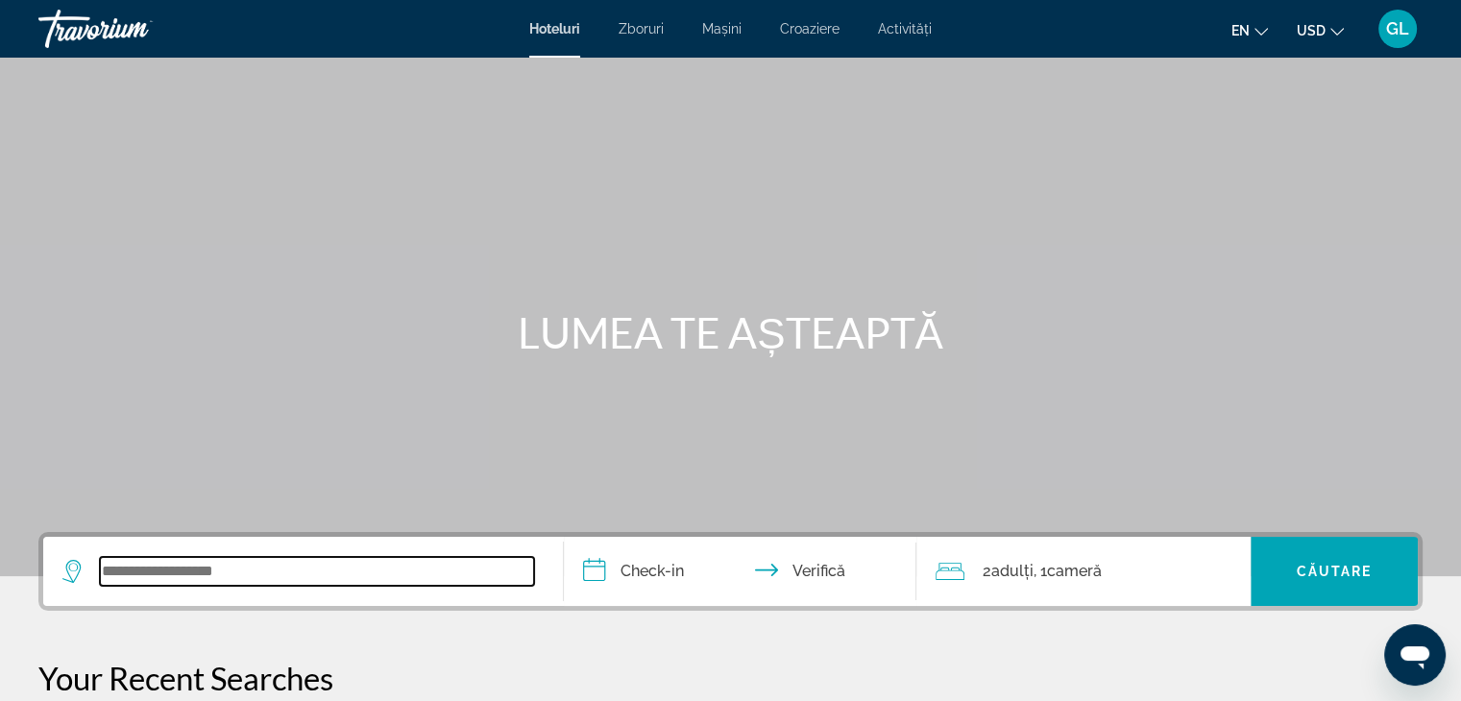
click at [194, 563] on input "Widget de căutare" at bounding box center [317, 571] width 434 height 29
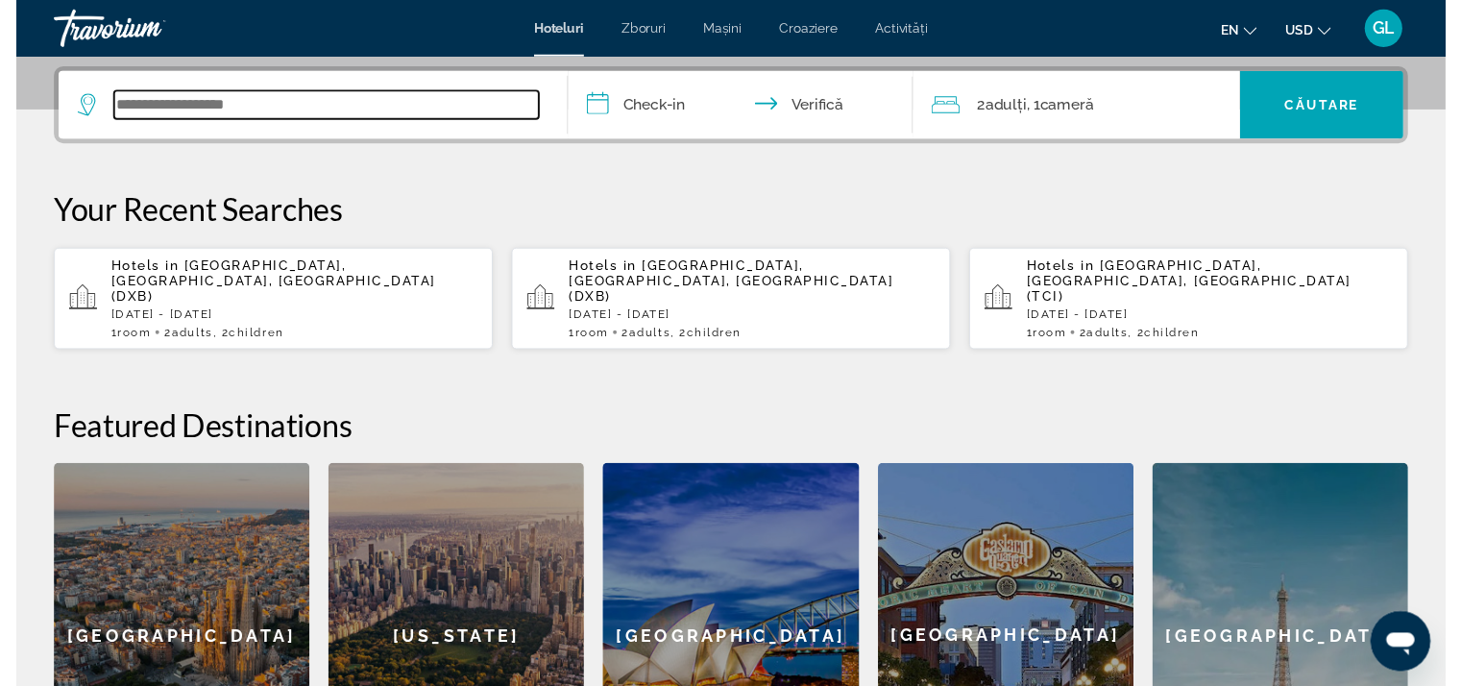
scroll to position [469, 0]
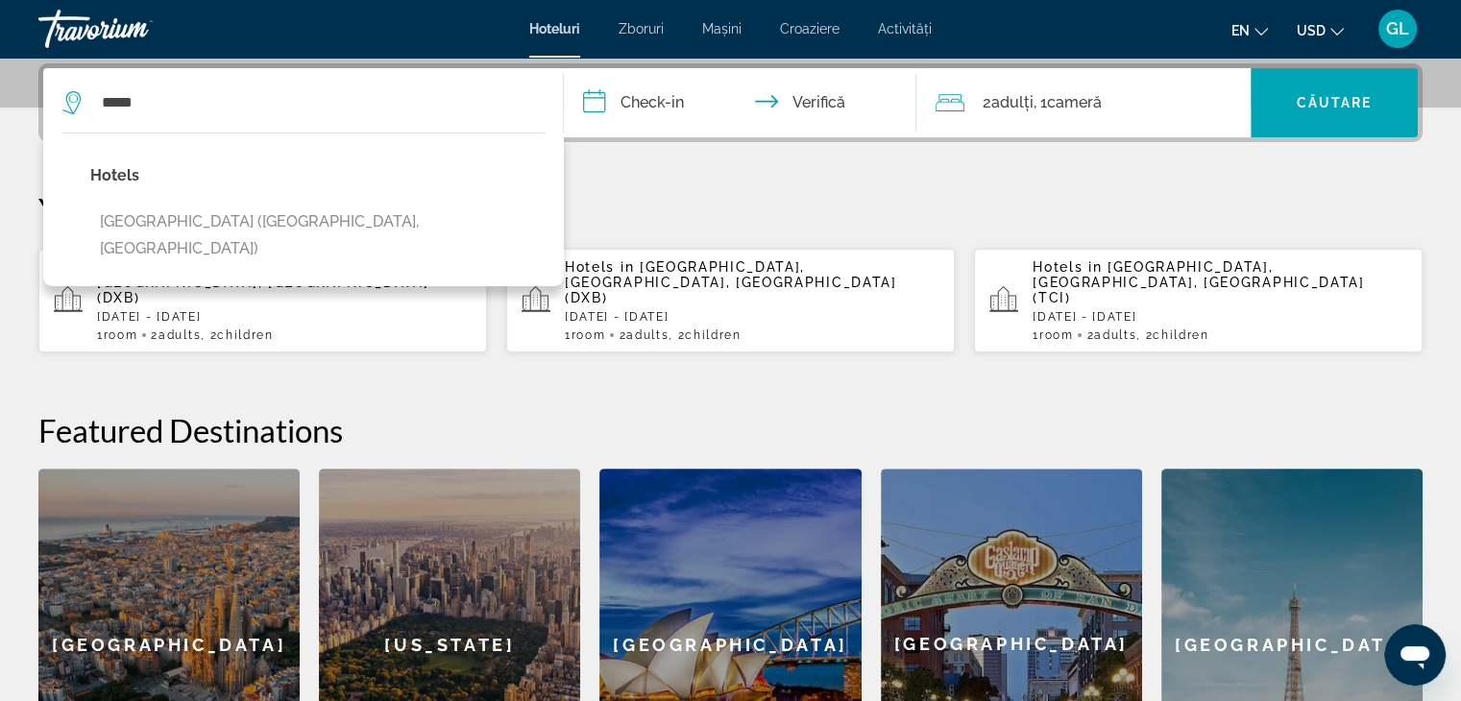
drag, startPoint x: 380, startPoint y: 204, endPoint x: 395, endPoint y: 201, distance: 14.7
click at [382, 204] on button "[GEOGRAPHIC_DATA] ([GEOGRAPHIC_DATA], [GEOGRAPHIC_DATA])" at bounding box center [317, 235] width 454 height 63
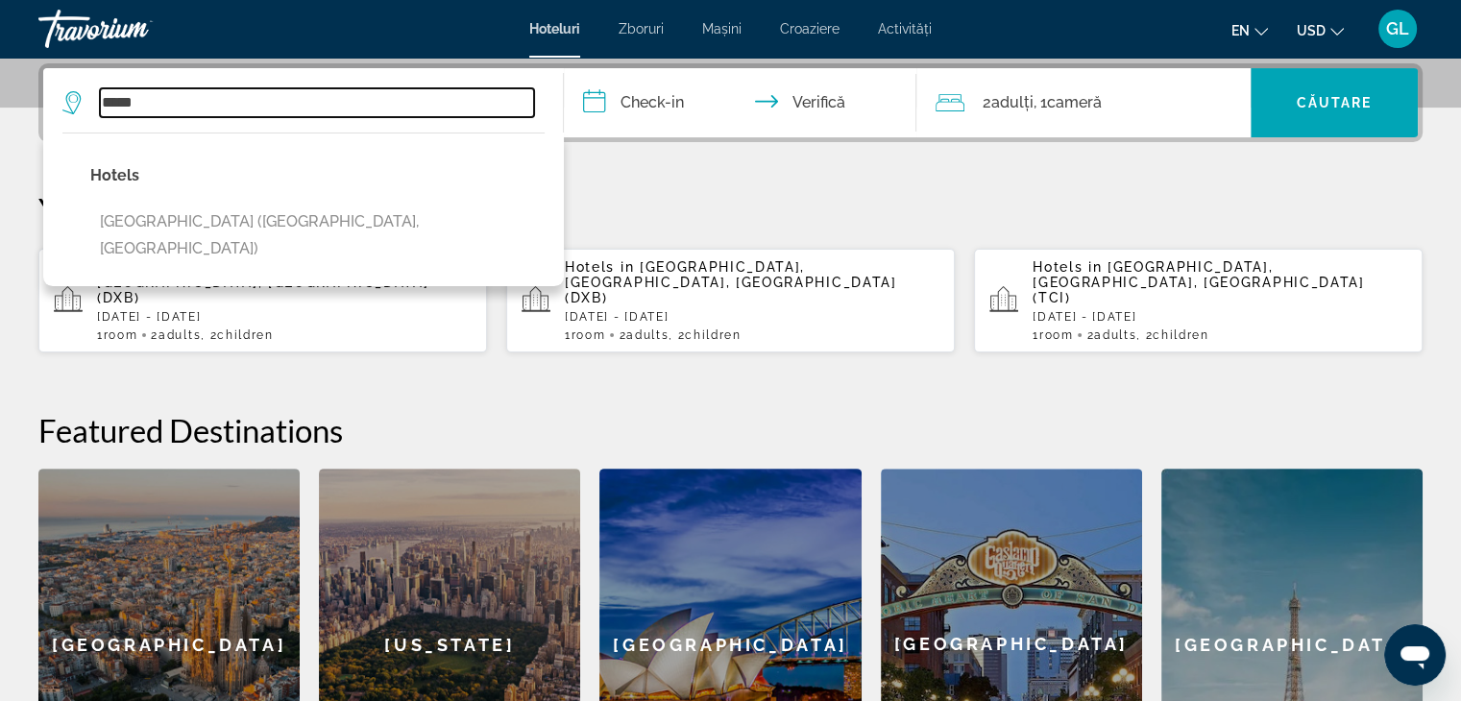
type input "**********"
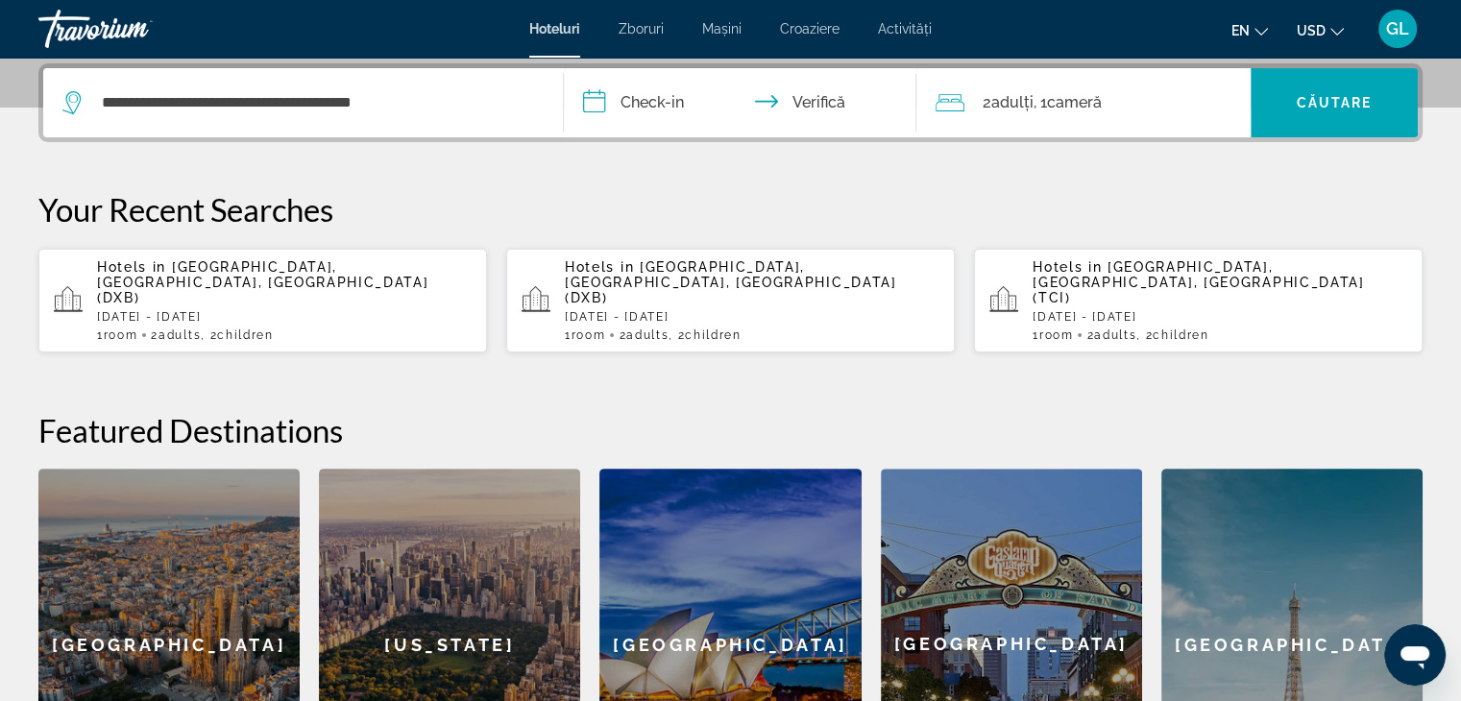
click at [678, 94] on input "**********" at bounding box center [744, 105] width 361 height 75
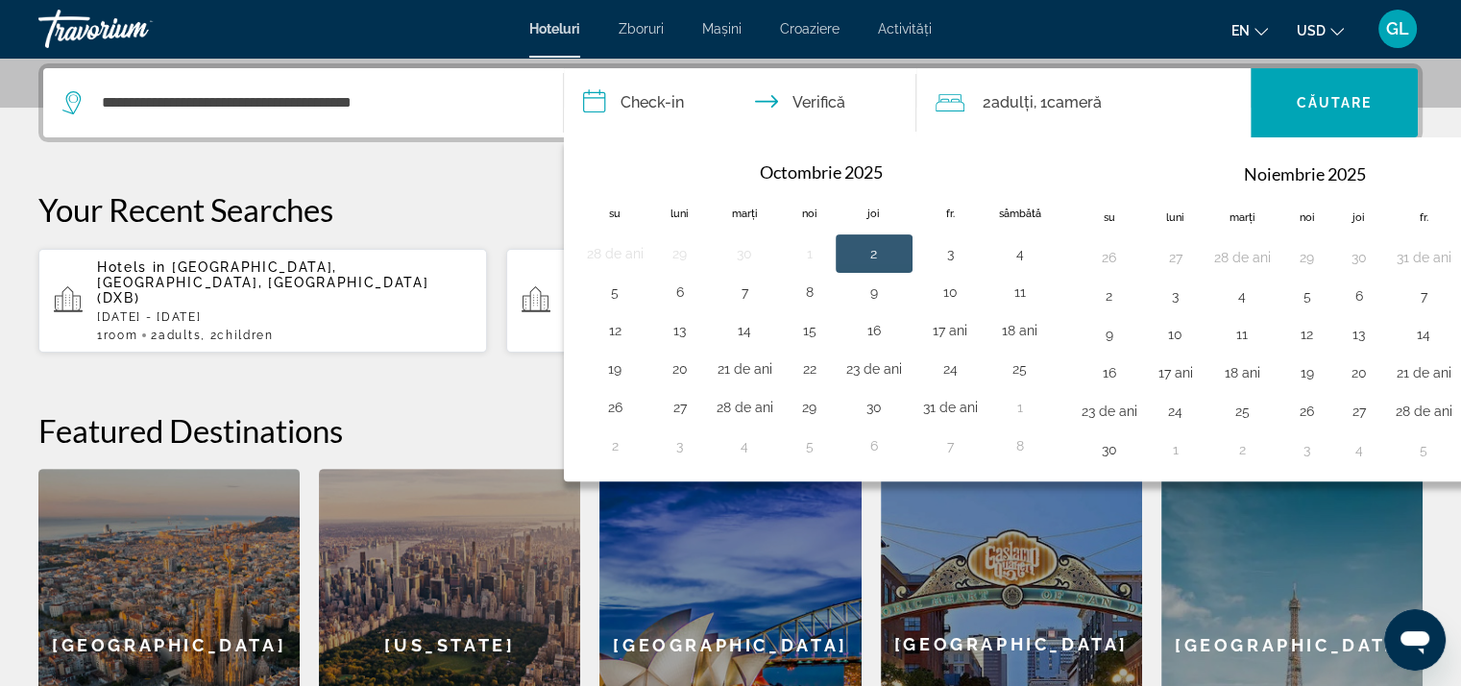
click at [1384, 177] on th "Noiembrie 2025" at bounding box center [1305, 173] width 315 height 46
drag, startPoint x: 1283, startPoint y: 379, endPoint x: 1245, endPoint y: 332, distance: 60.7
click at [1267, 359] on tr "16 17 ani 18 ani 19 20 [DATE] ani 22" at bounding box center [1298, 372] width 455 height 38
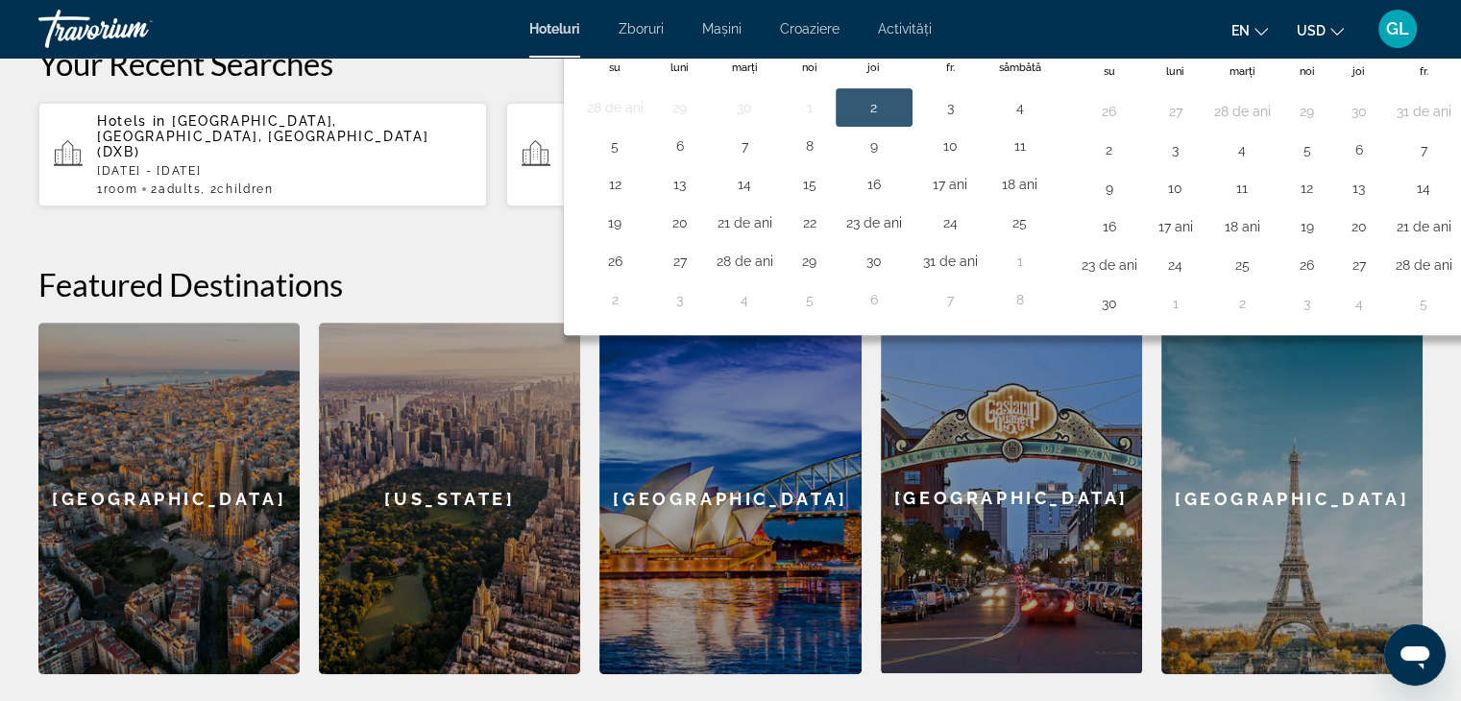
scroll to position [757, 0]
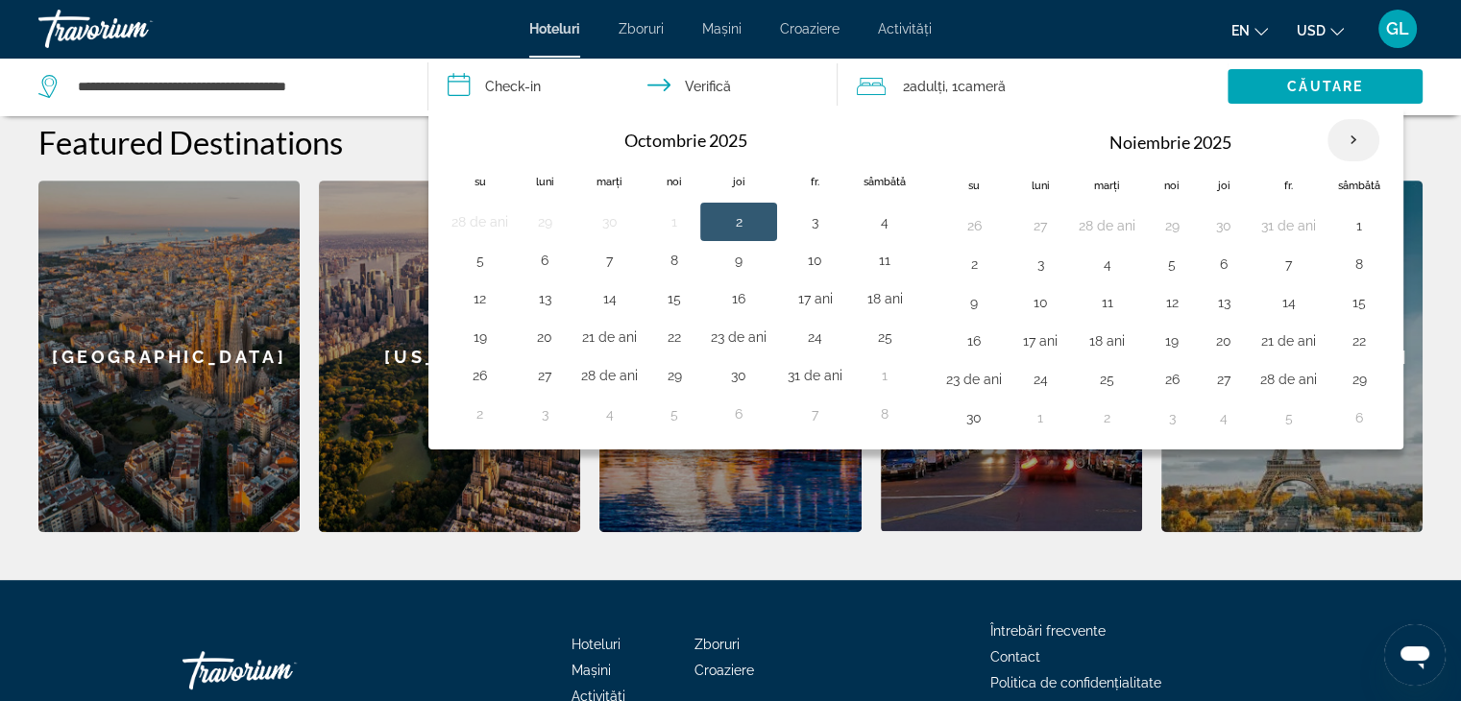
click at [1346, 141] on th "Luna viitoare" at bounding box center [1353, 140] width 52 height 42
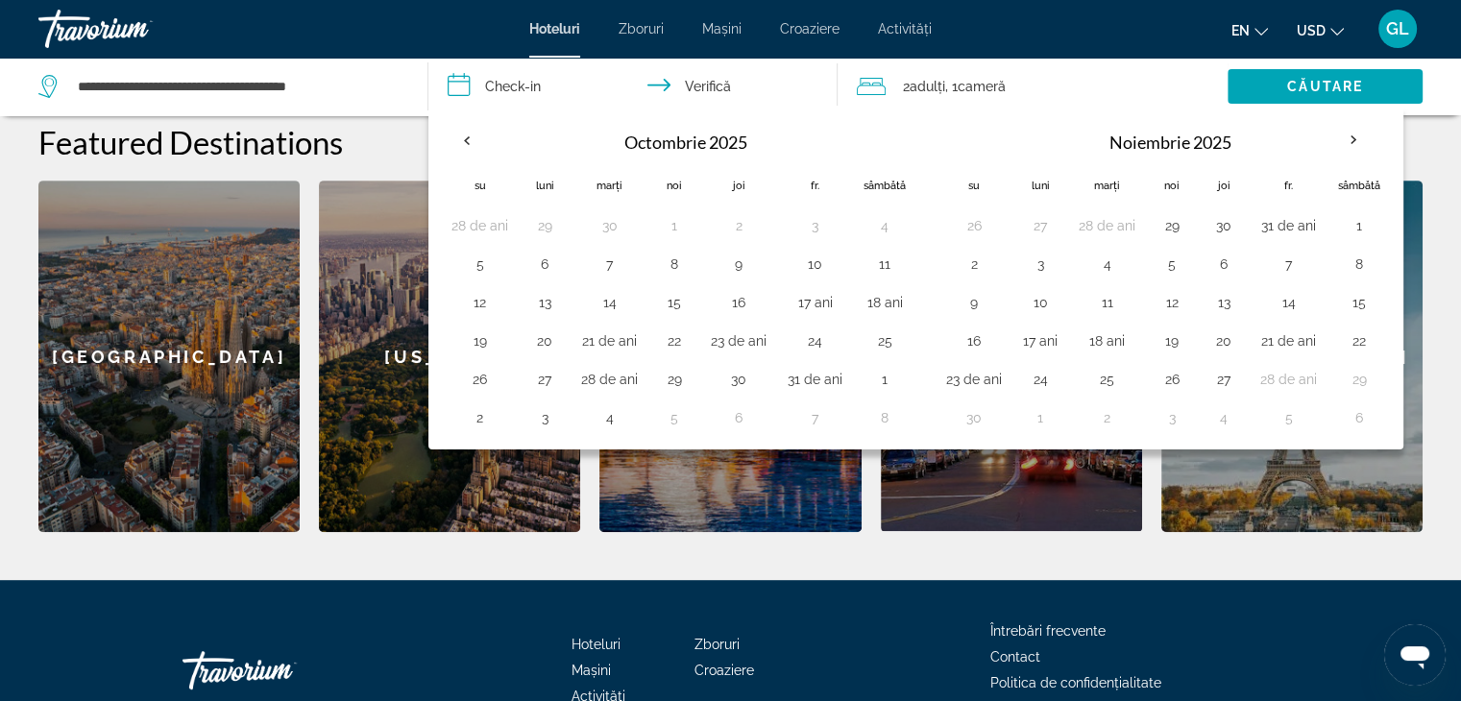
click at [976, 93] on font "cameră" at bounding box center [982, 86] width 48 height 15
